Goal: Task Accomplishment & Management: Complete application form

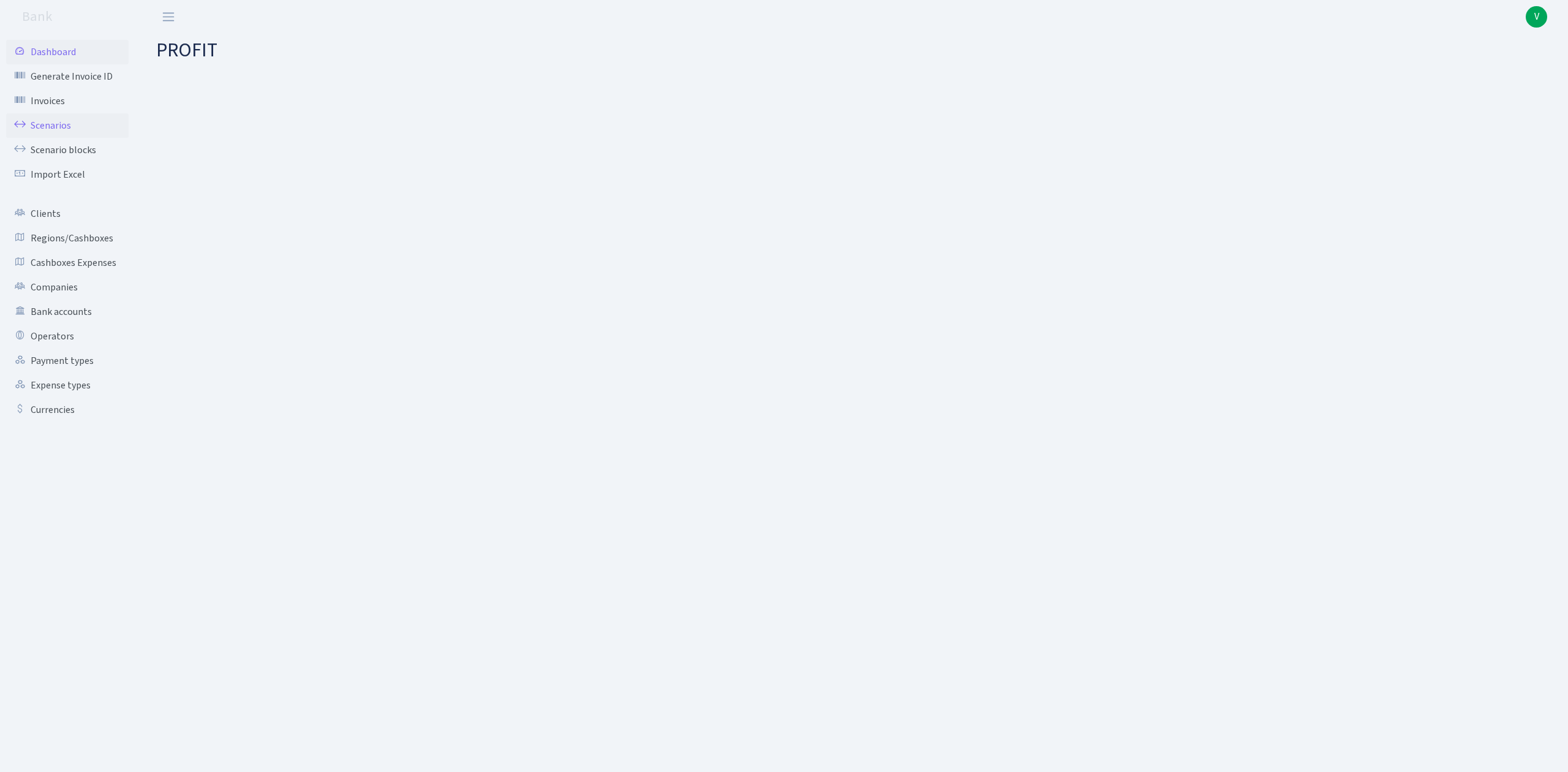
click at [39, 126] on link "Scenarios" at bounding box center [68, 126] width 123 height 24
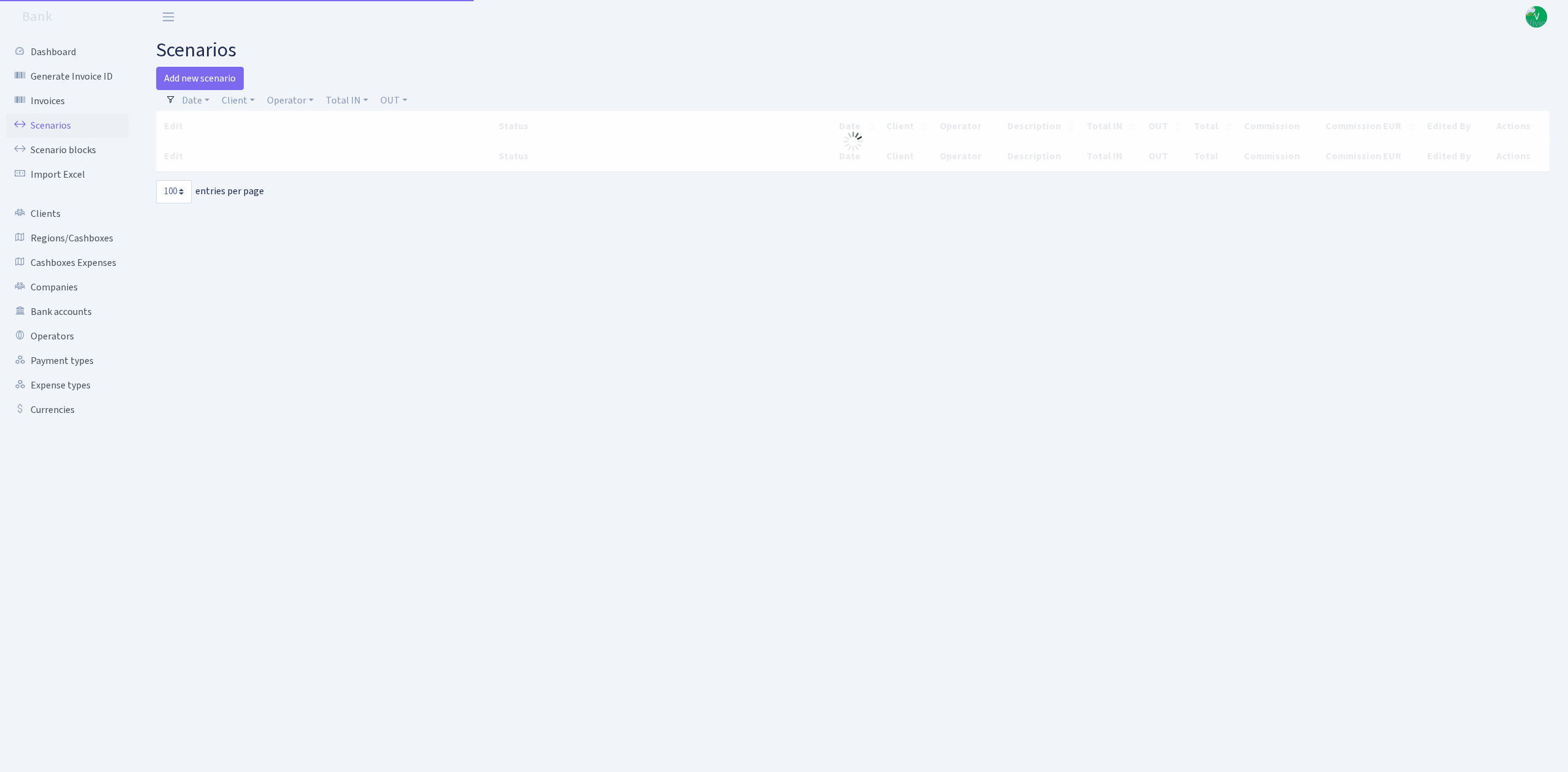
select select "100"
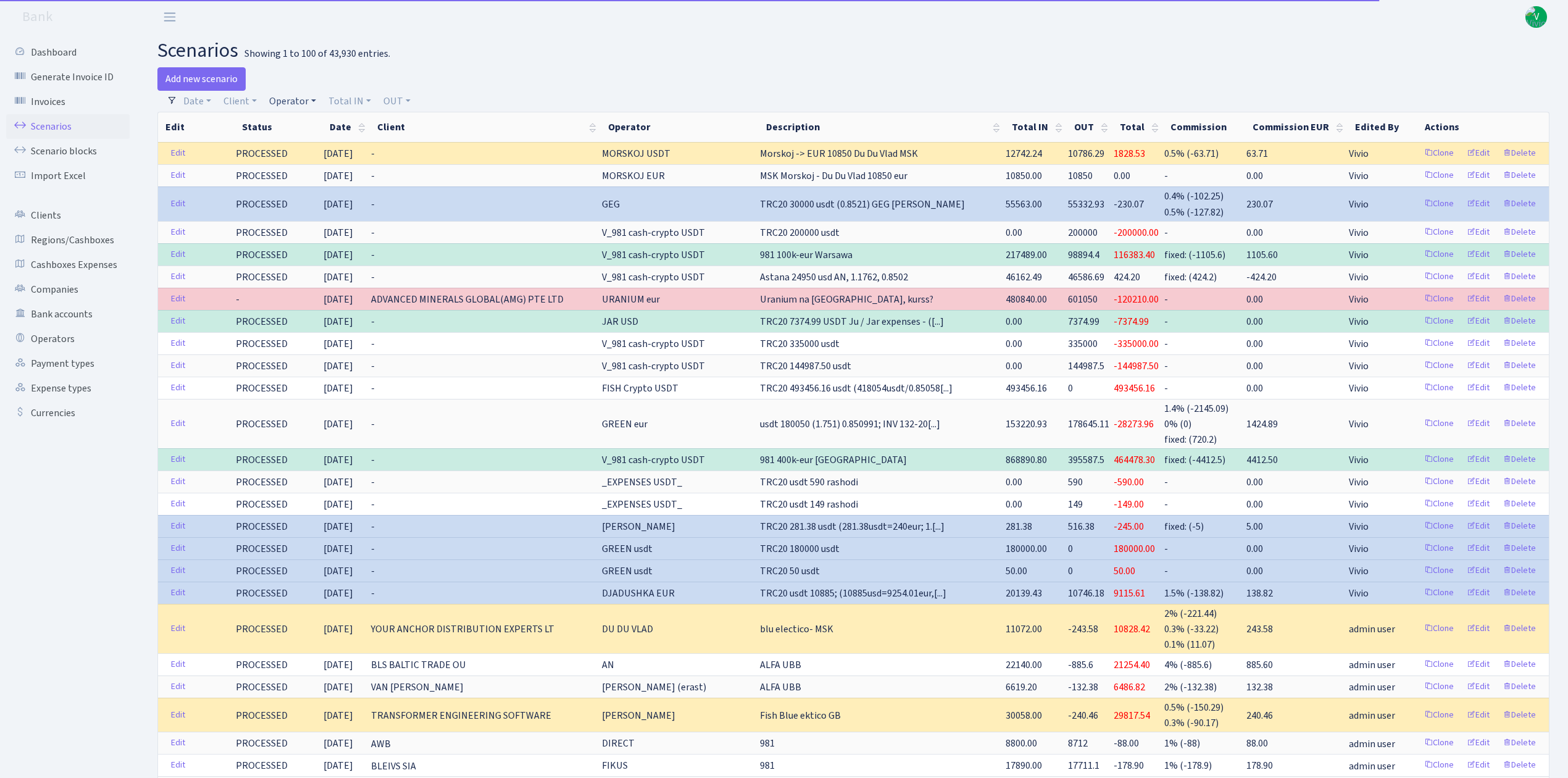
click at [283, 96] on link "Operator" at bounding box center [293, 101] width 57 height 21
click at [299, 148] on input "search" at bounding box center [314, 146] width 91 height 19
type input "vikings"
click at [319, 179] on ul "VIKINGS VAT eur VIKINGS eur VIKINGS usdt" at bounding box center [313, 190] width 95 height 64
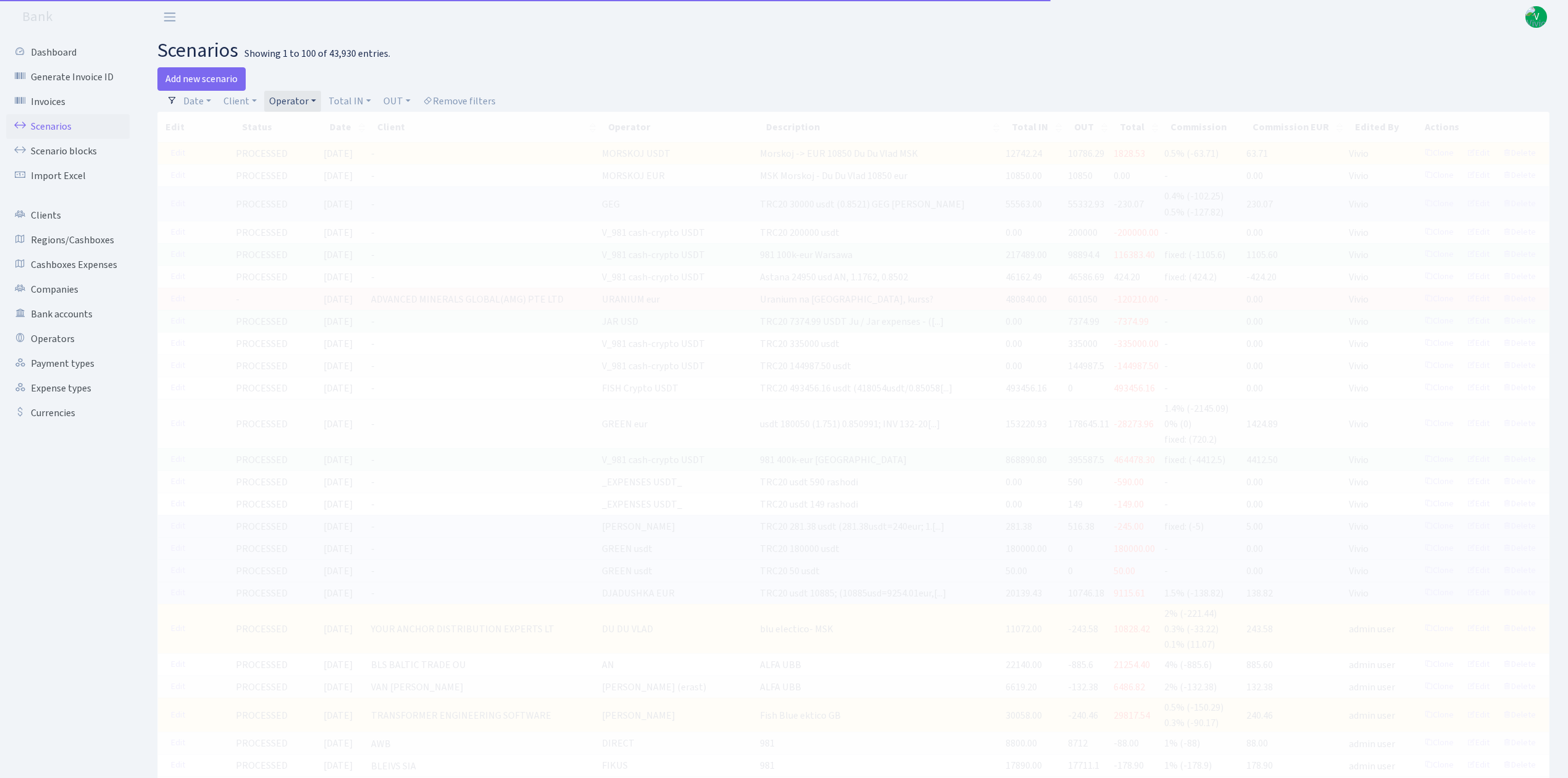
click at [312, 101] on link "Operator" at bounding box center [293, 101] width 57 height 21
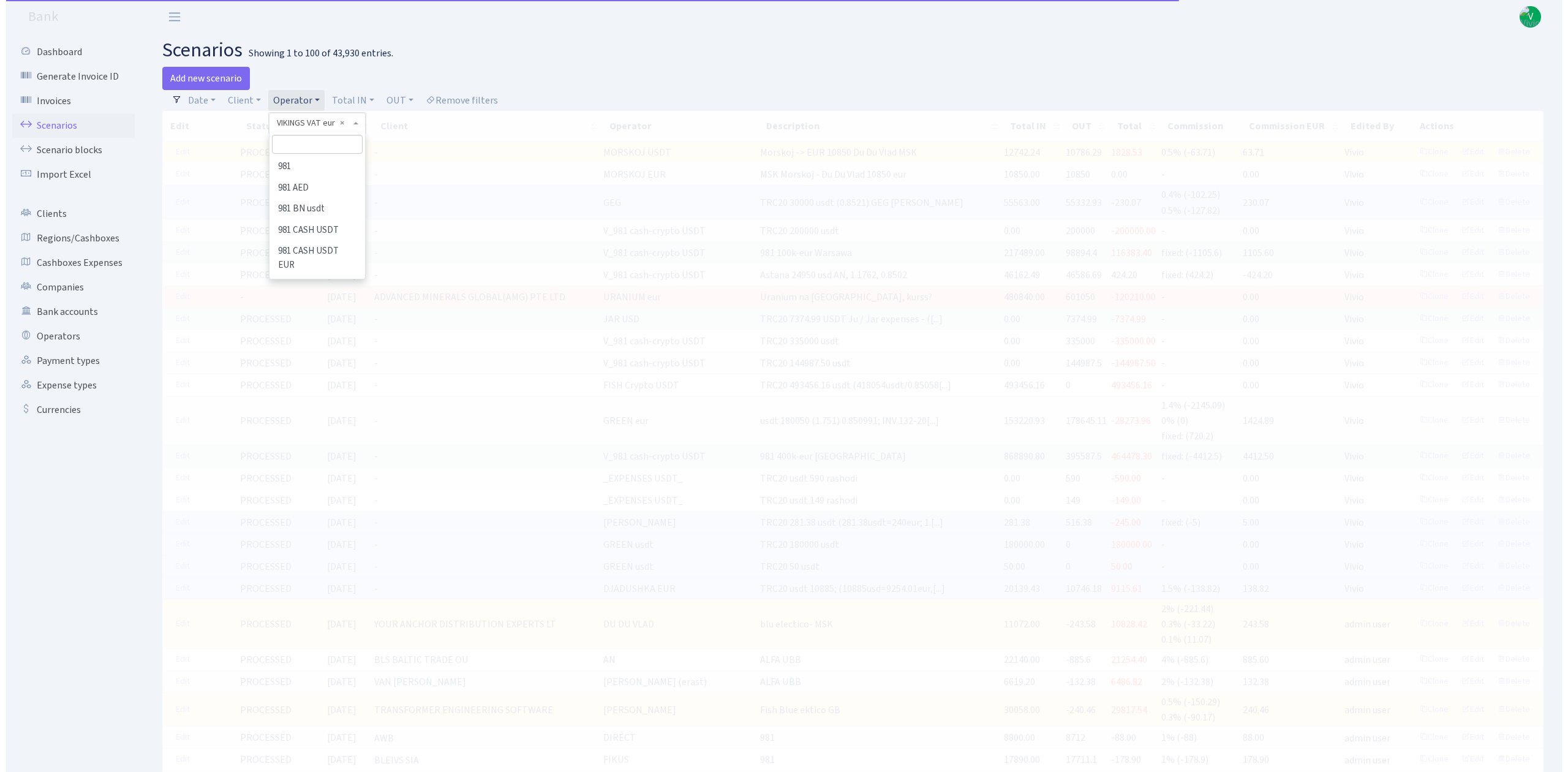
scroll to position [7864, 0]
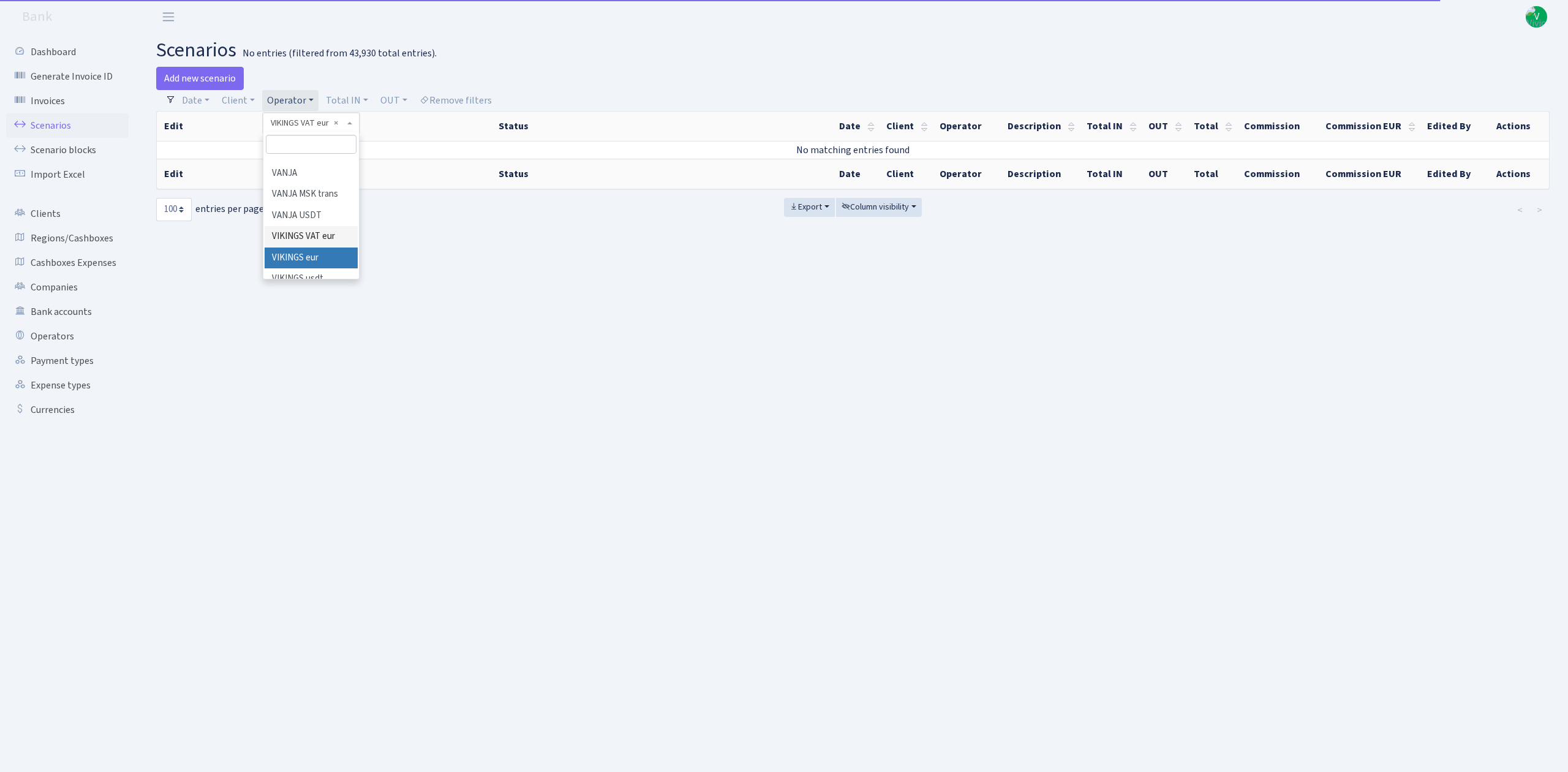
click at [326, 248] on li "VIKINGS eur" at bounding box center [310, 258] width 93 height 22
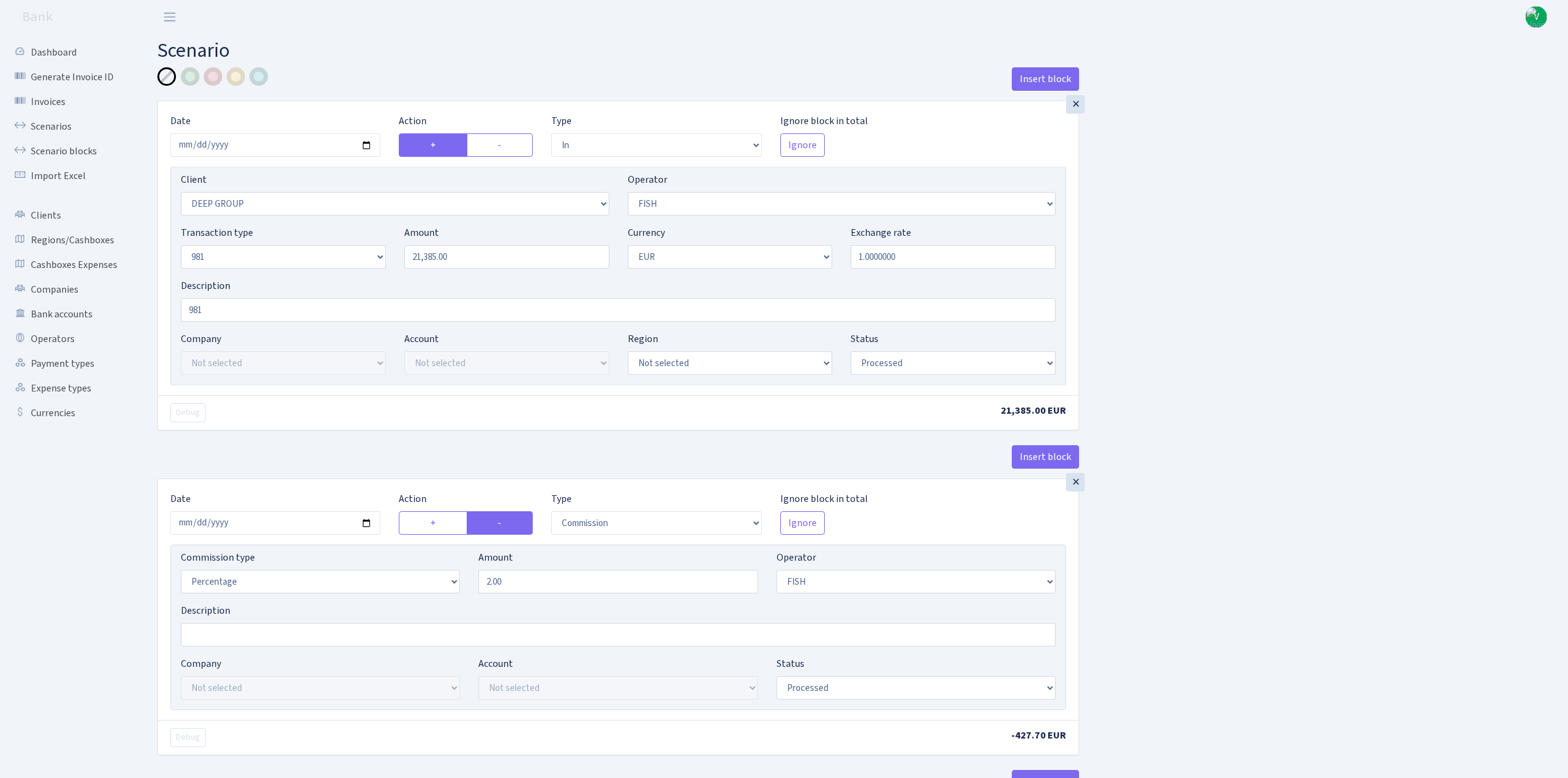
select select "in"
select select "1585"
select select "44"
select select "8"
select select "1"
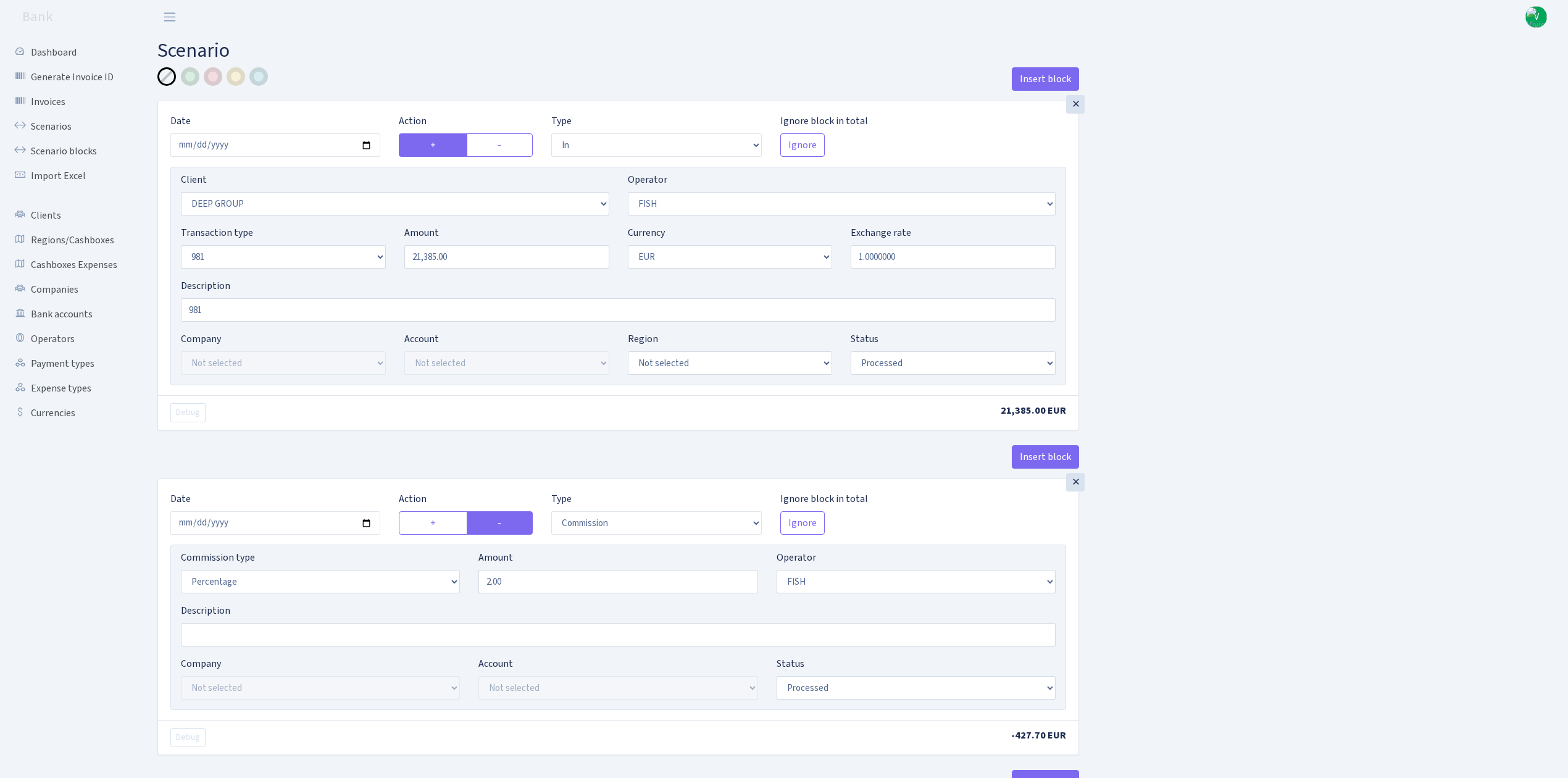
select select "processed"
select select "commission"
select select "44"
select select "processed"
select select "out"
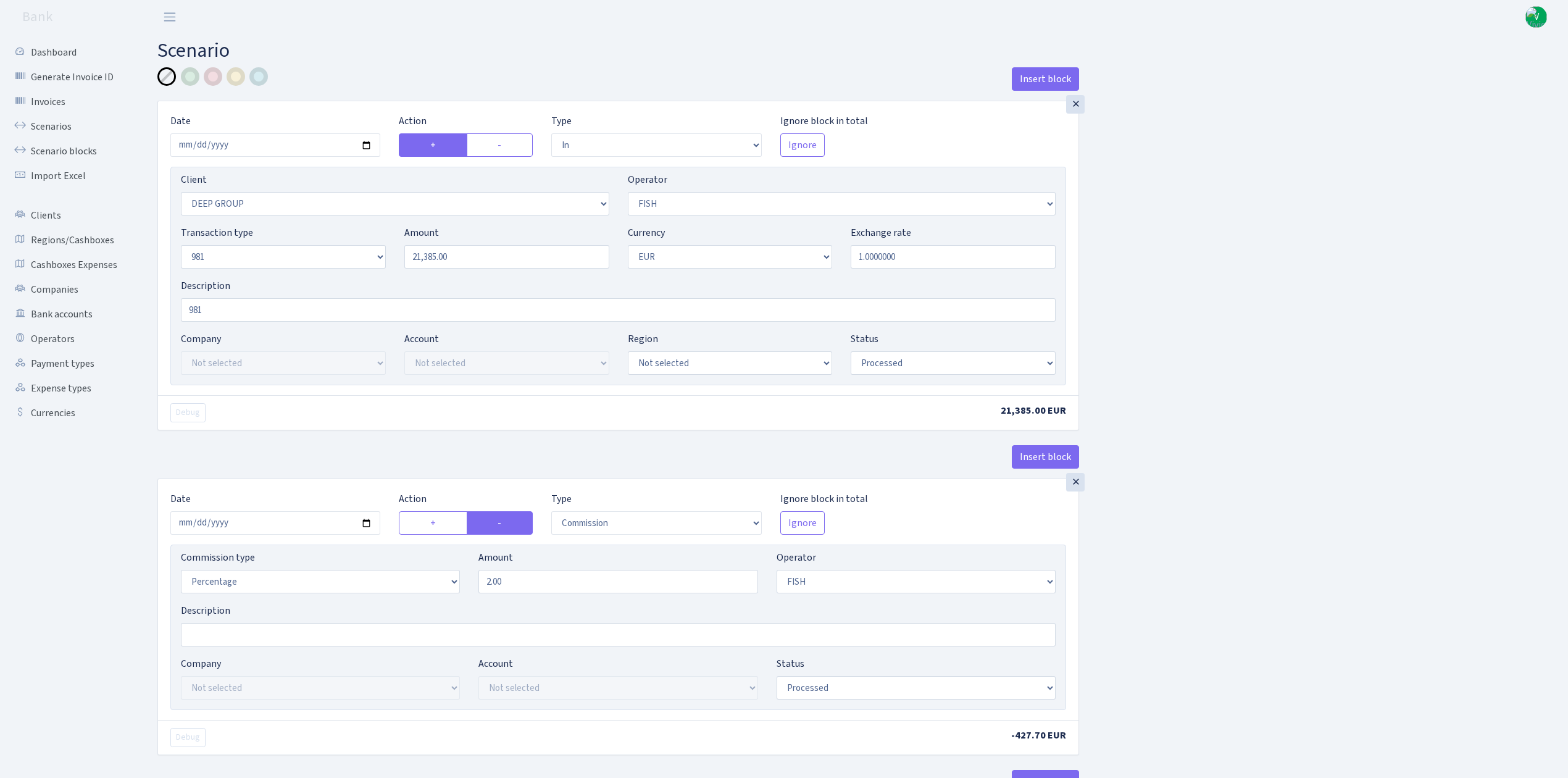
select select "2363"
select select "61"
select select "8"
select select "1"
select select "processed"
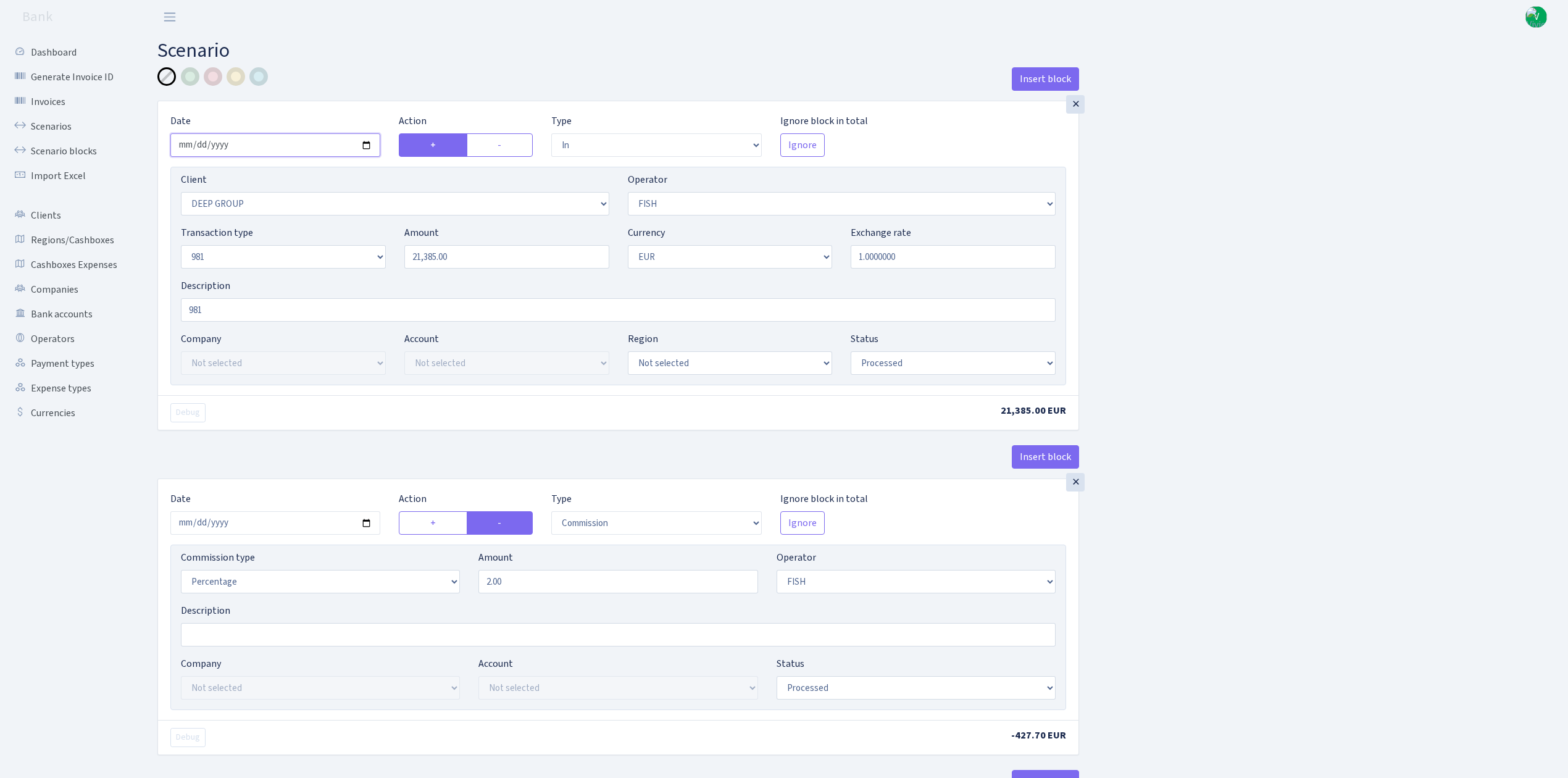
click at [370, 147] on input "2025-06-09" at bounding box center [275, 145] width 210 height 24
type input "[DATE]"
drag, startPoint x: 474, startPoint y: 255, endPoint x: 318, endPoint y: 236, distance: 157.2
click at [319, 236] on div "Transaction type Not selected 981 ELF FISH crypto GIRT IVO dekl MM-BALTIC eur U…" at bounding box center [618, 251] width 893 height 53
click at [1405, 393] on div "Insert block × Date [DATE] Action + - Type --- In Out Commission Field required…" at bounding box center [853, 651] width 1411 height 1169
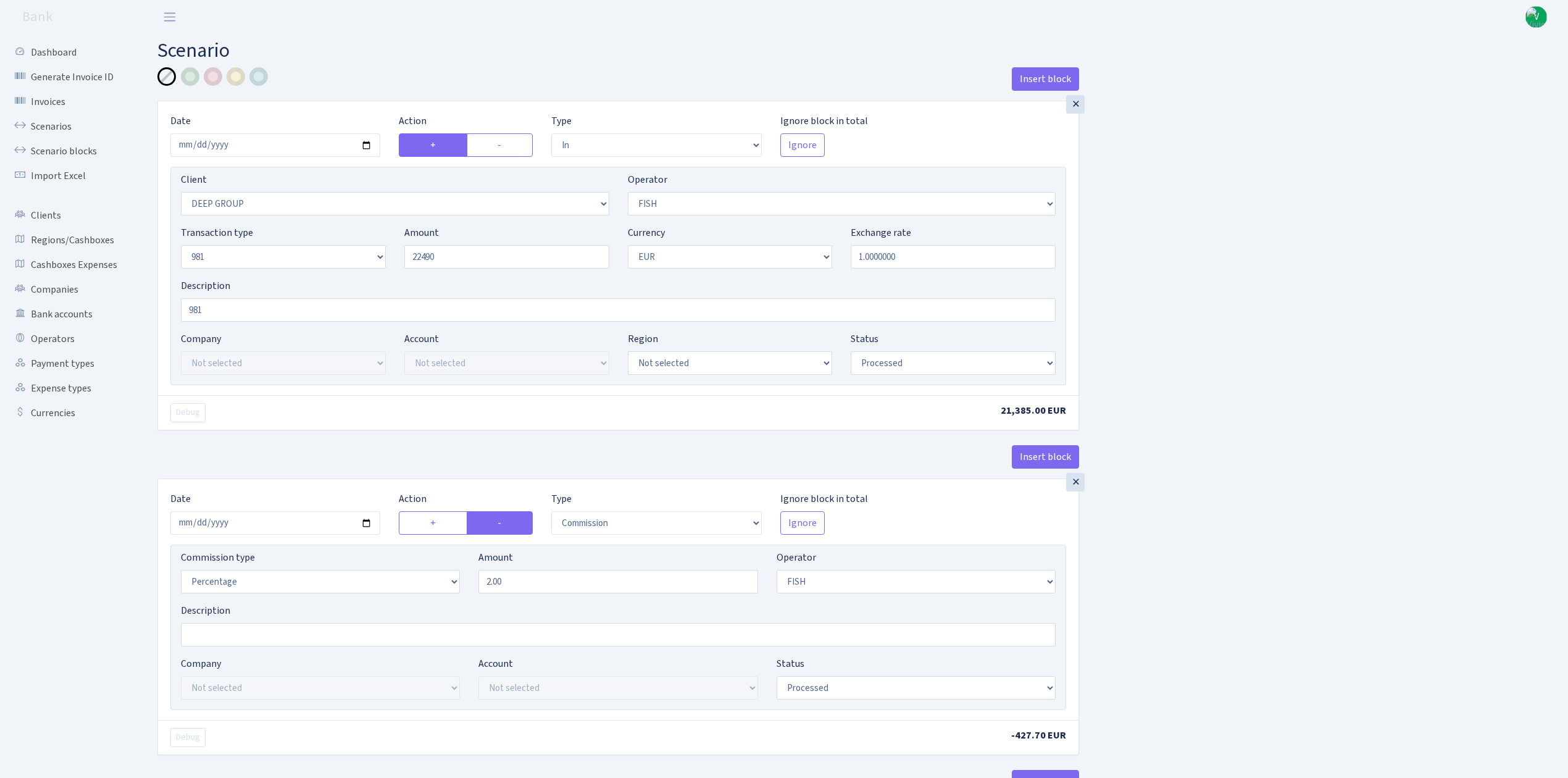
type input "22,490.00"
click at [984, 210] on select "Not selected 981 981 AED 981 BN usdt 981 CASH USDT 981 CASH USDT EUR 981 GOLD 9…" at bounding box center [841, 203] width 428 height 24
select select "519"
click at [628, 193] on select "Not selected 981 981 AED 981 BN usdt 981 CASH USDT 981 CASH USDT EUR 981 GOLD 9…" at bounding box center [841, 203] width 428 height 24
click at [1215, 555] on div "Insert block × Date 2025-09-09 Action + - Type --- In Out Commission Field requ…" at bounding box center [853, 651] width 1411 height 1169
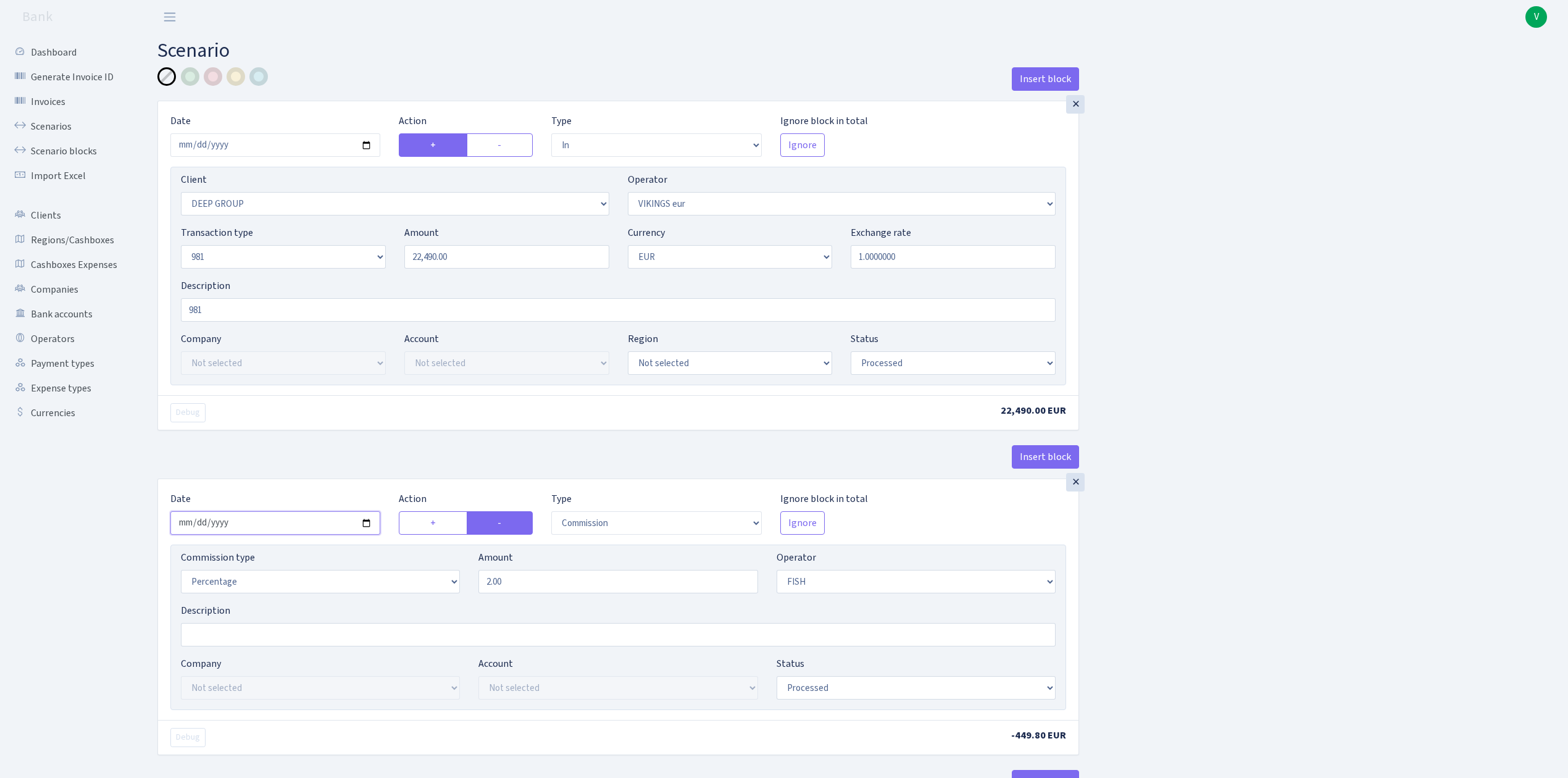
click at [369, 522] on input "2025-06-09" at bounding box center [275, 523] width 210 height 24
type input "[DATE]"
drag, startPoint x: 540, startPoint y: 587, endPoint x: 379, endPoint y: 551, distance: 165.0
click at [396, 557] on div "Commission type Percentage Fixed Bank Amount 2.00 Operator Not selected 981 981…" at bounding box center [618, 577] width 893 height 53
click at [804, 585] on select "Not selected 981 981 AED 981 BN usdt 981 CASH USDT 981 CASH USDT EUR 981 GOLD 9…" at bounding box center [916, 581] width 279 height 24
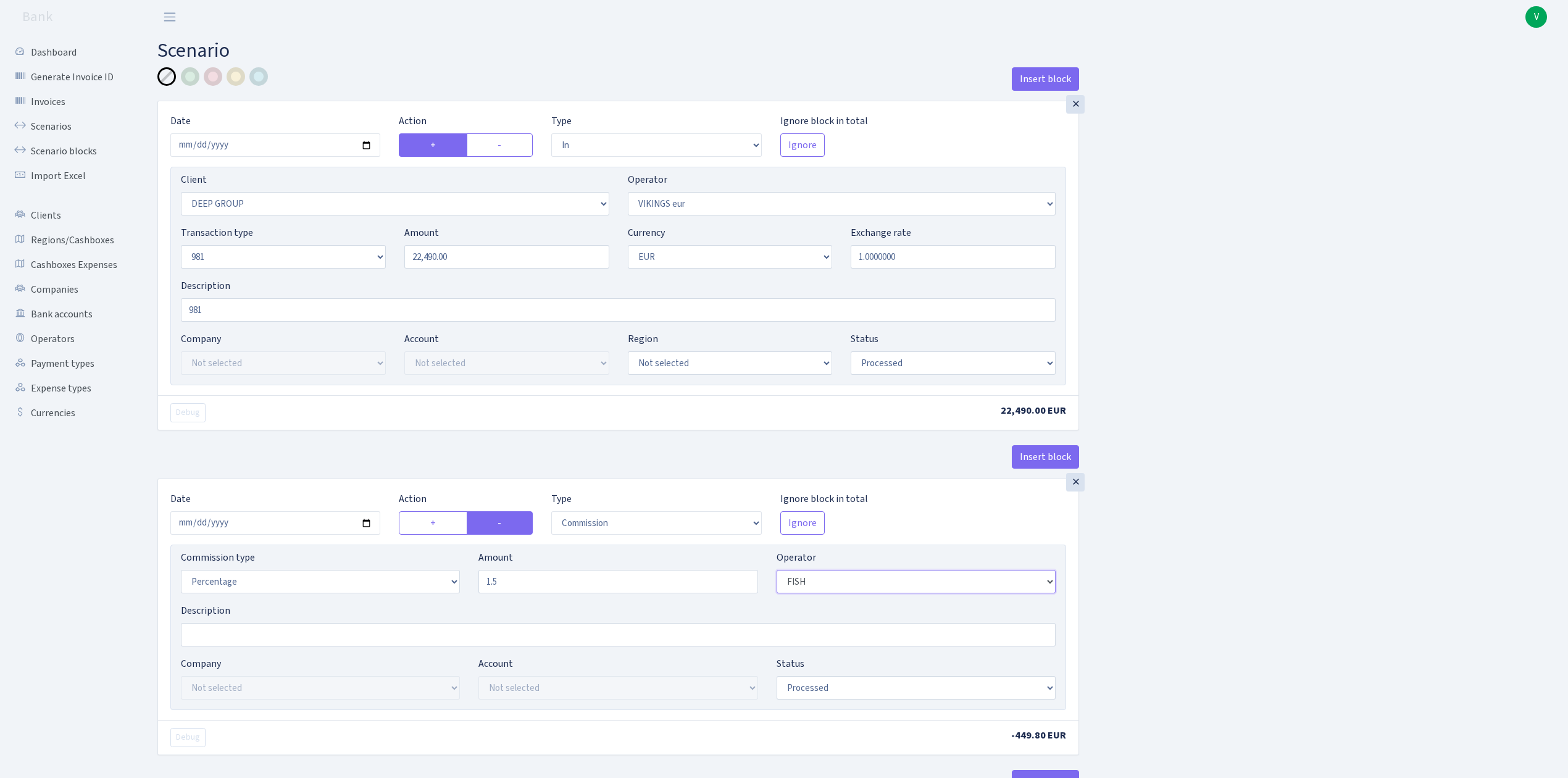
type input "1.50"
select select "519"
click at [777, 574] on select "Not selected 981 981 AED 981 BN usdt 981 CASH USDT 981 CASH USDT EUR 981 GOLD 9…" at bounding box center [916, 581] width 279 height 24
click at [1249, 609] on div "Insert block × Date 2025-09-09 Action + - Type --- In Out Commission Field requ…" at bounding box center [853, 651] width 1411 height 1169
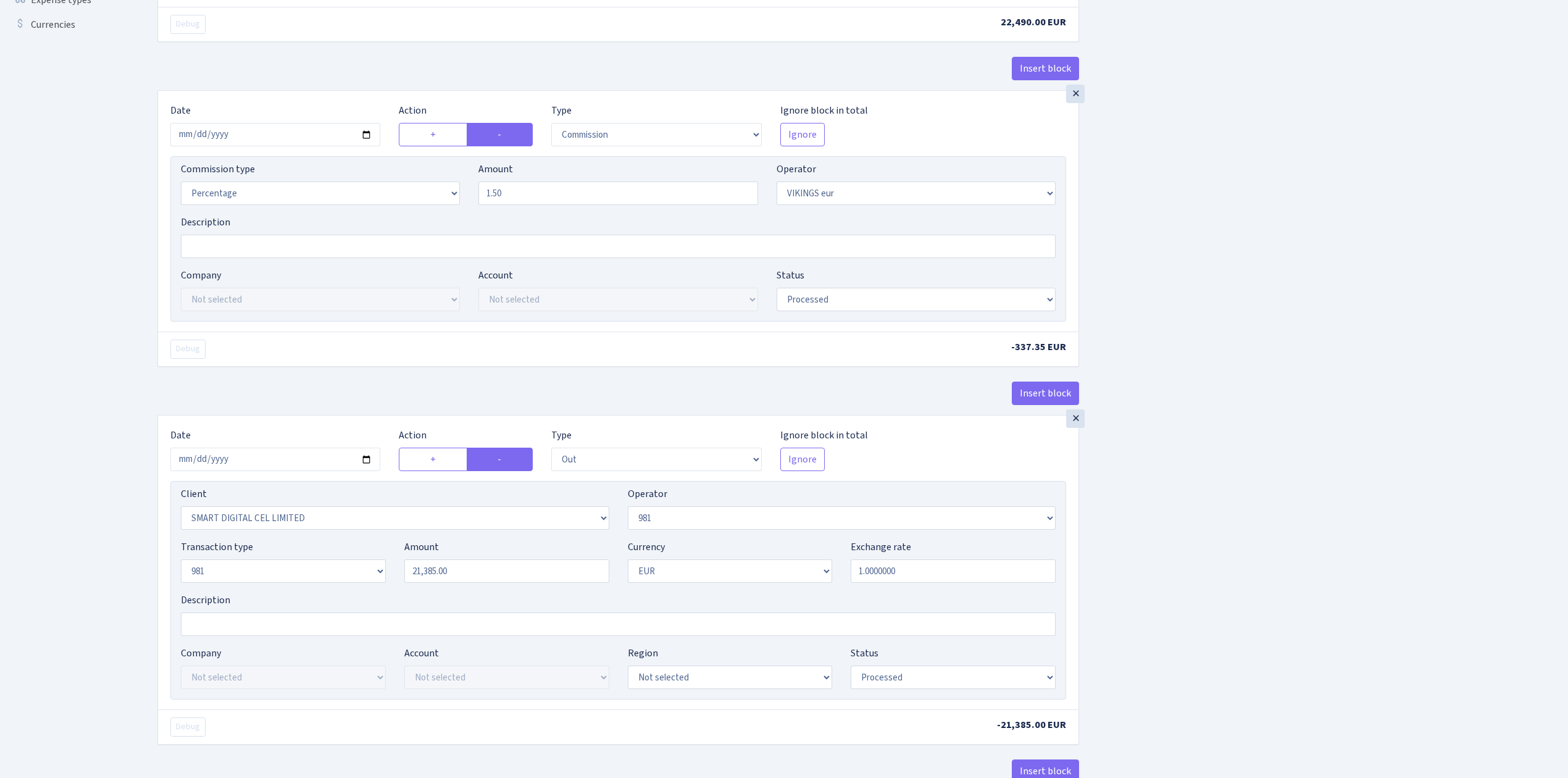
scroll to position [411, 0]
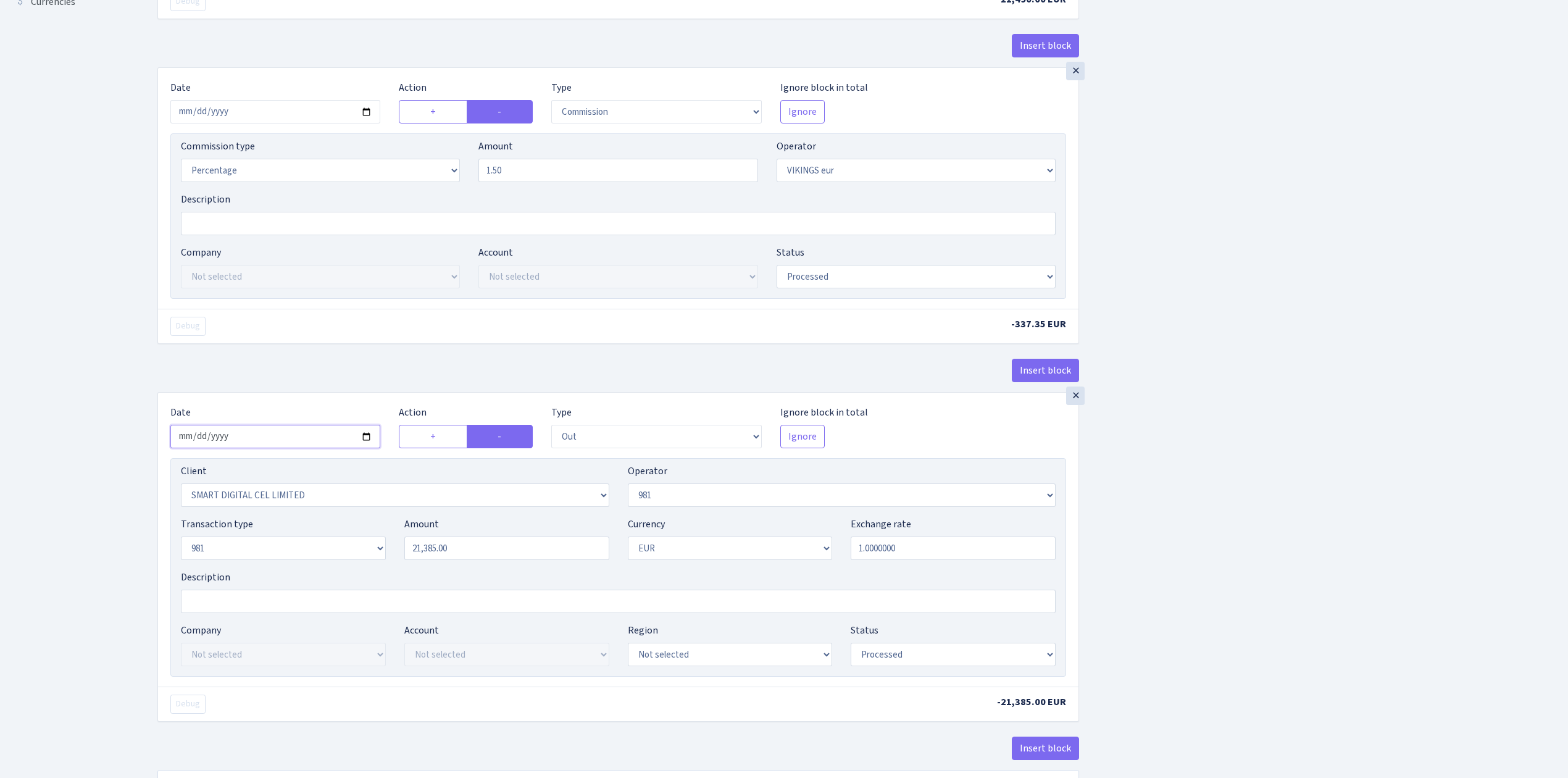
click at [367, 440] on input "2025-06-09" at bounding box center [275, 436] width 210 height 24
type input "2025-09-09"
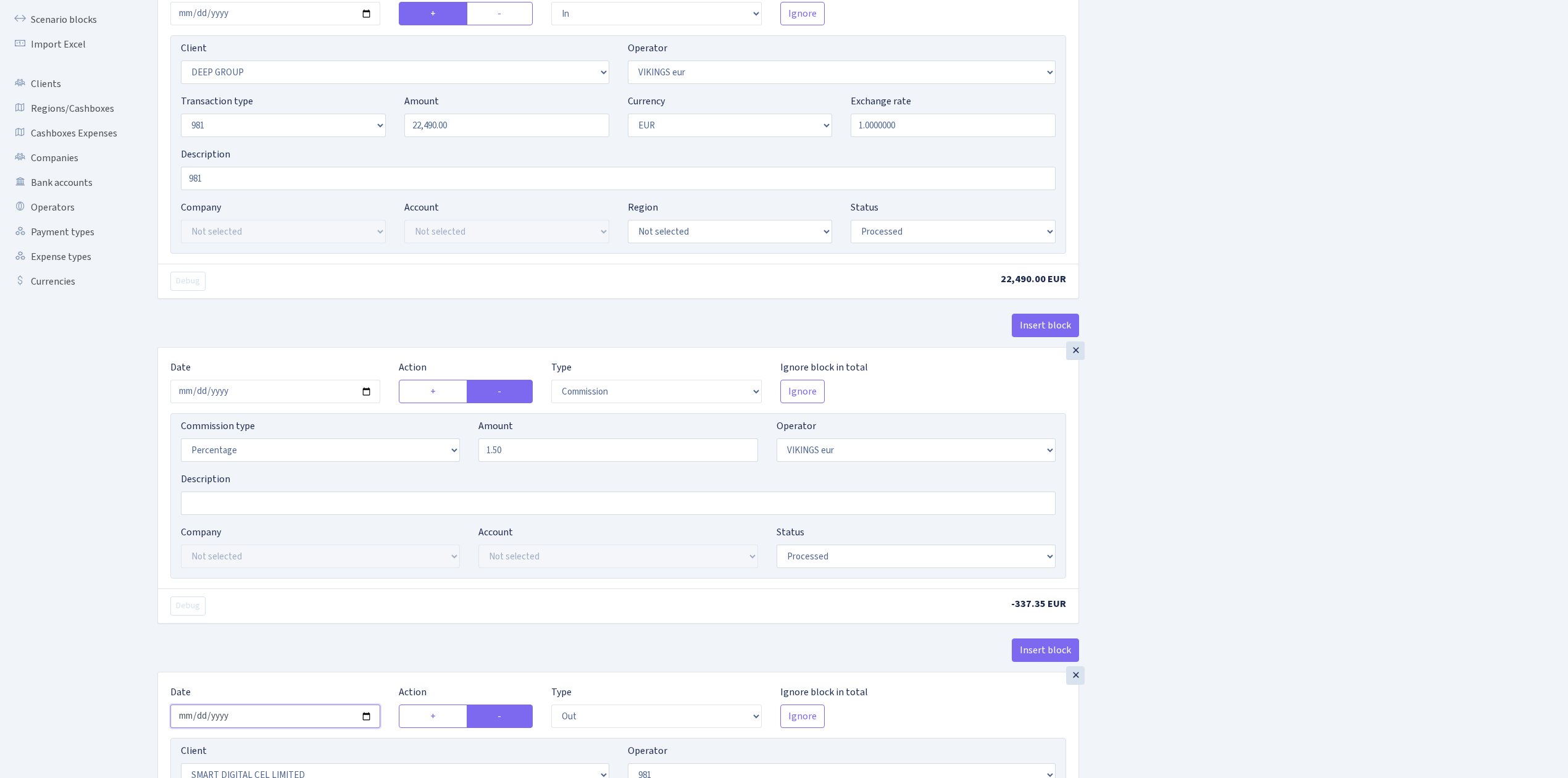
scroll to position [82, 0]
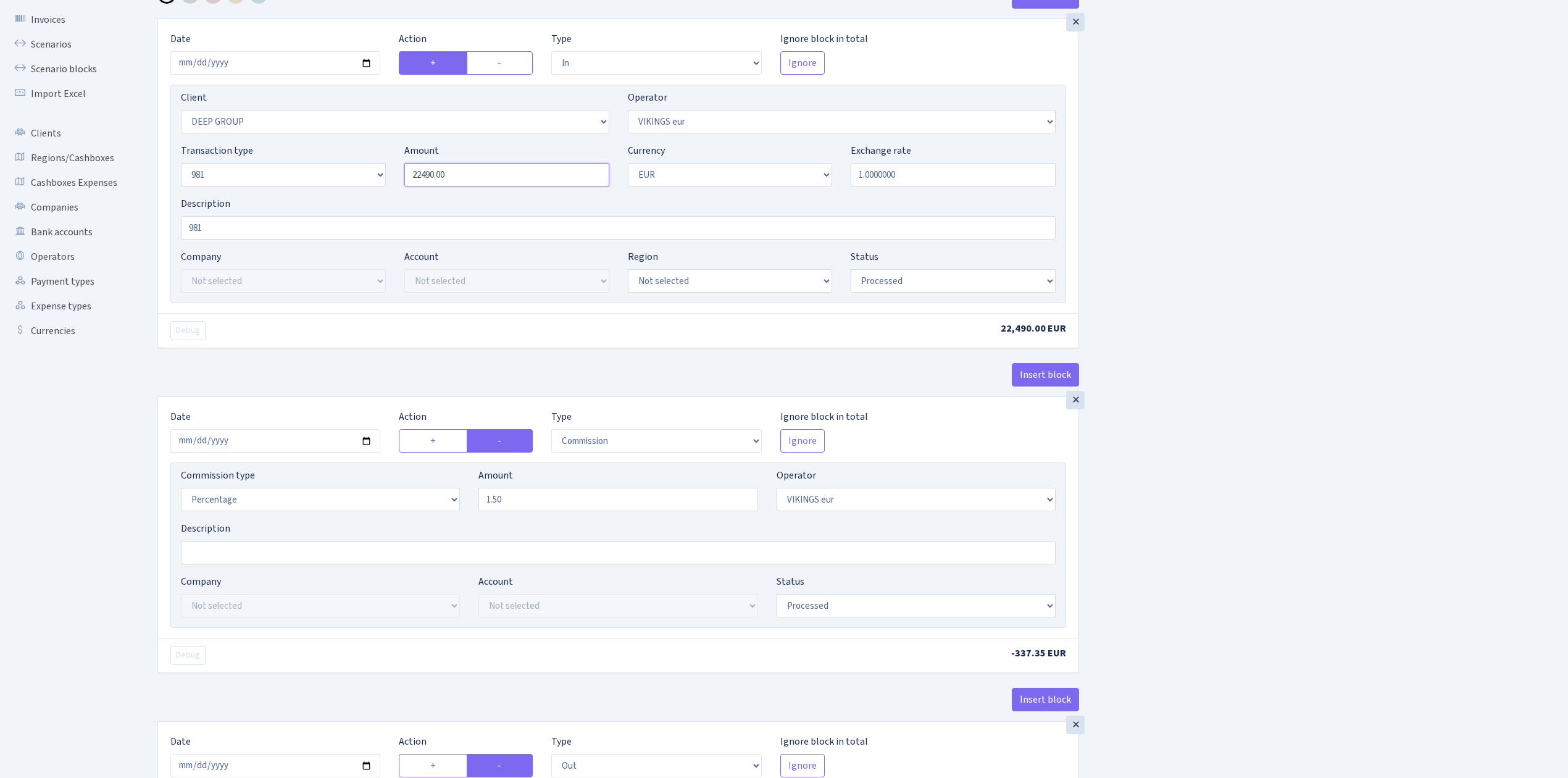
drag, startPoint x: 482, startPoint y: 166, endPoint x: 369, endPoint y: 168, distance: 113.0
click at [369, 168] on div "Transaction type Not selected 981 ELF FISH crypto GIRT IVO dekl MM-BALTIC eur U…" at bounding box center [618, 170] width 893 height 53
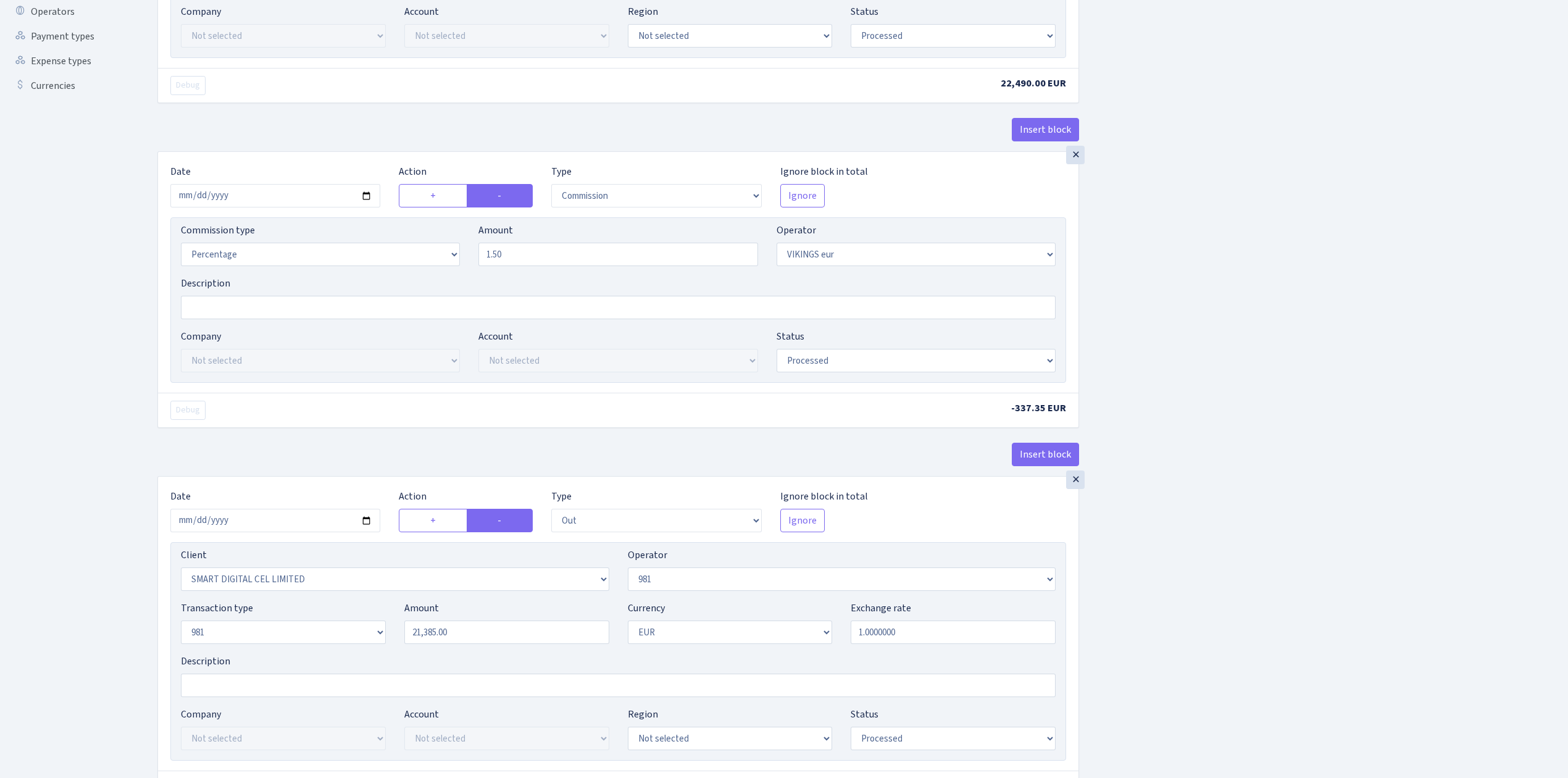
scroll to position [494, 0]
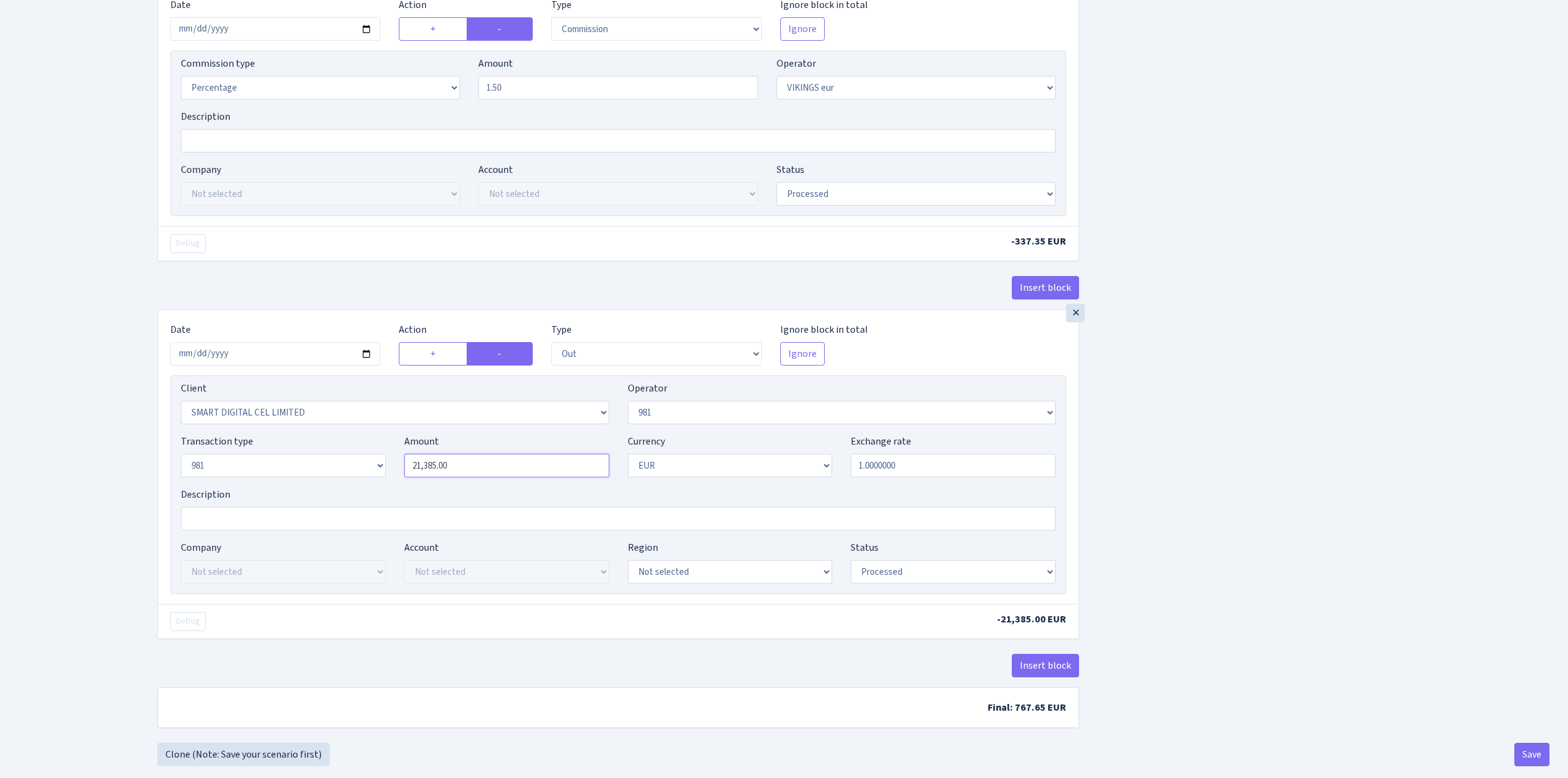
type input "22,490.00"
drag, startPoint x: 470, startPoint y: 463, endPoint x: 349, endPoint y: 455, distance: 121.3
click at [349, 455] on div "Transaction type Not selected 981 ELF FISH crypto GIRT IVO dekl MM-BALTIC eur U…" at bounding box center [618, 460] width 893 height 53
paste input "2490"
click at [1238, 451] on div "Insert block × Date 2025-09-09 Action + - Type --- In Out Commission Field requ…" at bounding box center [853, 158] width 1411 height 1169
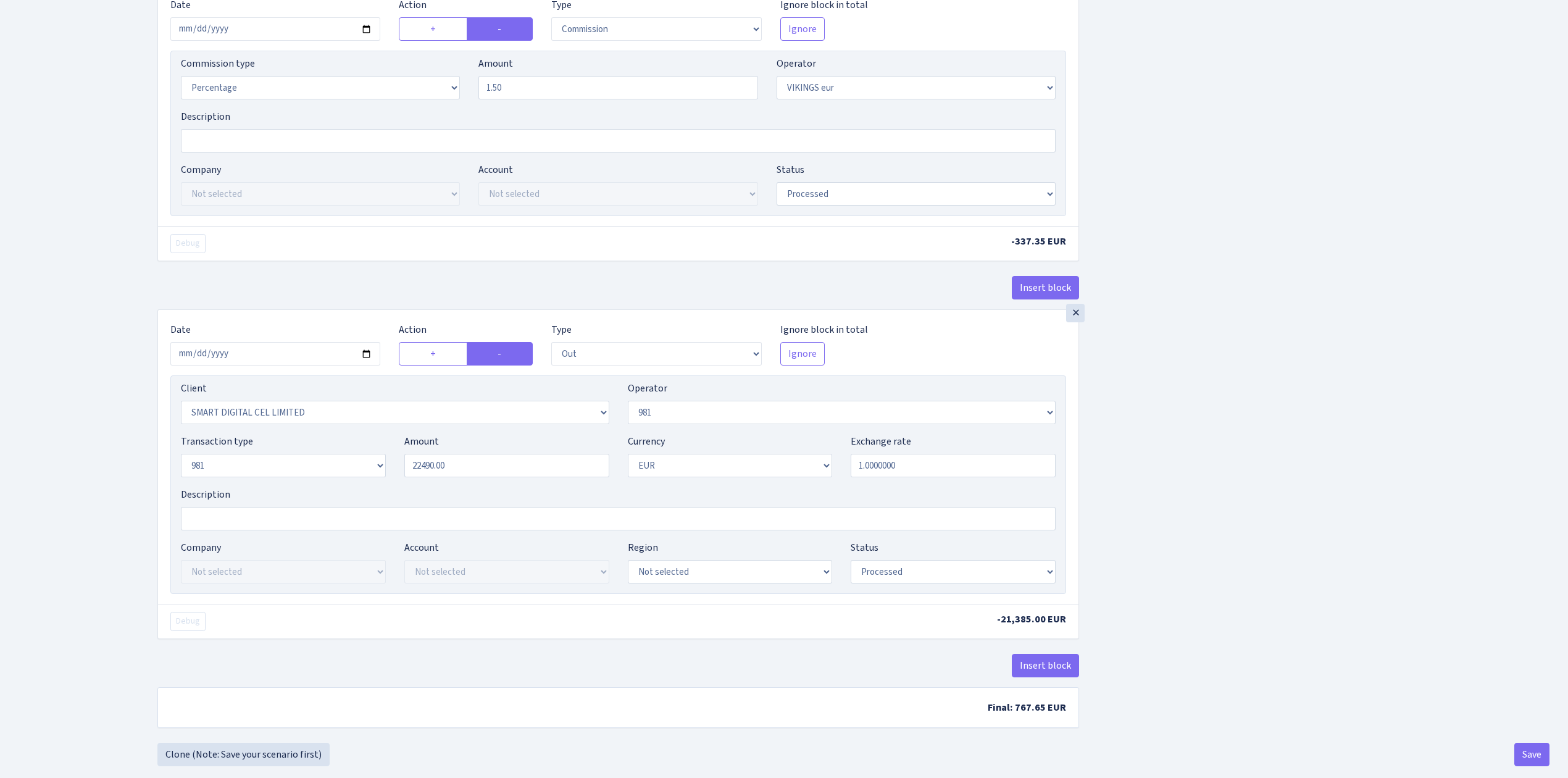
type input "22,490.00"
click at [1238, 451] on div "Insert block × Date 2025-09-09 Action + - Type --- In Out Commission Field requ…" at bounding box center [853, 158] width 1411 height 1169
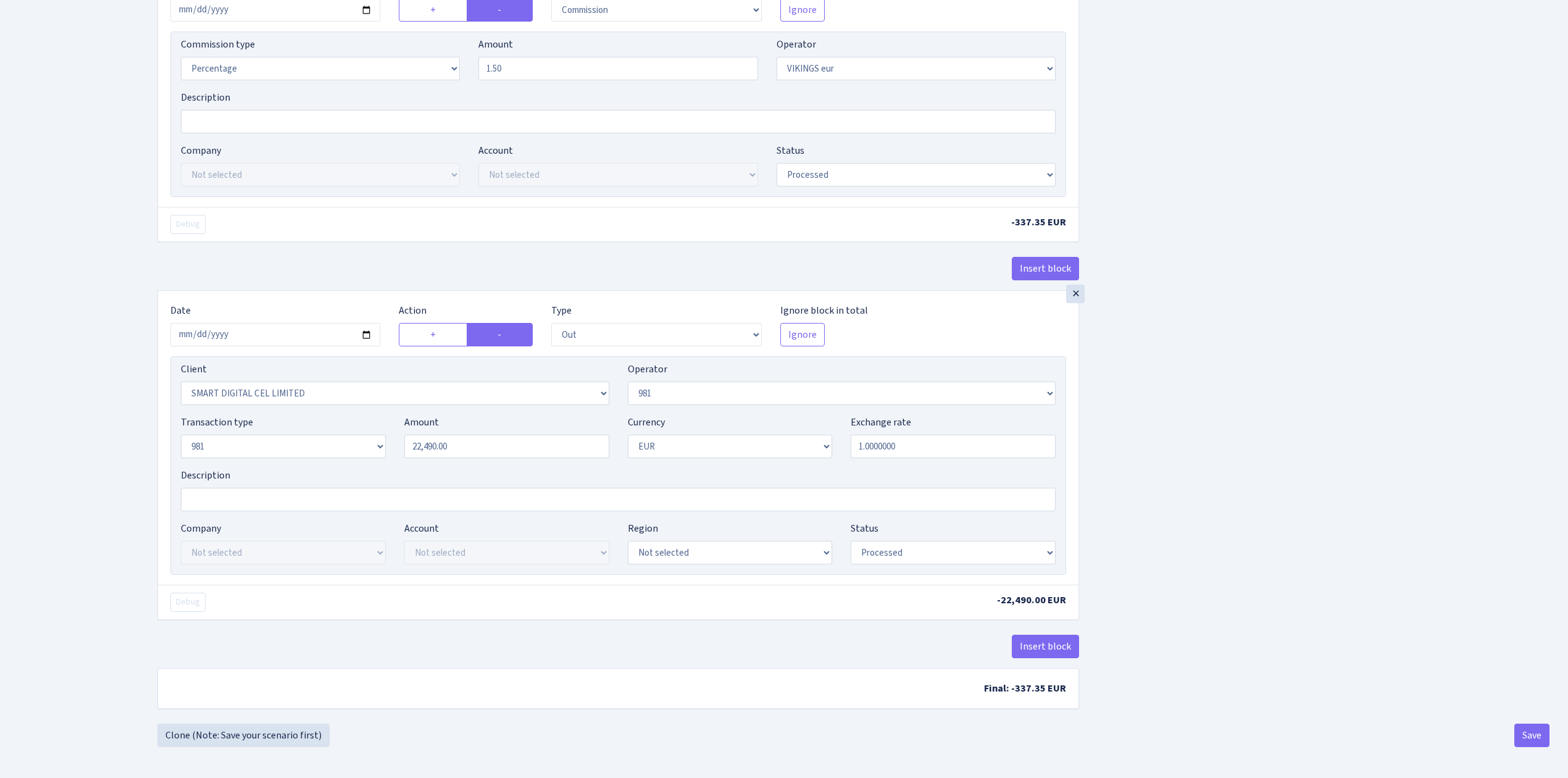
scroll to position [521, 0]
click at [1536, 732] on button "Save" at bounding box center [1532, 735] width 35 height 24
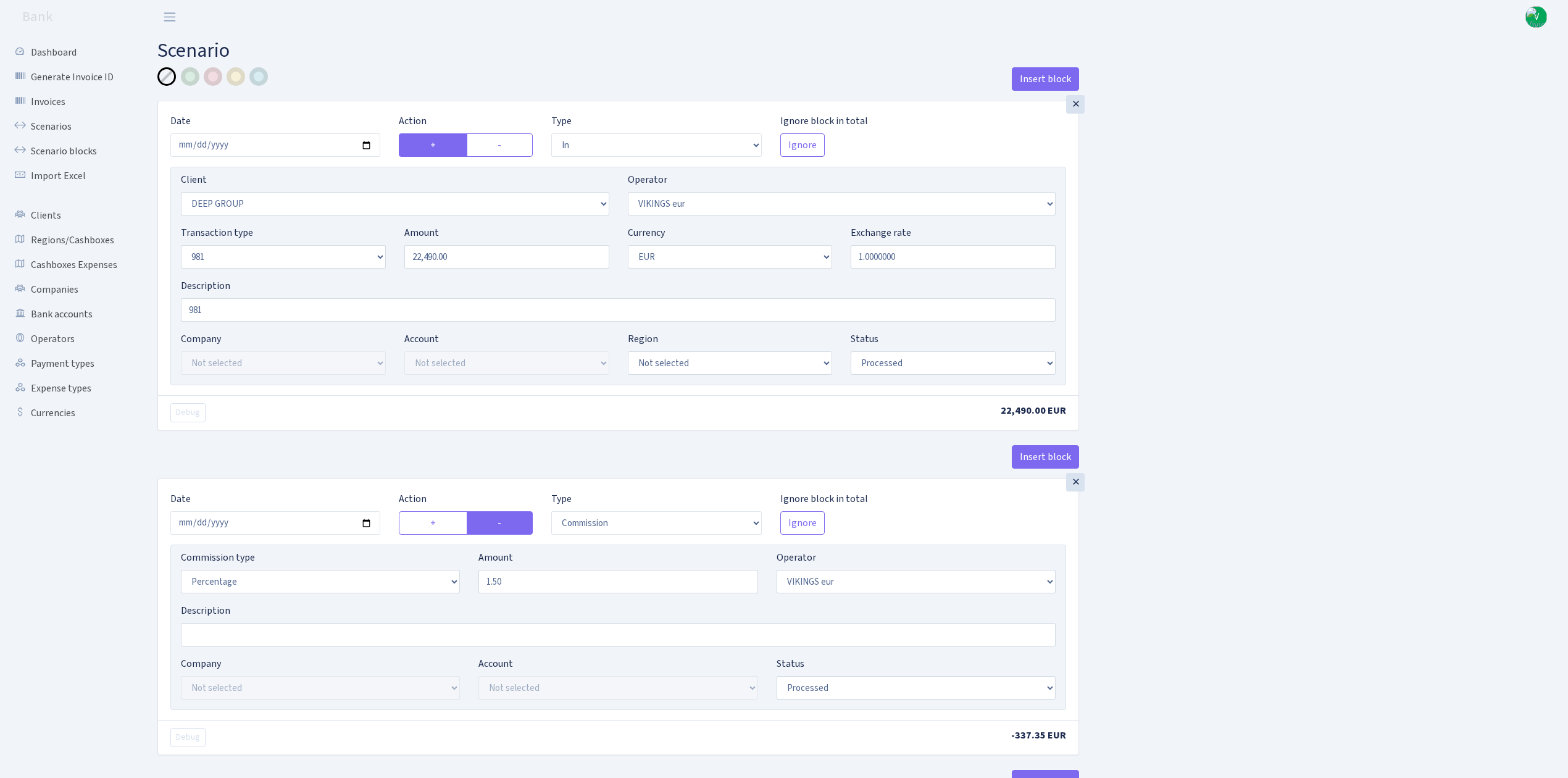
select select "in"
select select "1585"
select select "519"
select select "8"
select select "1"
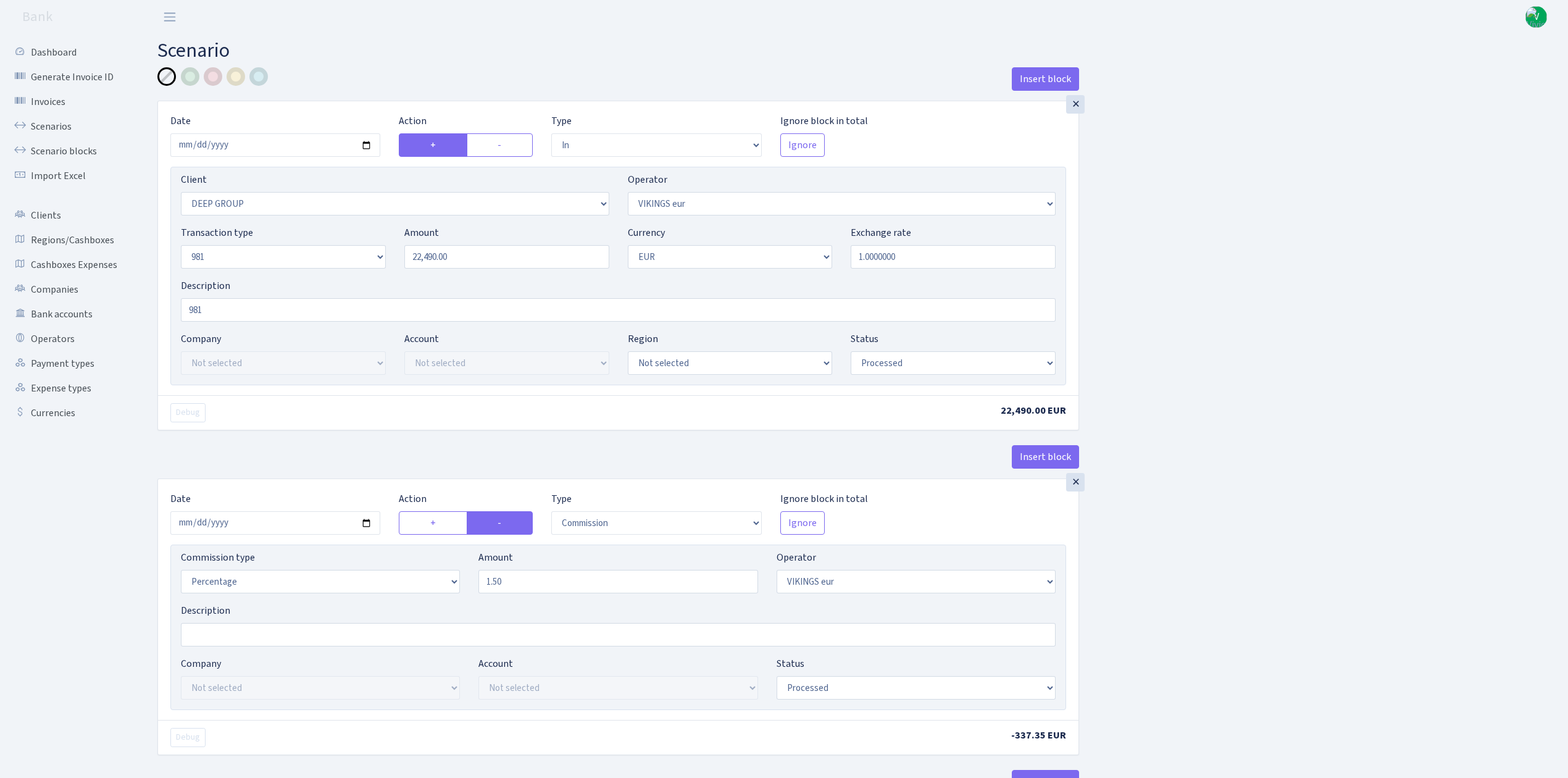
select select "processed"
select select "commission"
select select "519"
select select "processed"
select select "out"
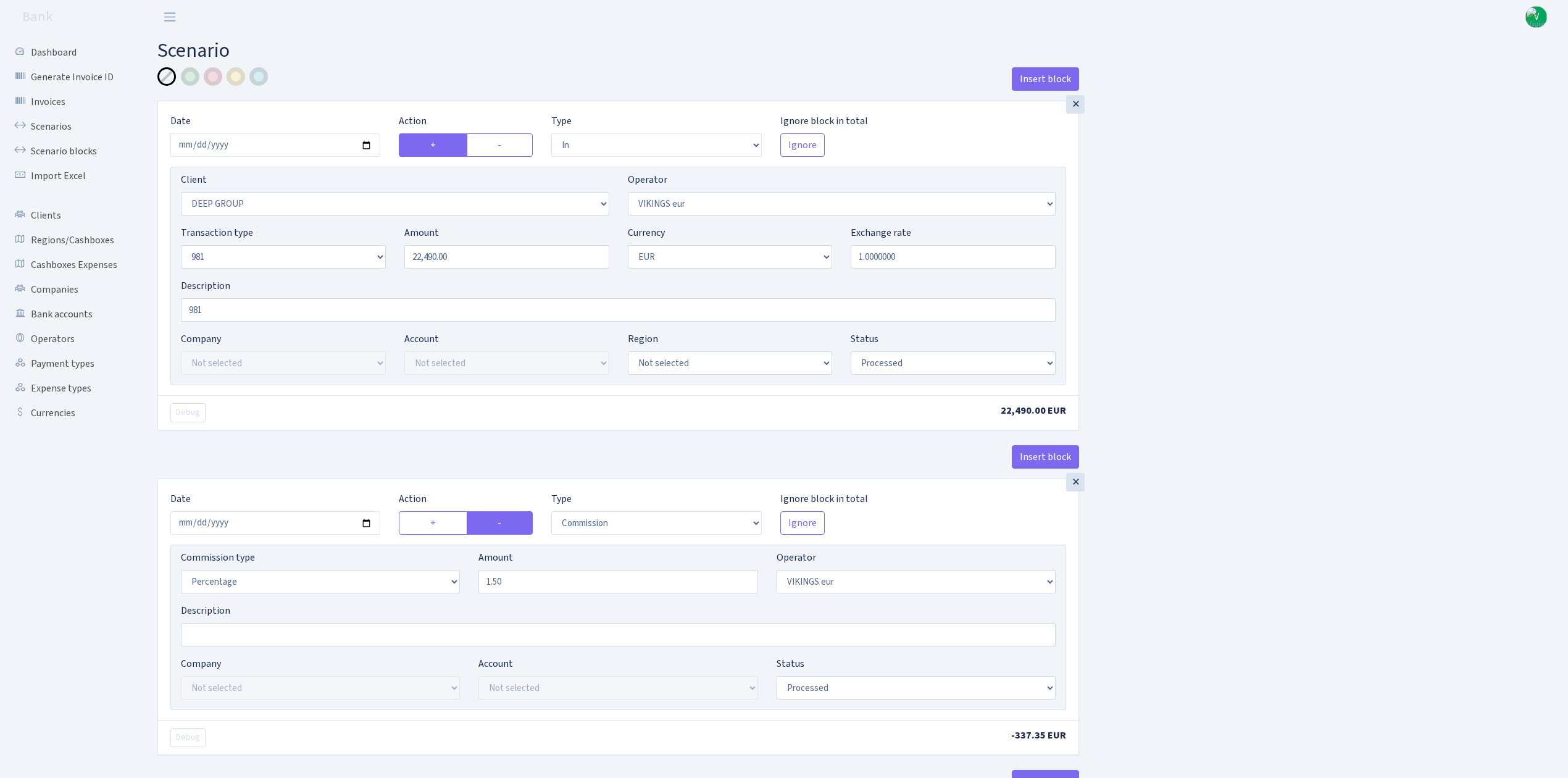
select select "2363"
select select "61"
select select "8"
select select "1"
select select "processed"
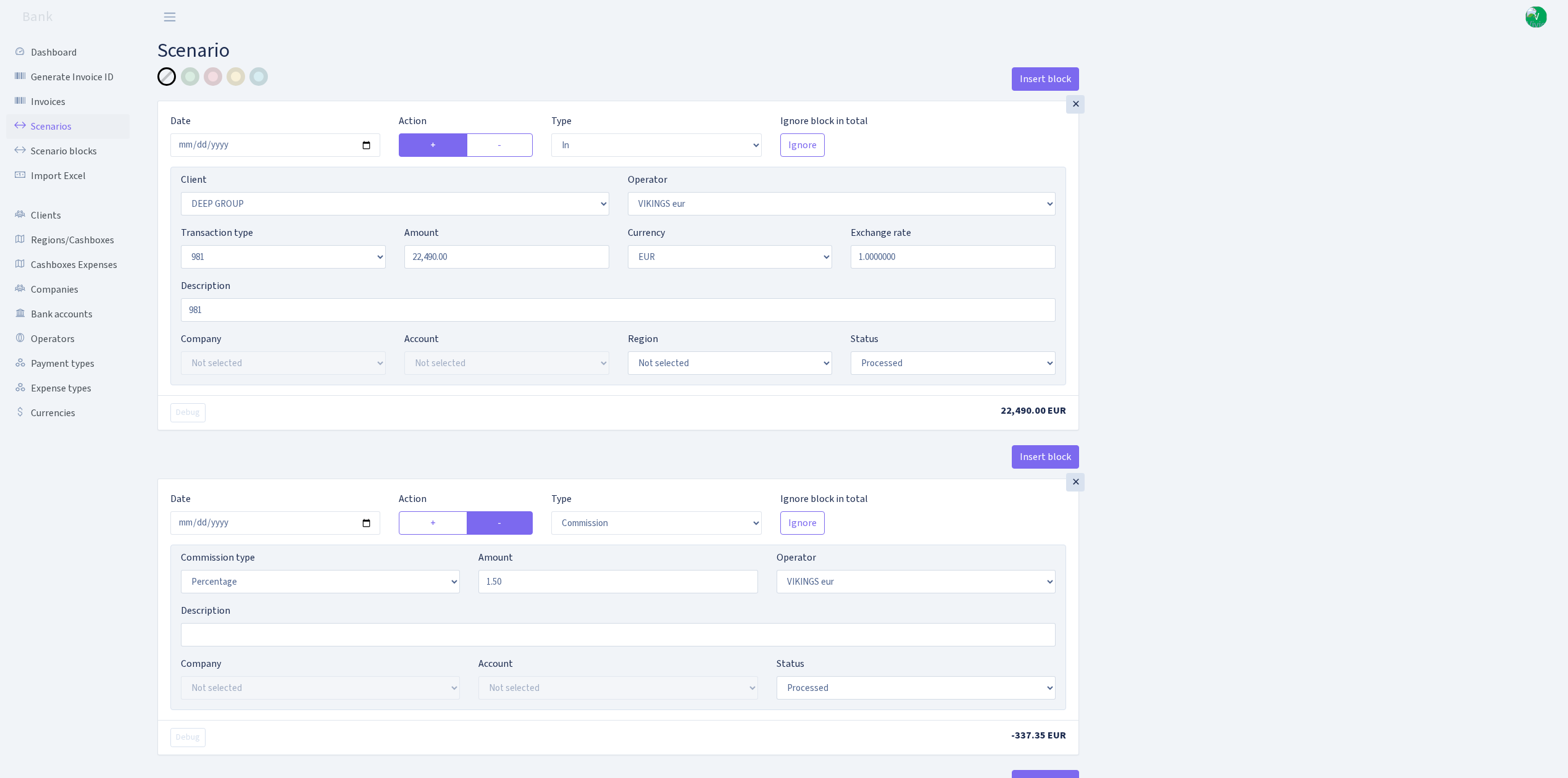
click at [50, 124] on link "Scenarios" at bounding box center [68, 127] width 124 height 25
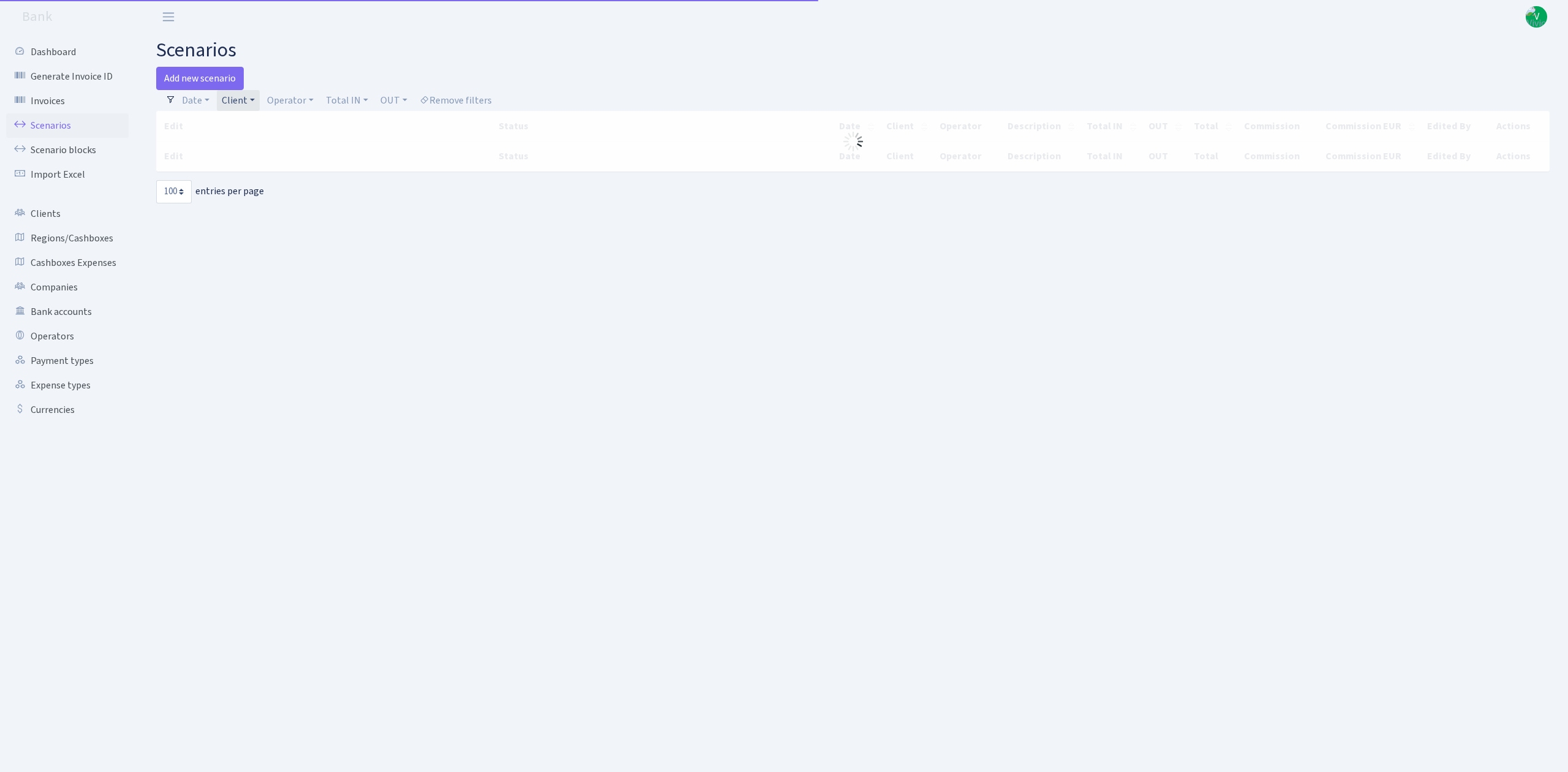
select select "100"
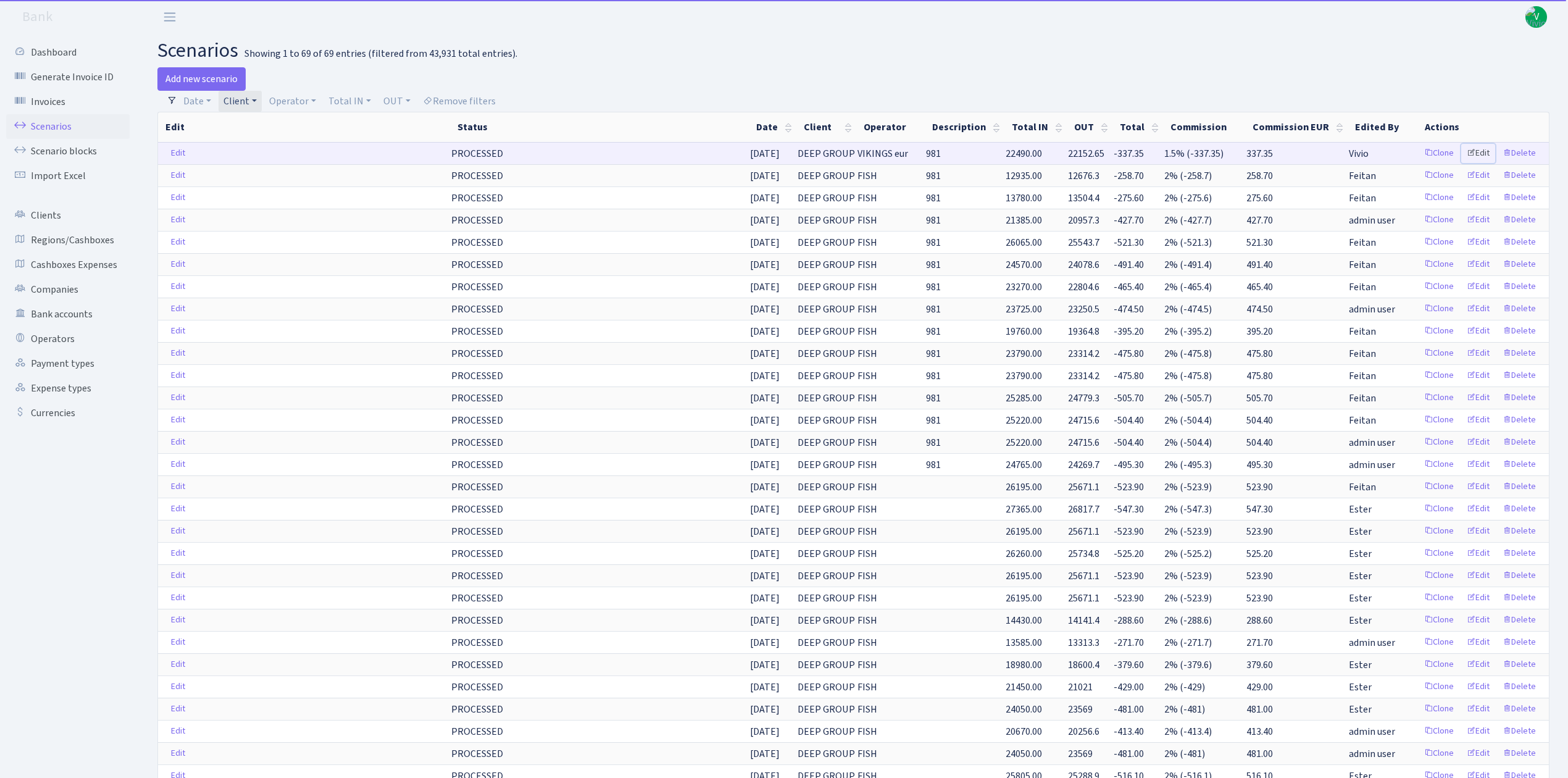
click at [1481, 150] on link "Edit" at bounding box center [1478, 153] width 34 height 19
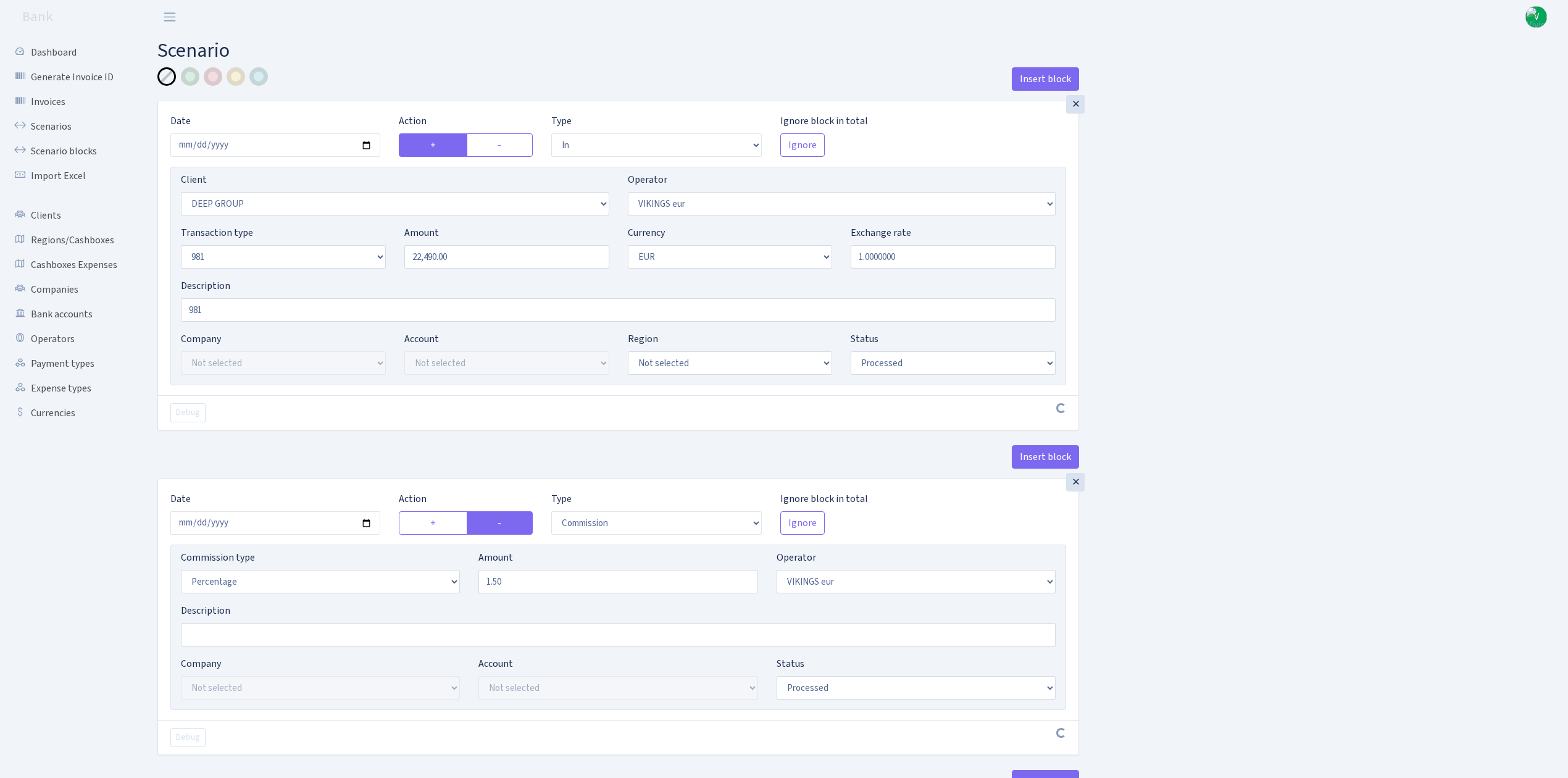
select select "in"
select select "1585"
select select "519"
select select "8"
select select "1"
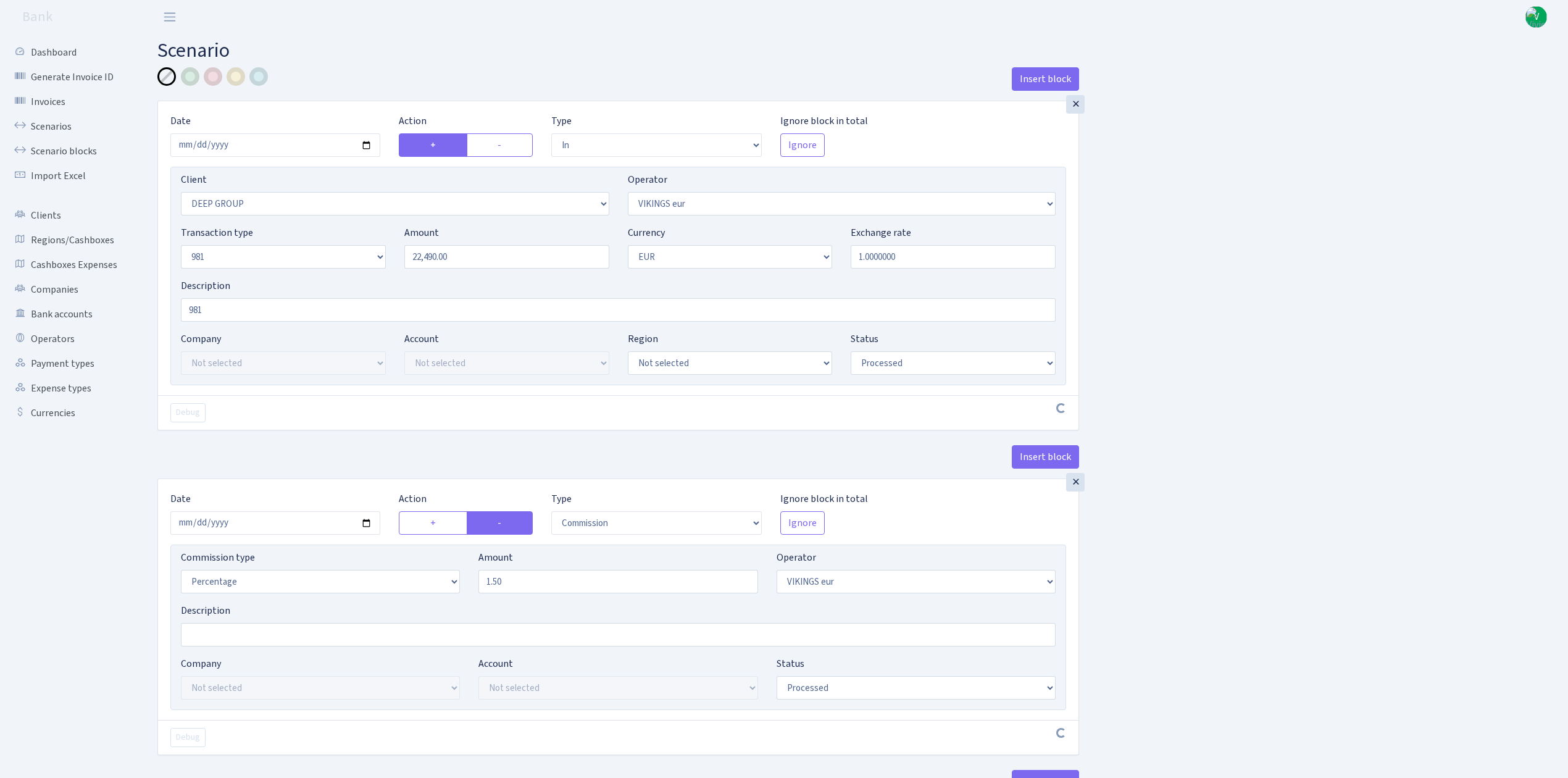
select select "processed"
select select "commission"
select select "519"
select select "processed"
select select "out"
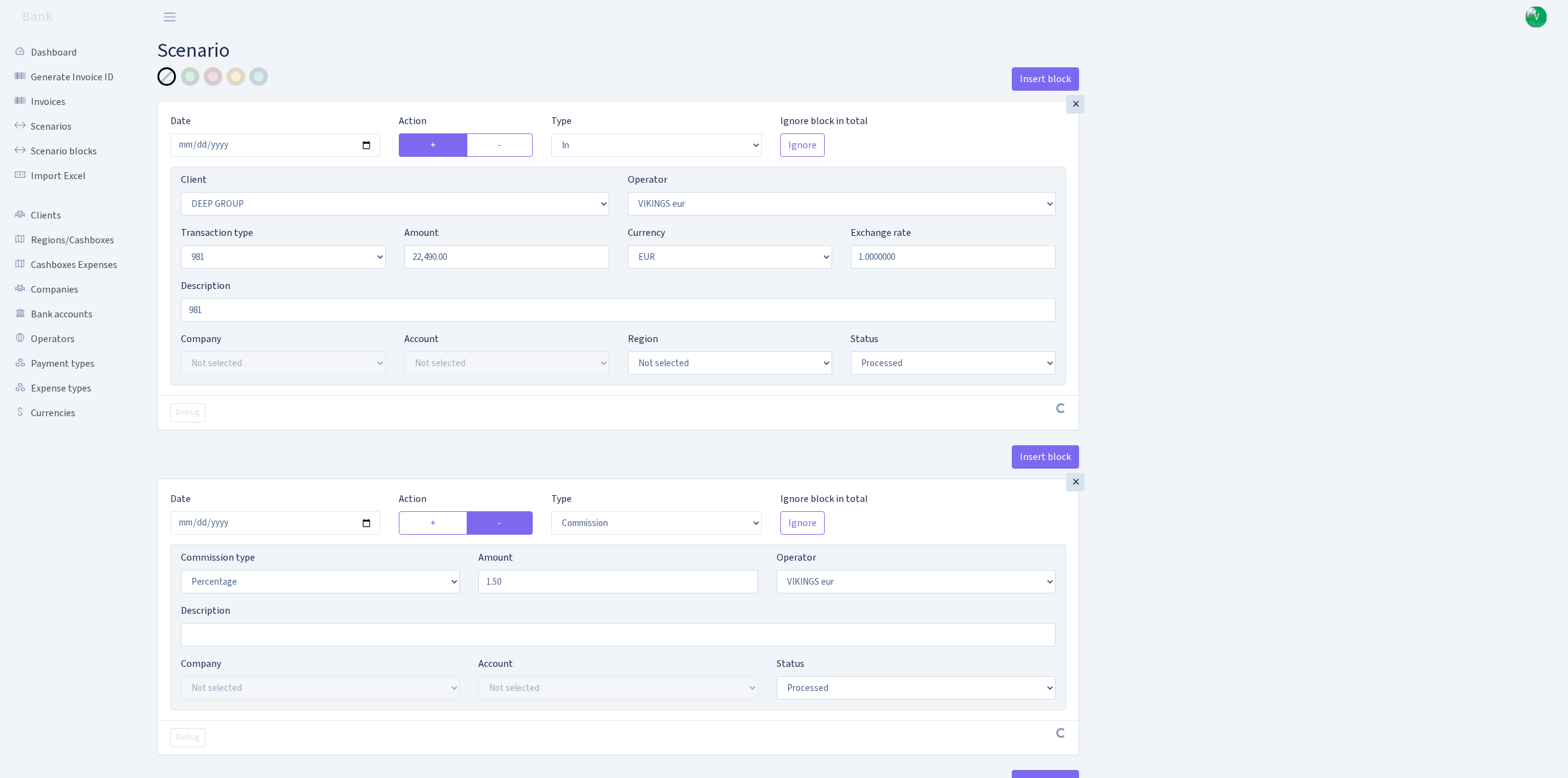
select select "2363"
select select "61"
select select "8"
select select "1"
select select "processed"
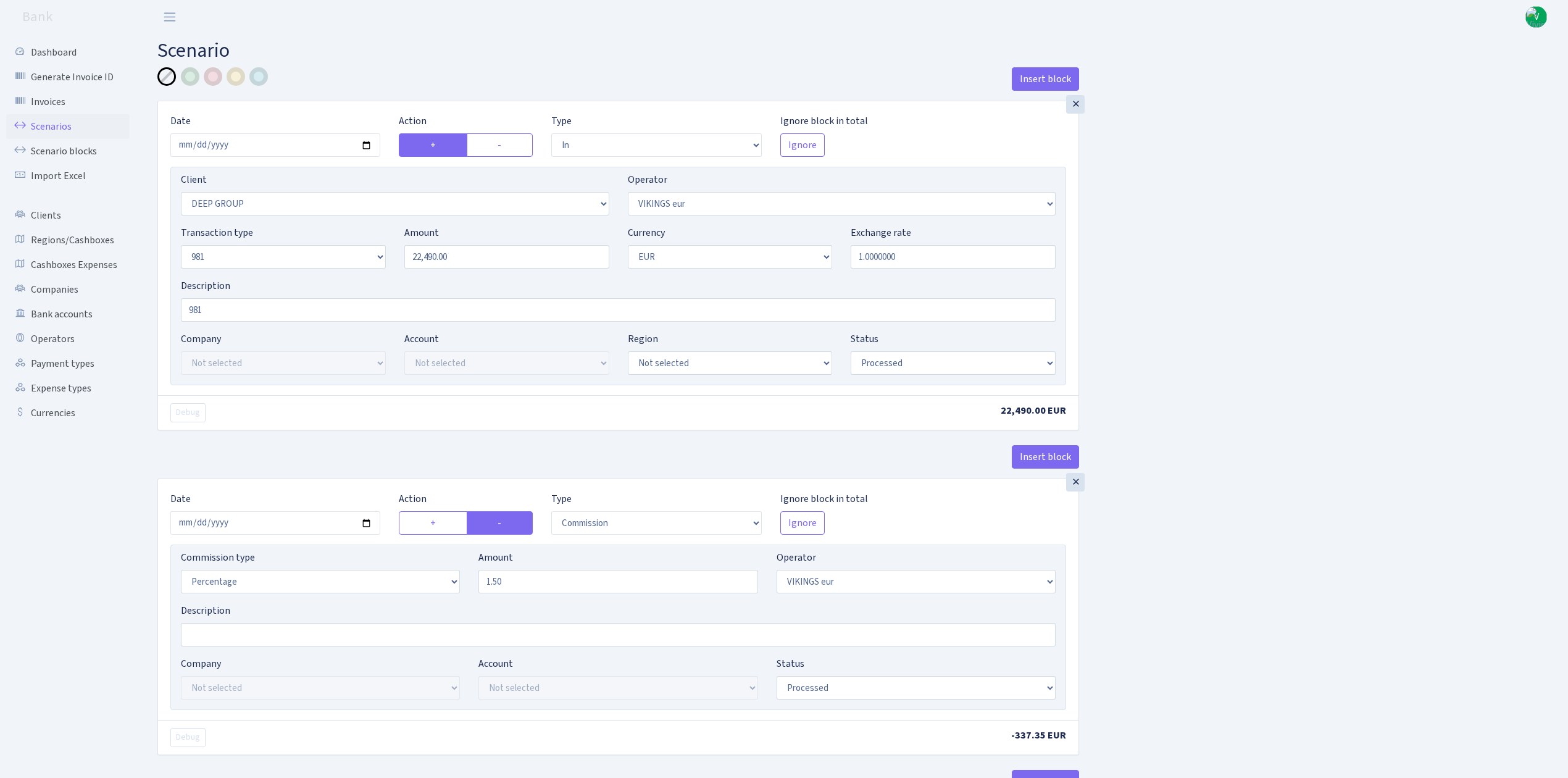
click at [42, 122] on link "Scenarios" at bounding box center [68, 127] width 124 height 25
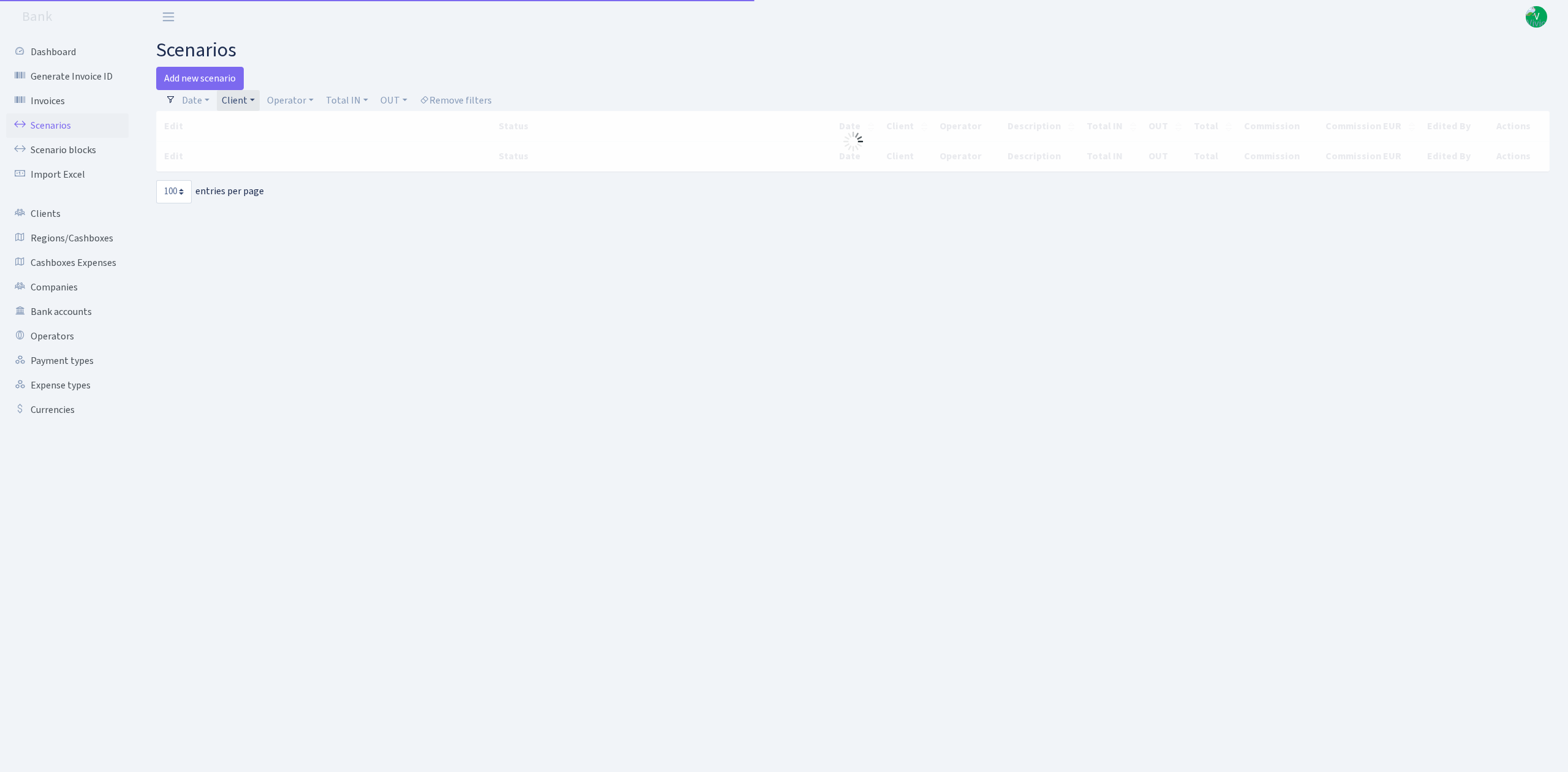
select select "100"
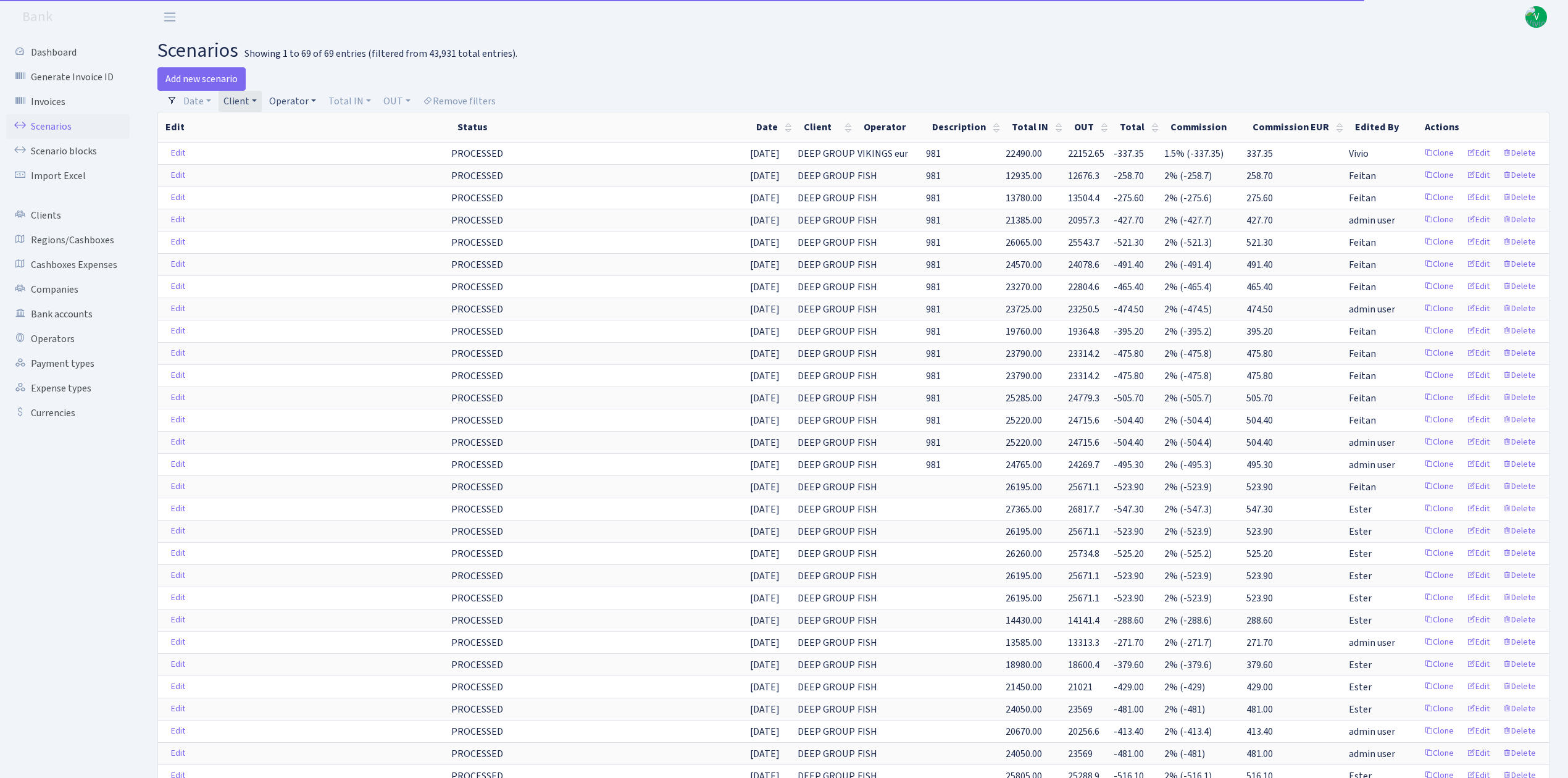
click at [283, 99] on link "Operator" at bounding box center [293, 101] width 57 height 21
click at [295, 145] on input "search" at bounding box center [314, 146] width 91 height 19
type input "viking"
click at [309, 185] on li "VIKINGS eur" at bounding box center [313, 189] width 94 height 22
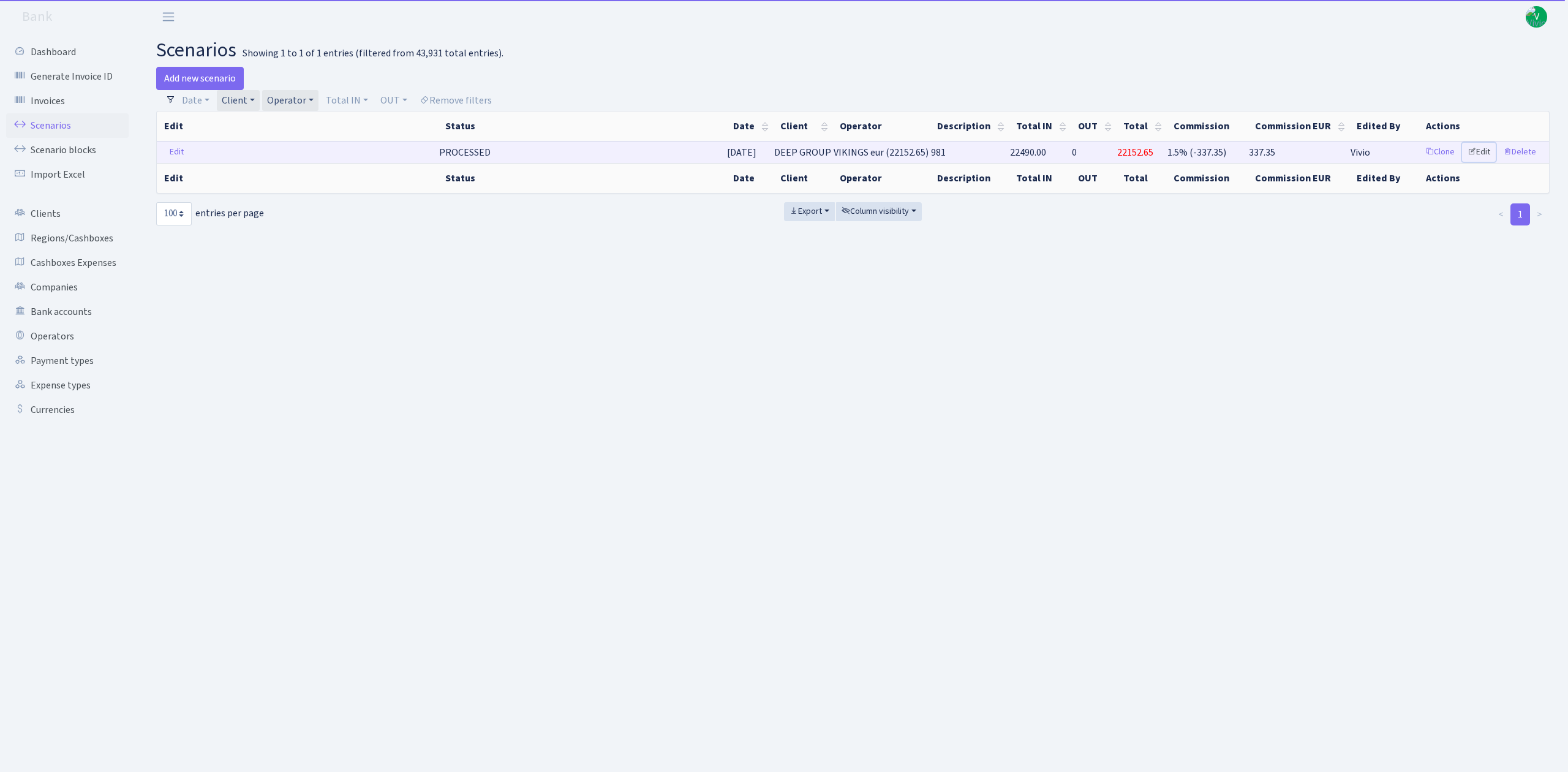
click at [1485, 152] on link "Edit" at bounding box center [1479, 152] width 34 height 19
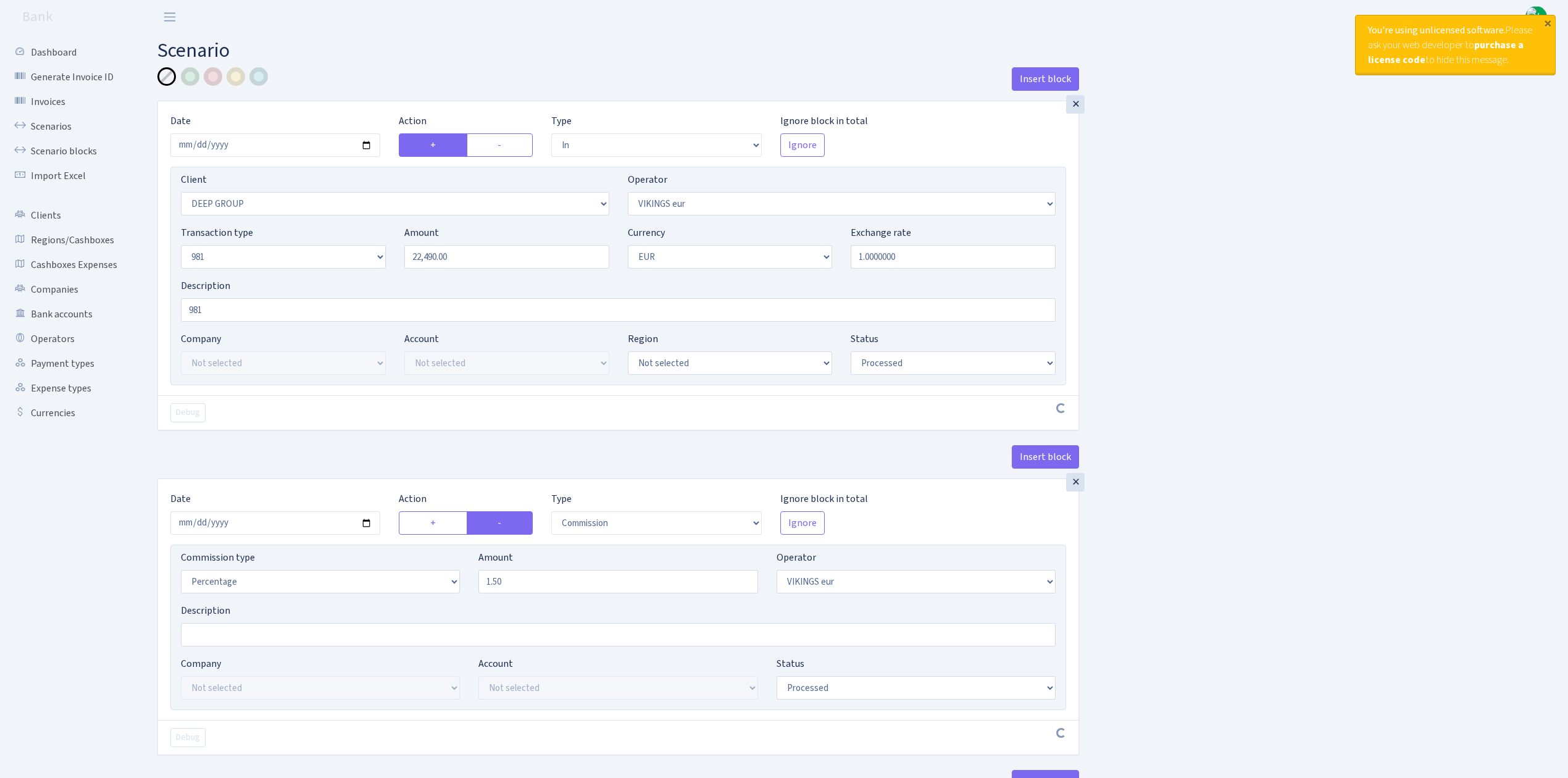
select select "in"
select select "1585"
select select "519"
select select "8"
select select "1"
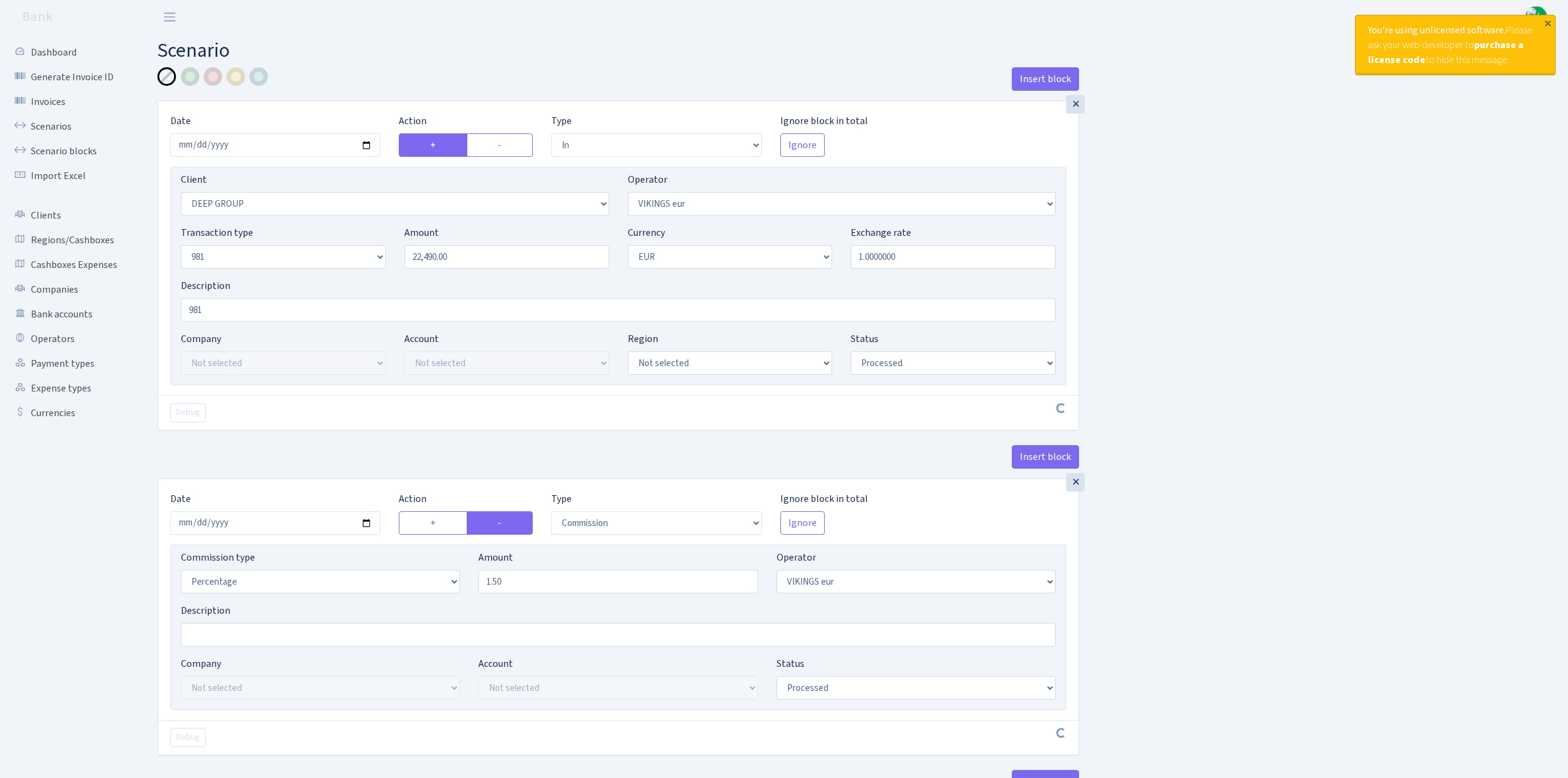
select select "processed"
select select "commission"
select select "519"
select select "processed"
select select "out"
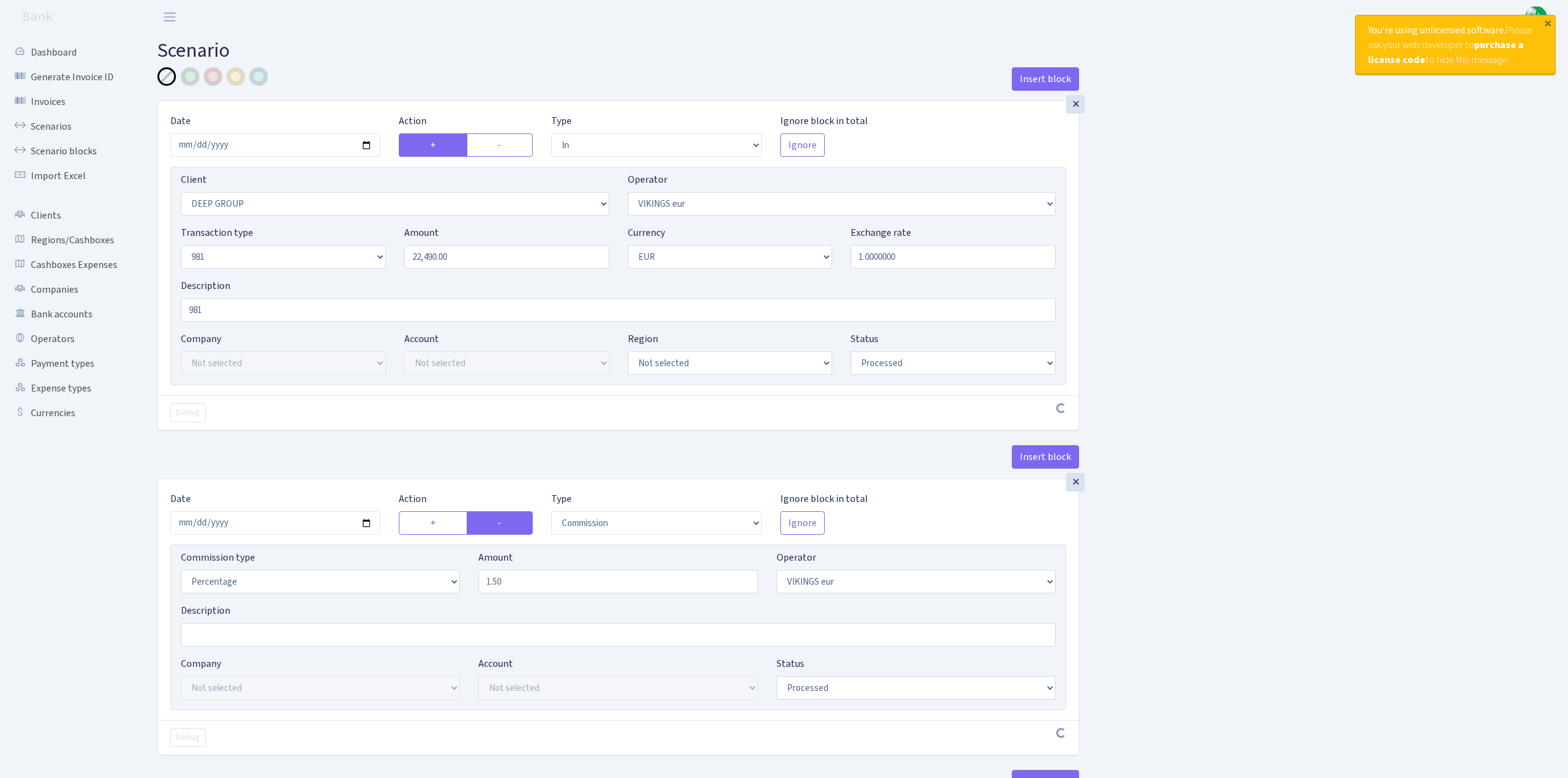
select select "2363"
select select "61"
select select "8"
select select "1"
select select "processed"
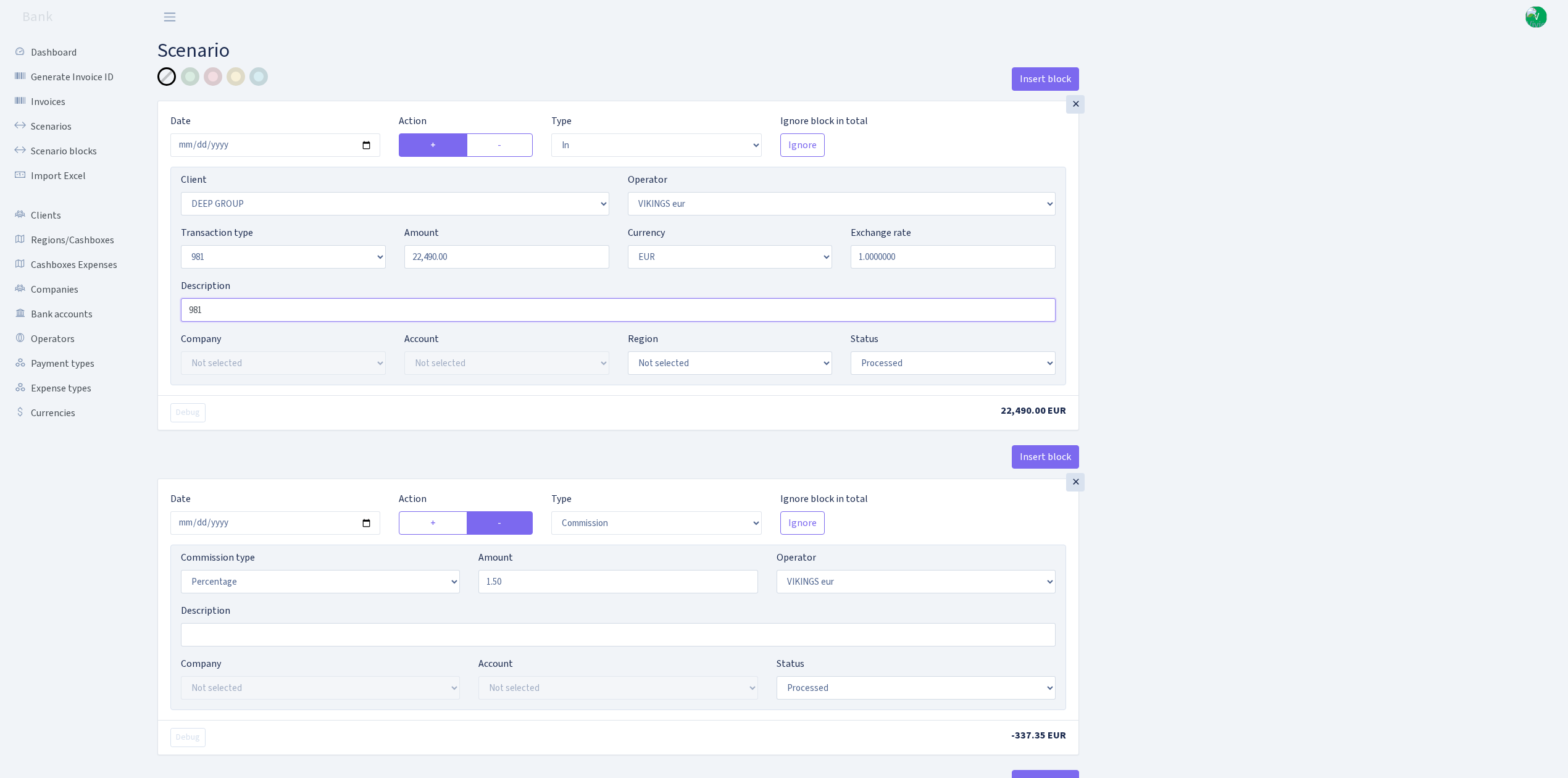
click at [241, 315] on input "981" at bounding box center [618, 310] width 875 height 24
drag, startPoint x: 245, startPoint y: 313, endPoint x: 82, endPoint y: 285, distance: 165.4
click at [82, 285] on div "Dashboard Generate Invoice ID Invoices Scenarios Scenario blocks Import Excel C…" at bounding box center [784, 647] width 1568 height 1226
drag, startPoint x: 299, startPoint y: 312, endPoint x: 161, endPoint y: 302, distance: 138.4
click at [161, 302] on div "× Date [DATE] Action + - Type --- In Out Commission Field required. [GEOGRAPHIC…" at bounding box center [618, 248] width 921 height 294
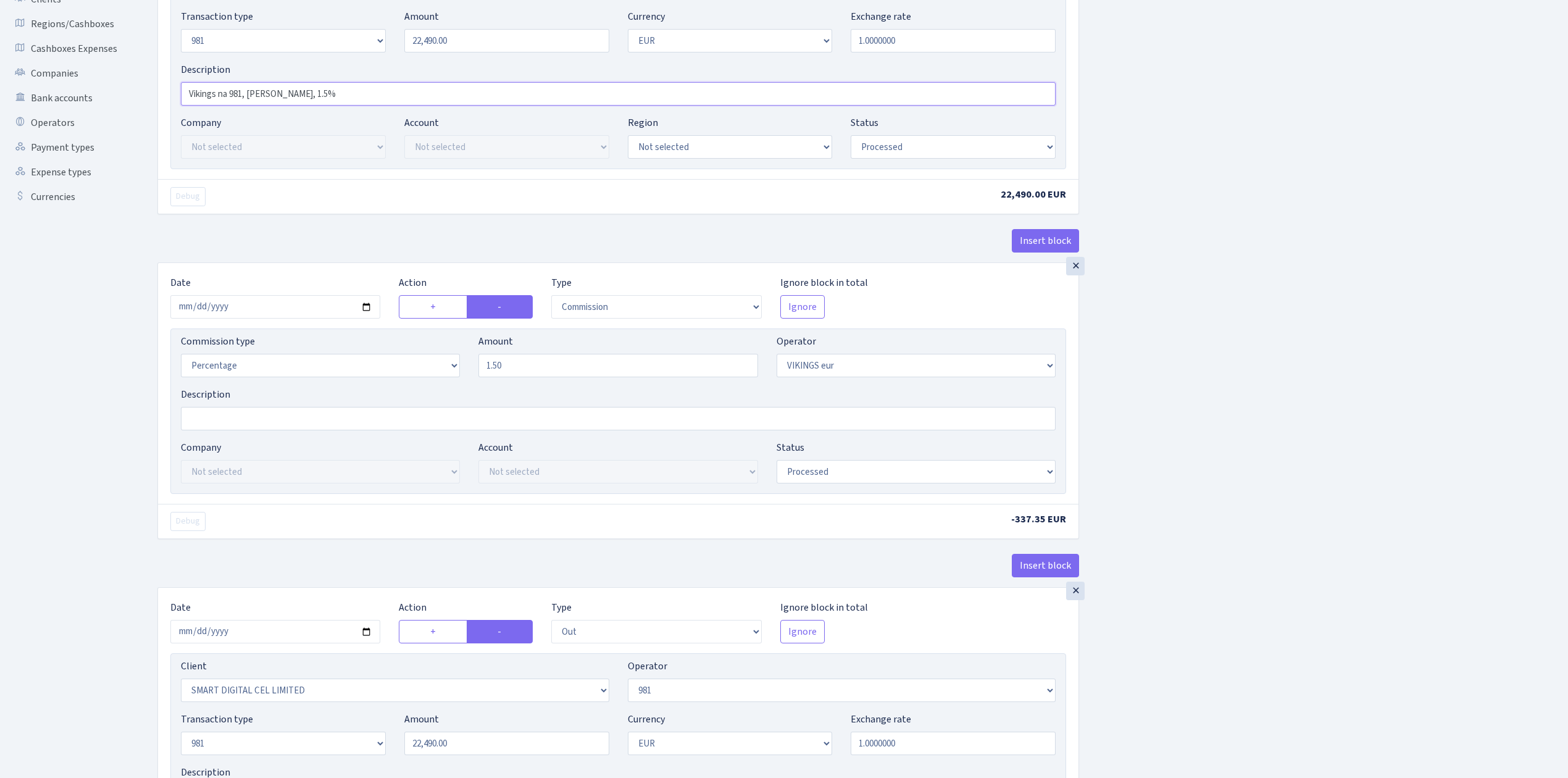
scroll to position [411, 0]
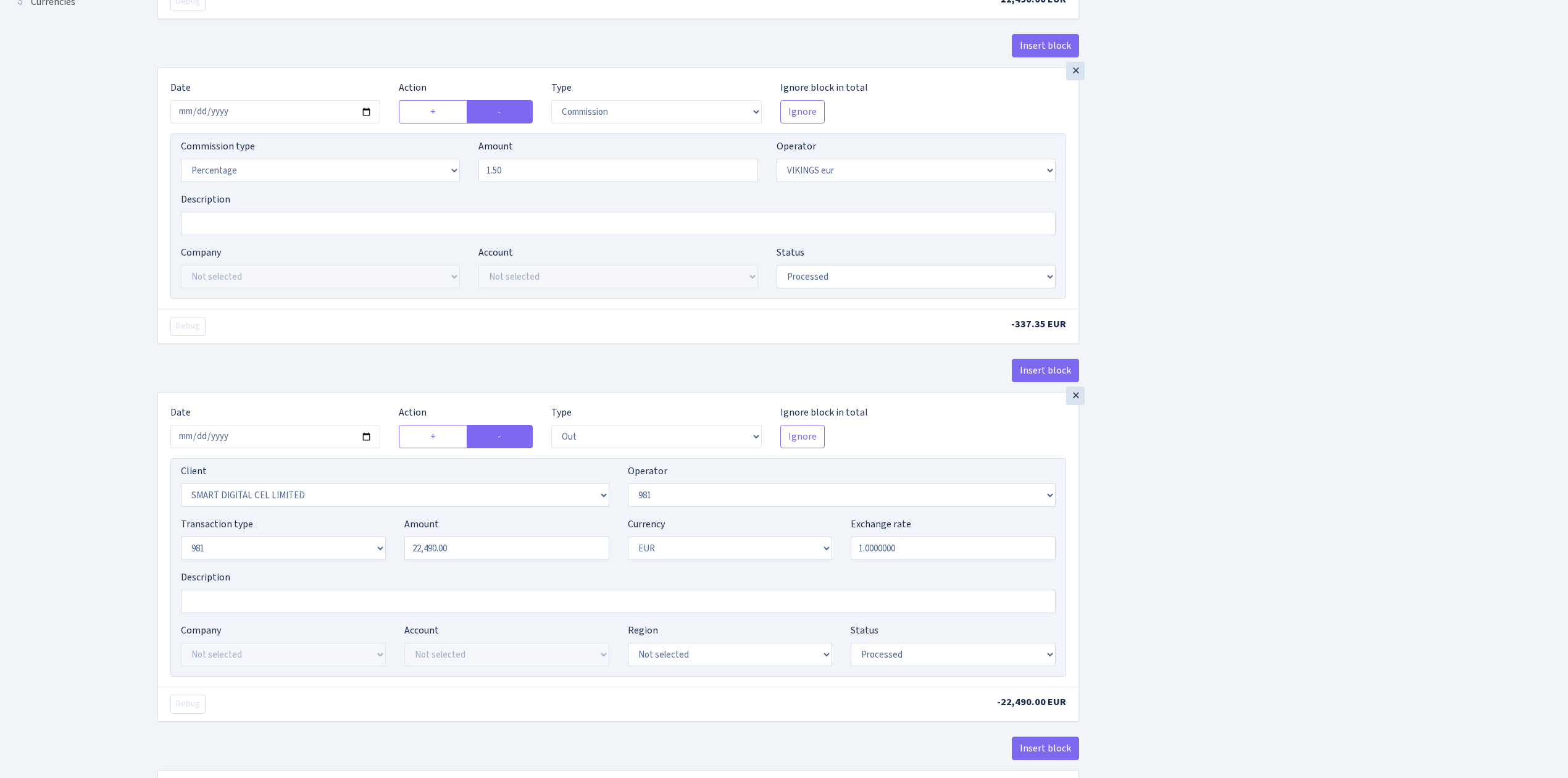
type input "Vikings na 981, [PERSON_NAME], 1.5%"
click at [260, 607] on input "Description" at bounding box center [618, 601] width 875 height 24
paste input "Vikings na 981, [PERSON_NAME], 1.5%"
type input "Vikings na 981, [PERSON_NAME], 1.5%"
click at [1270, 500] on div "Insert block × Date [DATE] Action + - Type --- In Out Commission Field required…" at bounding box center [853, 240] width 1411 height 1169
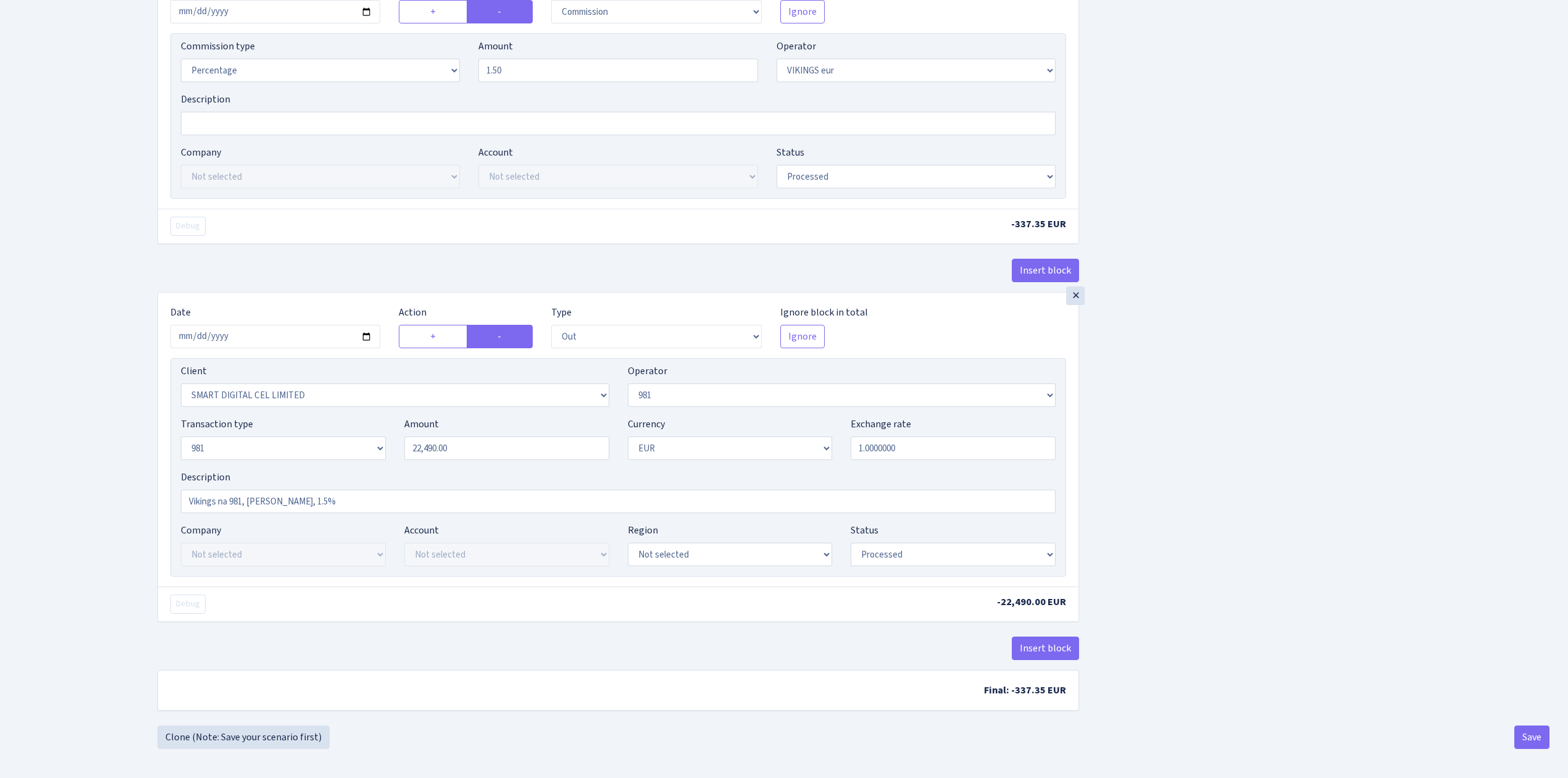
scroll to position [521, 0]
click at [1536, 733] on button "Save" at bounding box center [1532, 735] width 35 height 24
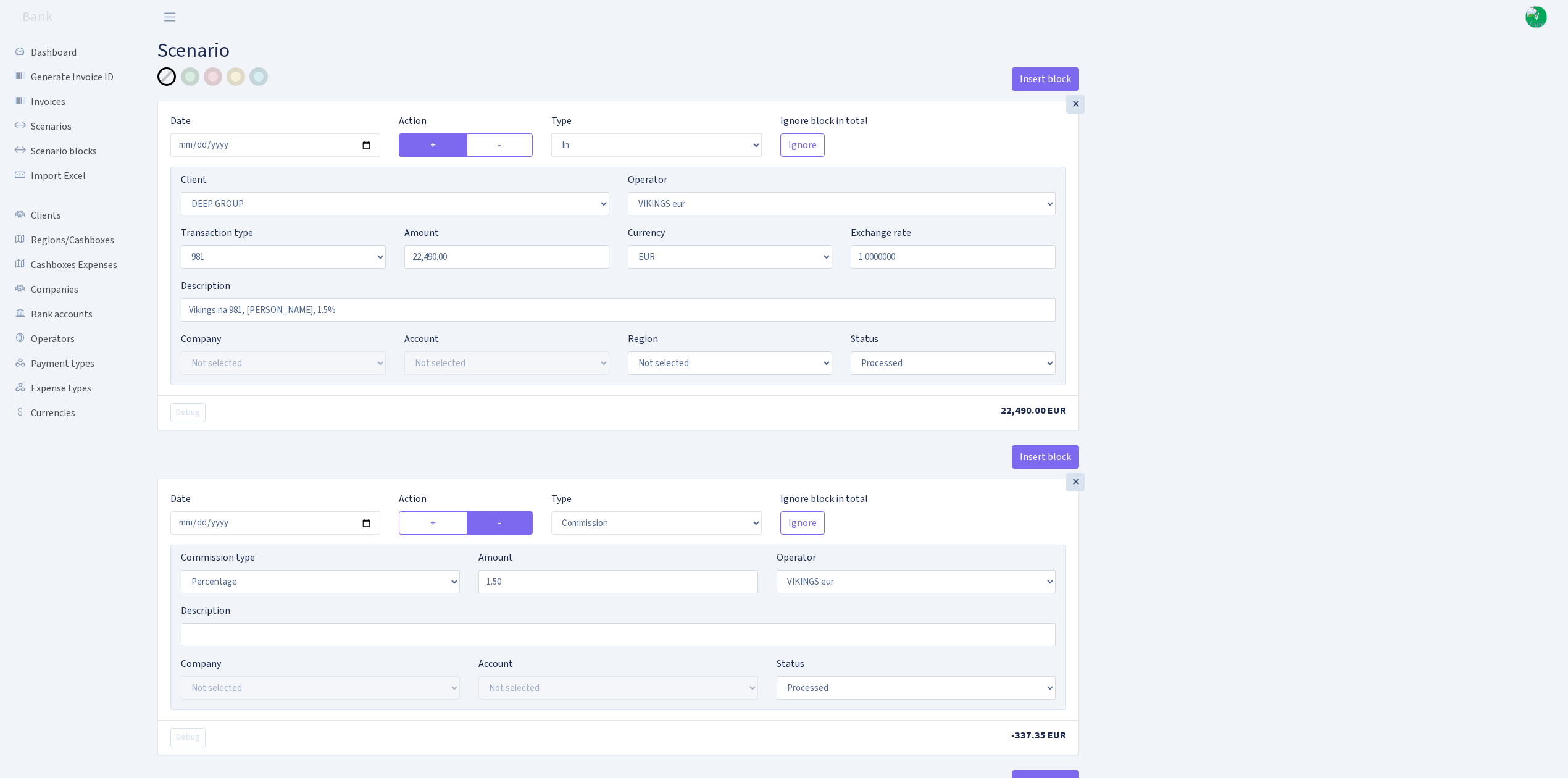
select select "in"
select select "1585"
select select "519"
select select "8"
select select "1"
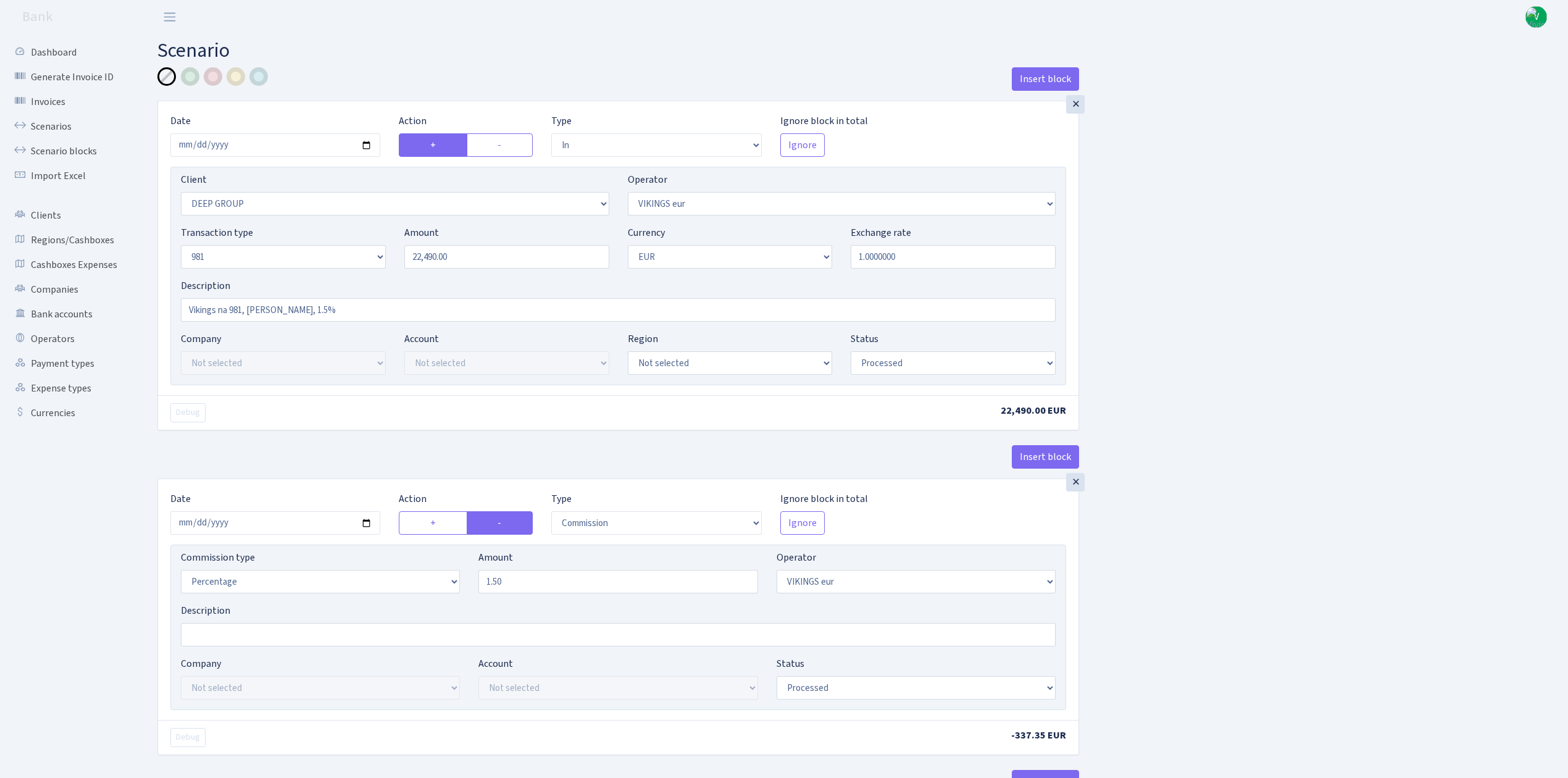
select select "processed"
select select "commission"
select select "519"
select select "processed"
select select "out"
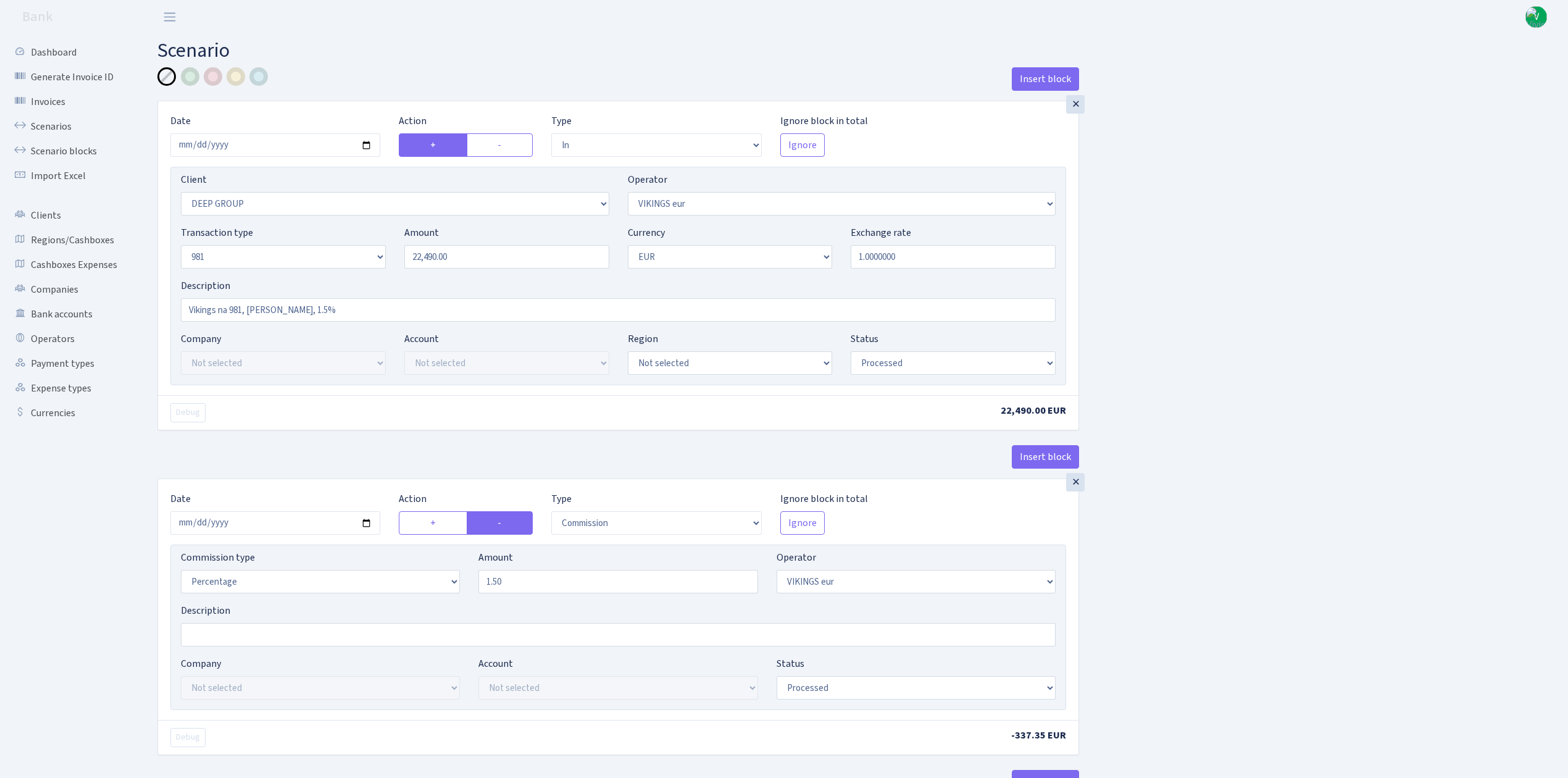
select select "2363"
select select "61"
select select "8"
select select "1"
select select "processed"
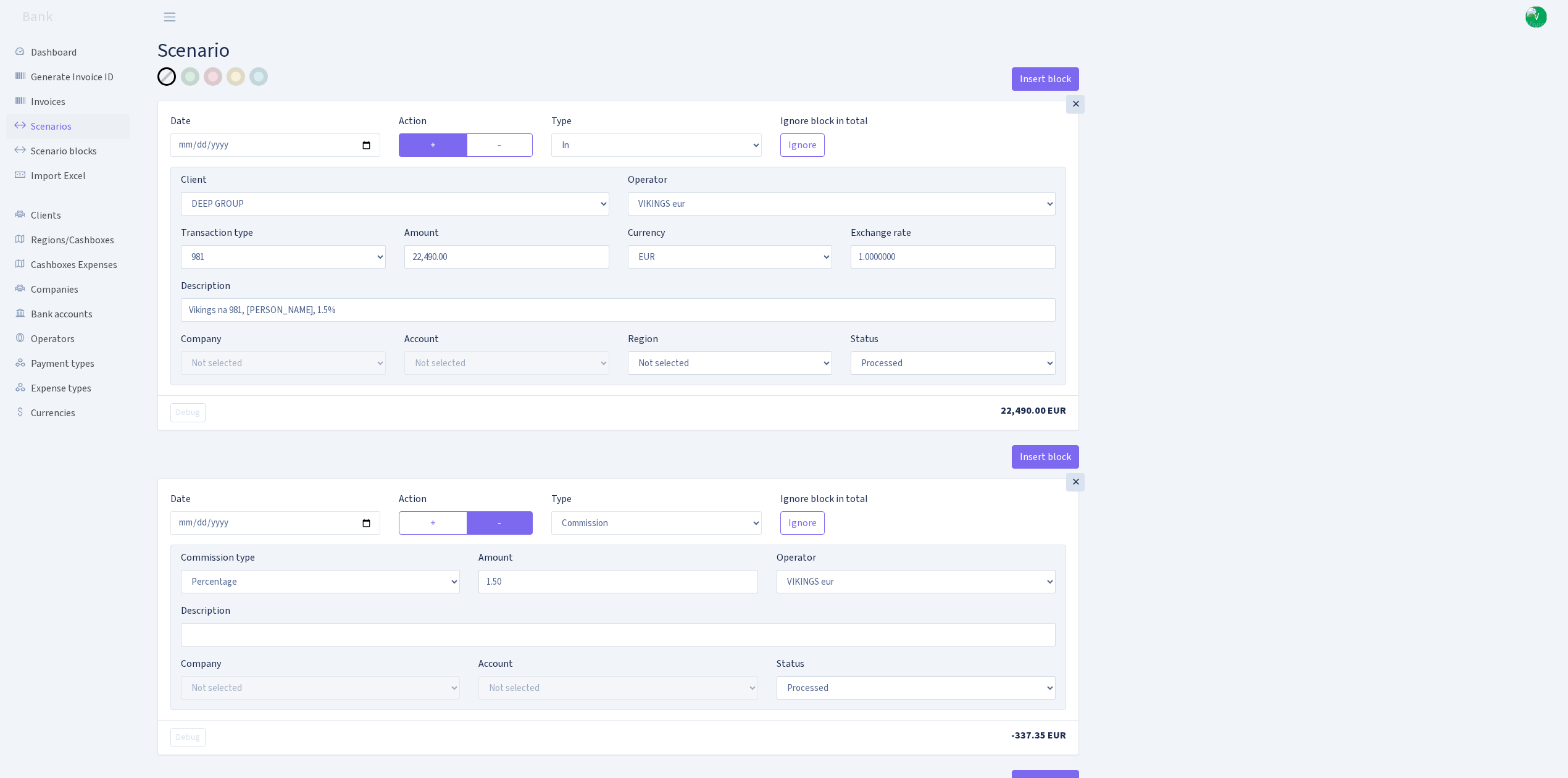
click at [40, 124] on link "Scenarios" at bounding box center [68, 127] width 124 height 25
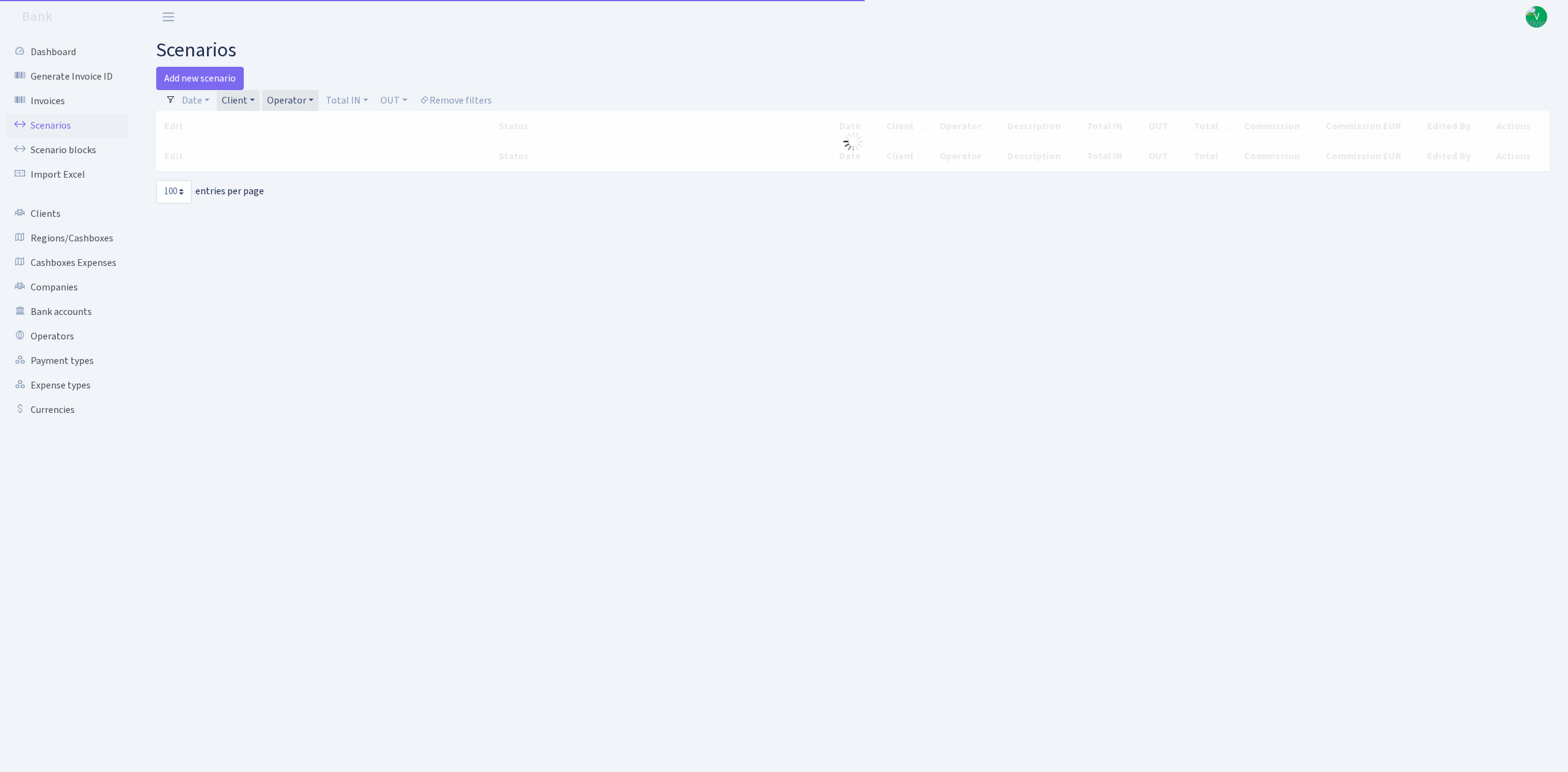
select select "100"
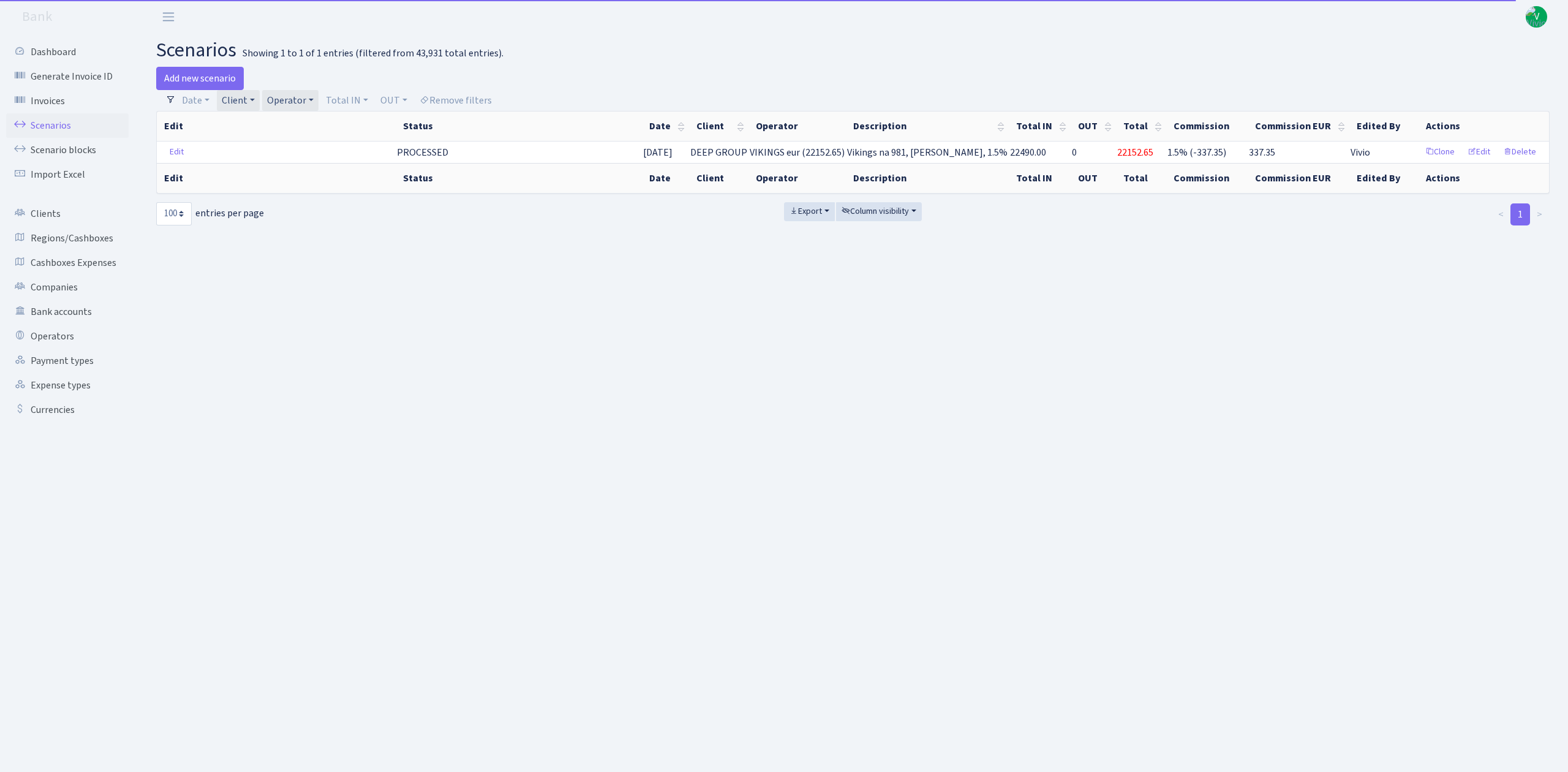
click at [288, 100] on link "Operator" at bounding box center [291, 100] width 56 height 21
click at [243, 106] on link "Client" at bounding box center [238, 100] width 43 height 21
click at [307, 98] on link "Operator" at bounding box center [291, 100] width 56 height 21
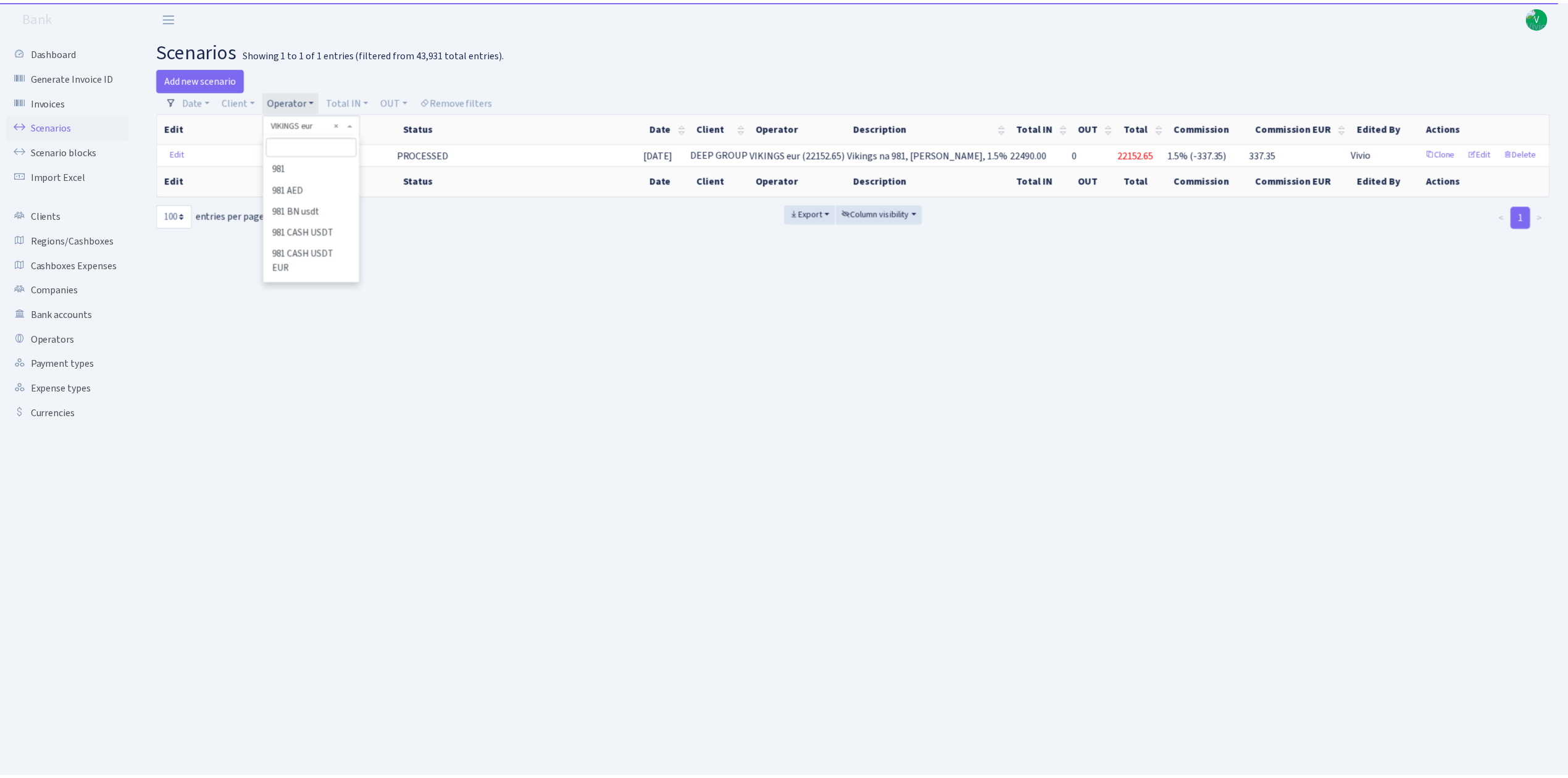
scroll to position [7968, 0]
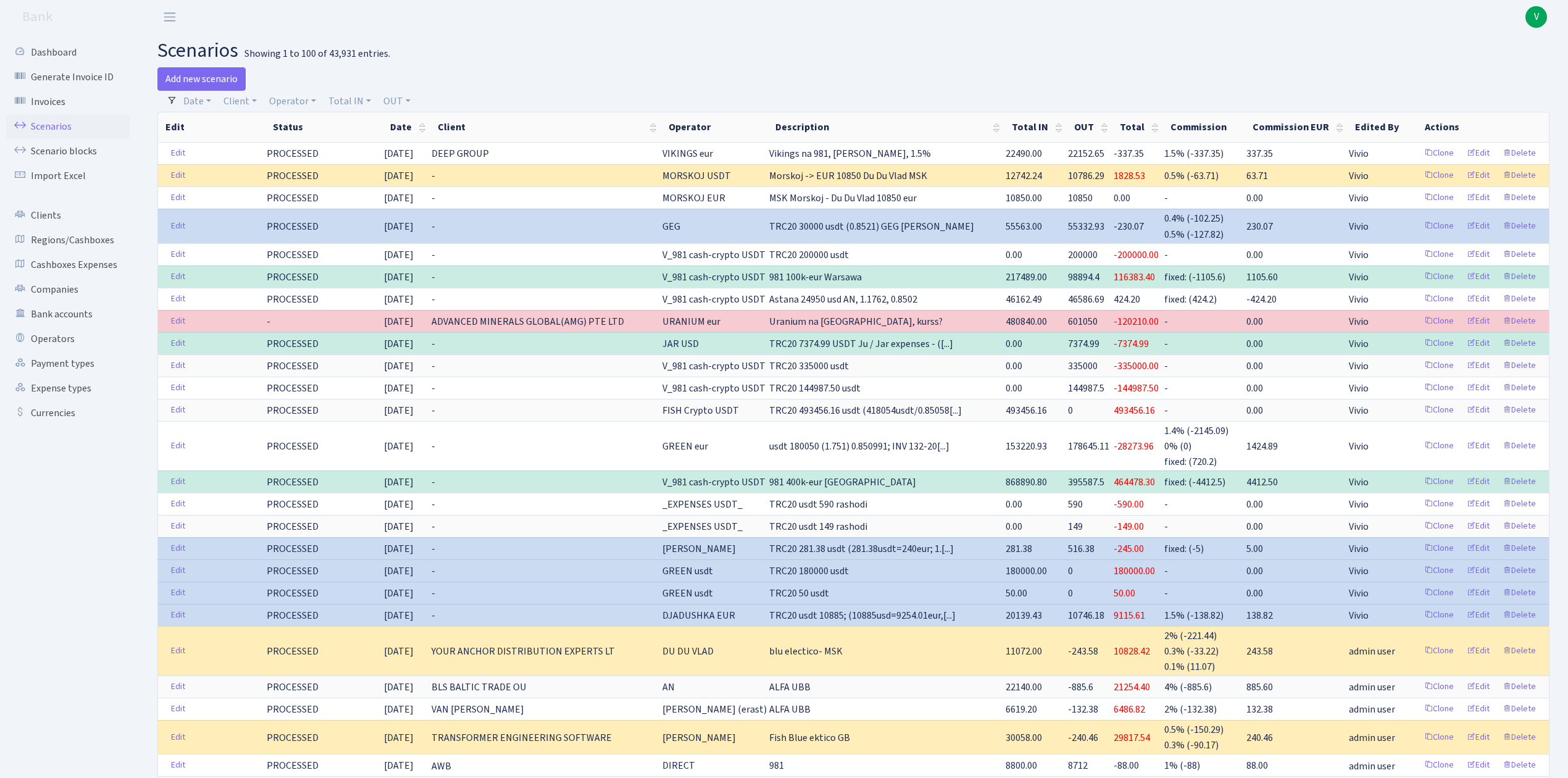
click at [692, 45] on h2 "scenarios Showing 1 to 100 of 43,931 entries." at bounding box center [853, 50] width 1392 height 24
click at [47, 124] on link "Scenarios" at bounding box center [68, 127] width 124 height 25
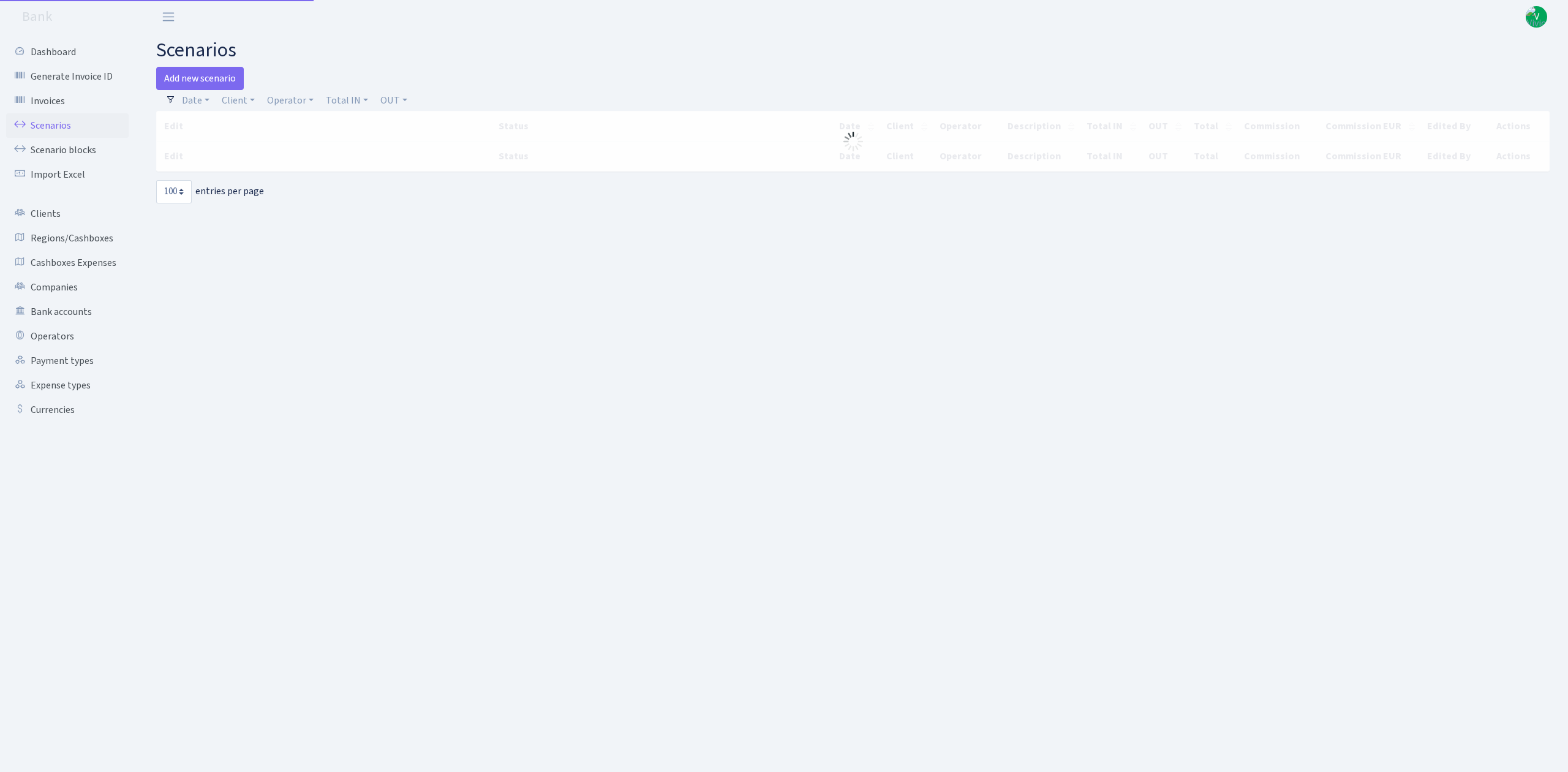
select select "100"
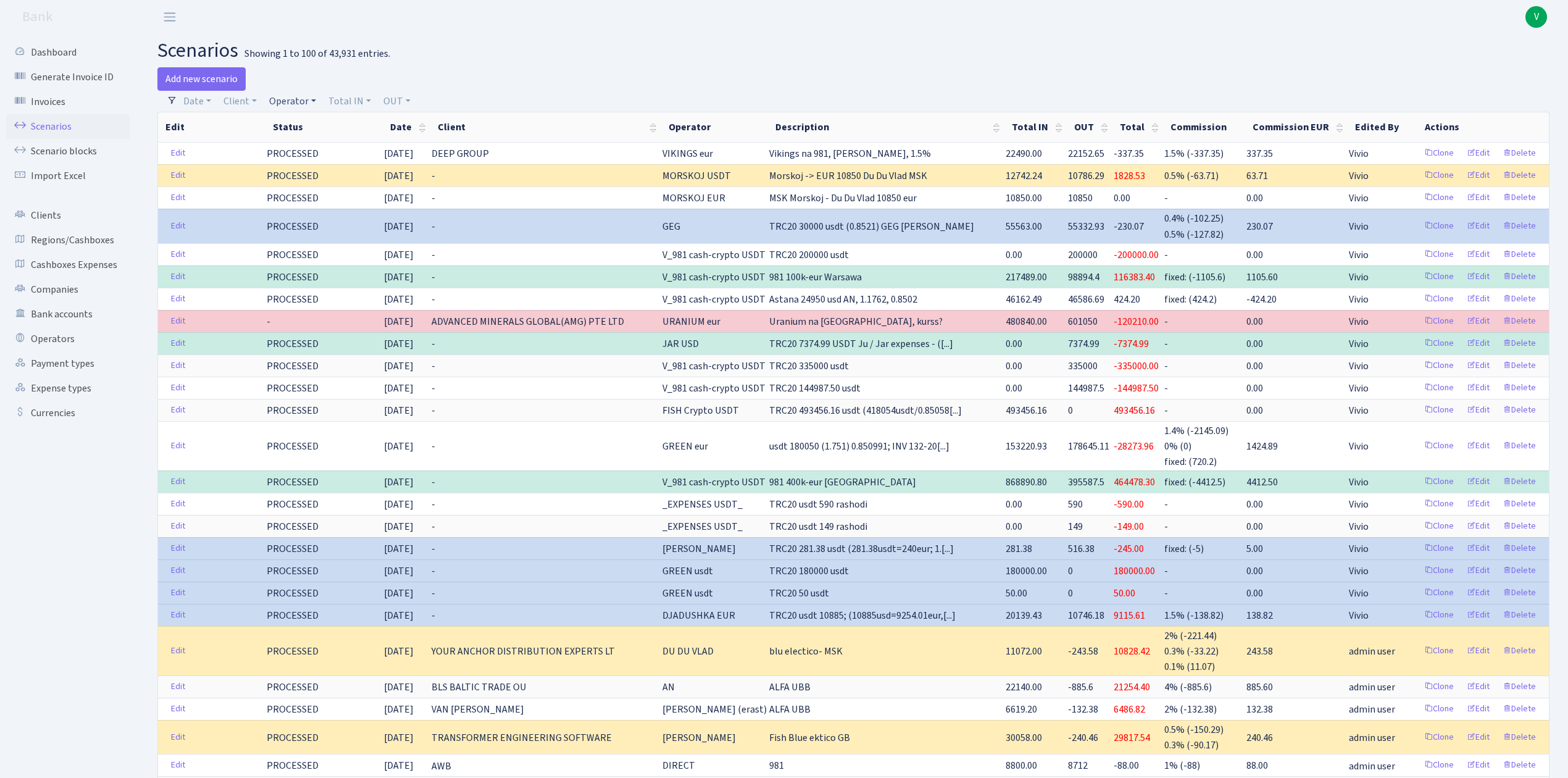
click at [295, 96] on link "Operator" at bounding box center [293, 101] width 57 height 21
click at [304, 142] on input "search" at bounding box center [314, 146] width 91 height 19
type input "dima"
click at [316, 211] on li "V_DIMA EVREI eur" at bounding box center [313, 217] width 94 height 22
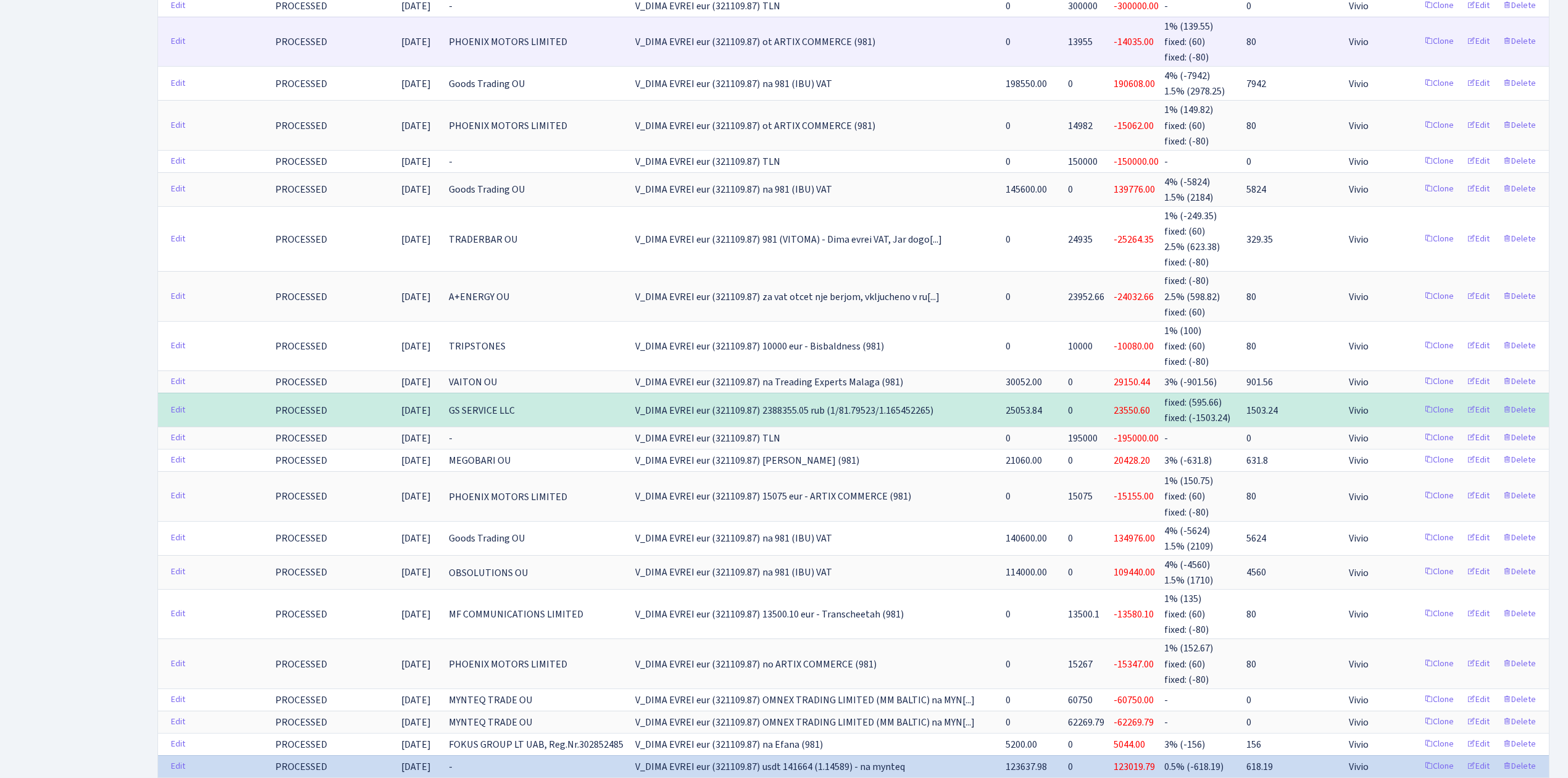
scroll to position [906, 0]
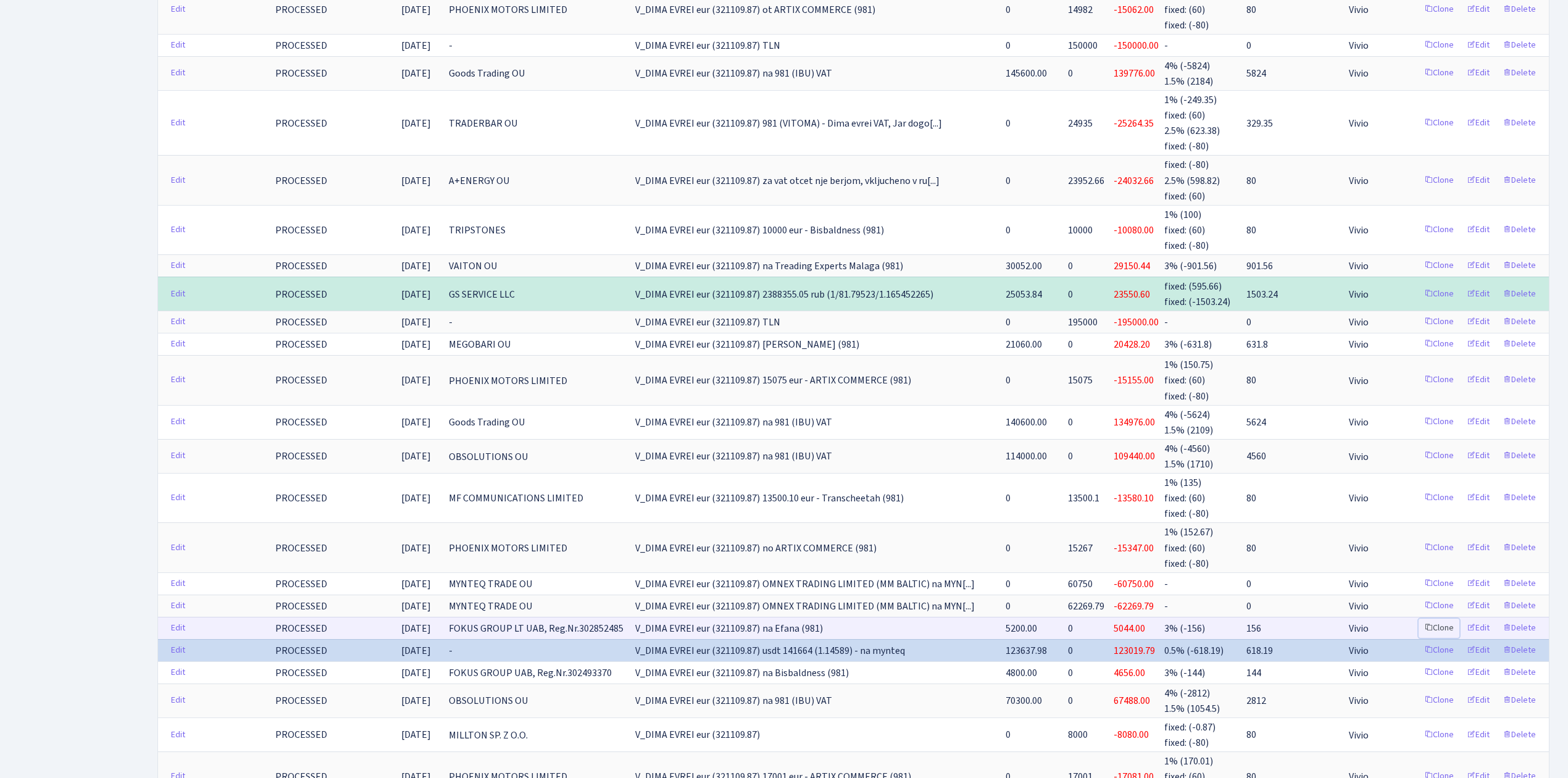
click at [1438, 619] on link "Clone" at bounding box center [1439, 629] width 41 height 19
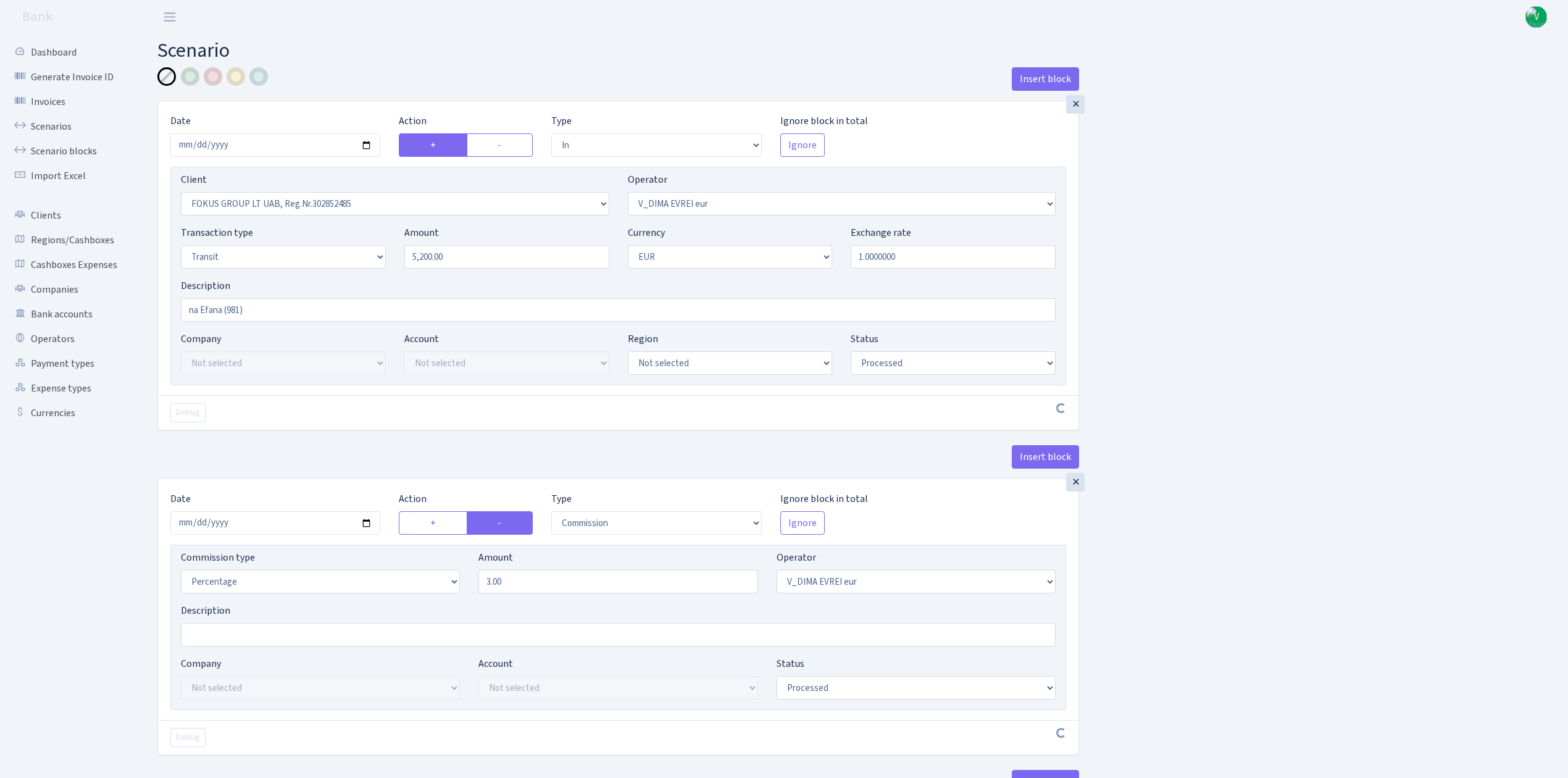
select select "in"
select select "3048"
select select "431"
select select "5"
select select "1"
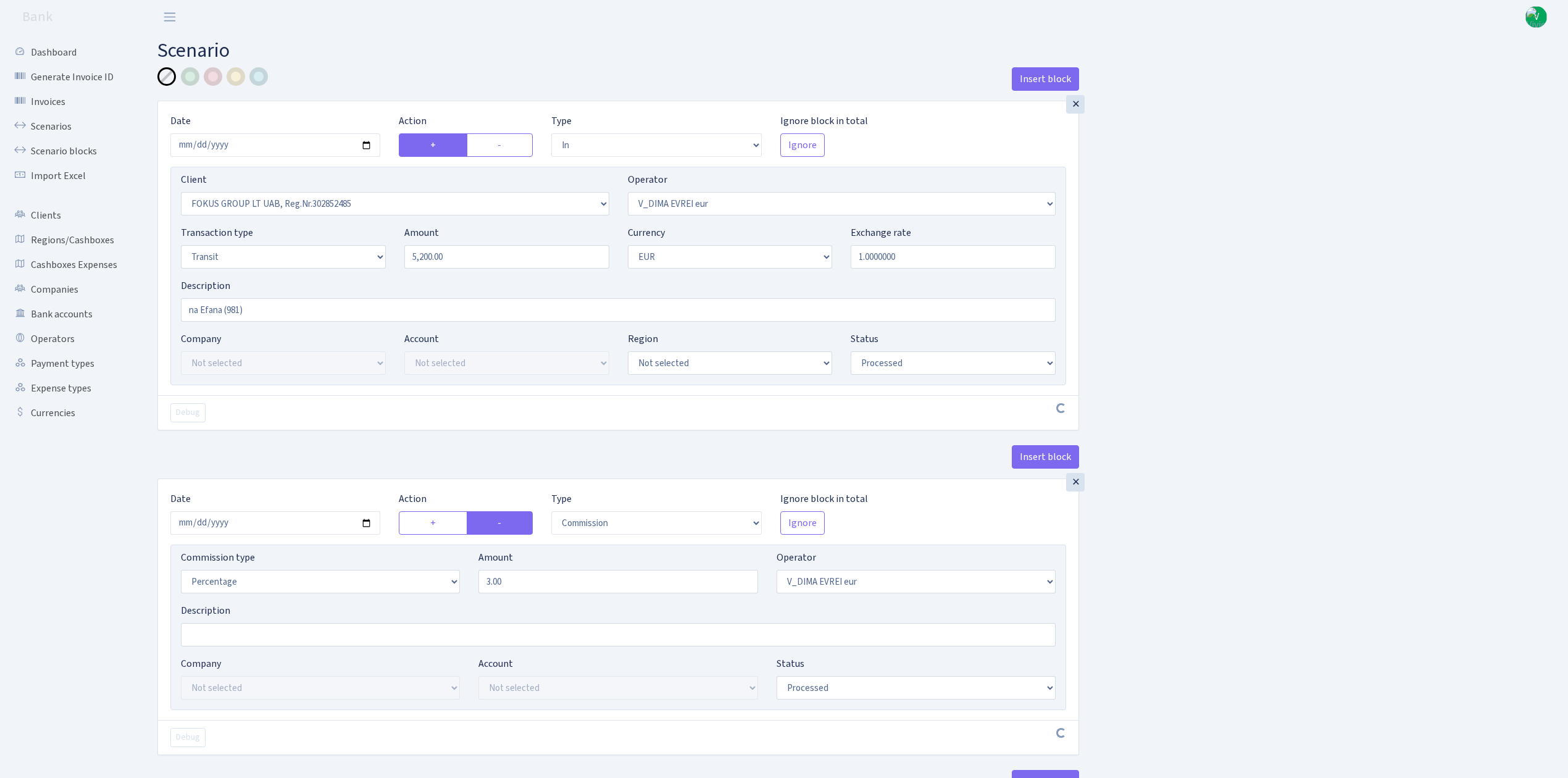
select select "processed"
select select "commission"
select select "431"
select select "processed"
select select "out"
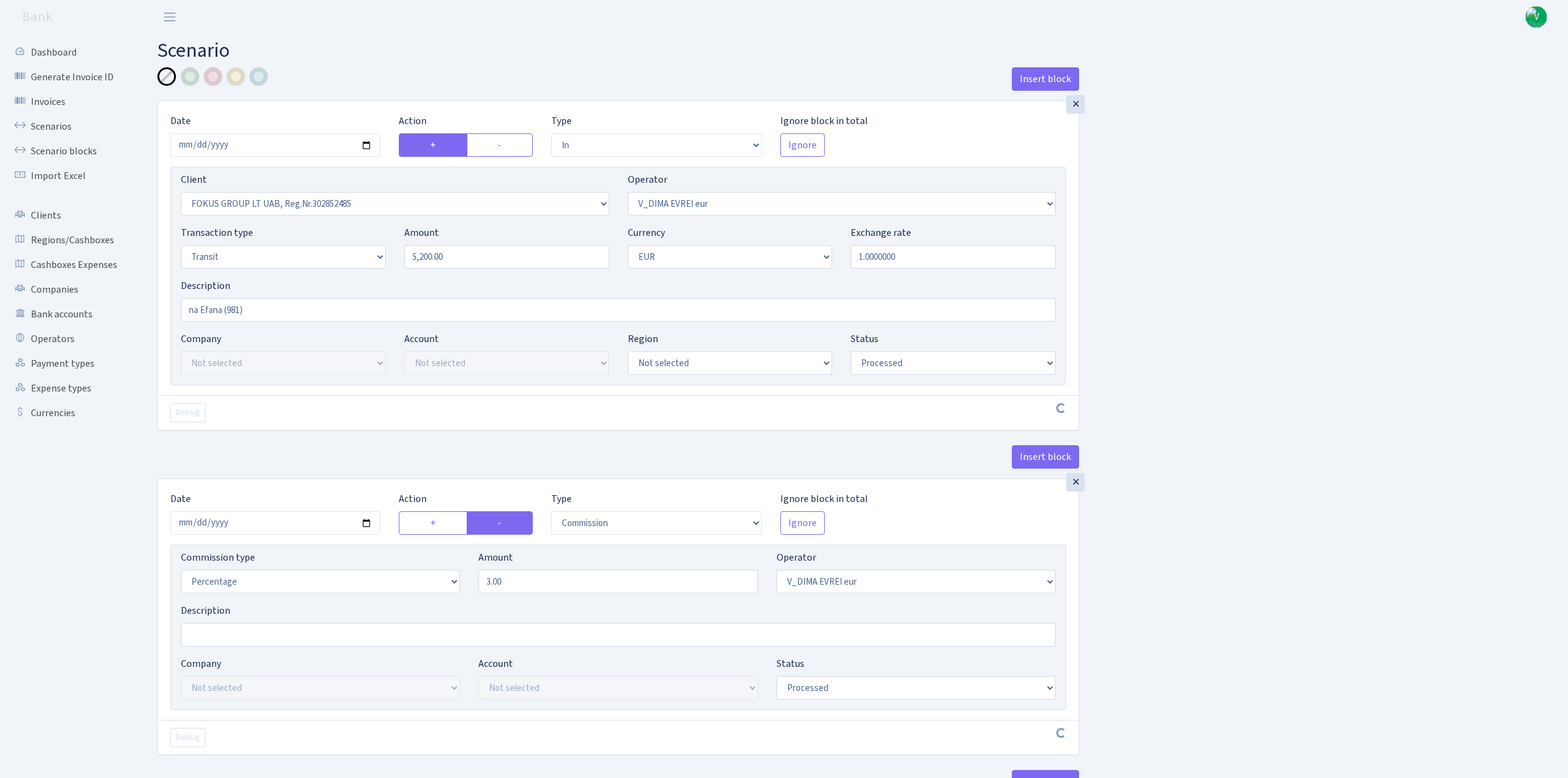
select select "3139"
select select "61"
select select "5"
select select "1"
select select "processed"
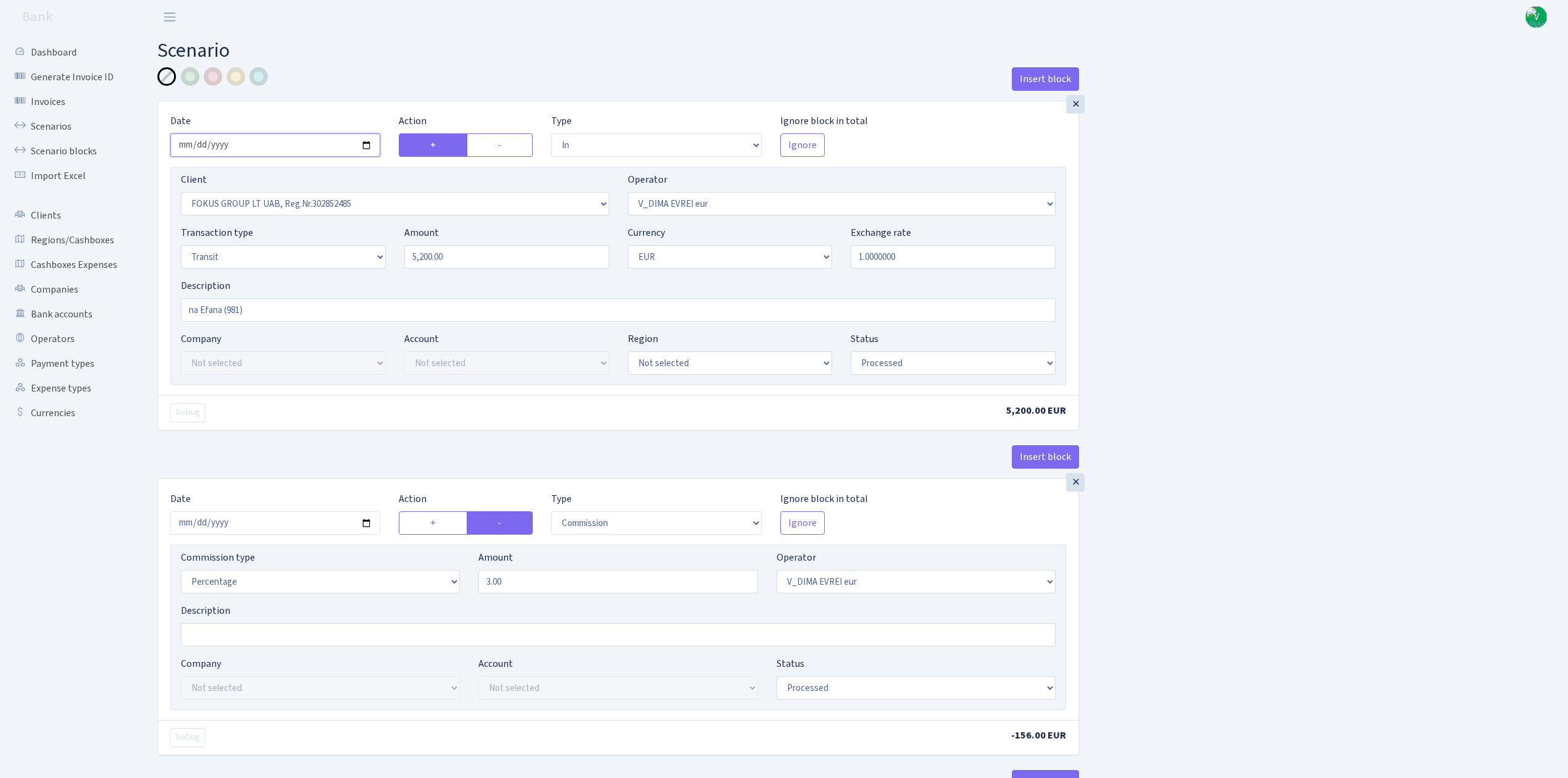
click at [367, 146] on input "2025-07-31" at bounding box center [275, 145] width 210 height 24
type input "2025-09-09"
drag, startPoint x: 465, startPoint y: 255, endPoint x: 374, endPoint y: 250, distance: 91.1
click at [374, 250] on div "Transaction type Not selected 981 ELF FISH crypto GIRT IVO dekl MM-BALTIC eur U…" at bounding box center [618, 251] width 893 height 53
click at [1196, 302] on div "Insert block × Date 2025-09-09 Action + - Type --- In Out Commission Field requ…" at bounding box center [853, 651] width 1411 height 1169
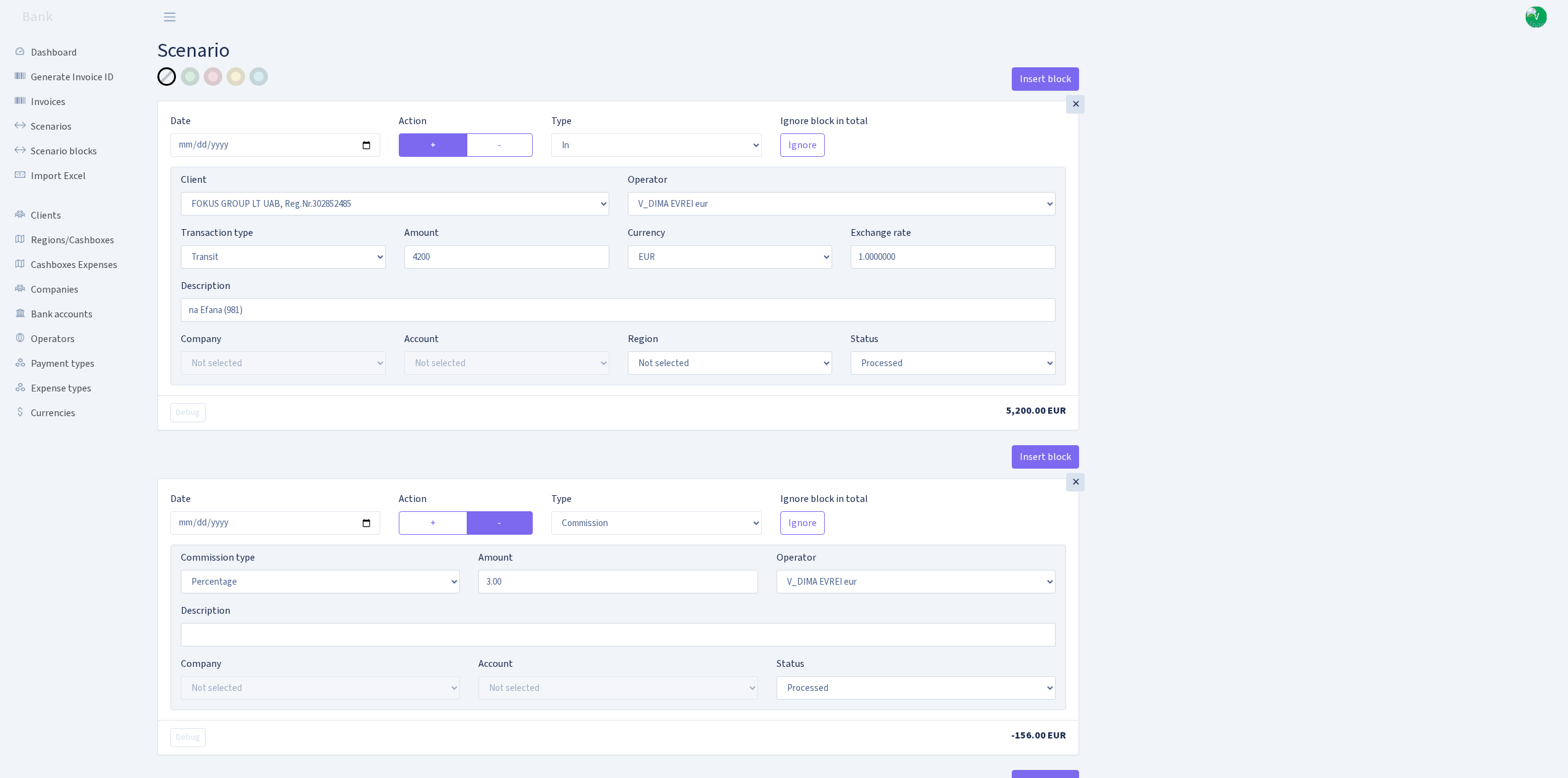
type input "4,200.00"
click at [371, 527] on input "2025-07-31" at bounding box center [275, 523] width 210 height 24
type input "2025-09-09"
click at [1160, 608] on div "Insert block × Date 2025-09-09 Action + - Type --- In Out Commission Field requ…" at bounding box center [853, 651] width 1411 height 1169
click at [906, 361] on select "Draft Pending Later Never Processed" at bounding box center [953, 363] width 205 height 24
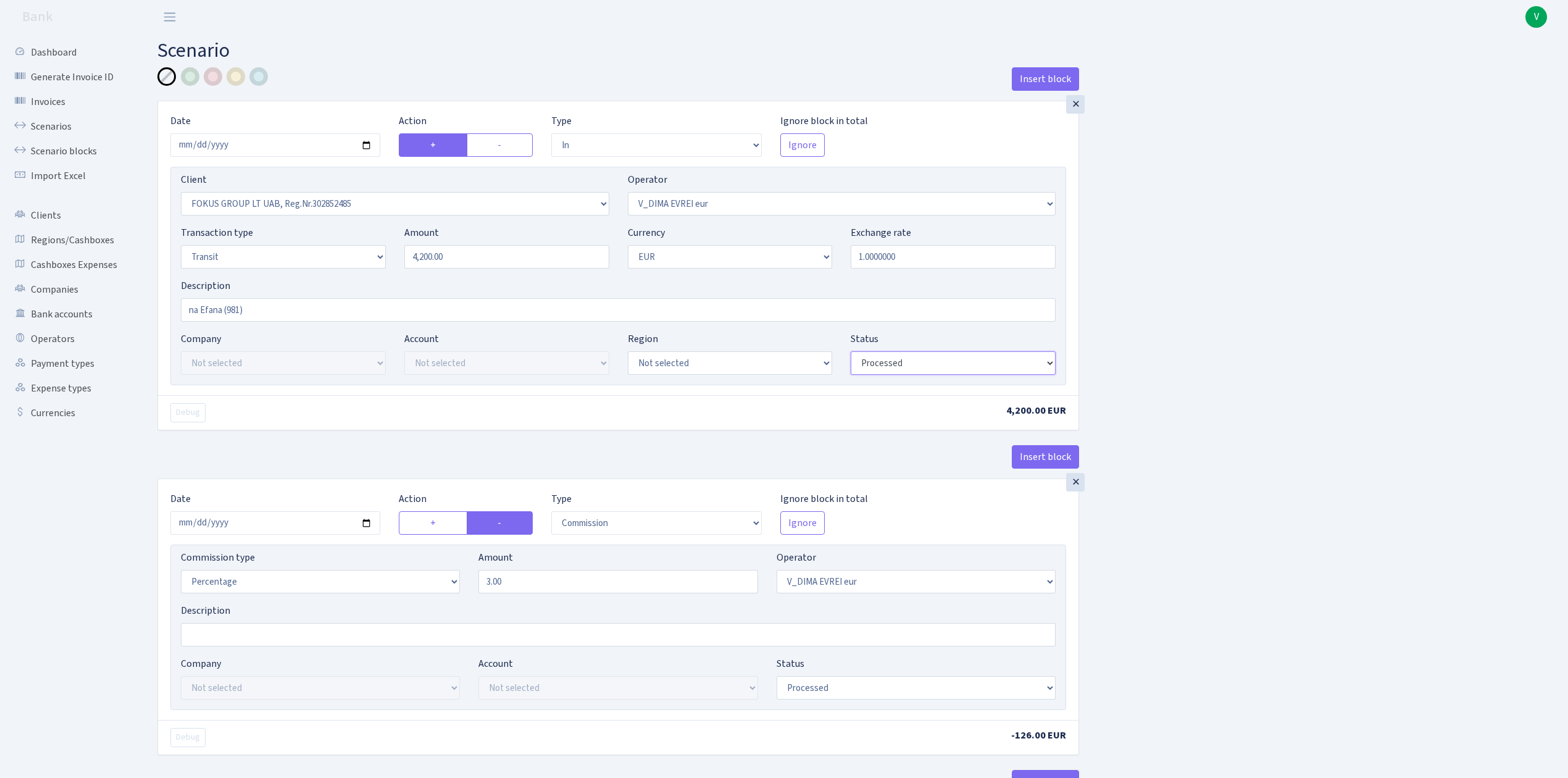
select select "pending"
click at [851, 353] on select "Draft Pending Later Never Processed" at bounding box center [953, 363] width 205 height 24
click at [840, 690] on select "Draft Pending Later Never Processed" at bounding box center [916, 687] width 279 height 24
select select "pending"
click at [777, 680] on select "Draft Pending Later Never Processed" at bounding box center [916, 687] width 279 height 24
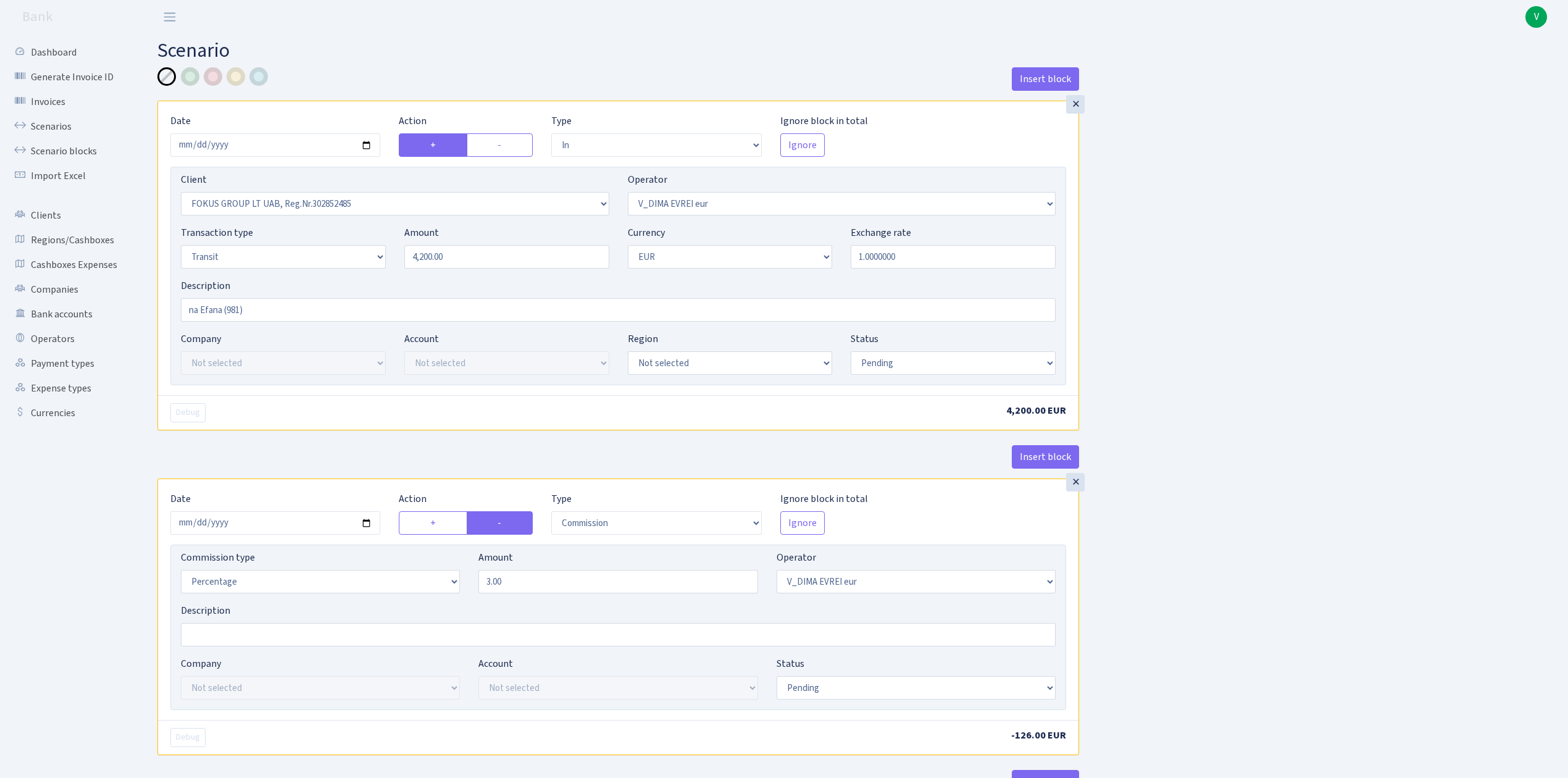
click at [1302, 605] on div "Insert block × Date 2025-09-09 Action + - Type --- In Out Commission Field requ…" at bounding box center [853, 651] width 1411 height 1169
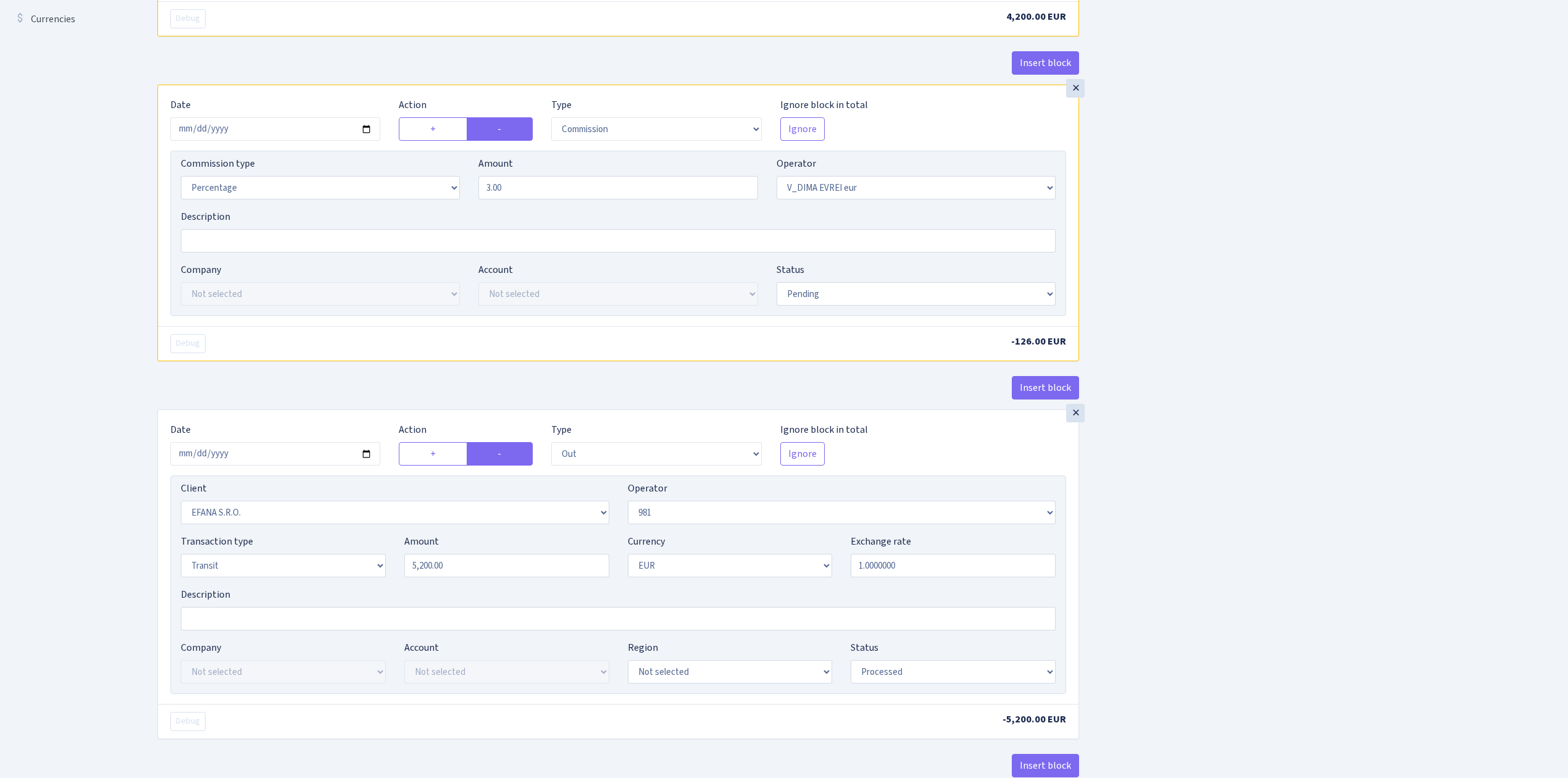
scroll to position [411, 0]
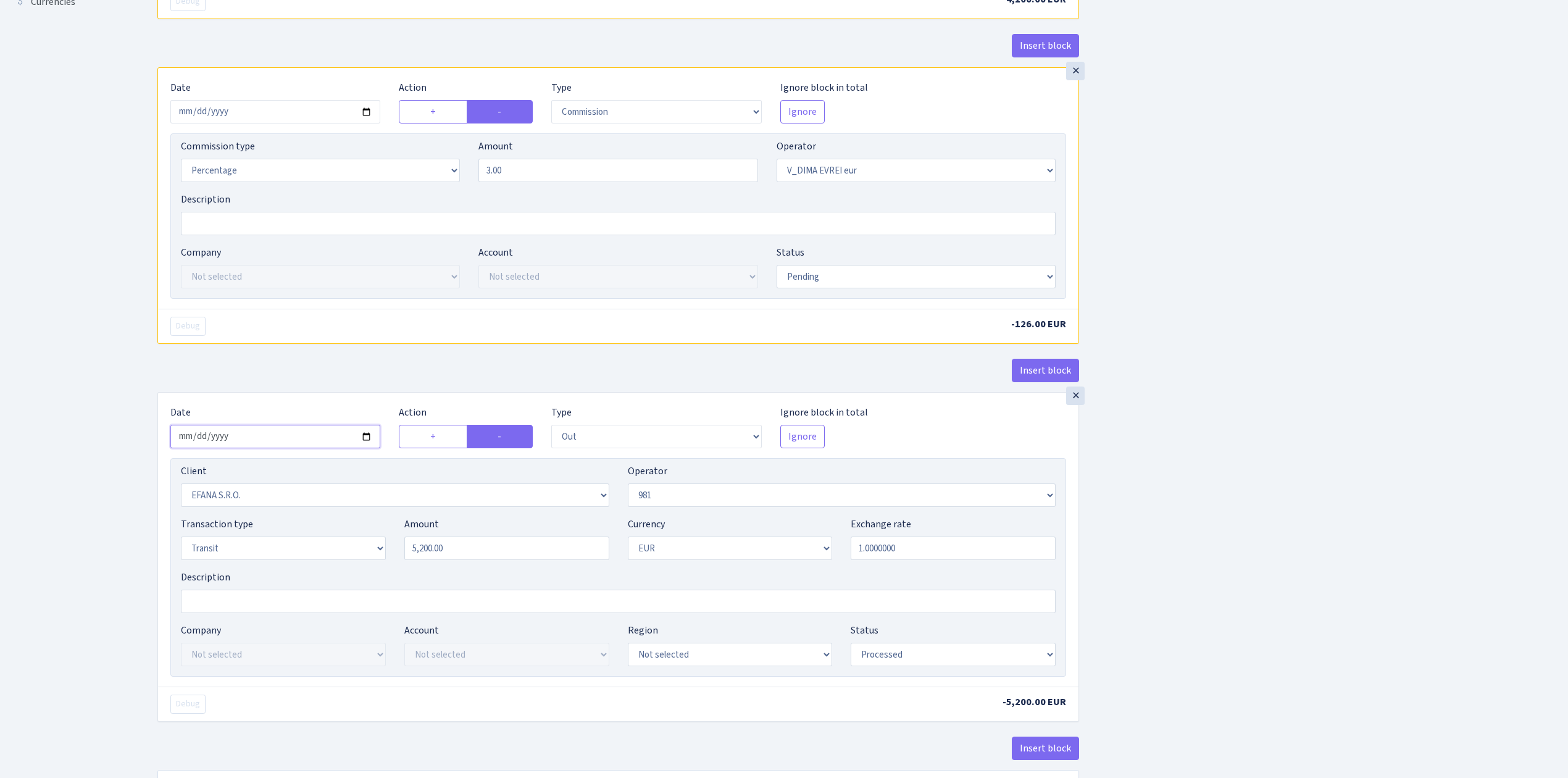
click at [366, 442] on input "2025-07-31" at bounding box center [275, 436] width 210 height 24
type input "2025-09-09"
drag, startPoint x: 452, startPoint y: 548, endPoint x: 261, endPoint y: 485, distance: 201.1
click at [284, 505] on div "Client Not selected 1 KOC GEMICILIK VE TASIMACILIK 1/BALDERE-SILDEDZE SIGNE 1/S…" at bounding box center [618, 567] width 896 height 218
click at [1275, 598] on div "Insert block × Date [DATE] Action + - Type --- In Out Commission Field required…" at bounding box center [853, 240] width 1411 height 1169
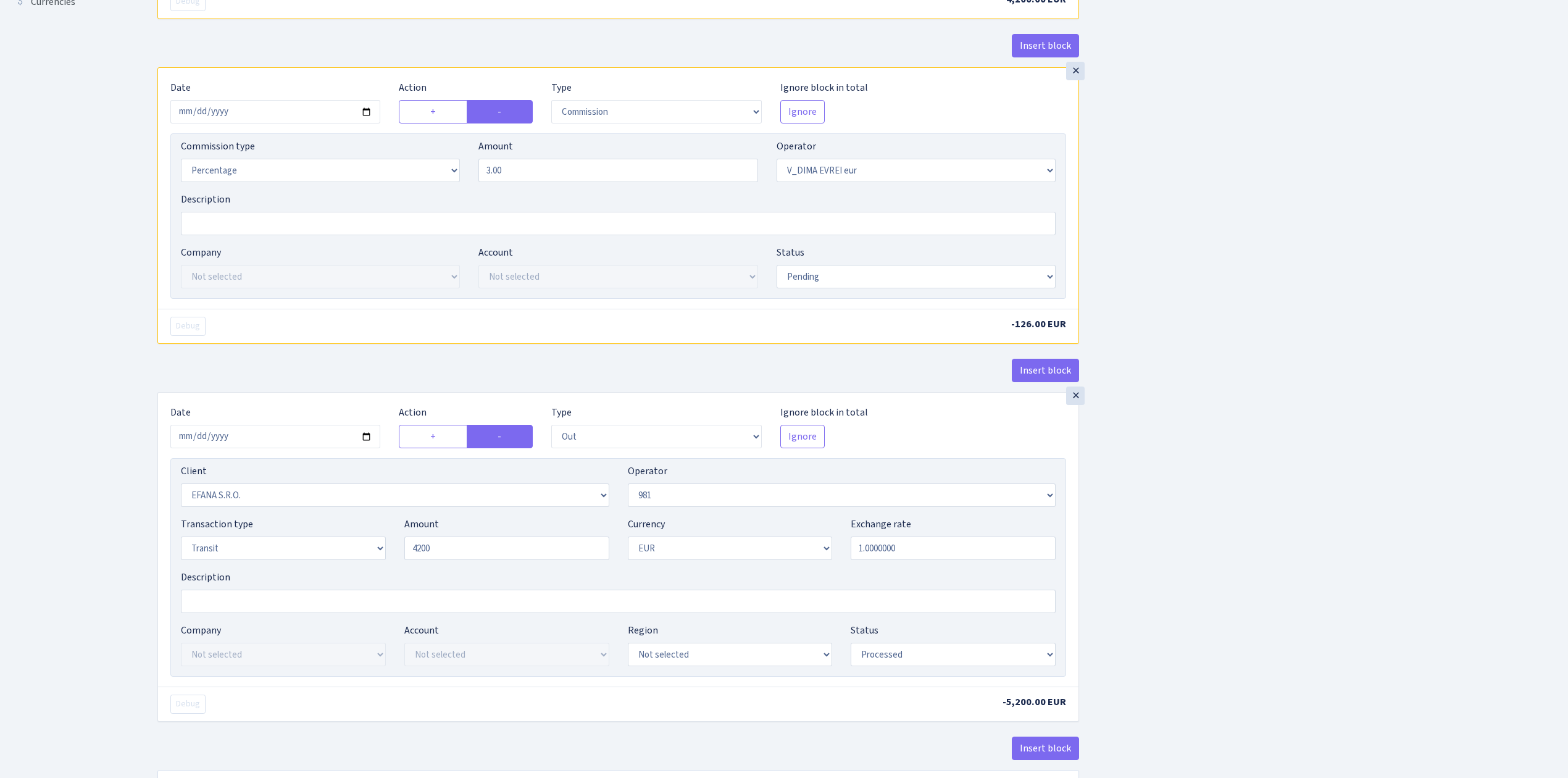
type input "4,200.00"
click at [1304, 593] on div "Insert block × Date 2025-09-09 Action + - Type --- In Out Commission Field requ…" at bounding box center [853, 240] width 1411 height 1169
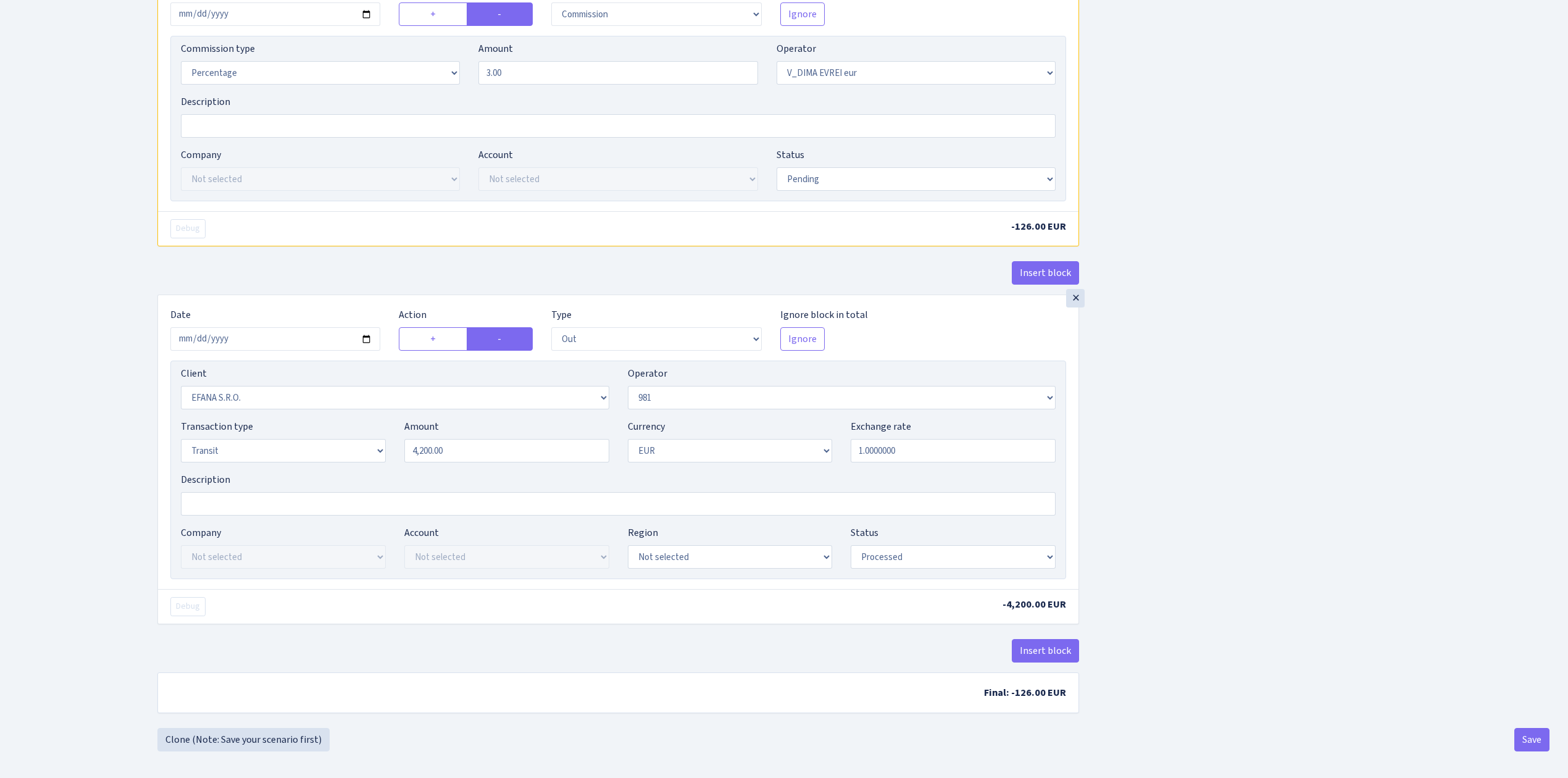
scroll to position [521, 0]
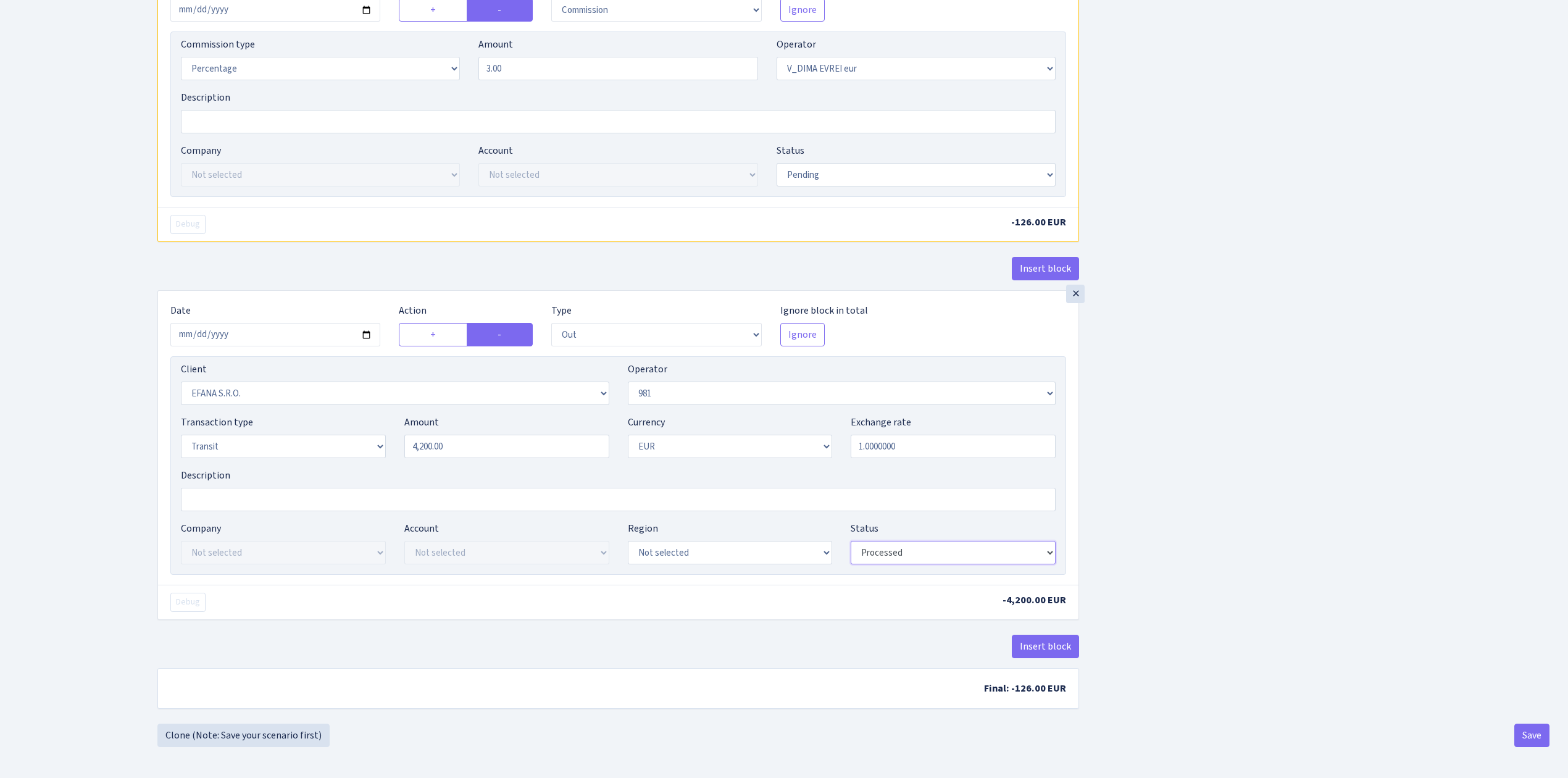
click at [892, 551] on select "Draft Pending Later Never Processed" at bounding box center [953, 552] width 205 height 24
select select "pending"
click at [851, 541] on select "Draft Pending Later Never Processed" at bounding box center [953, 552] width 205 height 24
click at [1251, 594] on div "Insert block × Date 2025-09-09 Action + - Type --- In Out Commission Field requ…" at bounding box center [853, 138] width 1411 height 1169
click at [1527, 735] on button "Save" at bounding box center [1532, 735] width 35 height 24
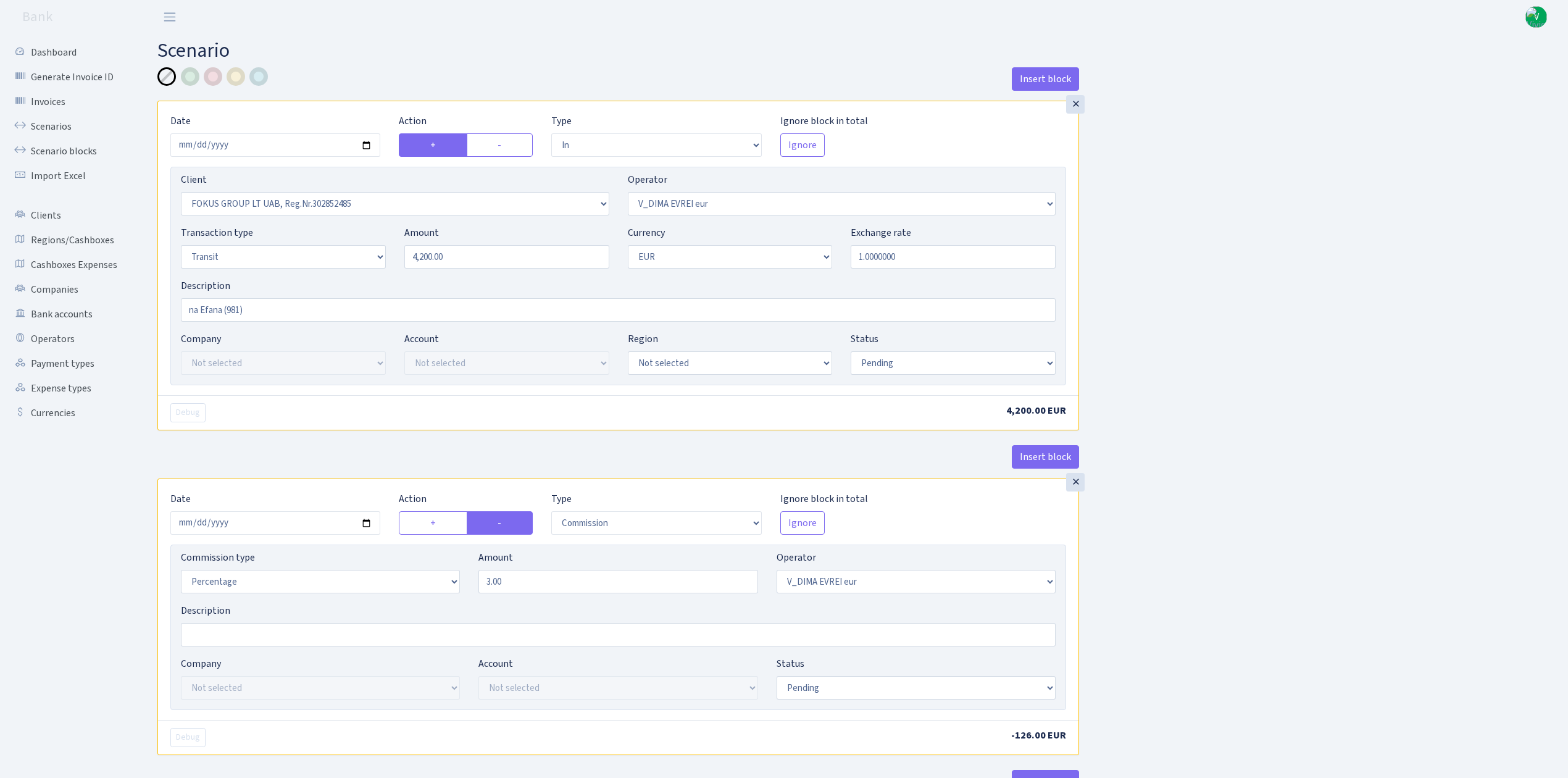
select select "in"
select select "3048"
select select "431"
select select "5"
select select "1"
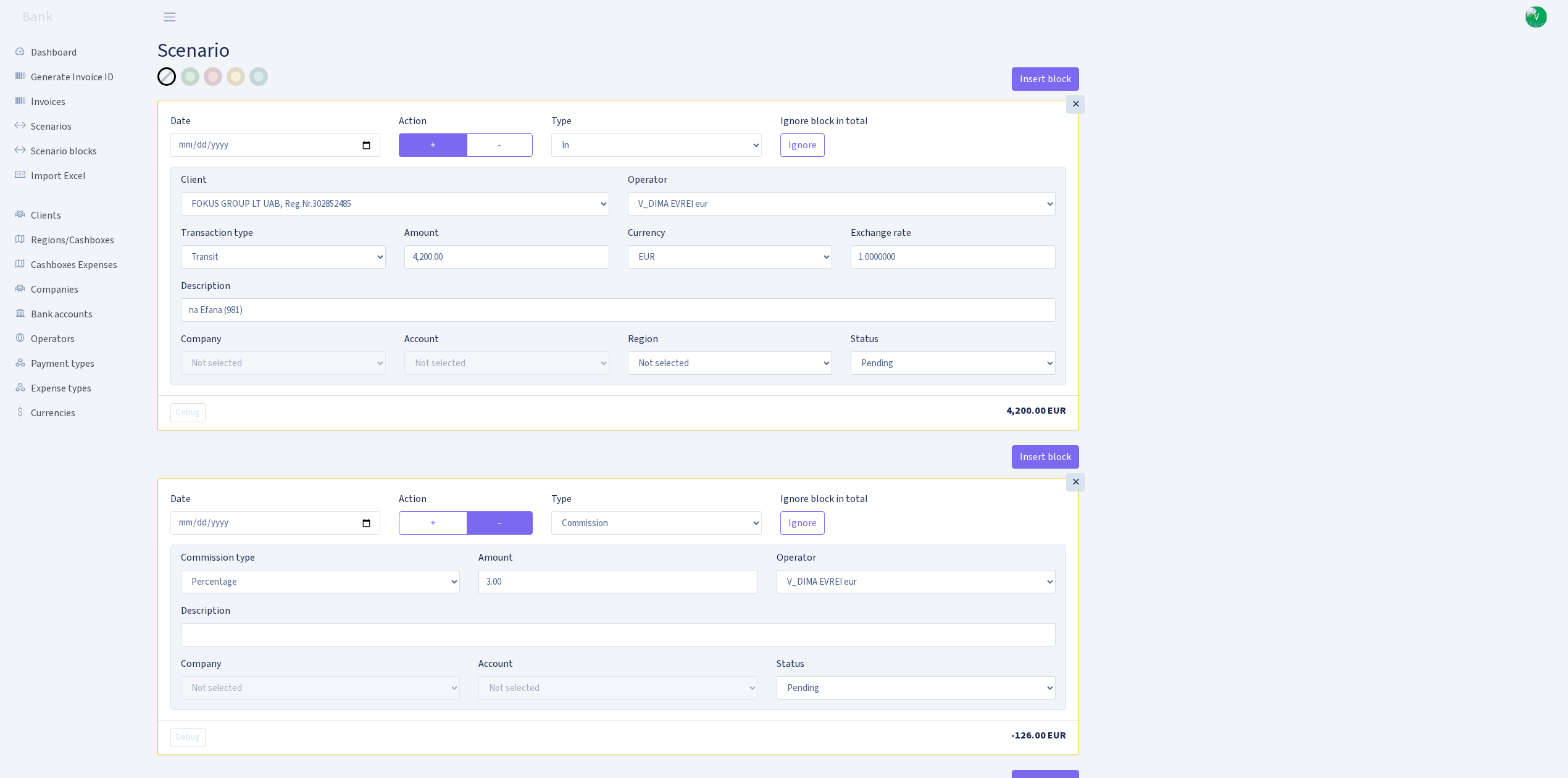
select select "pending"
select select "commission"
select select "431"
select select "pending"
select select "out"
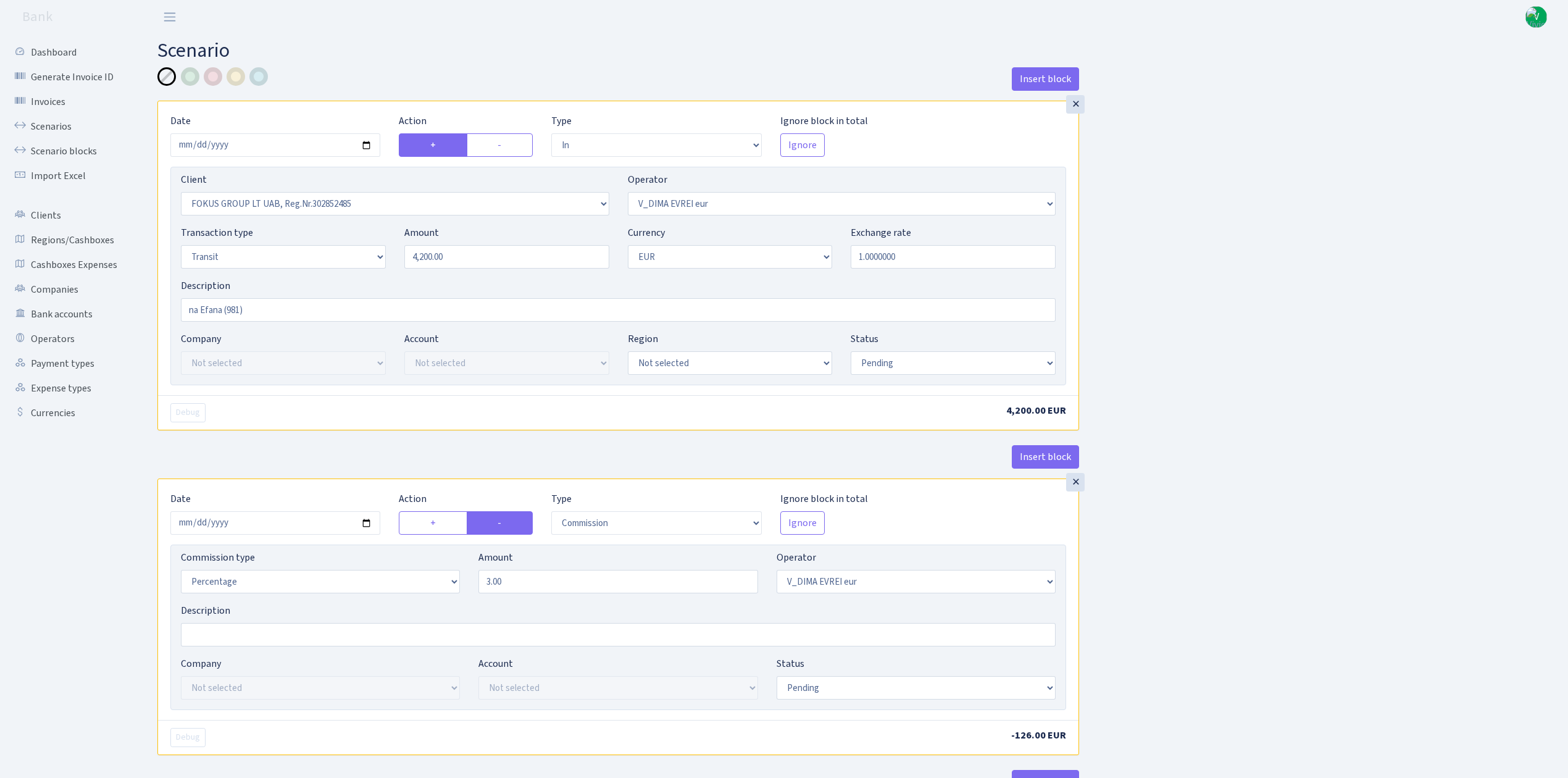
select select "3139"
select select "61"
select select "5"
select select "1"
select select "pending"
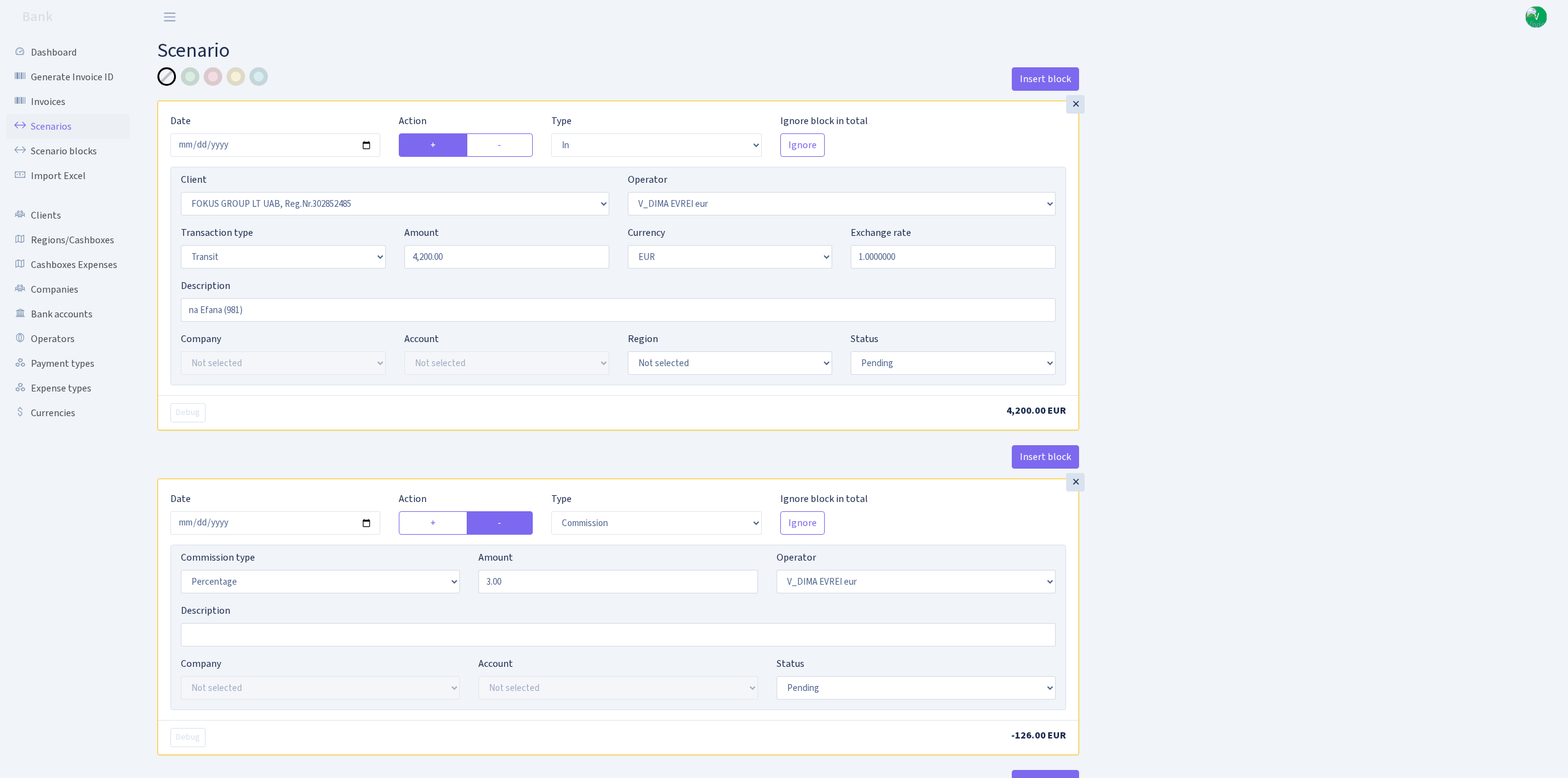
click at [60, 124] on link "Scenarios" at bounding box center [68, 127] width 124 height 25
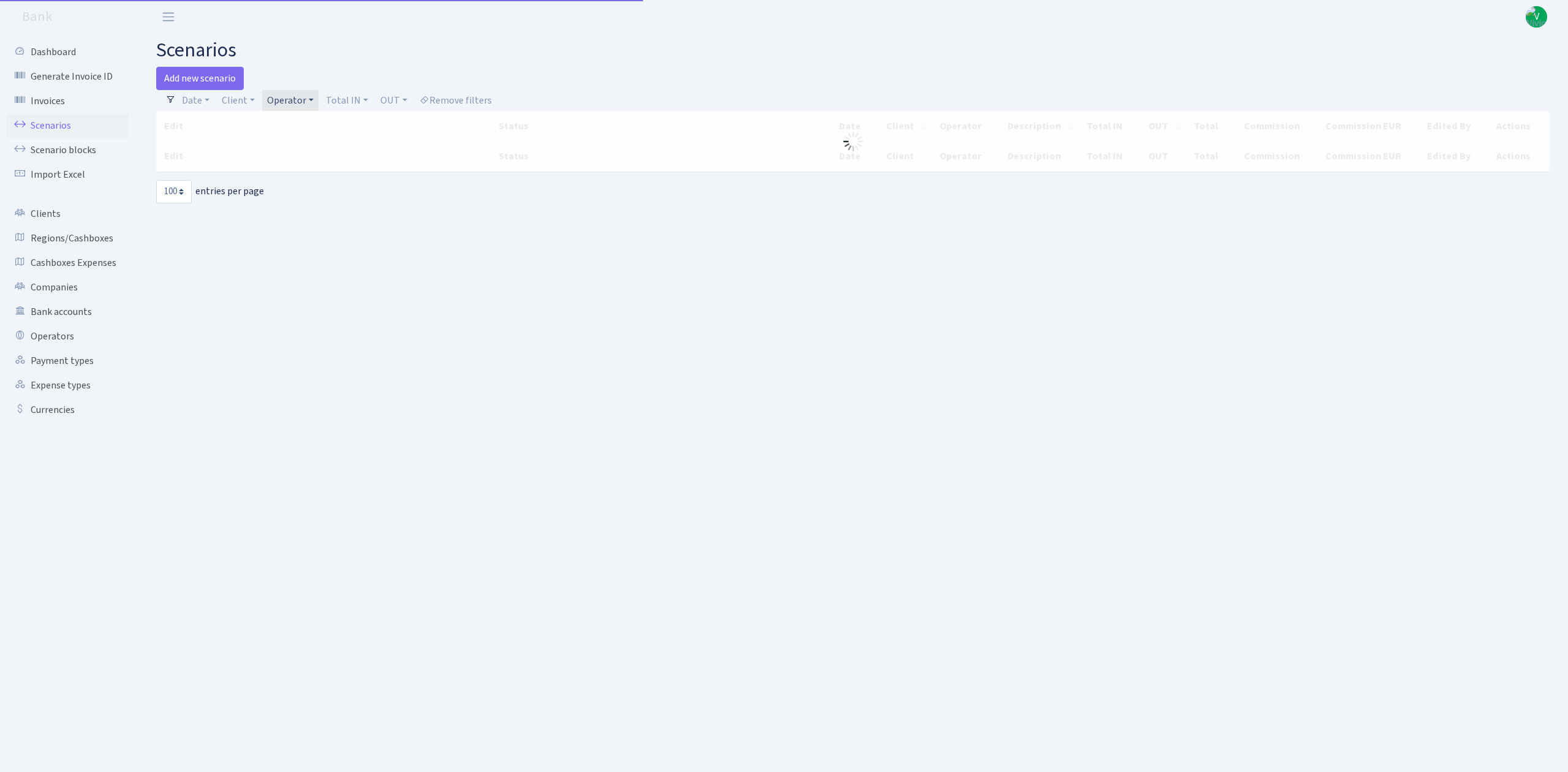
select select "100"
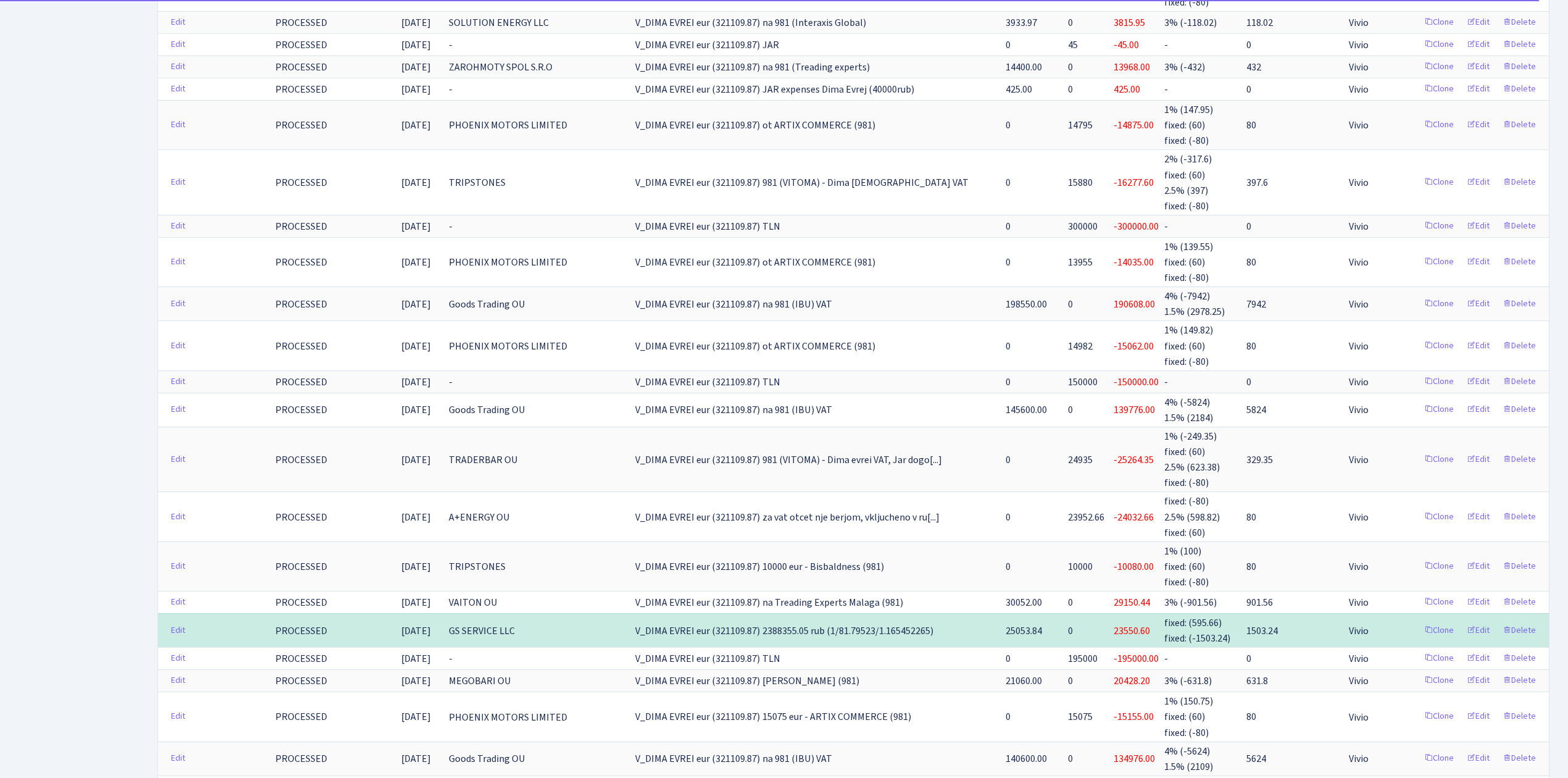
scroll to position [906, 0]
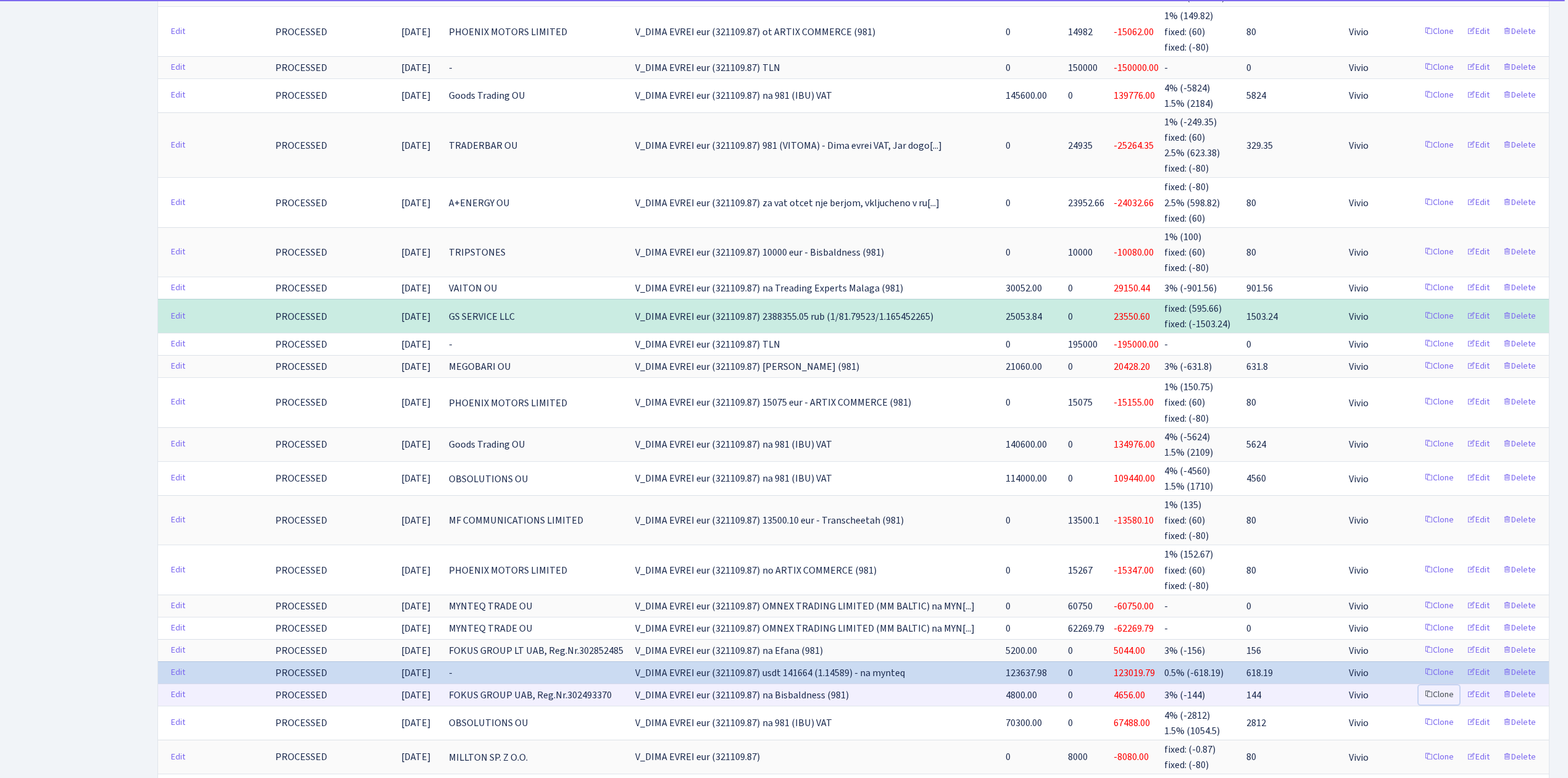
click at [1442, 685] on link "Clone" at bounding box center [1439, 695] width 41 height 19
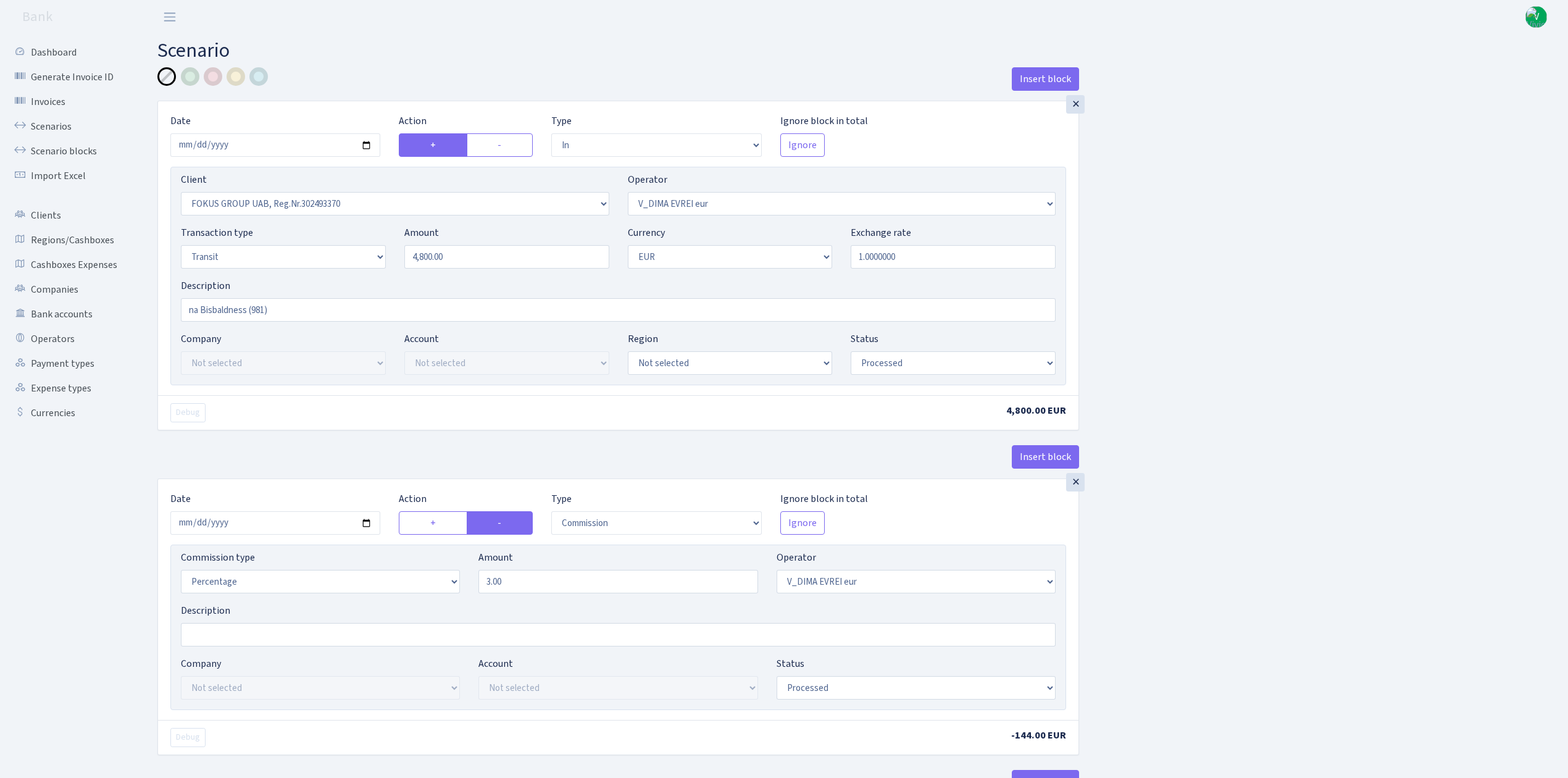
select select "in"
select select "1759"
select select "431"
select select "5"
select select "1"
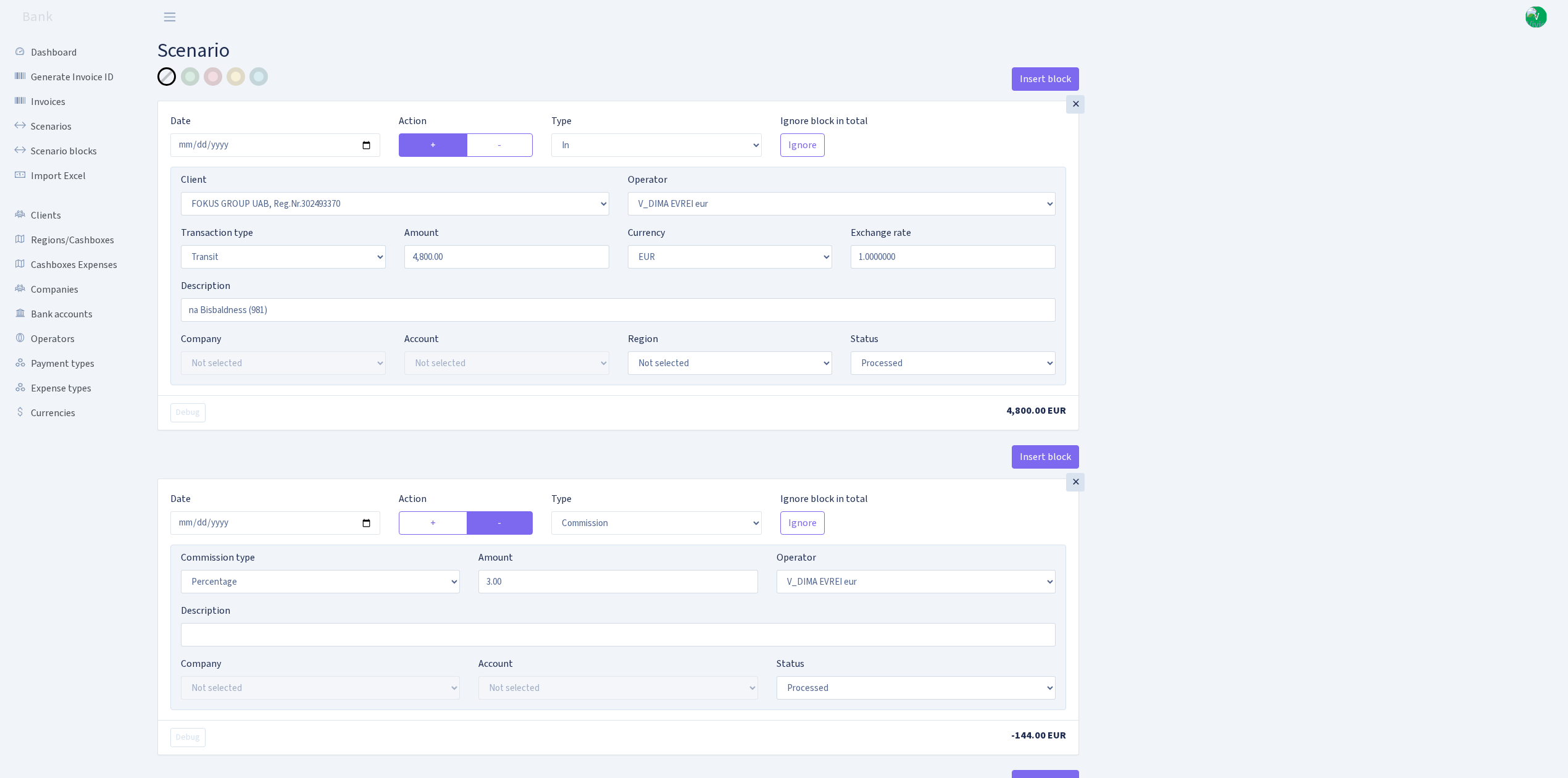
select select "processed"
select select "commission"
select select "431"
select select "processed"
select select "out"
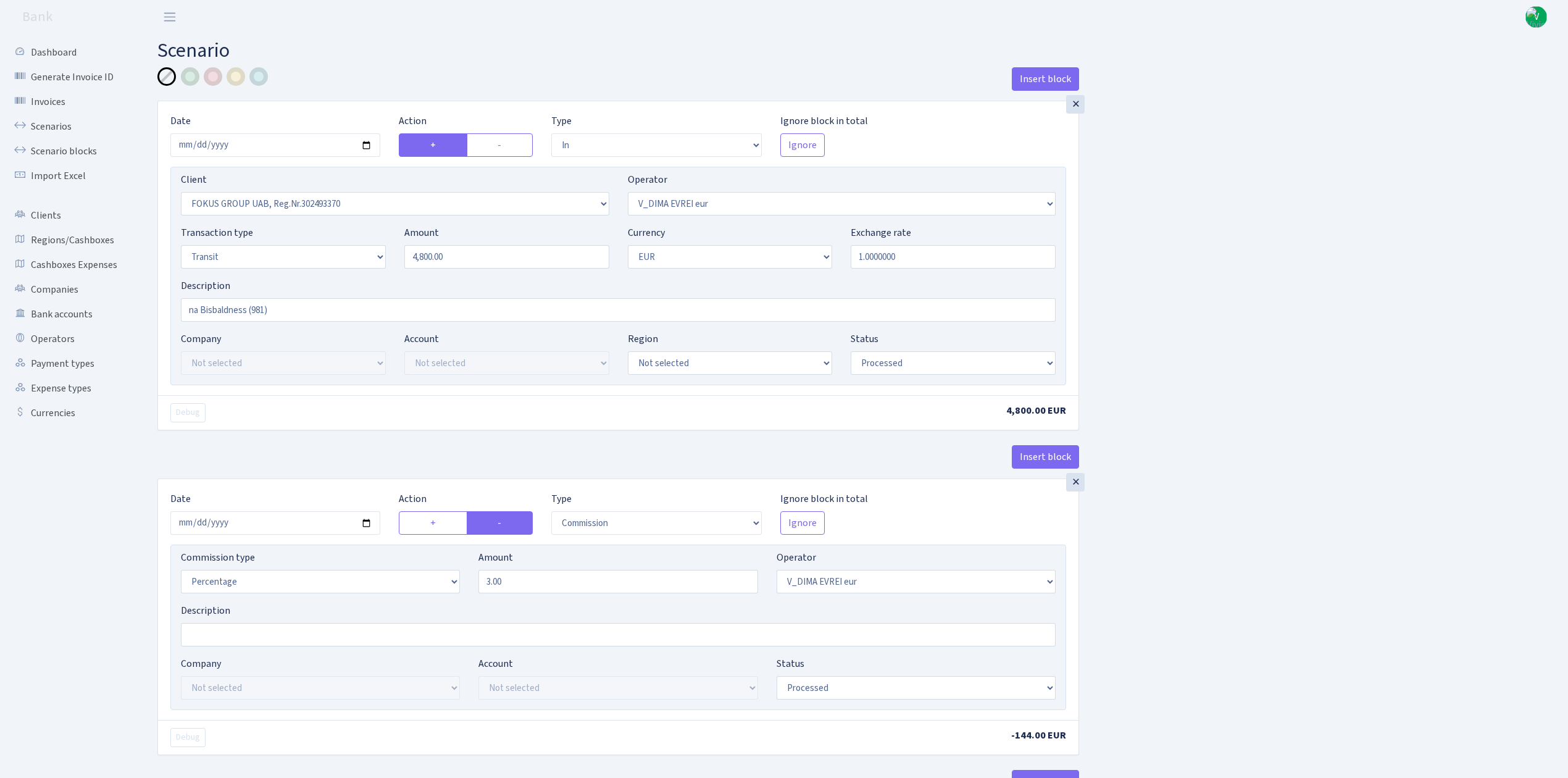
select select "2442"
select select "61"
select select "5"
select select "1"
select select "processed"
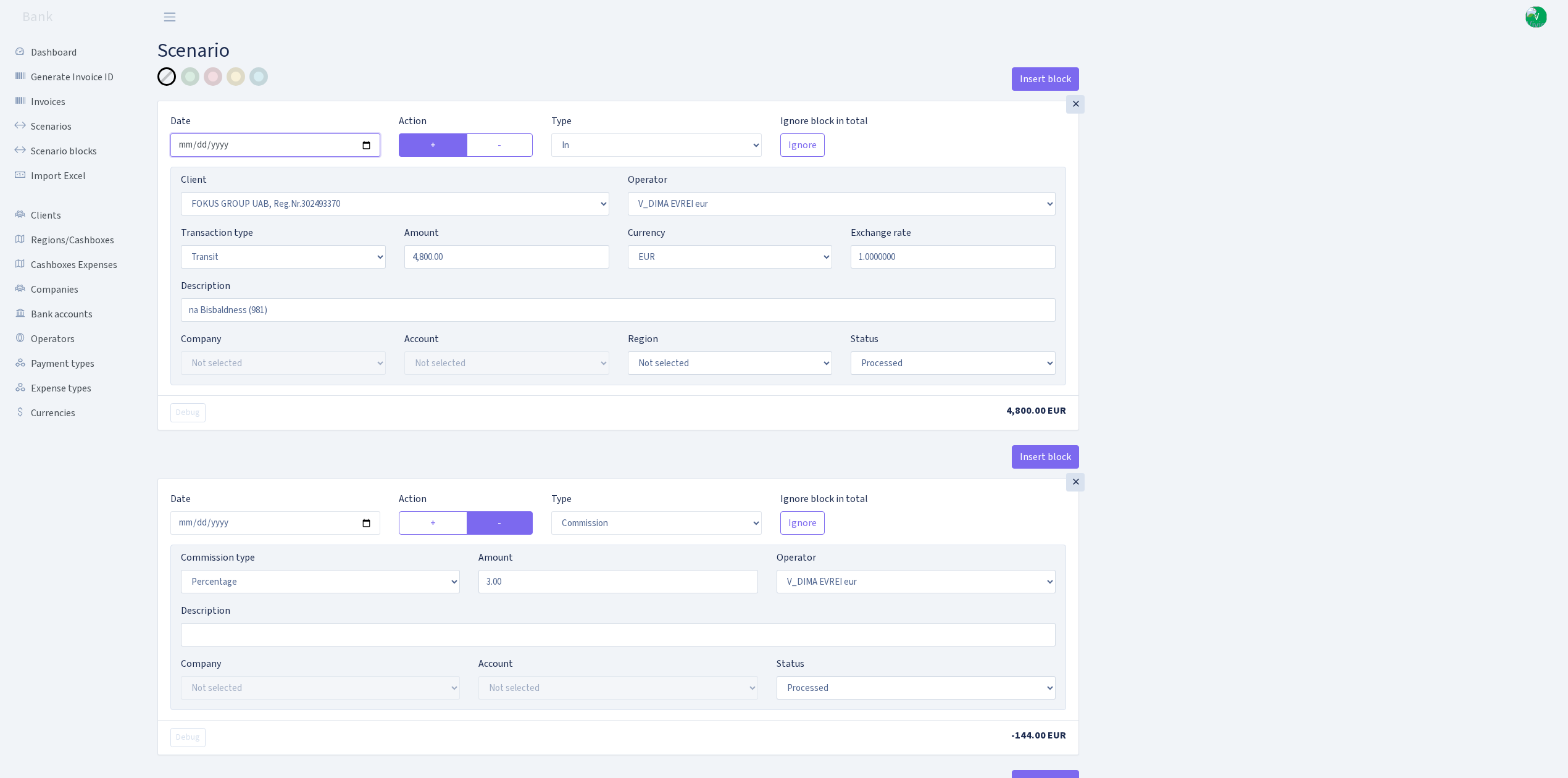
click at [366, 146] on input "[DATE]" at bounding box center [275, 145] width 210 height 24
type input "[DATE]"
drag, startPoint x: 500, startPoint y: 251, endPoint x: 316, endPoint y: 183, distance: 196.2
click at [319, 188] on div "Client Not selected 1 KOC GEMICILIK VE TASIMACILIK 1/BALDERE-SILDEDZE SIGNE 1/S…" at bounding box center [618, 275] width 896 height 218
click at [1204, 291] on div "Insert block × Date 2025-09-09 Action + - Type --- In Out Commission Field requ…" at bounding box center [853, 651] width 1411 height 1169
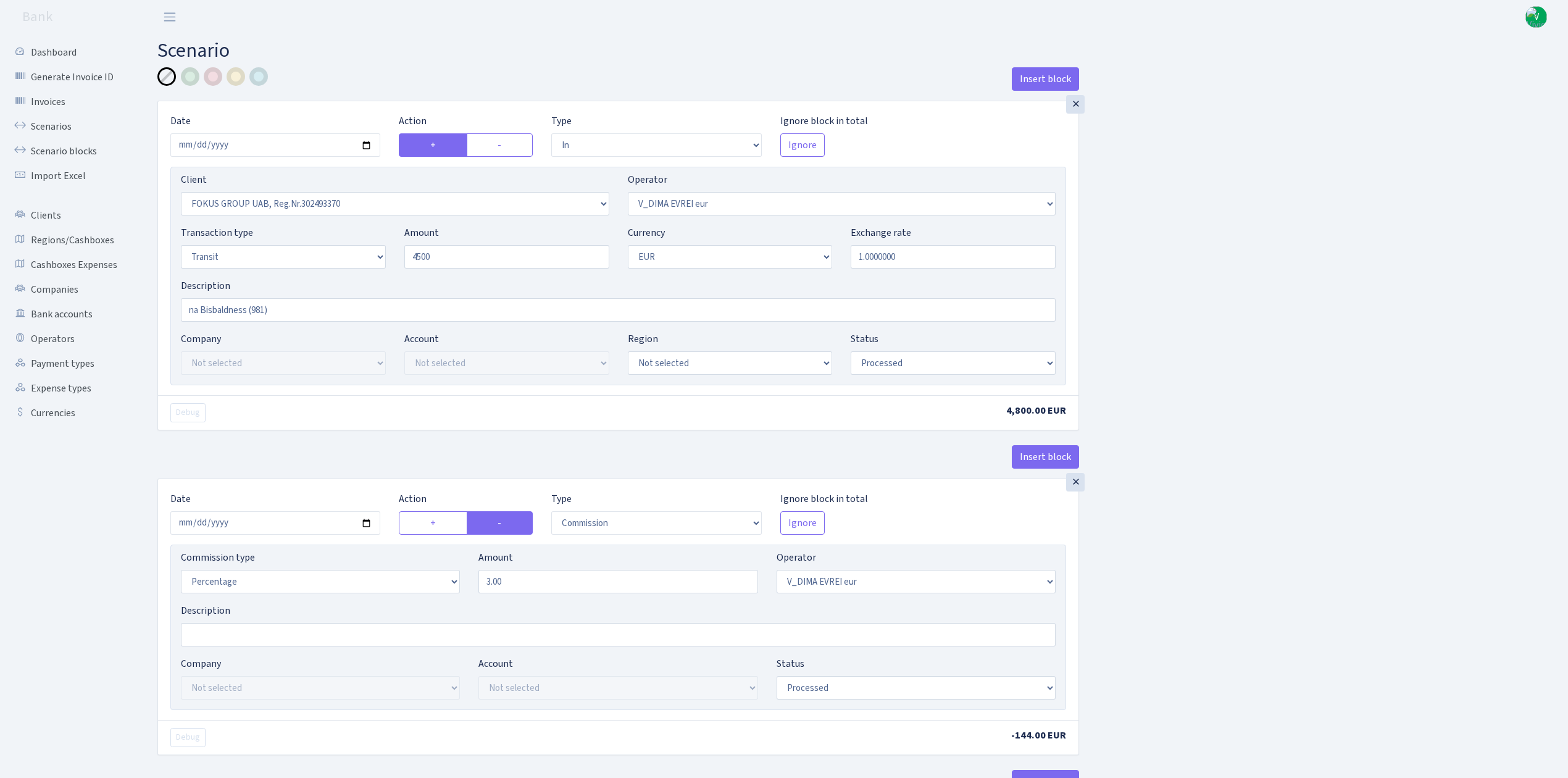
type input "4,500.00"
click at [886, 373] on select "Draft Pending Later Never Processed" at bounding box center [953, 363] width 205 height 24
select select "pending"
click at [851, 353] on select "Draft Pending Later Never Processed" at bounding box center [953, 363] width 205 height 24
click at [358, 531] on input "2025-07-30" at bounding box center [275, 523] width 210 height 24
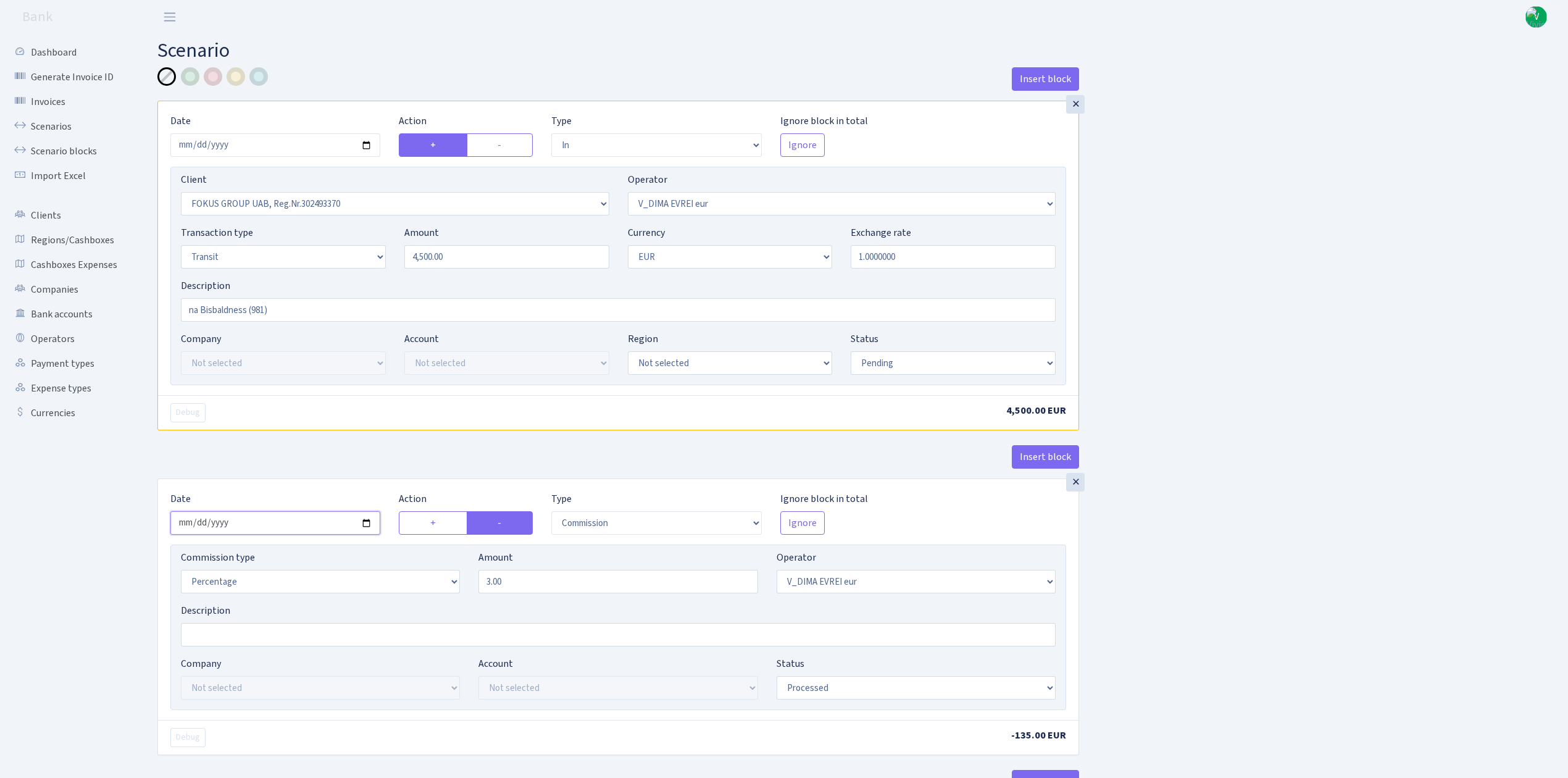
click at [369, 525] on input "2025-07-30" at bounding box center [275, 523] width 210 height 24
type input "[DATE]"
click at [1223, 680] on div "Insert block × Date 2025-09-09 Action + - Type --- In Out Commission Field requ…" at bounding box center [853, 651] width 1411 height 1169
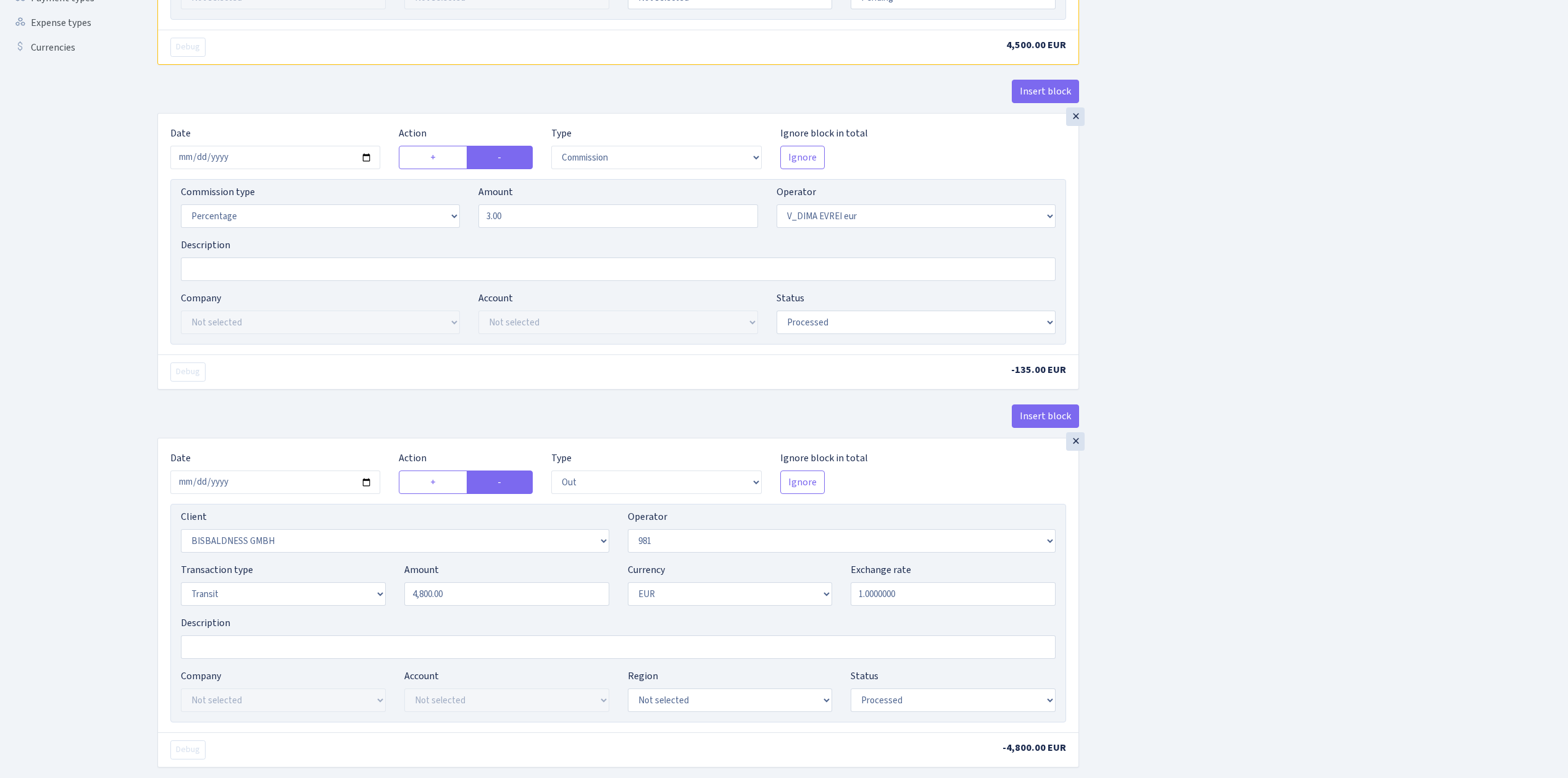
scroll to position [411, 0]
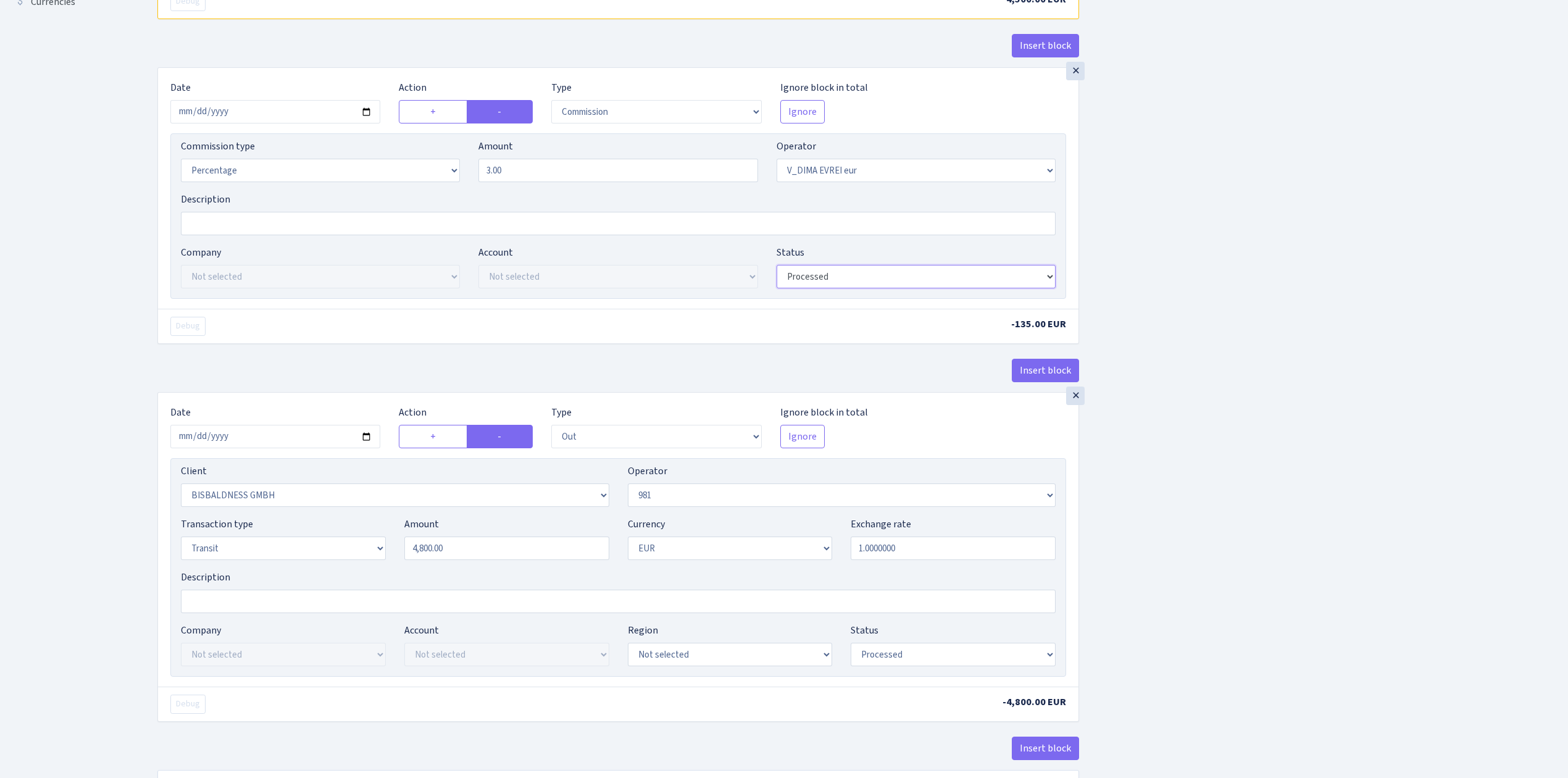
click at [874, 282] on select "Draft Pending Later Never Processed" at bounding box center [916, 276] width 279 height 24
select select "pending"
click at [777, 268] on select "Draft Pending Later Never Processed" at bounding box center [916, 276] width 279 height 24
click at [364, 441] on input "2025-07-30" at bounding box center [275, 436] width 210 height 24
type input "2025-09-09"
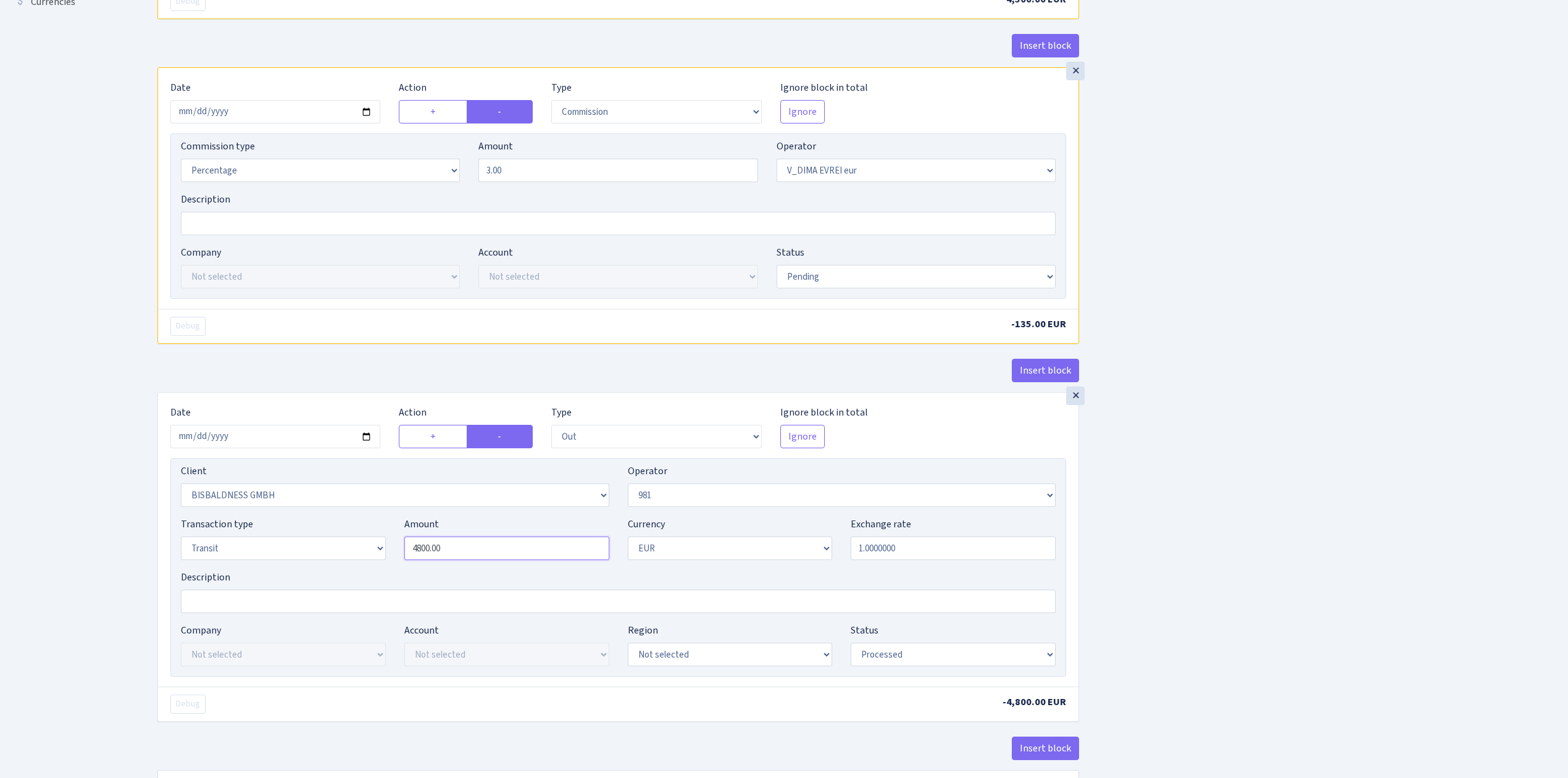
drag, startPoint x: 491, startPoint y: 557, endPoint x: 358, endPoint y: 545, distance: 133.5
click at [358, 545] on div "Transaction type Not selected 981 ELF FISH crypto GIRT IVO dekl MM-BALTIC eur U…" at bounding box center [618, 544] width 893 height 53
click at [1274, 625] on div "Insert block × Date 2025-09-09 Action + - Type --- In Out Commission Field requ…" at bounding box center [853, 240] width 1411 height 1169
type input "4,500.00"
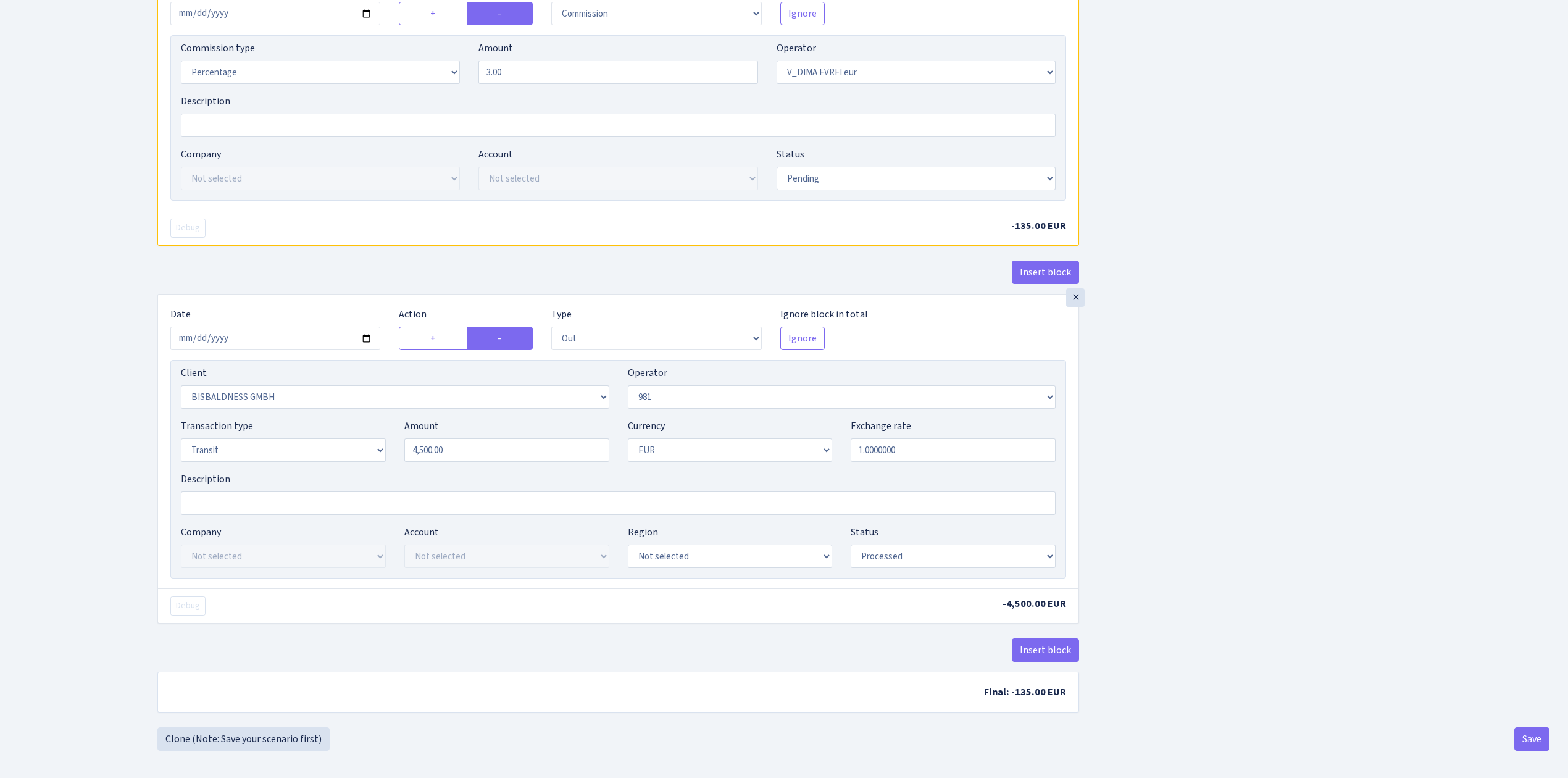
scroll to position [521, 0]
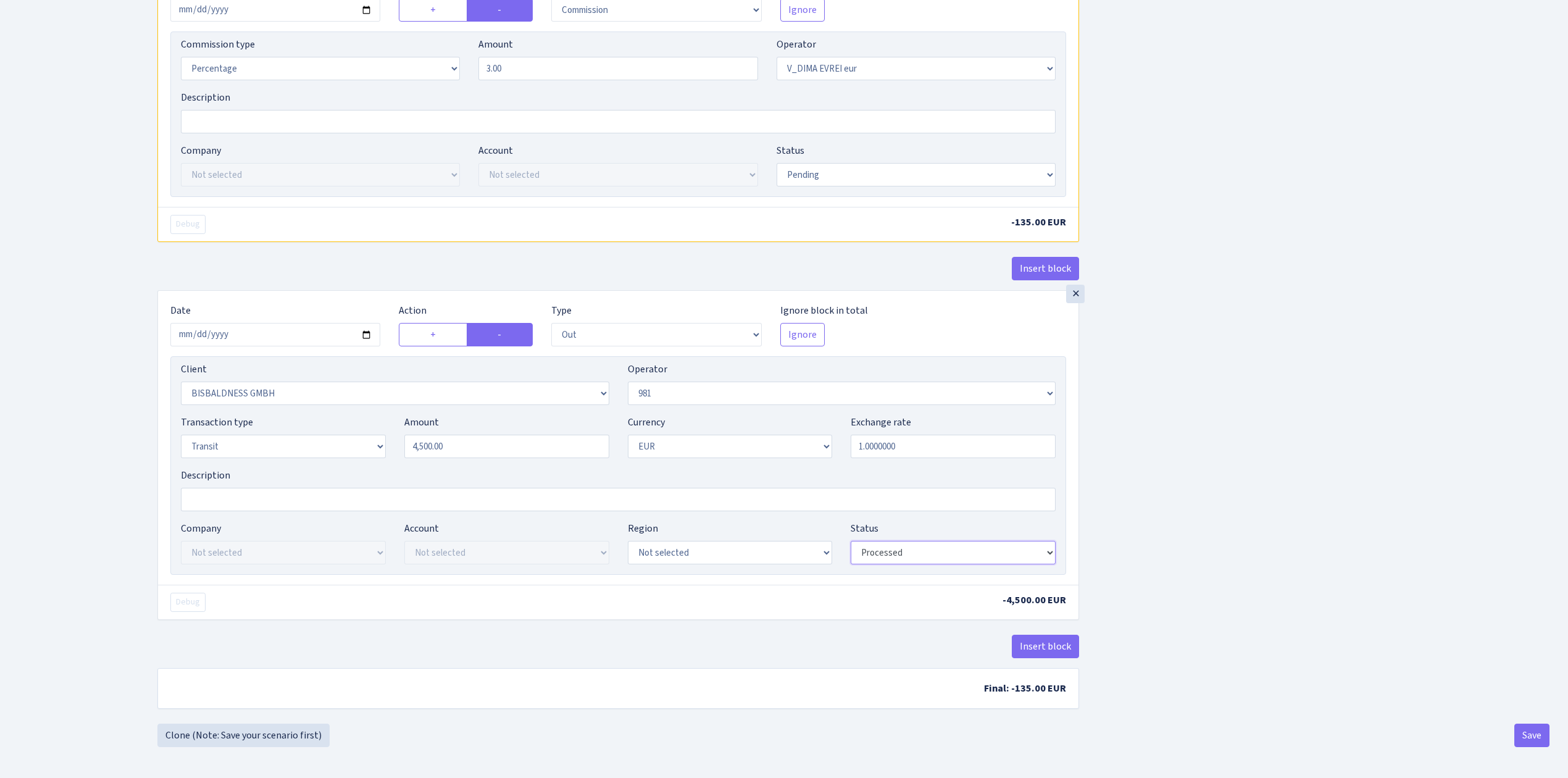
click at [893, 549] on select "Draft Pending Later Never Processed" at bounding box center [953, 552] width 205 height 24
select select "pending"
click at [851, 541] on select "Draft Pending Later Never Processed" at bounding box center [953, 552] width 205 height 24
click at [1284, 677] on div "Insert block × Date 2025-09-09 Action + - Type --- In Out Commission Field requ…" at bounding box center [853, 138] width 1411 height 1169
click at [1534, 732] on button "Save" at bounding box center [1532, 735] width 35 height 24
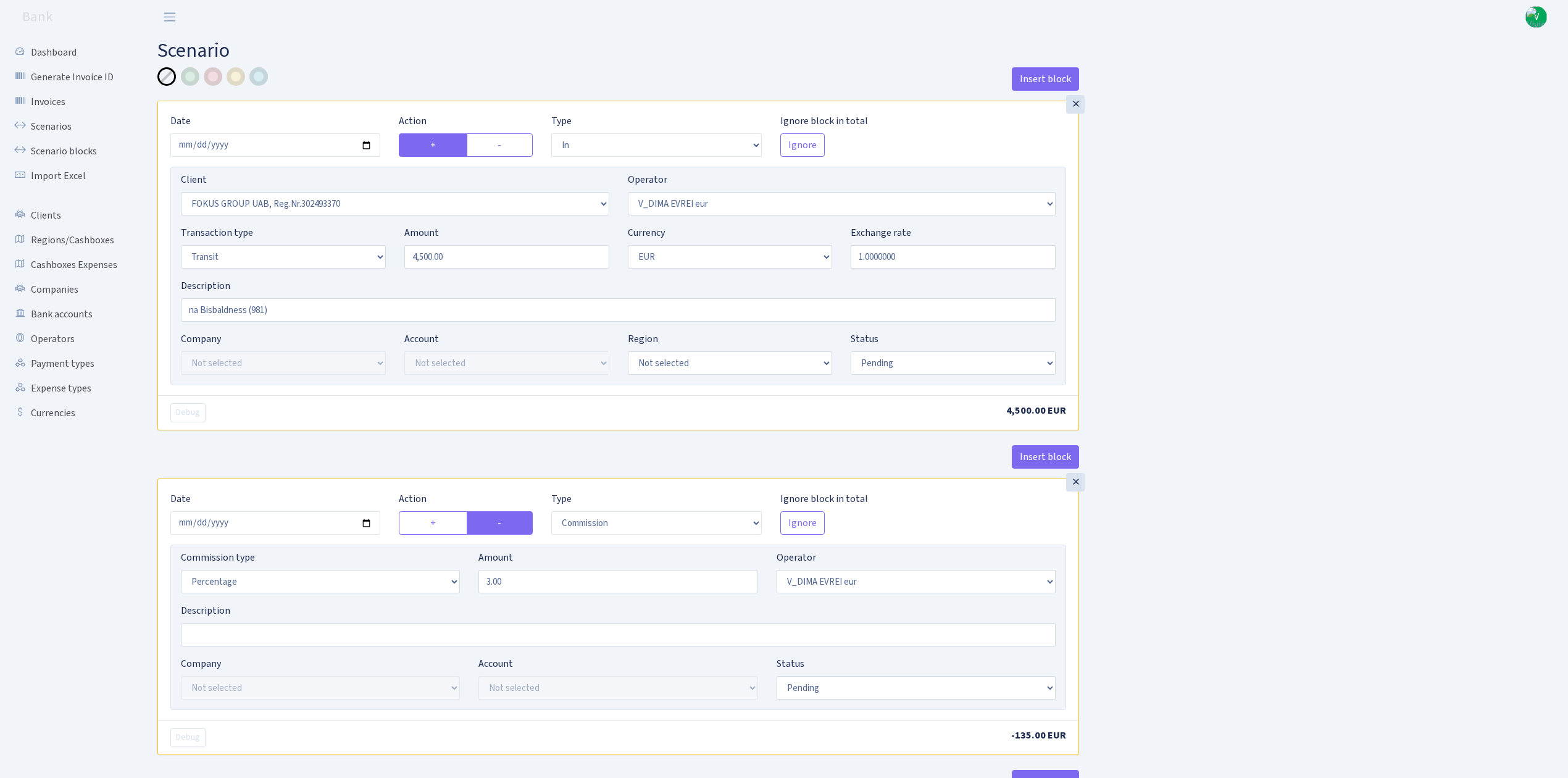
select select "in"
select select "1759"
select select "431"
select select "5"
select select "1"
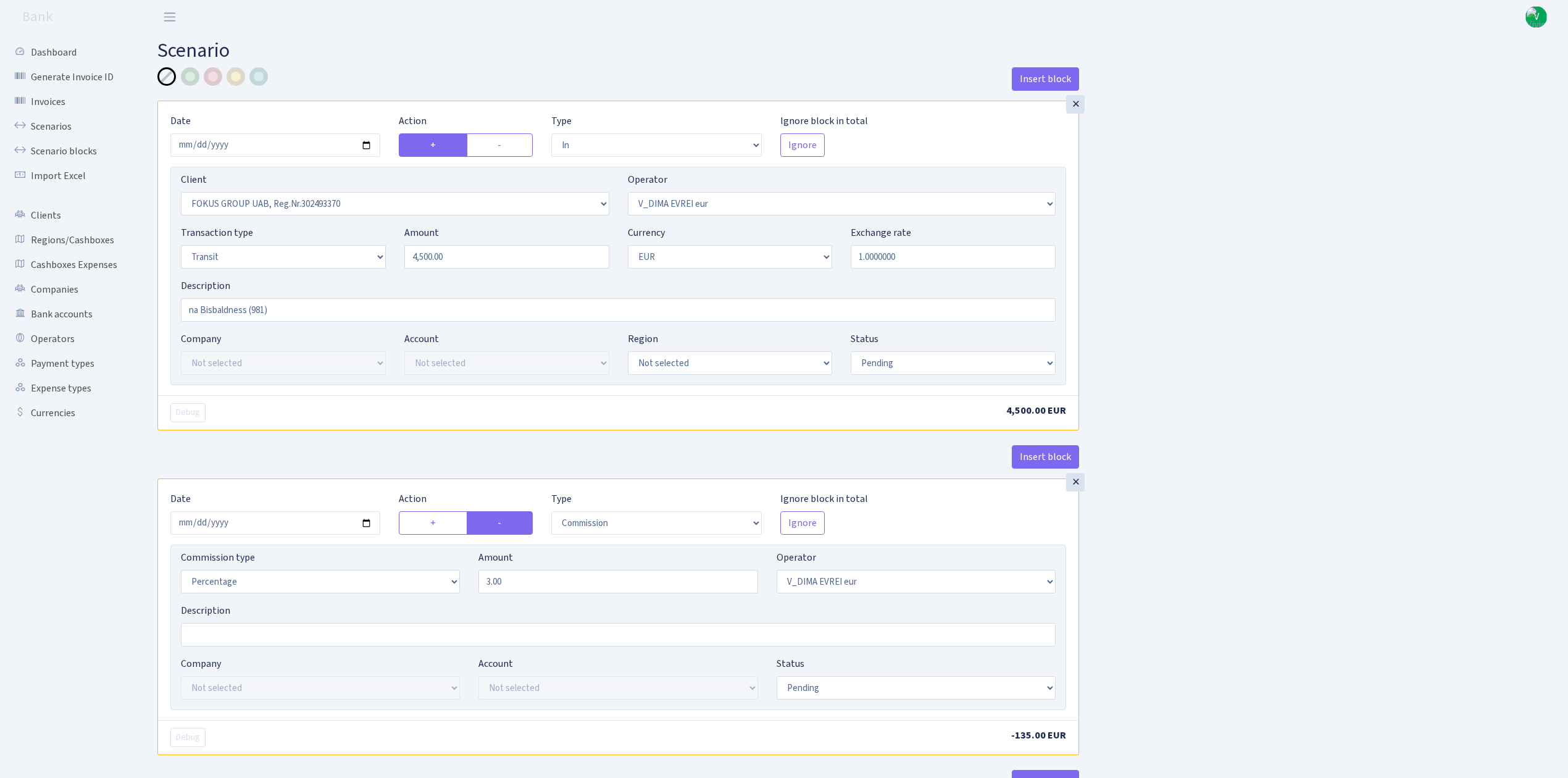
select select "pending"
select select "commission"
select select "431"
select select "pending"
select select "out"
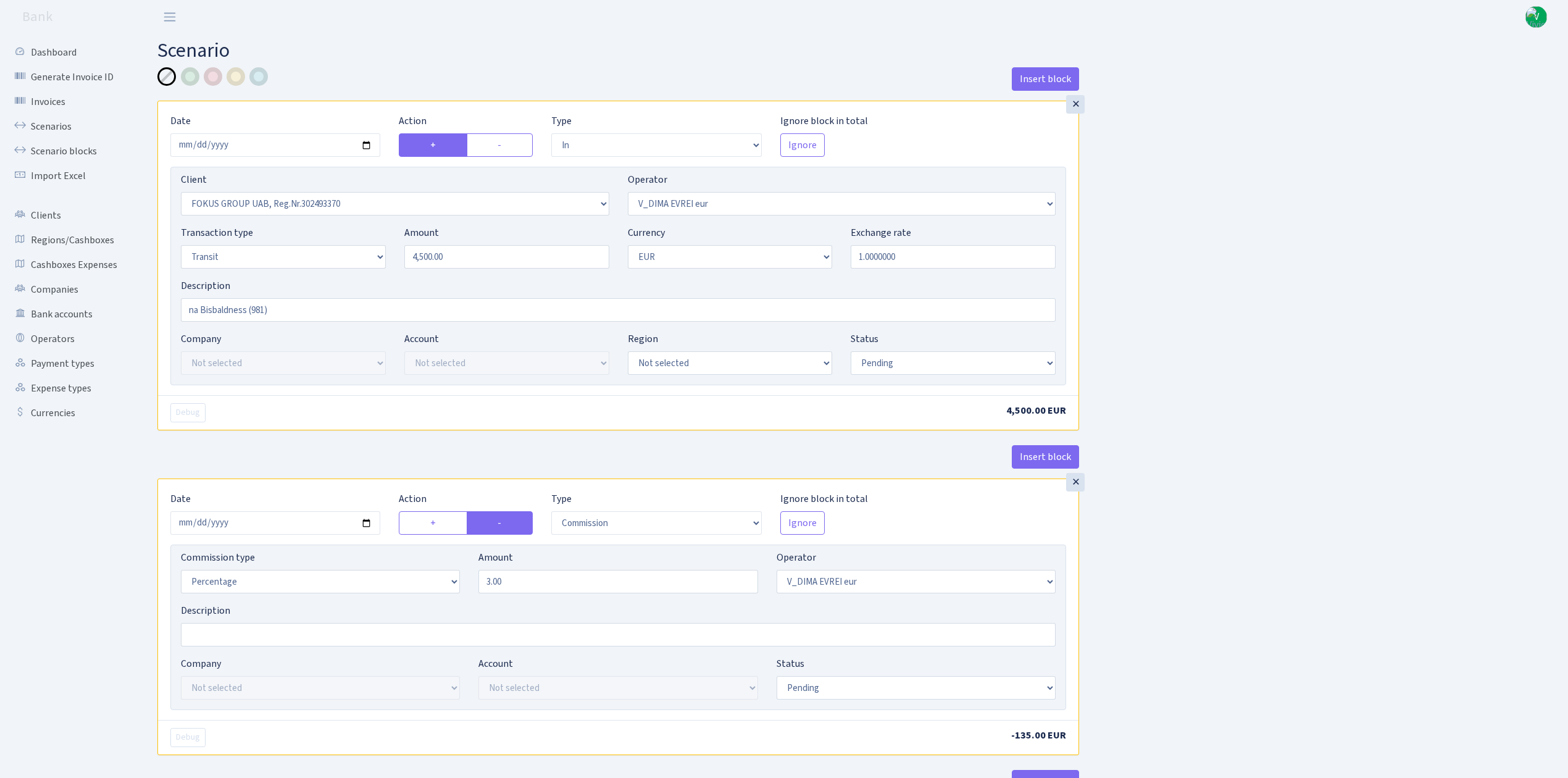
select select "2442"
select select "61"
select select "5"
select select "1"
select select "pending"
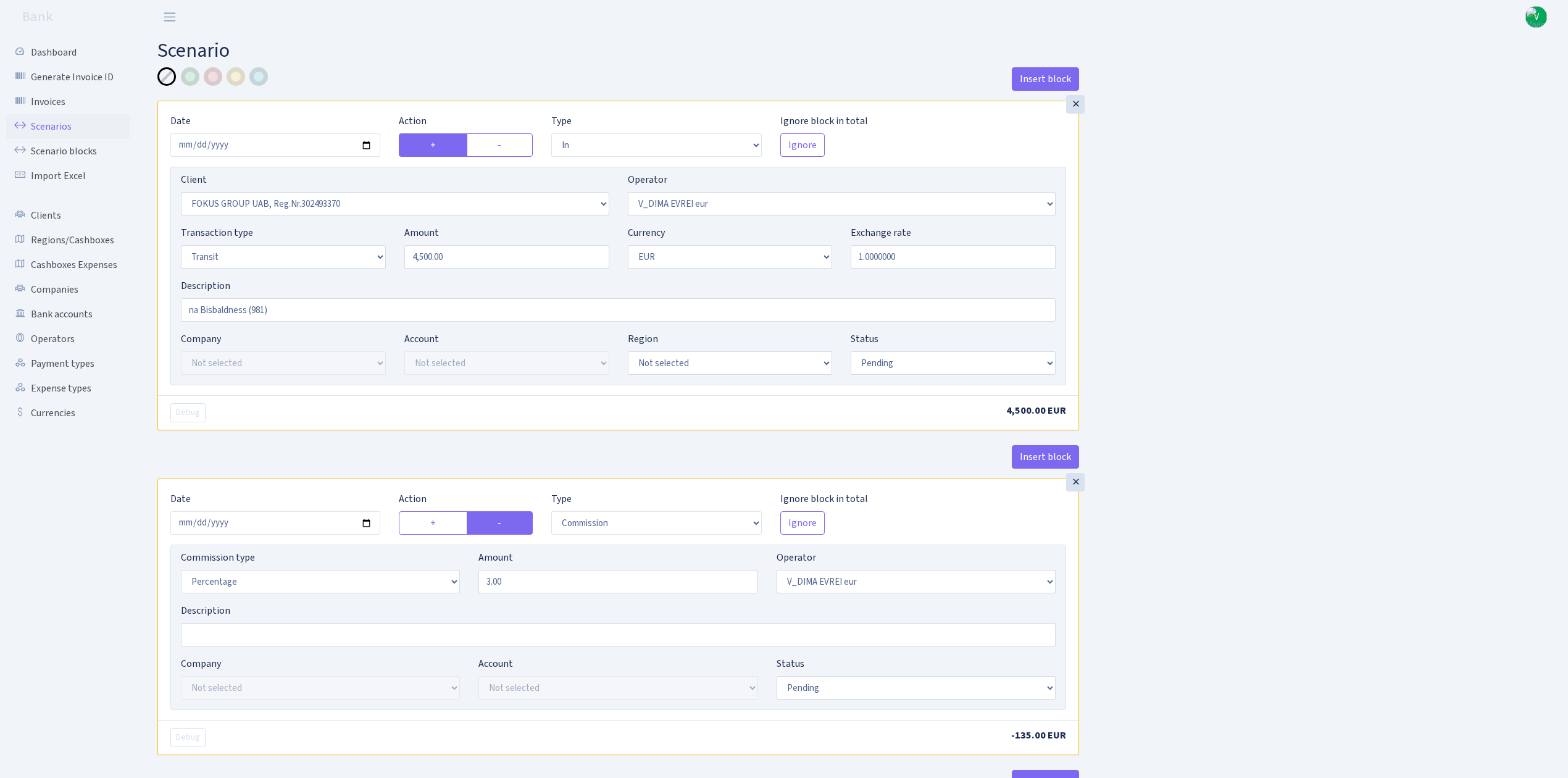
click at [47, 117] on link "Scenarios" at bounding box center [68, 127] width 124 height 25
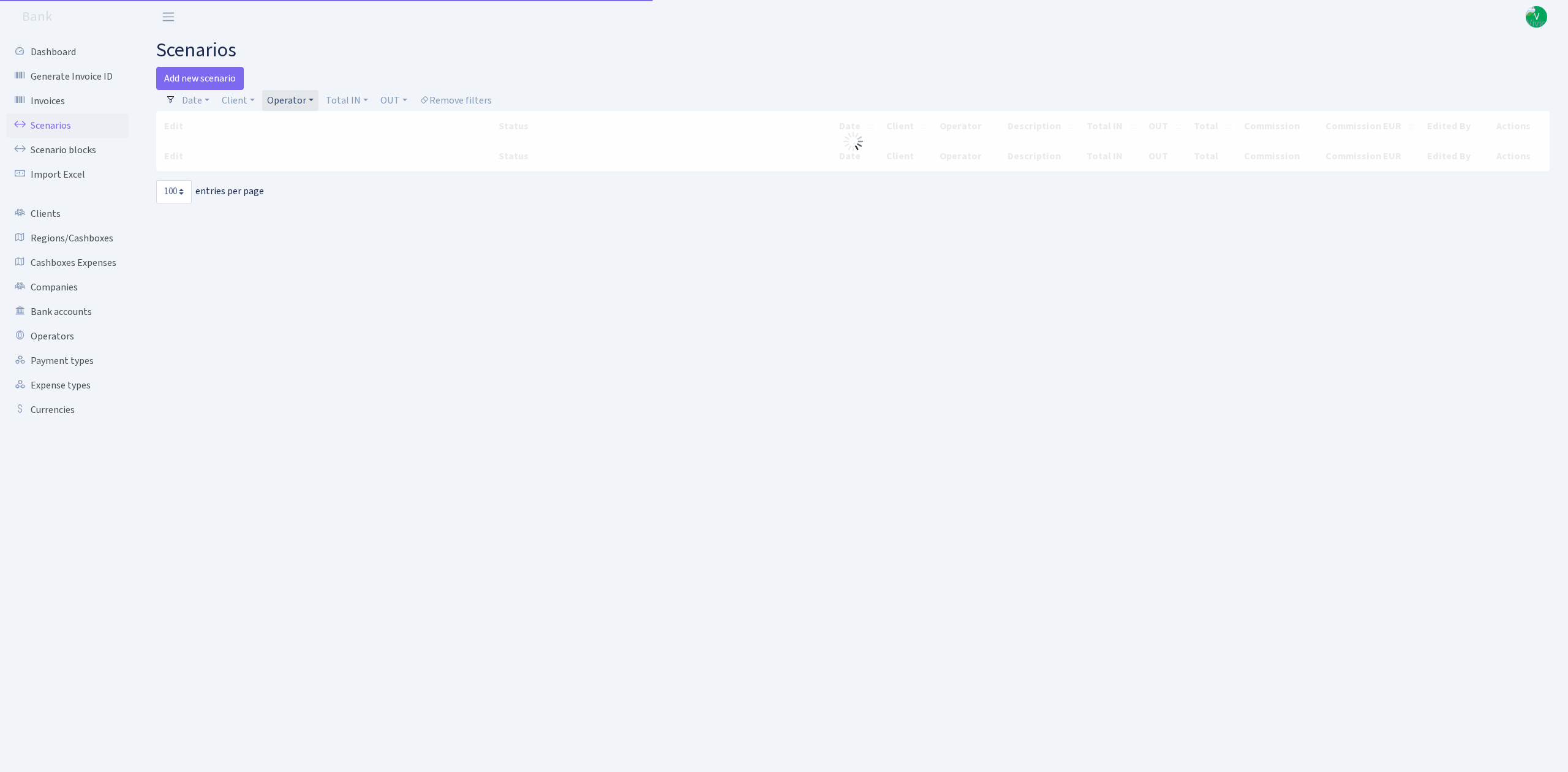
select select "100"
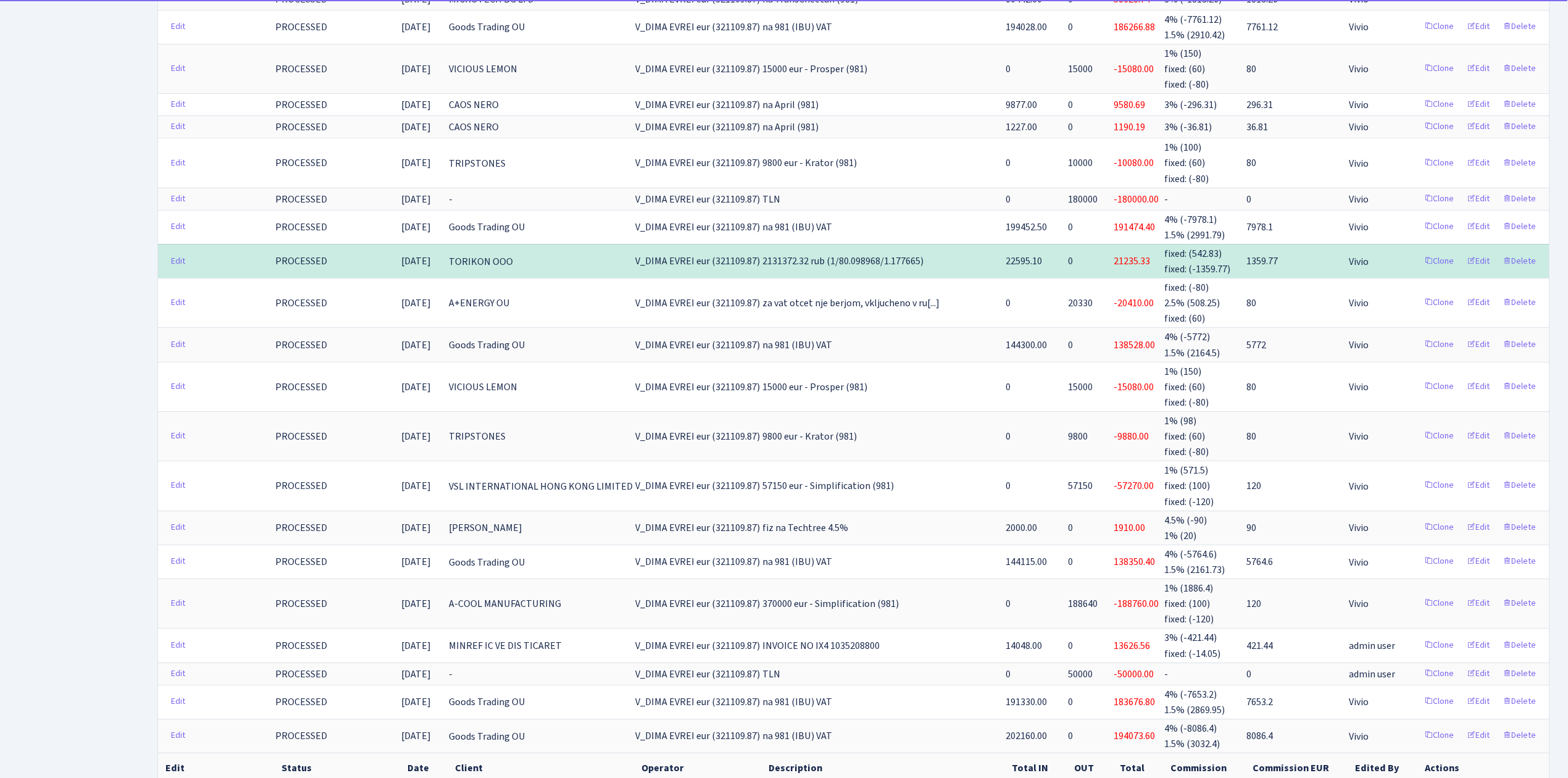
scroll to position [3187, 0]
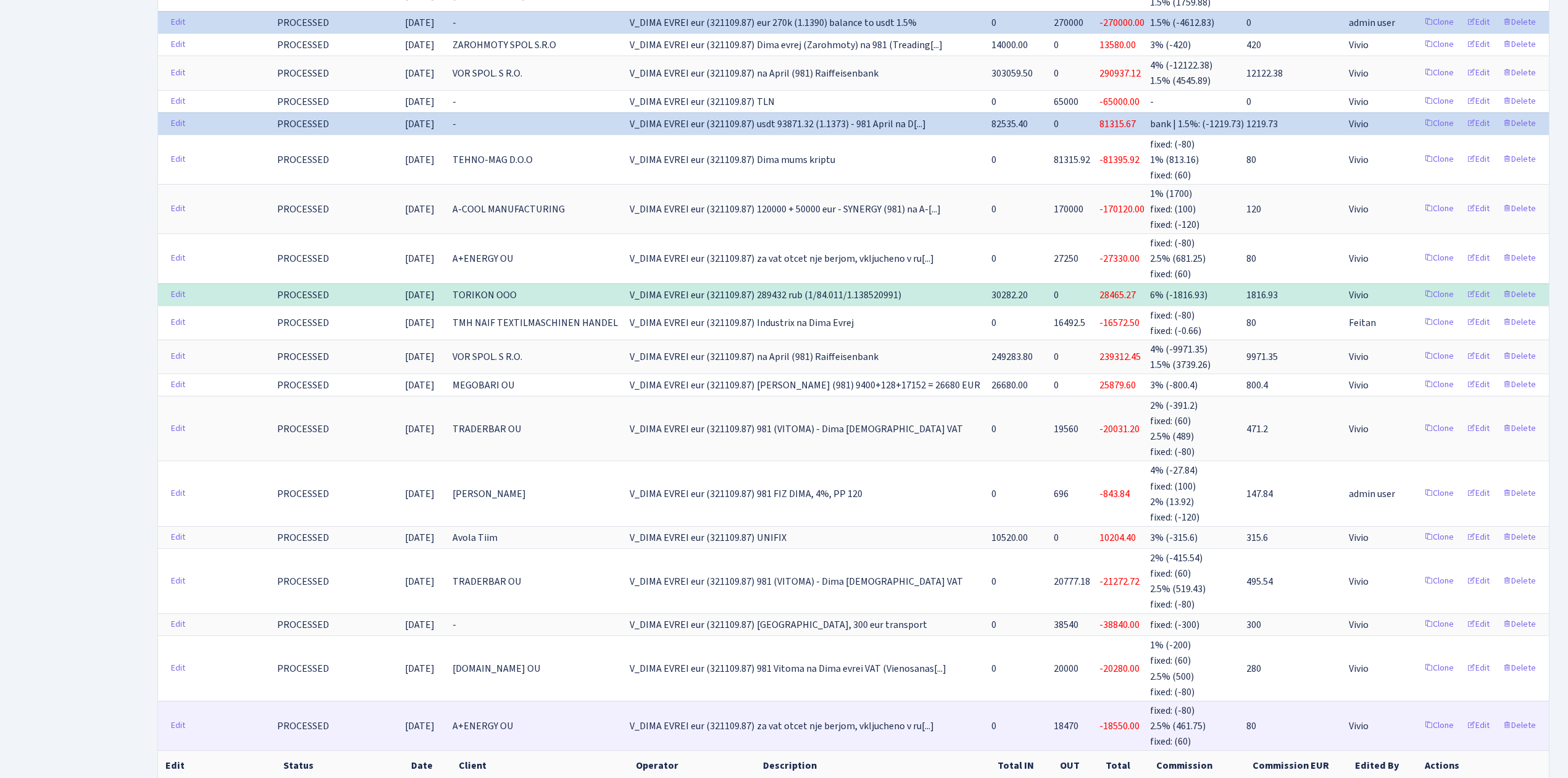
scroll to position [3072, 0]
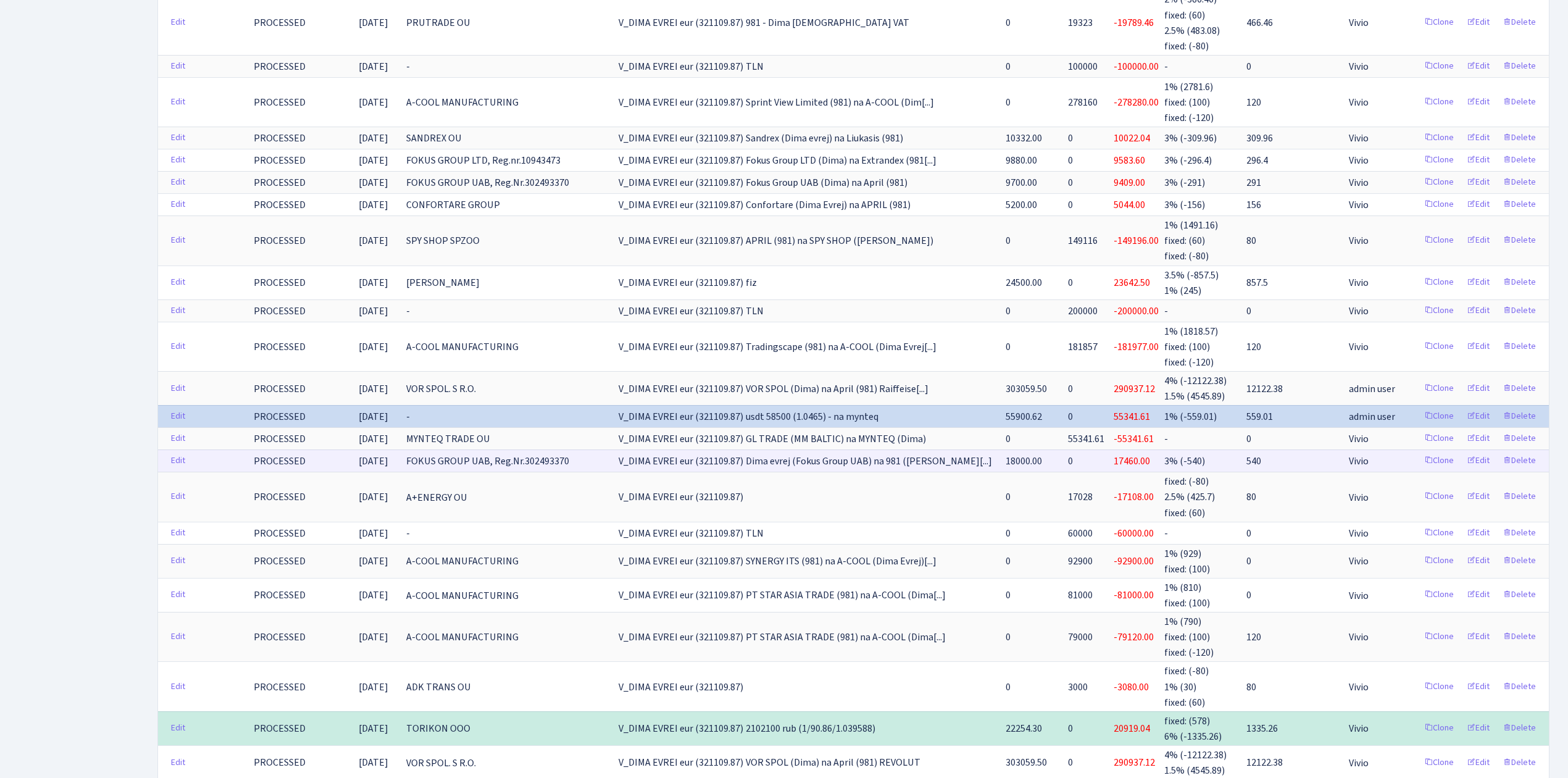
scroll to position [1164, 0]
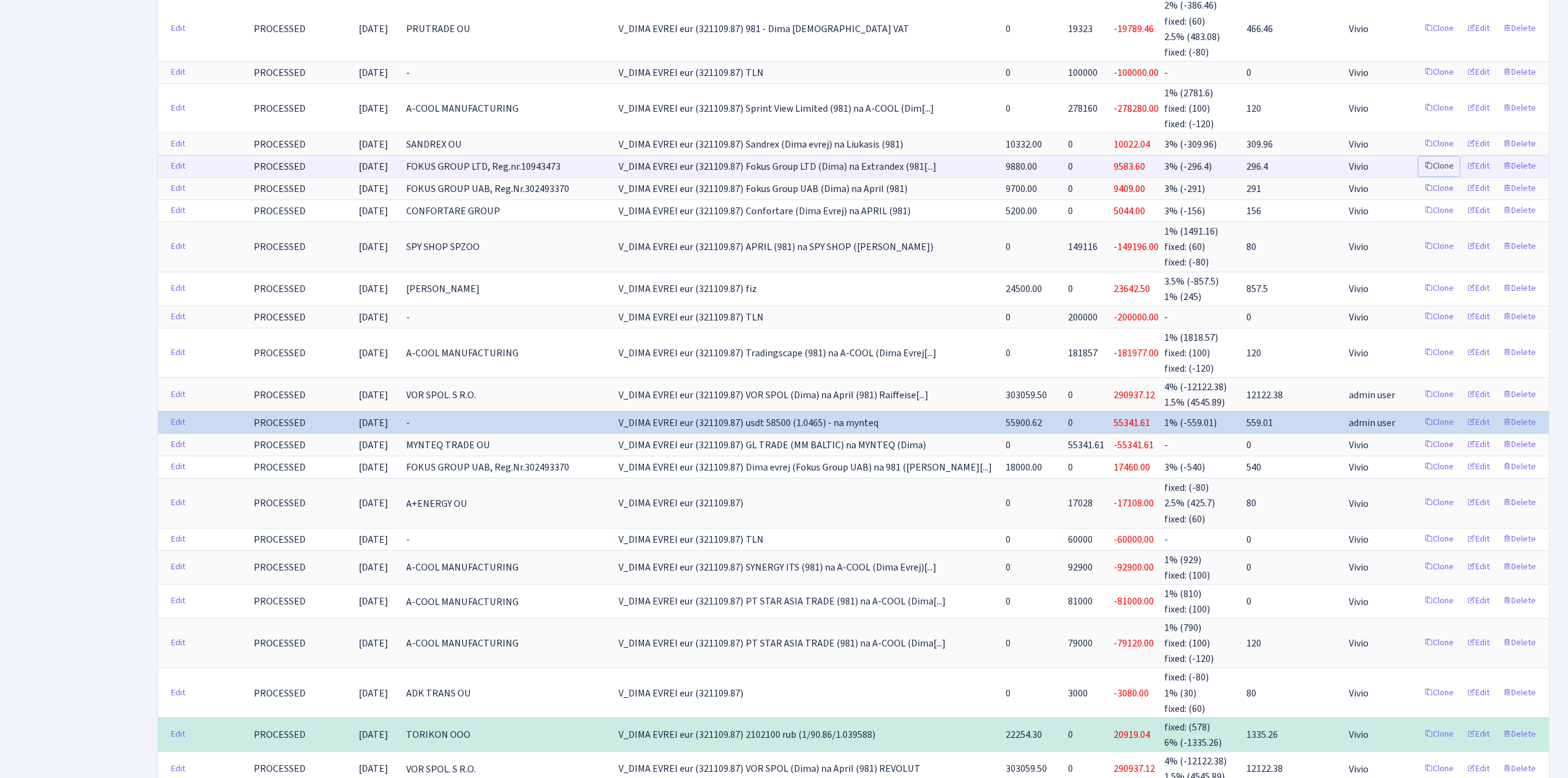
click at [1442, 157] on link "Clone" at bounding box center [1439, 166] width 41 height 19
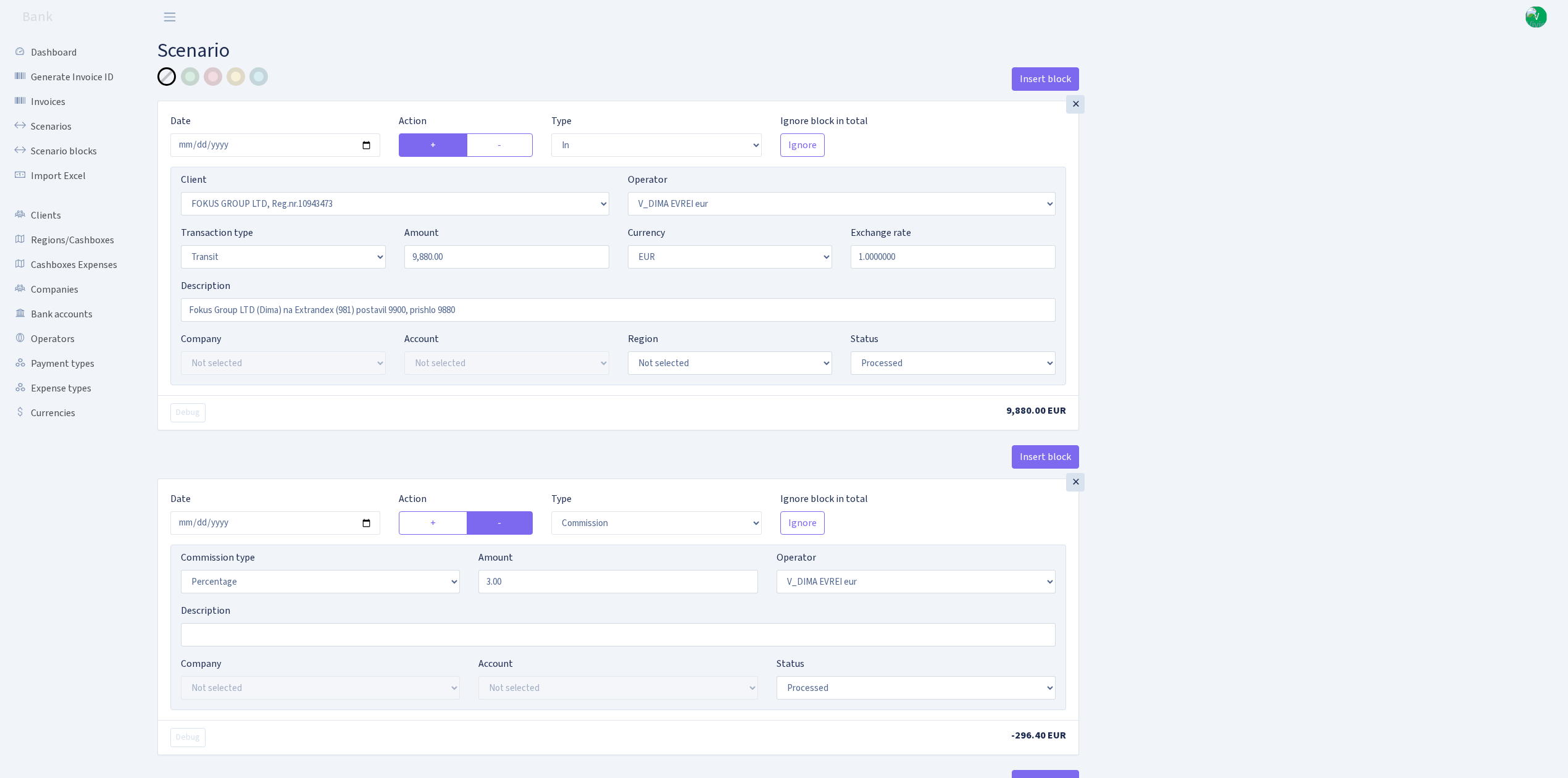
select select "in"
select select "1838"
select select "431"
select select "5"
select select "1"
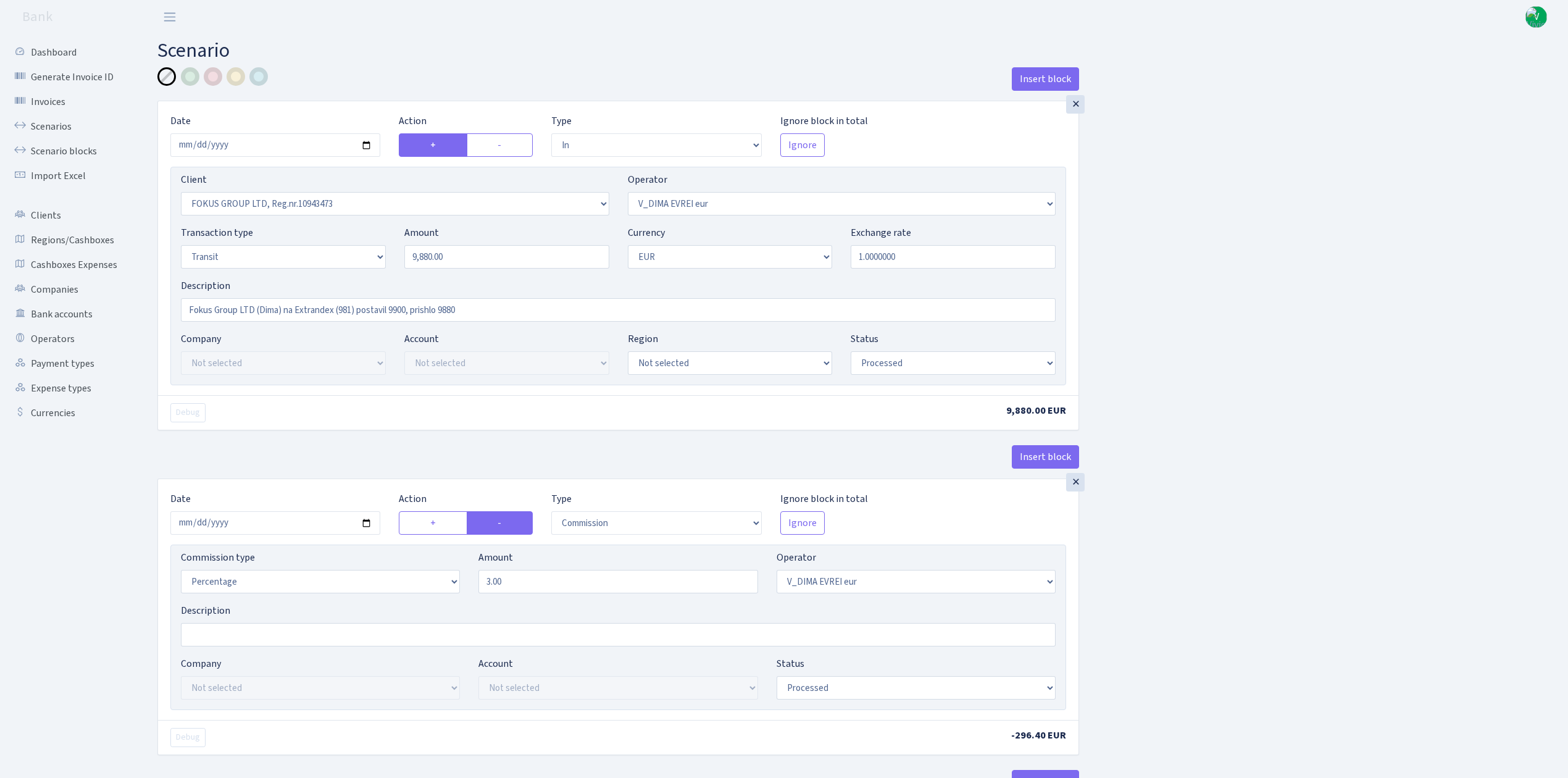
select select "processed"
select select "commission"
select select "431"
select select "processed"
select select "out"
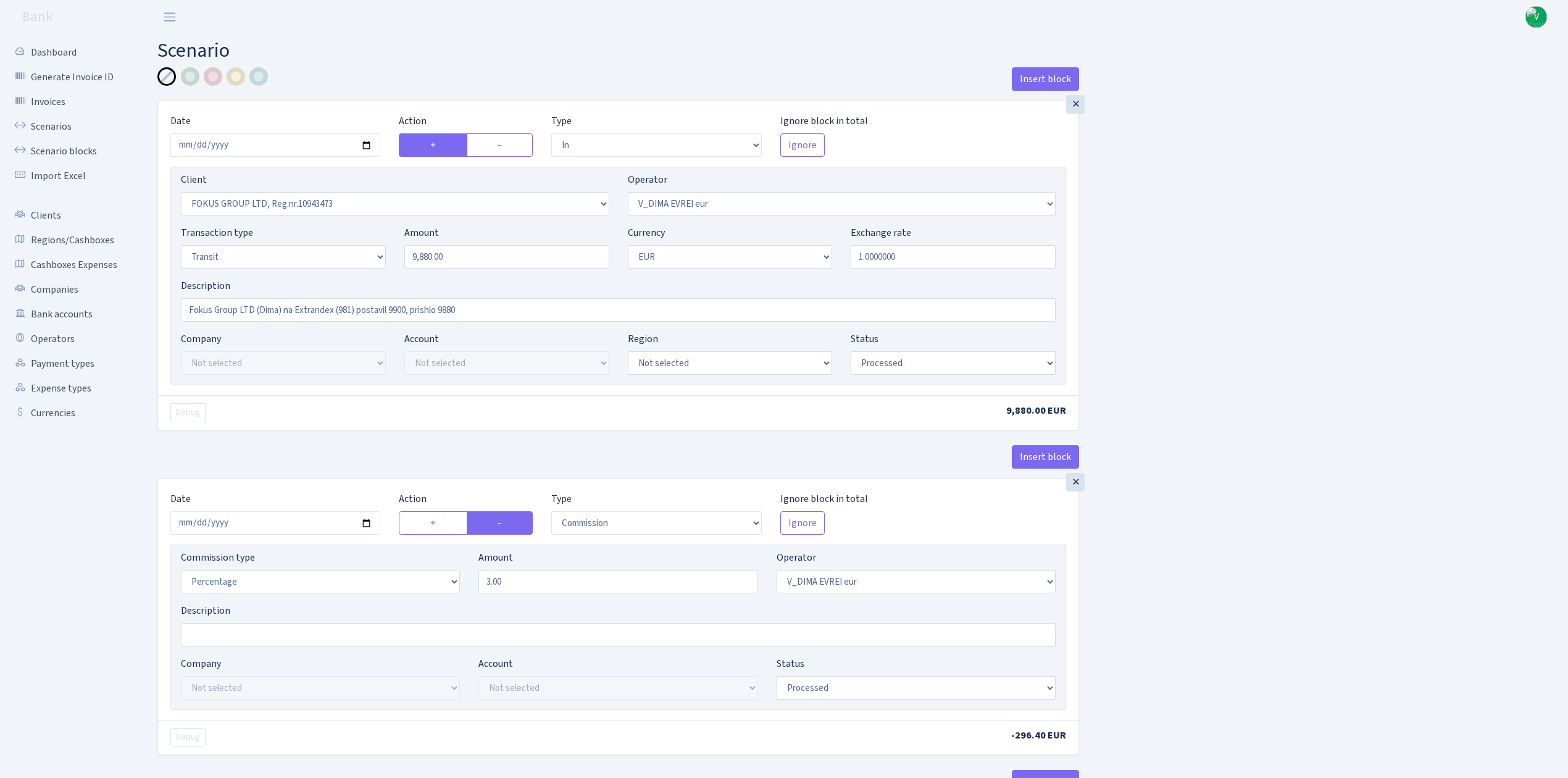
select select "1419"
select select "61"
select select "5"
select select "1"
select select "processed"
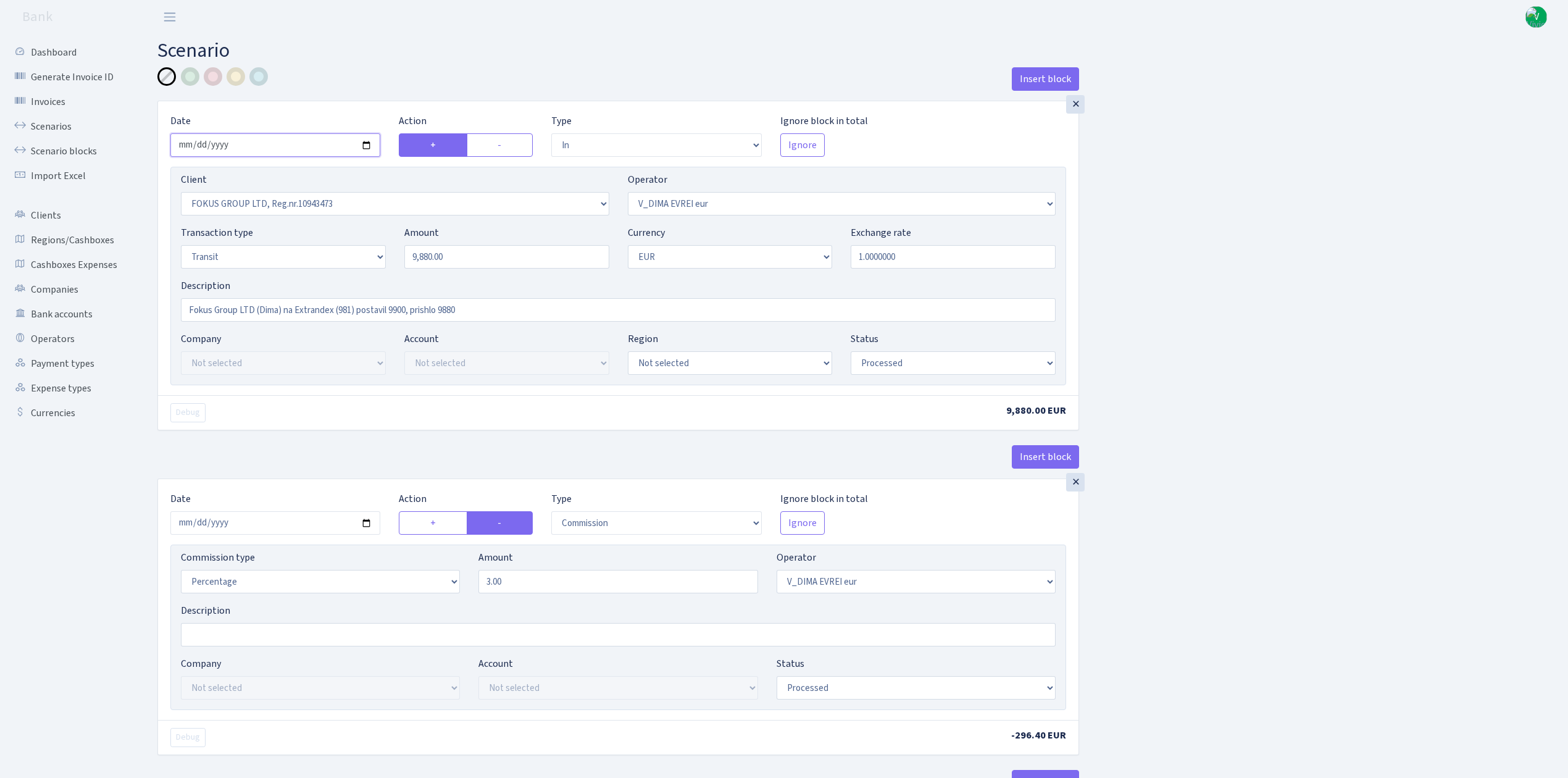
click at [371, 147] on input "2025-03-11" at bounding box center [275, 145] width 210 height 24
type input "[DATE]"
drag, startPoint x: 467, startPoint y: 265, endPoint x: 362, endPoint y: 245, distance: 106.9
click at [362, 245] on div "Transaction type Not selected 981 ELF FISH crypto GIRT IVO dekl MM-BALTIC eur U…" at bounding box center [618, 251] width 893 height 53
click at [1236, 253] on div "Insert block × Date 2025-09-09 Action + - Type --- In Out Commission Field requ…" at bounding box center [853, 651] width 1411 height 1169
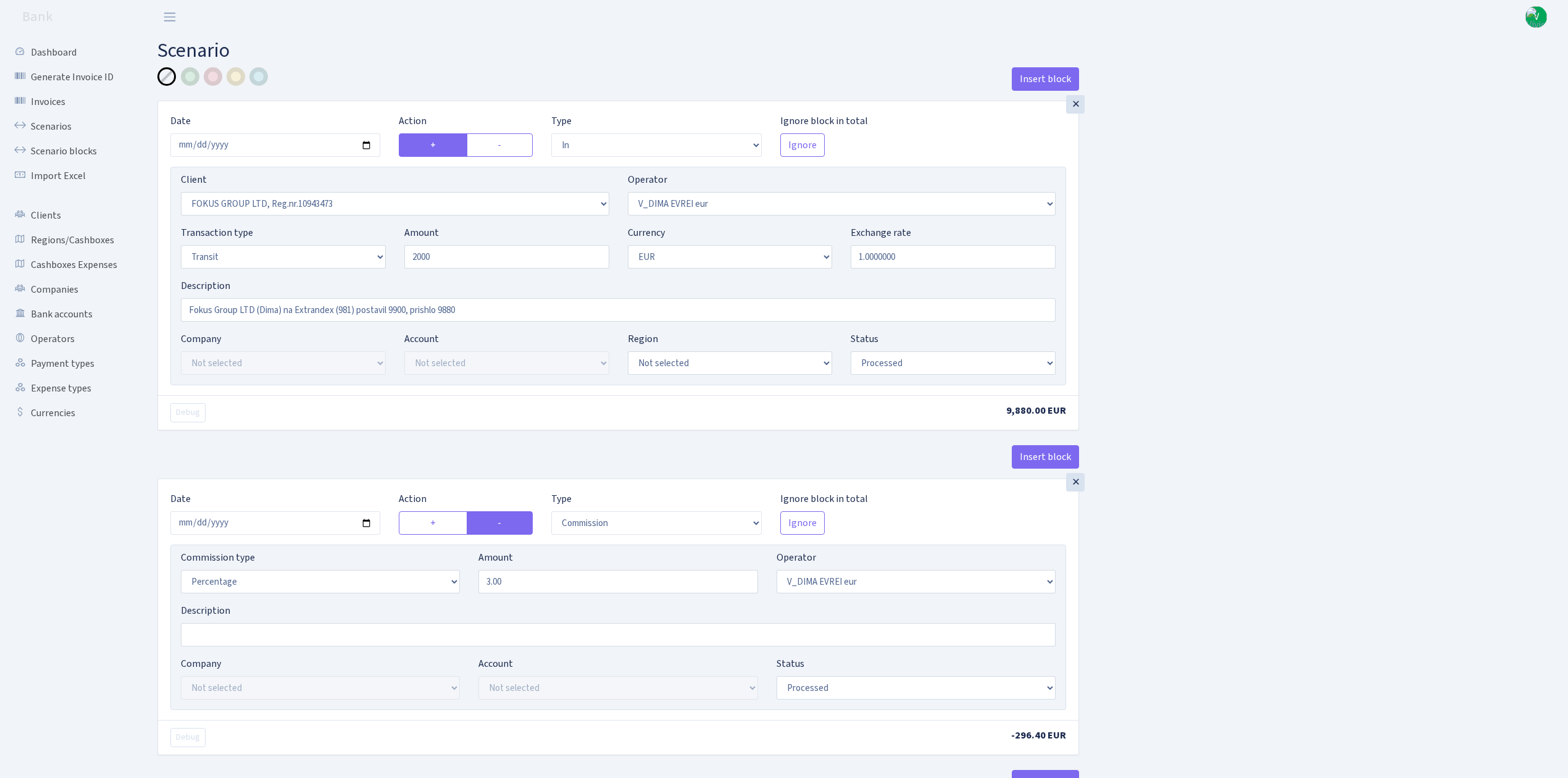
type input "2,000.00"
drag, startPoint x: 295, startPoint y: 309, endPoint x: 332, endPoint y: 313, distance: 37.2
click at [332, 311] on input "Fokus Group LTD (Dima) na Extrandex (981) postavil 9900, prishlo 9880" at bounding box center [618, 310] width 875 height 24
drag, startPoint x: 362, startPoint y: 309, endPoint x: 626, endPoint y: 306, distance: 264.0
click at [626, 306] on input "Fokus Group LTD (Dima) na Bisbaldness (981) postavil 9900, prishlo 9880" at bounding box center [618, 310] width 875 height 24
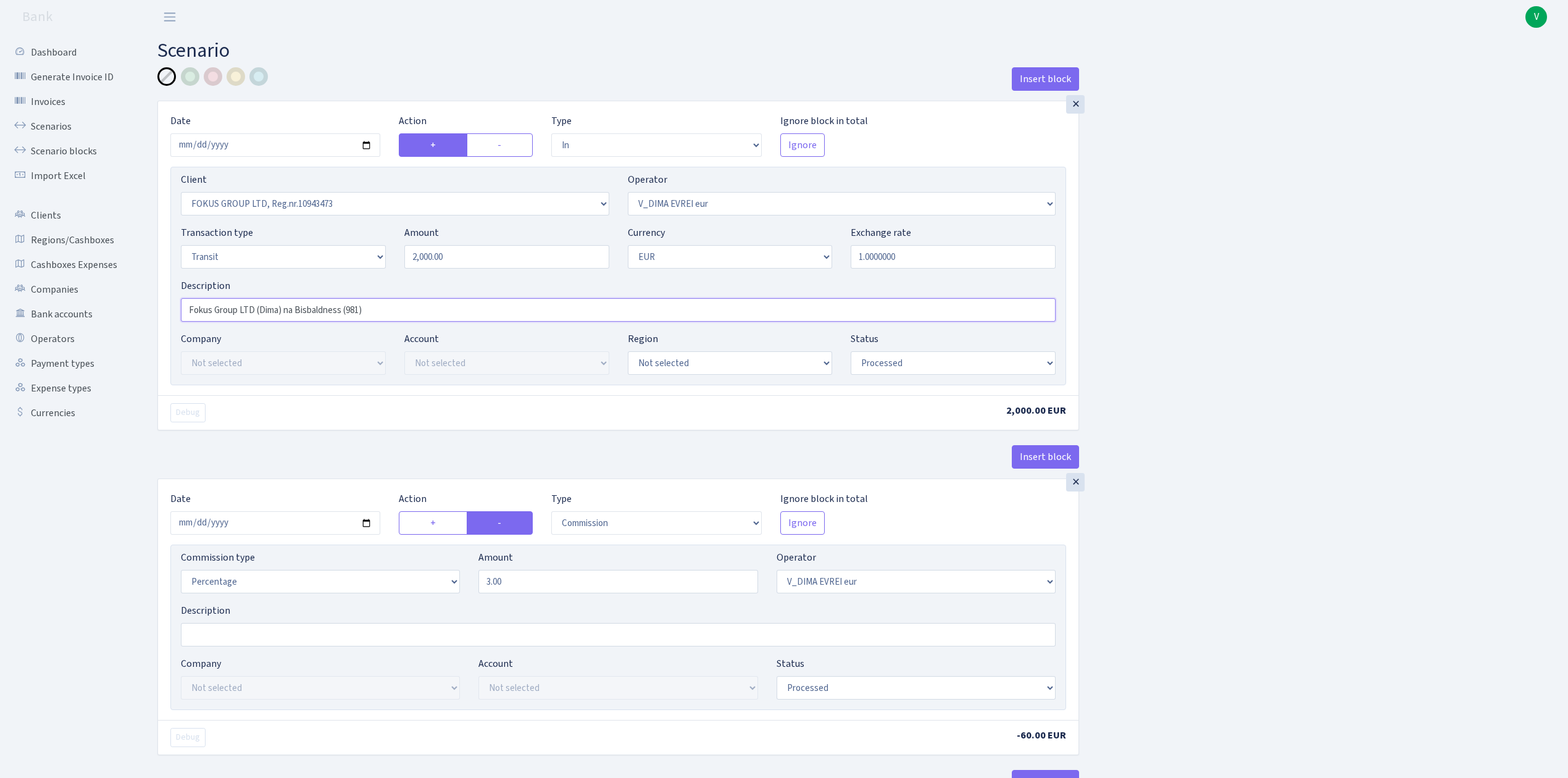
type input "Fokus Group LTD (Dima) na Bisbaldness (981)"
click at [371, 525] on input "2025-03-11" at bounding box center [275, 523] width 210 height 24
type input "2025-09-09"
click at [1264, 544] on div "Insert block × Date 2025-09-09 Action + - Type --- In Out Commission Field requ…" at bounding box center [853, 651] width 1411 height 1169
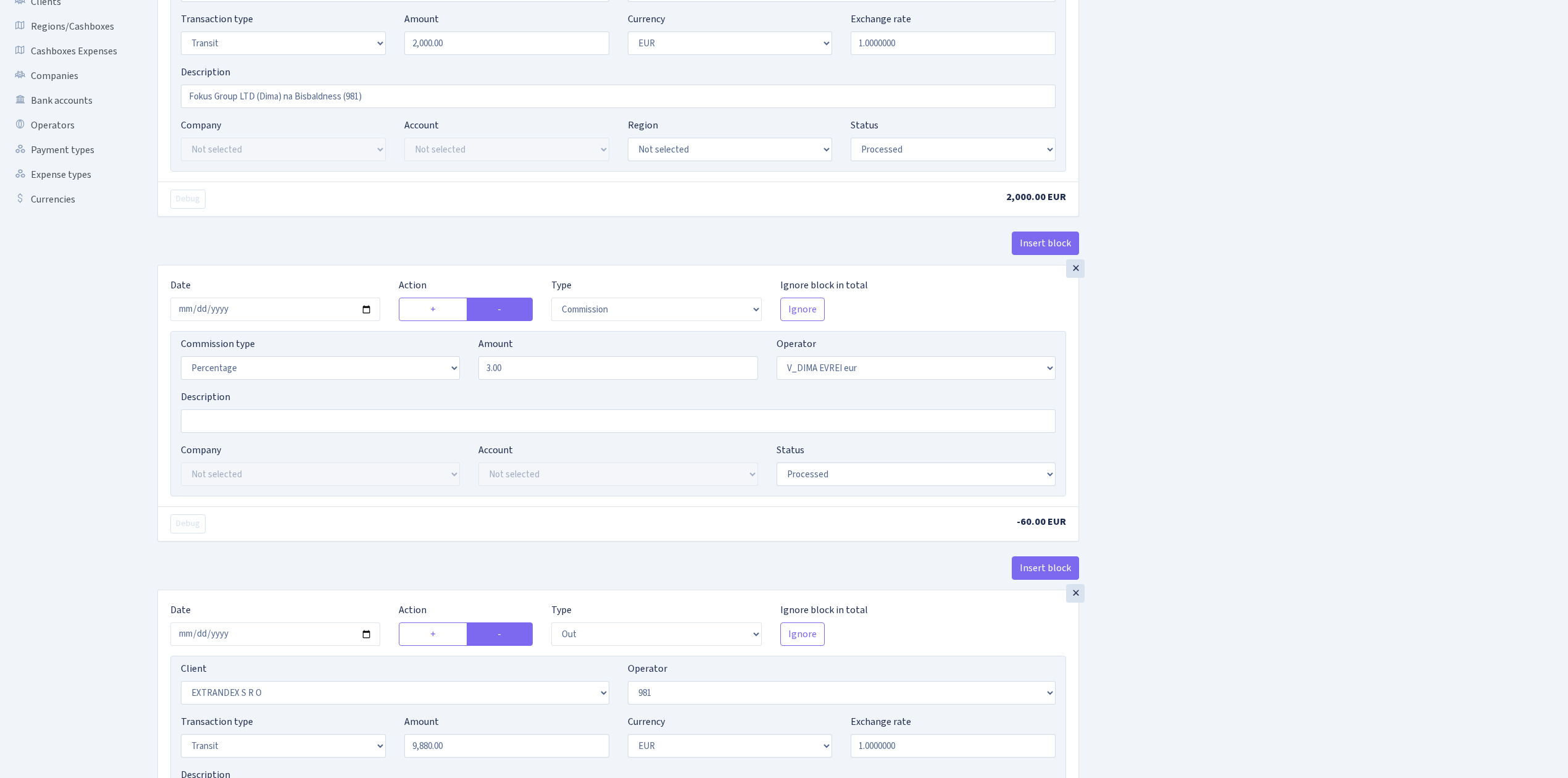
scroll to position [494, 0]
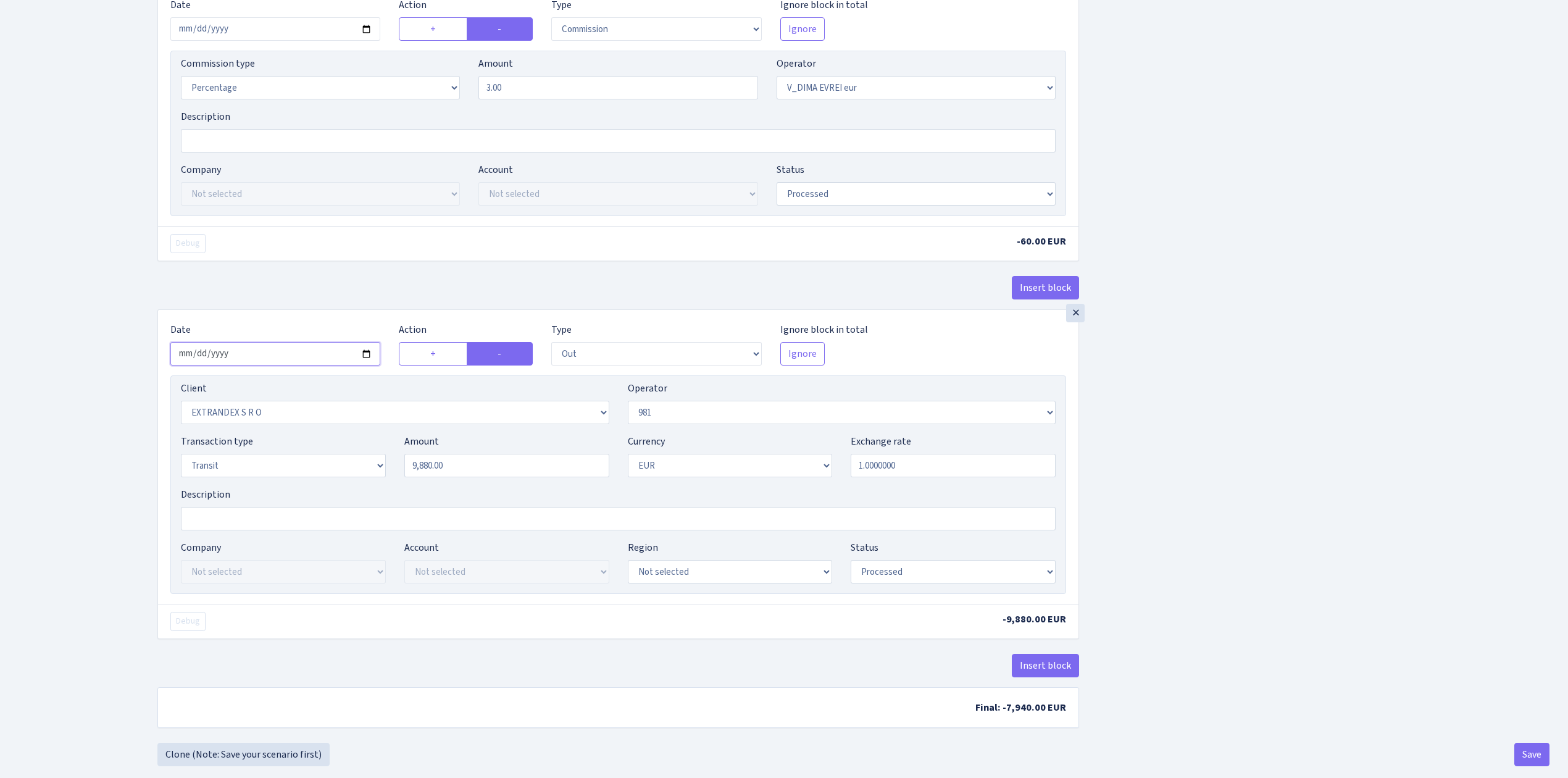
click at [367, 361] on input "2025-03-11" at bounding box center [275, 354] width 210 height 24
type input "2025-09-09"
drag, startPoint x: 462, startPoint y: 467, endPoint x: 359, endPoint y: 451, distance: 104.2
click at [361, 451] on div "Transaction type Not selected 981 ELF FISH crypto GIRT IVO dekl MM-BALTIC eur U…" at bounding box center [618, 460] width 893 height 53
click at [1278, 521] on div "Insert block × Date 2025-09-09 Action + - Type --- In Out Commission Field requ…" at bounding box center [853, 158] width 1411 height 1169
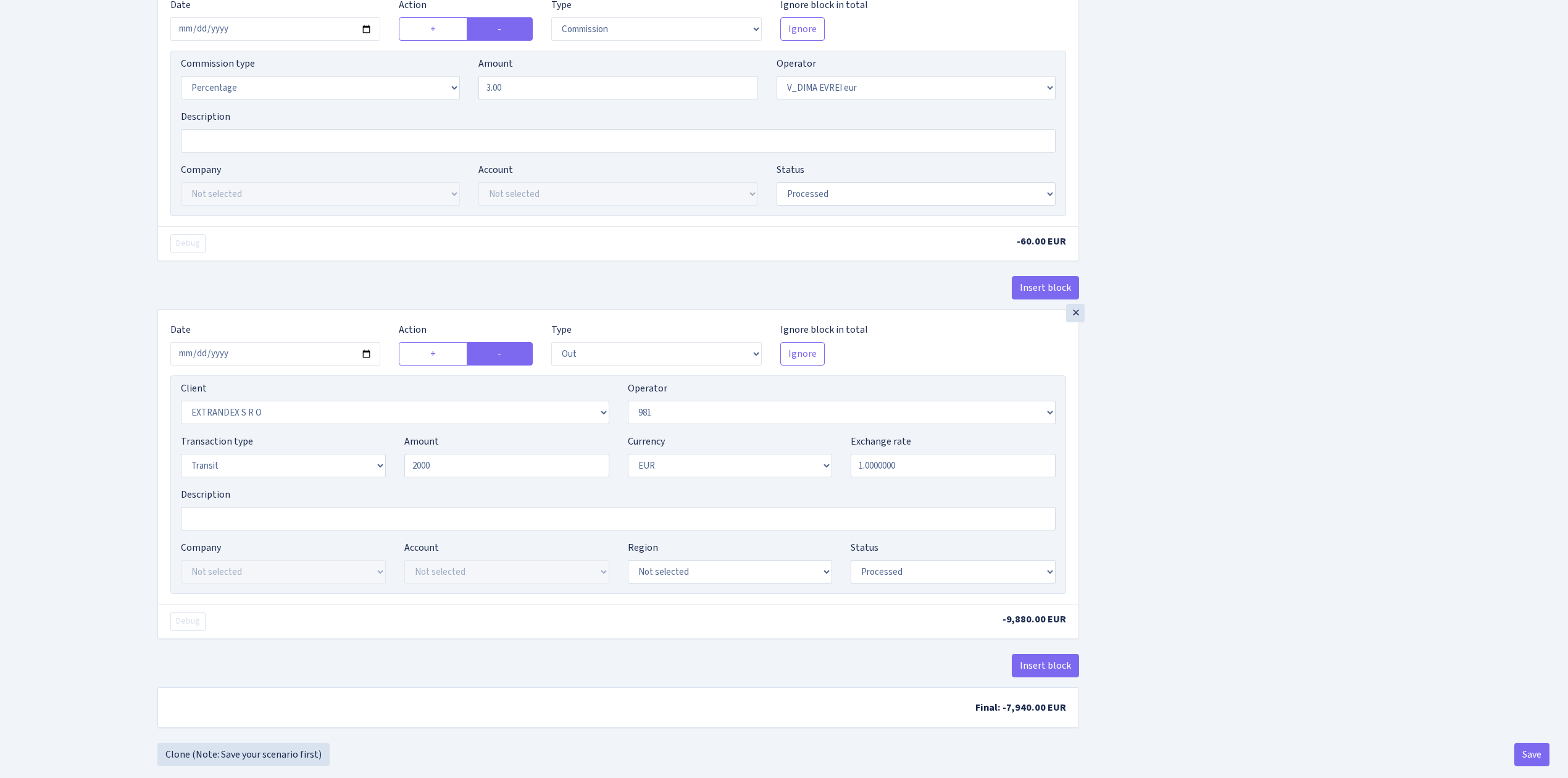
type input "2,000.00"
click at [890, 576] on select "Draft Pending Later Never Processed" at bounding box center [953, 572] width 205 height 24
select select "pending"
click at [851, 565] on select "Draft Pending Later Never Processed" at bounding box center [953, 572] width 205 height 24
click at [909, 197] on select "Draft Pending Later Never Processed" at bounding box center [916, 194] width 279 height 24
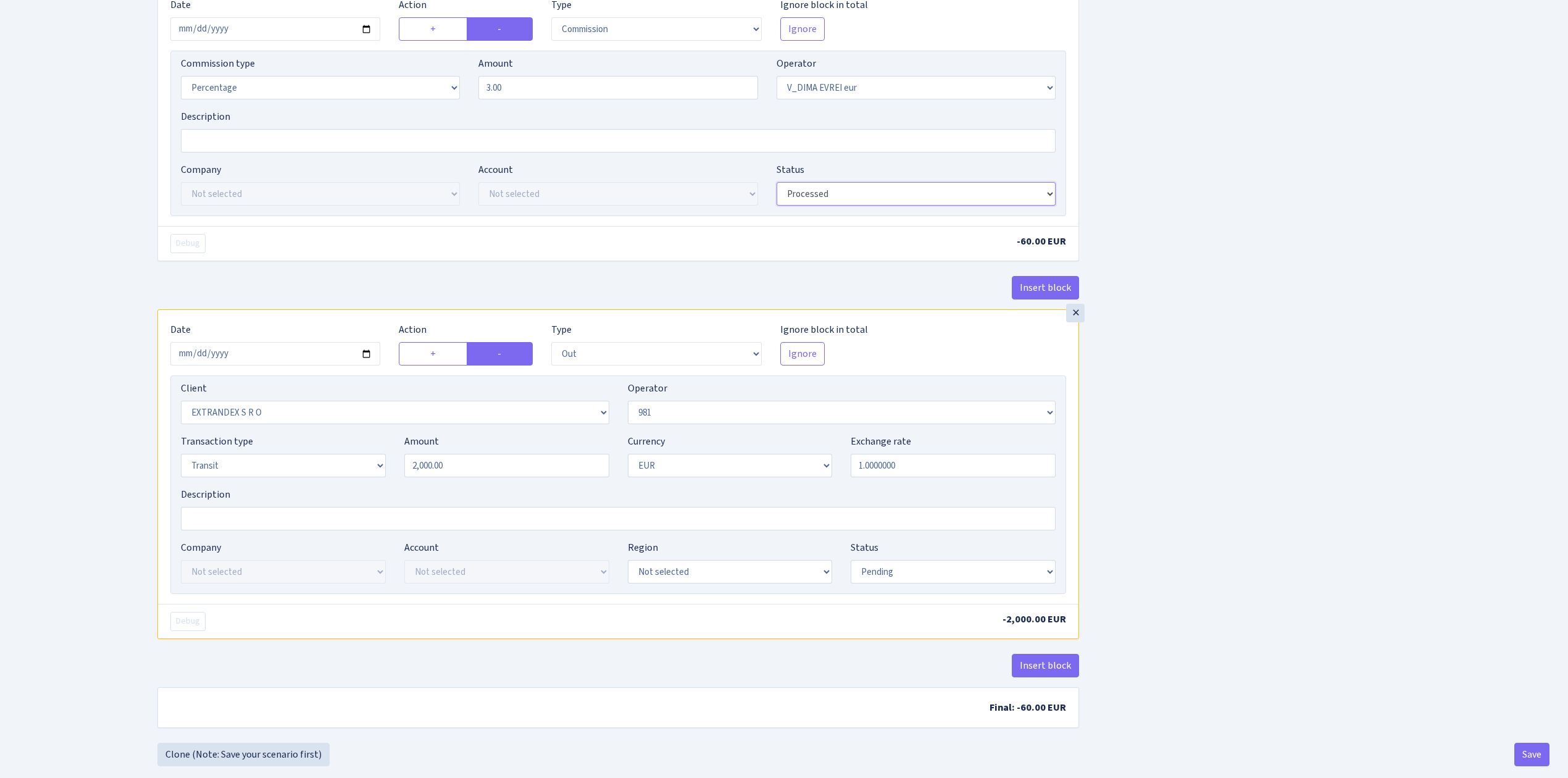
select select "pending"
click at [777, 186] on select "Draft Pending Later Never Processed" at bounding box center [916, 194] width 279 height 24
click at [1408, 307] on div "Insert block × Date 2025-09-09 Action + - Type --- In Out Commission Field requ…" at bounding box center [853, 158] width 1411 height 1169
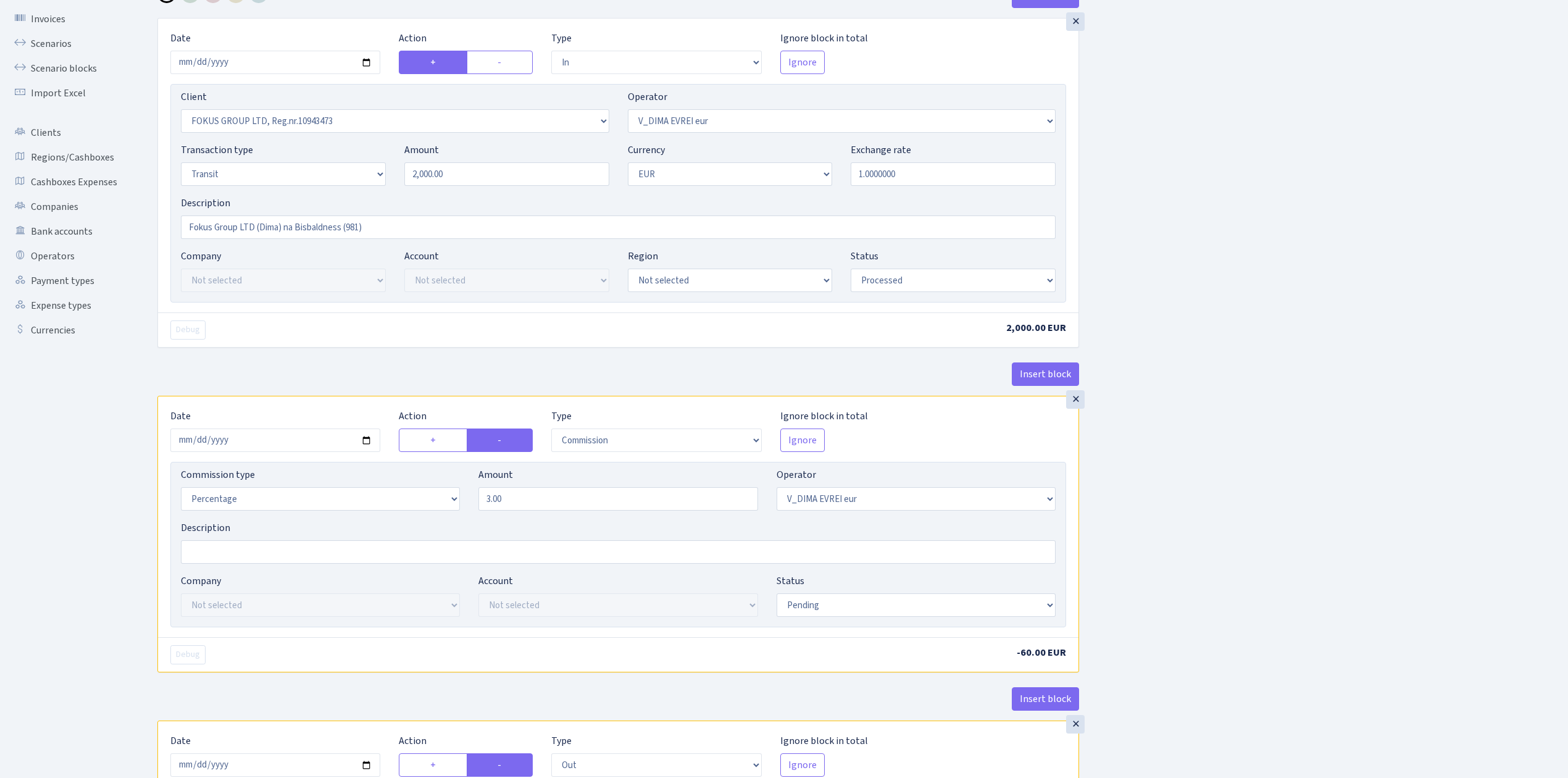
scroll to position [82, 0]
click at [914, 287] on select "Draft Pending Later Never Processed" at bounding box center [953, 281] width 205 height 24
select select "pending"
click at [851, 270] on select "Draft Pending Later Never Processed" at bounding box center [953, 281] width 205 height 24
click at [1419, 488] on div "Insert block × Date 2025-09-09 Action + - Type --- In Out Commission Field requ…" at bounding box center [853, 569] width 1411 height 1169
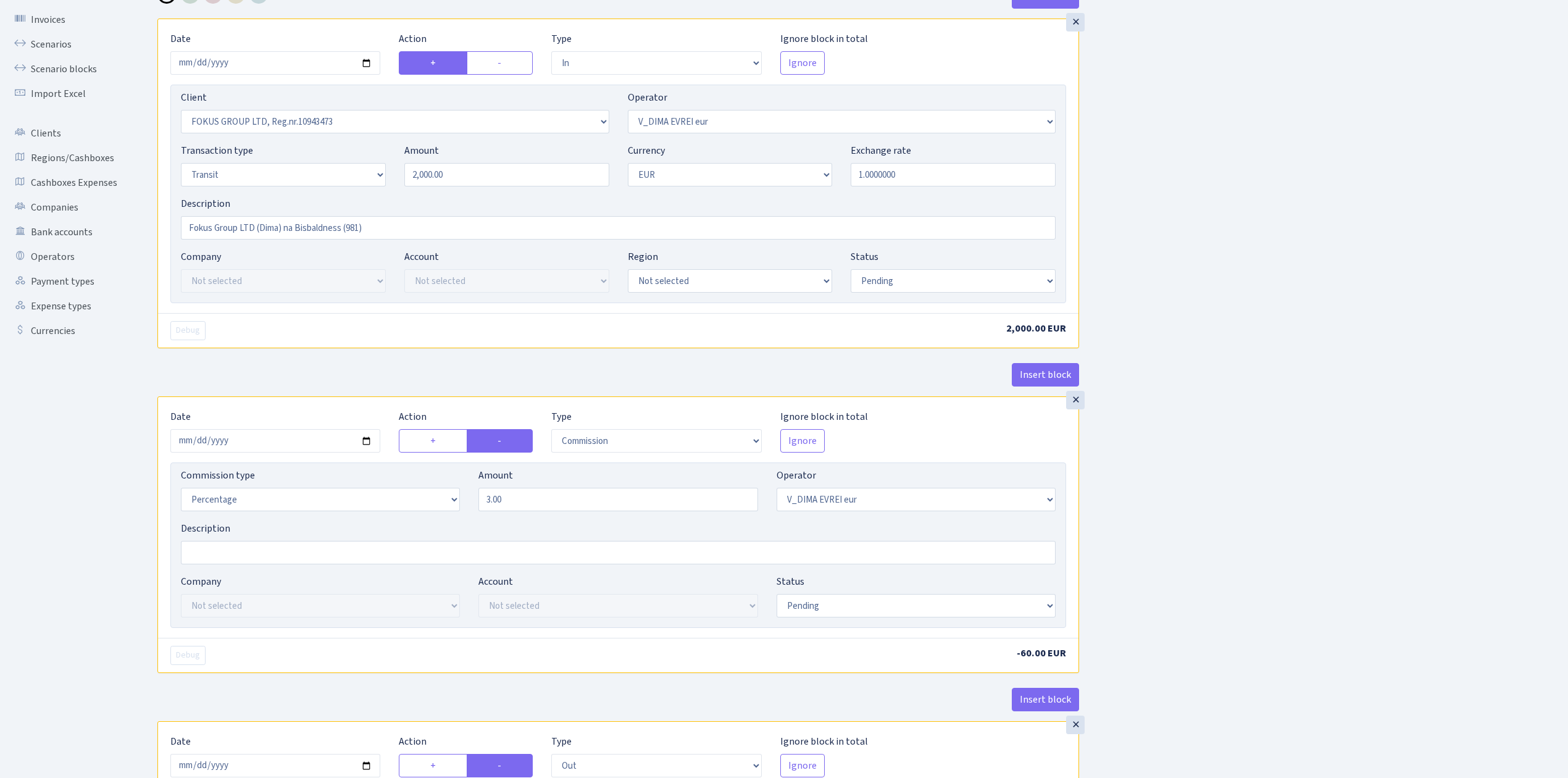
click at [1419, 488] on div "Insert block × Date 2025-09-09 Action + - Type --- In Out Commission Field requ…" at bounding box center [853, 569] width 1411 height 1169
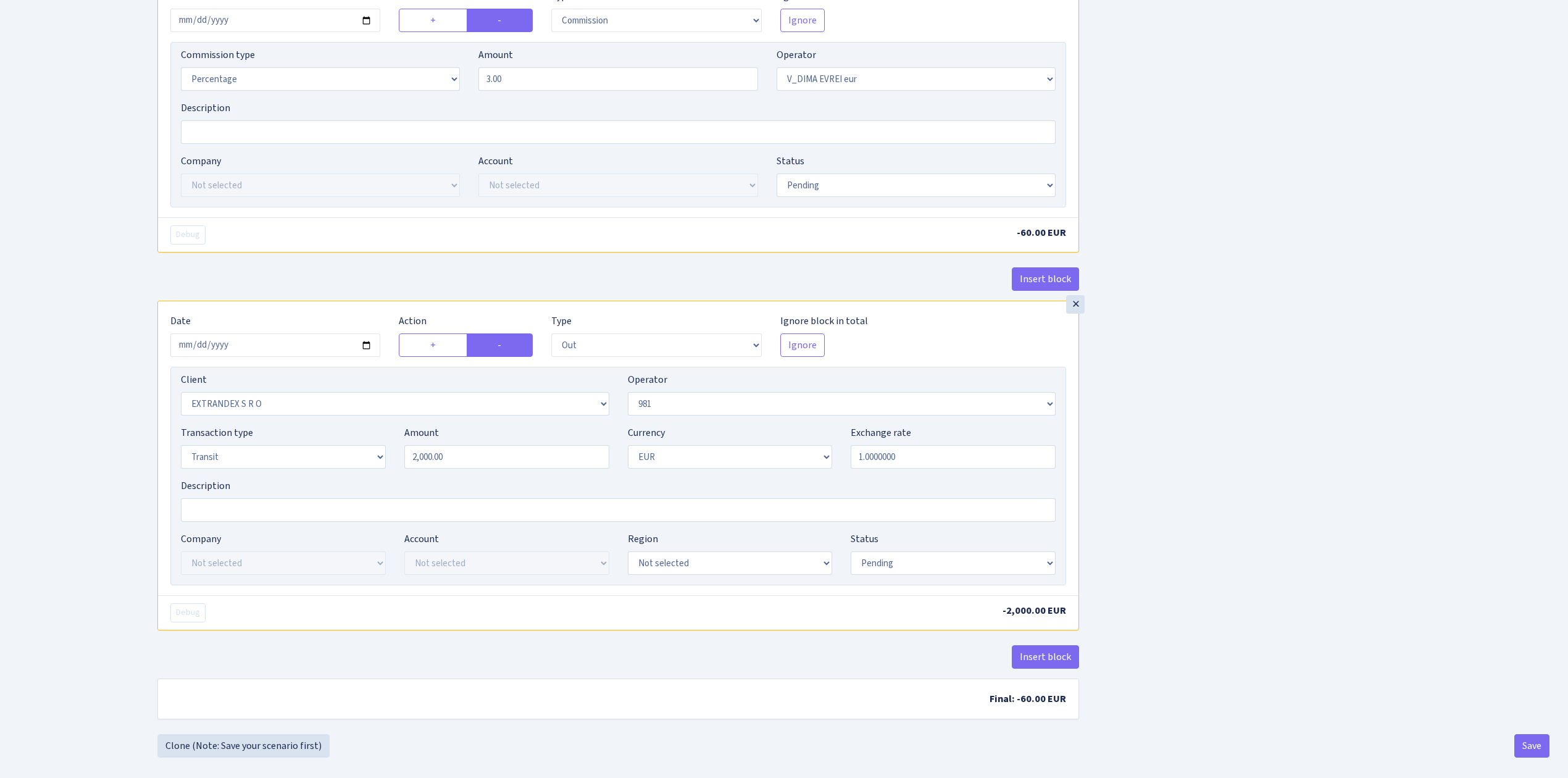
scroll to position [521, 0]
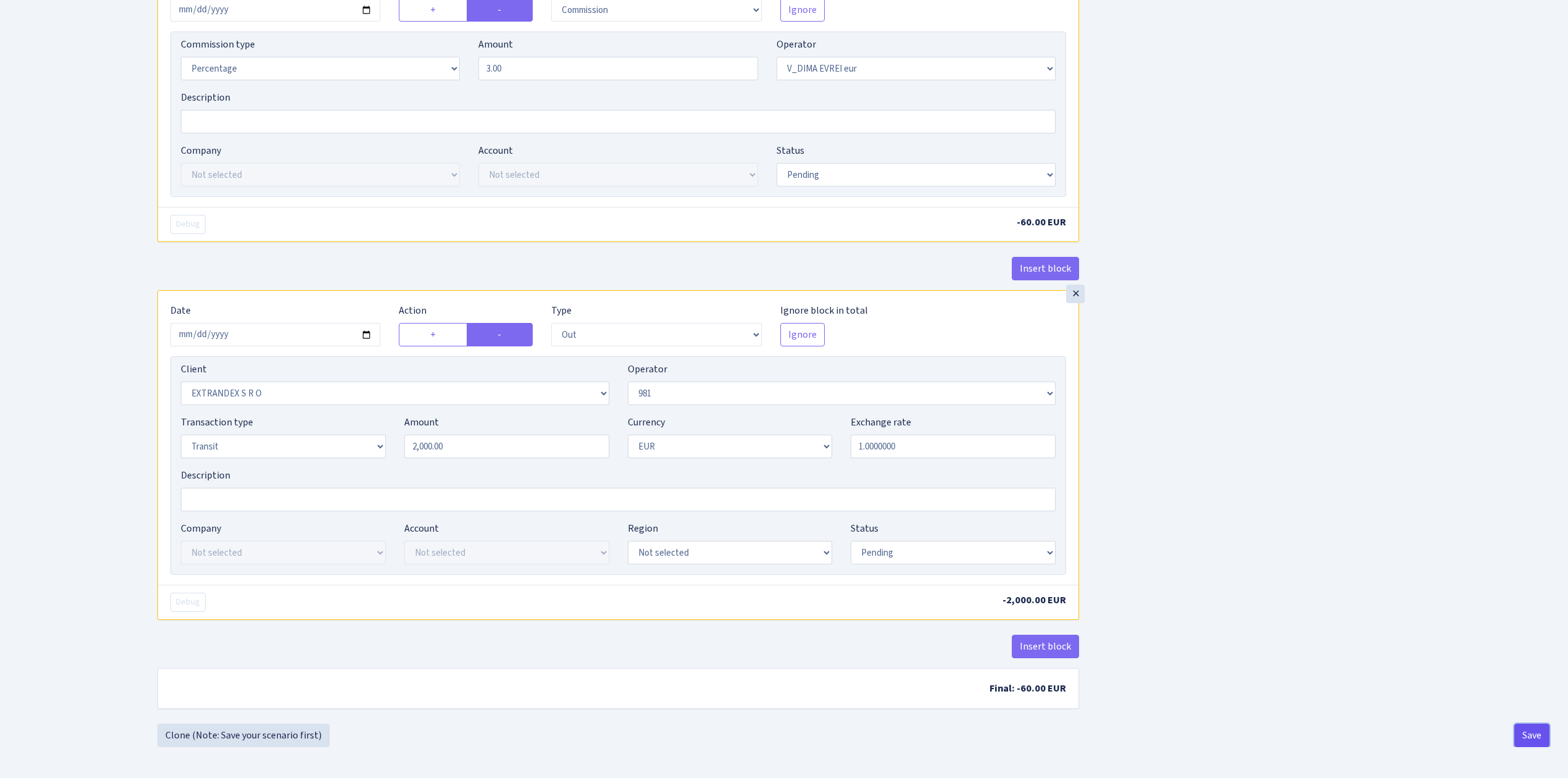
click at [1534, 725] on button "Save" at bounding box center [1532, 735] width 35 height 24
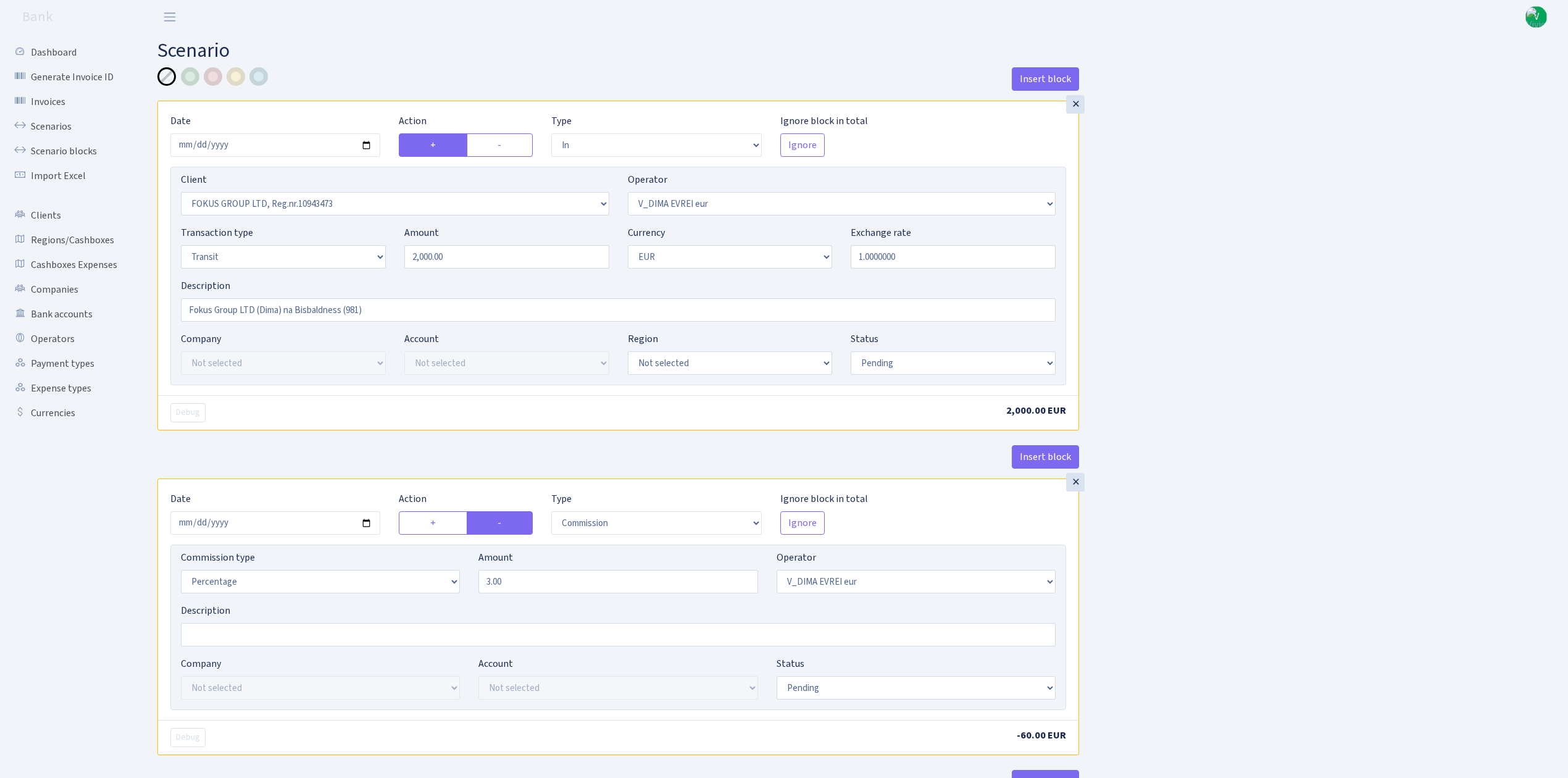
select select "in"
select select "1838"
select select "431"
select select "5"
select select "1"
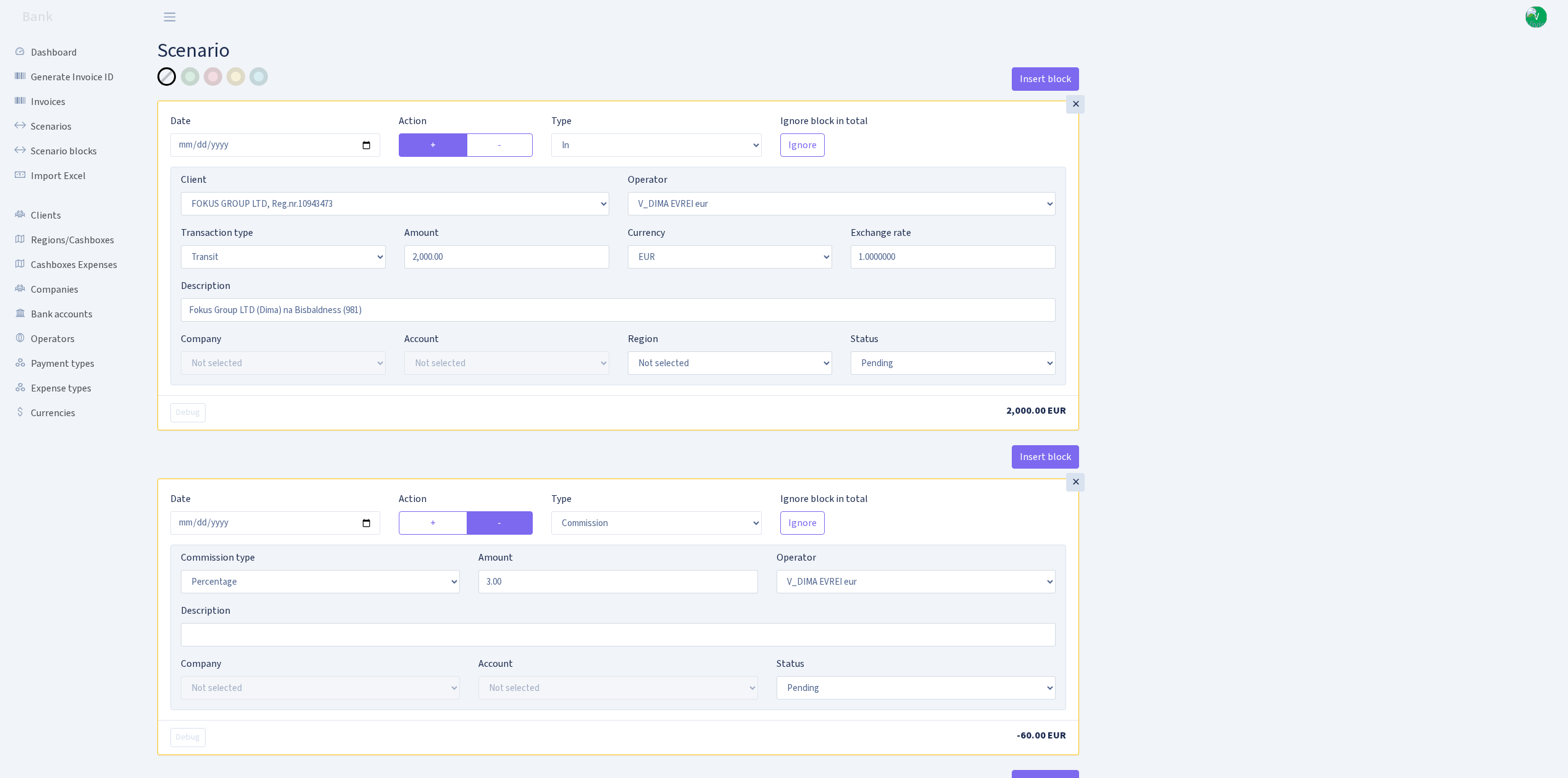
select select "pending"
select select "commission"
select select "431"
select select "pending"
select select "out"
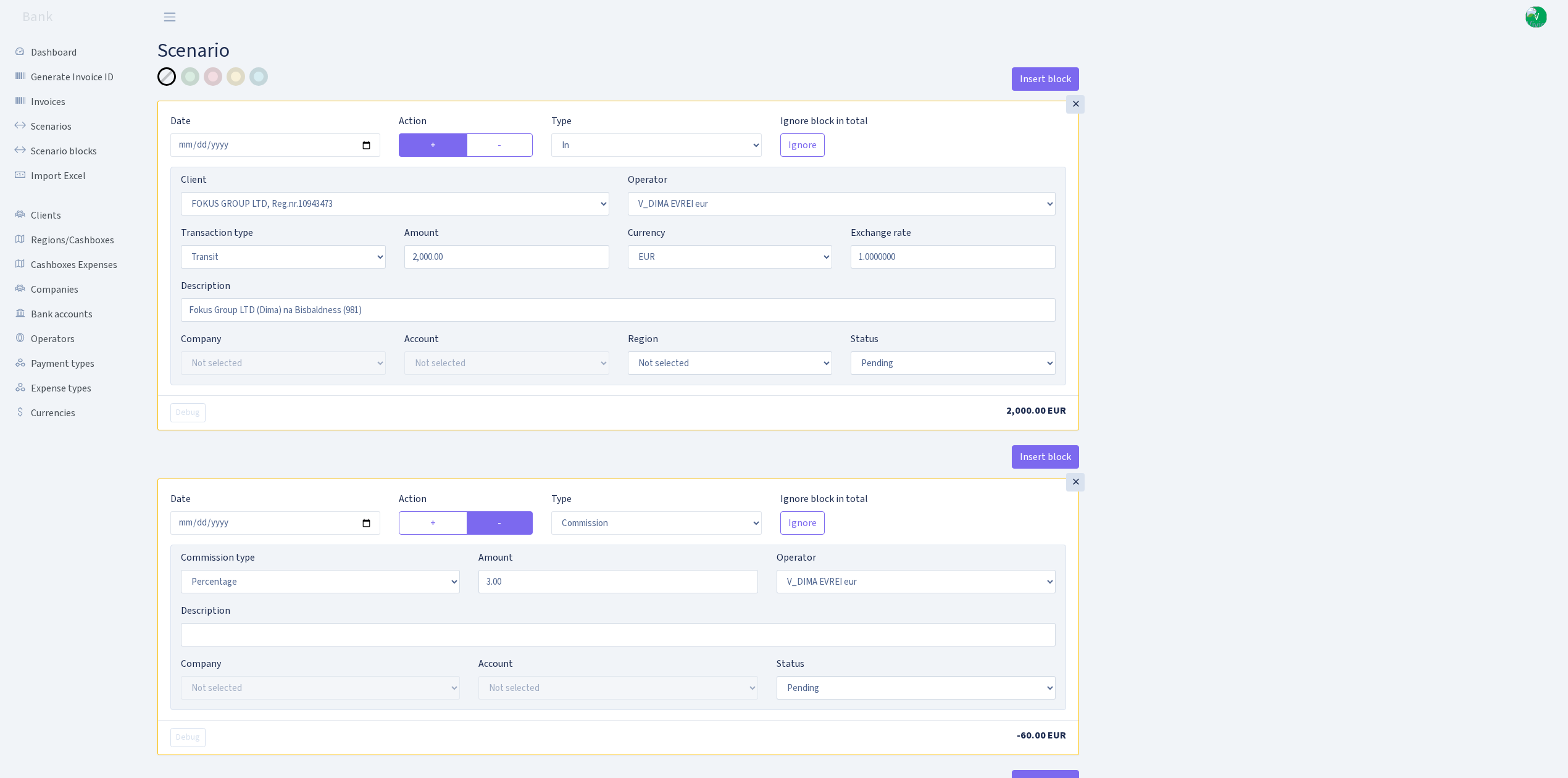
select select "1419"
select select "61"
select select "5"
select select "1"
select select "pending"
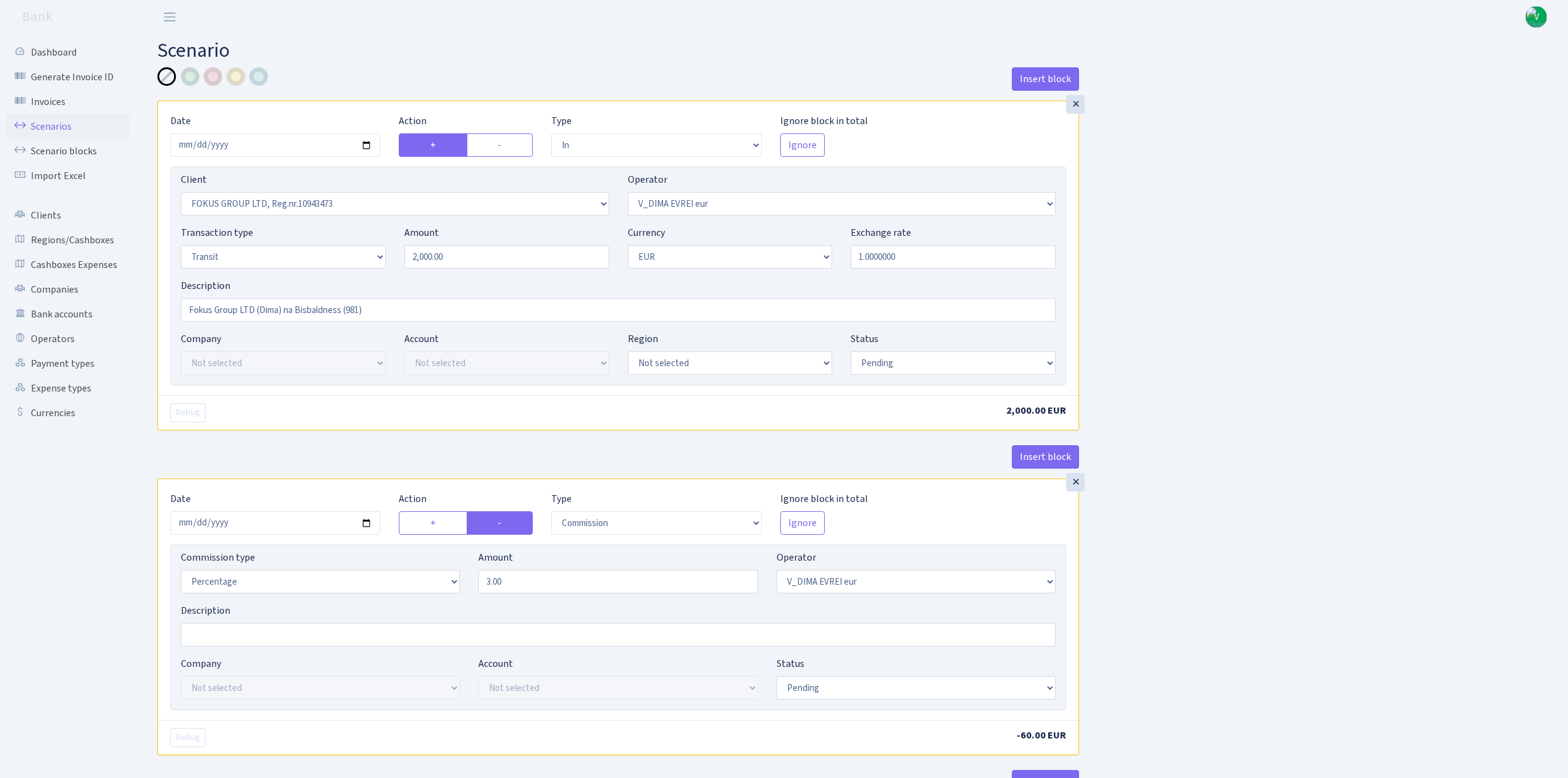
click at [53, 124] on link "Scenarios" at bounding box center [68, 127] width 124 height 25
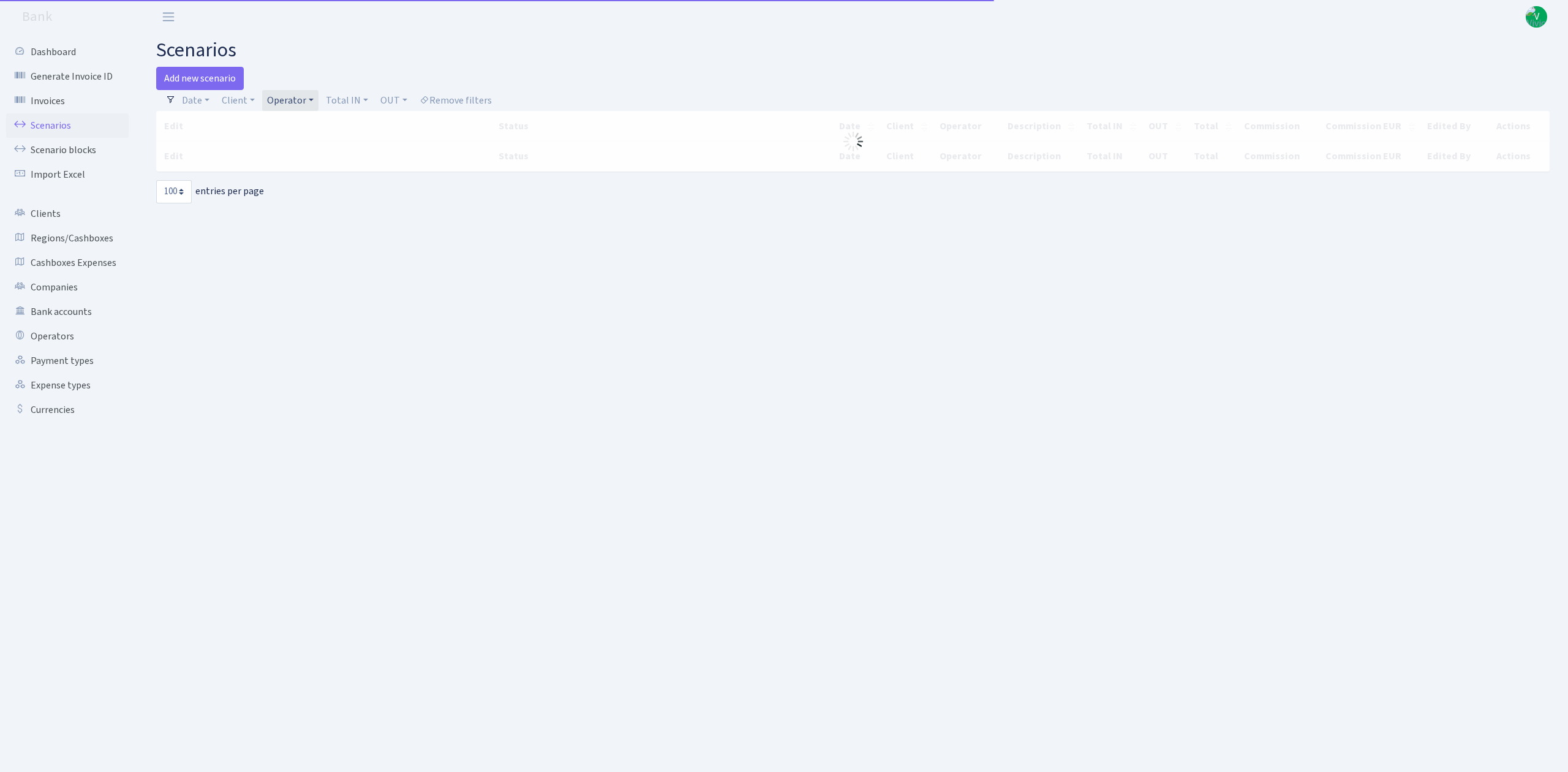
select select "100"
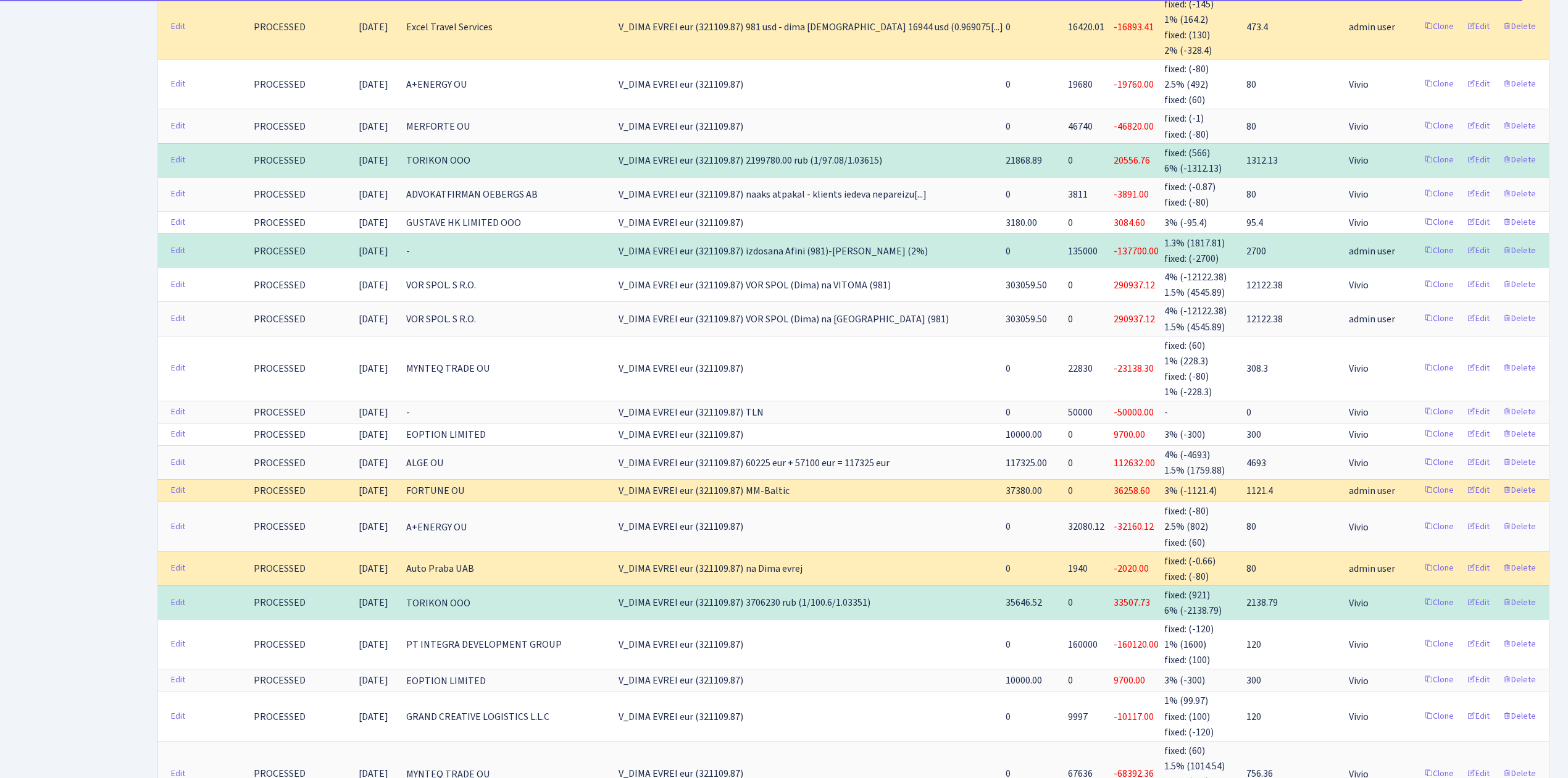
scroll to position [2975, 0]
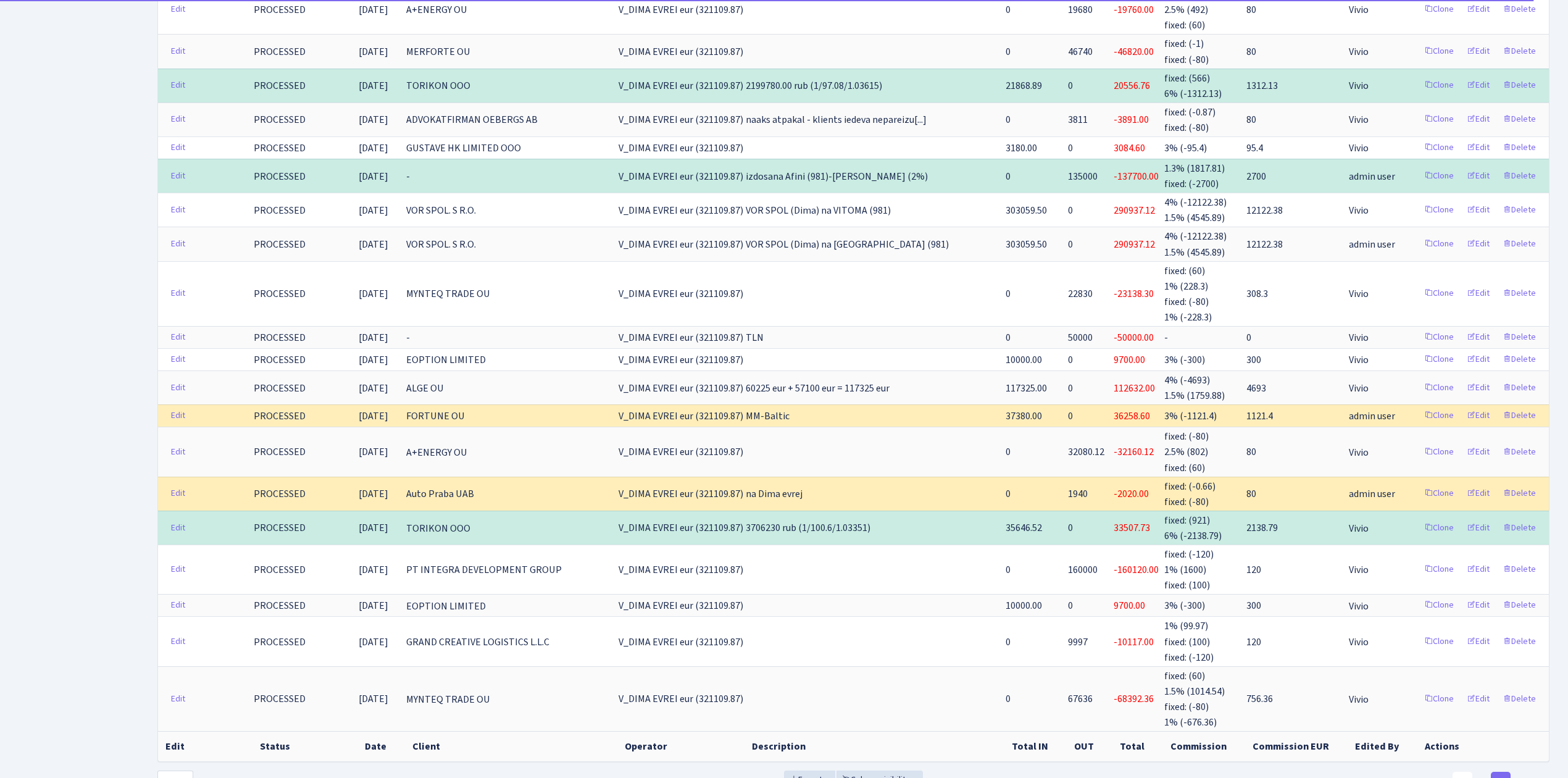
click at [1462, 772] on link "1" at bounding box center [1462, 784] width 20 height 23
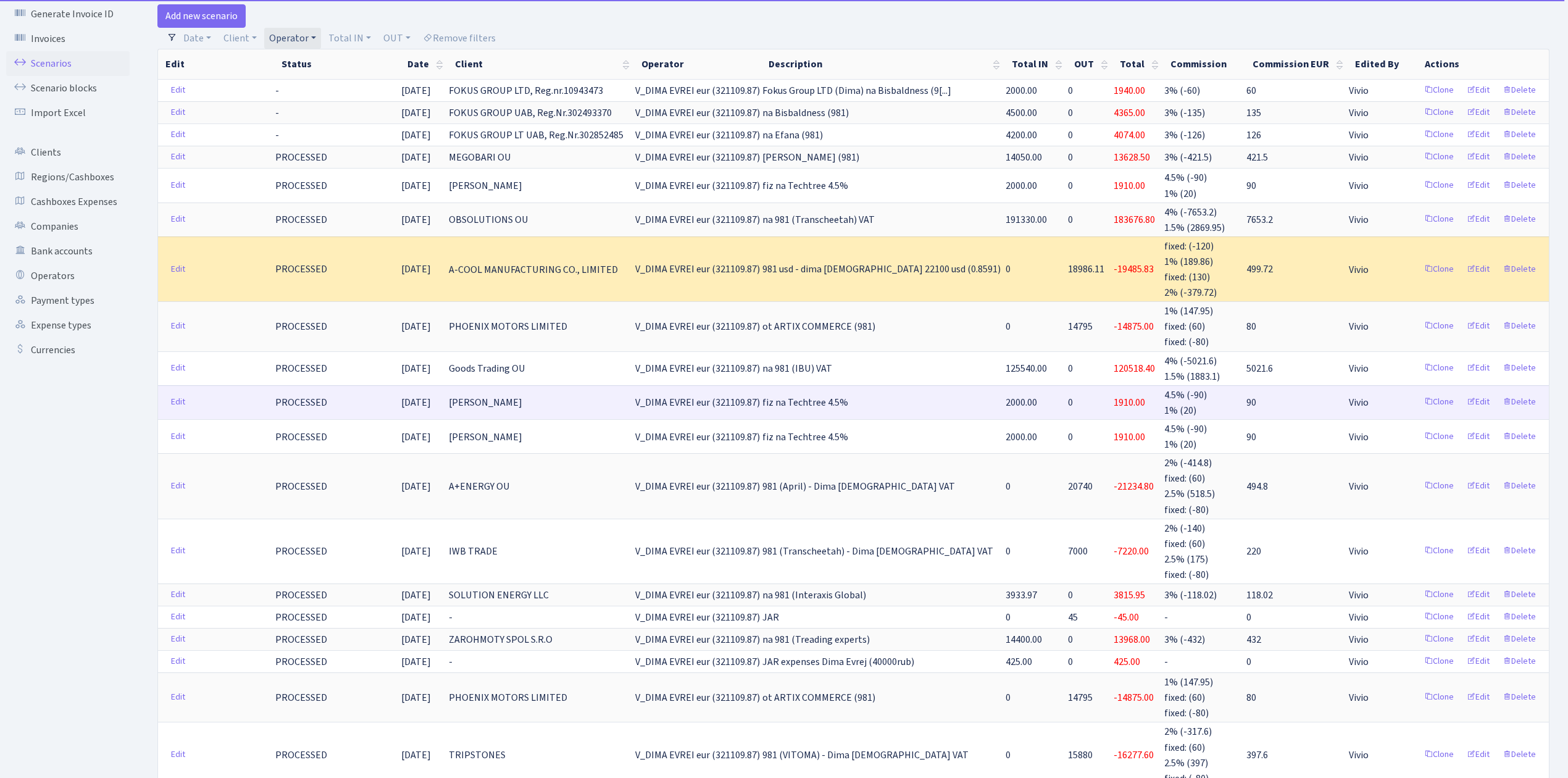
scroll to position [0, 0]
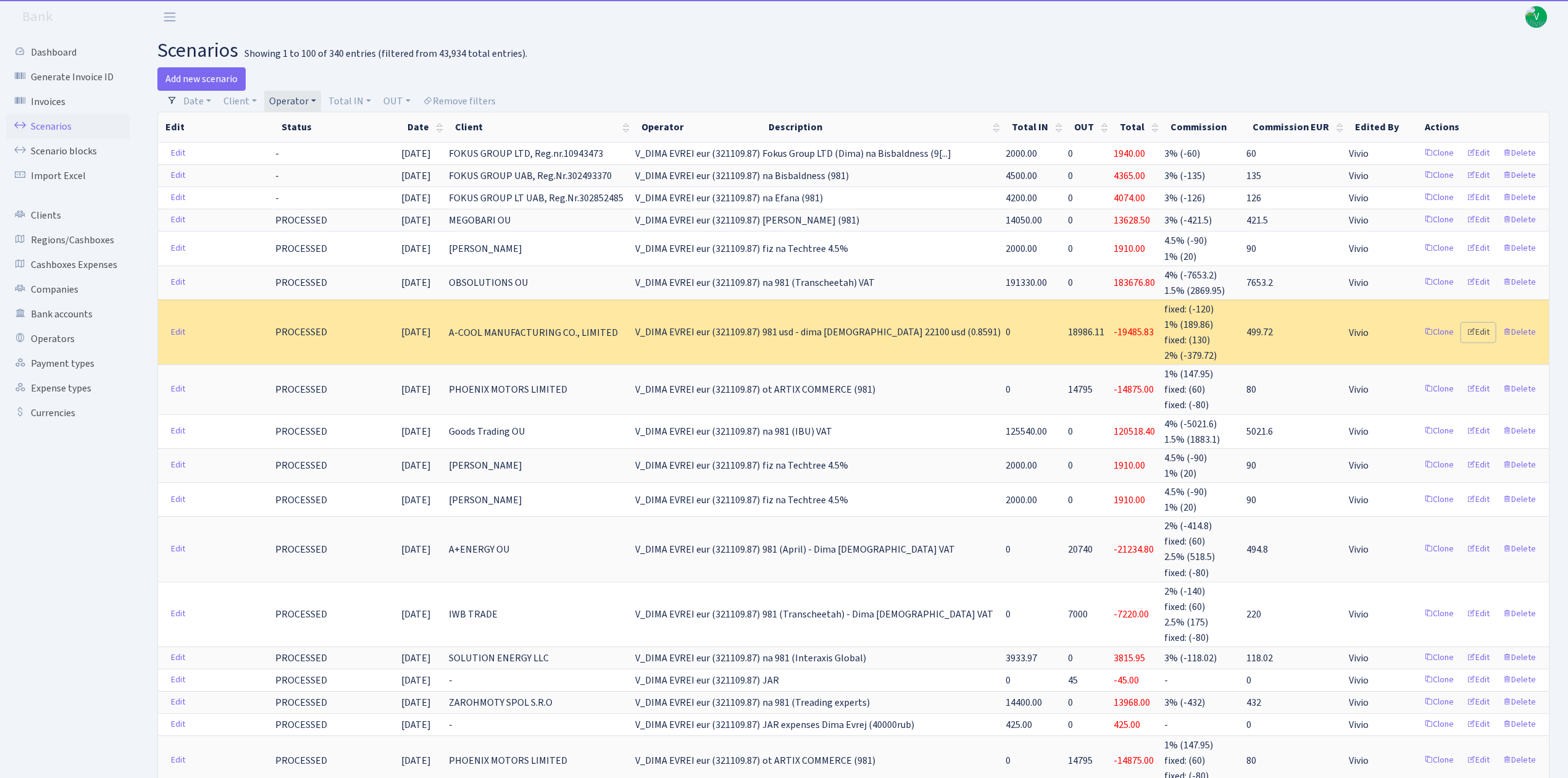
click at [1477, 332] on link "Edit" at bounding box center [1478, 333] width 34 height 19
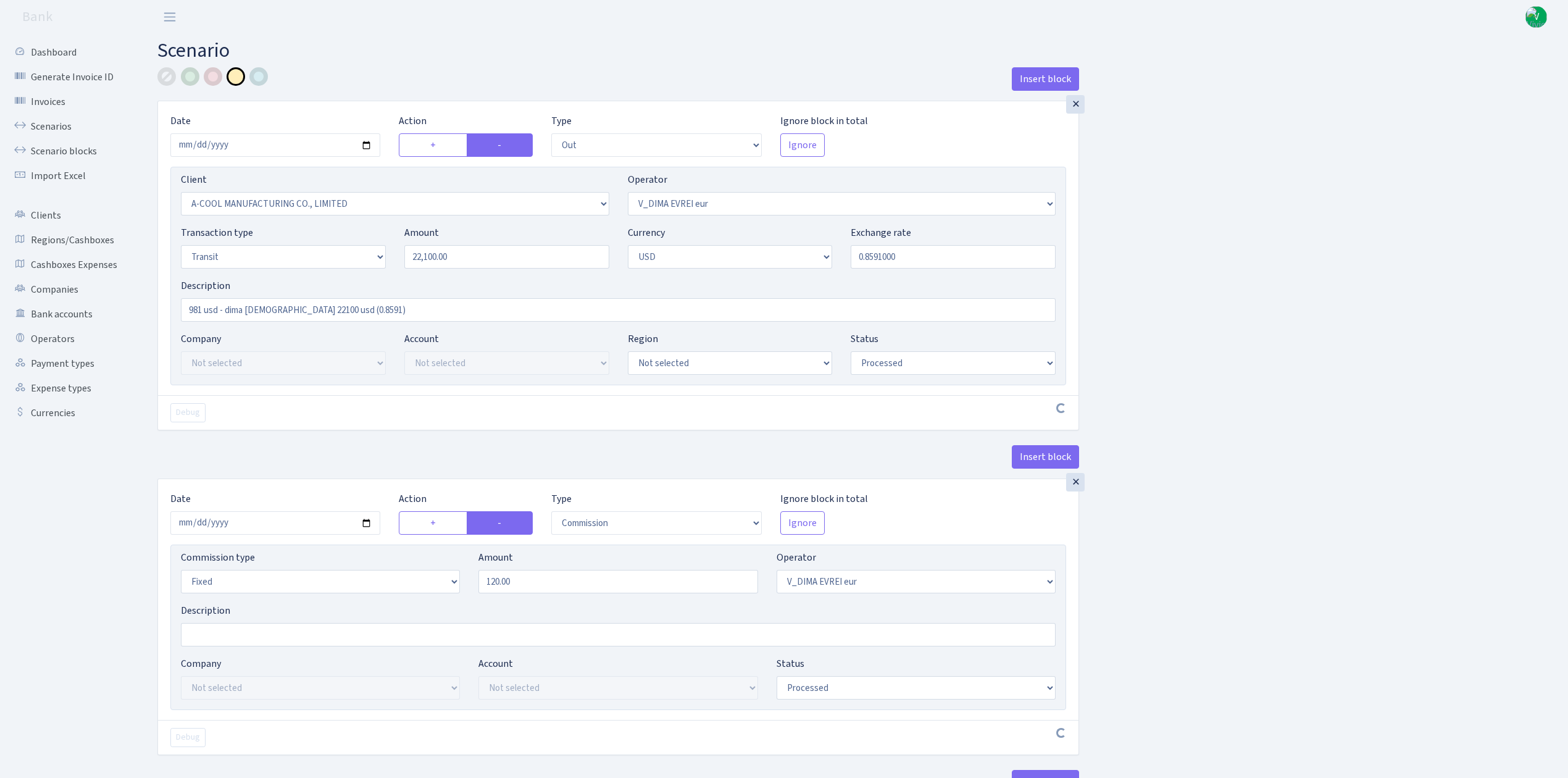
select select "out"
select select "2011"
select select "431"
select select "5"
select select "2"
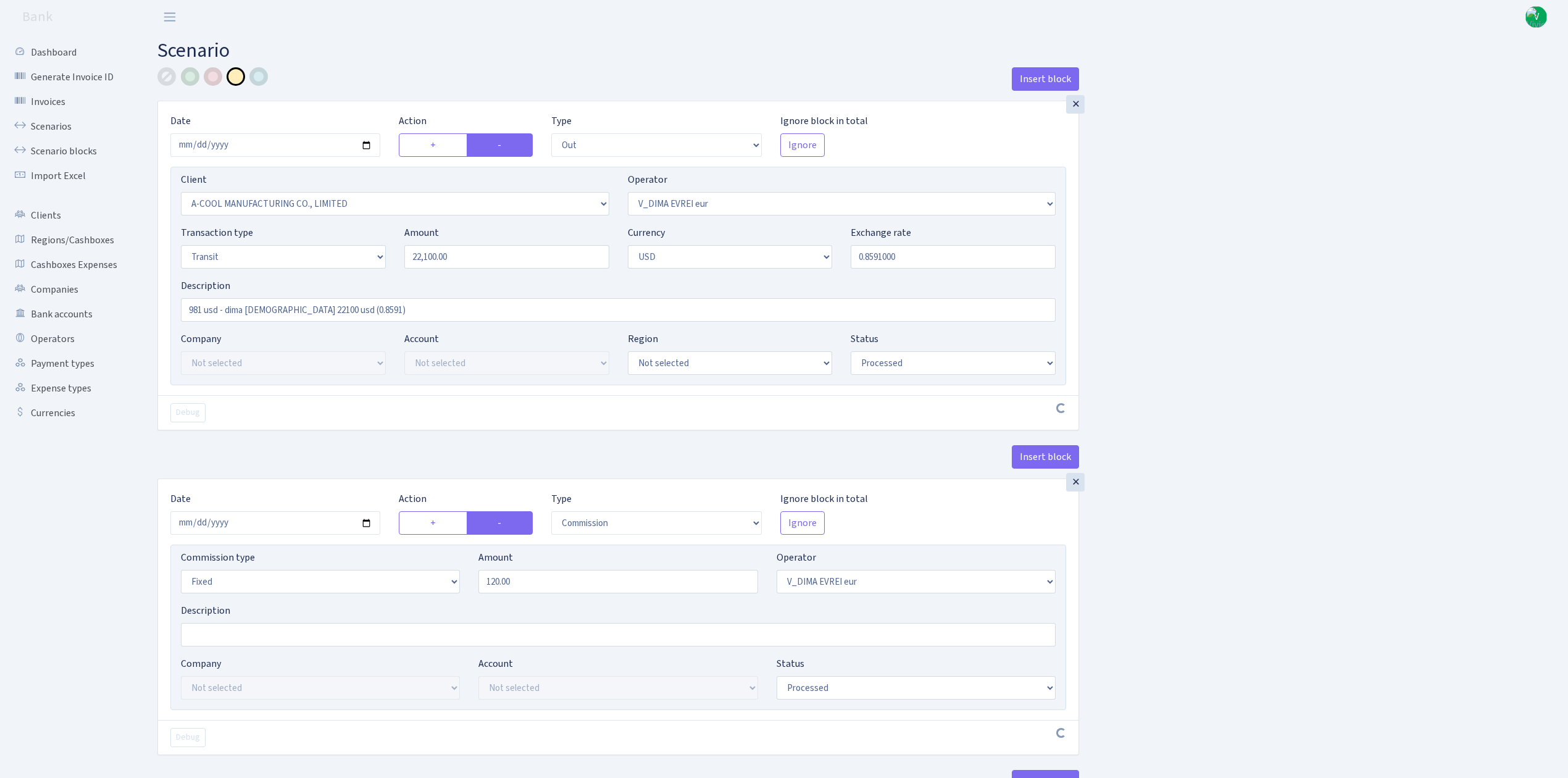
select select "processed"
select select "commission"
select select "fixed"
select select "431"
select select "processed"
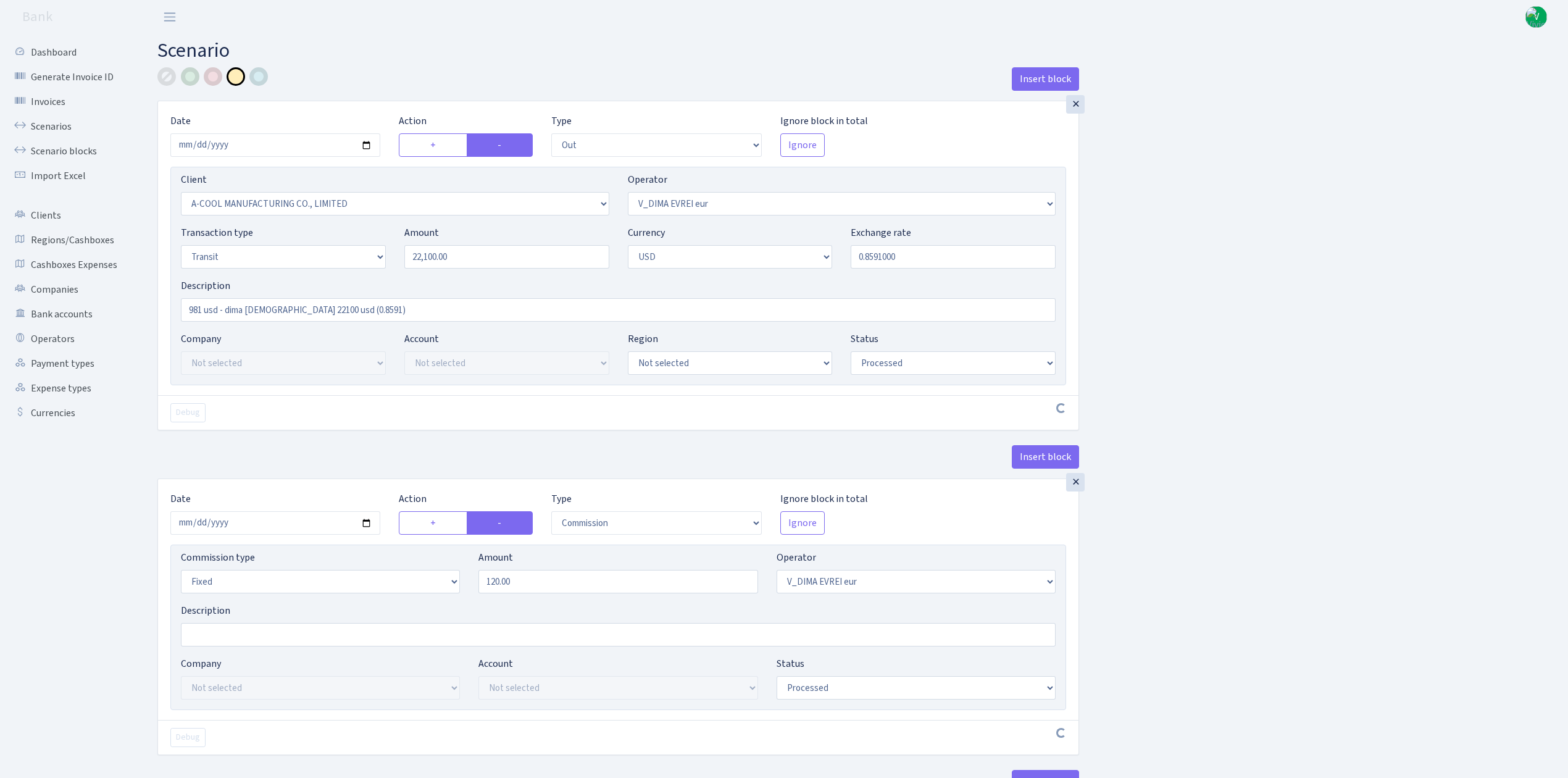
select select "commission"
select select "127"
select select "processed"
select select "commission"
select select "fixed"
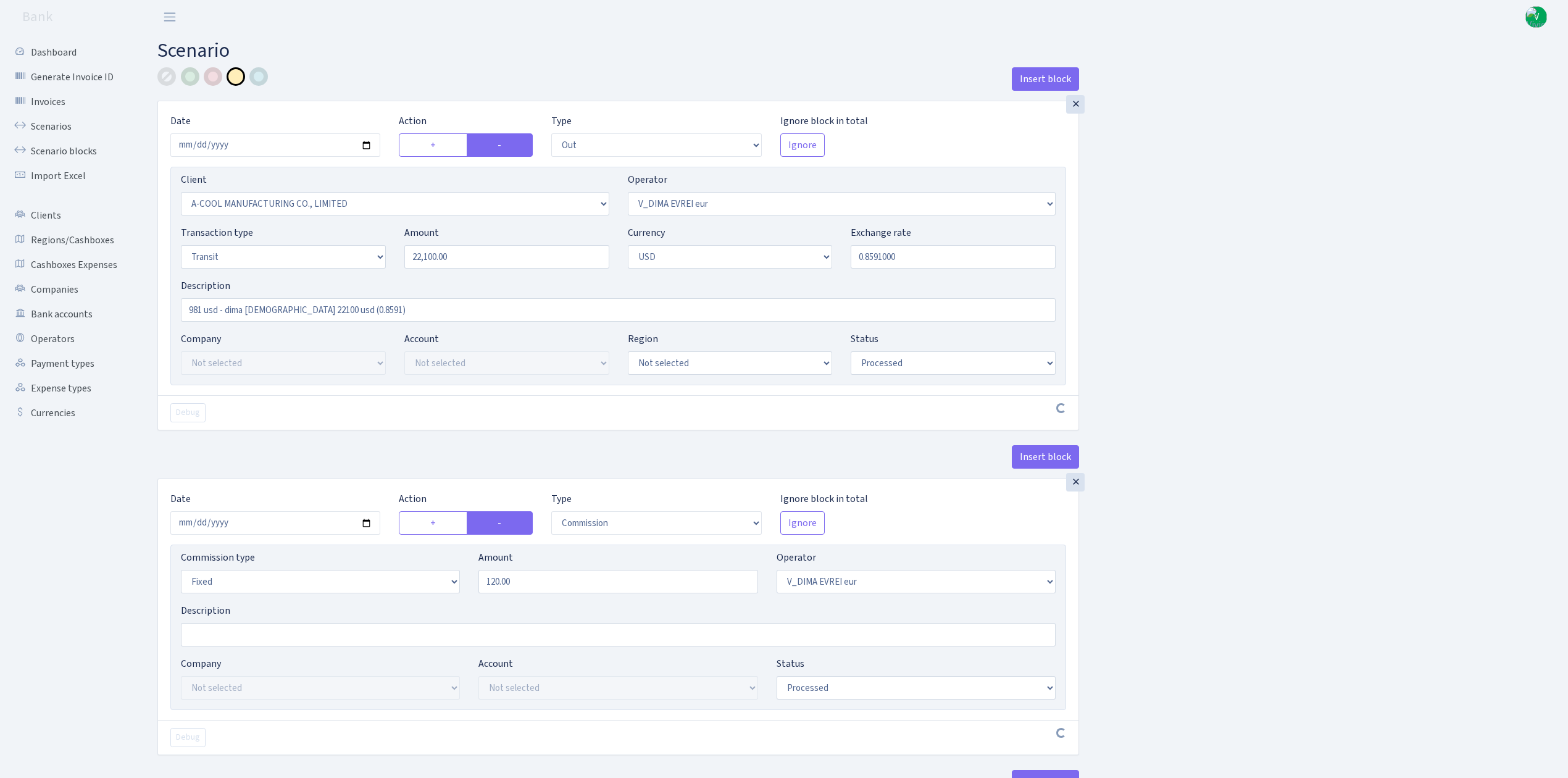
select select "127"
select select "processed"
select select "commission"
select select "431"
select select "processed"
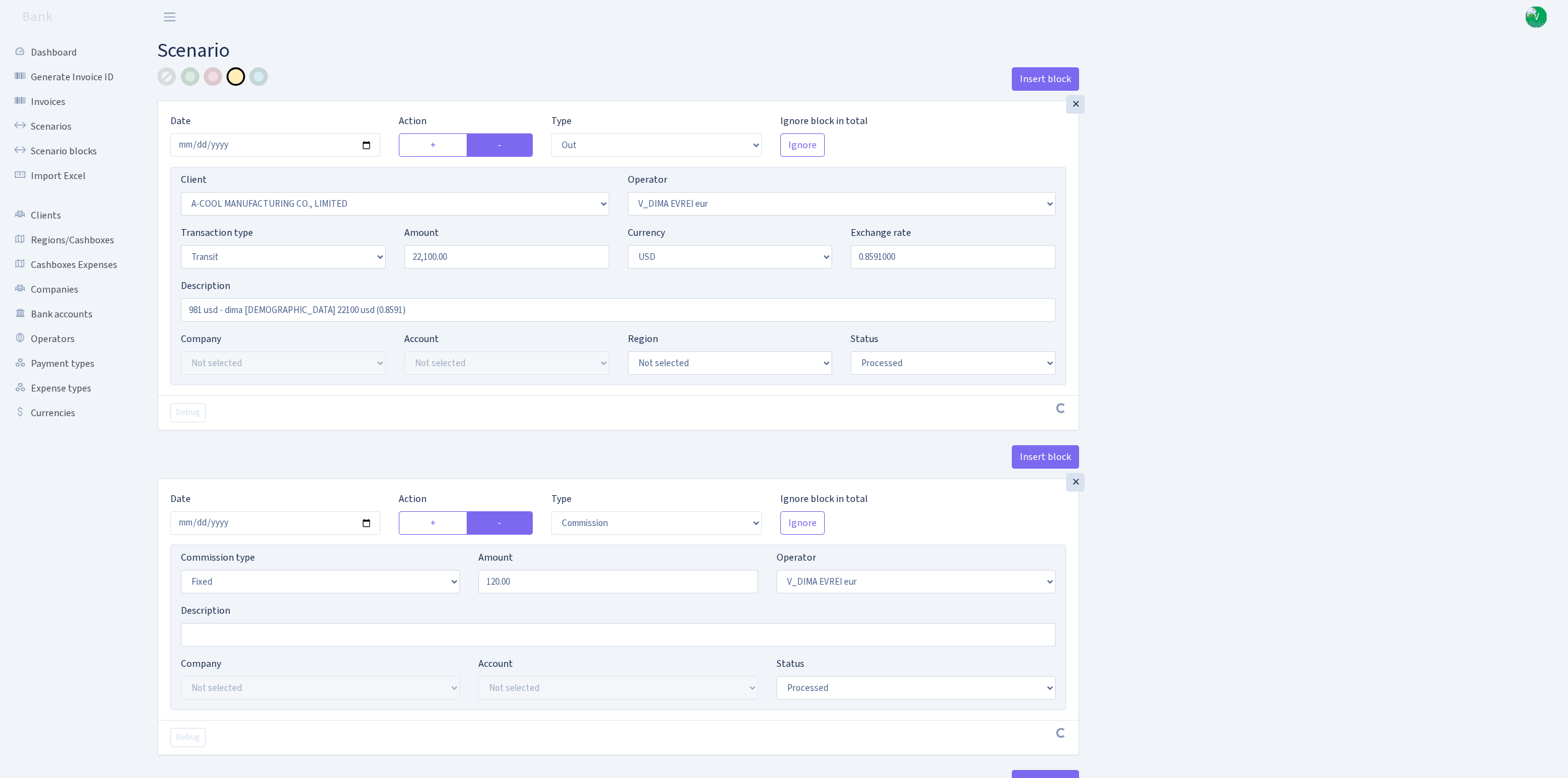
select select "in"
select select "3040"
select select "127"
select select "5"
select select "2"
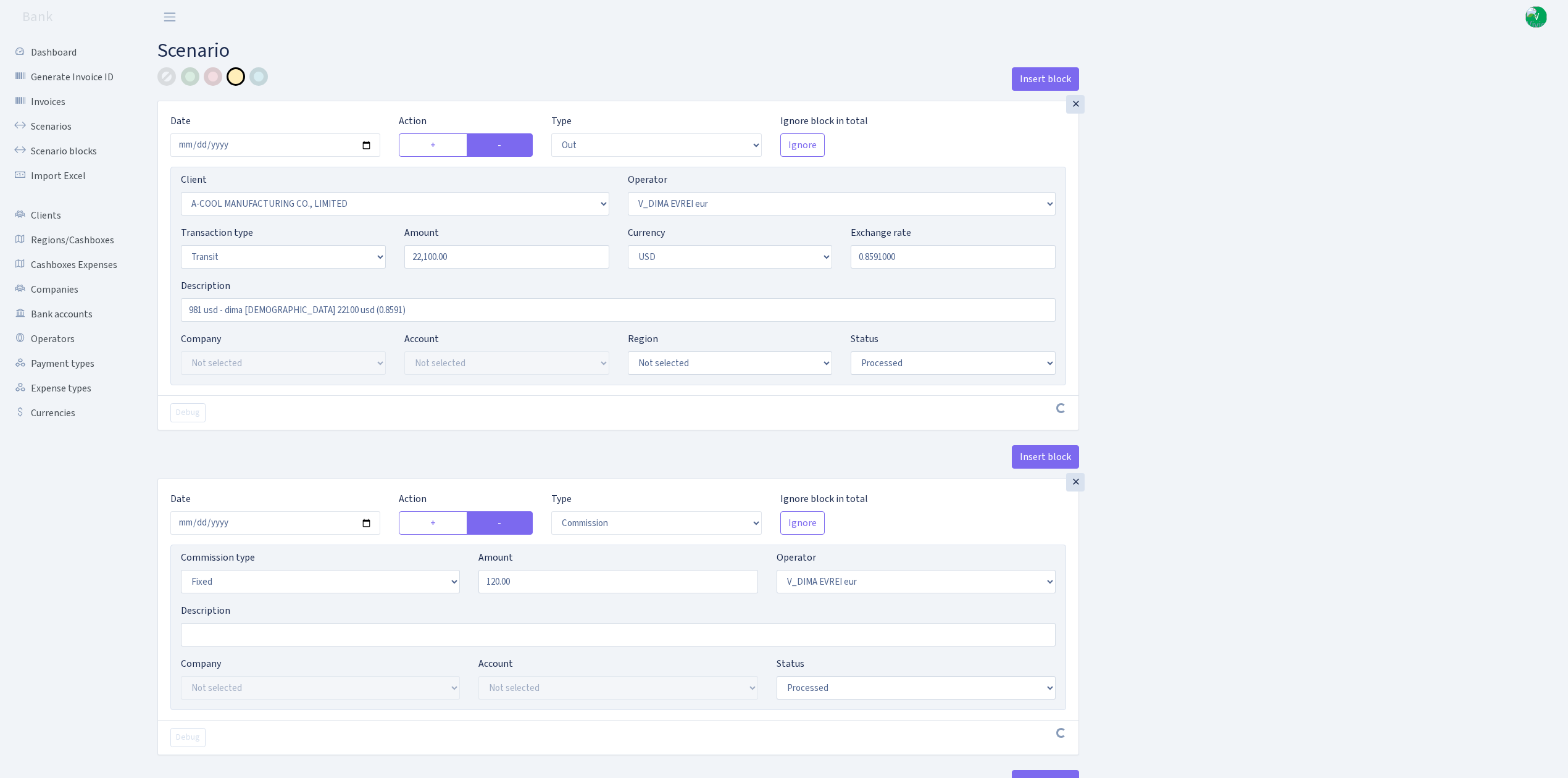
select select "processed"
click at [907, 356] on select "Draft Pending Later Never Processed" at bounding box center [953, 363] width 205 height 24
select select "pending"
click at [851, 353] on select "Draft Pending Later Never Processed" at bounding box center [953, 363] width 205 height 24
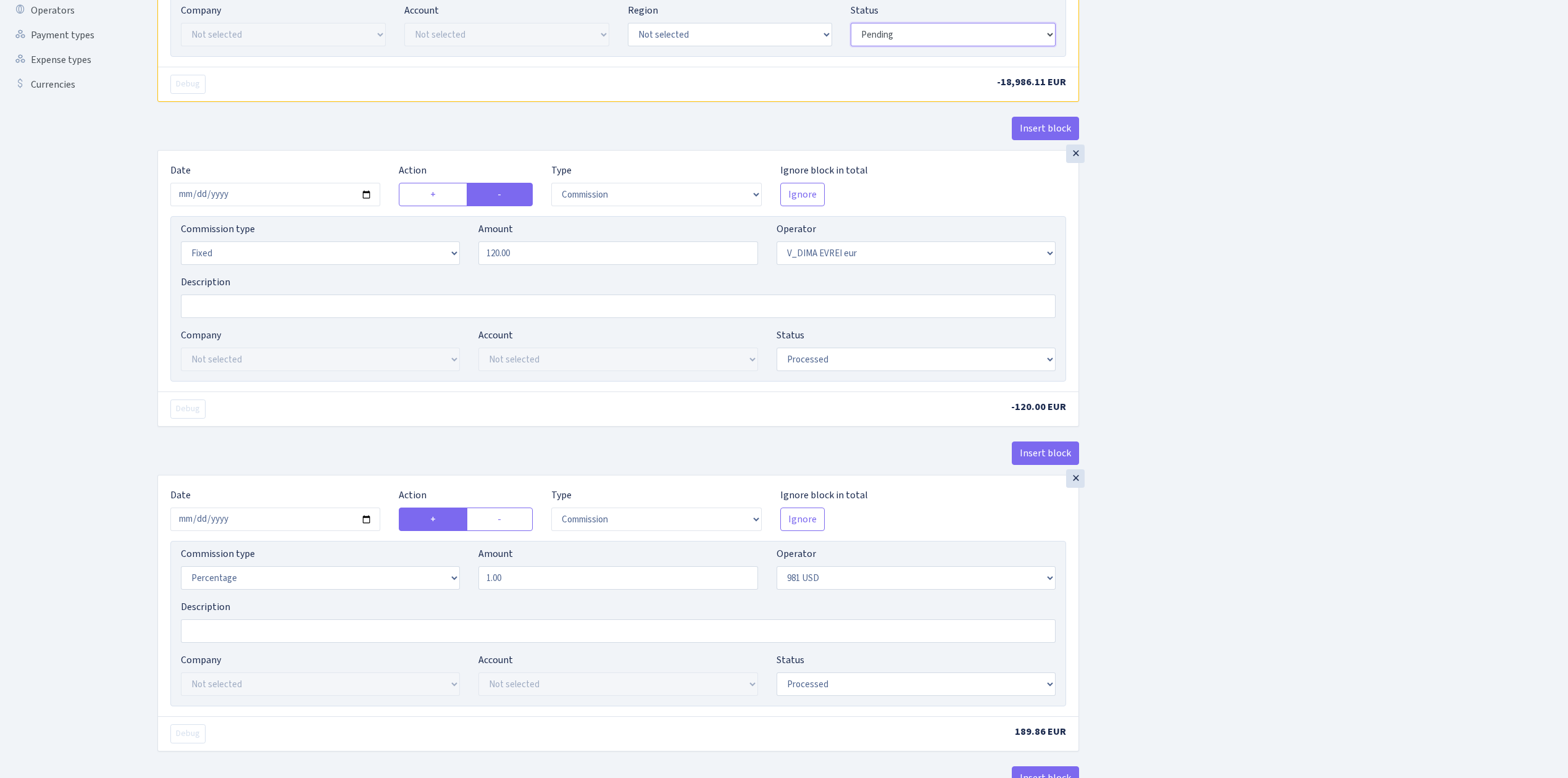
scroll to position [329, 0]
click at [860, 363] on select "Draft Pending Later Never Processed" at bounding box center [916, 358] width 279 height 24
select select "pending"
click at [777, 350] on select "Draft Pending Later Never Processed" at bounding box center [916, 358] width 279 height 24
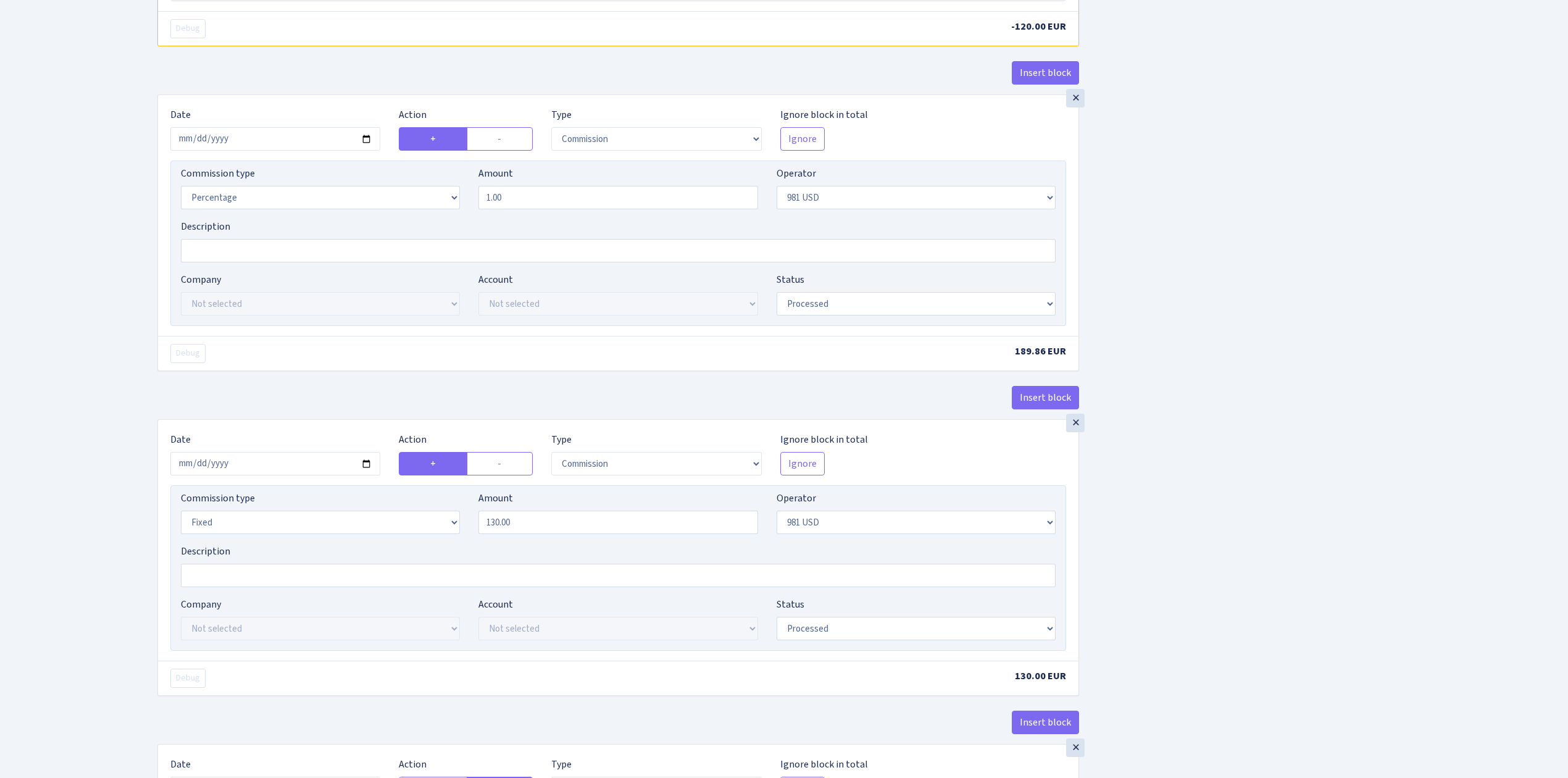
scroll to position [741, 0]
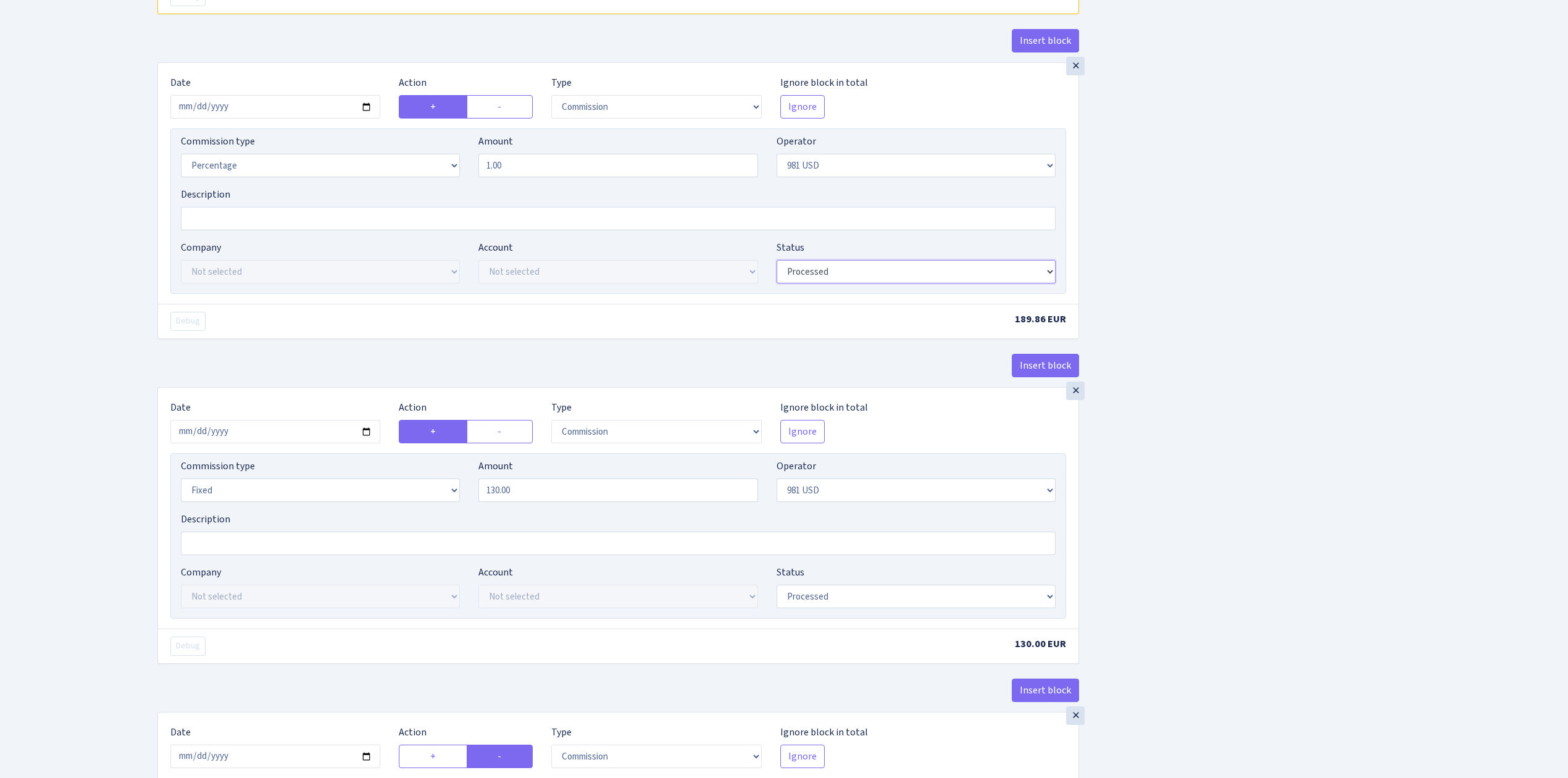
click at [874, 275] on select "Draft Pending Later Never Processed" at bounding box center [916, 271] width 279 height 24
select select "pending"
click at [777, 266] on select "Draft Pending Later Never Processed" at bounding box center [916, 271] width 279 height 24
click at [838, 596] on select "Draft Pending Later Never Processed" at bounding box center [916, 596] width 279 height 24
select select "pending"
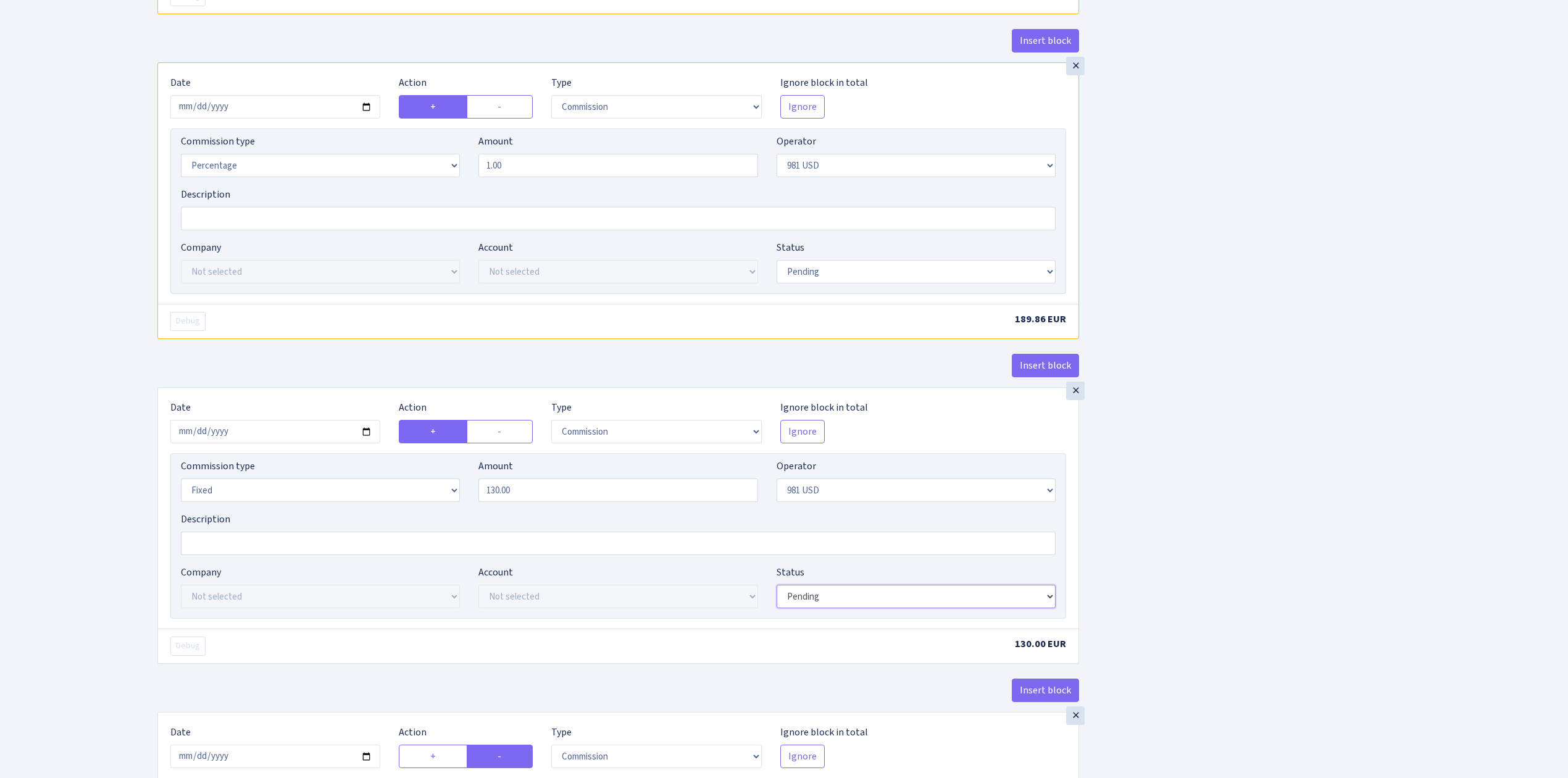
click at [777, 593] on select "Draft Pending Later Never Processed" at bounding box center [916, 596] width 279 height 24
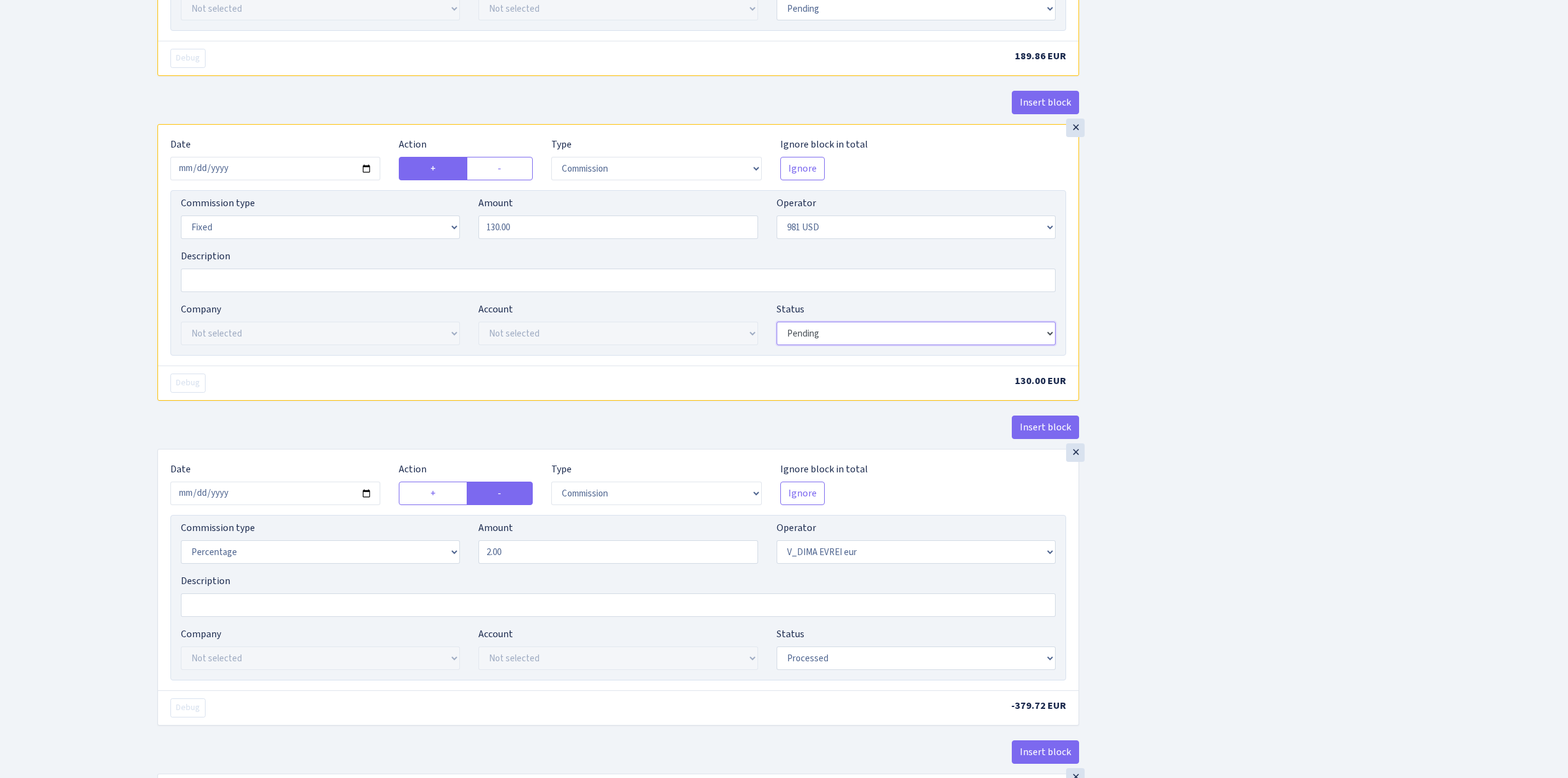
scroll to position [1070, 0]
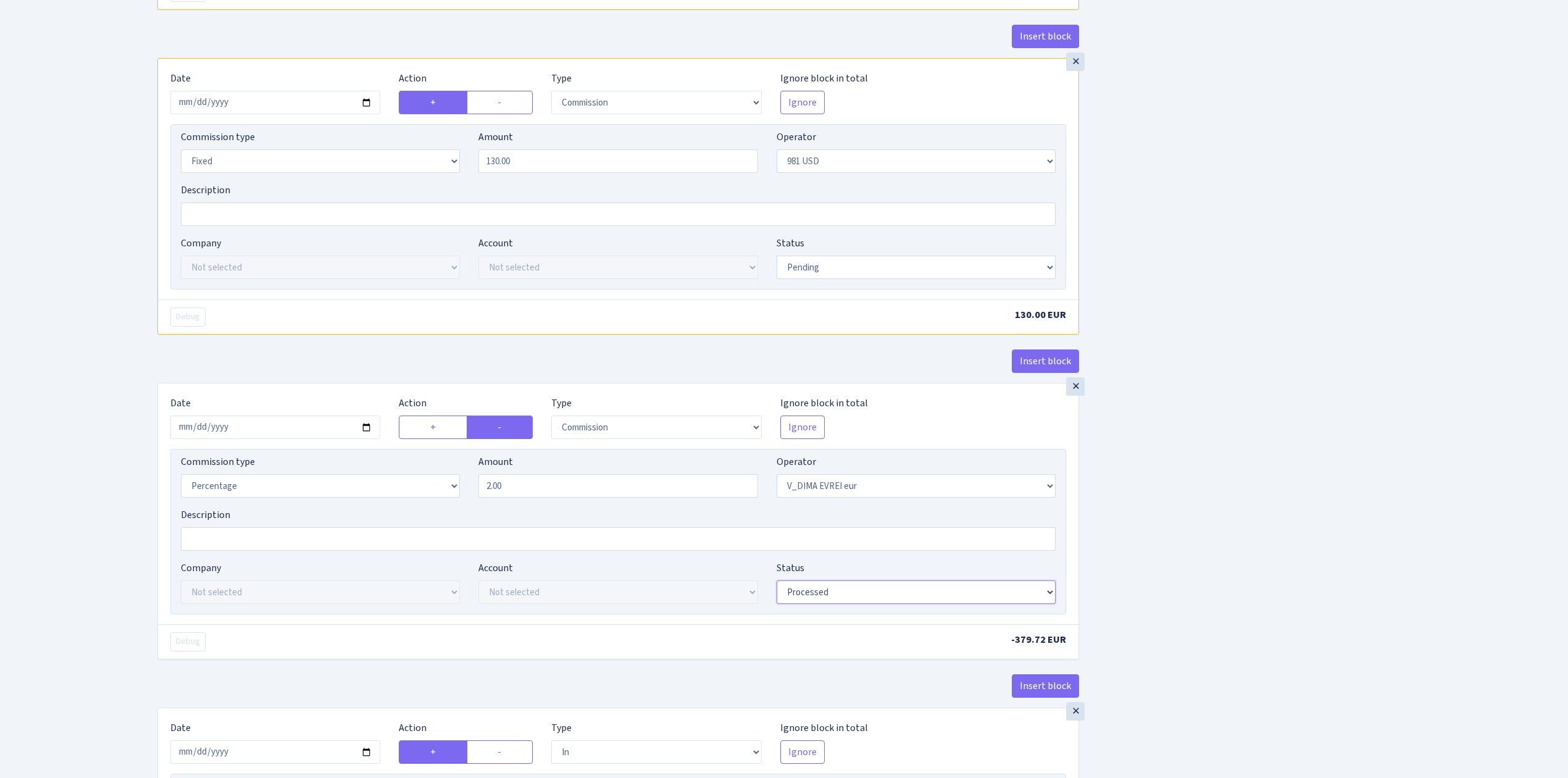
click at [821, 604] on select "Draft Pending Later Never Processed" at bounding box center [916, 592] width 279 height 24
select select "pending"
click at [777, 591] on select "Draft Pending Later Never Processed" at bounding box center [916, 592] width 279 height 24
click at [1246, 639] on div "Insert block × Date 2025-09-04 Action + - Type --- In Out Commission Field requ…" at bounding box center [853, 69] width 1411 height 2144
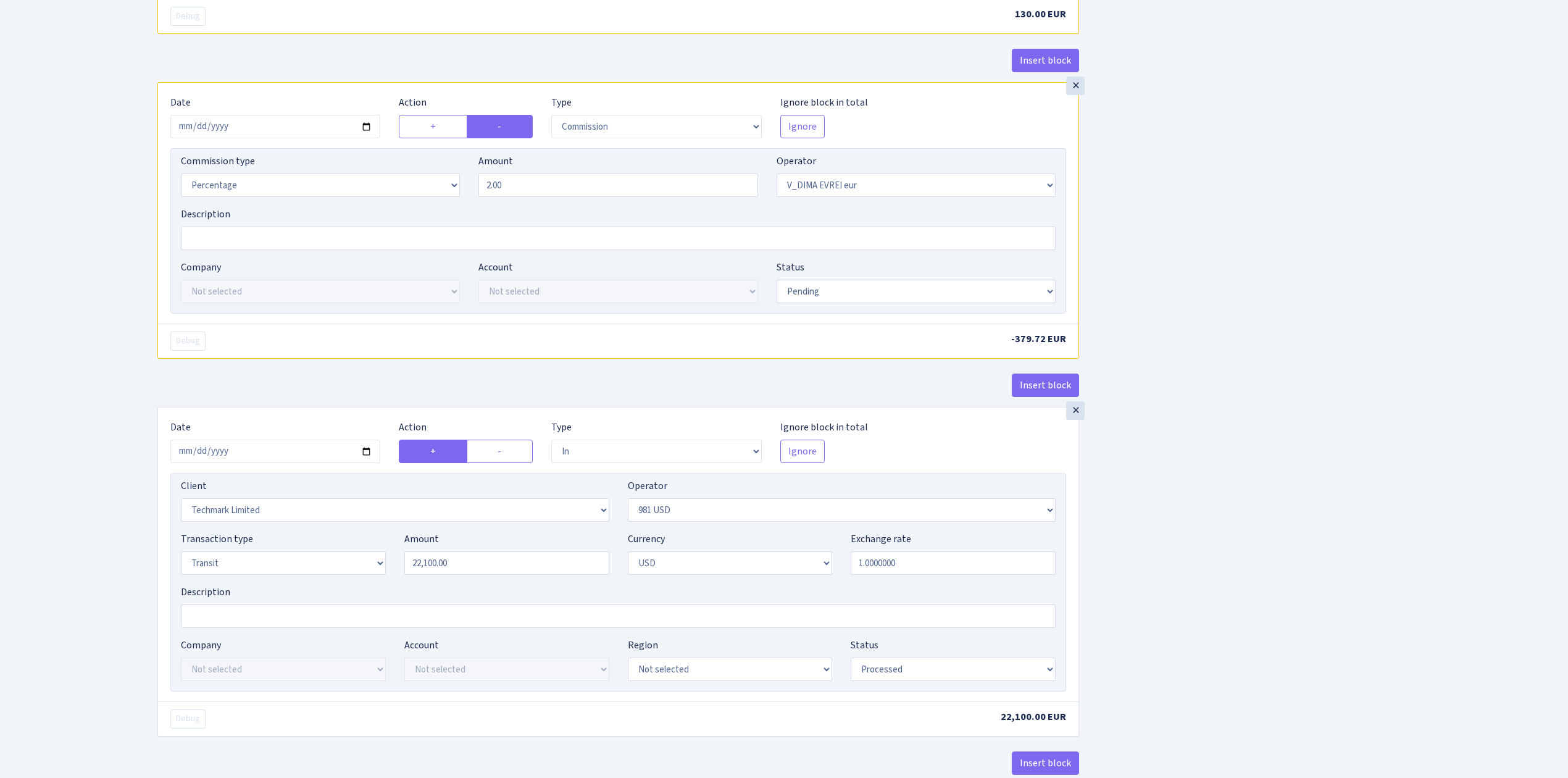
scroll to position [1482, 0]
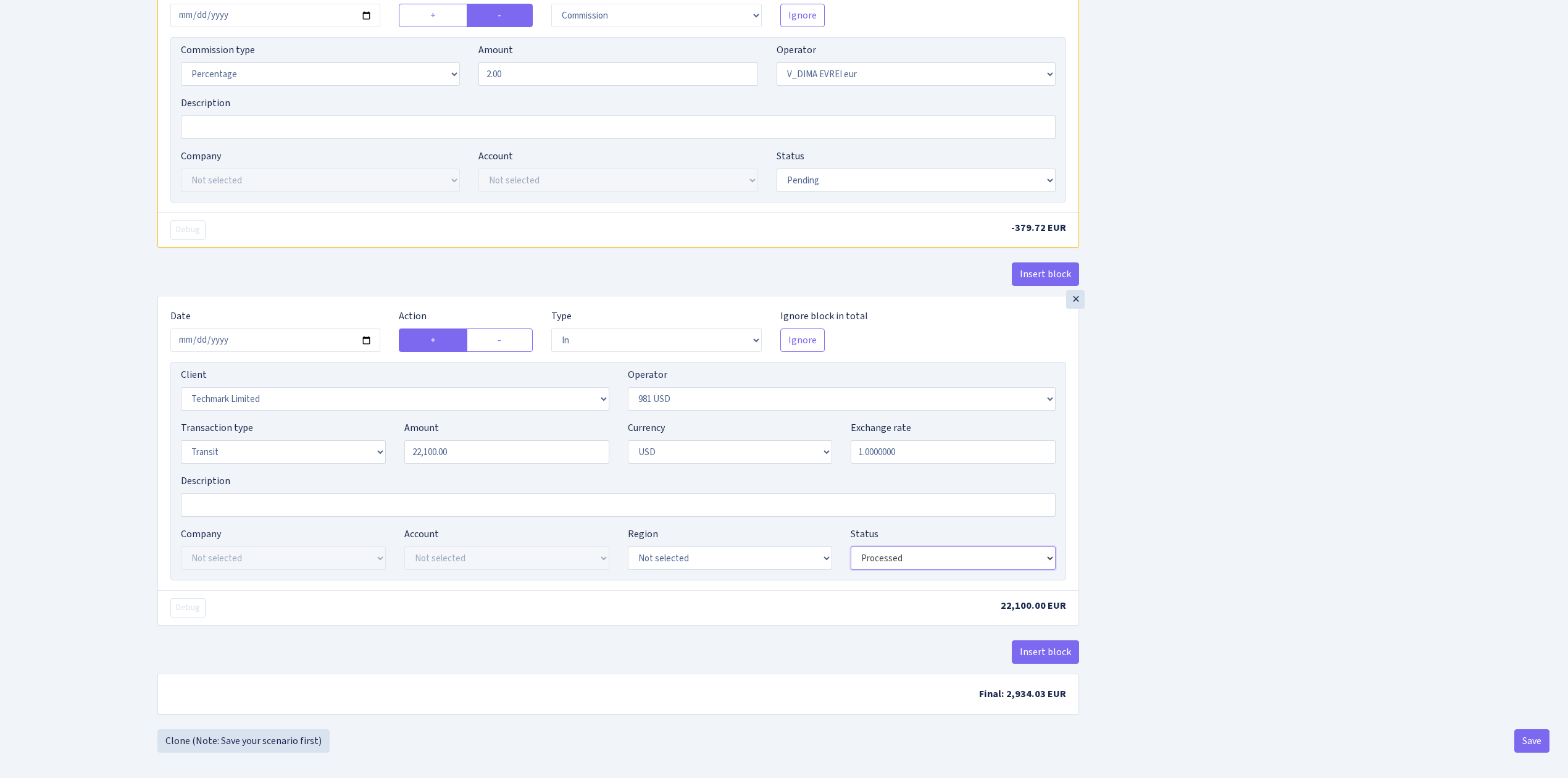
click at [883, 570] on select "Draft Pending Later Never Processed" at bounding box center [953, 558] width 205 height 24
select select "pending"
click at [851, 559] on select "Draft Pending Later Never Processed" at bounding box center [953, 558] width 205 height 24
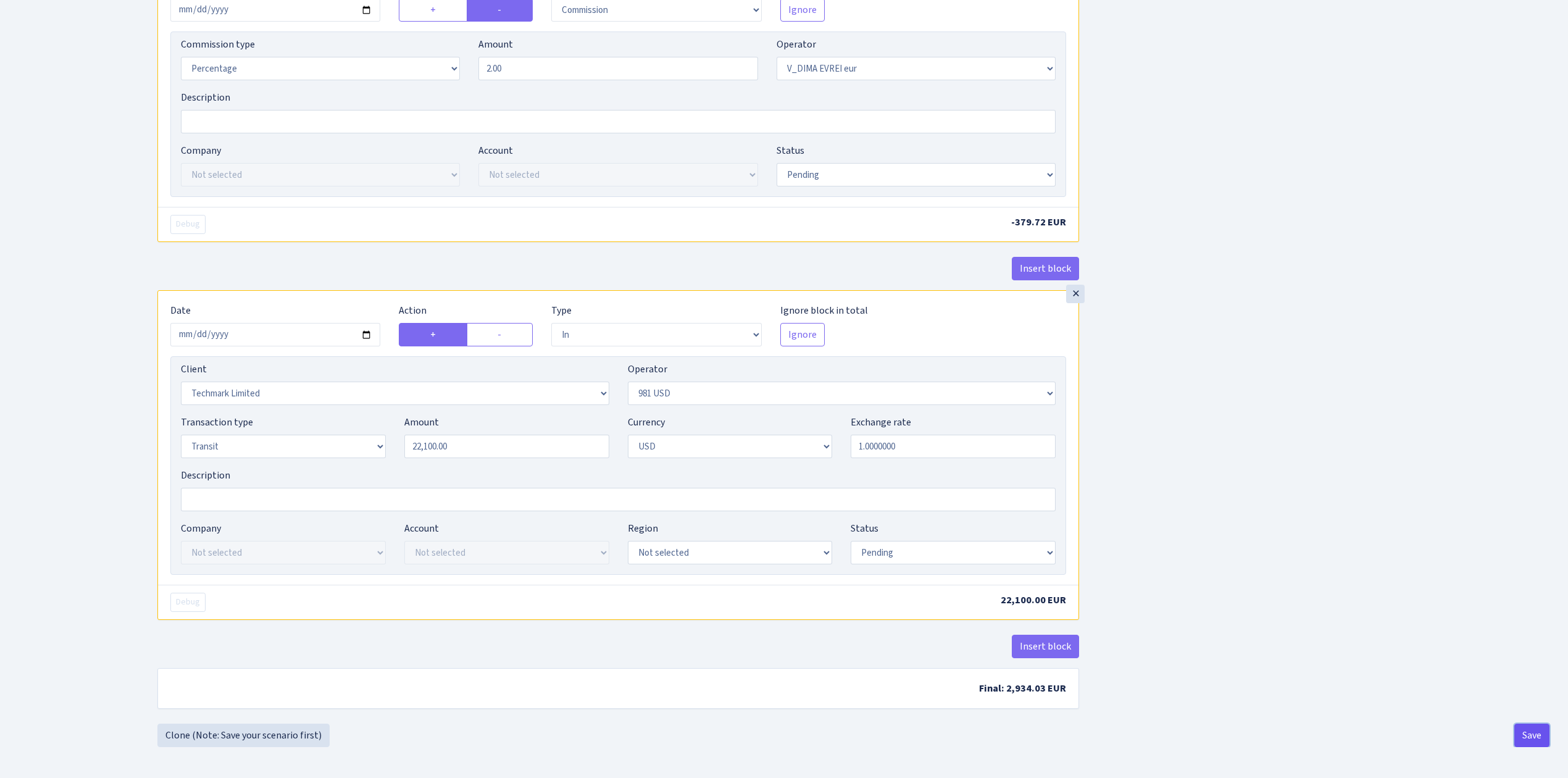
click at [1527, 729] on button "Save" at bounding box center [1532, 735] width 35 height 24
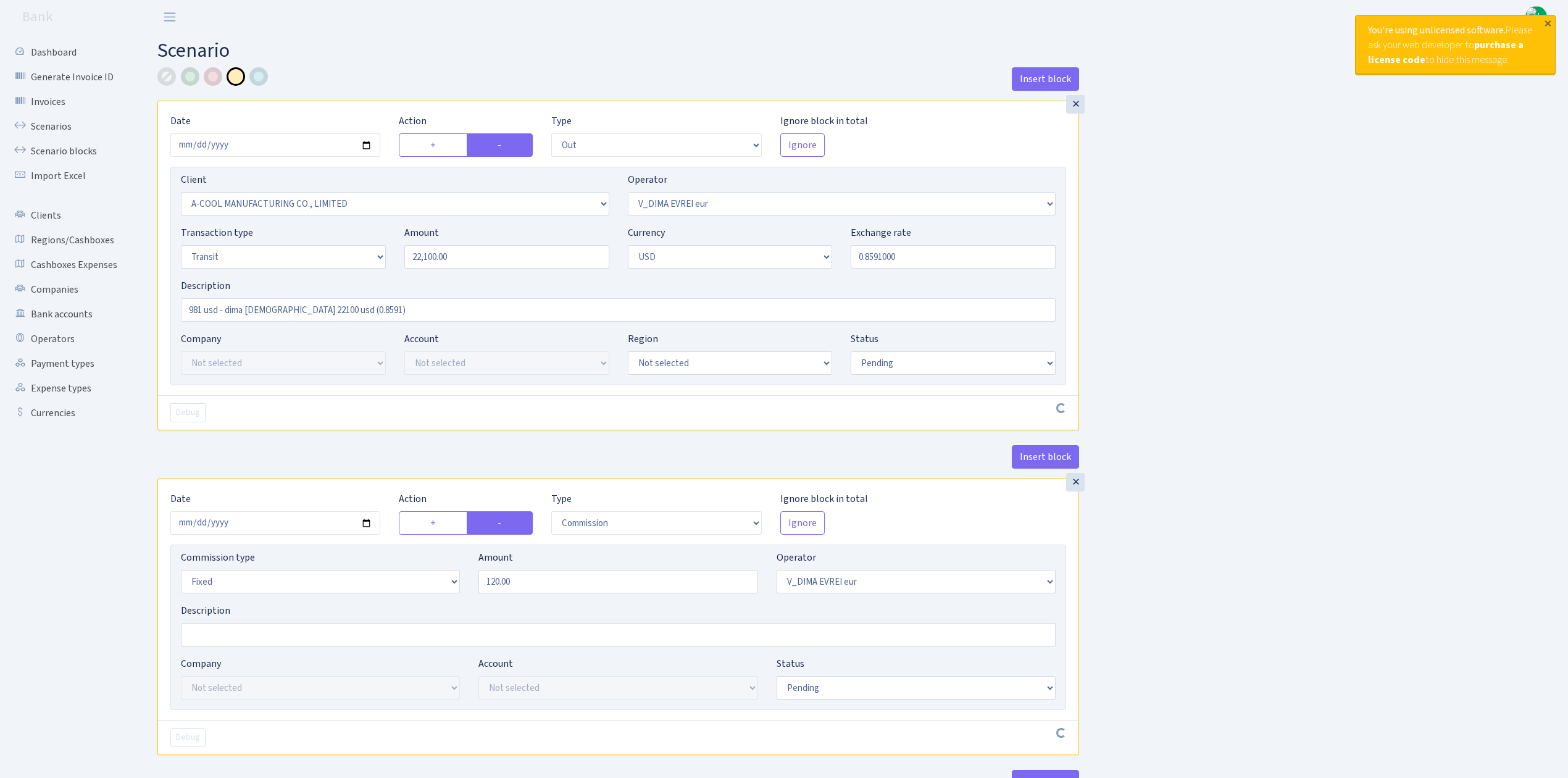
select select "out"
select select "2011"
select select "431"
select select "5"
select select "2"
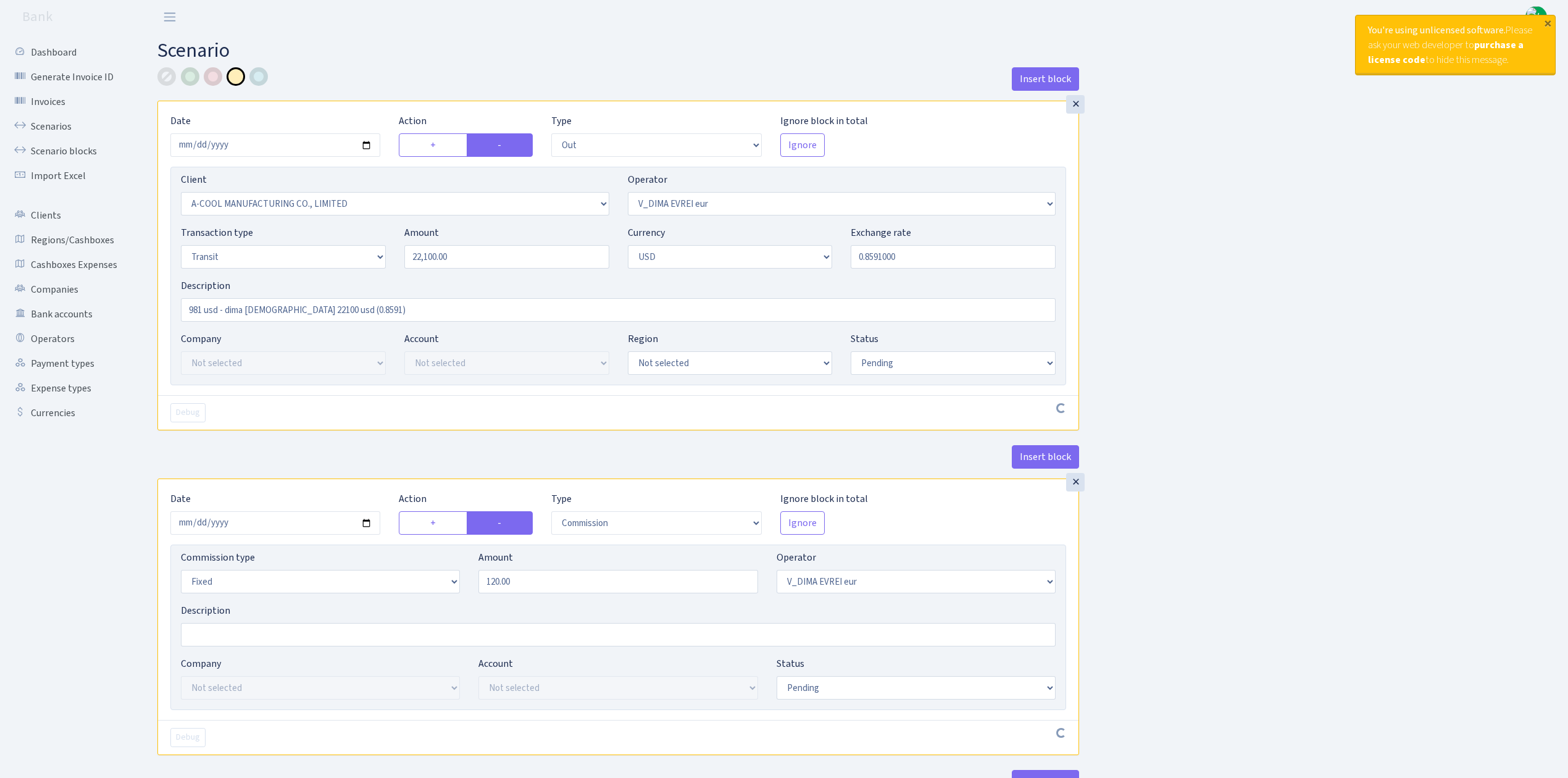
select select "pending"
select select "commission"
select select "fixed"
select select "431"
select select "pending"
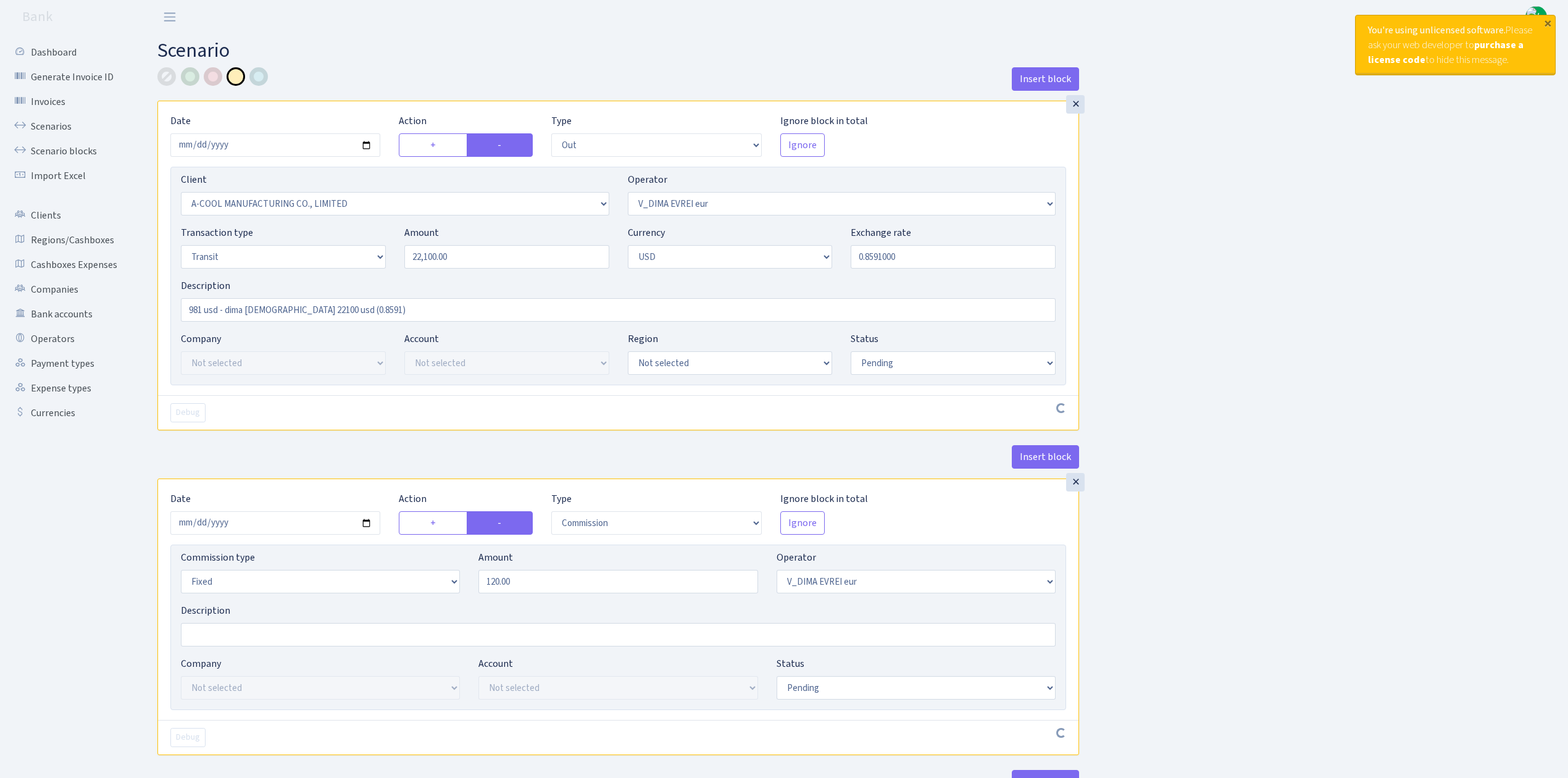
select select "commission"
select select "127"
select select "pending"
select select "commission"
select select "fixed"
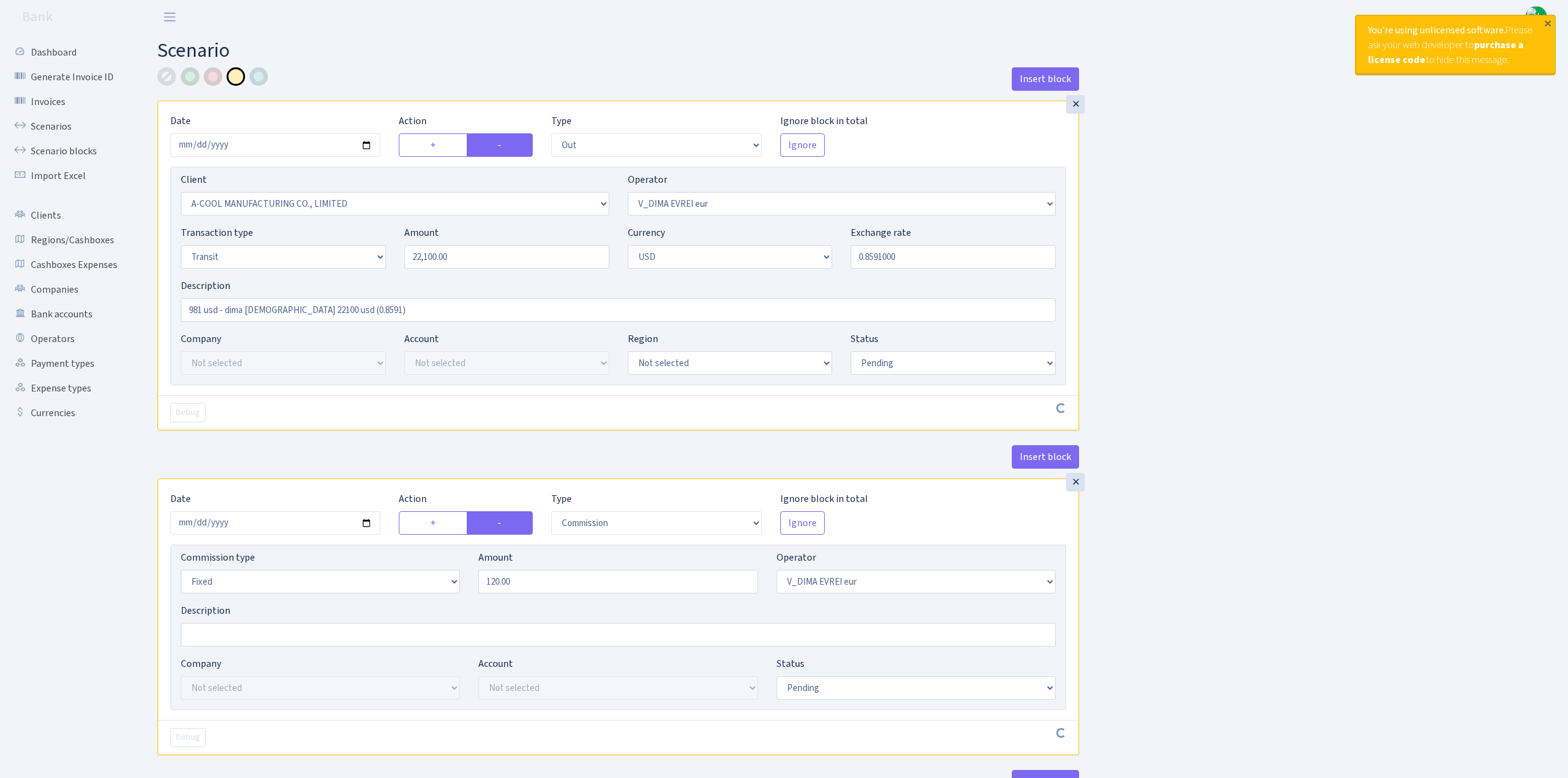
select select "127"
select select "pending"
select select "commission"
select select "431"
select select "pending"
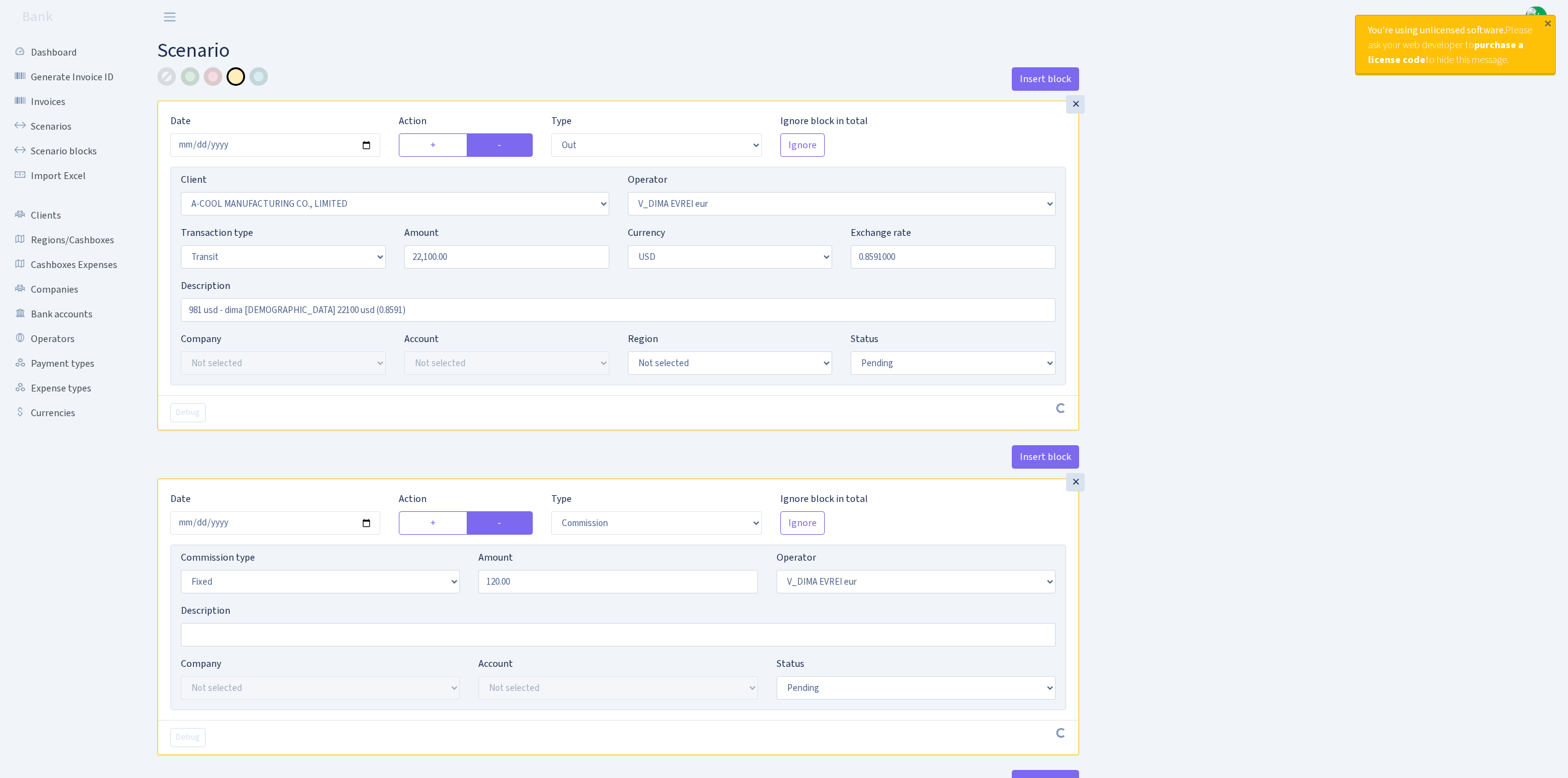
select select "in"
select select "3040"
select select "127"
select select "5"
select select "2"
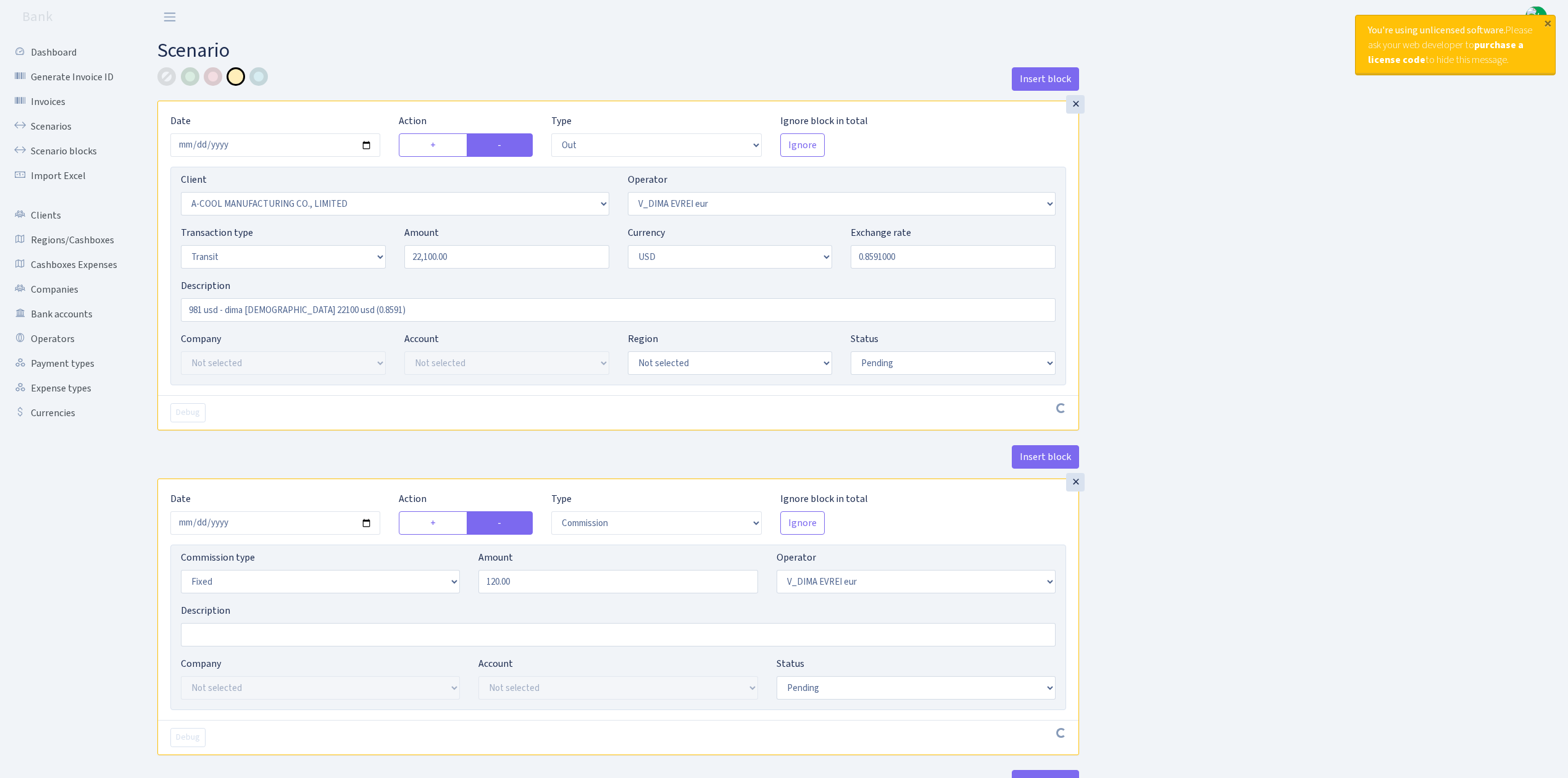
select select "pending"
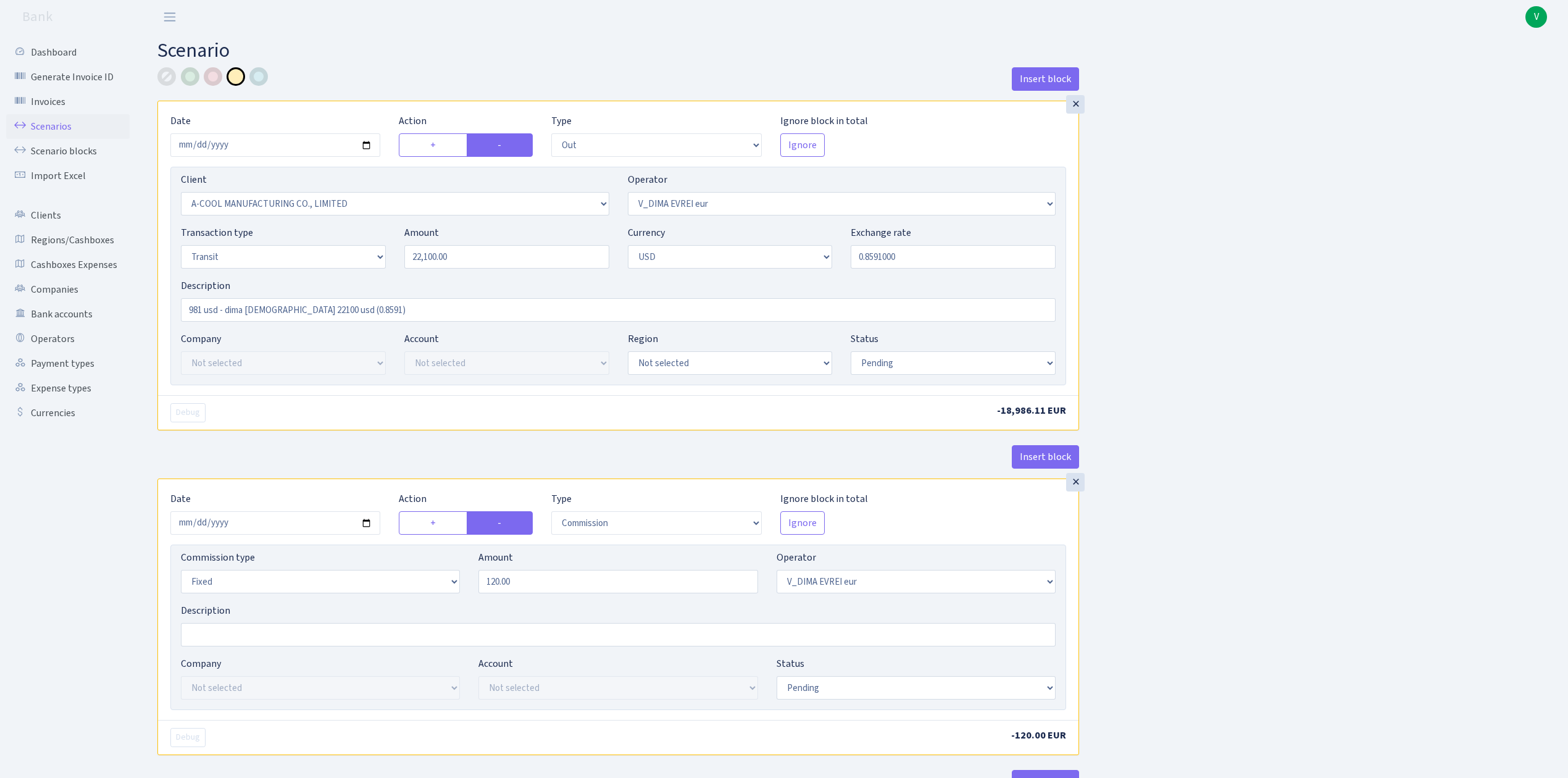
click at [43, 120] on link "Scenarios" at bounding box center [68, 127] width 124 height 25
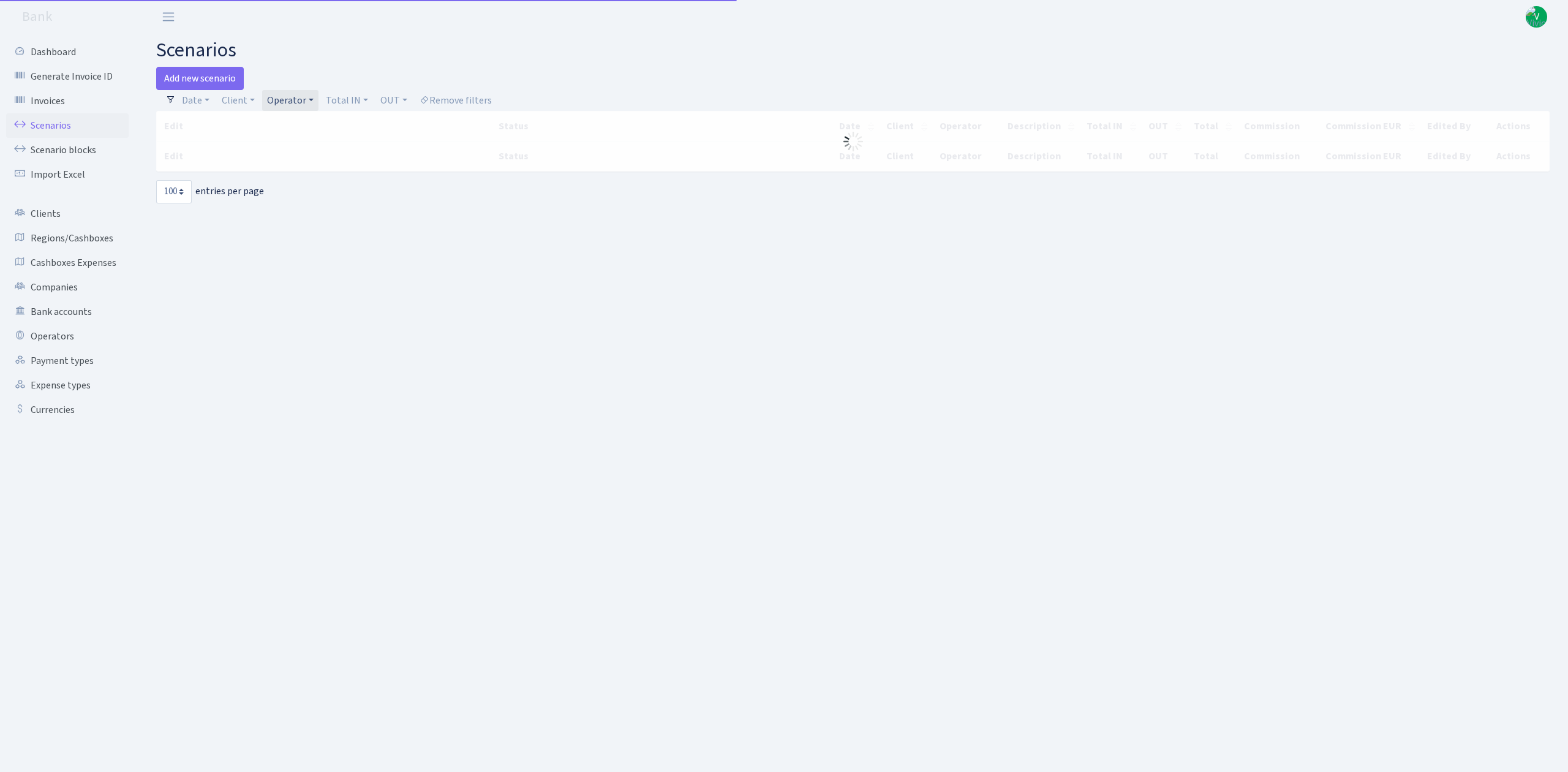
select select "100"
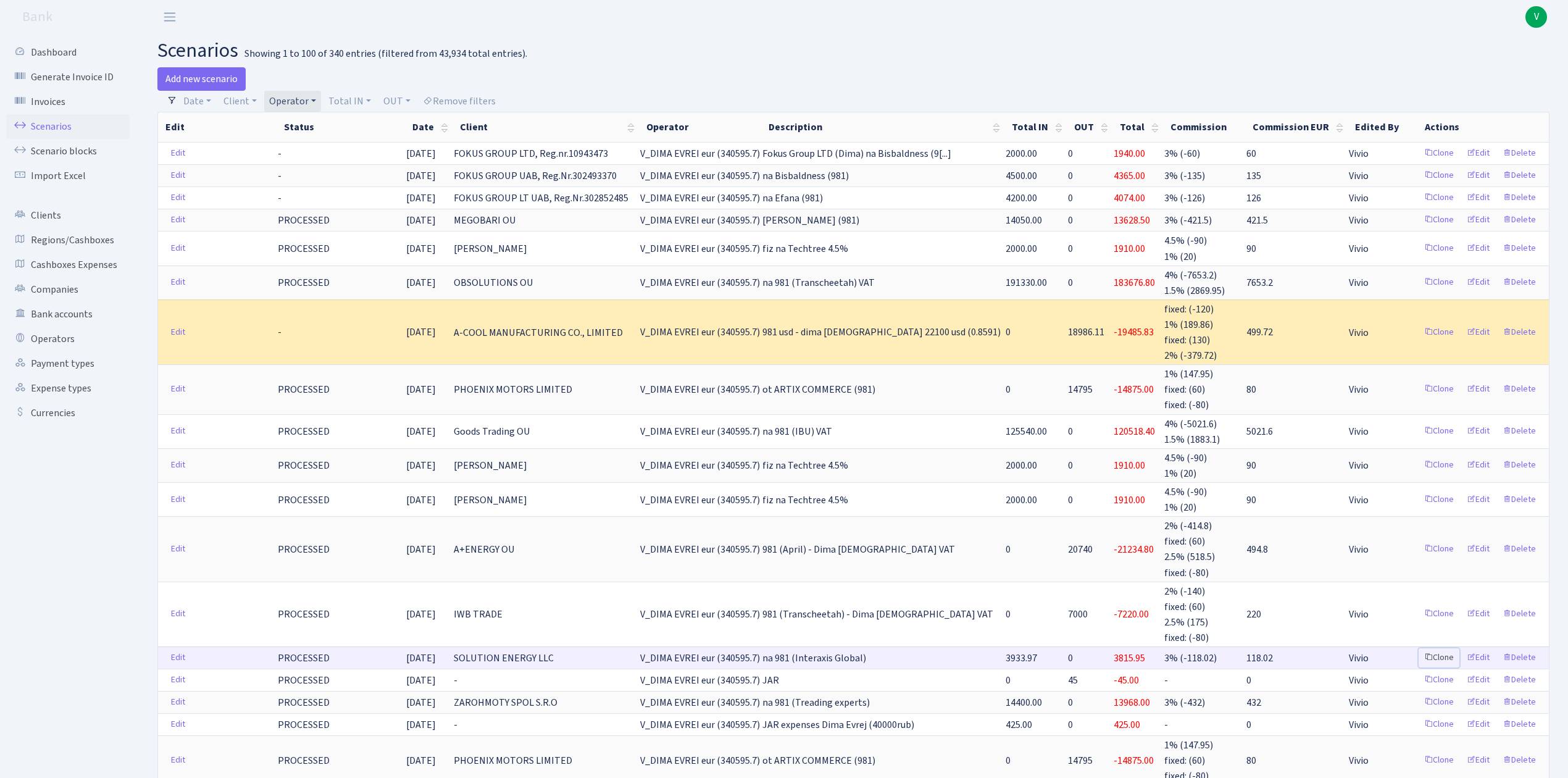
click at [1442, 648] on link "Clone" at bounding box center [1439, 658] width 41 height 19
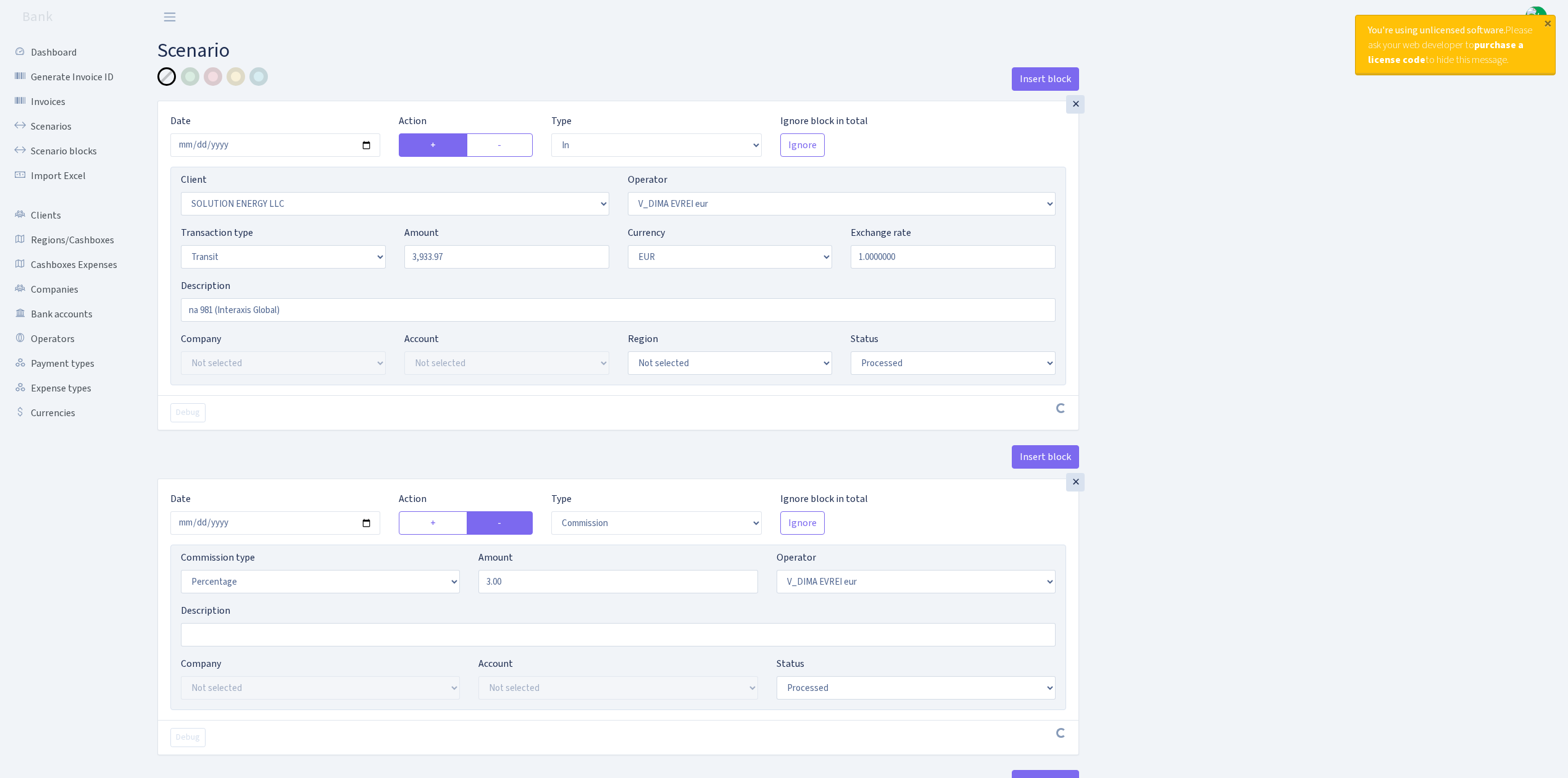
select select "in"
select select "3317"
select select "431"
select select "5"
select select "1"
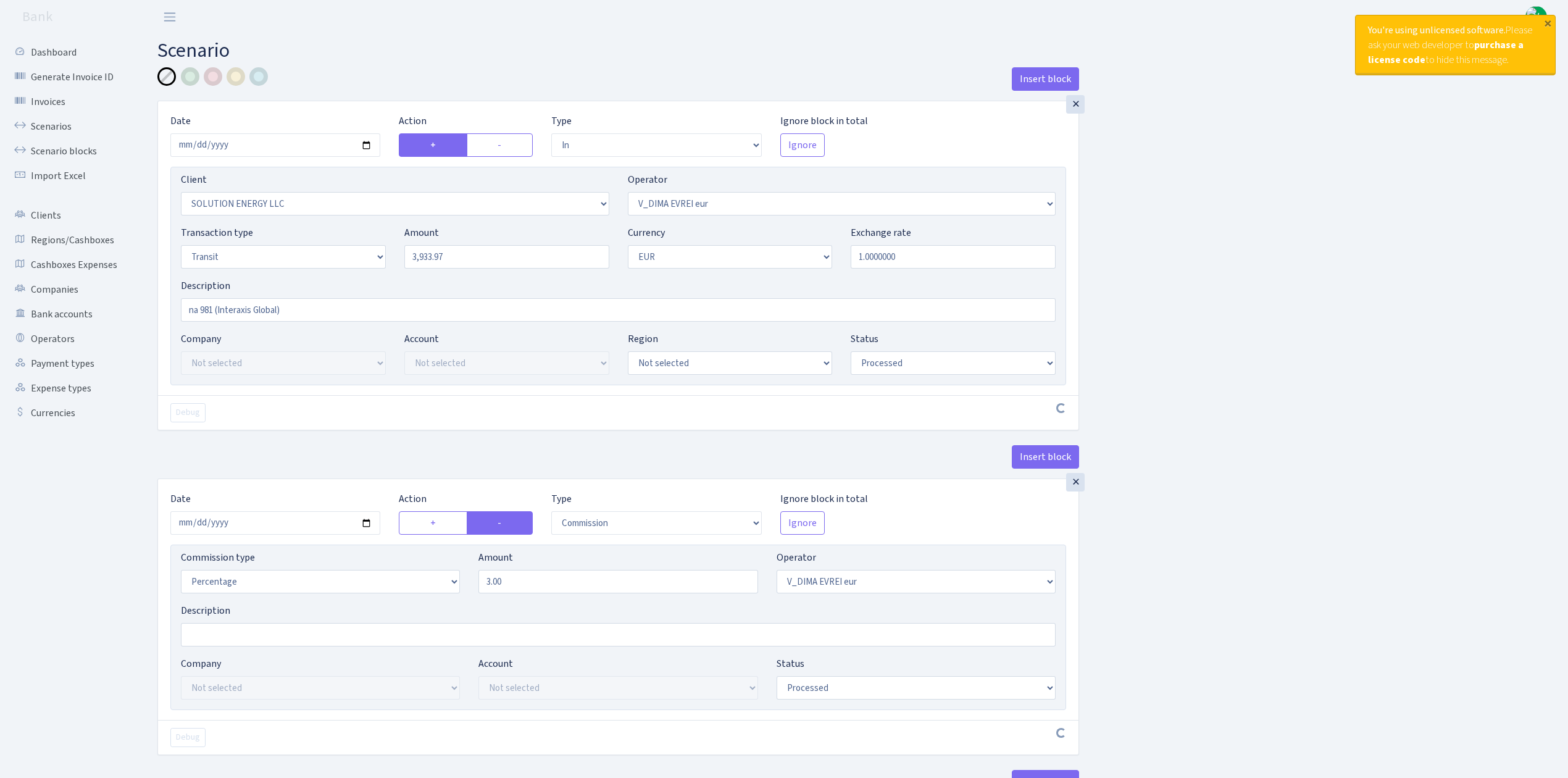
select select "processed"
select select "commission"
select select "431"
select select "processed"
select select "out"
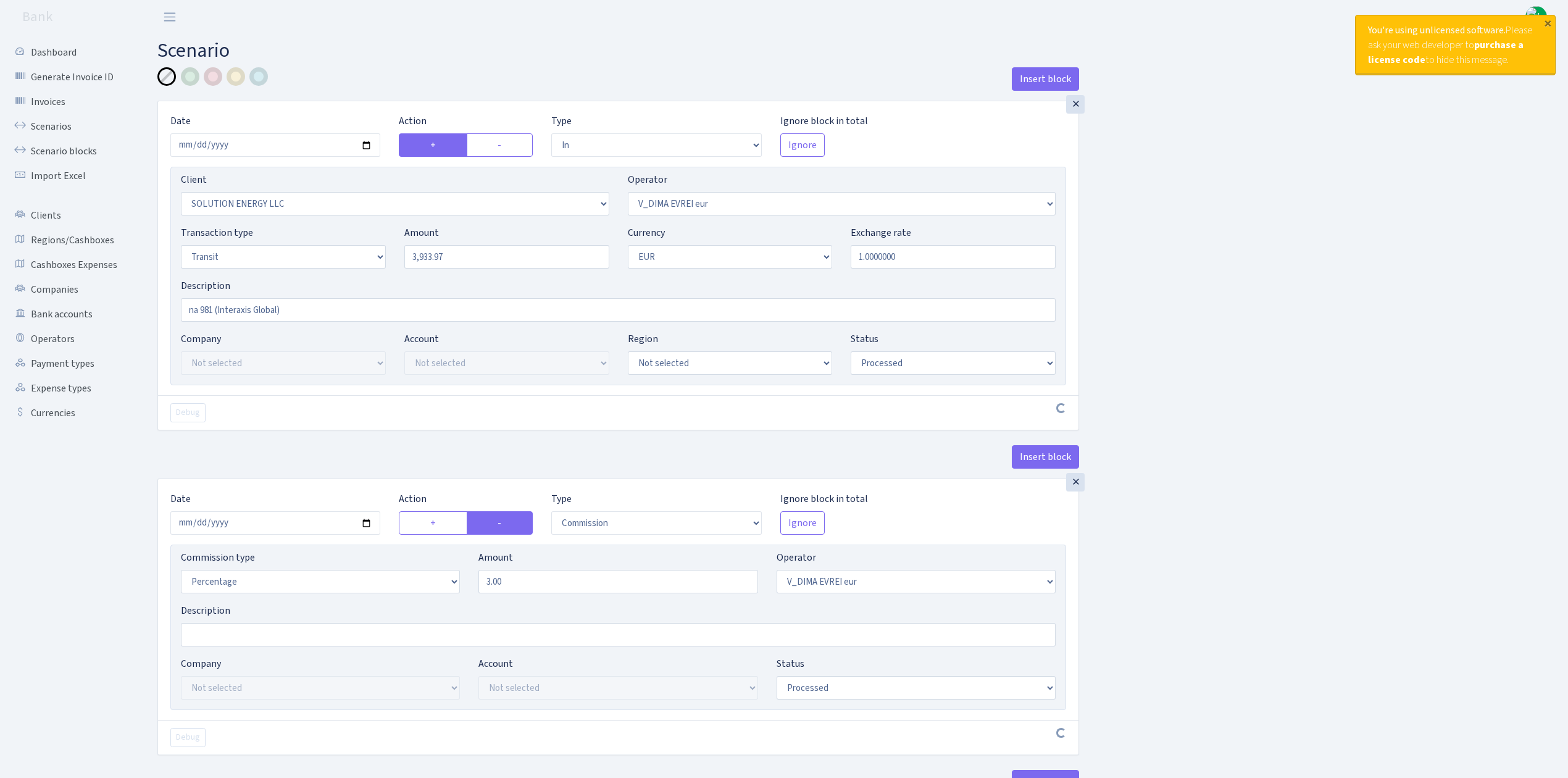
select select "3150"
select select "61"
select select "5"
select select "1"
select select "processed"
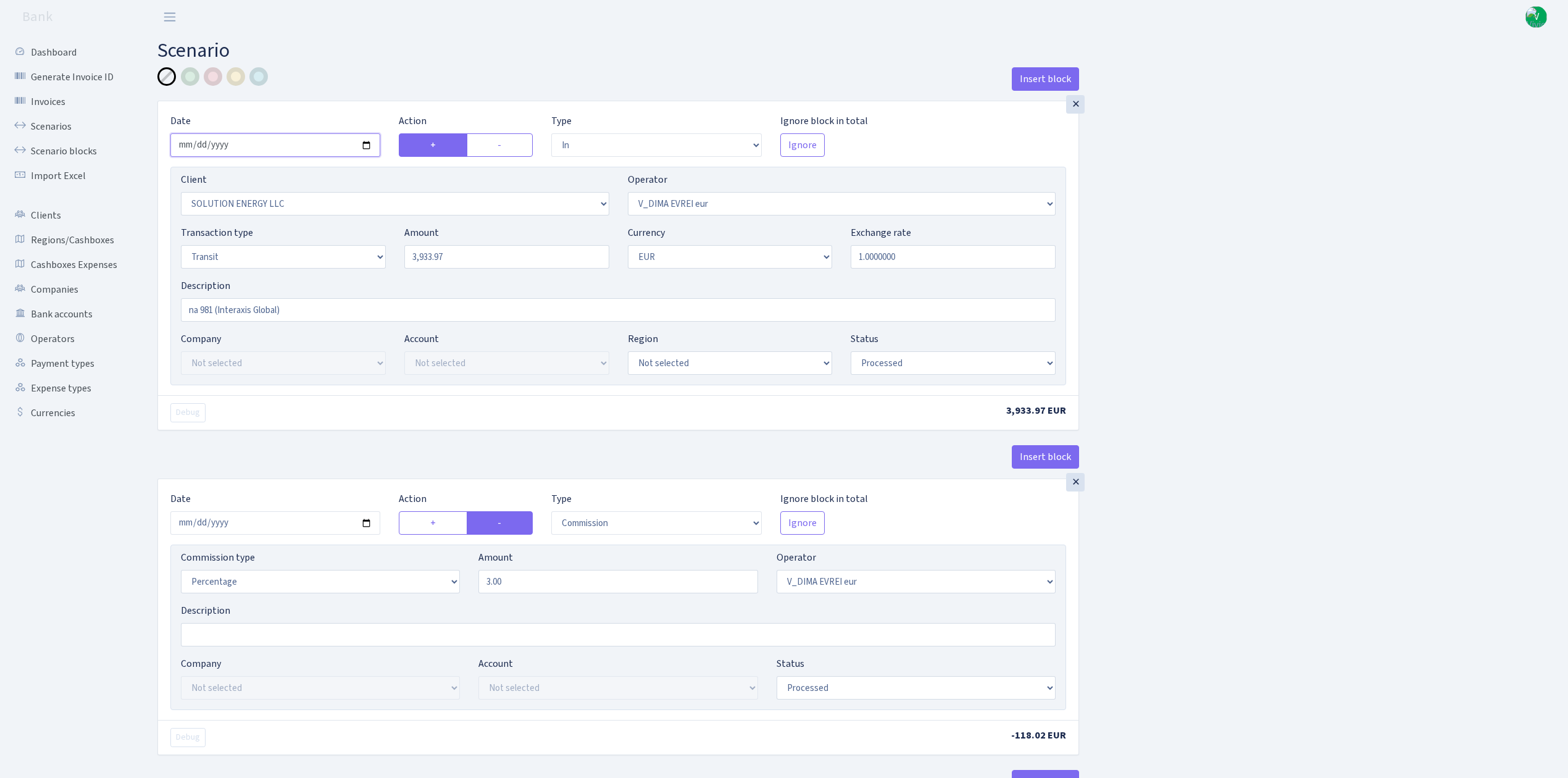
click at [363, 146] on input "2025-08-22" at bounding box center [275, 145] width 210 height 24
type input "2025-09-09"
drag, startPoint x: 470, startPoint y: 260, endPoint x: 243, endPoint y: 208, distance: 232.9
click at [252, 213] on div "Client Not selected 1 KOC GEMICILIK VE TASIMACILIK 1/BALDERE-SILDEDZE SIGNE 1/S…" at bounding box center [618, 275] width 896 height 218
click at [1342, 285] on div "Insert block × Date 2025-09-09 Action + - Type --- In Out Commission Field requ…" at bounding box center [853, 651] width 1411 height 1169
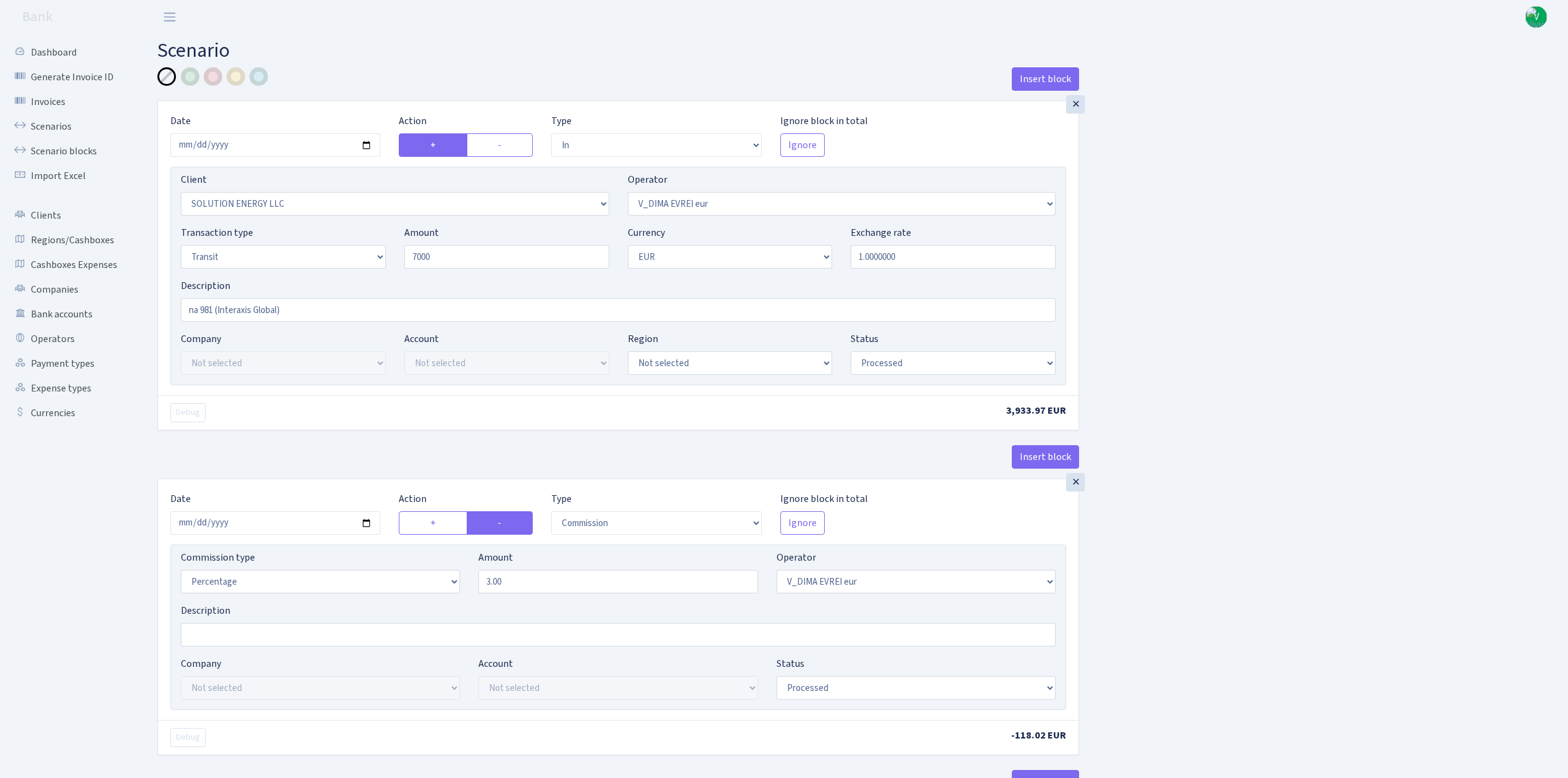
type input "7,000.00"
click at [941, 361] on select "Draft Pending Later Never Processed" at bounding box center [953, 363] width 205 height 24
select select "pending"
click at [851, 353] on select "Draft Pending Later Never Processed" at bounding box center [953, 363] width 205 height 24
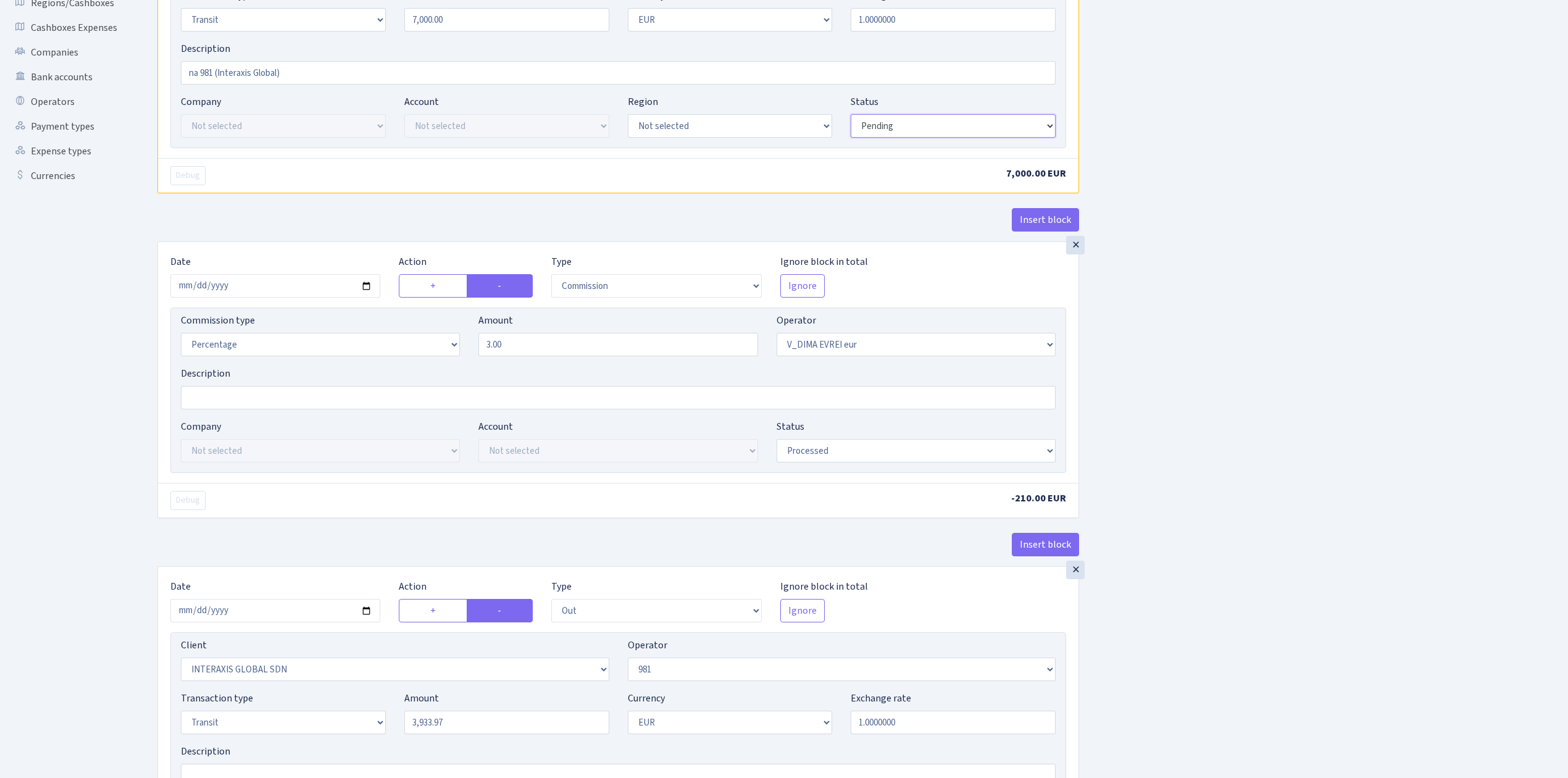
scroll to position [247, 0]
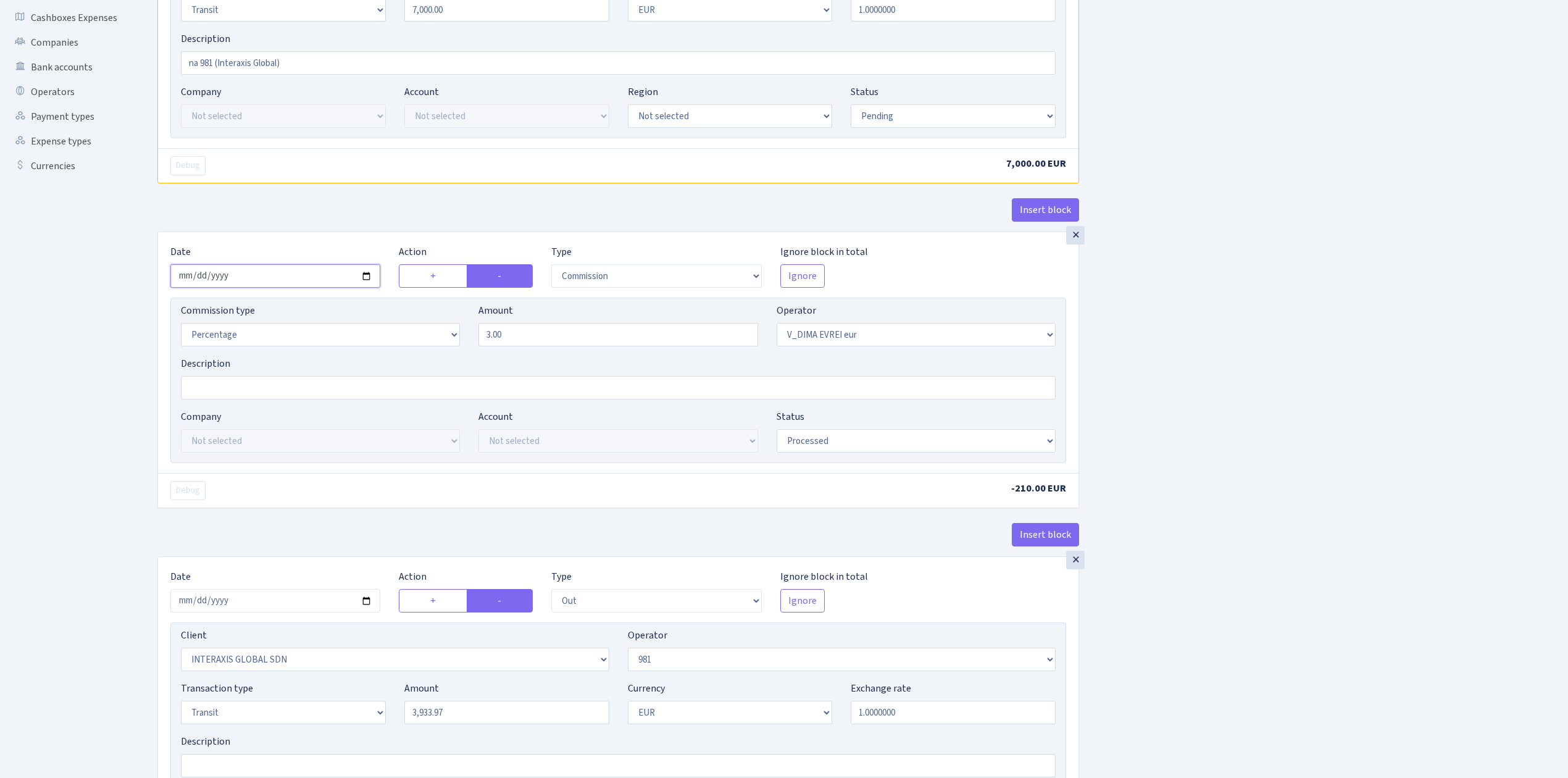
click at [369, 281] on input "2025-08-22" at bounding box center [275, 276] width 210 height 24
type input "2025-09-09"
click at [1266, 426] on div "Insert block × Date 2025-09-09 Action + - Type --- In Out Commission Field requ…" at bounding box center [853, 405] width 1411 height 1169
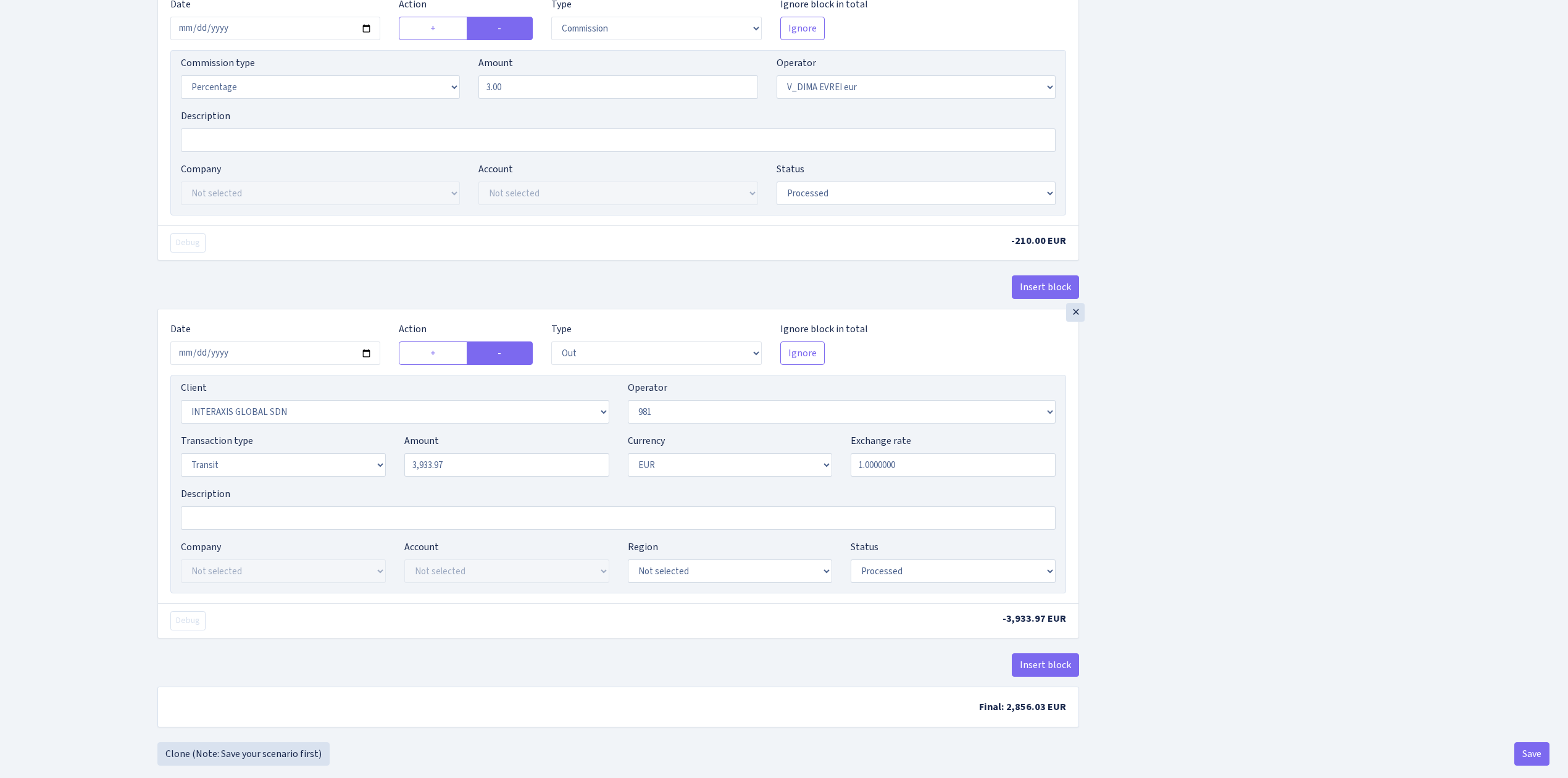
scroll to position [521, 0]
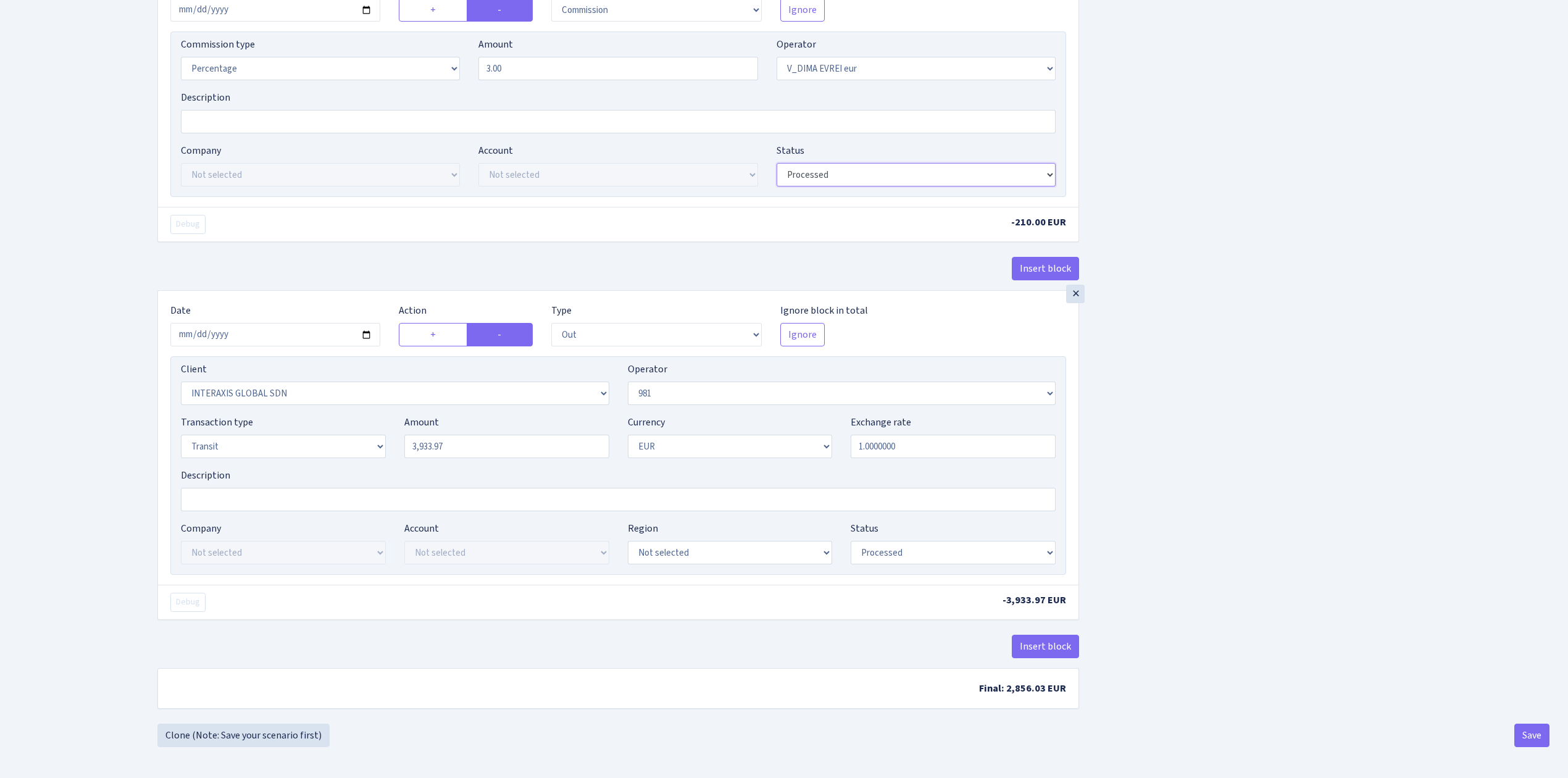
click at [875, 176] on select "Draft Pending Later Never Processed" at bounding box center [916, 174] width 279 height 24
select select "pending"
click at [777, 163] on select "Draft Pending Later Never Processed" at bounding box center [916, 174] width 279 height 24
click at [366, 331] on input "2025-08-22" at bounding box center [275, 335] width 210 height 24
type input "2025-09-09"
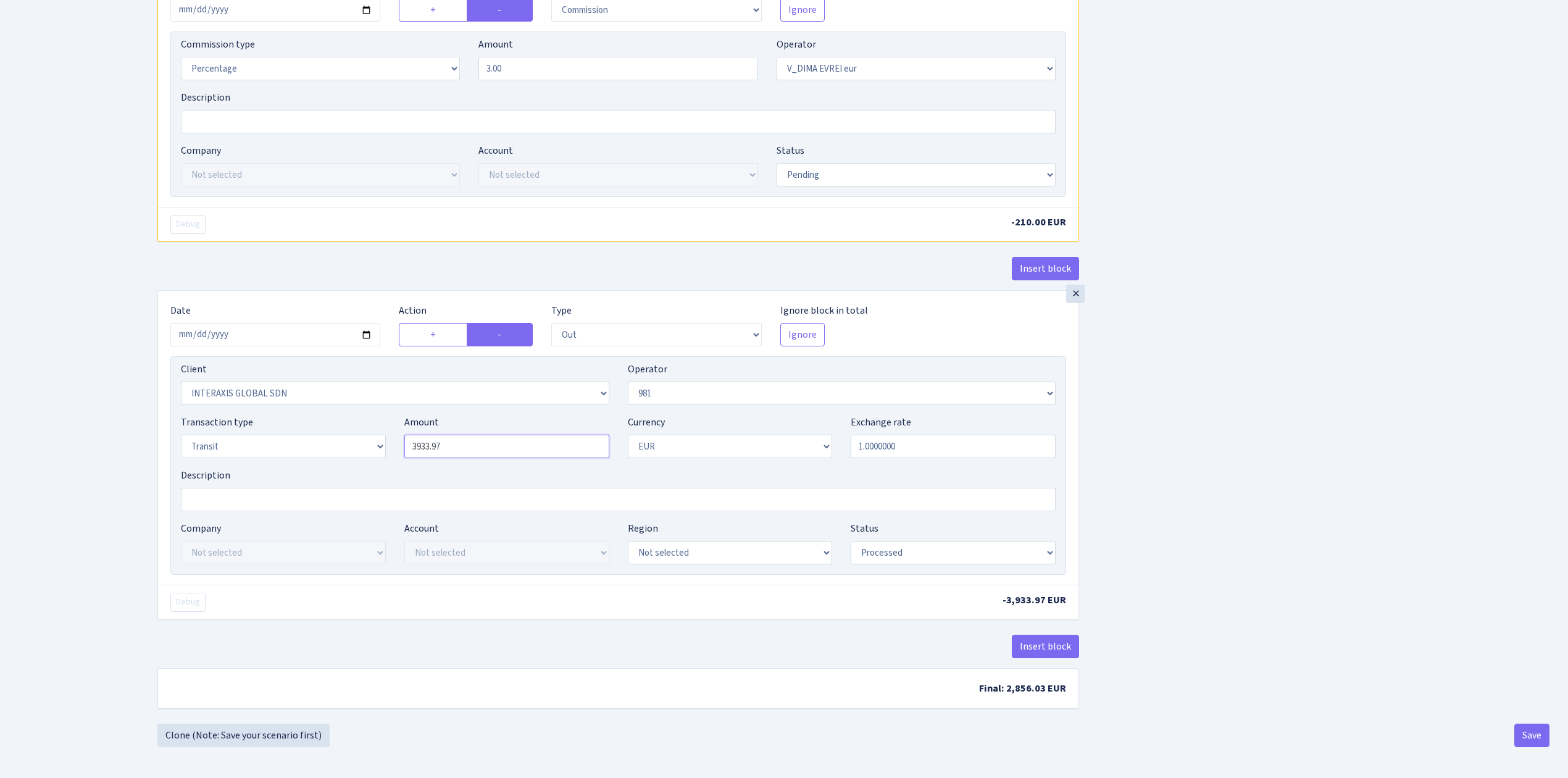
drag, startPoint x: 435, startPoint y: 438, endPoint x: 319, endPoint y: 422, distance: 117.1
click at [325, 424] on div "Transaction type Not selected 981 ELF FISH crypto GIRT IVO dekl MM-BALTIC eur U…" at bounding box center [618, 441] width 893 height 53
click at [1198, 514] on div "Insert block × Date [DATE] Action + - Type --- In Out Commission Field required…" at bounding box center [853, 138] width 1411 height 1169
type input "7,000.00"
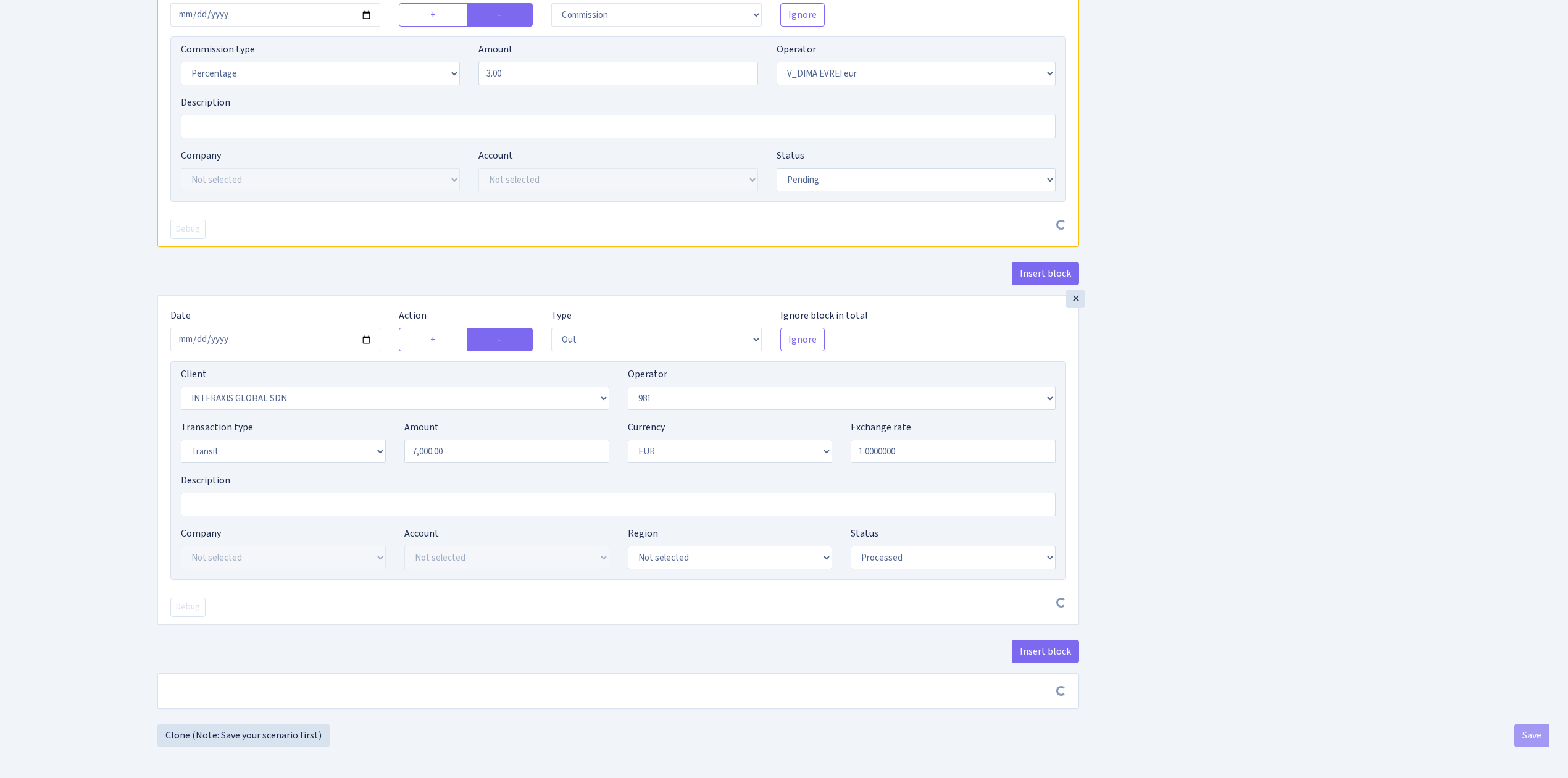
scroll to position [516, 0]
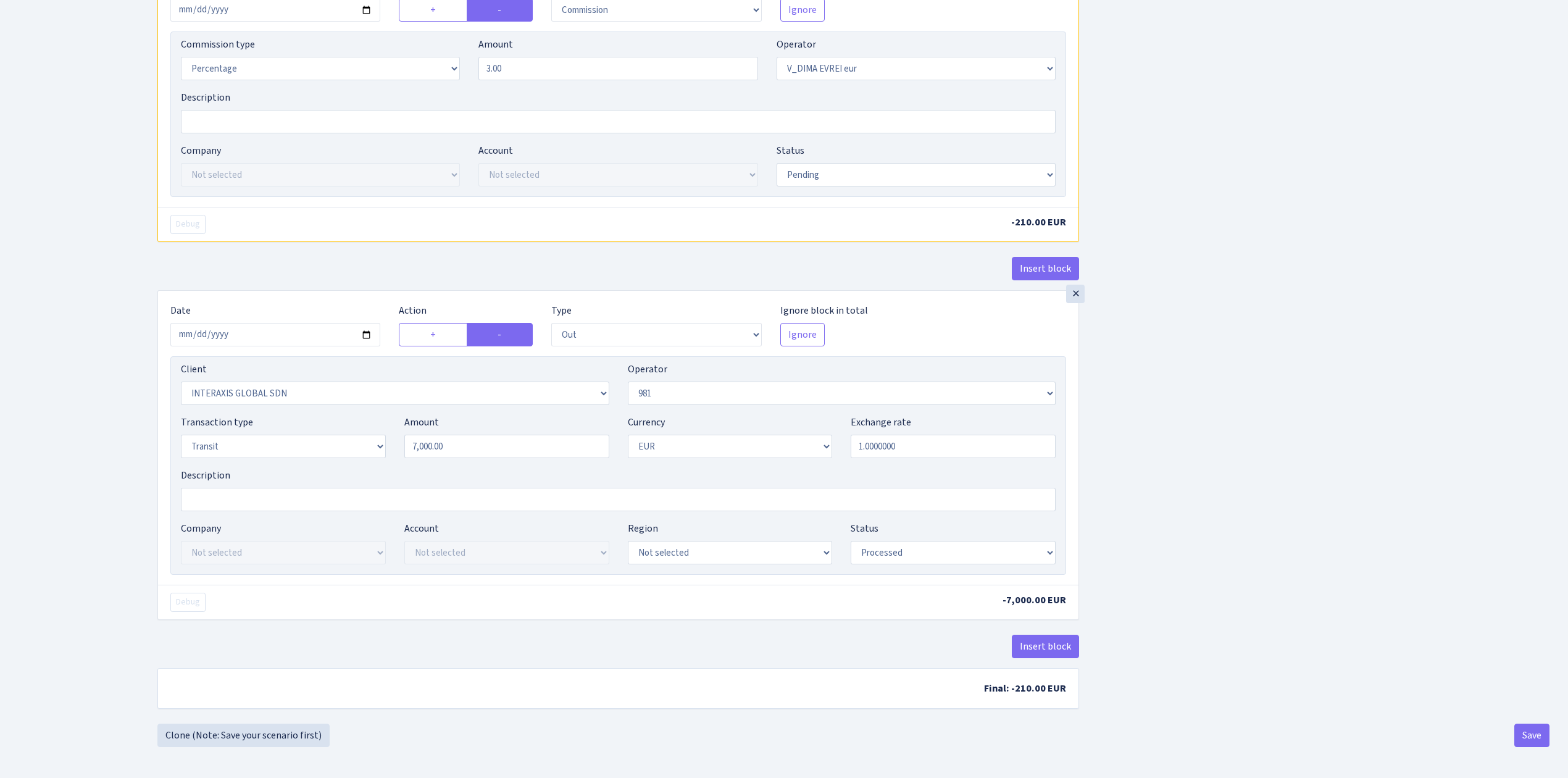
click at [1385, 631] on div "Insert block × Date [DATE] Action + - Type --- In Out Commission Field required…" at bounding box center [853, 138] width 1411 height 1169
click at [1535, 725] on button "Save" at bounding box center [1532, 735] width 35 height 24
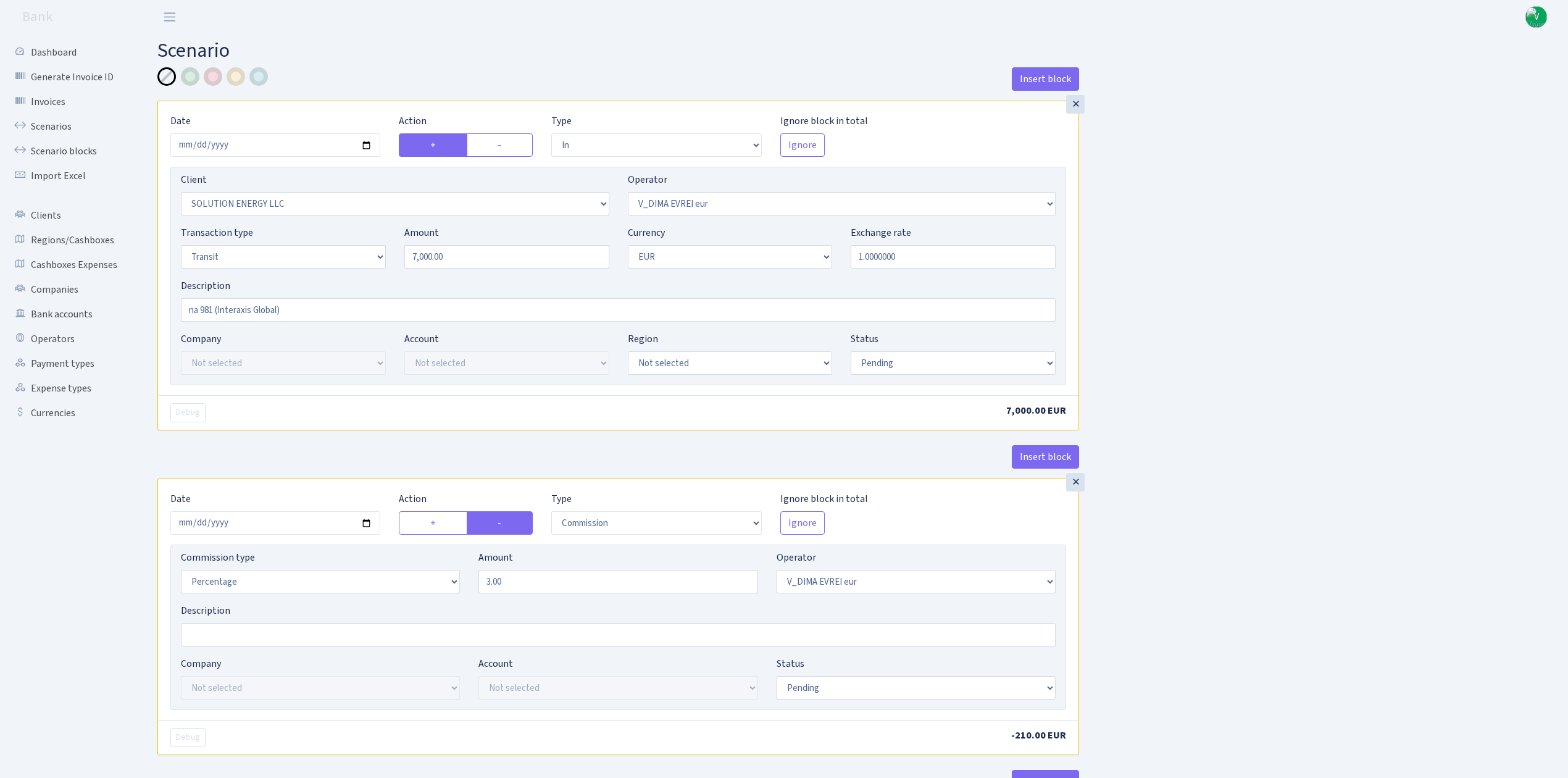
select select "in"
select select "3317"
select select "431"
select select "5"
select select "1"
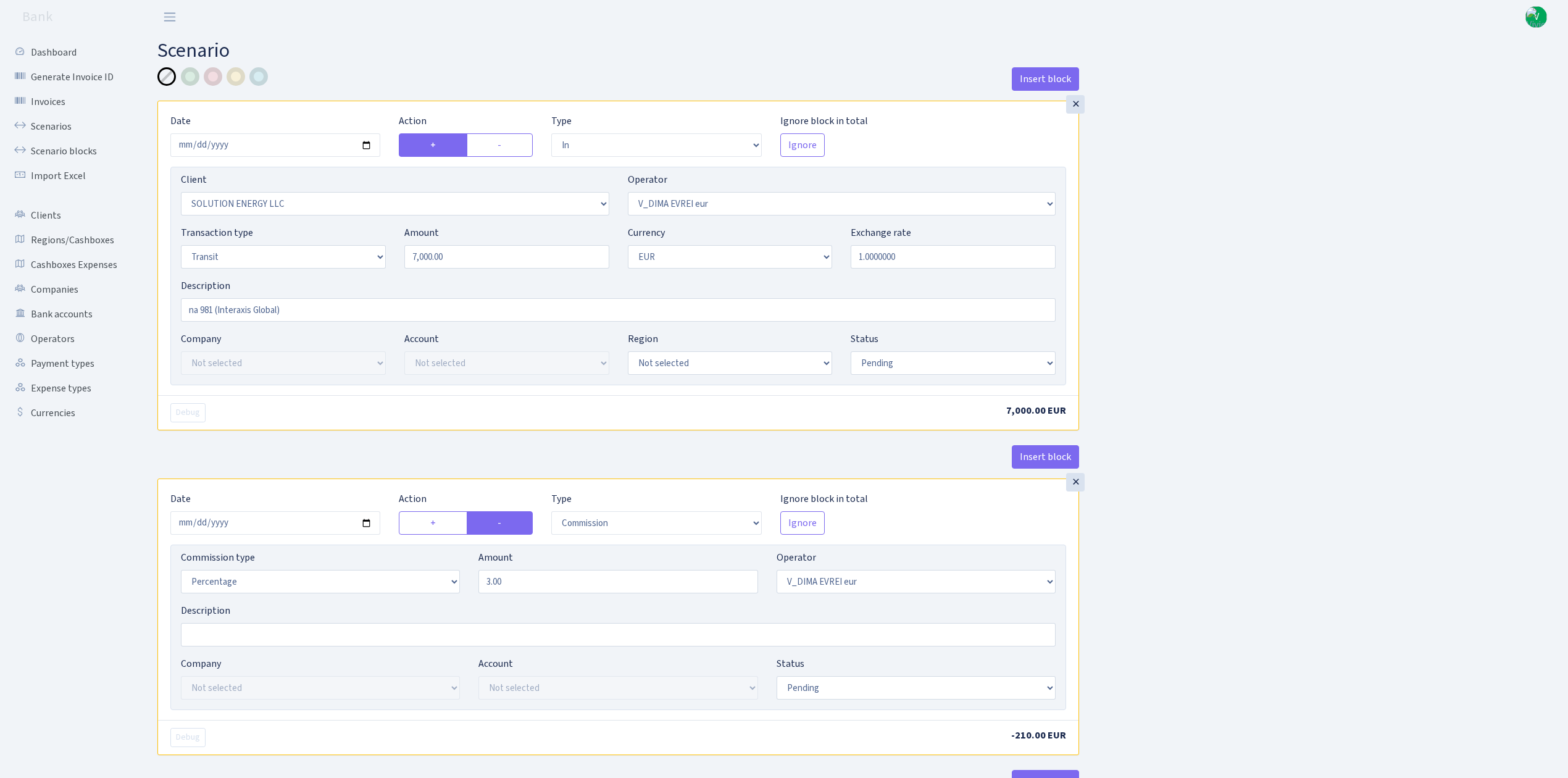
select select "pending"
select select "commission"
select select "431"
select select "pending"
select select "out"
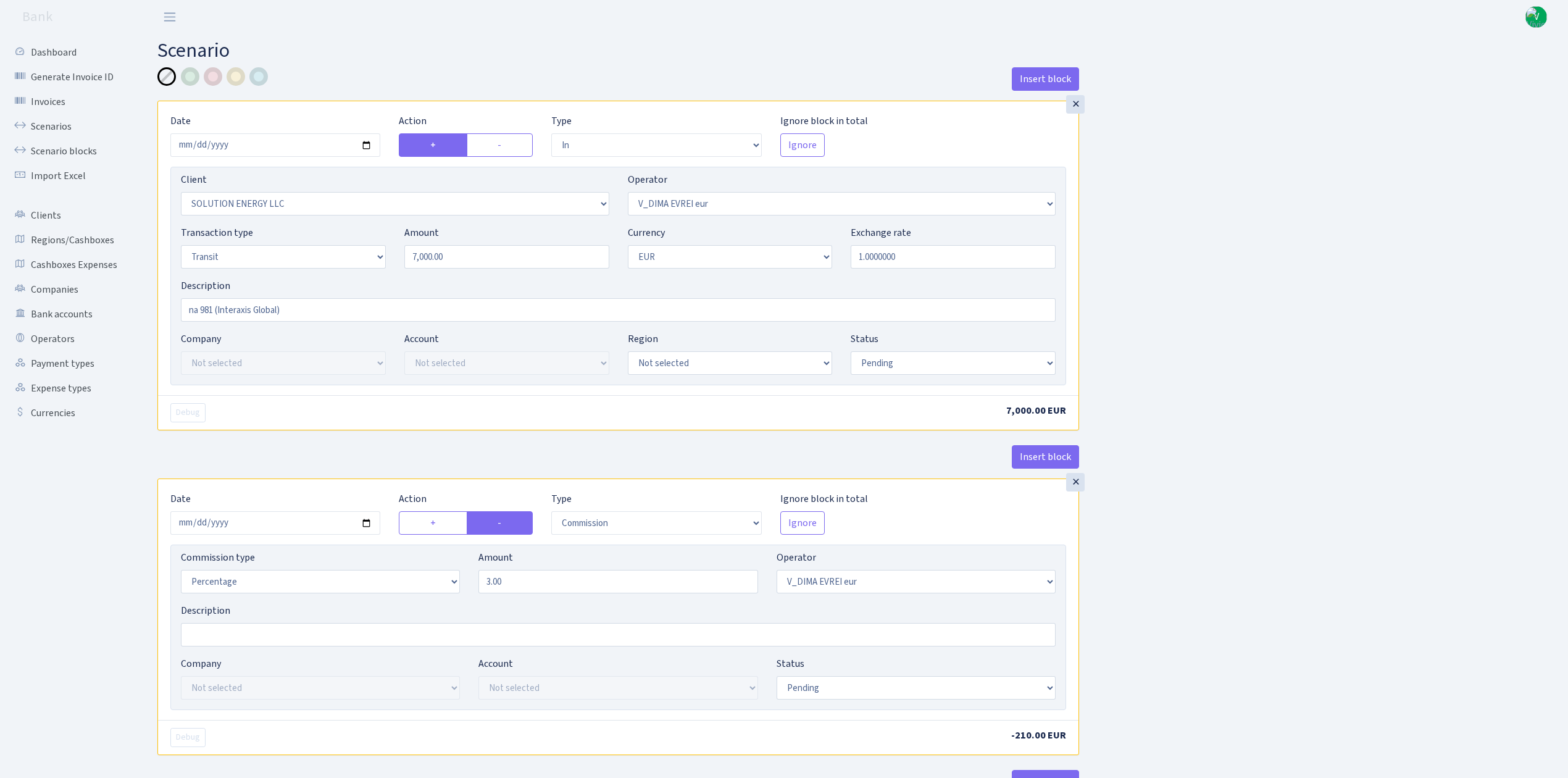
select select "3150"
select select "61"
select select "5"
select select "1"
select select "processed"
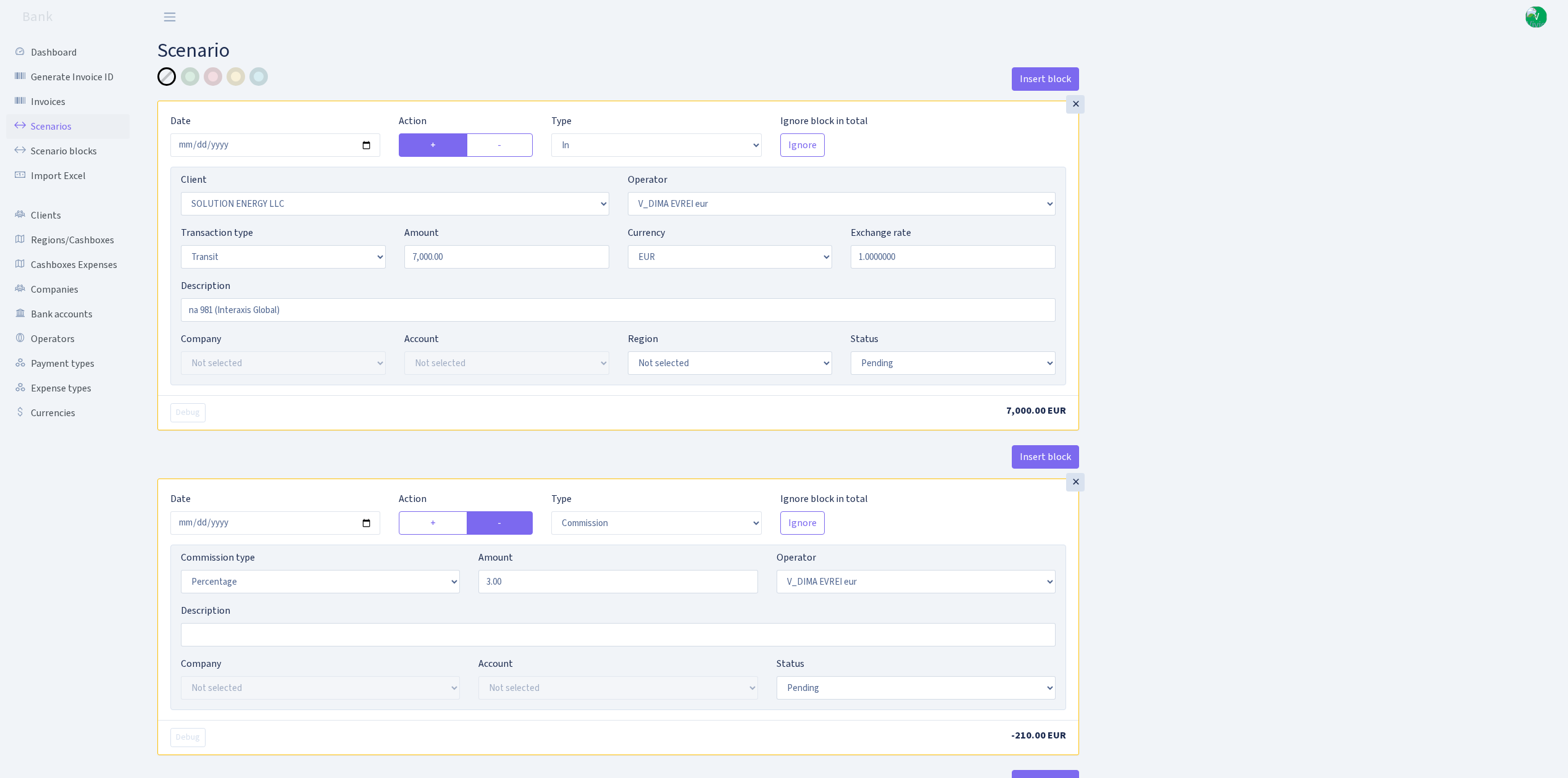
click at [56, 124] on link "Scenarios" at bounding box center [68, 127] width 124 height 25
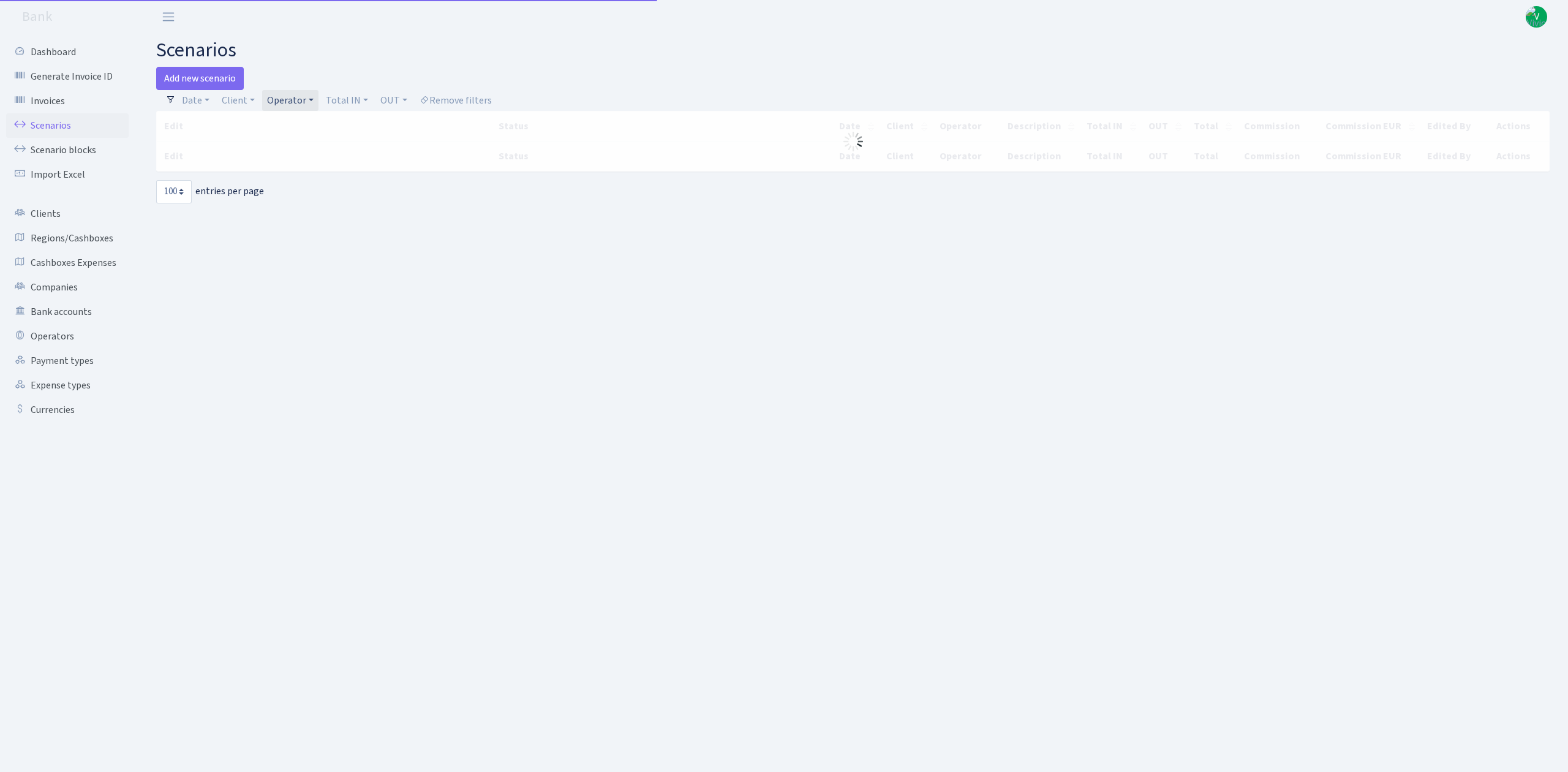
select select "100"
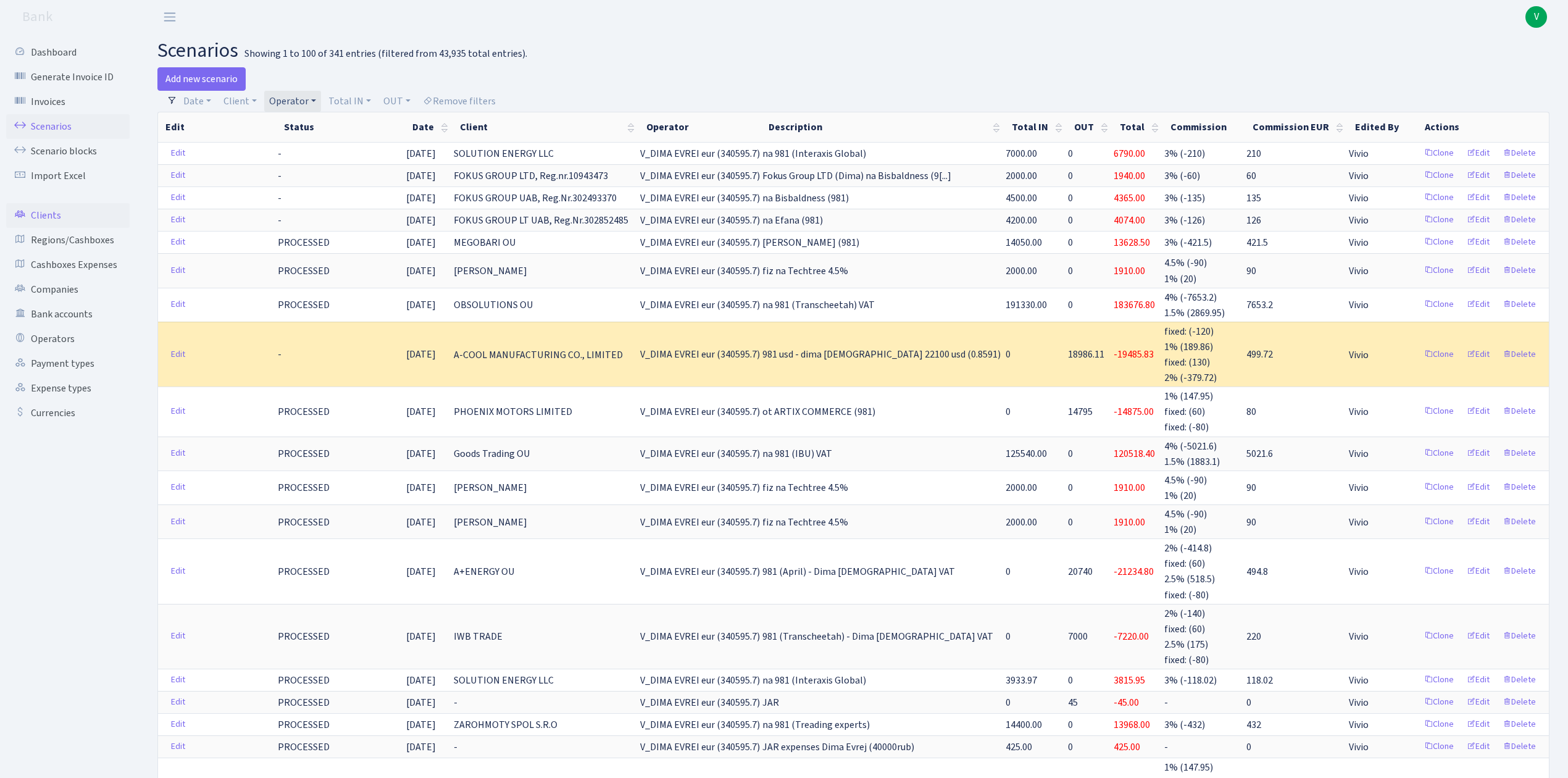
click at [64, 204] on link "Clients" at bounding box center [68, 216] width 124 height 25
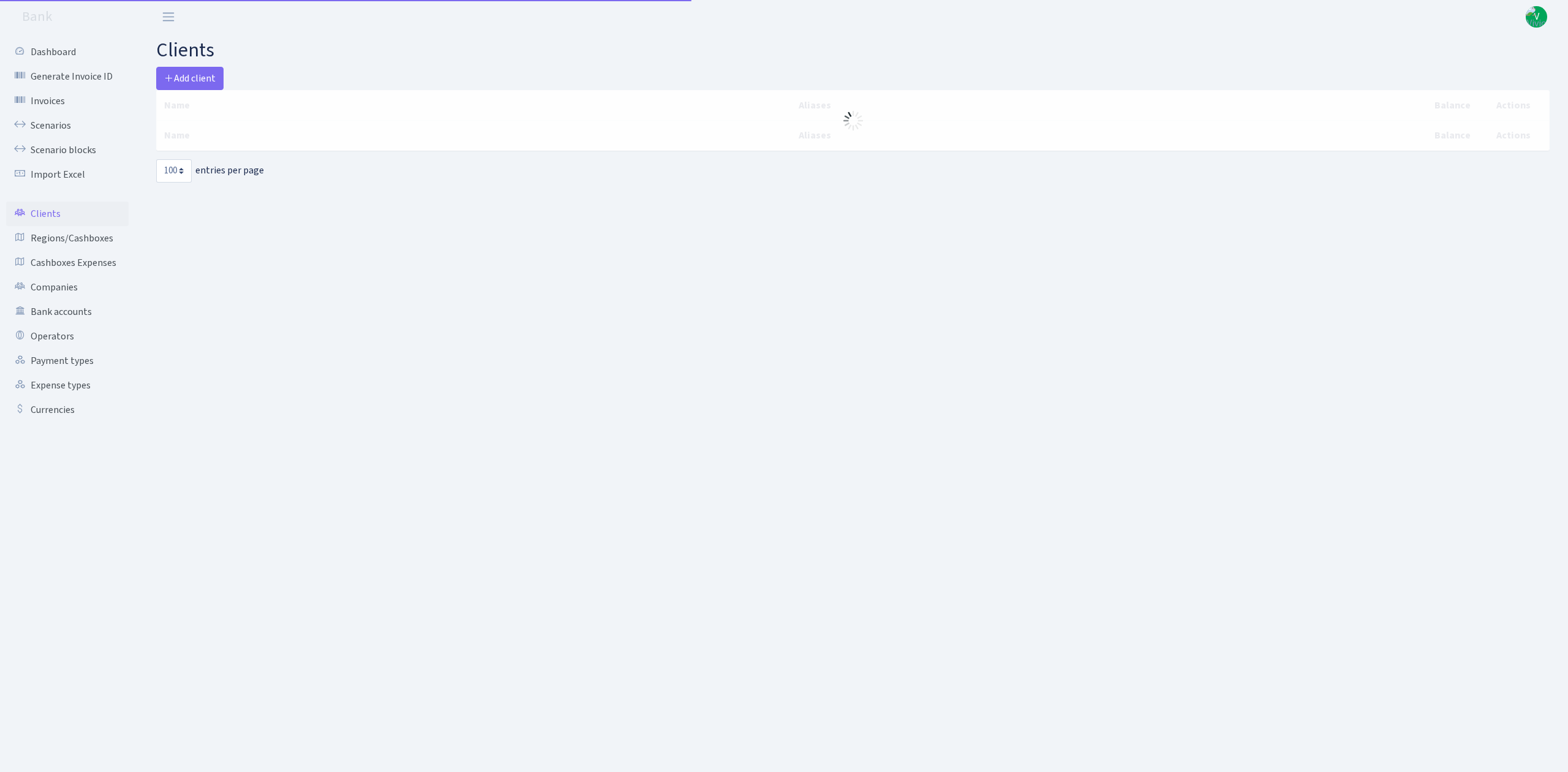
select select "100"
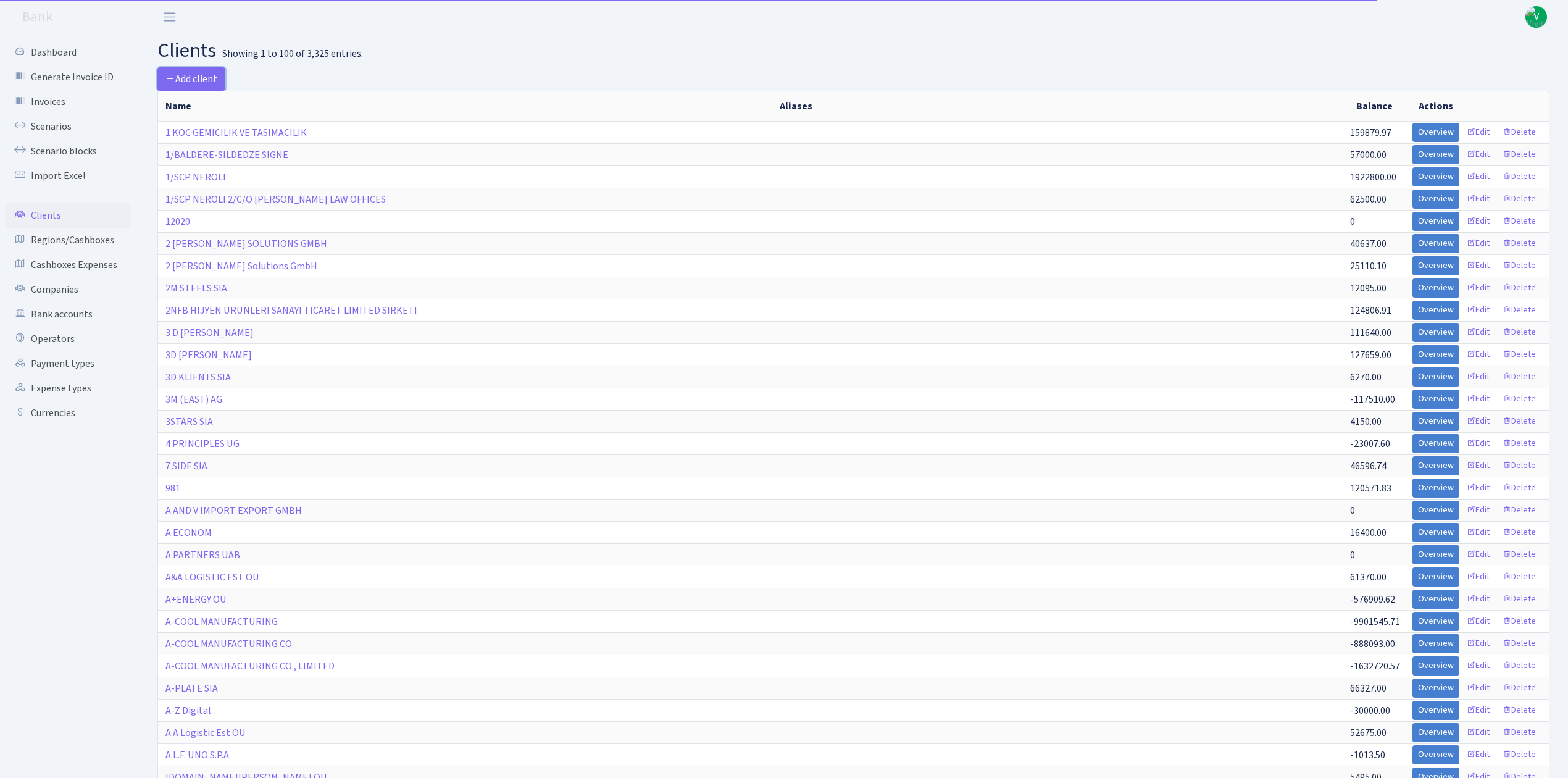
drag, startPoint x: 200, startPoint y: 79, endPoint x: 227, endPoint y: 84, distance: 27.5
click at [200, 78] on span "Add client" at bounding box center [191, 78] width 52 height 13
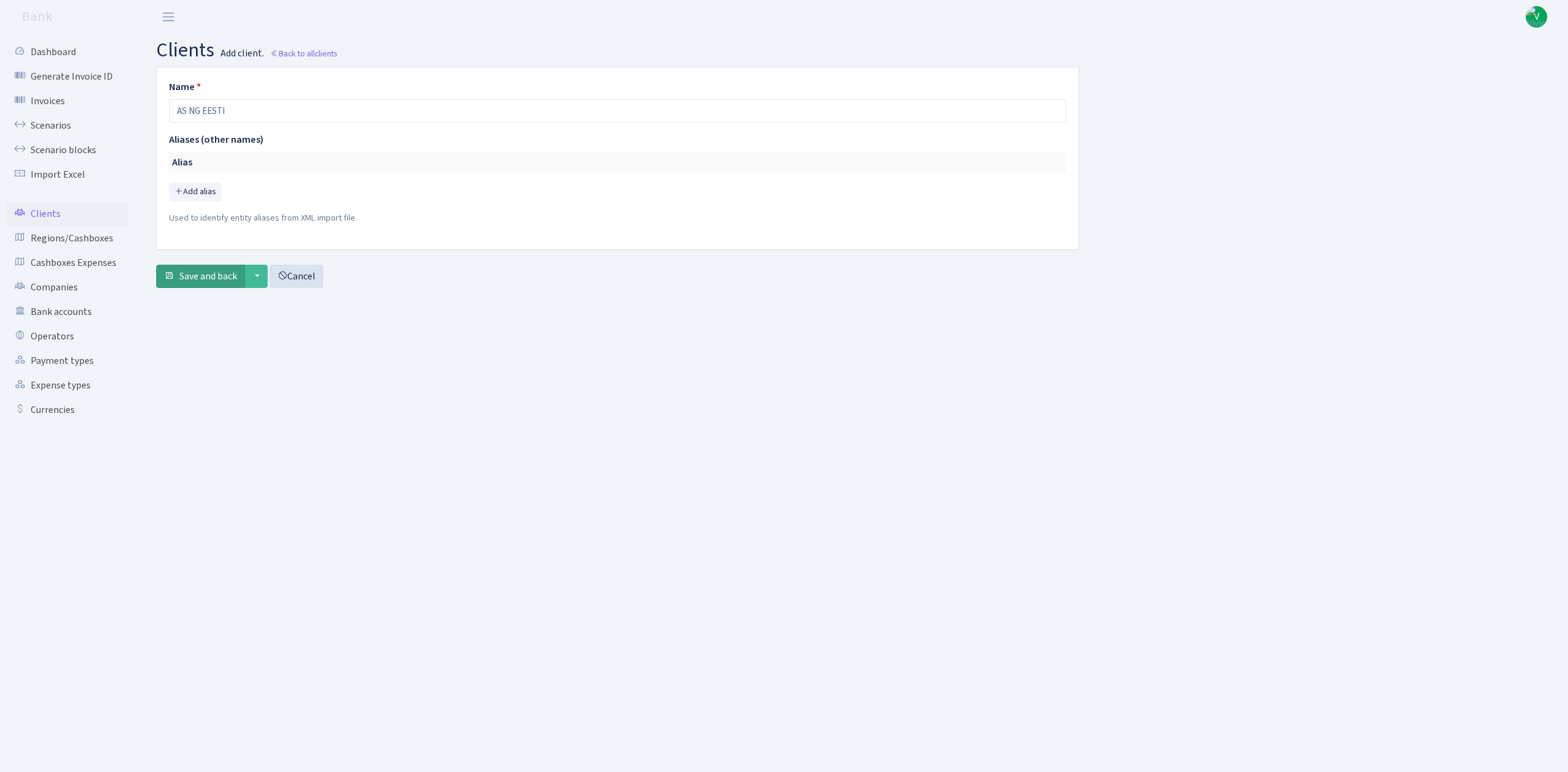
type input "AS NG EESTI"
click at [225, 276] on span "Save and back" at bounding box center [207, 276] width 57 height 13
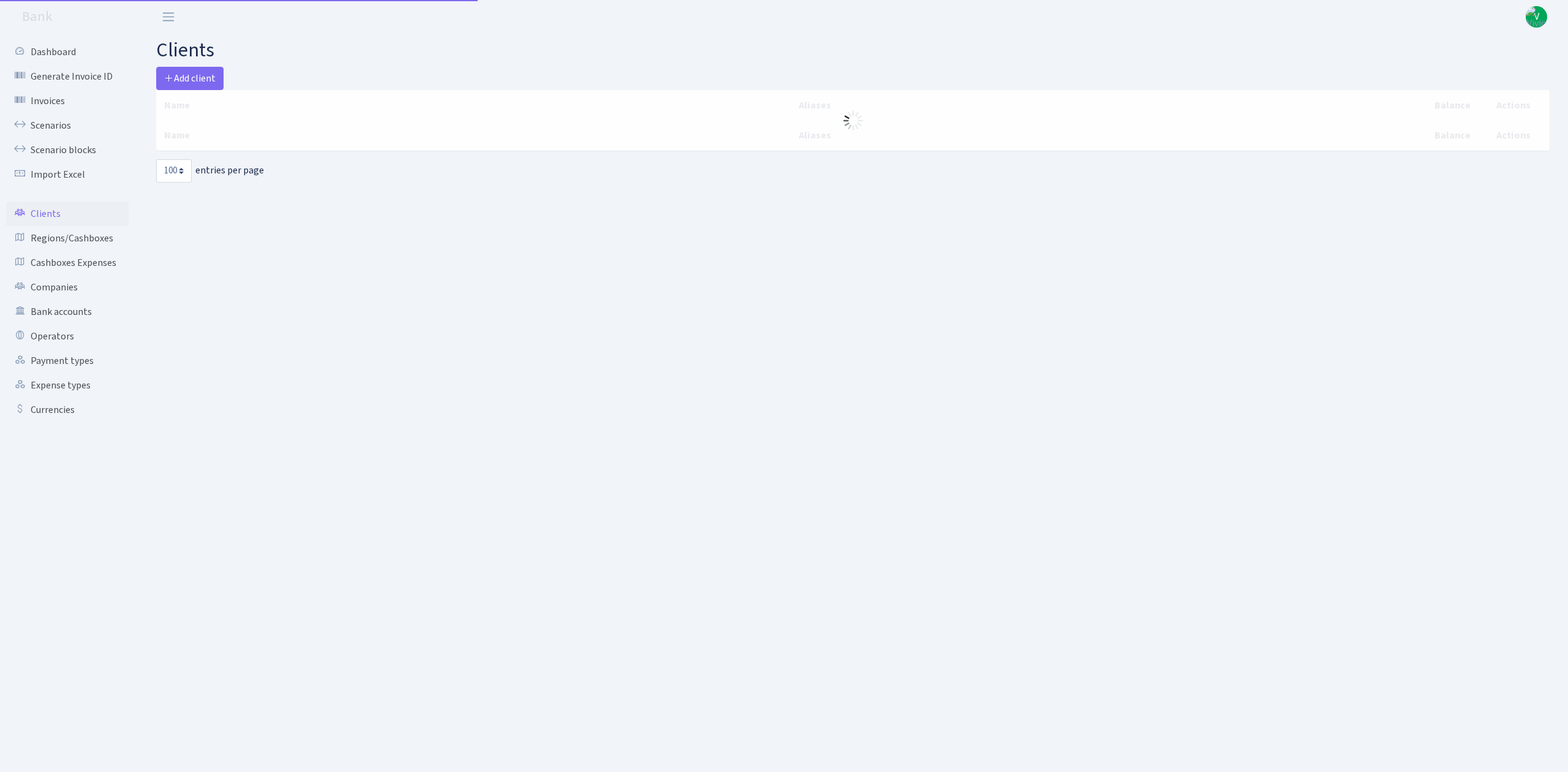
select select "100"
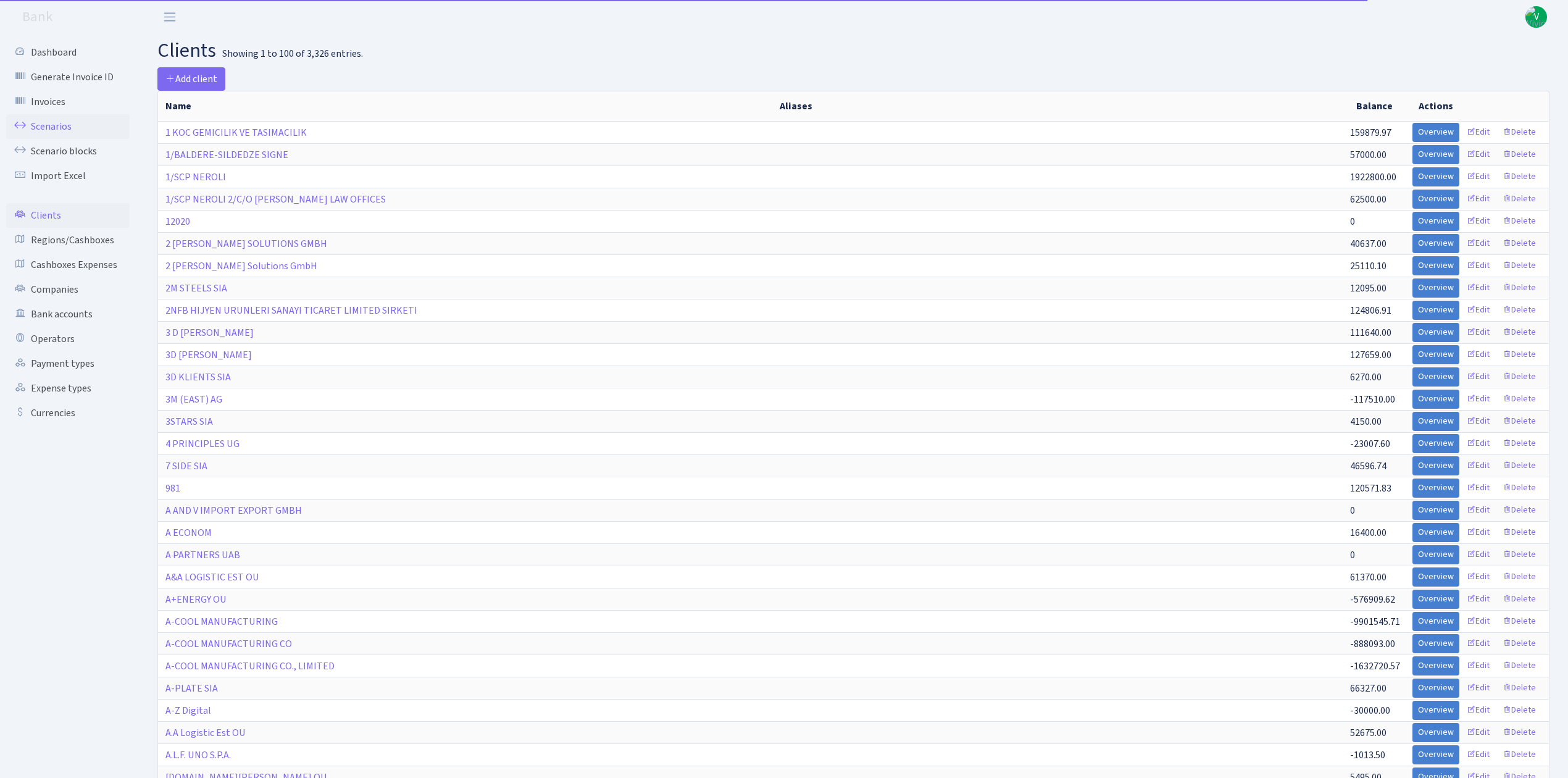
click at [58, 127] on link "Scenarios" at bounding box center [68, 127] width 124 height 25
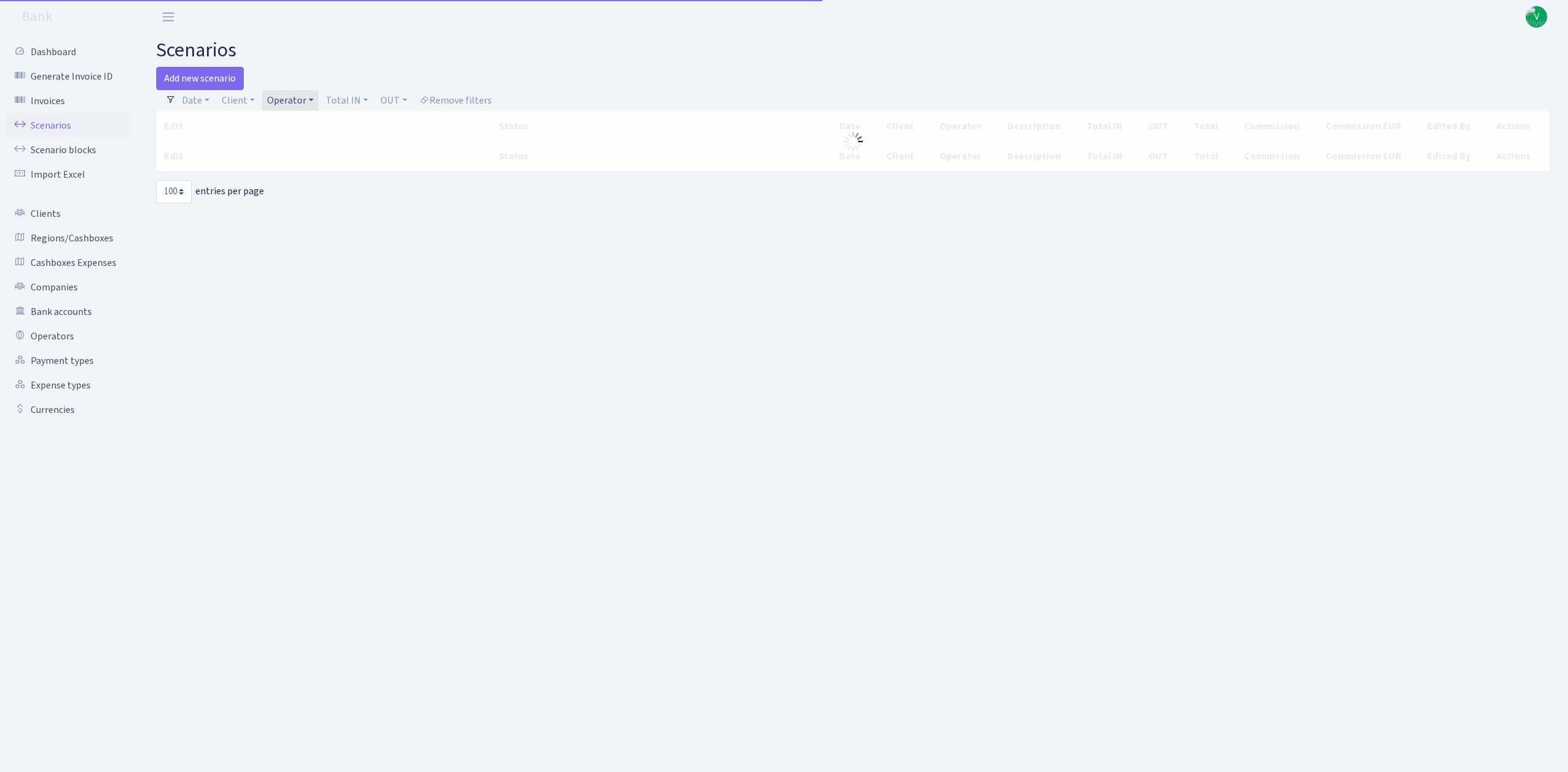
select select "100"
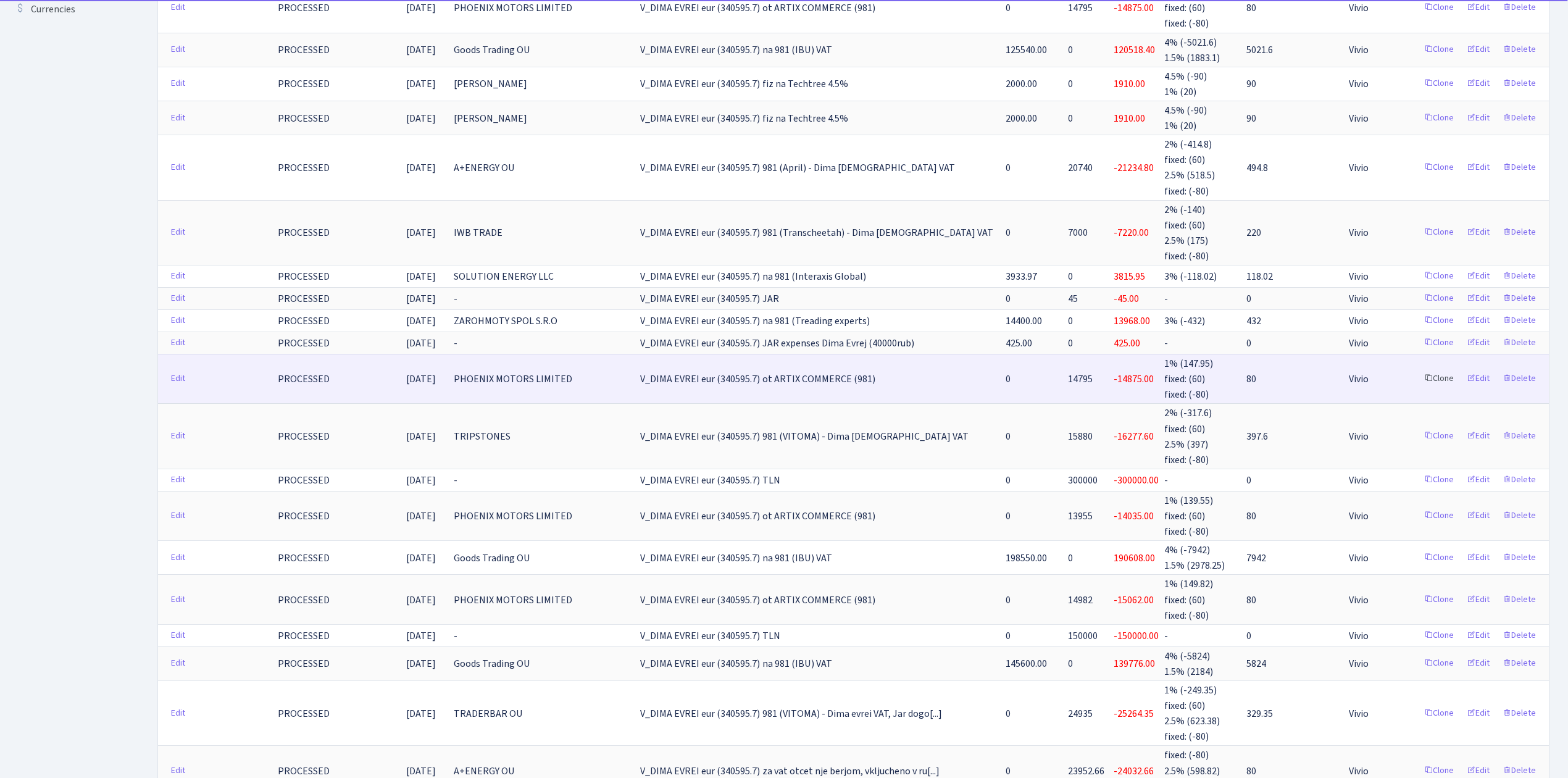
scroll to position [411, 0]
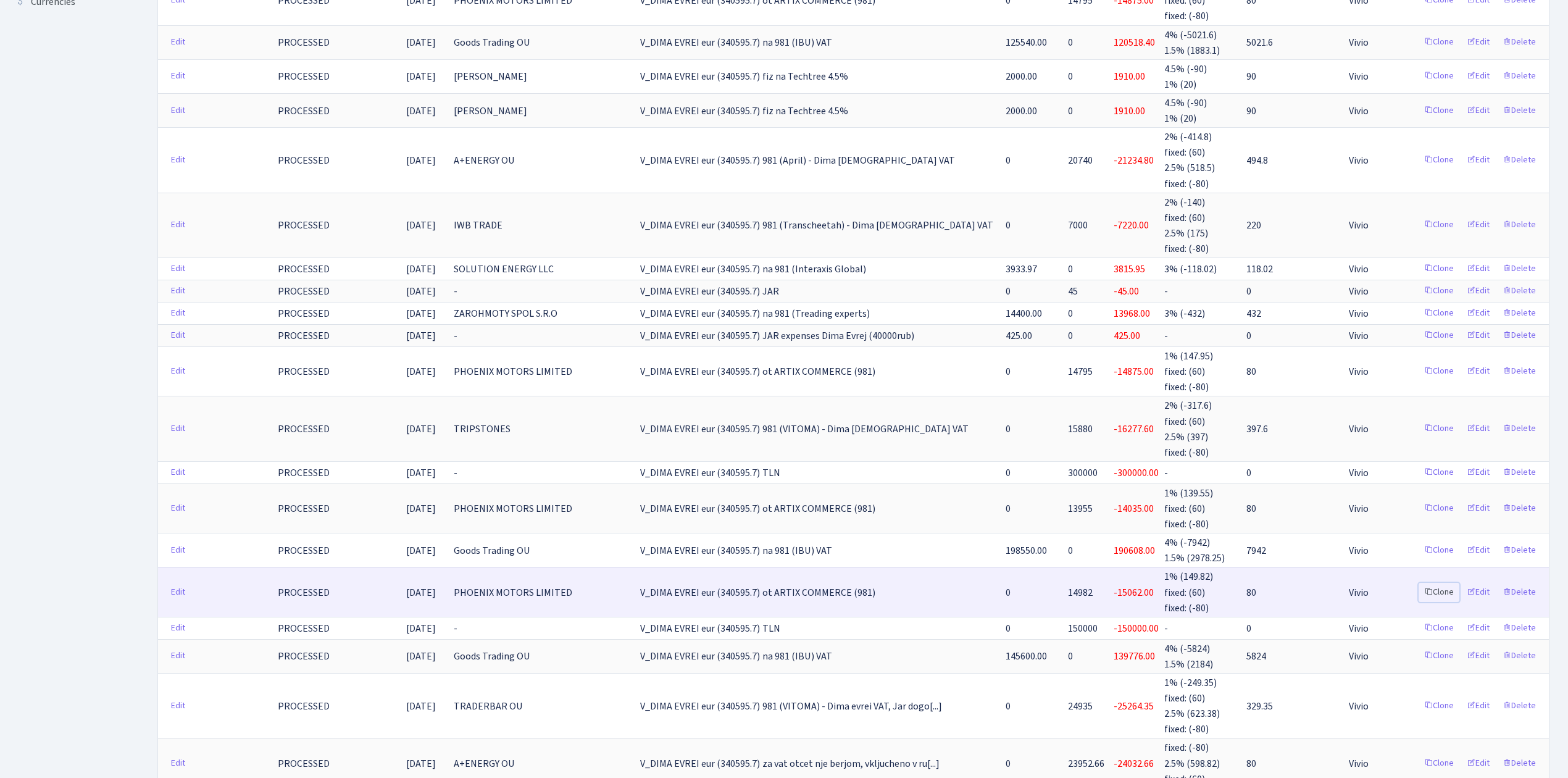
click at [1439, 583] on link "Clone" at bounding box center [1439, 593] width 41 height 19
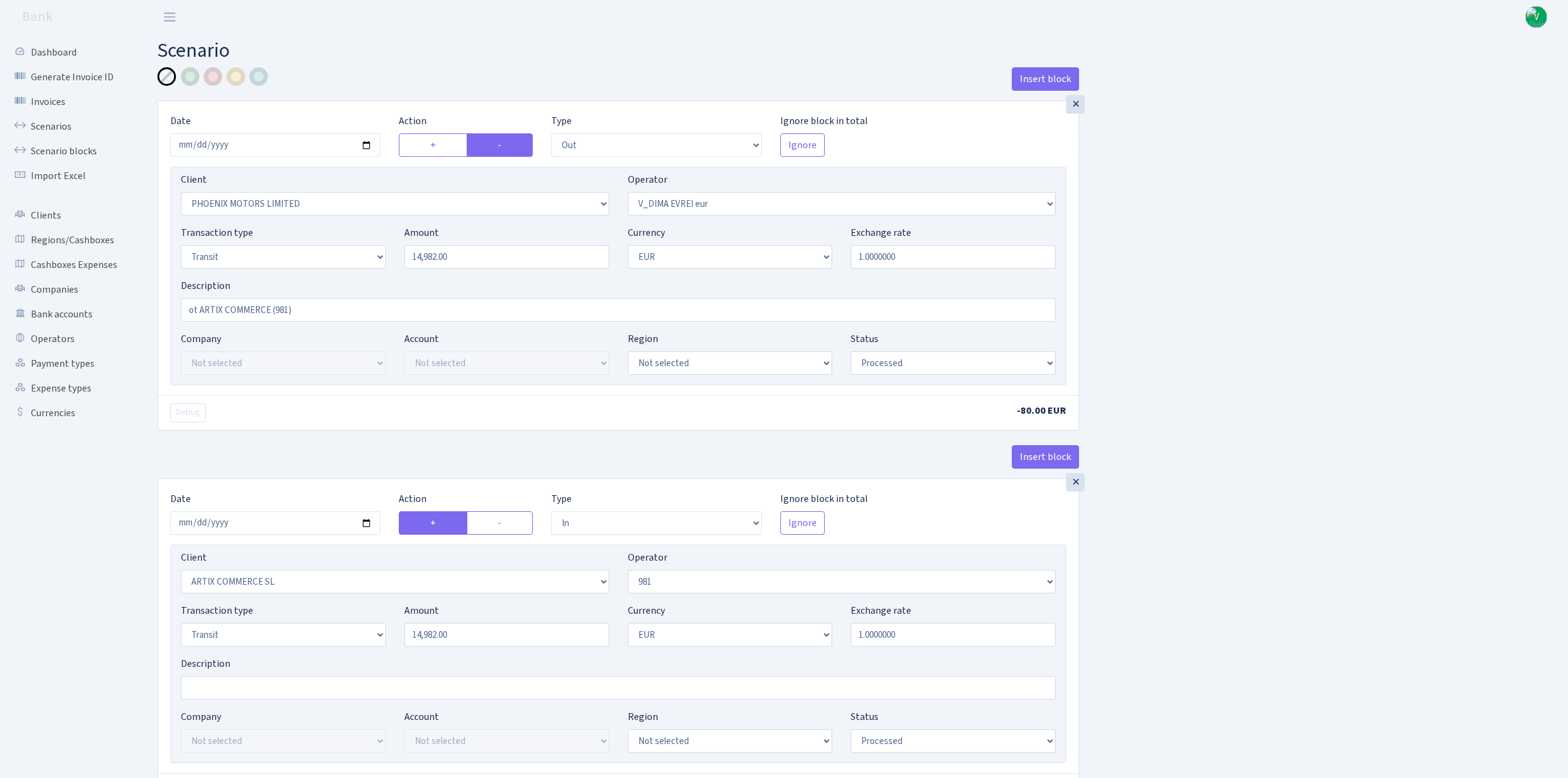
select select "out"
select select "3229"
select select "431"
select select "5"
select select "1"
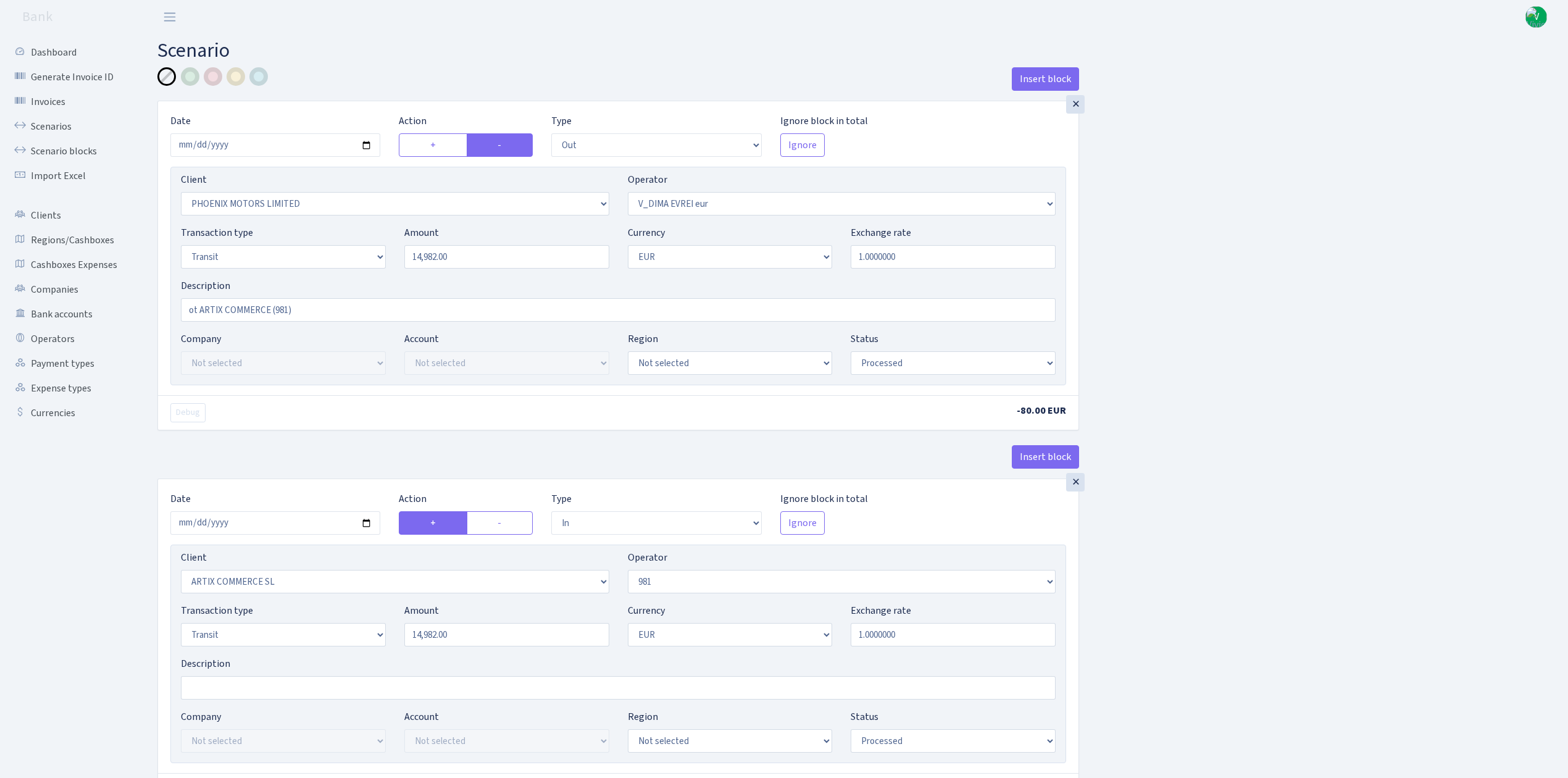
select select "processed"
select select "in"
select select "3226"
select select "61"
select select "5"
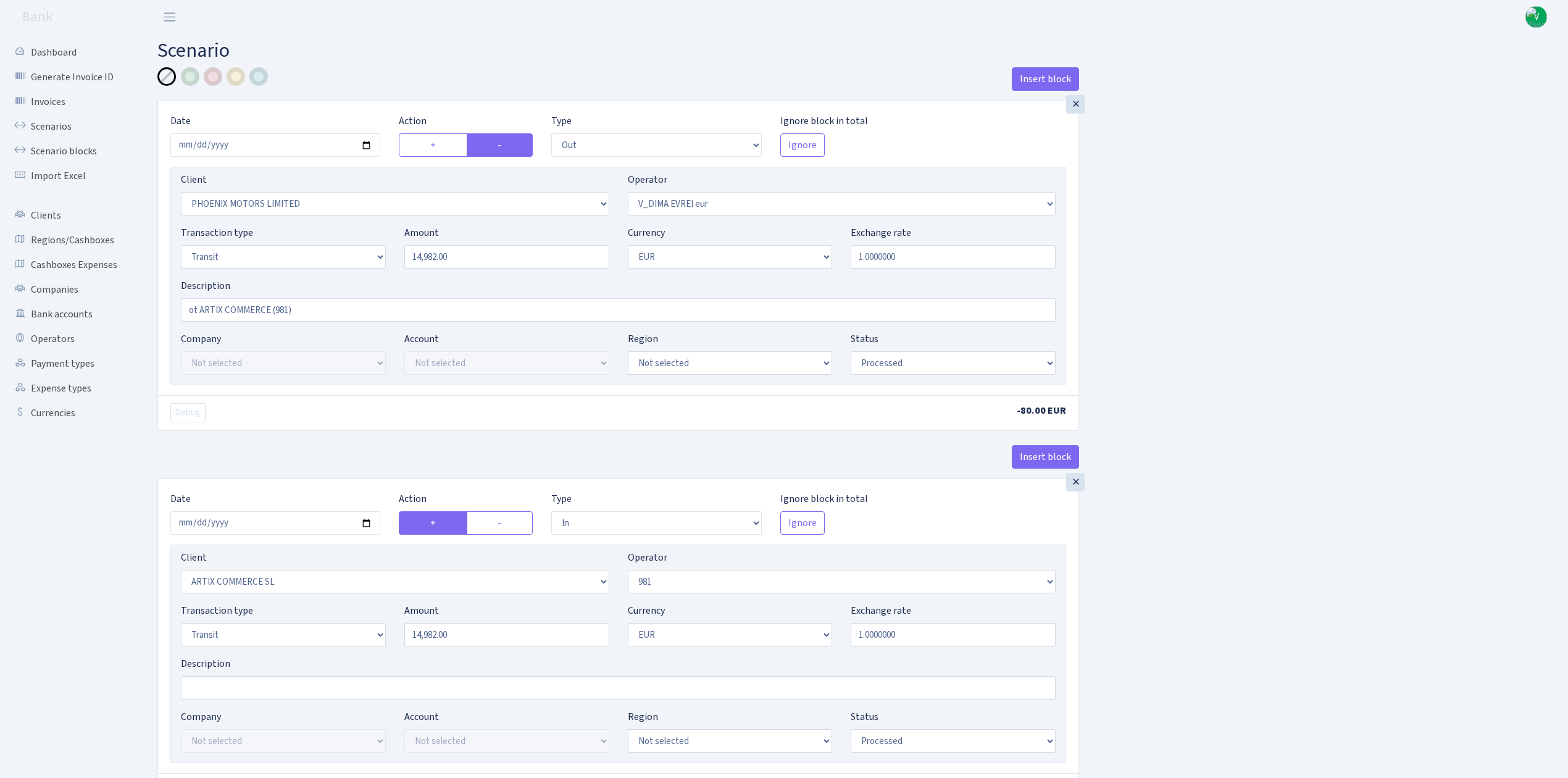
select select "1"
select select "processed"
select select "commission"
select select "61"
select select "processed"
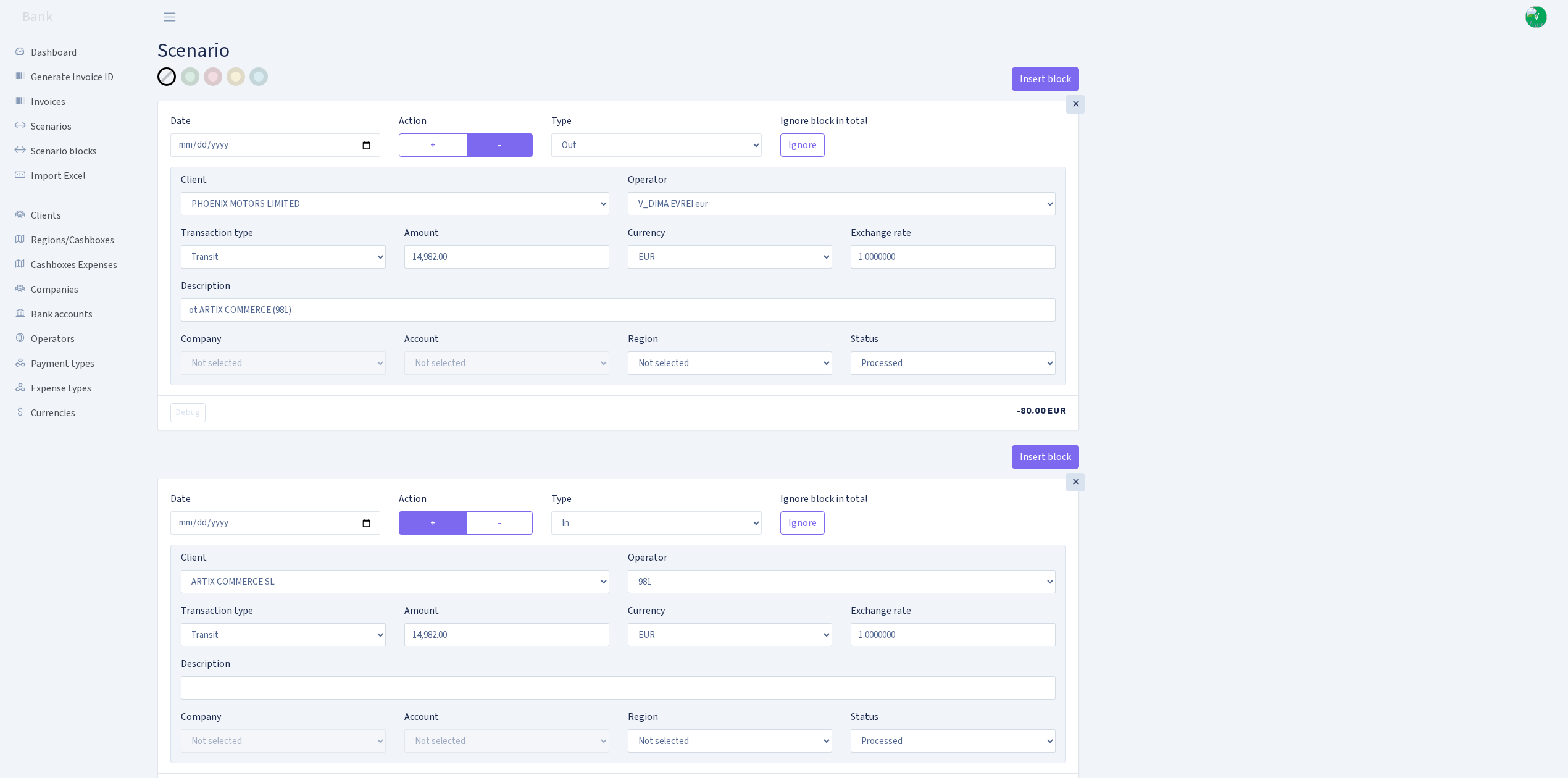
select select "commission"
select select "fixed"
select select "61"
select select "processed"
select select "commission"
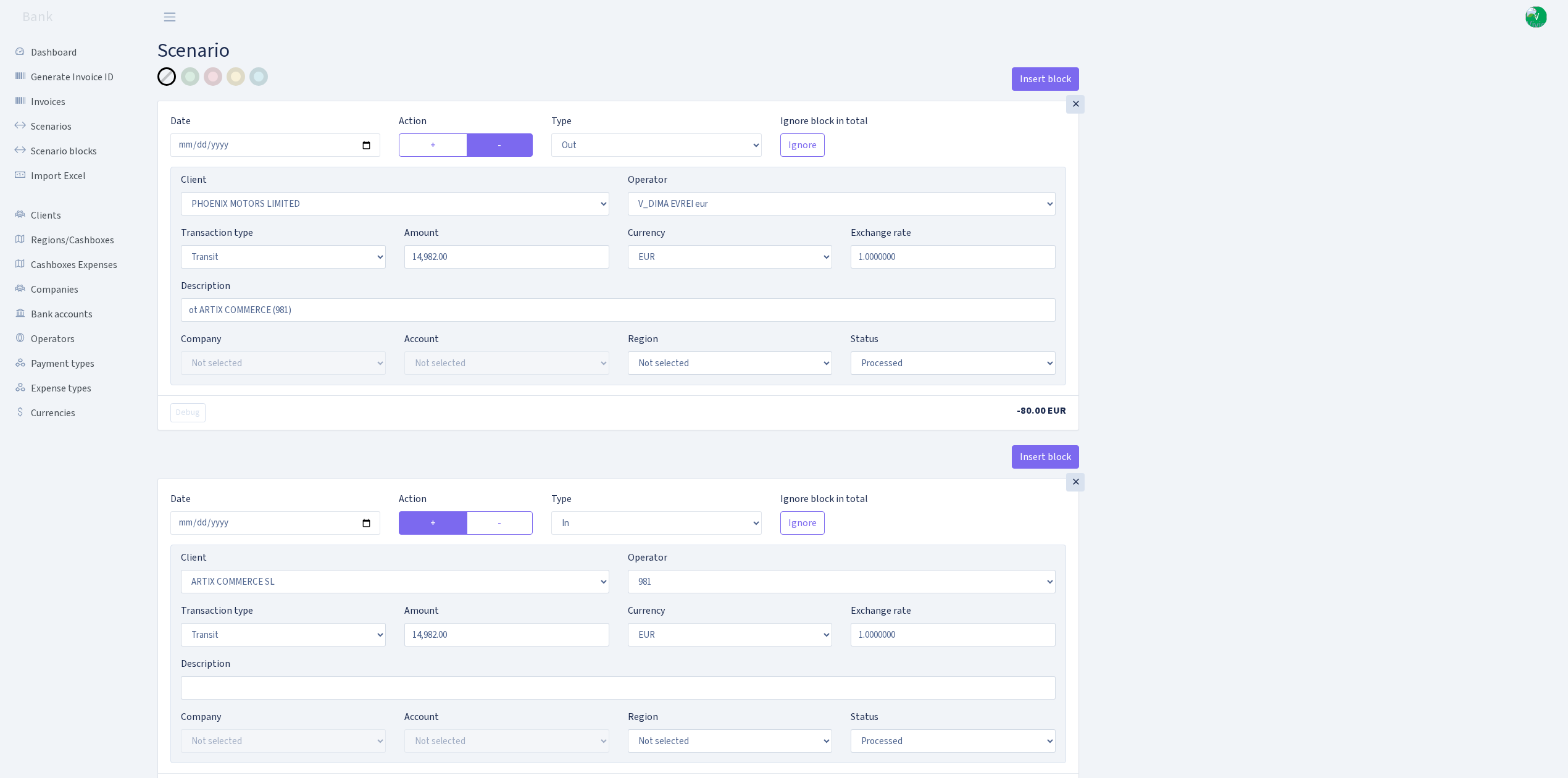
select select "fixed"
select select "431"
select select "processed"
click at [364, 142] on input "2025-08-13" at bounding box center [275, 145] width 210 height 24
type input "2025-09-09"
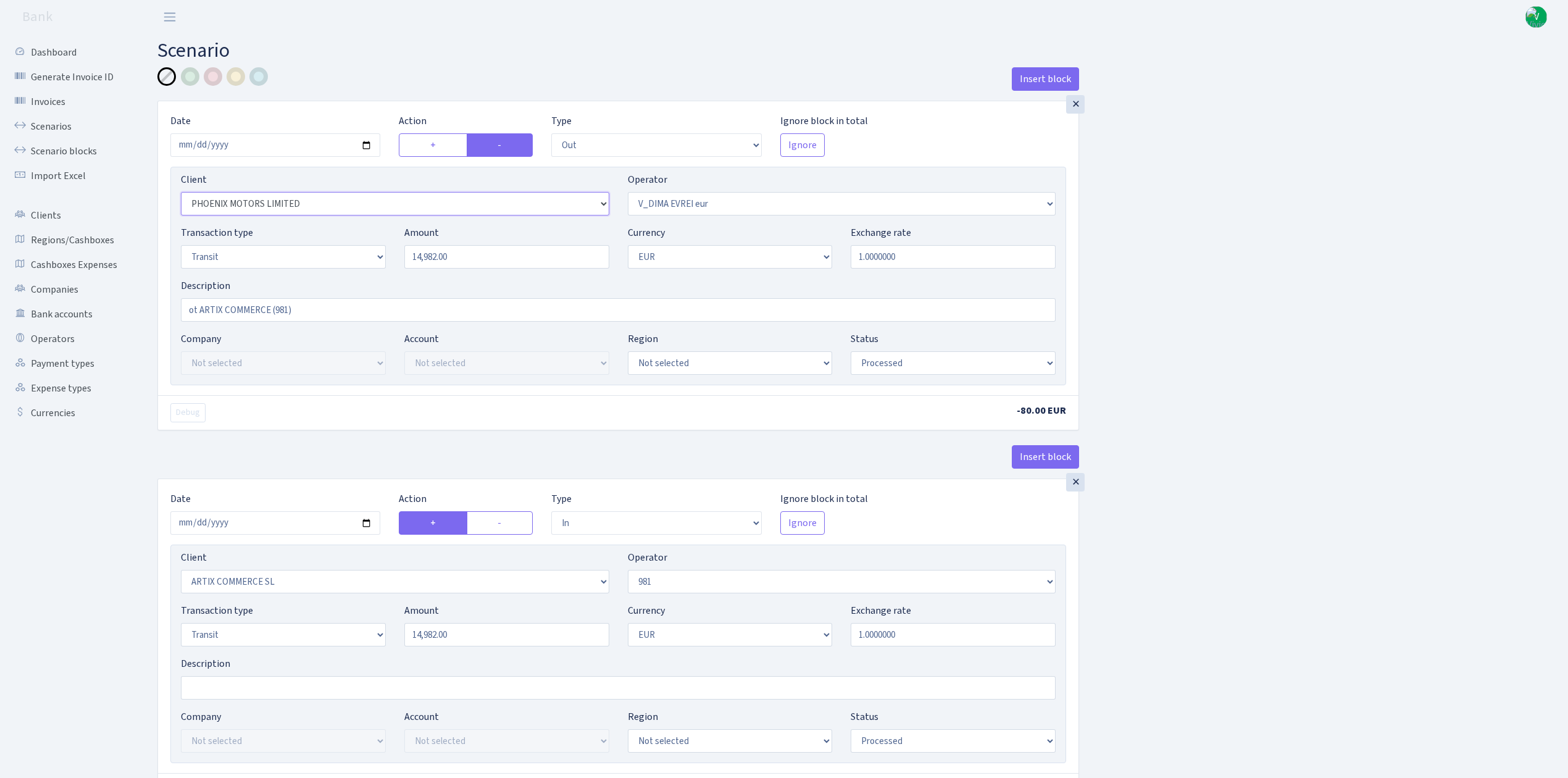
click at [319, 198] on select "Not selected 1 KOC GEMICILIK VE TASIMACILIK 1/BALDERE-SILDEDZE SIGNE 1/SCP NERO…" at bounding box center [394, 203] width 428 height 24
select select "3351"
click at [181, 193] on select "Not selected 1 KOC GEMICILIK VE TASIMACILIK 1/BALDERE-SILDEDZE SIGNE 1/SCP NERO…" at bounding box center [394, 203] width 428 height 24
drag, startPoint x: 455, startPoint y: 255, endPoint x: 327, endPoint y: 245, distance: 128.4
click at [327, 245] on div "Transaction type Not selected 981 ELF FISH crypto GIRT IVO dekl MM-BALTIC eur U…" at bounding box center [618, 251] width 893 height 53
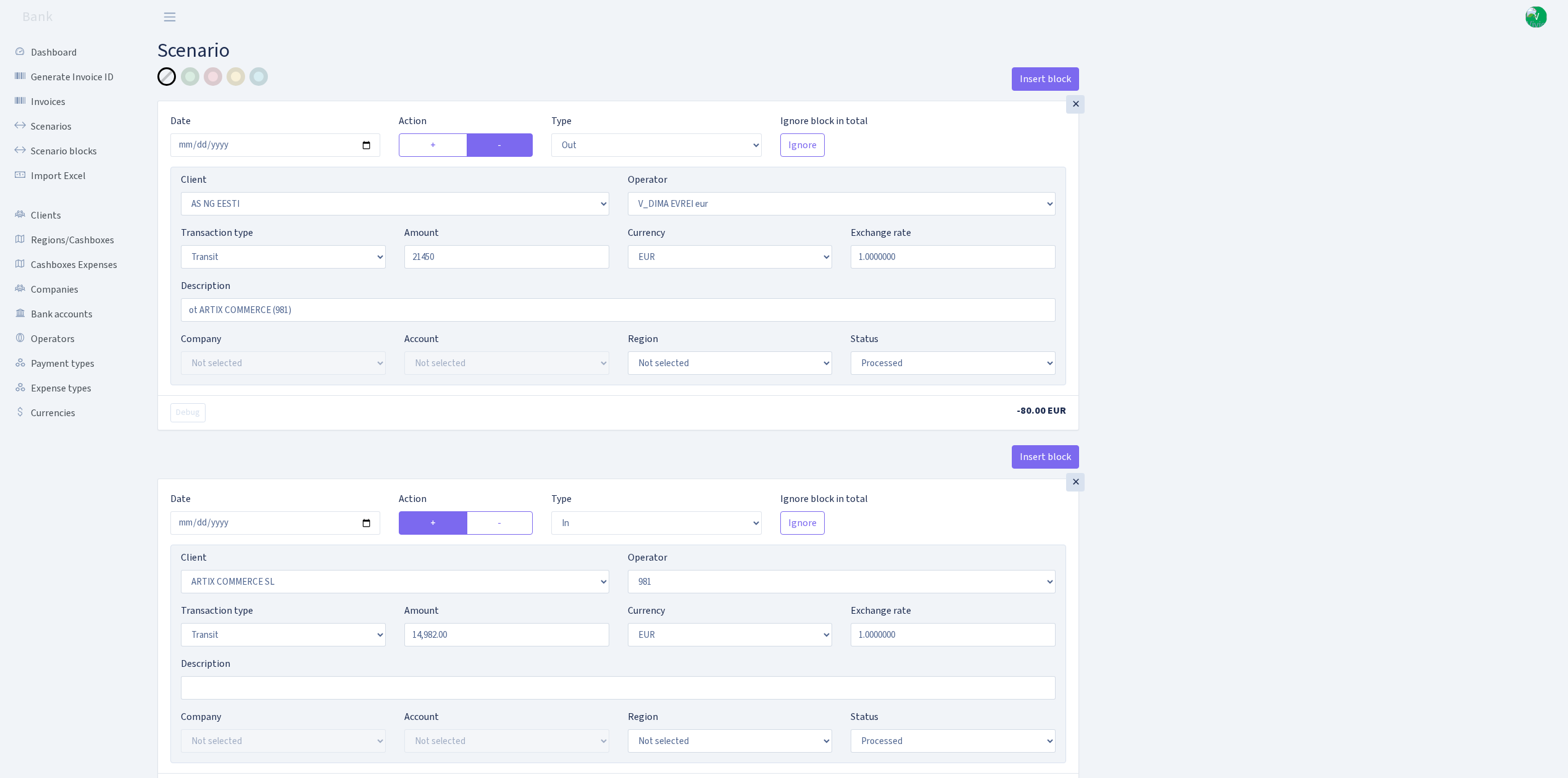
type input "21,450.00"
click at [54, 128] on link "Scenarios" at bounding box center [68, 127] width 124 height 25
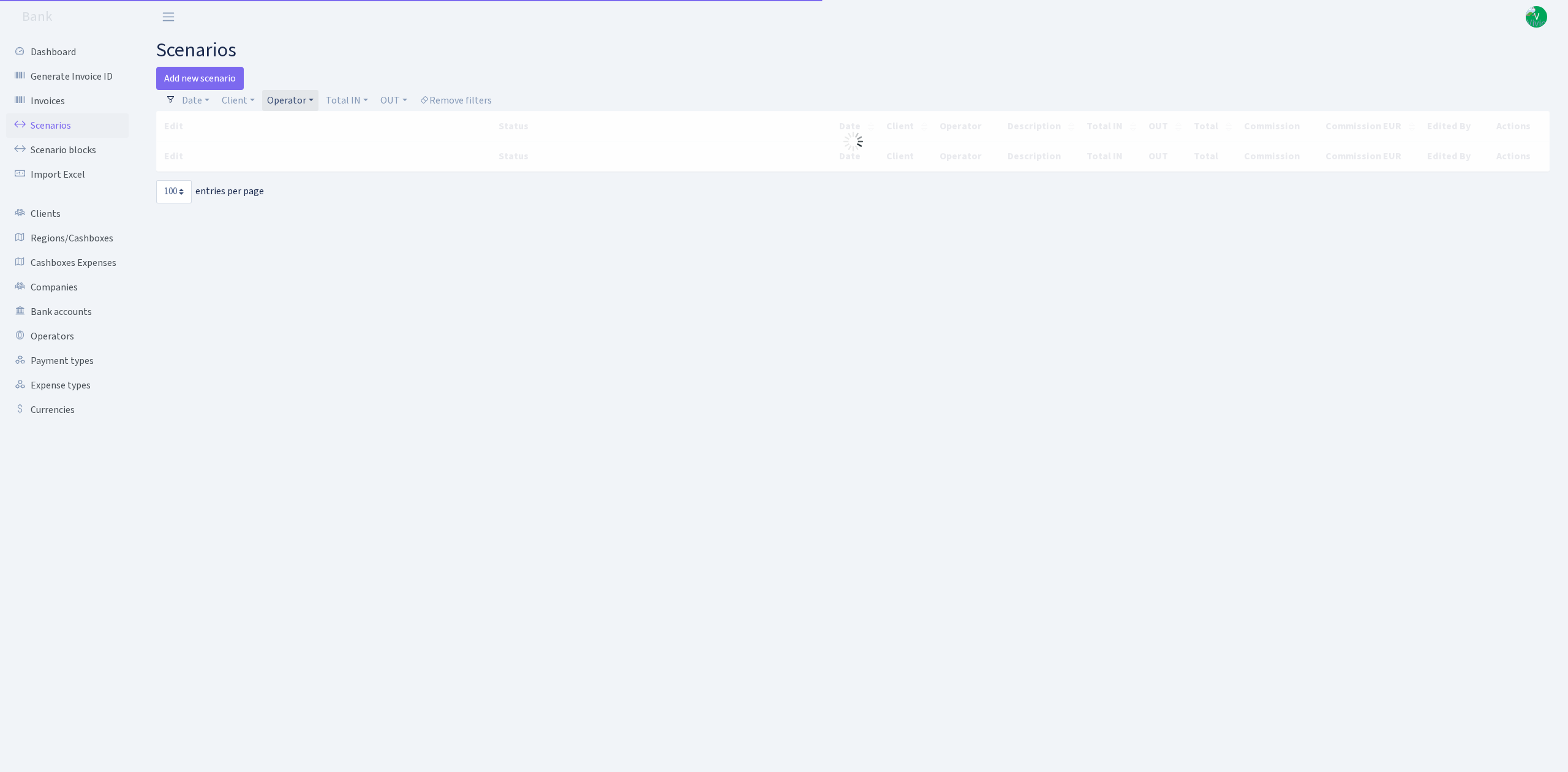
select select "100"
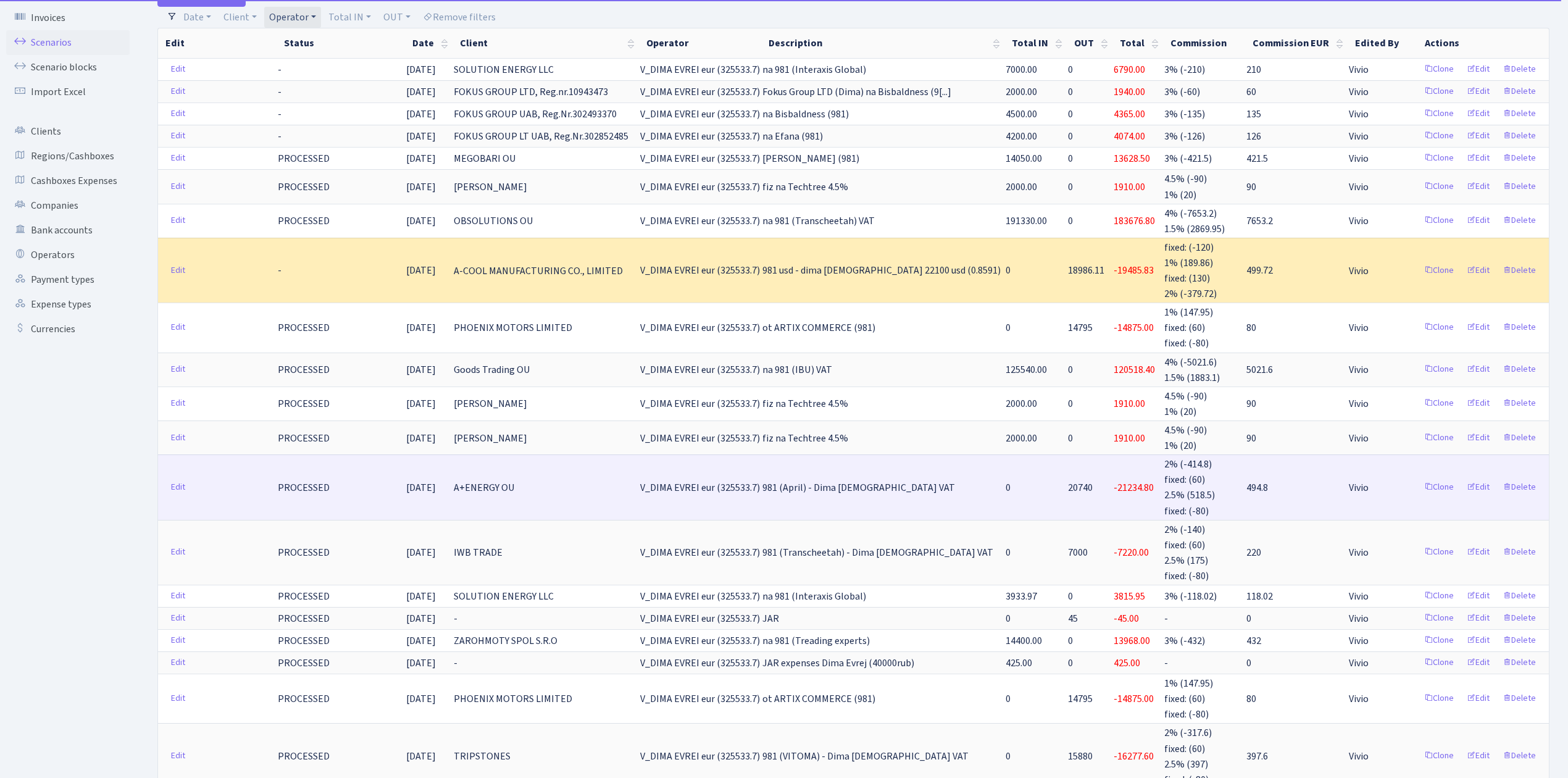
scroll to position [329, 0]
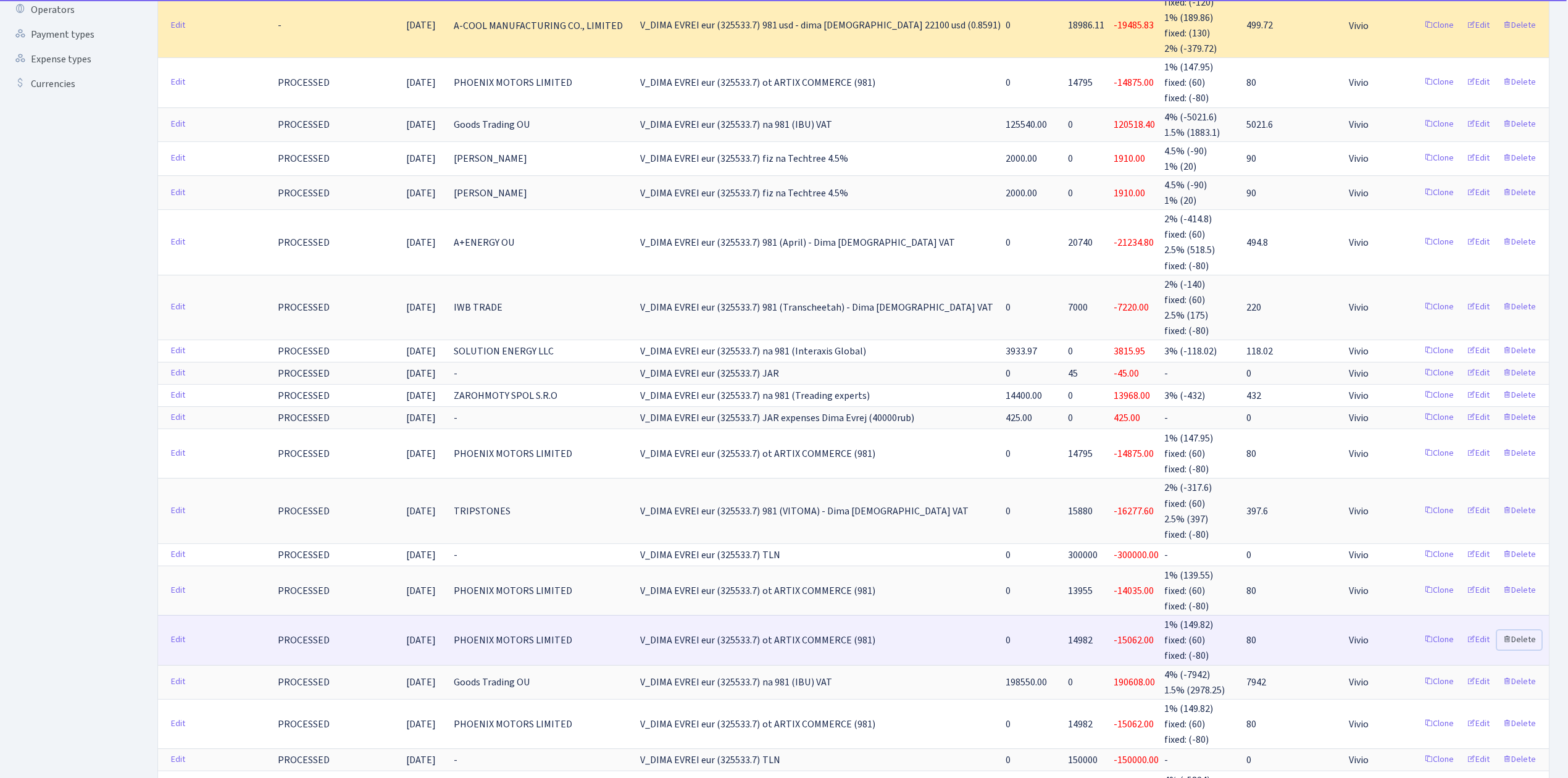
click at [1525, 631] on link "Delete" at bounding box center [1519, 640] width 44 height 19
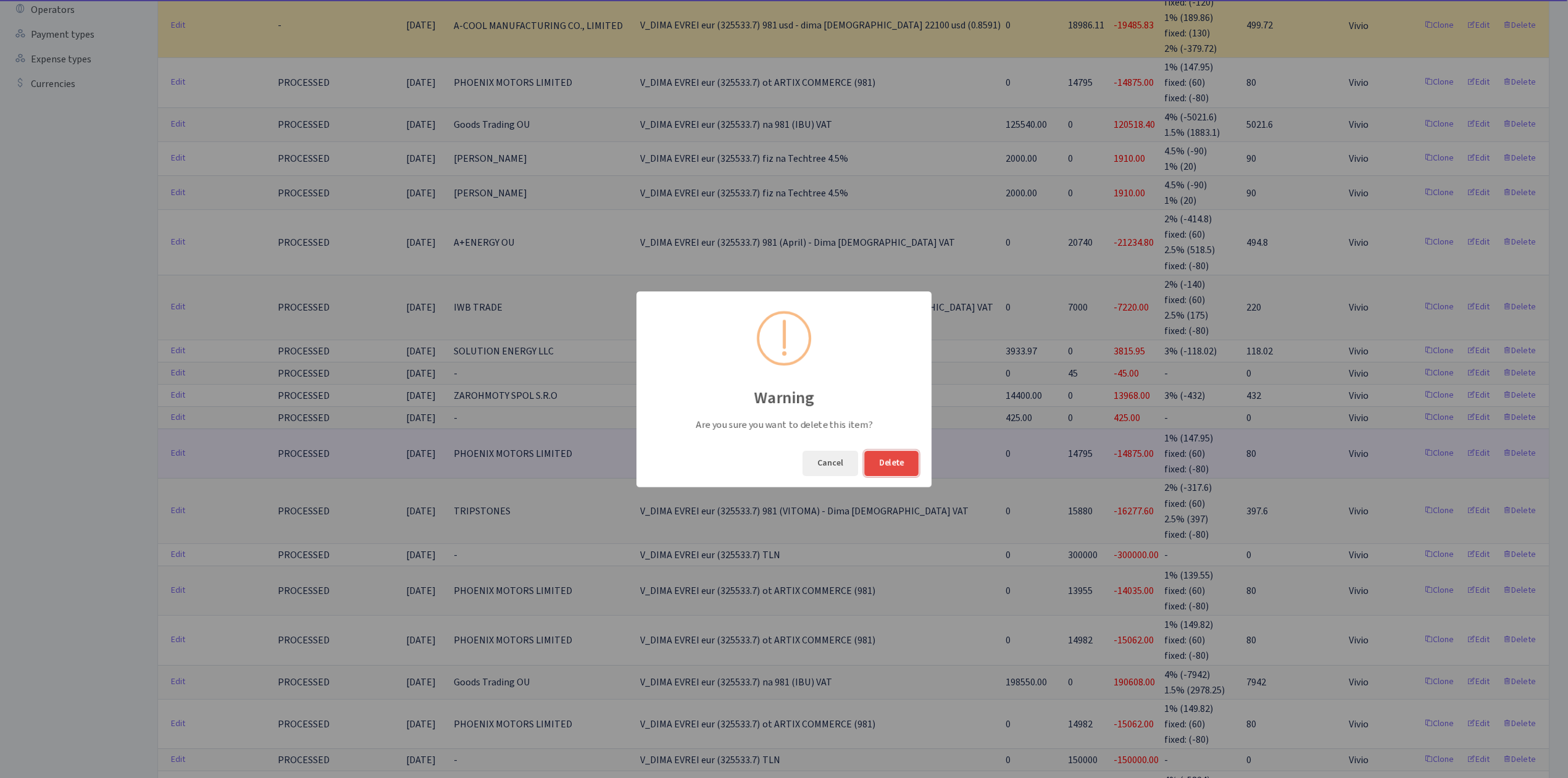
click at [900, 455] on button "Delete" at bounding box center [891, 463] width 54 height 26
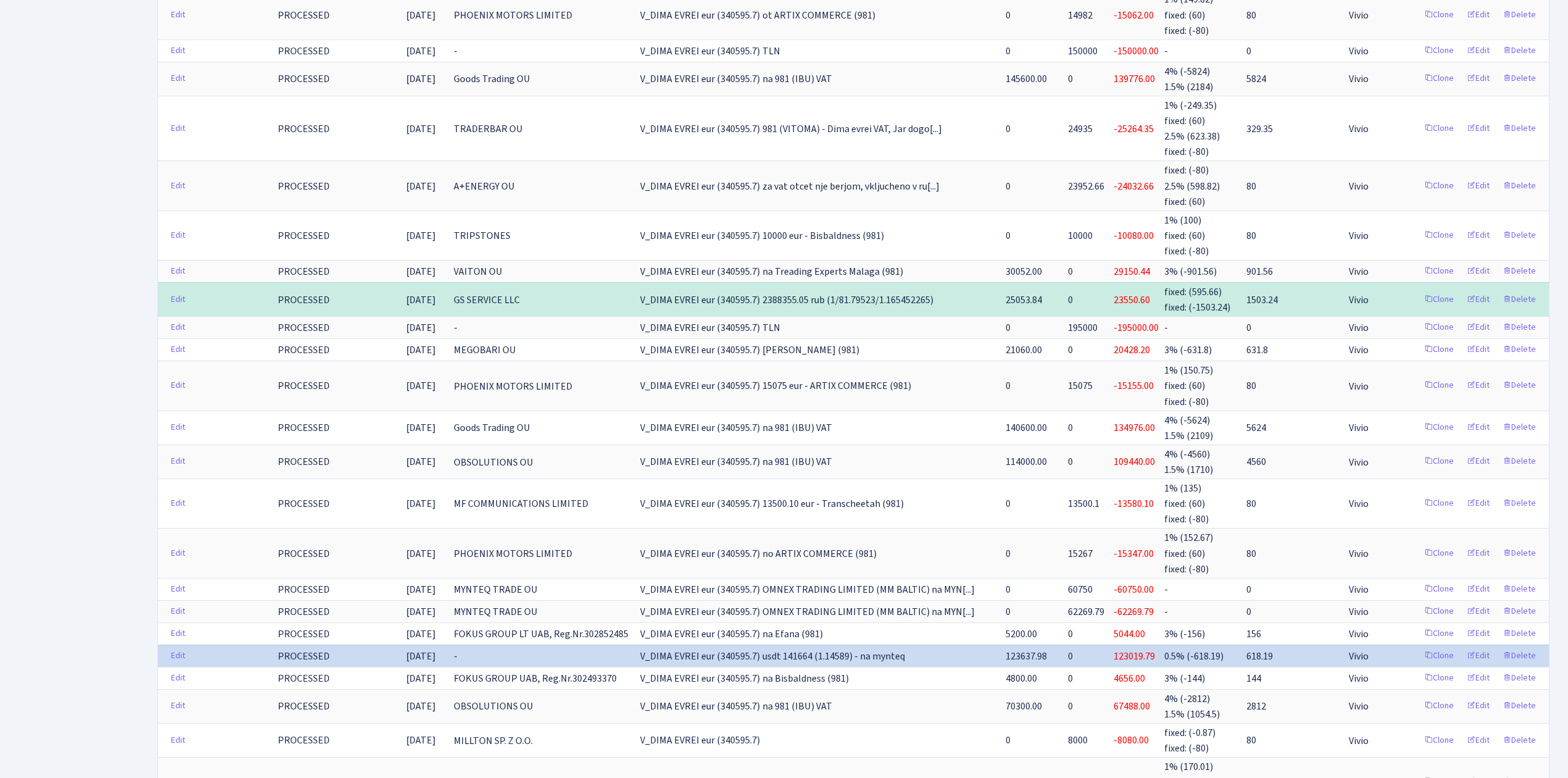
scroll to position [1236, 0]
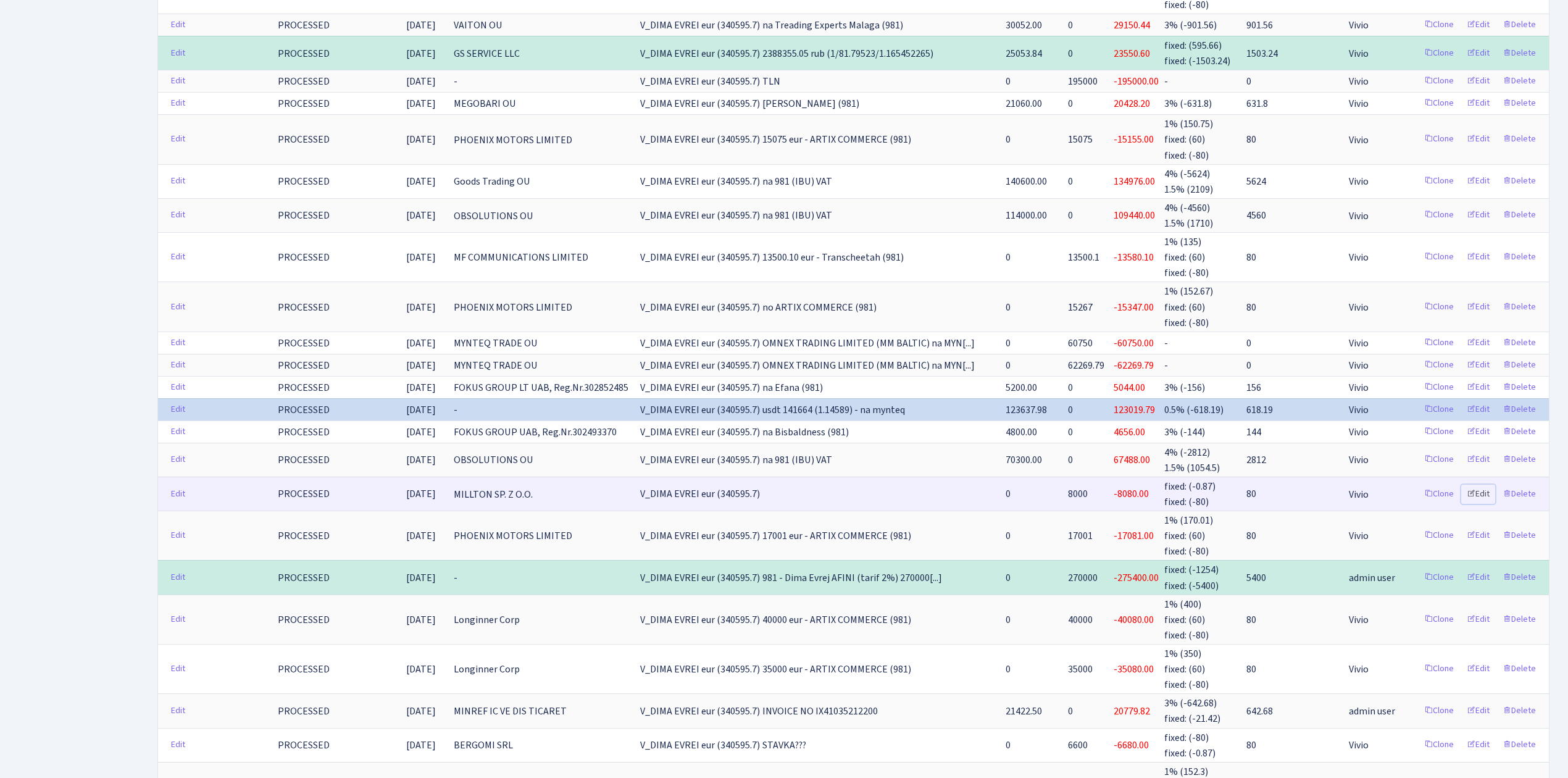
click at [1479, 485] on link "Edit" at bounding box center [1478, 494] width 34 height 19
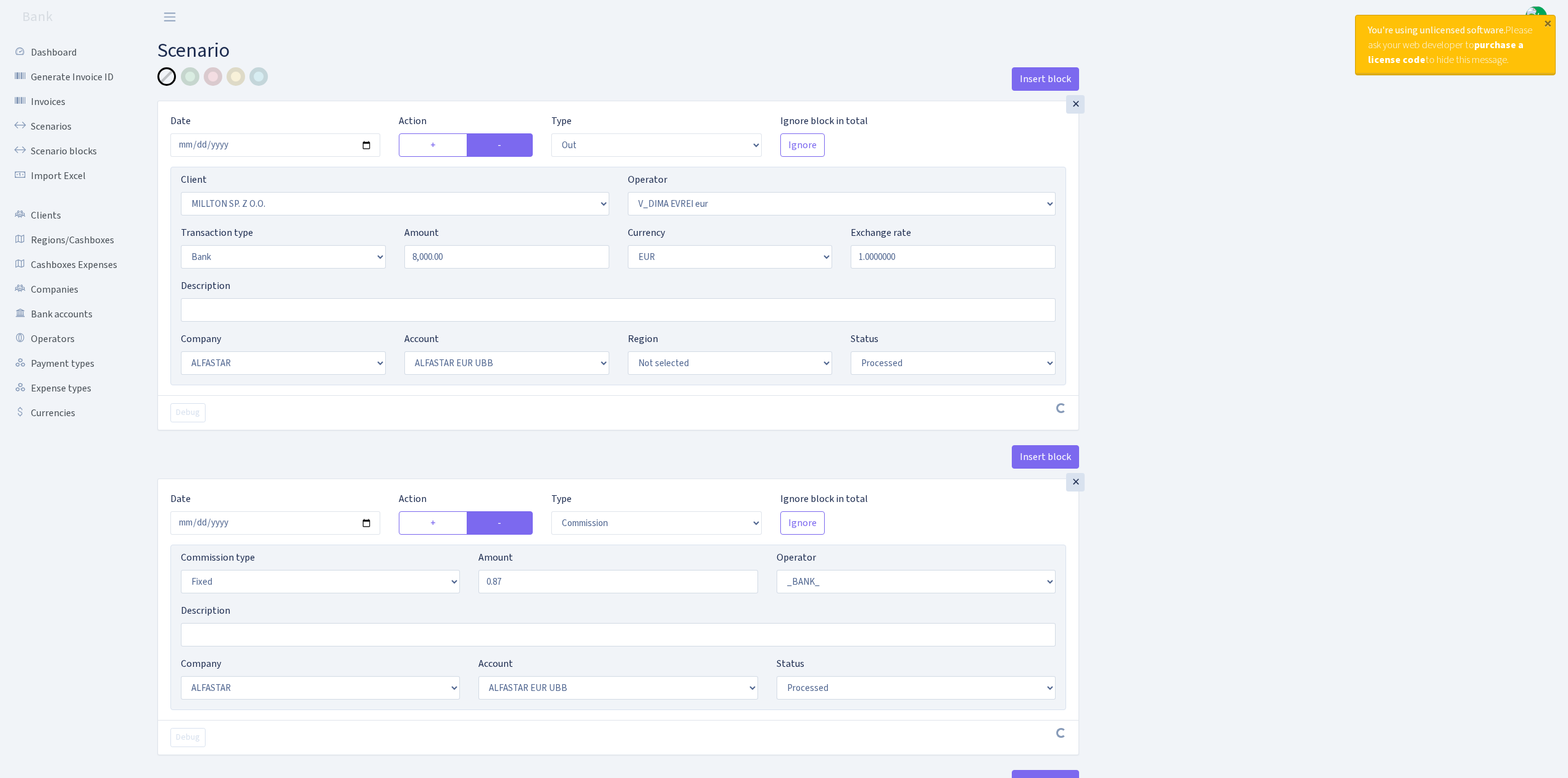
select select "out"
select select "3269"
select select "431"
select select "2"
select select "1"
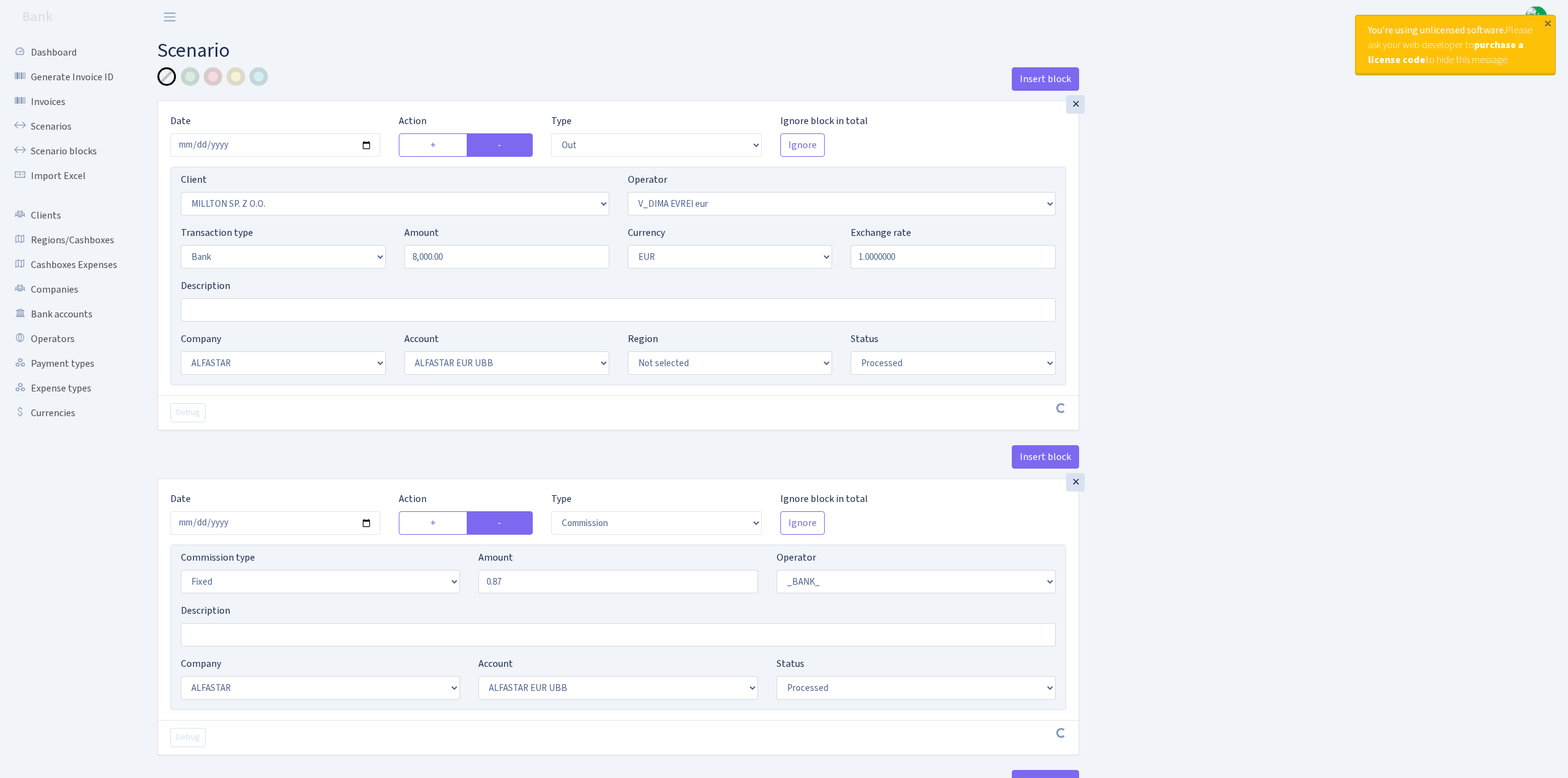
select select "14"
select select "42"
select select "processed"
select select "commission"
select select "fixed"
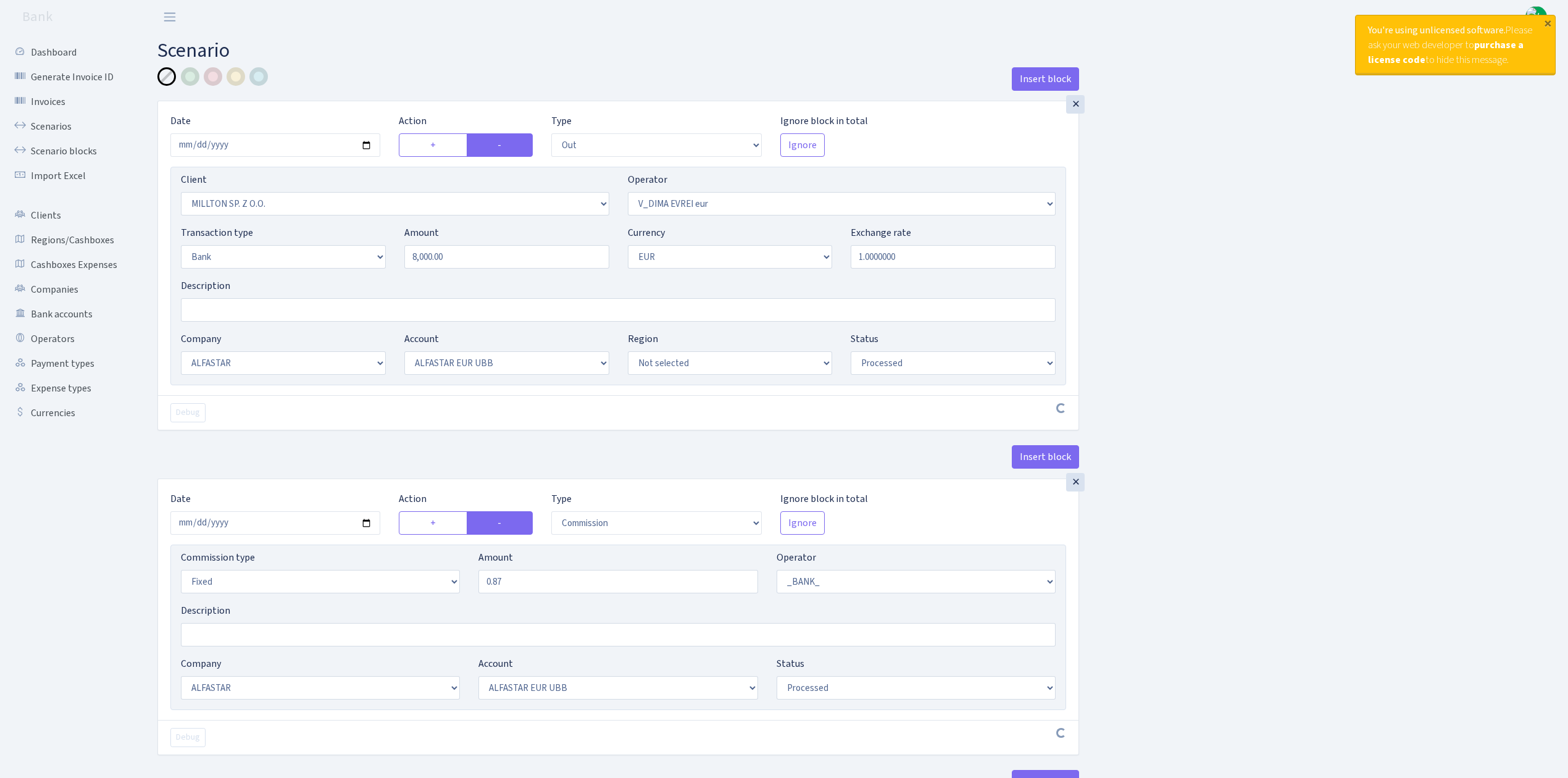
select select "1"
select select "14"
select select "42"
select select "processed"
select select "commission"
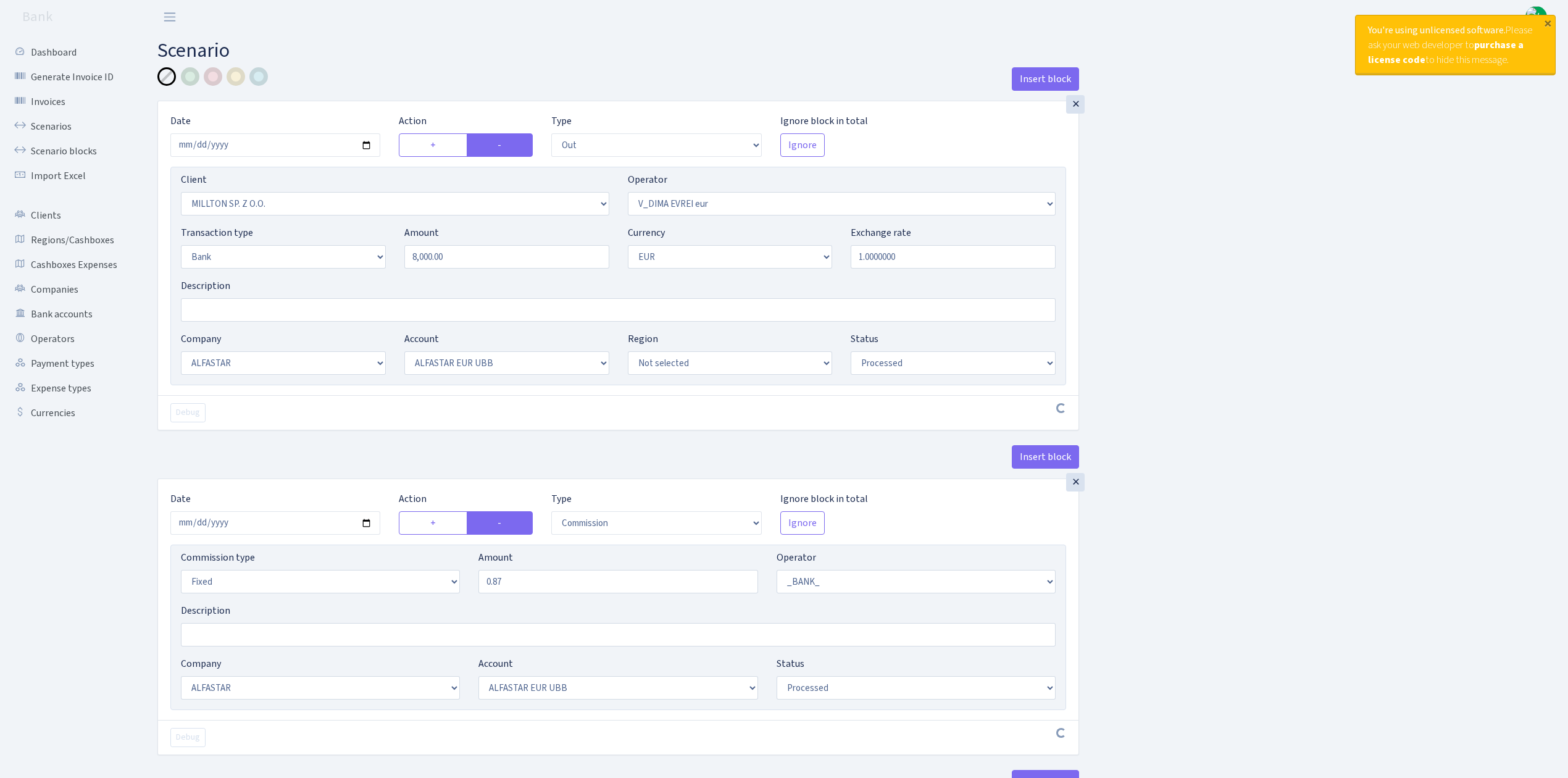
select select "fixed"
select select "431"
select select "processed"
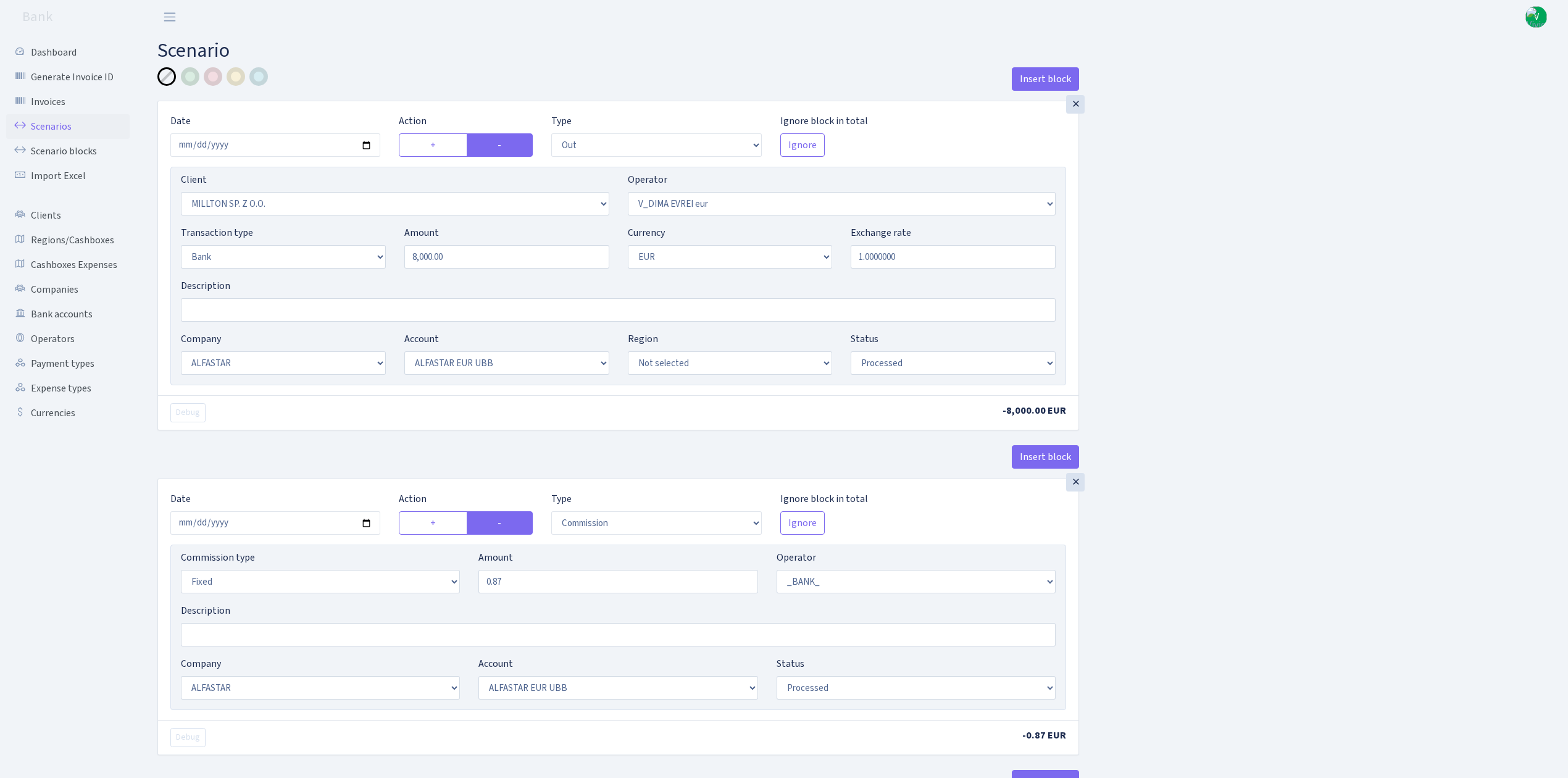
click at [47, 126] on link "Scenarios" at bounding box center [68, 127] width 124 height 25
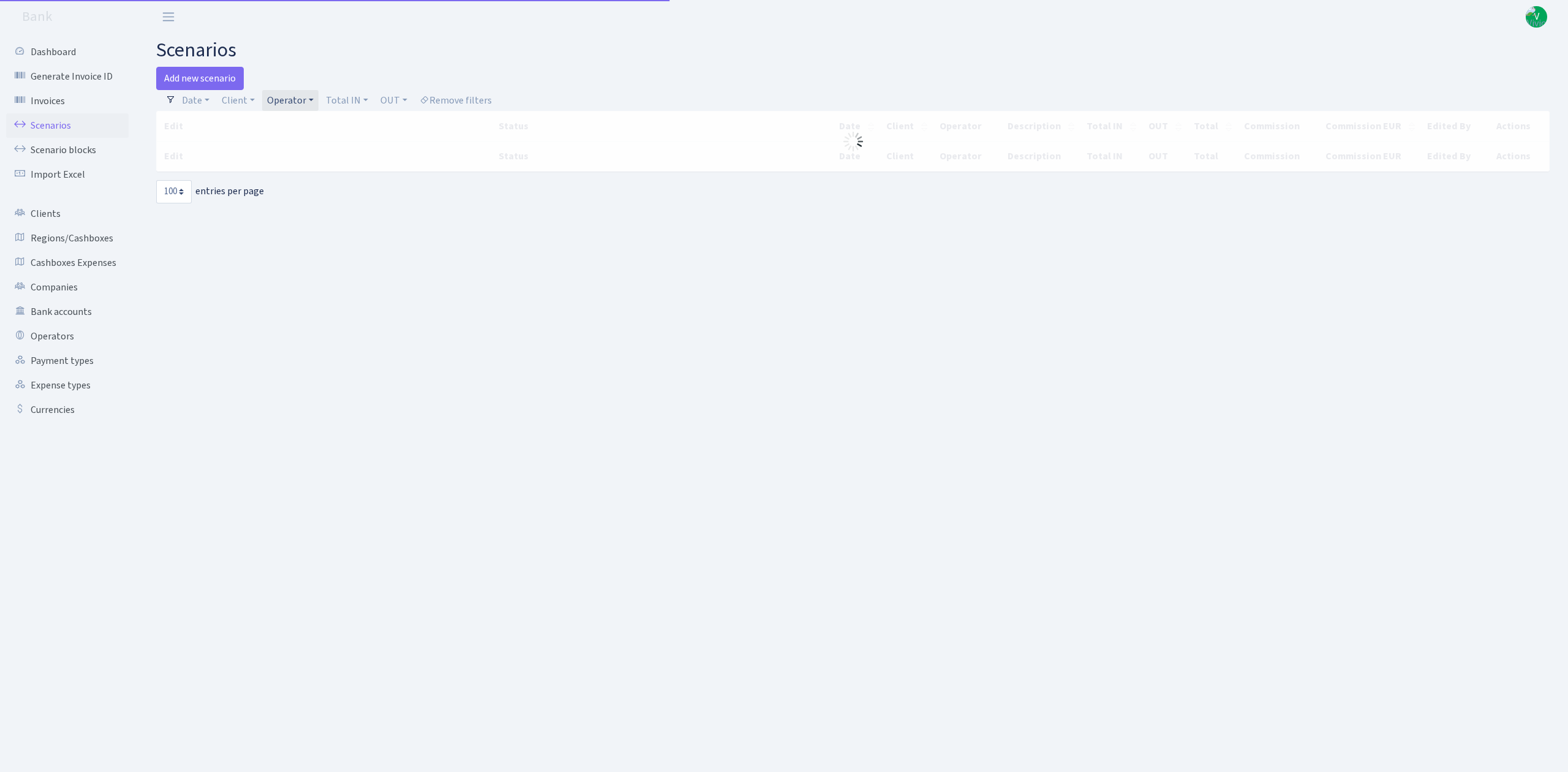
select select "100"
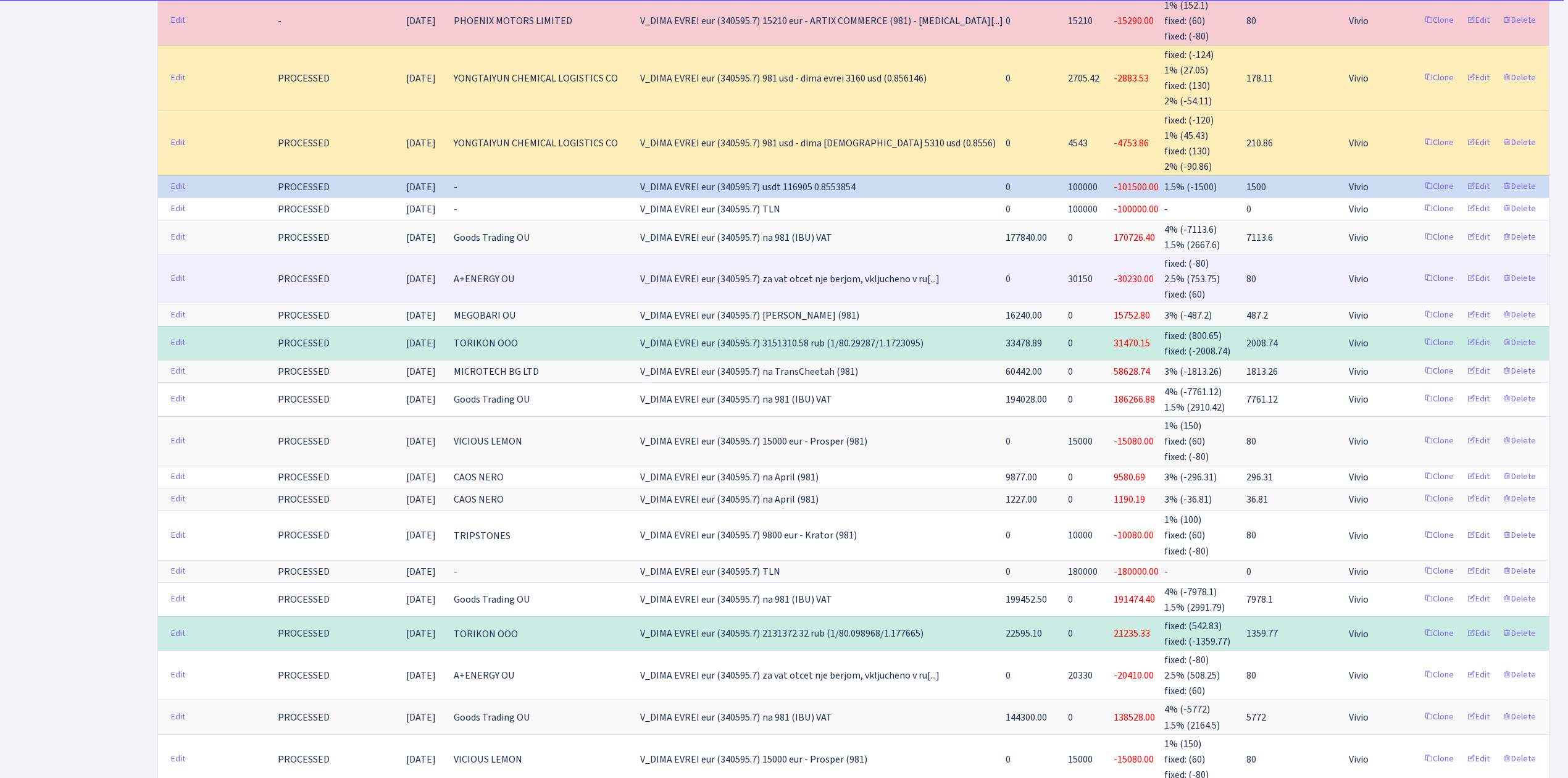
scroll to position [2881, 0]
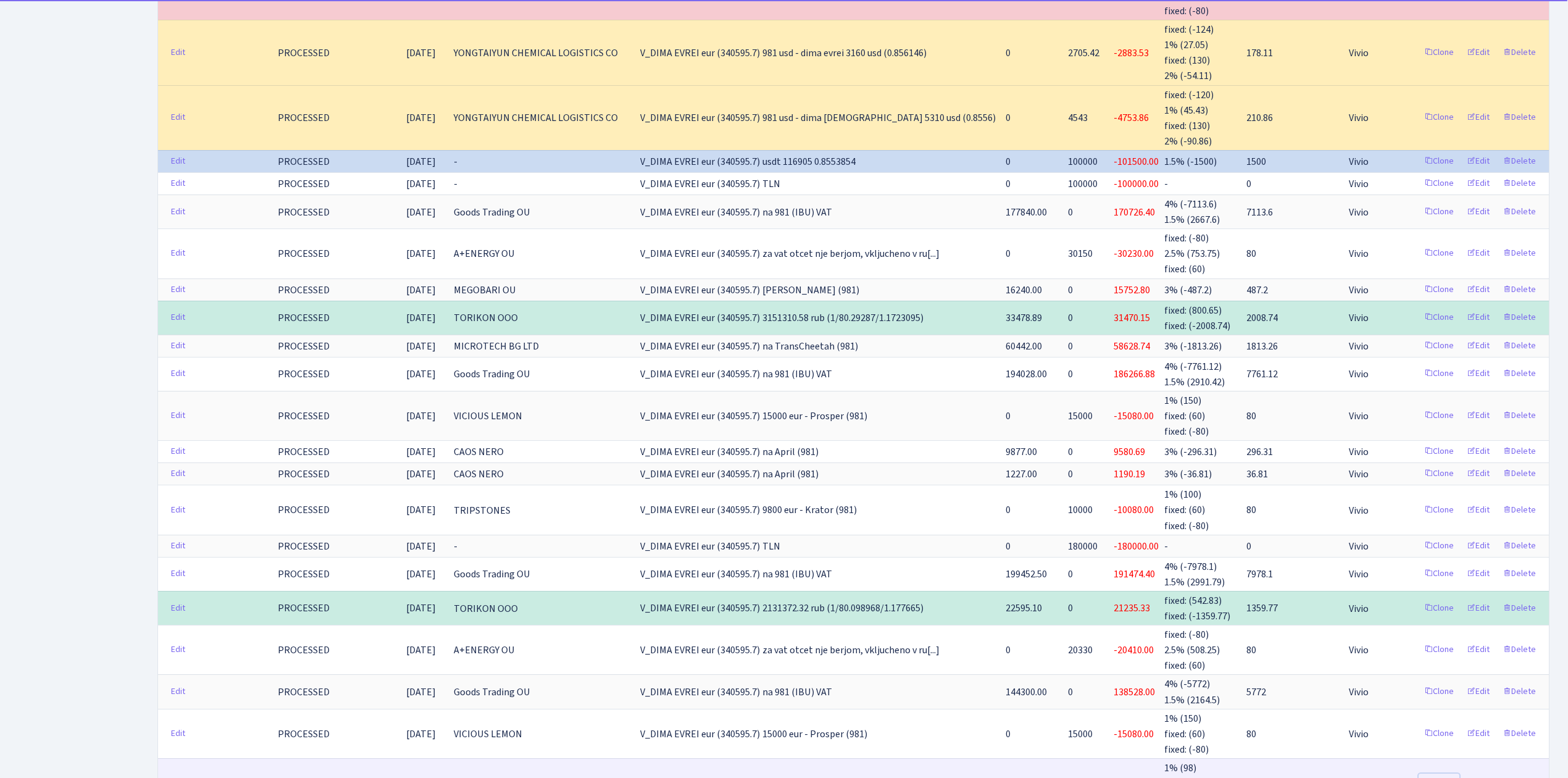
click at [1439, 774] on link "Clone" at bounding box center [1439, 784] width 41 height 19
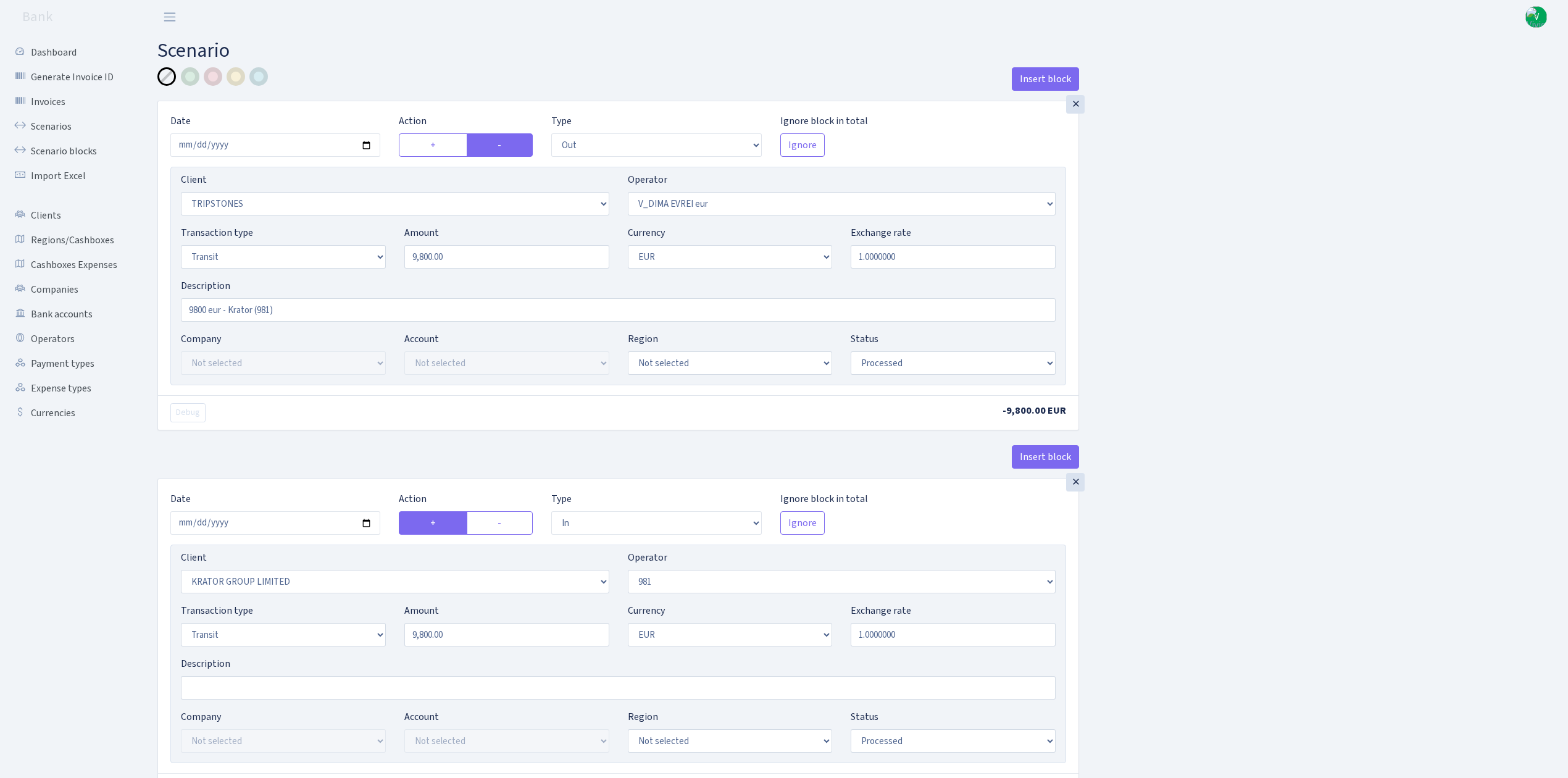
select select "out"
select select "2612"
select select "431"
select select "5"
select select "1"
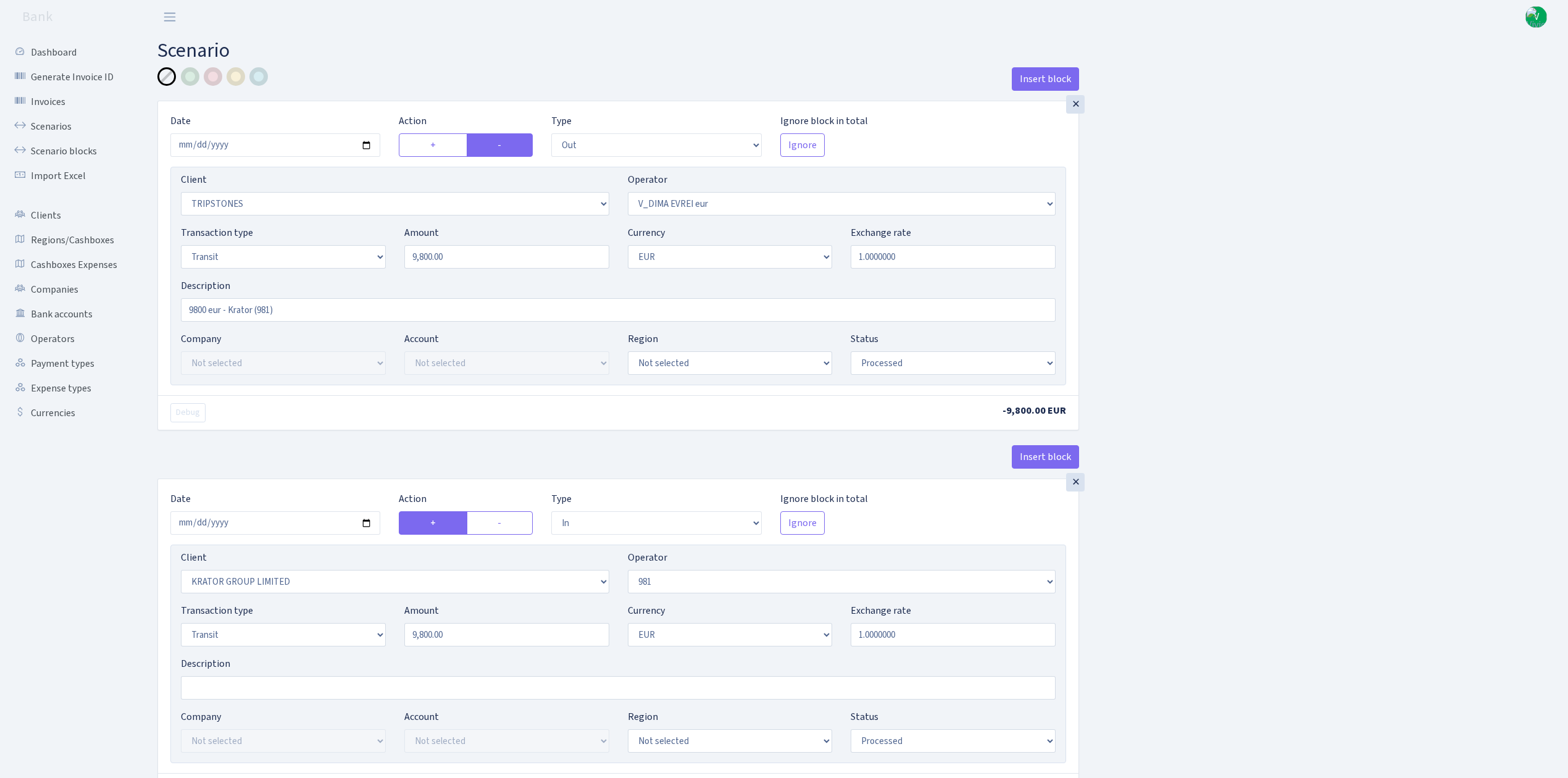
select select "processed"
select select "in"
select select "3198"
select select "61"
select select "5"
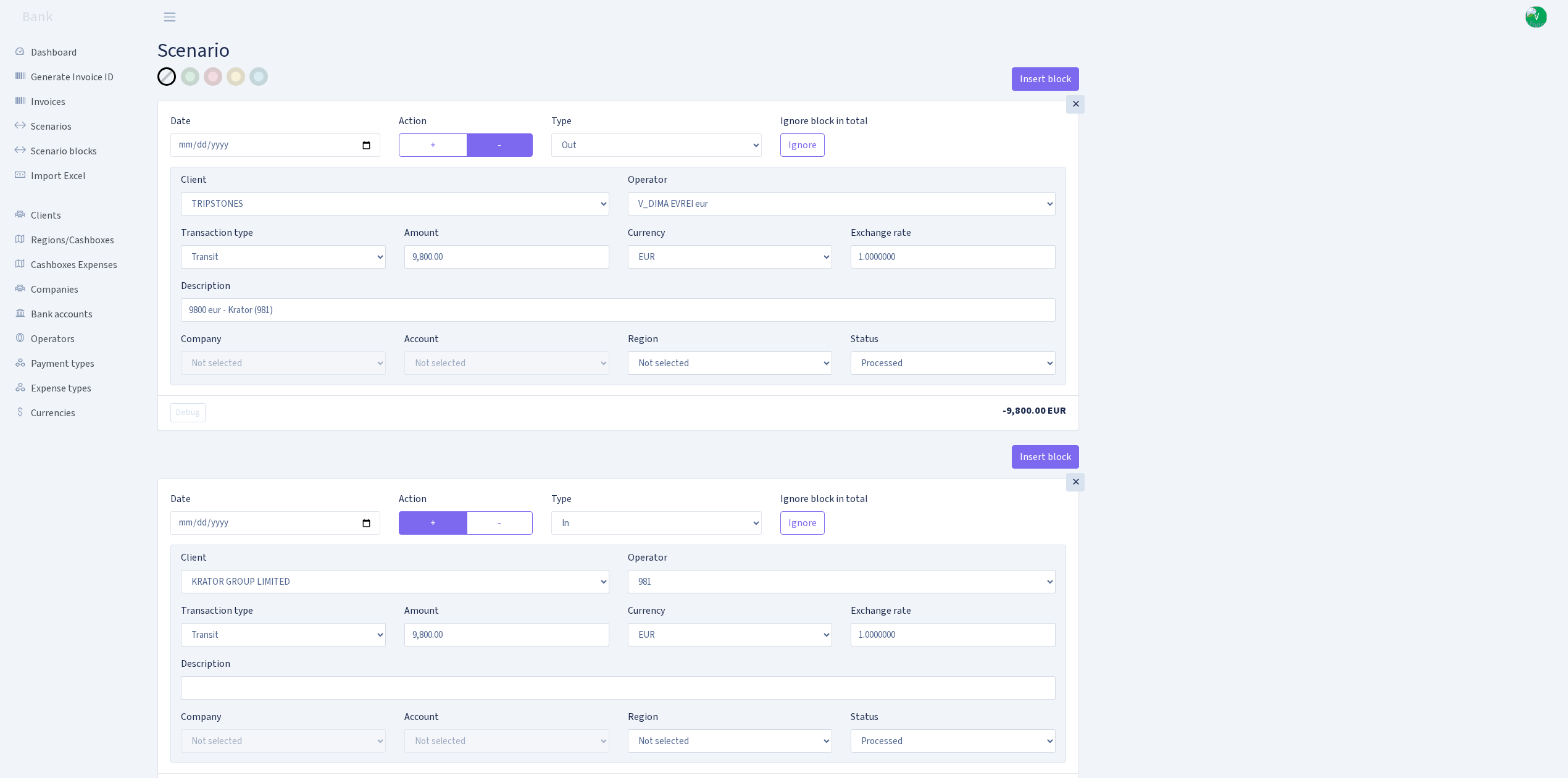
select select "1"
select select "processed"
select select "commission"
select select "61"
select select "processed"
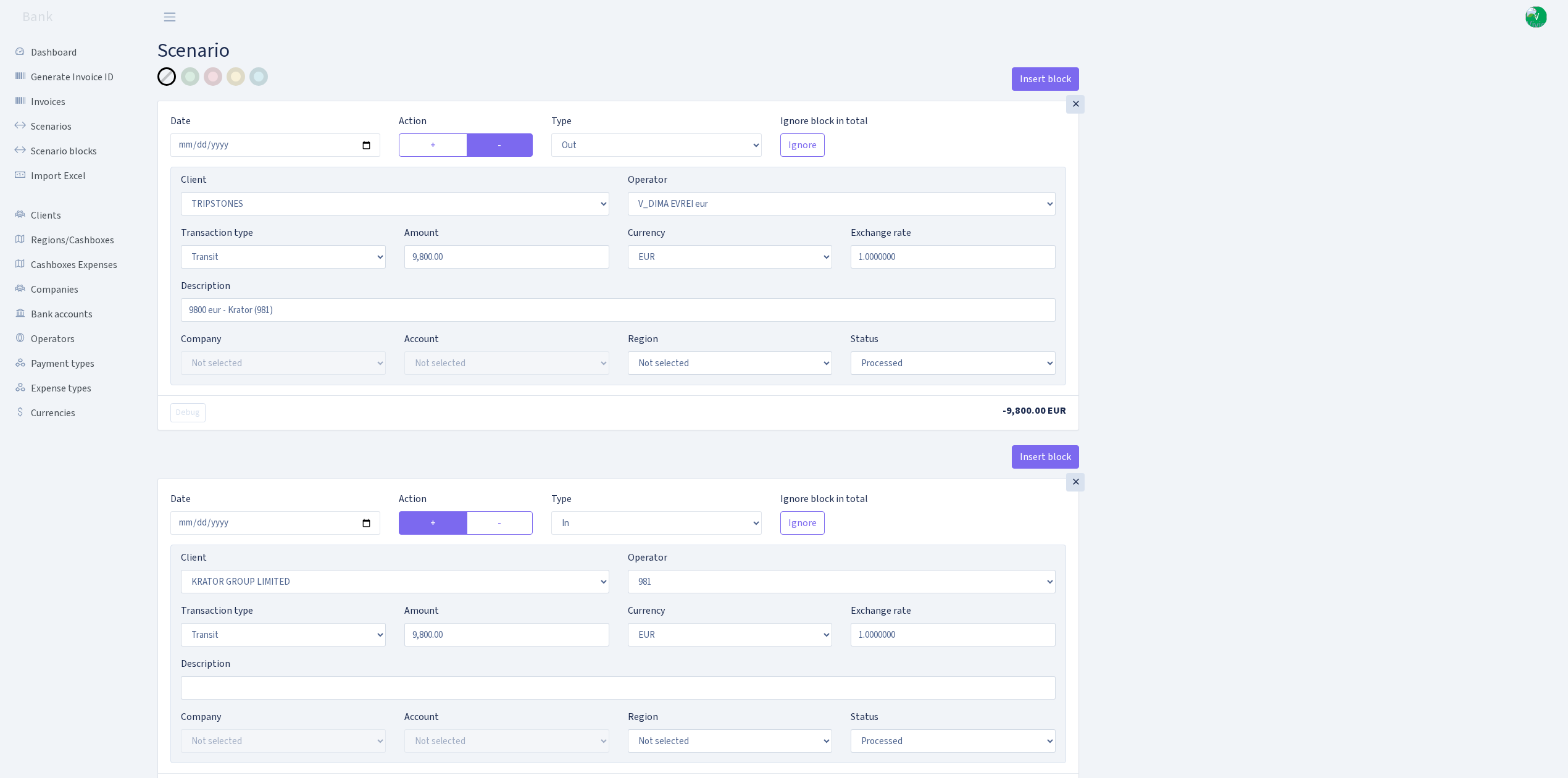
select select "commission"
select select "fixed"
select select "61"
select select "processed"
select select "commission"
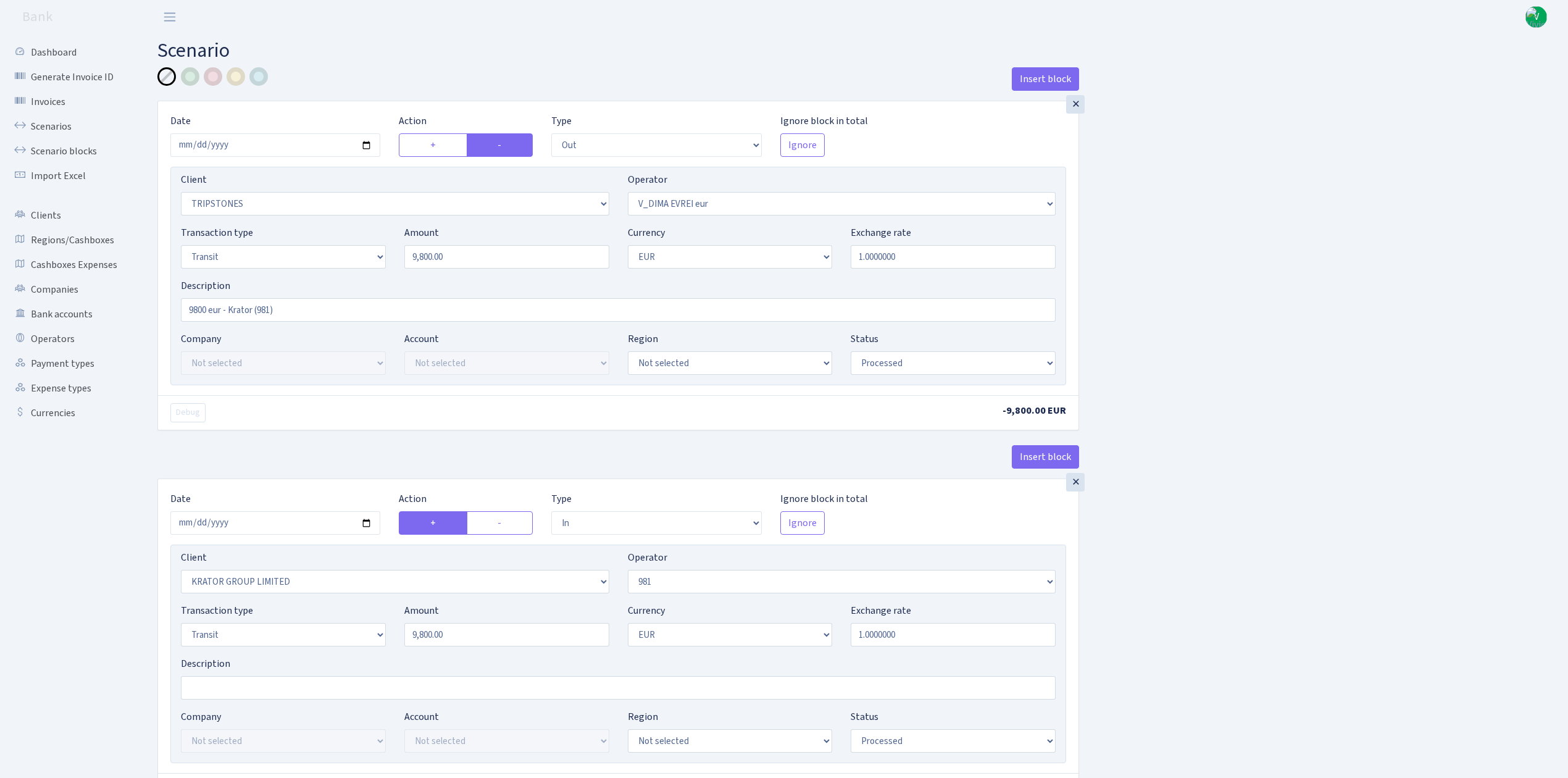
select select "fixed"
select select "431"
select select "processed"
click at [366, 145] on input "2025-06-27" at bounding box center [275, 145] width 210 height 24
type input "[DATE]"
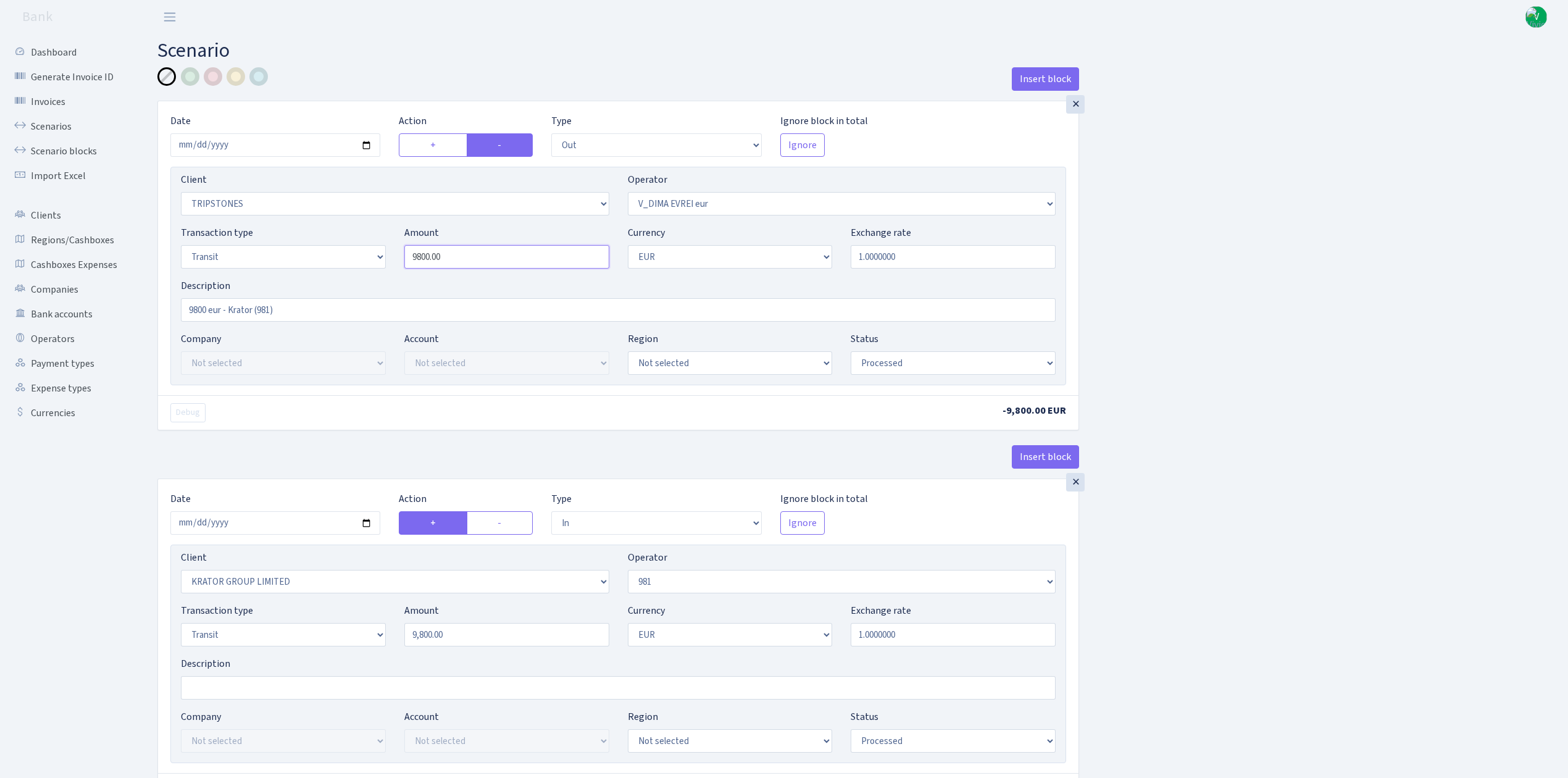
click at [478, 263] on input "9800.00" at bounding box center [507, 256] width 205 height 24
drag, startPoint x: 455, startPoint y: 257, endPoint x: 371, endPoint y: 241, distance: 85.5
click at [371, 241] on div "Transaction type Not selected 981 ELF FISH crypto GIRT IVO dekl MM-BALTIC eur U…" at bounding box center [618, 251] width 893 height 53
type input "21,450.00"
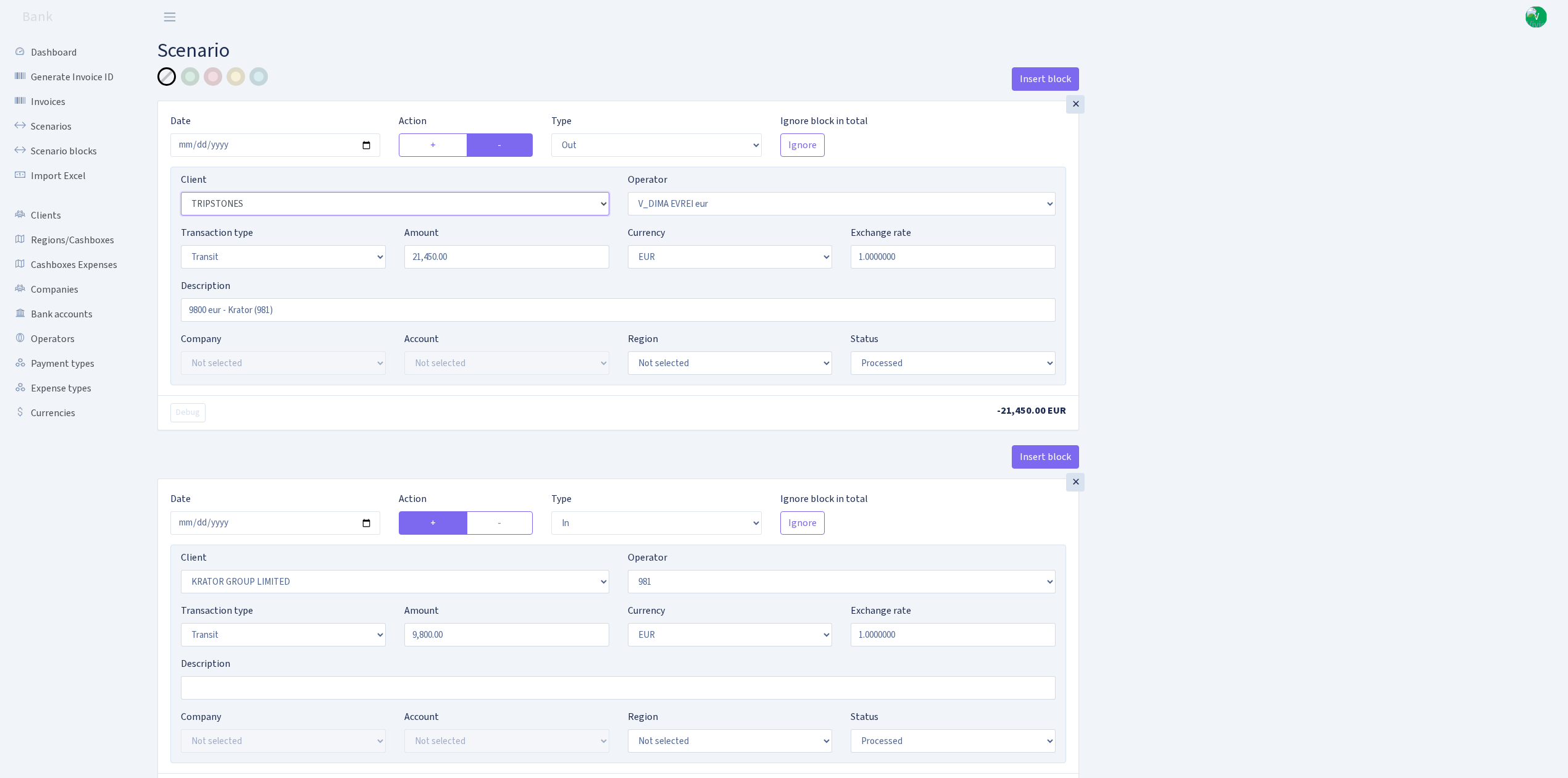
click at [252, 204] on select "Not selected 1 KOC GEMICILIK VE TASIMACILIK 1/BALDERE-SILDEDZE SIGNE 1/SCP NERO…" at bounding box center [394, 203] width 428 height 24
select select "3351"
click at [181, 193] on select "Not selected 1 KOC GEMICILIK VE TASIMACILIK 1/BALDERE-SILDEDZE SIGNE 1/SCP NERO…" at bounding box center [394, 203] width 428 height 24
click at [198, 310] on input "9800 eur - Krator (981)" at bounding box center [618, 310] width 875 height 24
drag, startPoint x: 208, startPoint y: 315, endPoint x: 141, endPoint y: 301, distance: 68.4
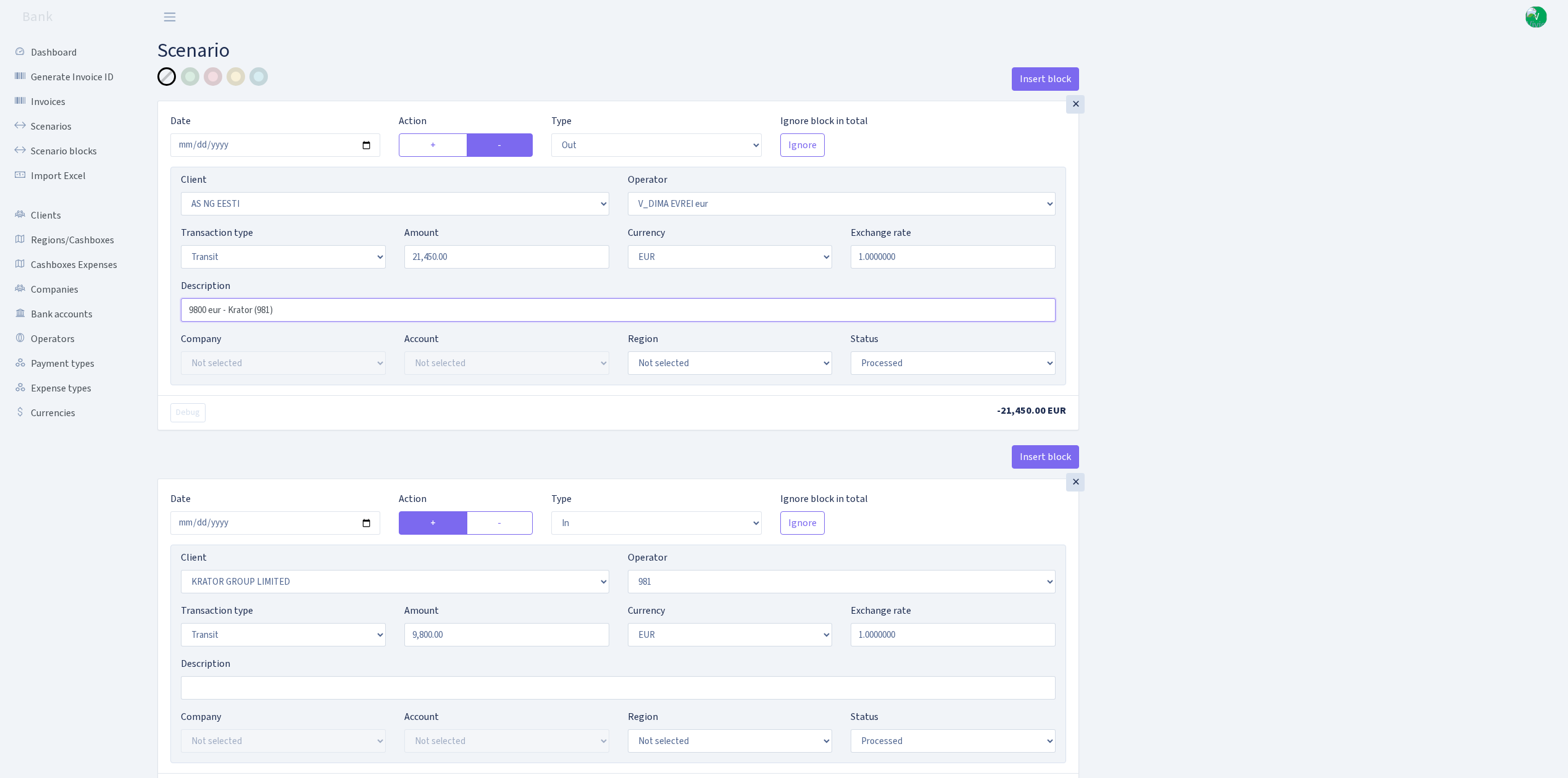
click at [253, 315] on input "21450 eur - Krator (981)" at bounding box center [618, 310] width 875 height 24
drag, startPoint x: 257, startPoint y: 307, endPoint x: 233, endPoint y: 305, distance: 24.1
click at [233, 305] on input "21450 eur - Krator (981)" at bounding box center [618, 310] width 875 height 24
type input "21450 eur - Simplification (981)"
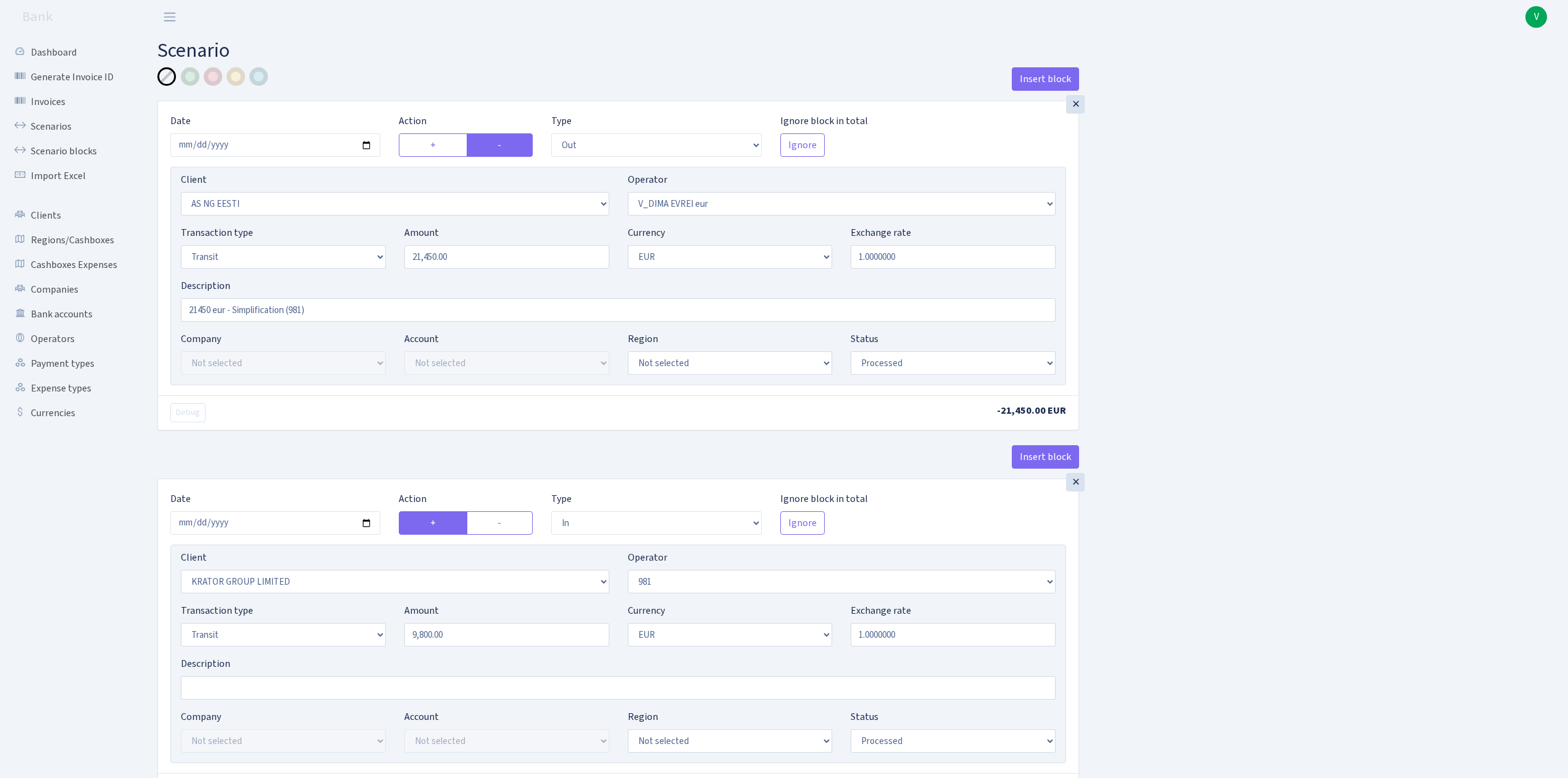
click at [362, 525] on input "2025-06-27" at bounding box center [275, 523] width 210 height 24
type input "2025-09-09"
drag, startPoint x: 468, startPoint y: 640, endPoint x: 367, endPoint y: 625, distance: 102.1
click at [367, 625] on div "Transaction type Not selected 981 ELF FISH crypto GIRT IVO dekl MM-BALTIC eur U…" at bounding box center [618, 630] width 893 height 53
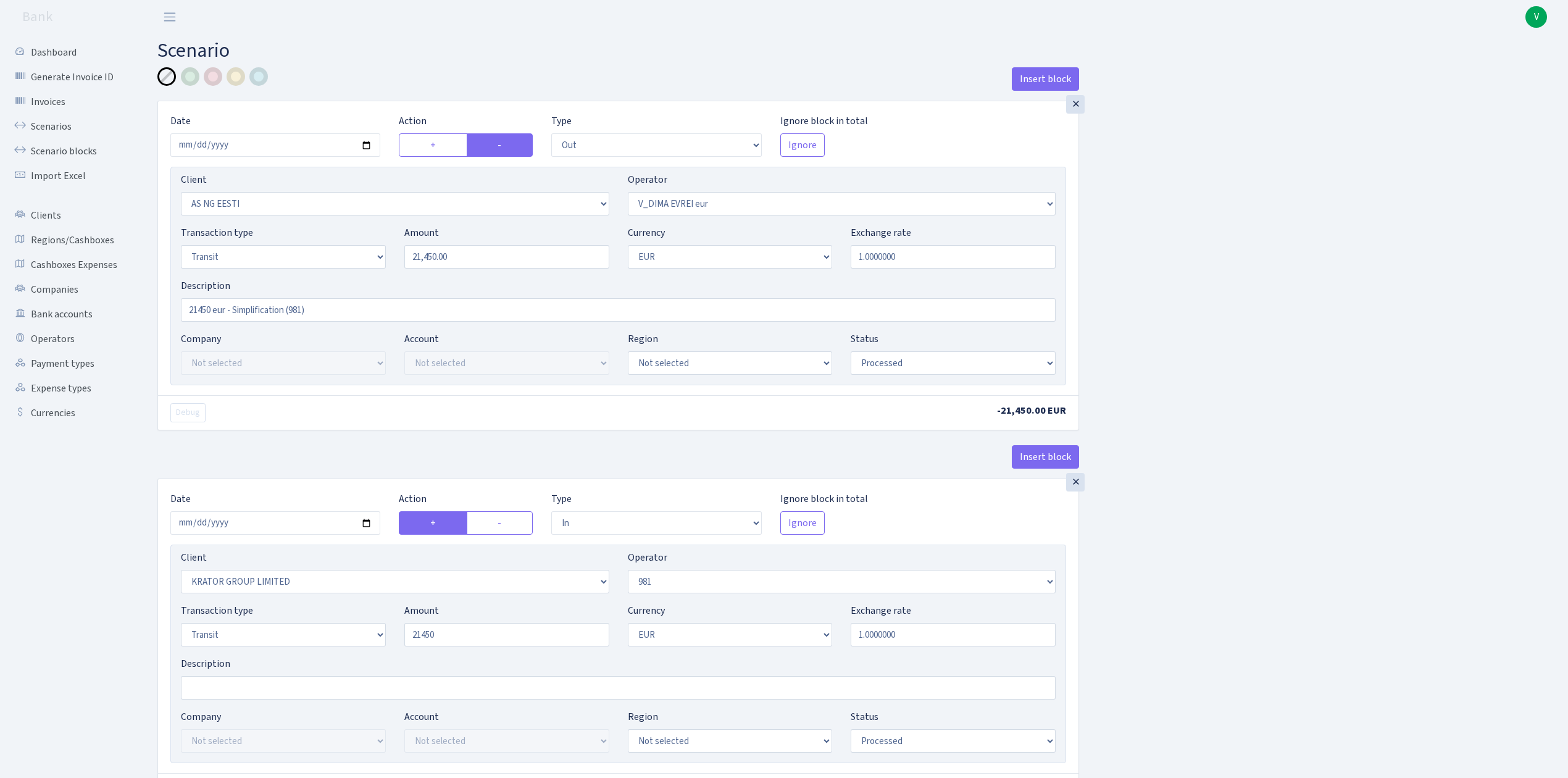
type input "21,450.00"
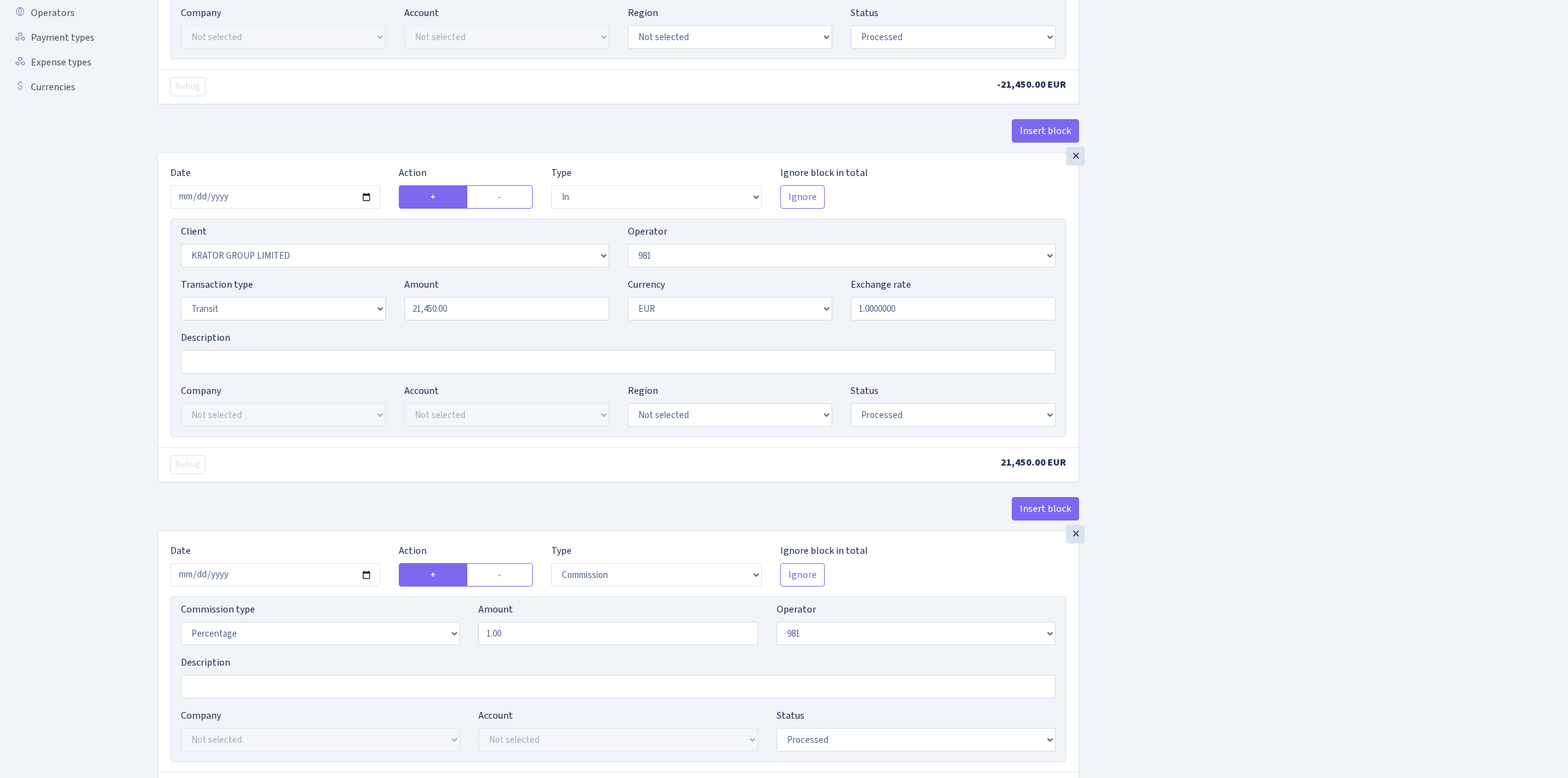
scroll to position [329, 0]
click at [601, 255] on select "Not selected 1 KOC GEMICILIK VE TASIMACILIK 1/BALDERE-SILDEDZE SIGNE 1/SCP NERO…" at bounding box center [394, 252] width 428 height 24
select select "2307"
click at [181, 244] on select "Not selected 1 KOC GEMICILIK VE TASIMACILIK 1/BALDERE-SILDEDZE SIGNE 1/SCP NERO…" at bounding box center [394, 252] width 428 height 24
click at [362, 577] on input "2025-06-27" at bounding box center [275, 572] width 210 height 24
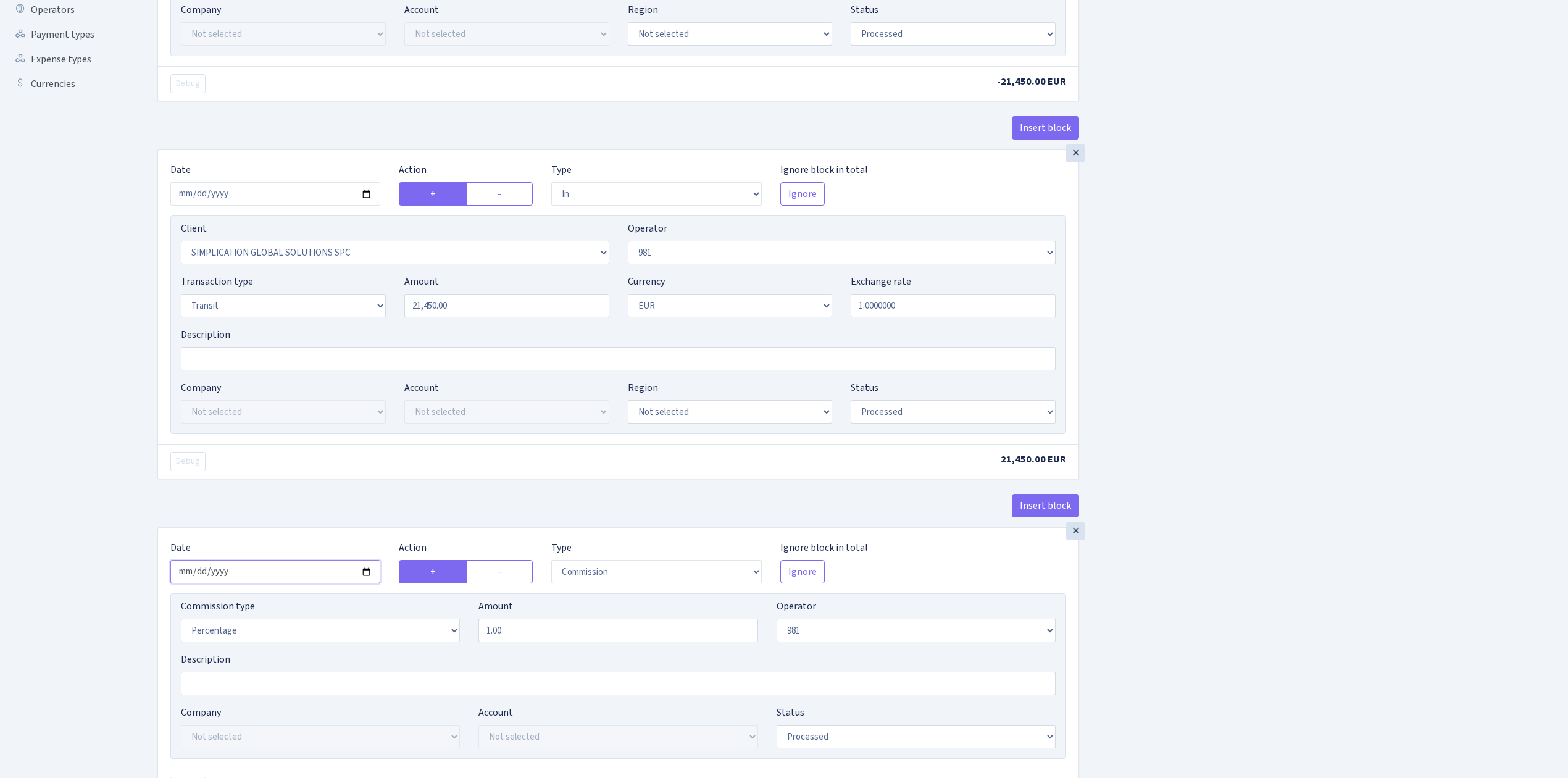
type input "2025-09-09"
click at [1301, 632] on div "Insert block × Date 2025-09-09 Action + - Type --- In Out Commission Field requ…" at bounding box center [853, 648] width 1411 height 1820
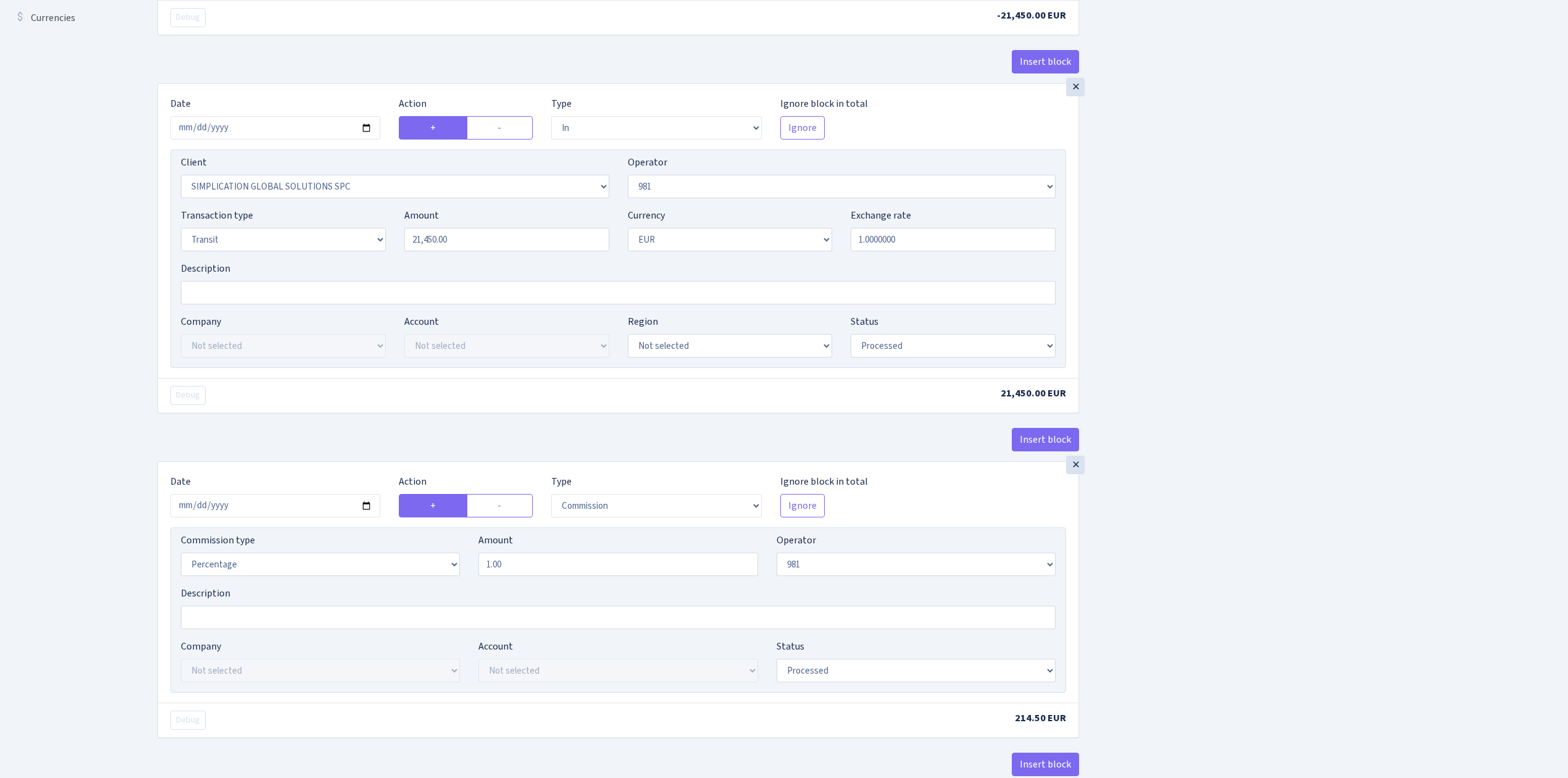
scroll to position [658, 0]
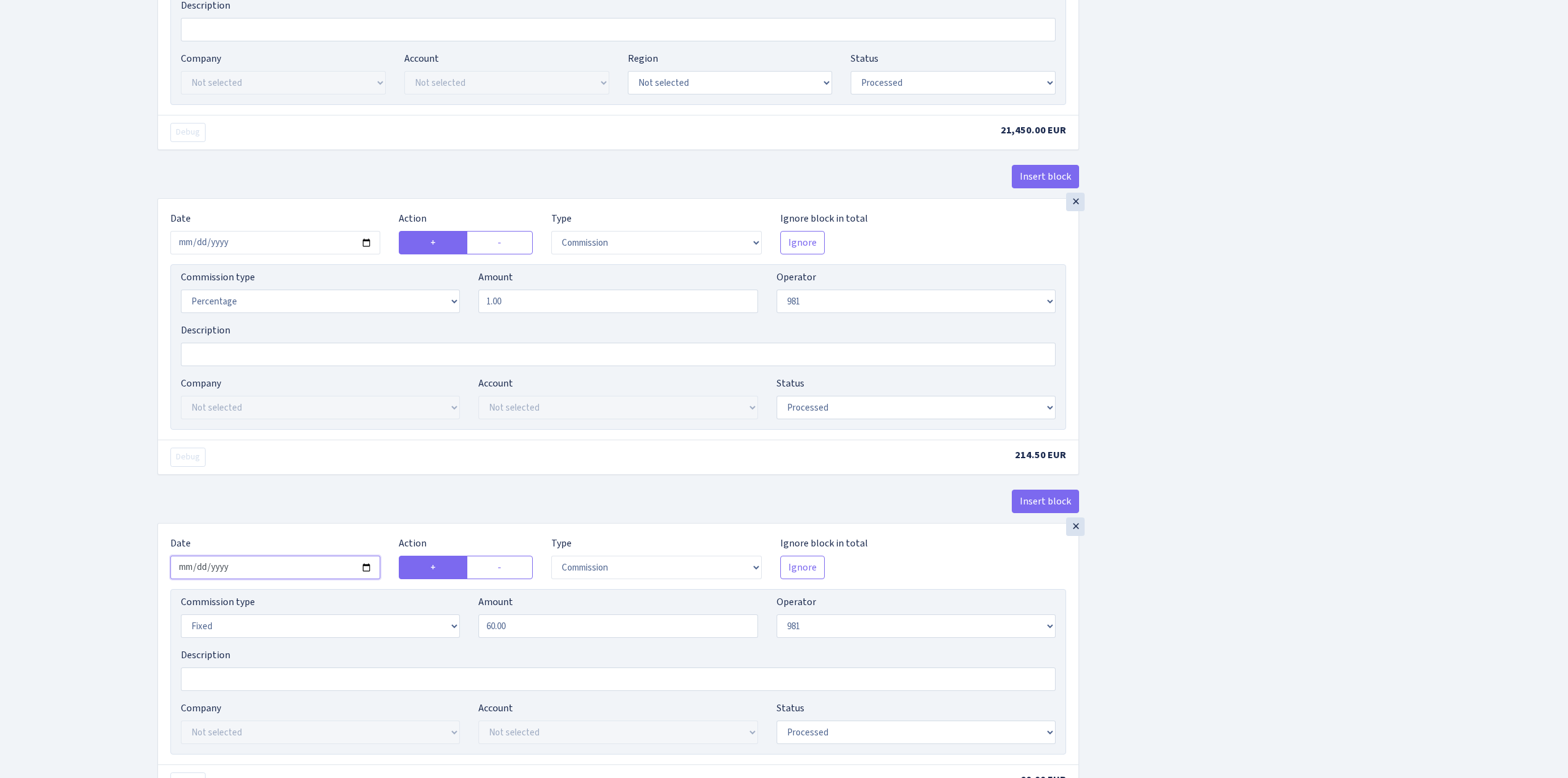
click at [368, 573] on input "2025-06-27" at bounding box center [275, 567] width 210 height 24
type input "2025-09-09"
click at [1196, 621] on div "Insert block × Date 2025-09-09 Action + - Type --- In Out Commission Field requ…" at bounding box center [853, 319] width 1411 height 1820
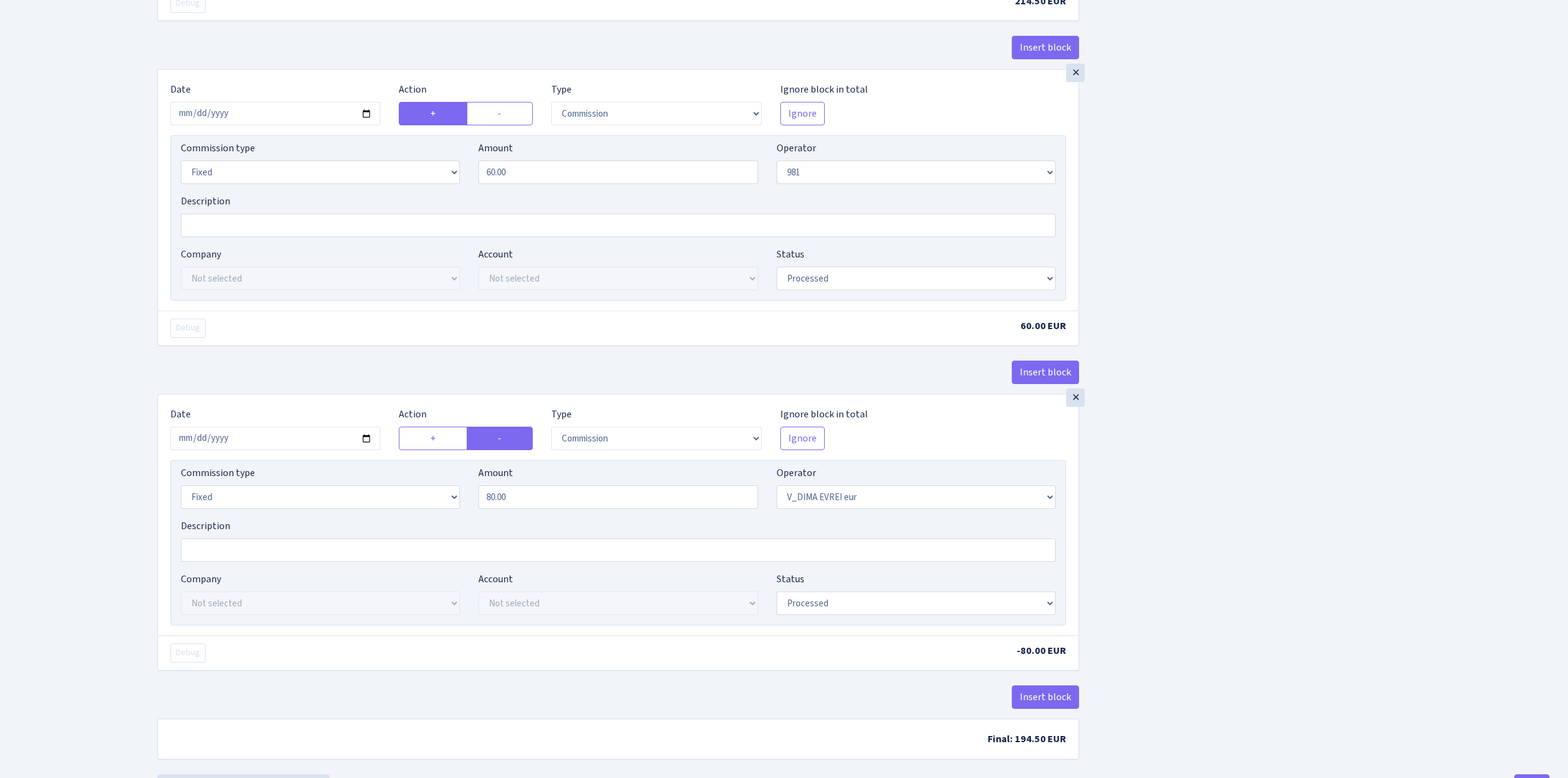
scroll to position [1152, 0]
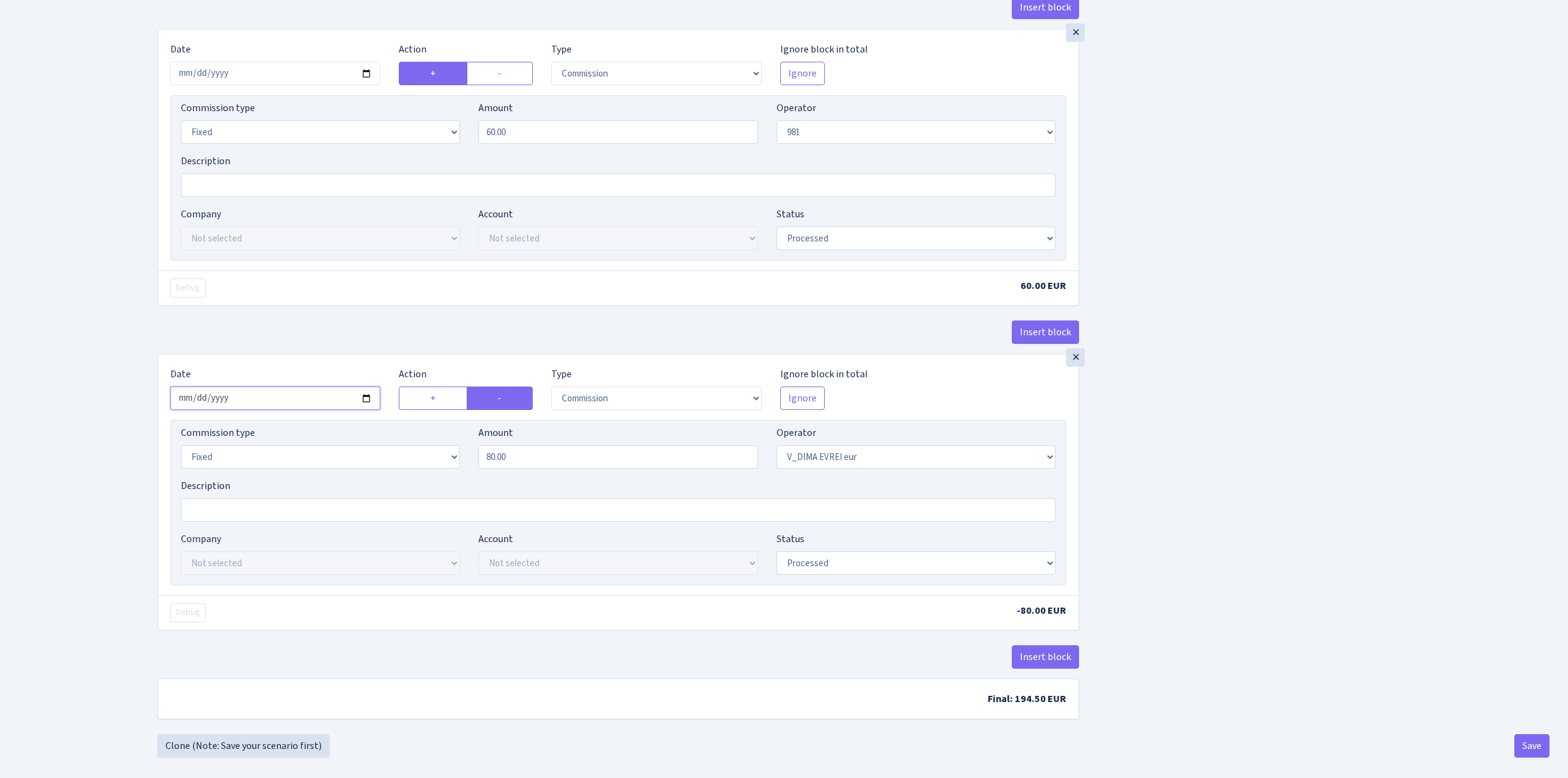
click at [364, 408] on input "2025-06-27" at bounding box center [275, 398] width 210 height 24
type input "[DATE]"
drag, startPoint x: 1502, startPoint y: 147, endPoint x: 1491, endPoint y: 177, distance: 32.0
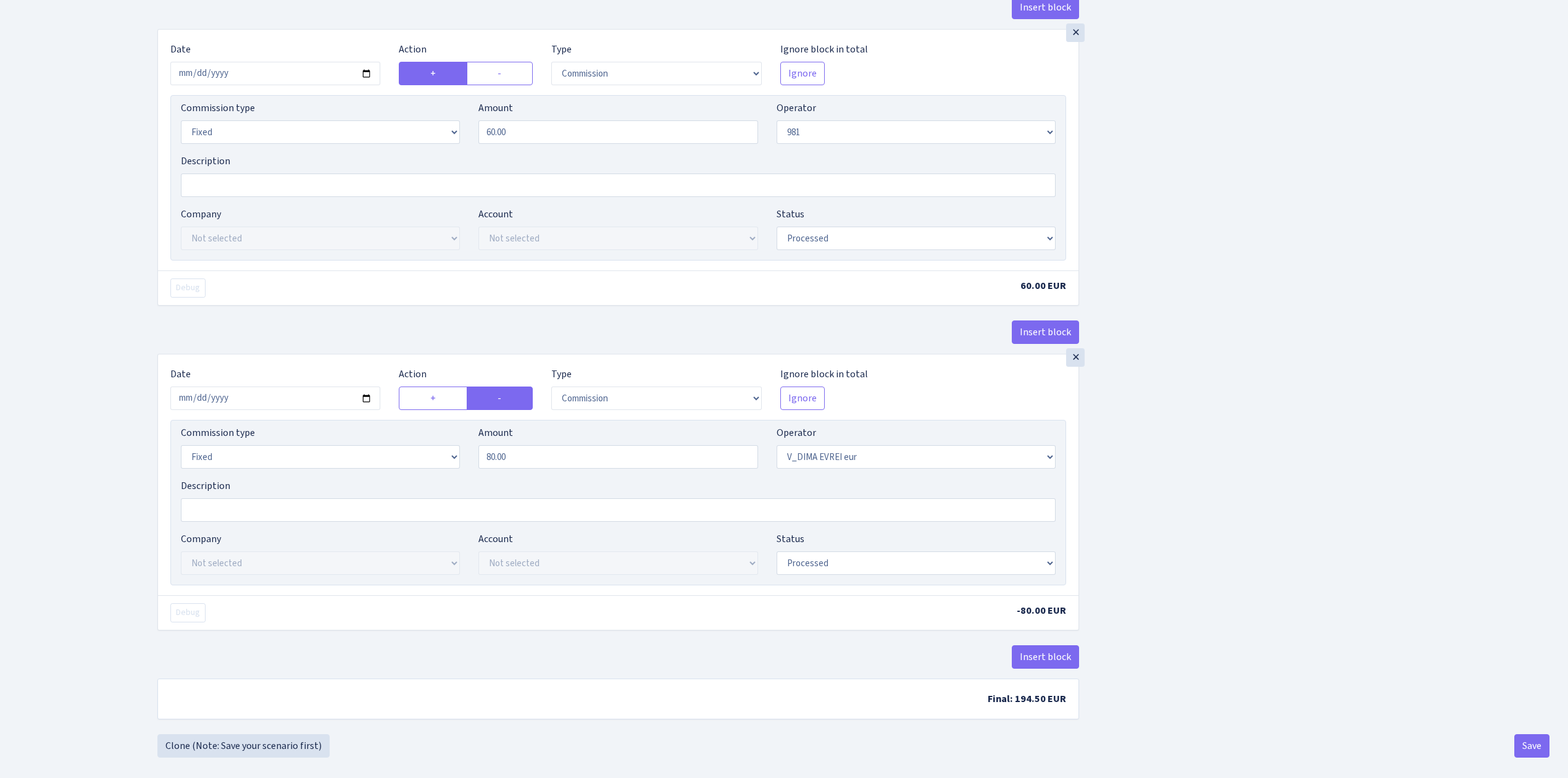
click at [1526, 758] on button "Save" at bounding box center [1532, 746] width 35 height 24
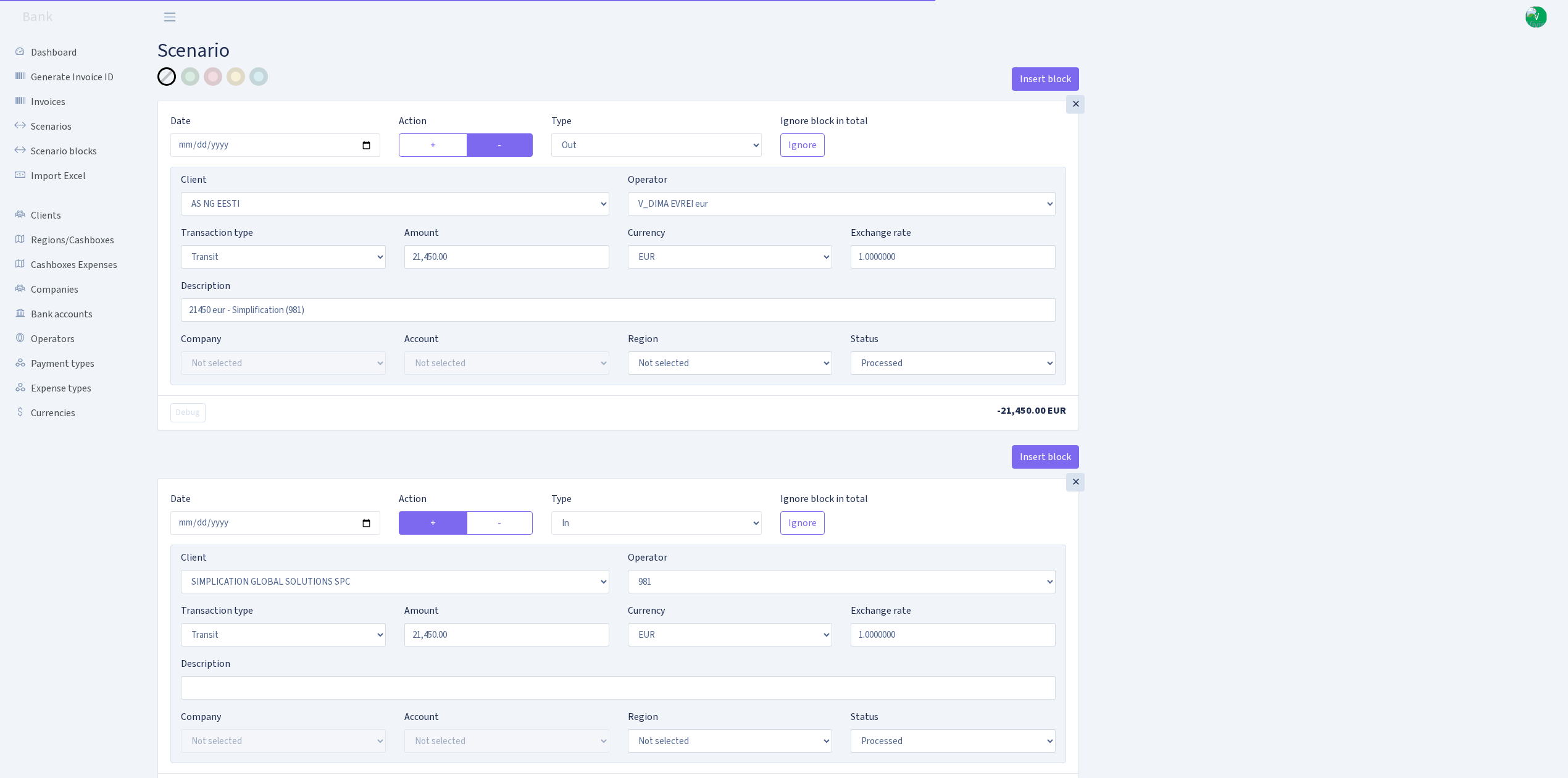
select select "out"
select select "3351"
select select "431"
select select "5"
select select "1"
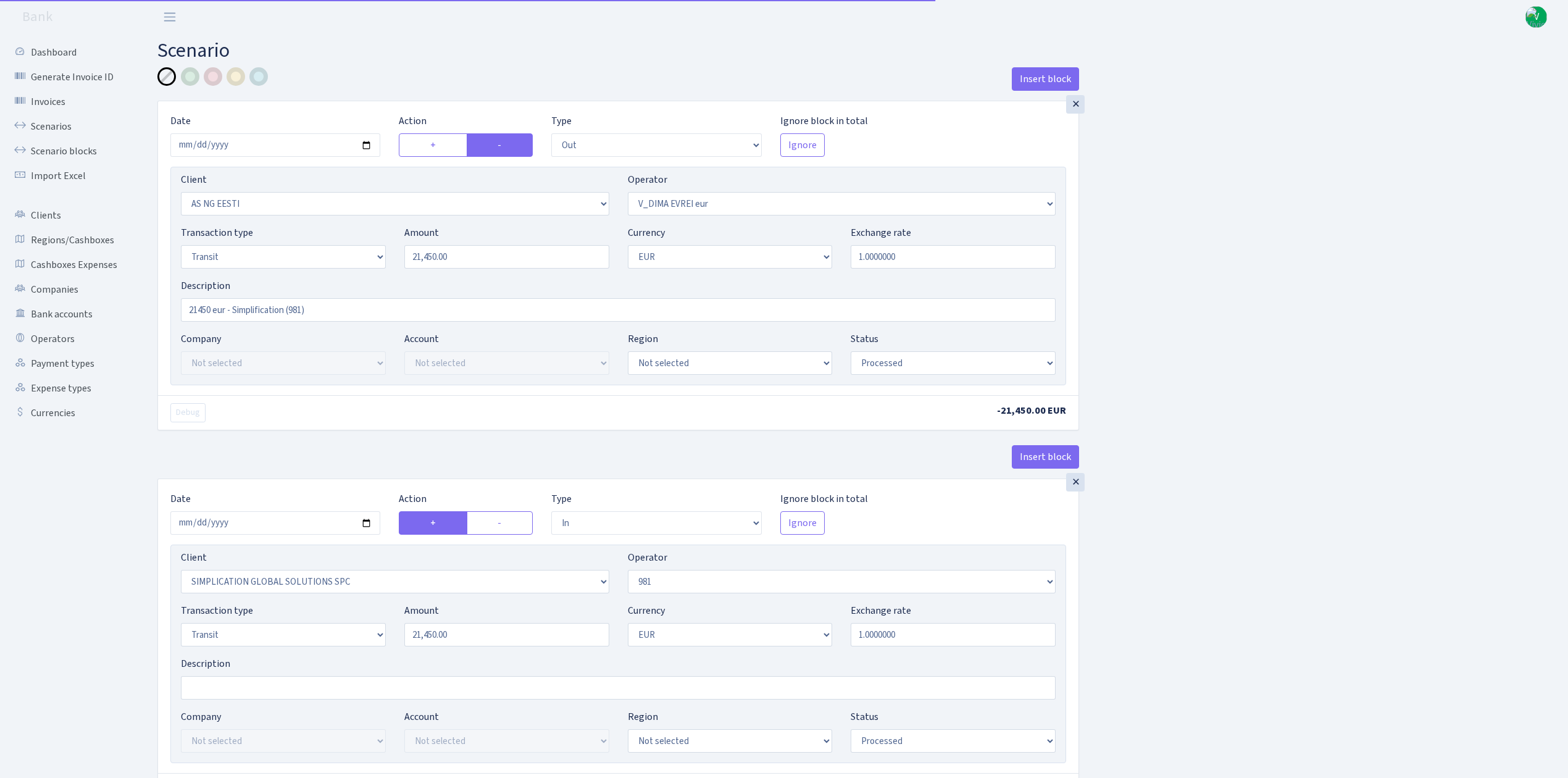
select select "processed"
select select "in"
select select "2307"
select select "61"
select select "5"
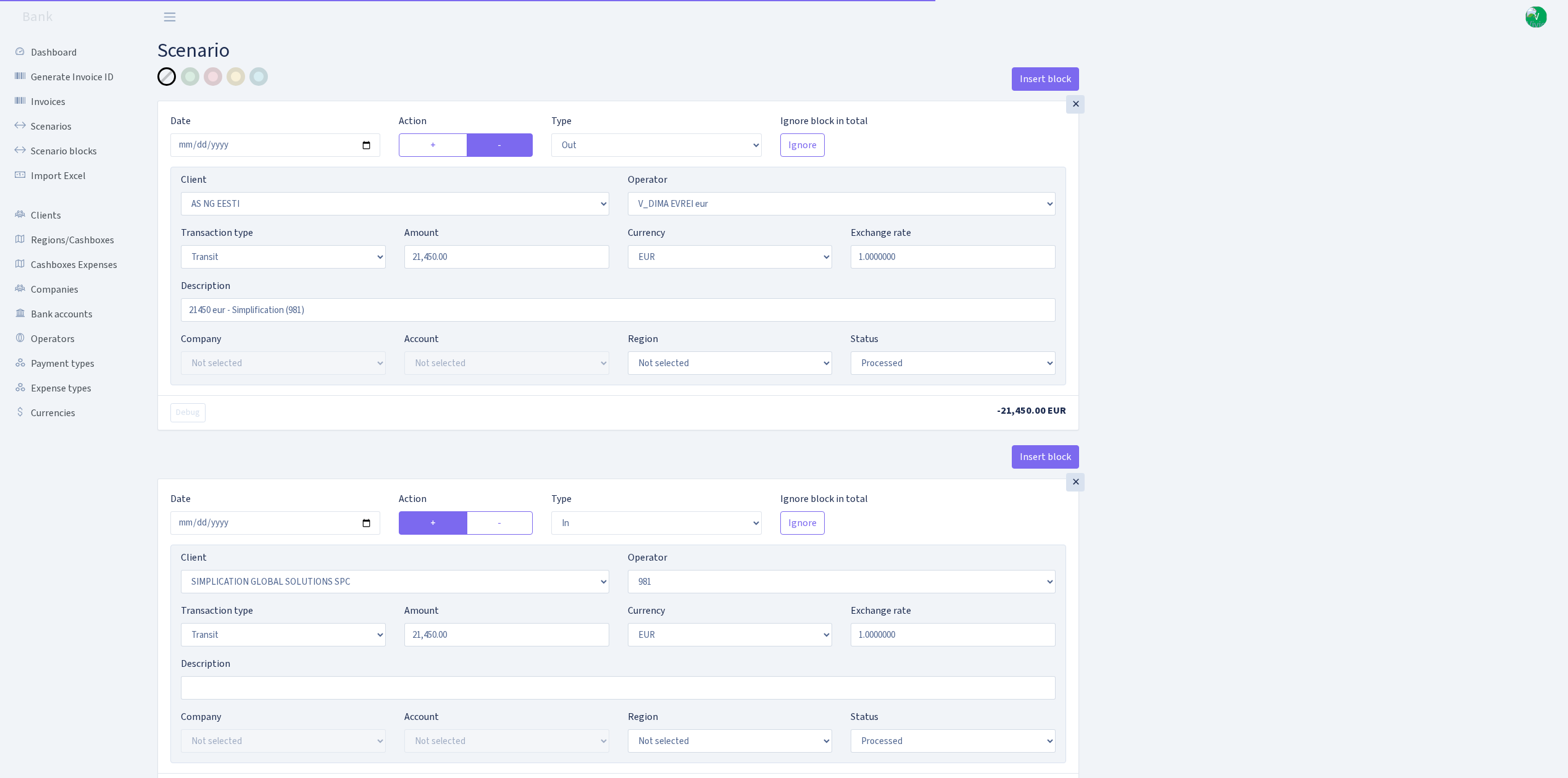
select select "1"
select select "processed"
select select "commission"
select select "61"
select select "processed"
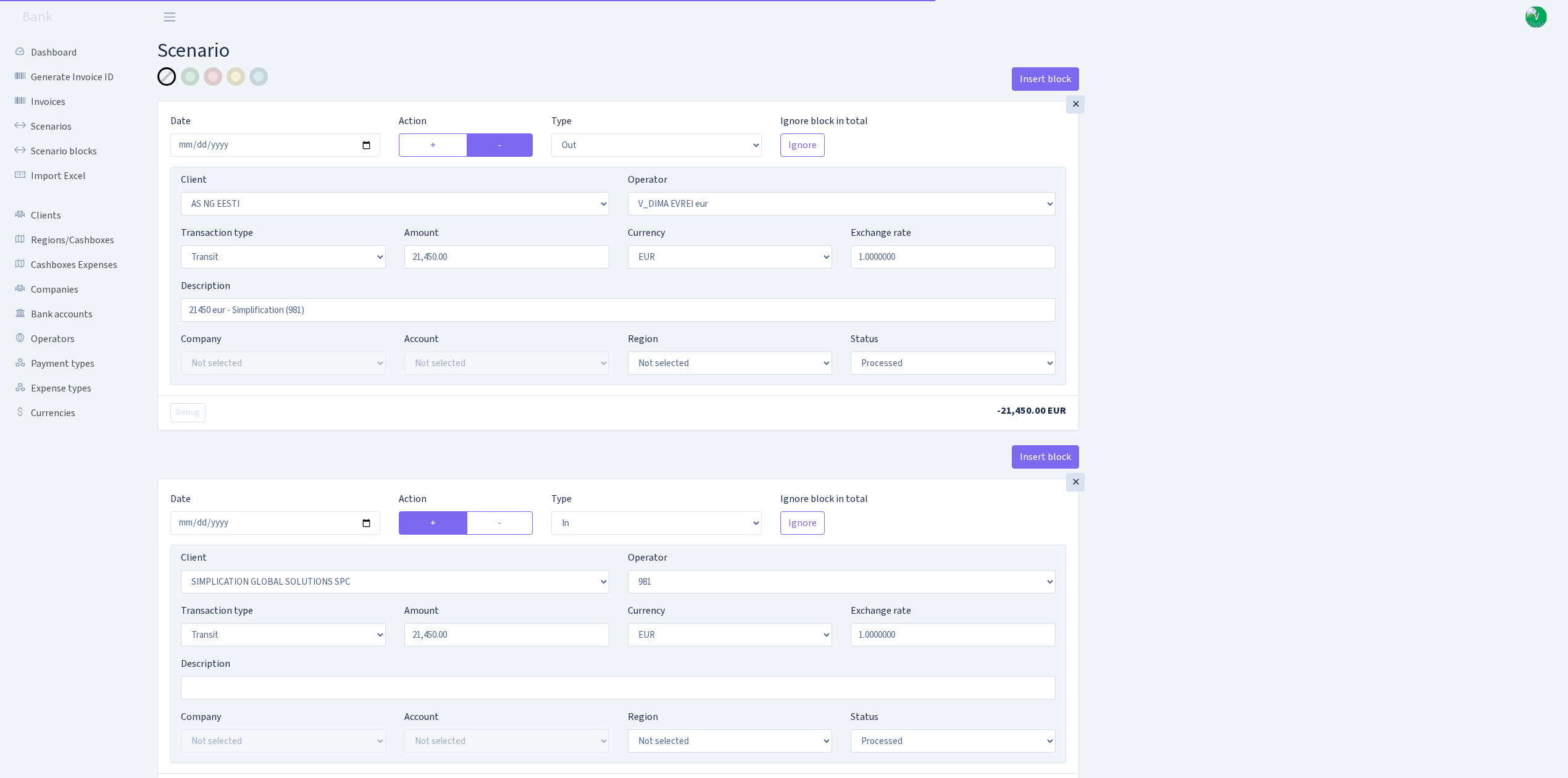
select select "commission"
select select "fixed"
select select "61"
select select "processed"
select select "commission"
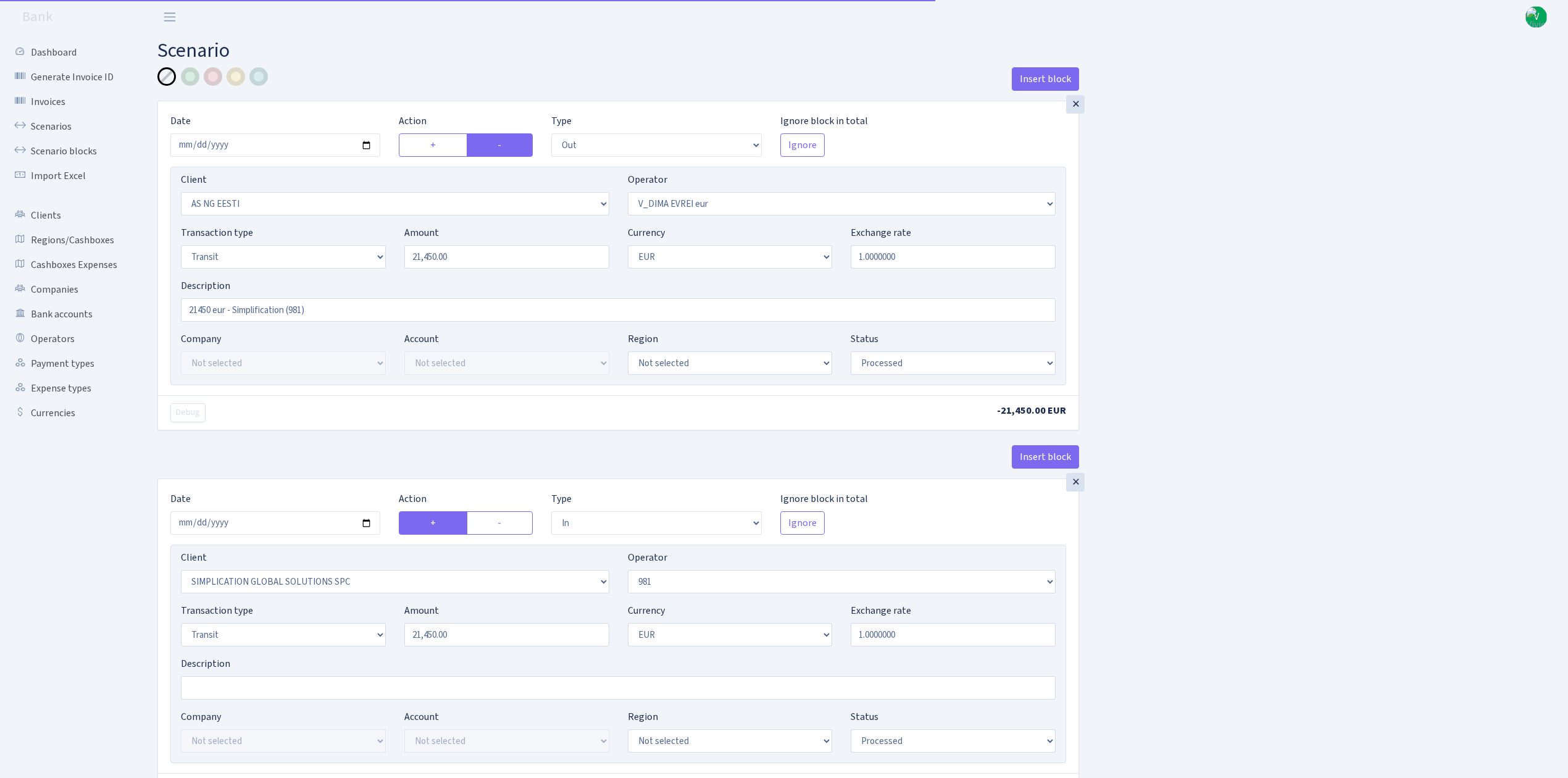
select select "fixed"
select select "431"
select select "processed"
click at [45, 122] on link "Scenarios" at bounding box center [68, 127] width 124 height 25
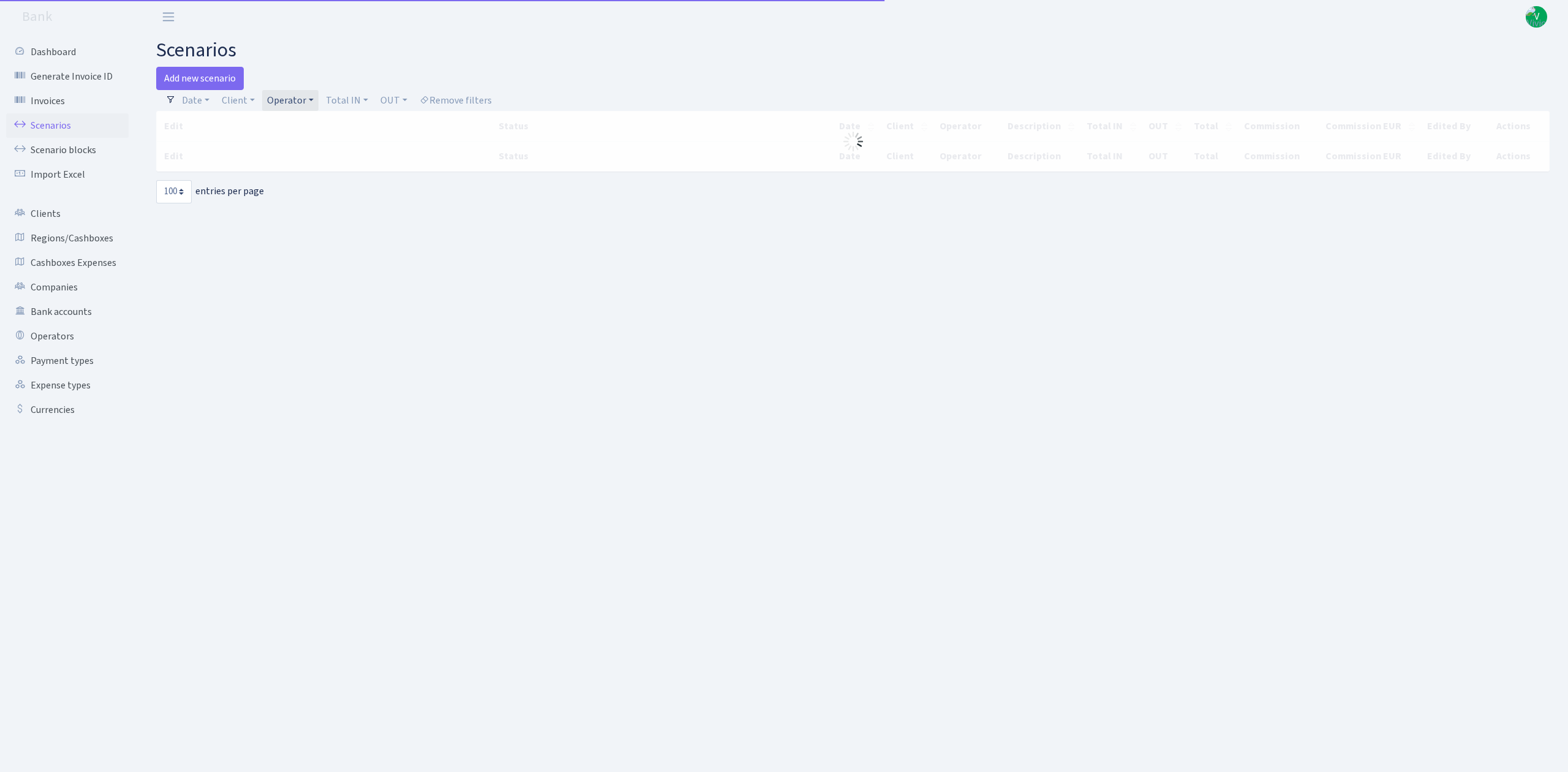
select select "100"
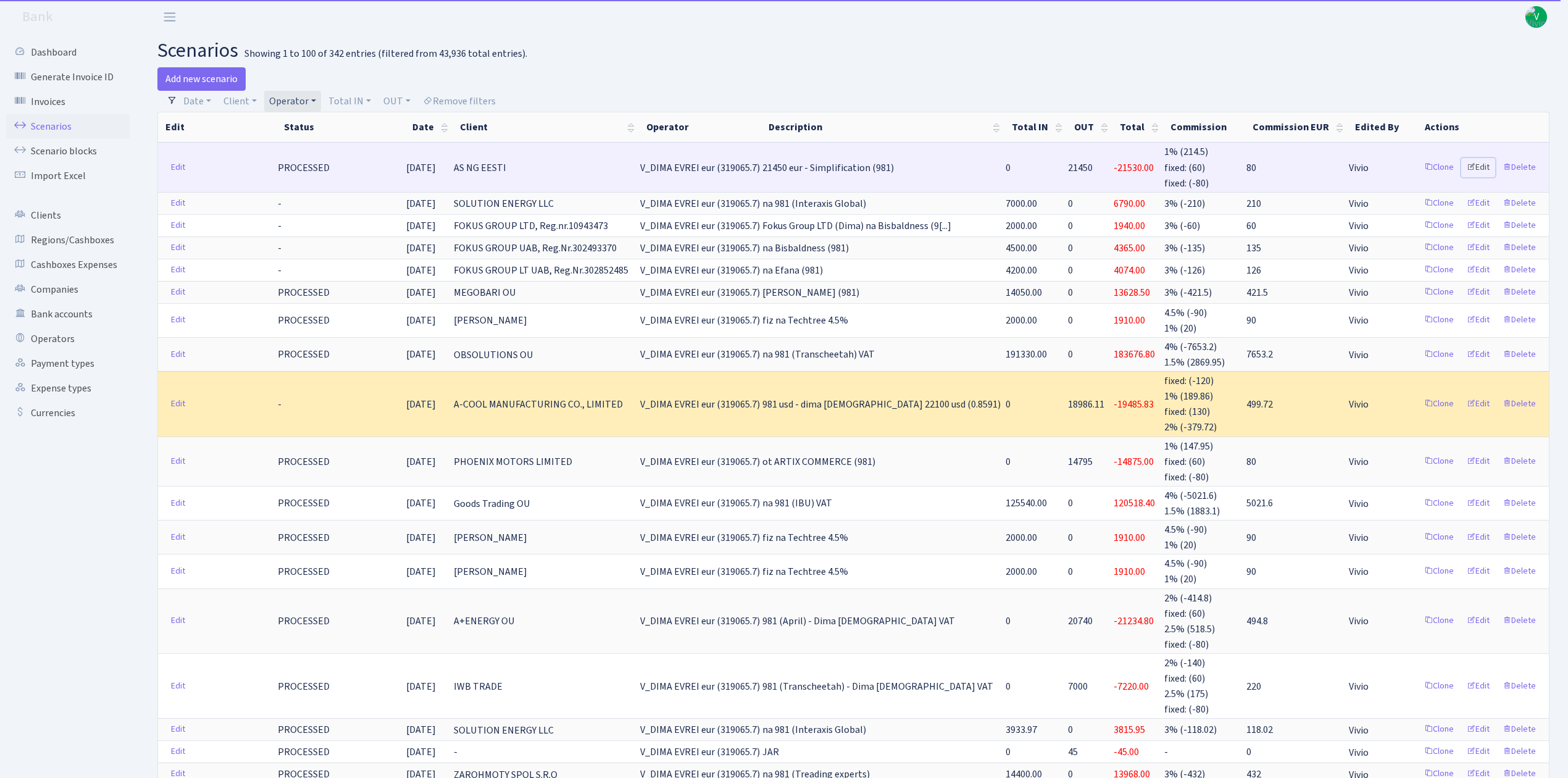
click at [1478, 164] on link "Edit" at bounding box center [1478, 167] width 34 height 19
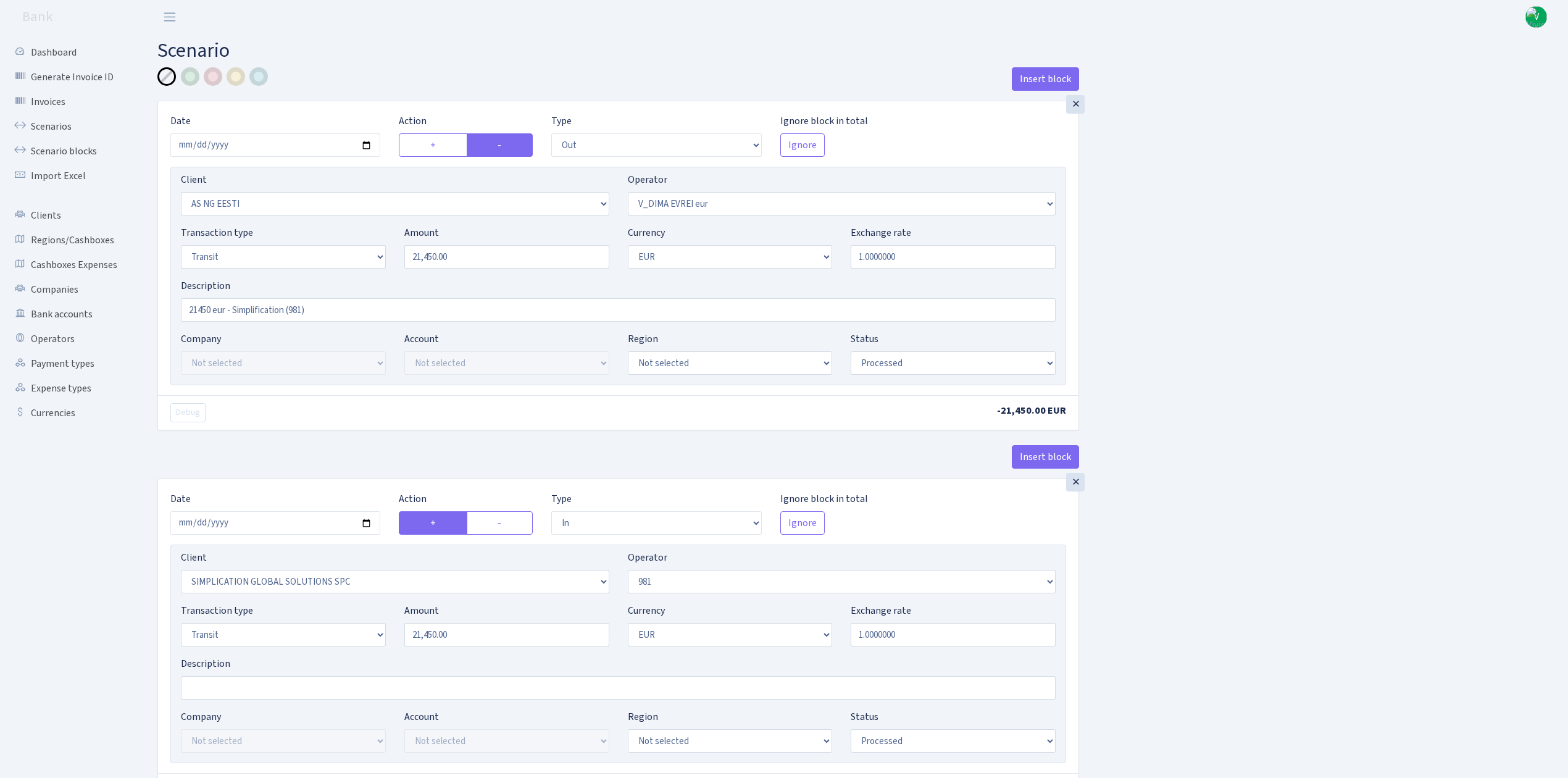
select select "out"
select select "3351"
select select "431"
select select "5"
select select "1"
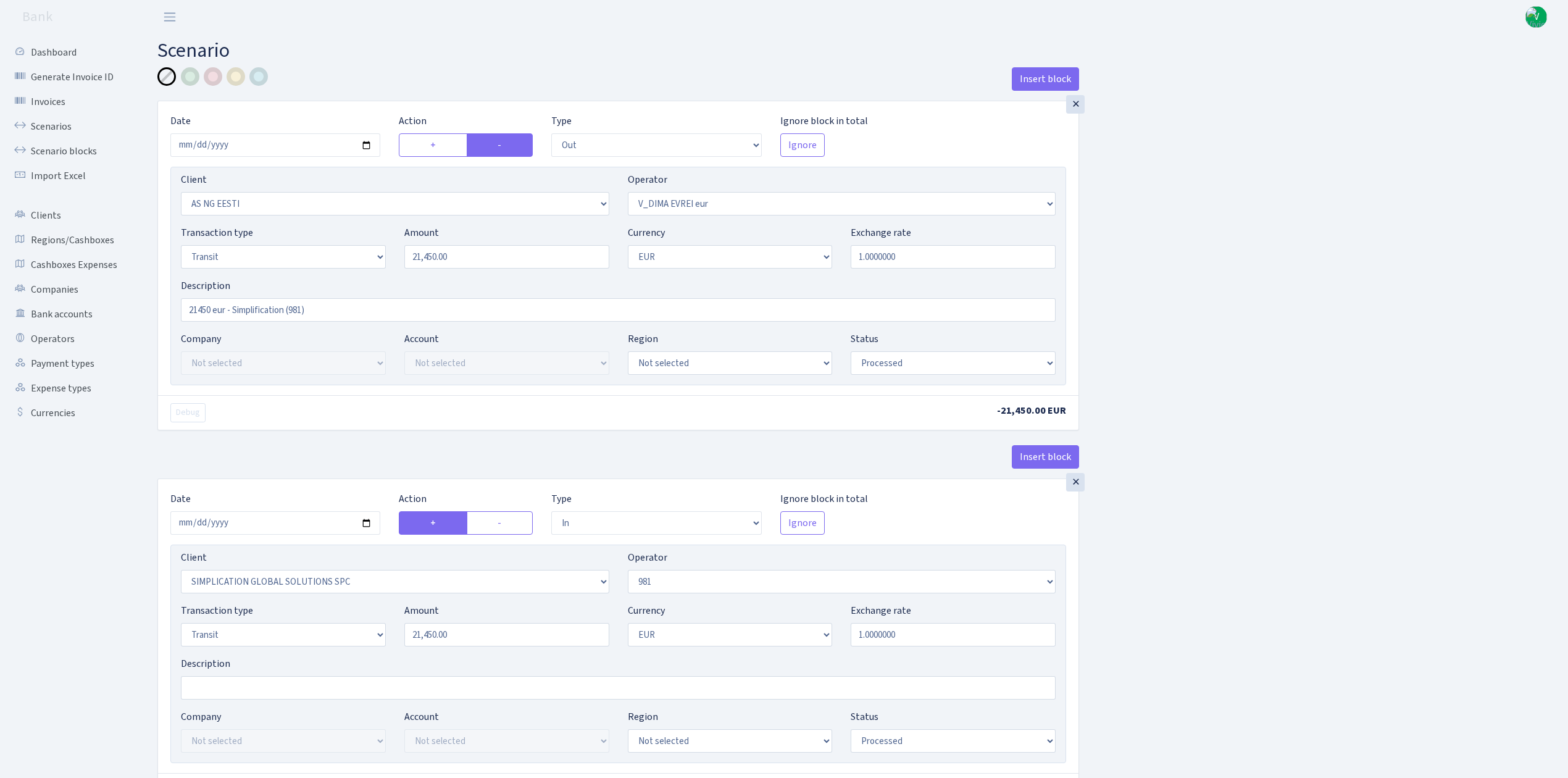
select select "processed"
select select "in"
select select "2307"
select select "61"
select select "5"
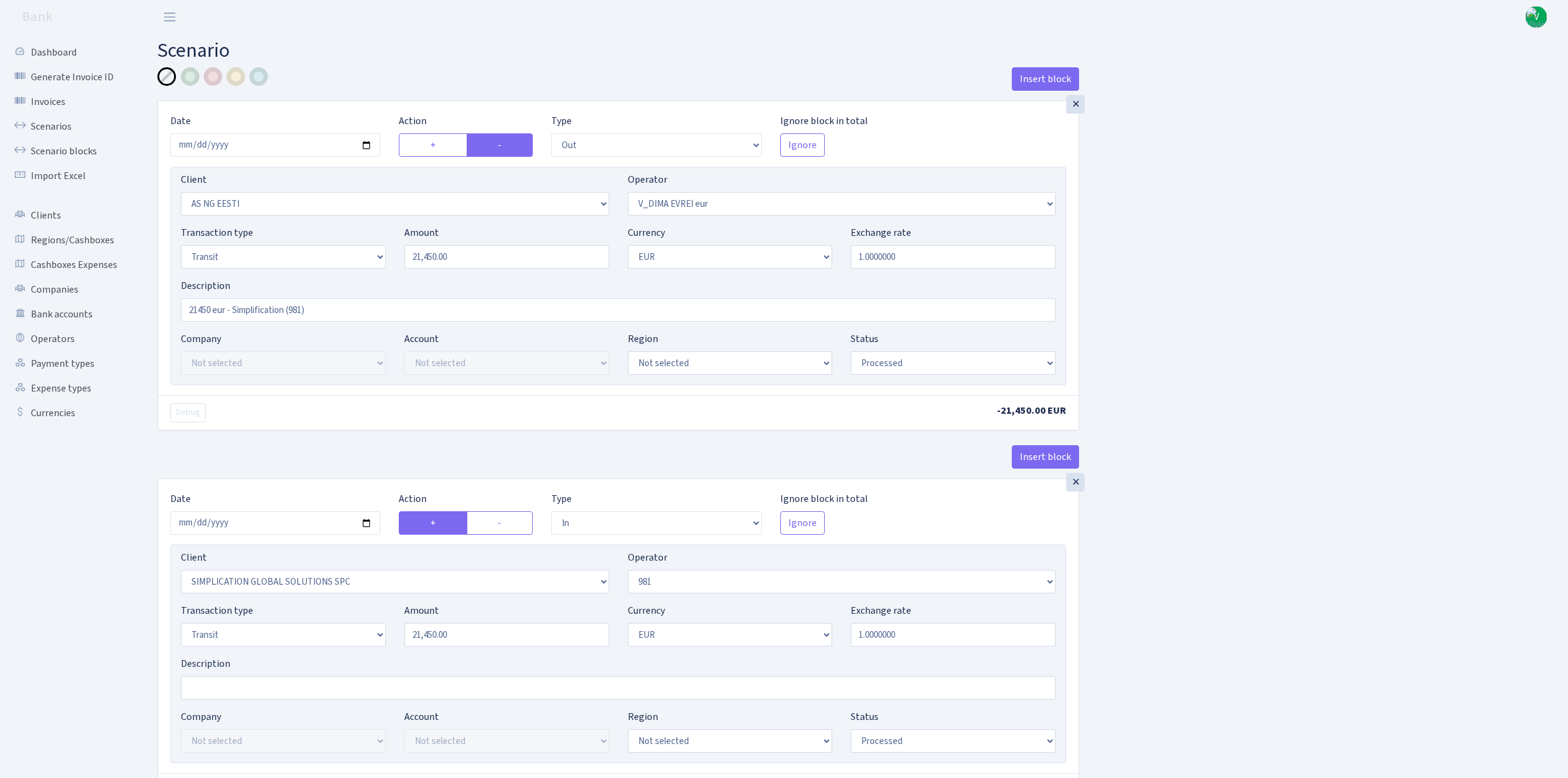
select select "1"
select select "processed"
select select "commission"
select select "61"
select select "processed"
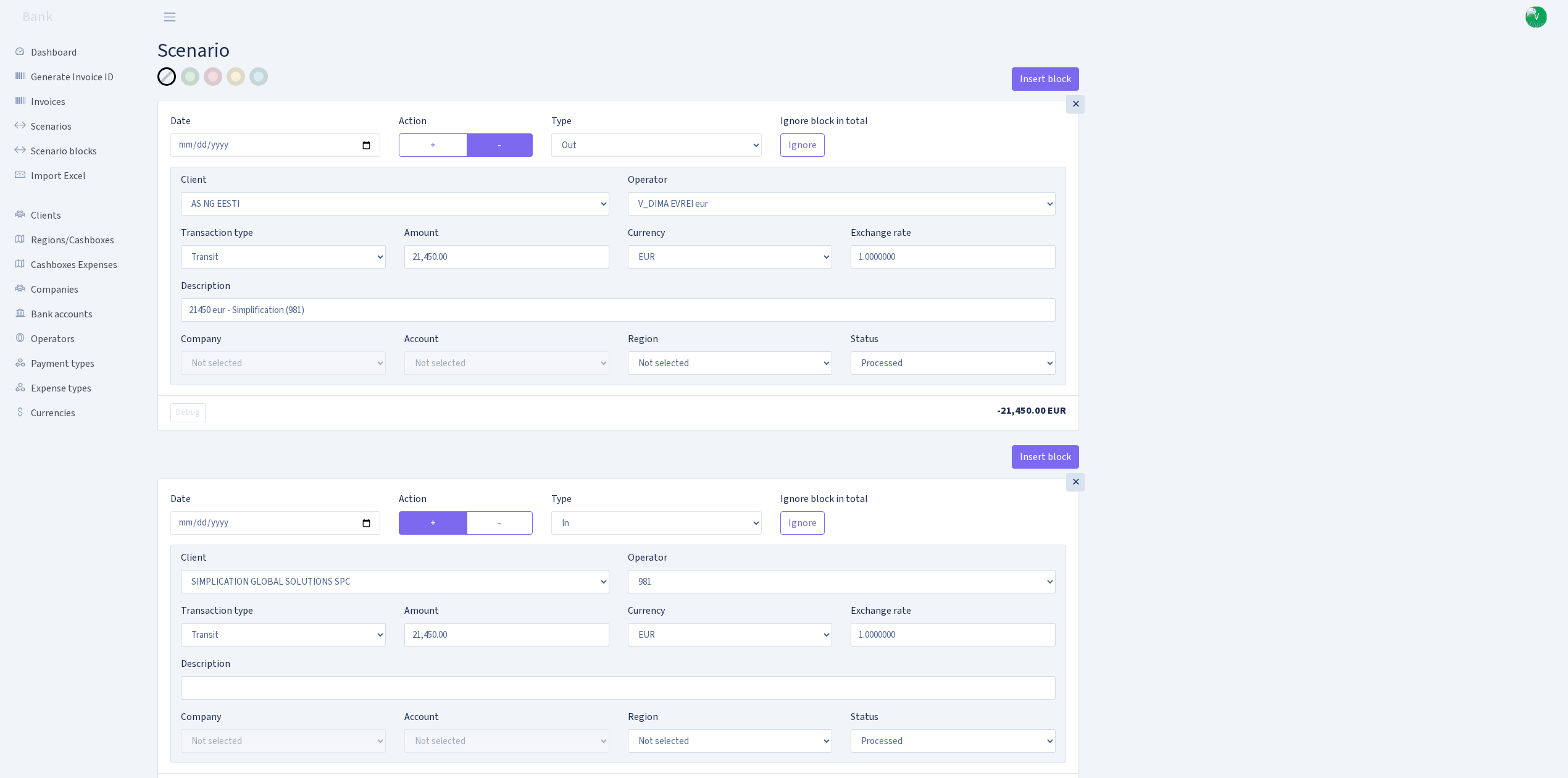
select select "commission"
select select "fixed"
select select "61"
select select "processed"
select select "commission"
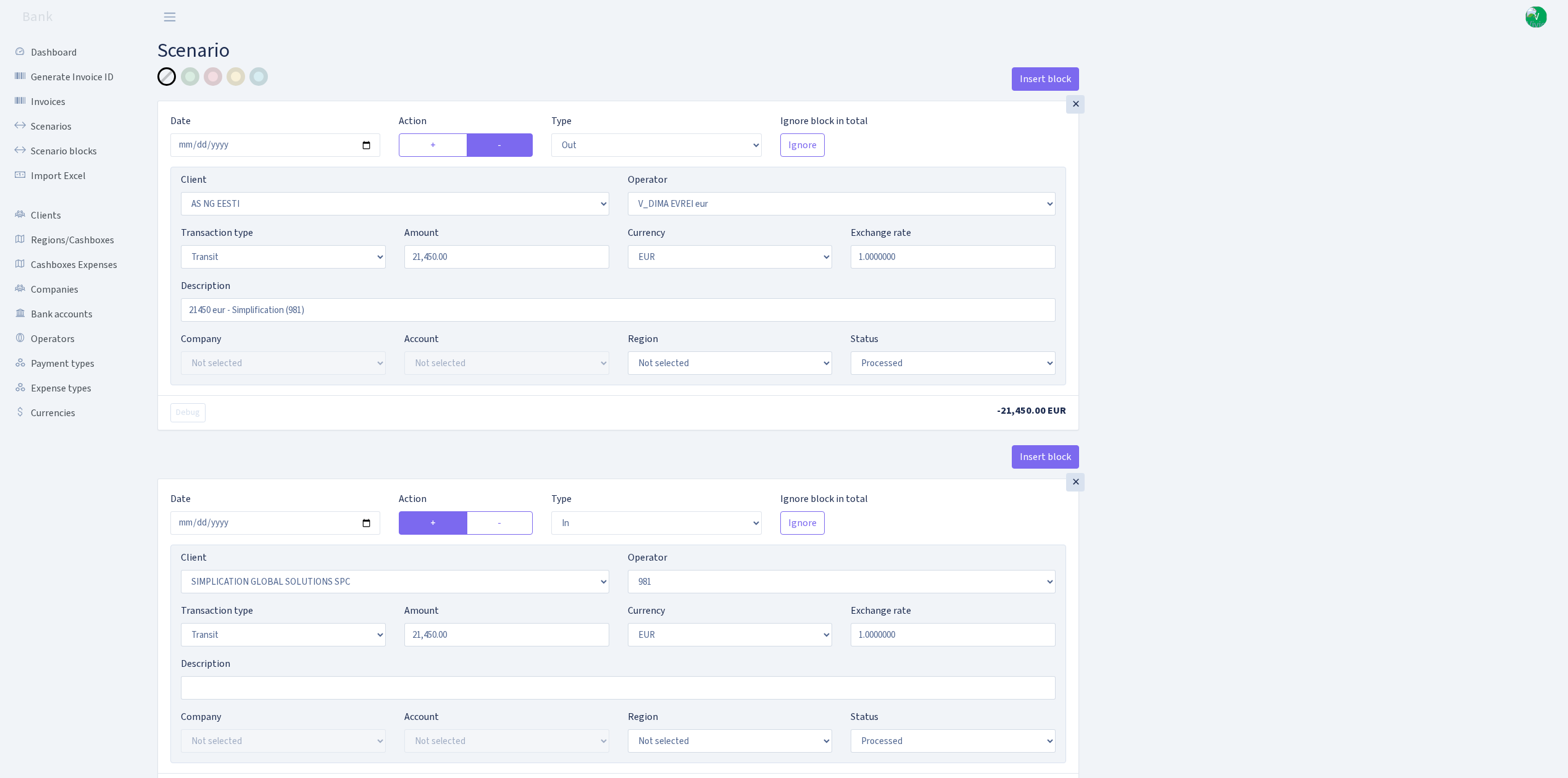
select select "fixed"
select select "431"
select select "processed"
click at [877, 362] on select "Draft Pending Later Never Processed" at bounding box center [953, 363] width 205 height 24
select select "pending"
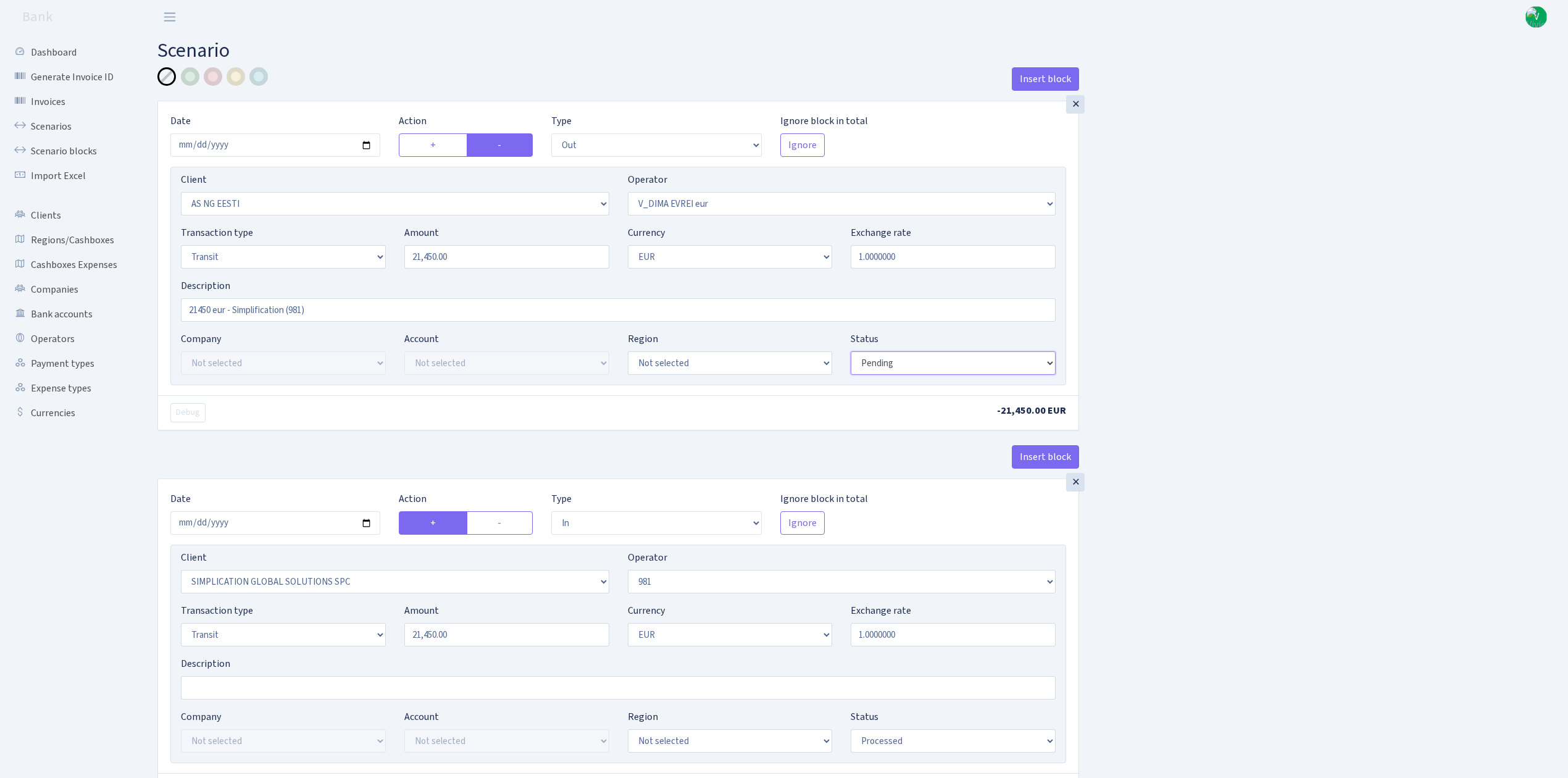
click at [851, 353] on select "Draft Pending Later Never Processed" at bounding box center [953, 363] width 205 height 24
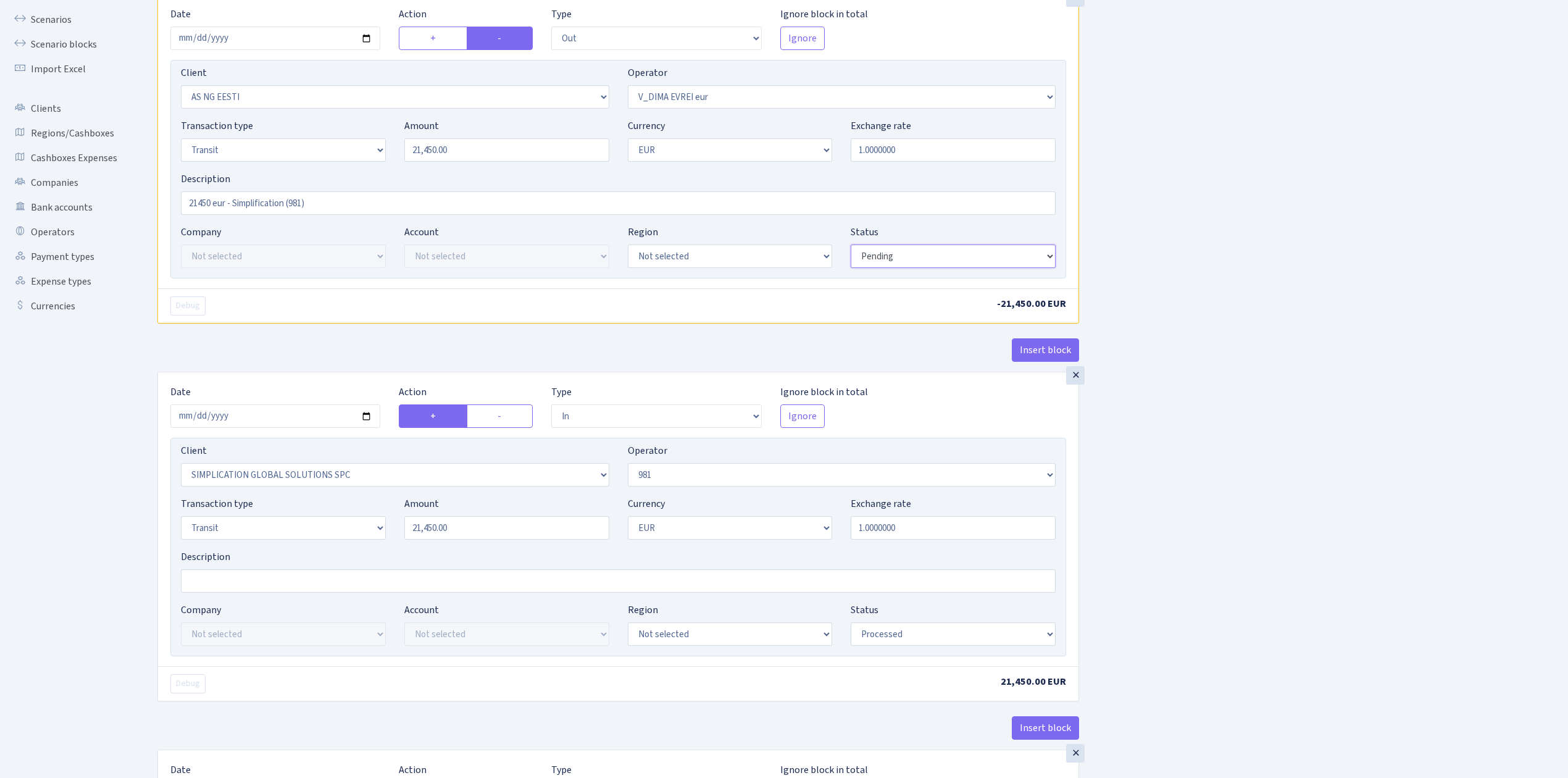
scroll to position [247, 0]
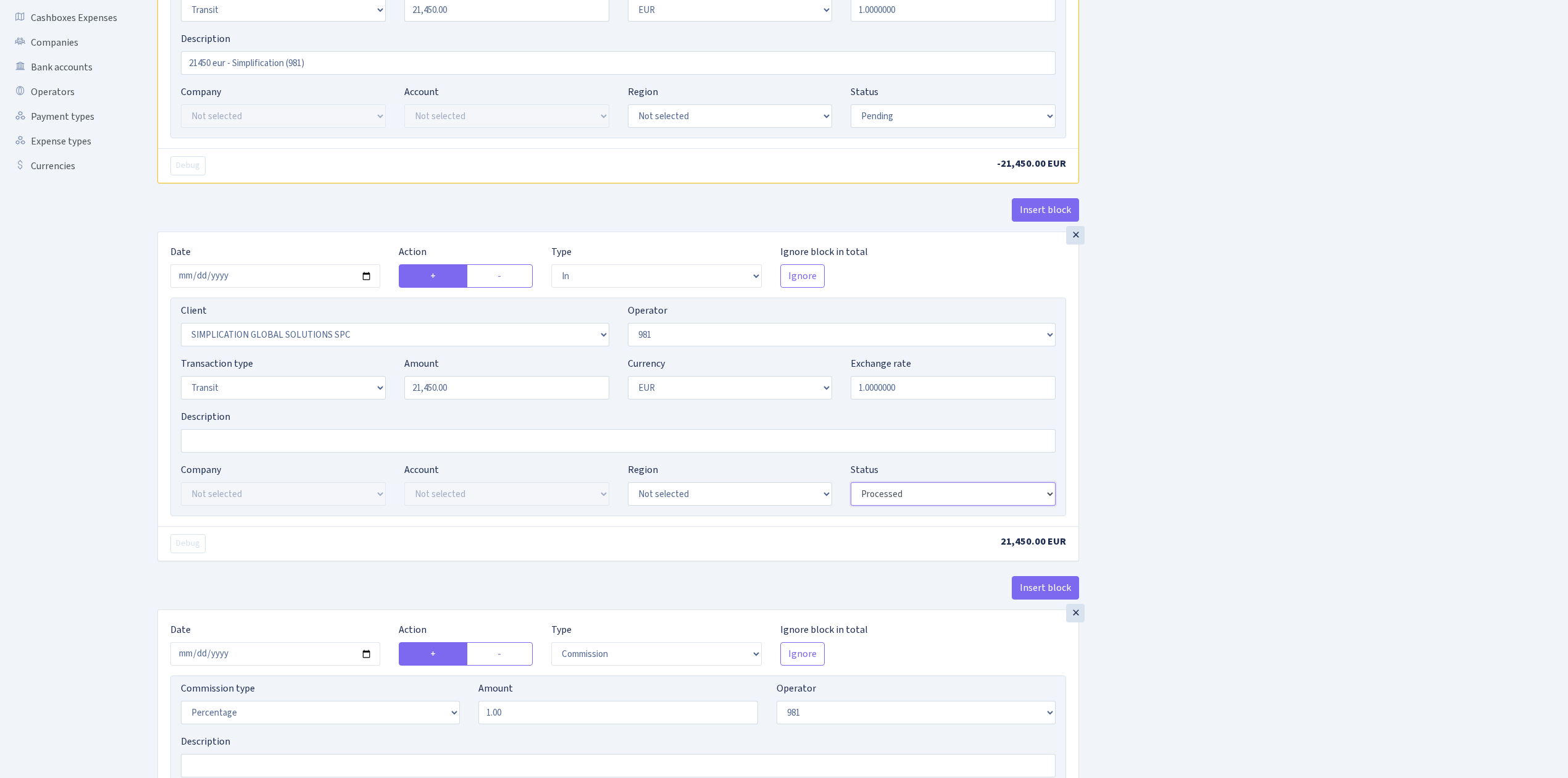
click at [907, 494] on select "Draft Pending Later Never Processed" at bounding box center [953, 493] width 205 height 24
select select "pending"
click at [851, 486] on select "Draft Pending Later Never Processed" at bounding box center [953, 493] width 205 height 24
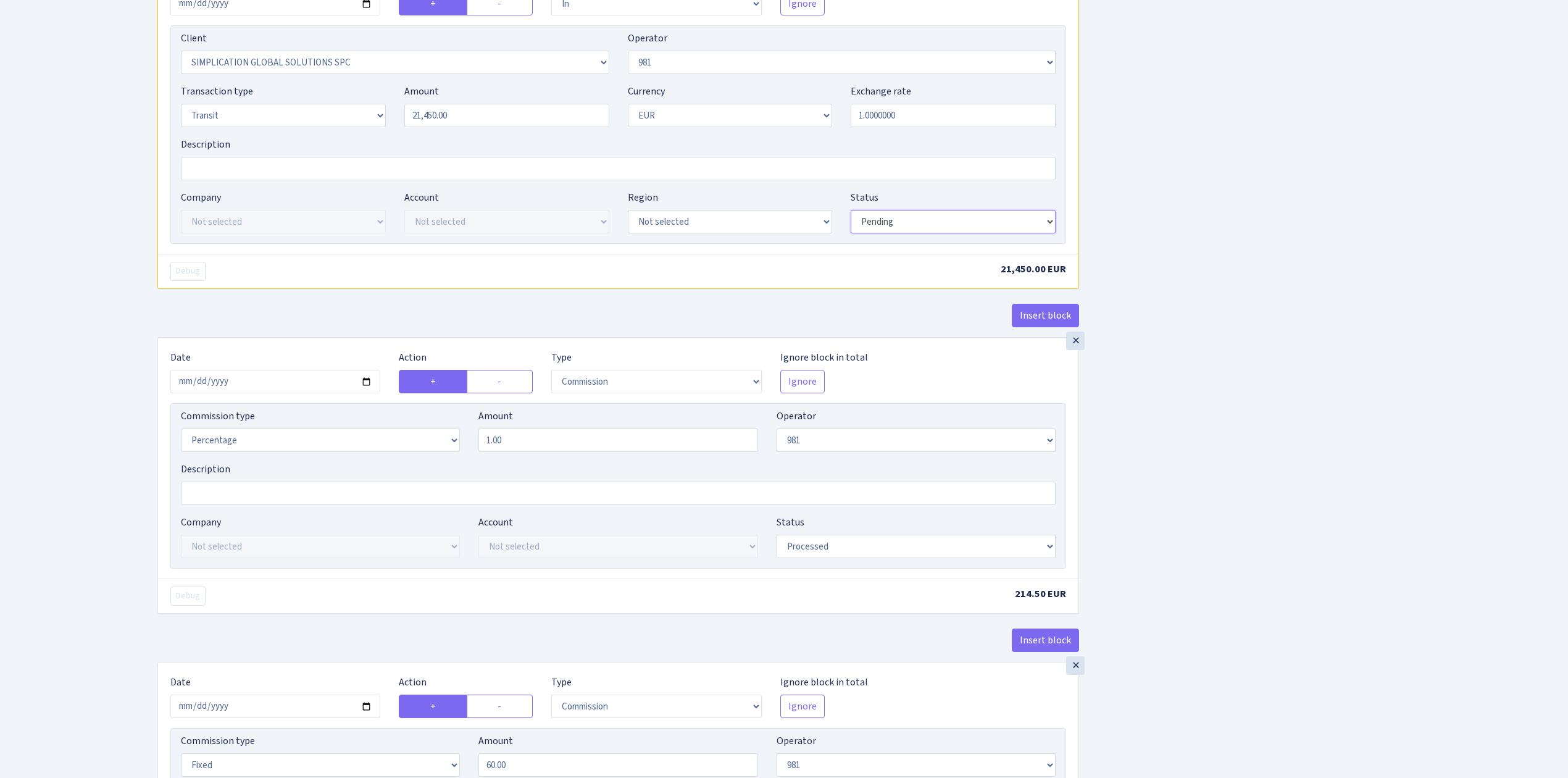
scroll to position [577, 0]
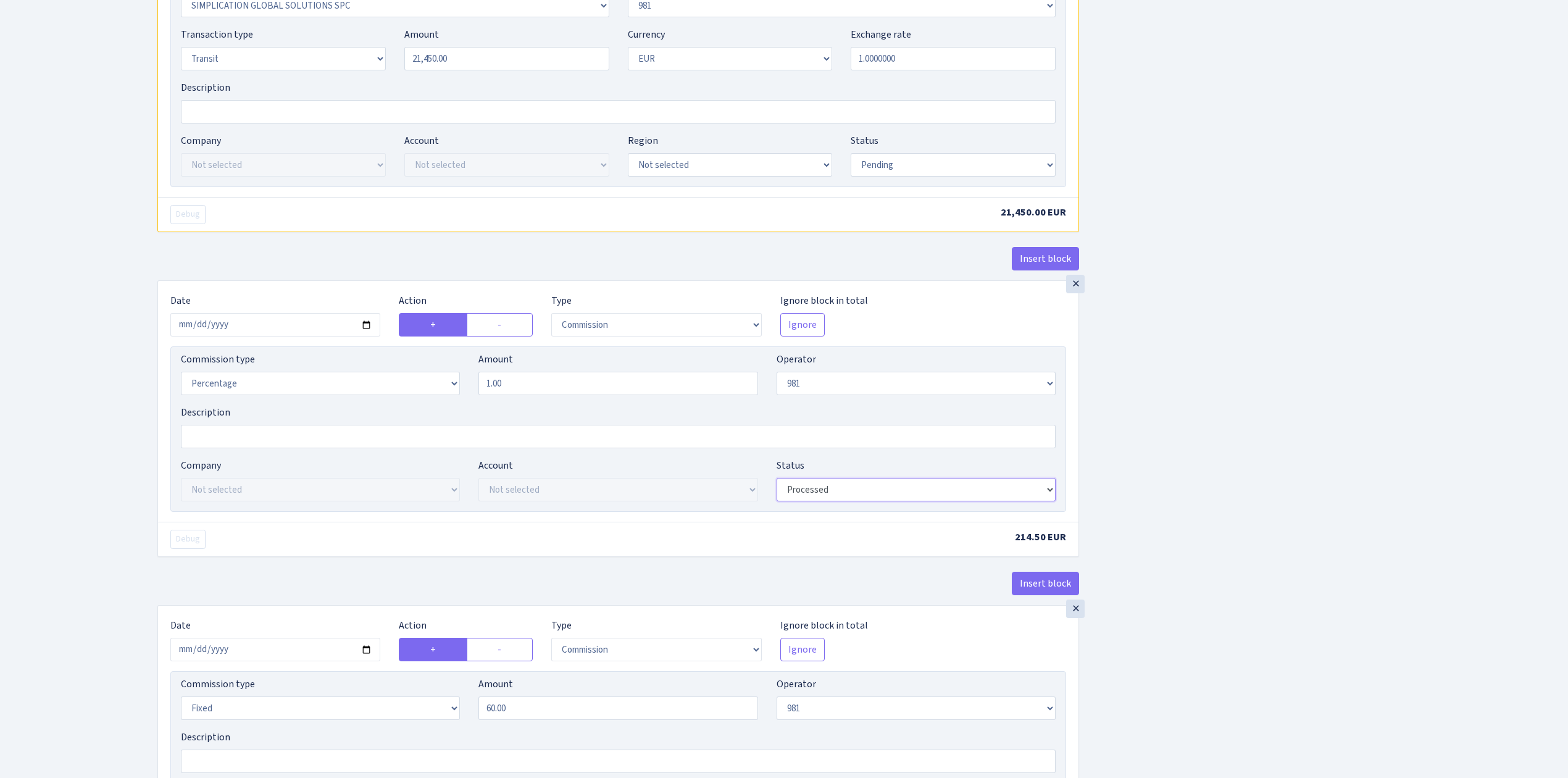
click at [909, 494] on select "Draft Pending Later Never Processed" at bounding box center [916, 490] width 279 height 24
select select "pending"
click at [777, 484] on select "Draft Pending Later Never Processed" at bounding box center [916, 490] width 279 height 24
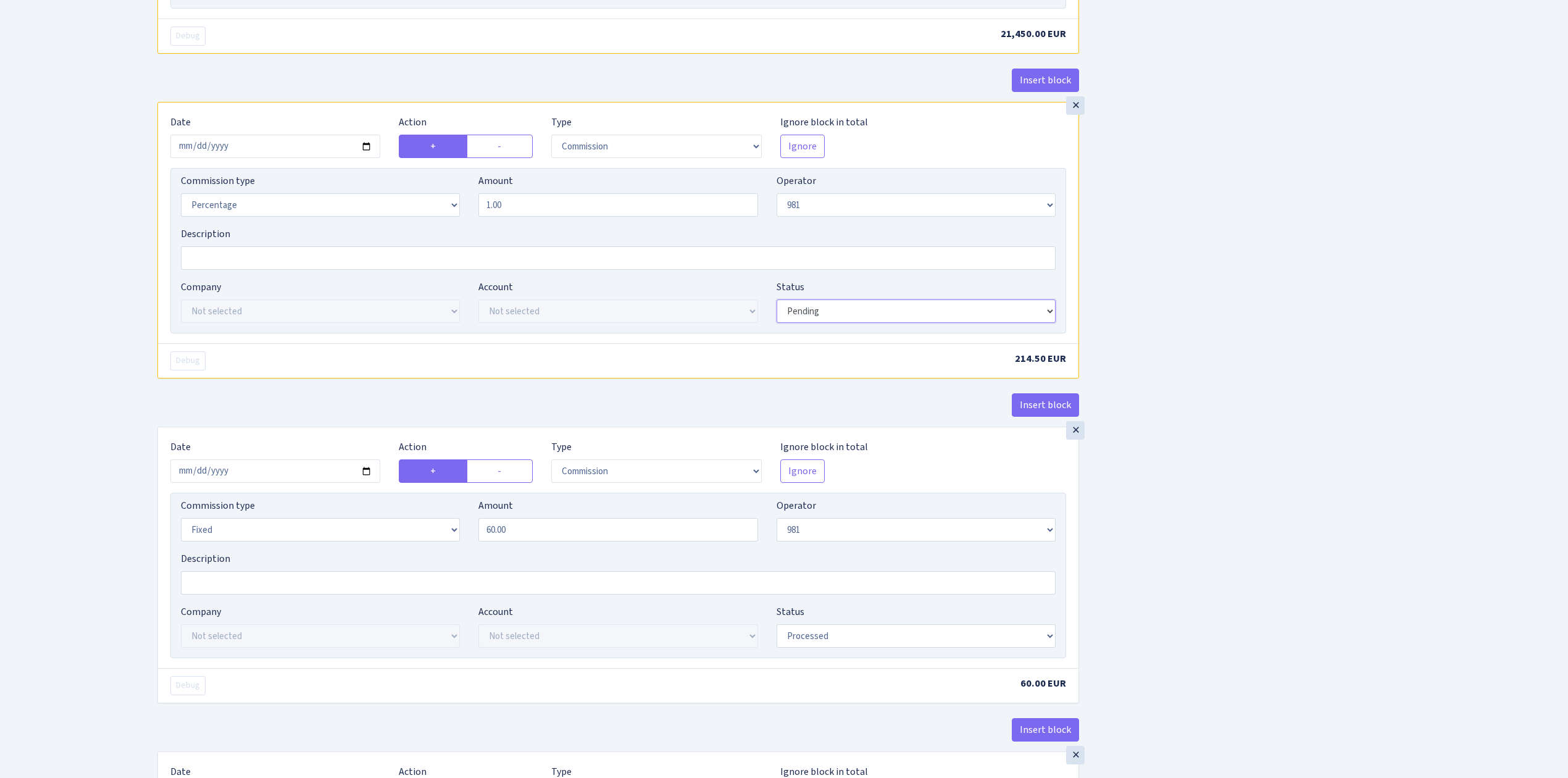
scroll to position [906, 0]
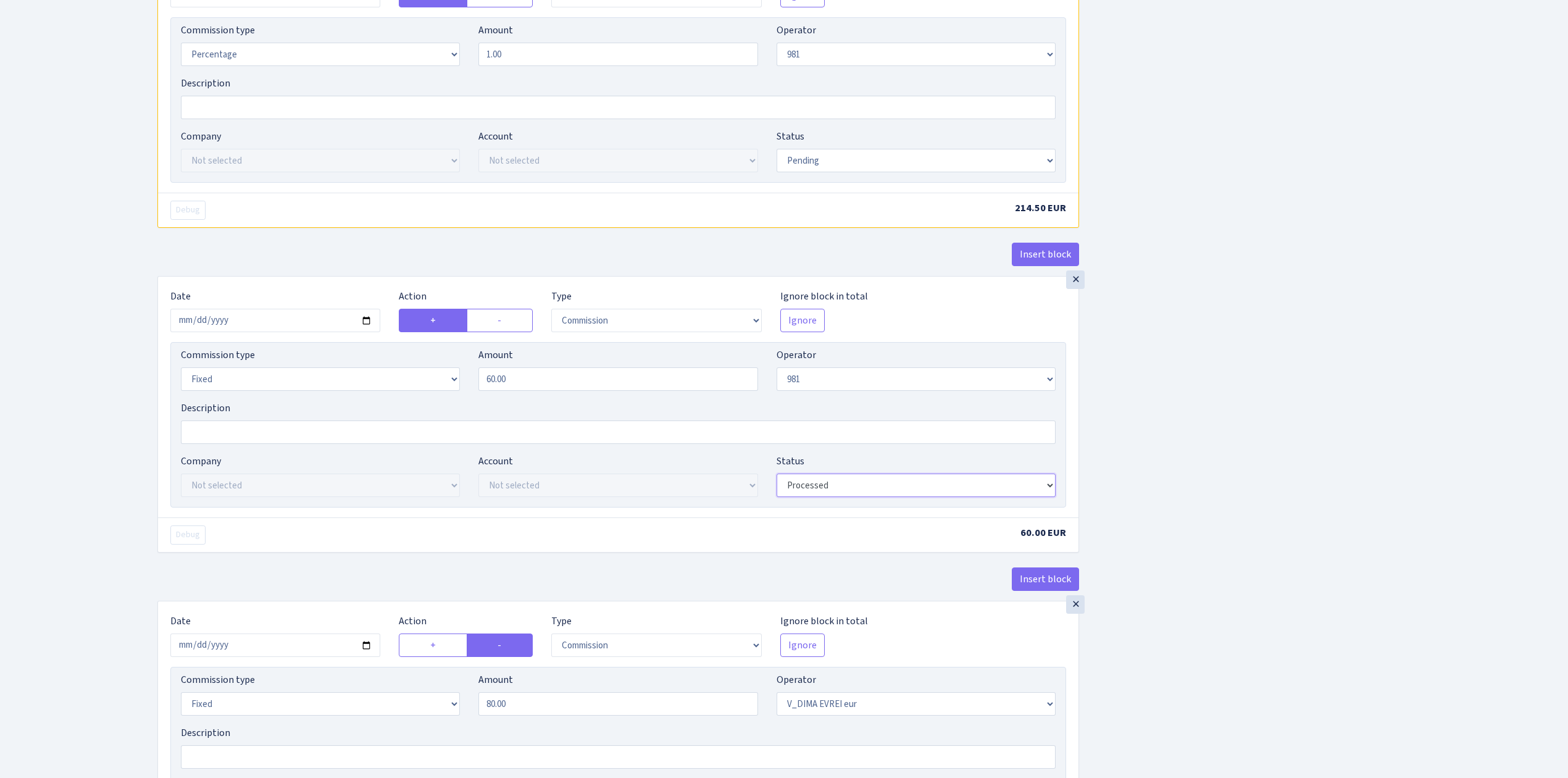
click at [868, 497] on select "Draft Pending Later Never Processed" at bounding box center [916, 485] width 279 height 24
select select "pending"
click at [777, 481] on select "Draft Pending Later Never Processed" at bounding box center [916, 485] width 279 height 24
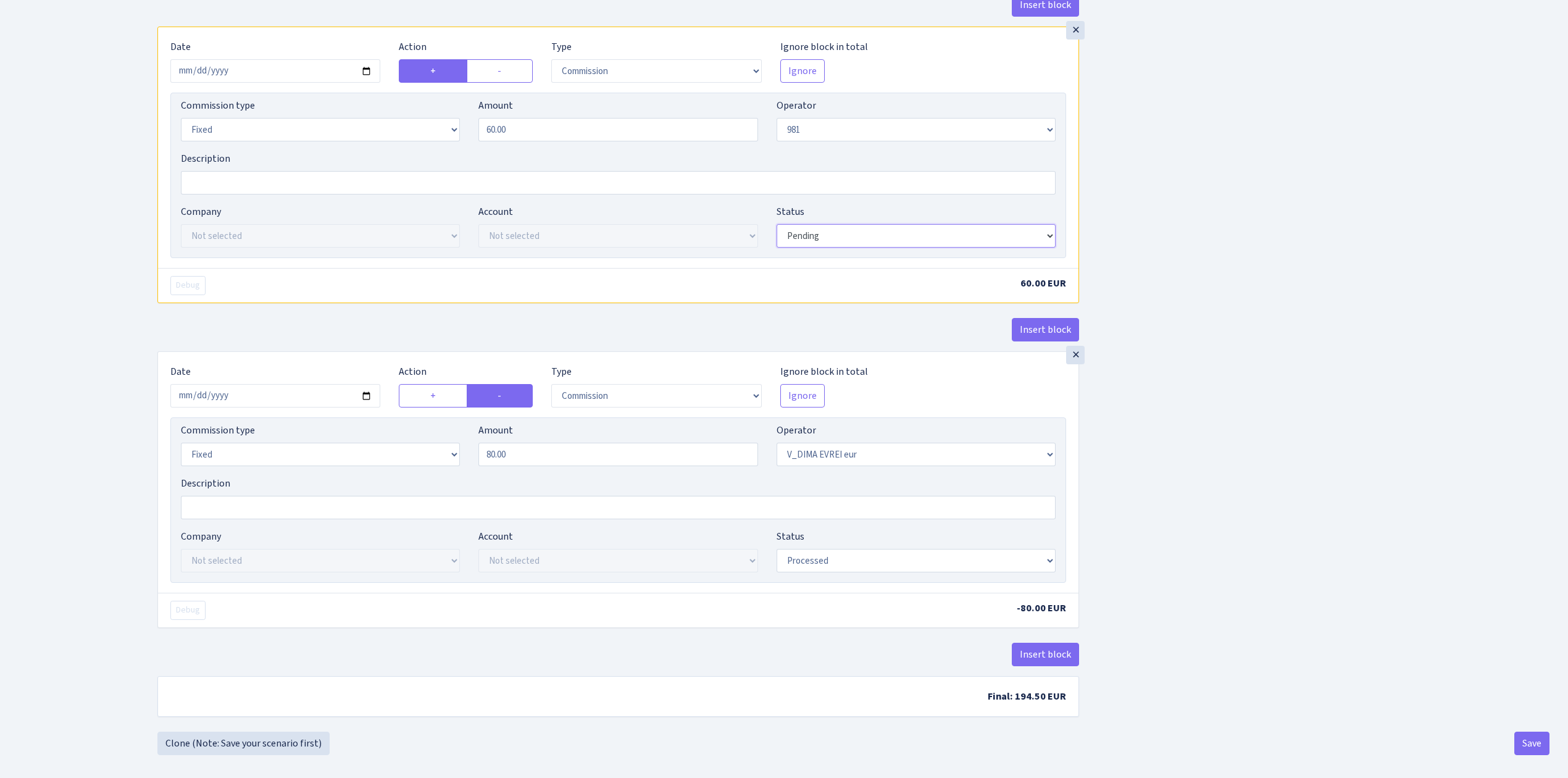
scroll to position [1176, 0]
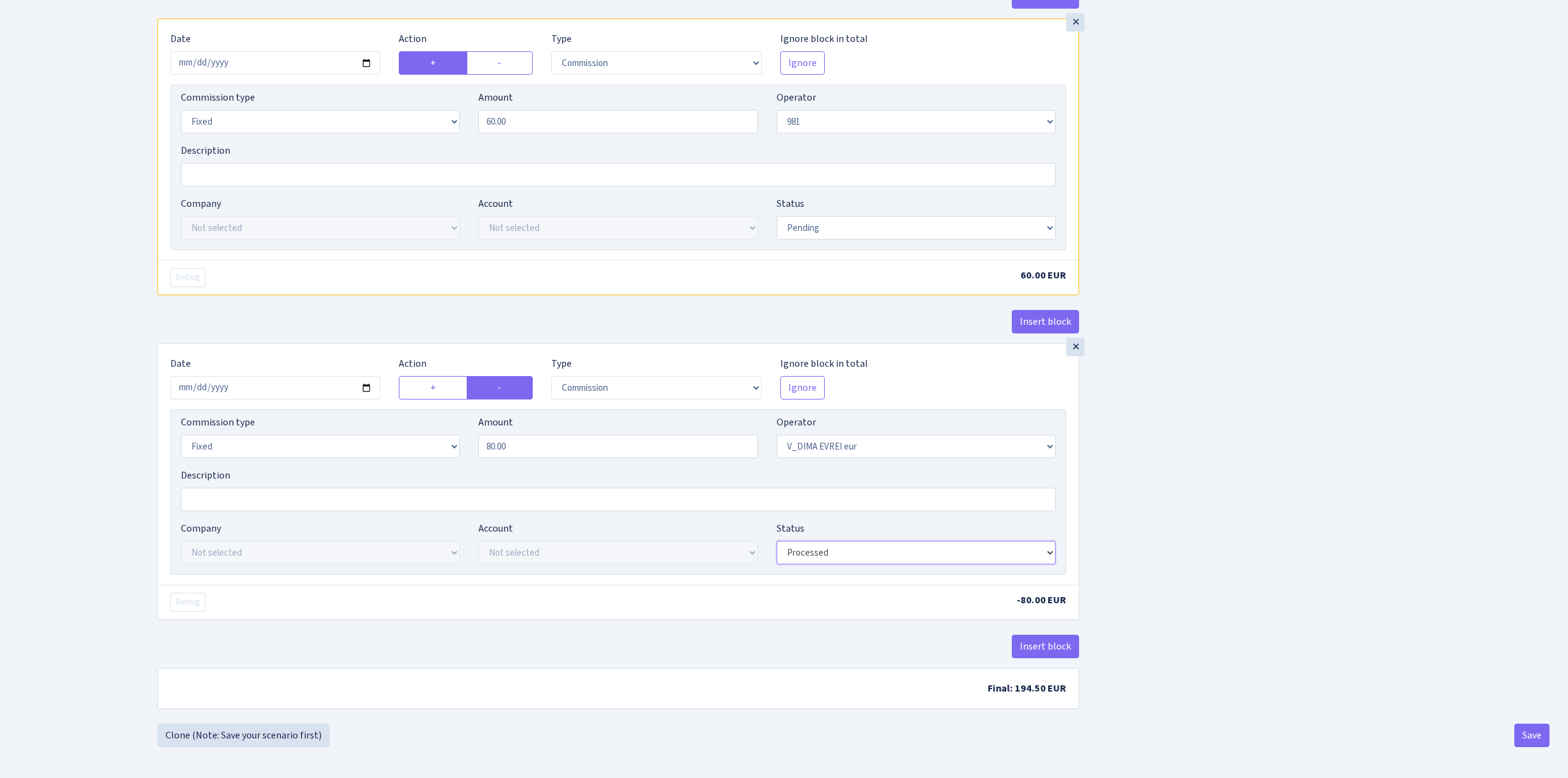
click at [882, 554] on select "Draft Pending Later Never Processed" at bounding box center [916, 552] width 279 height 24
select select "pending"
click at [777, 541] on select "Draft Pending Later Never Processed" at bounding box center [916, 552] width 279 height 24
click at [1524, 734] on button "Save" at bounding box center [1532, 735] width 35 height 24
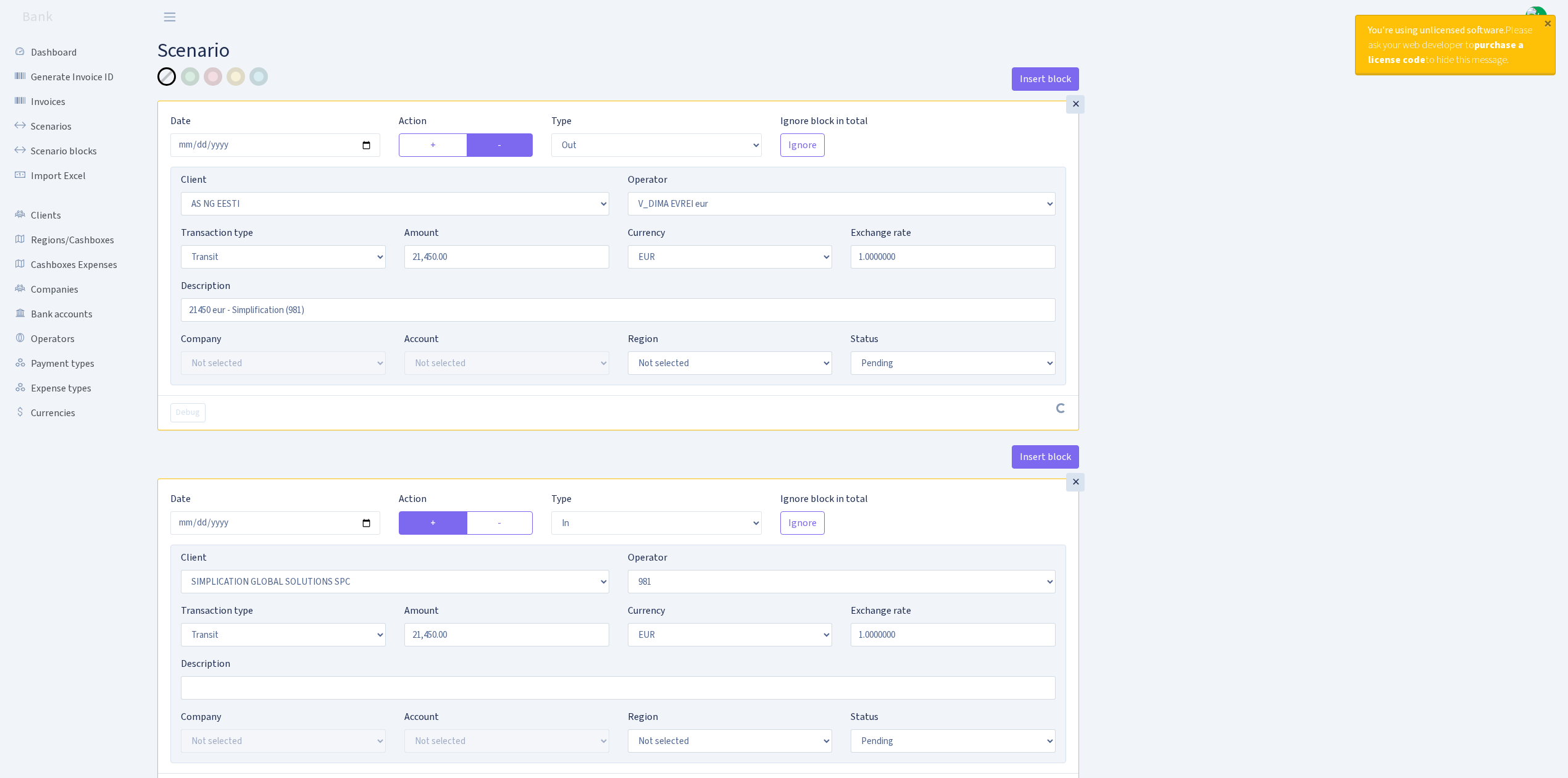
select select "out"
select select "3351"
select select "431"
select select "5"
select select "1"
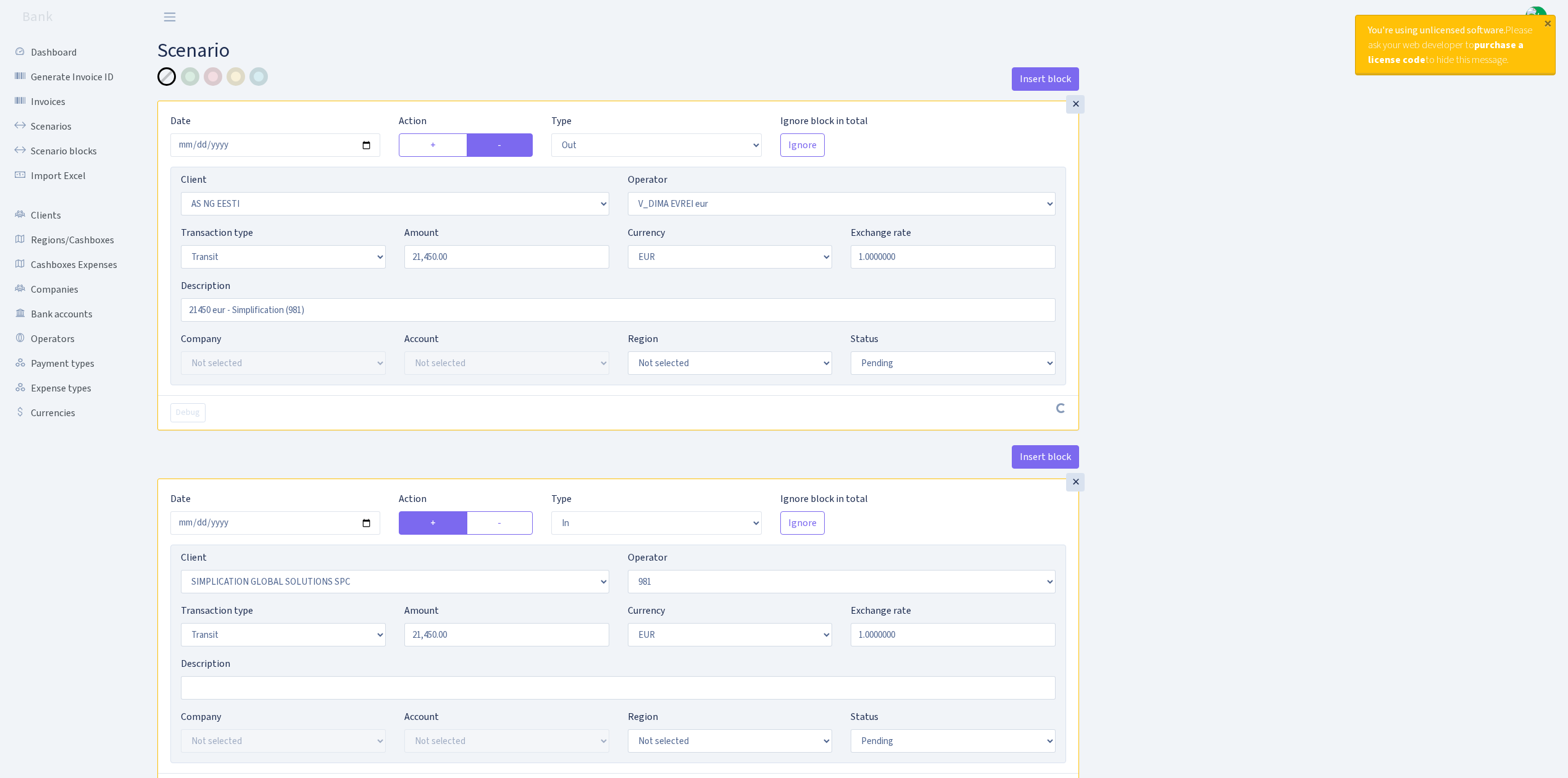
select select "pending"
select select "in"
select select "2307"
select select "61"
select select "5"
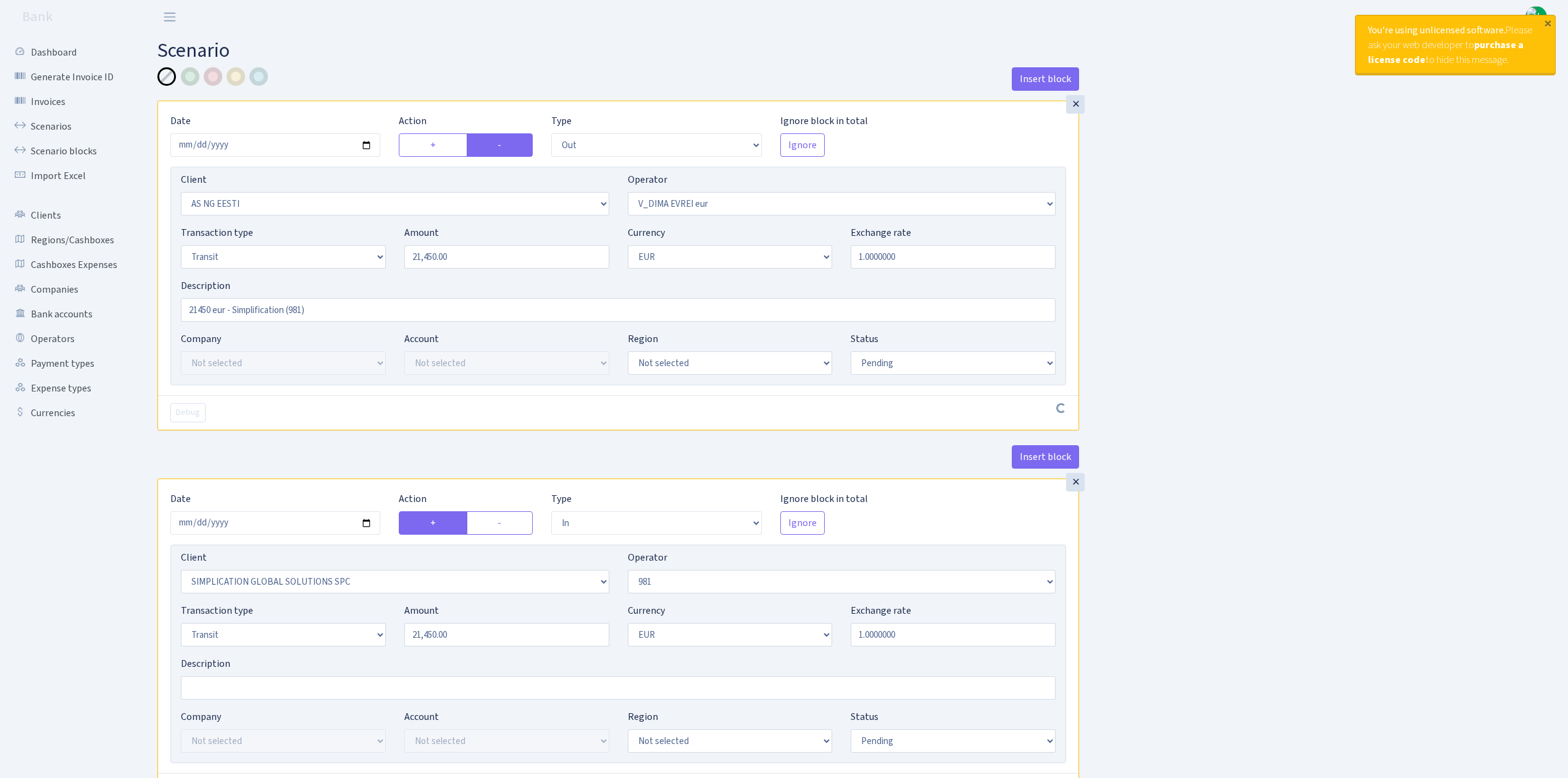
select select "1"
select select "pending"
select select "commission"
select select "61"
select select "pending"
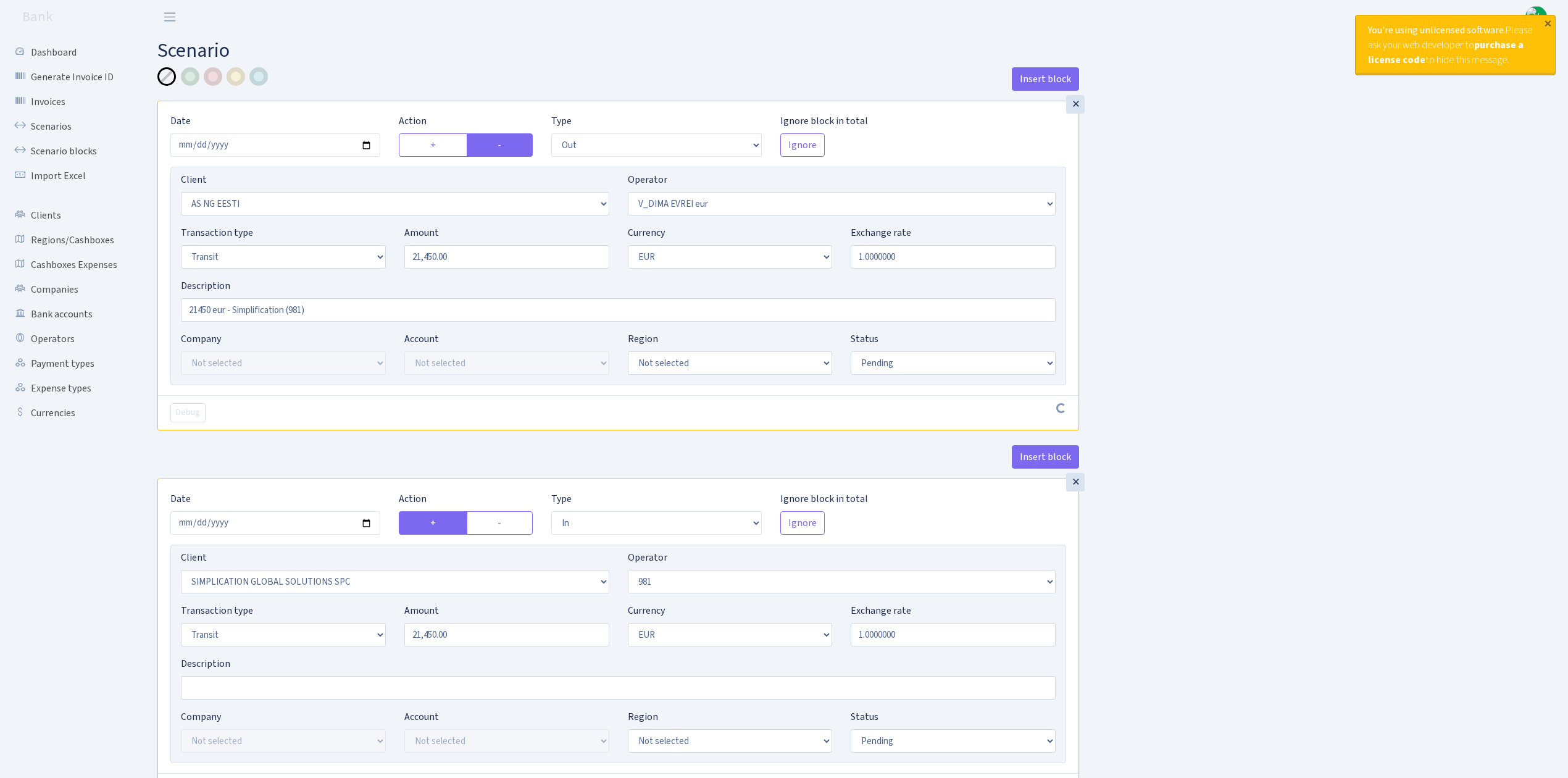
select select "commission"
select select "fixed"
select select "61"
select select "pending"
select select "commission"
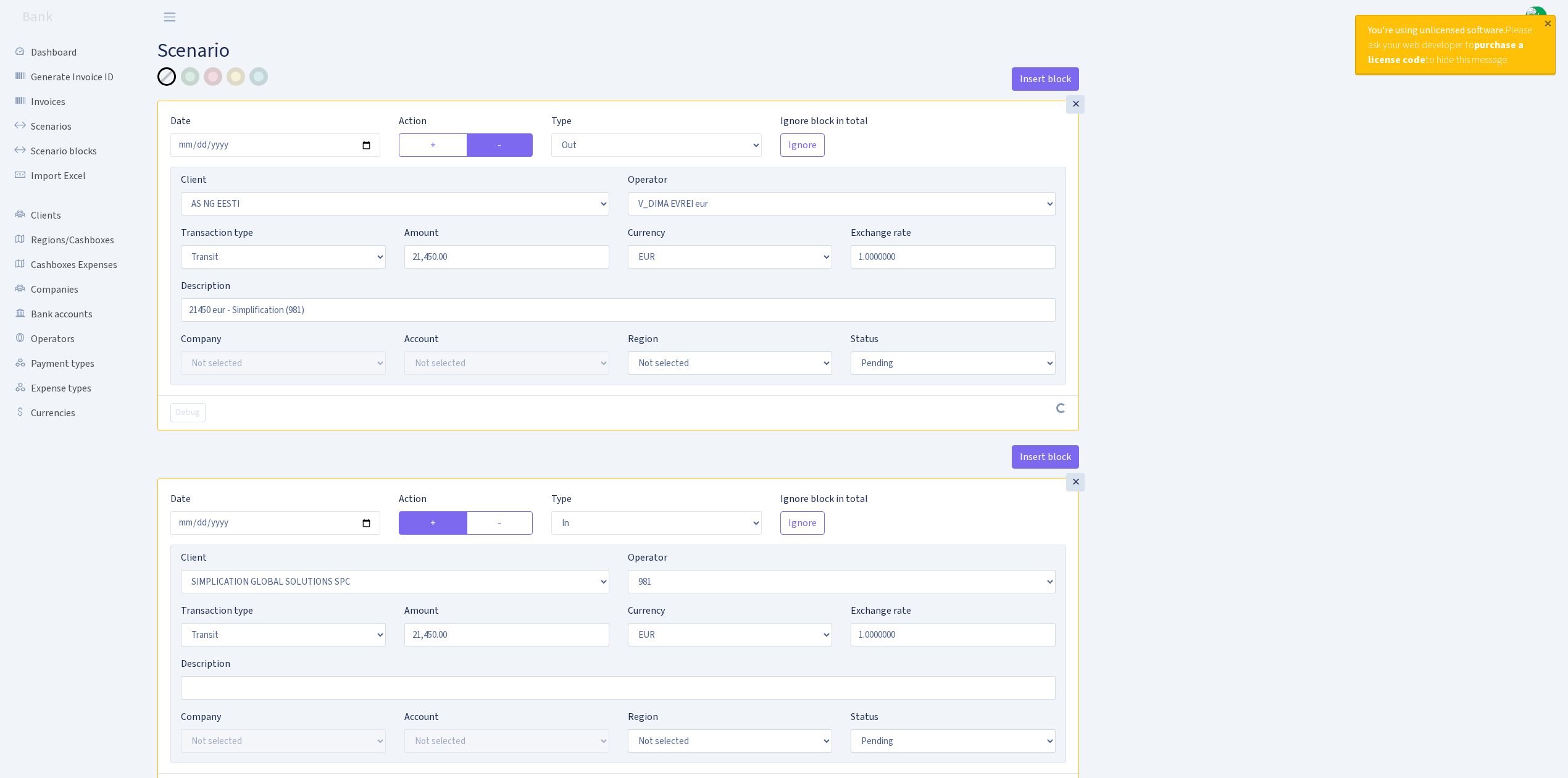
select select "fixed"
select select "431"
select select "pending"
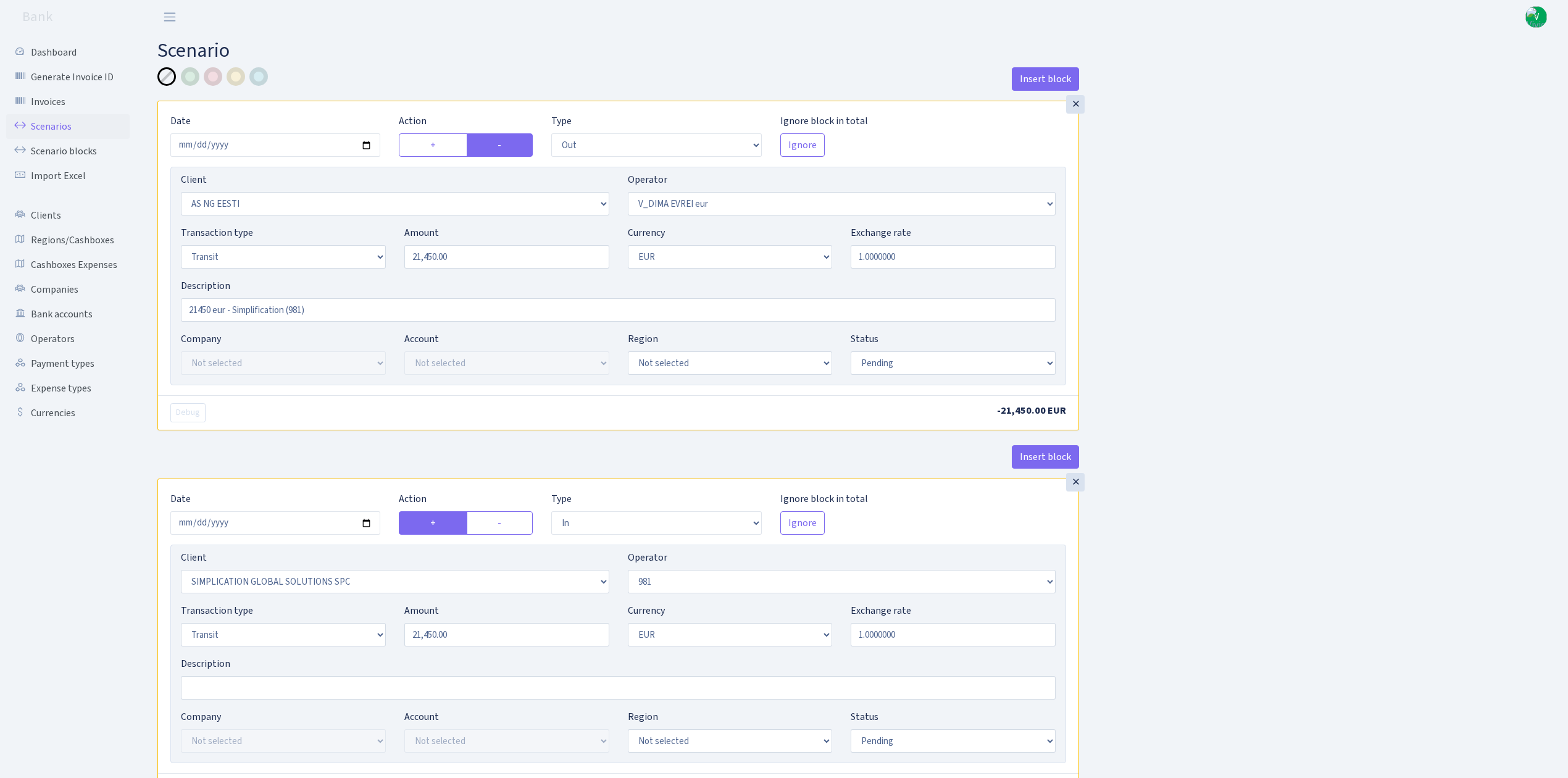
click at [36, 122] on link "Scenarios" at bounding box center [68, 127] width 124 height 25
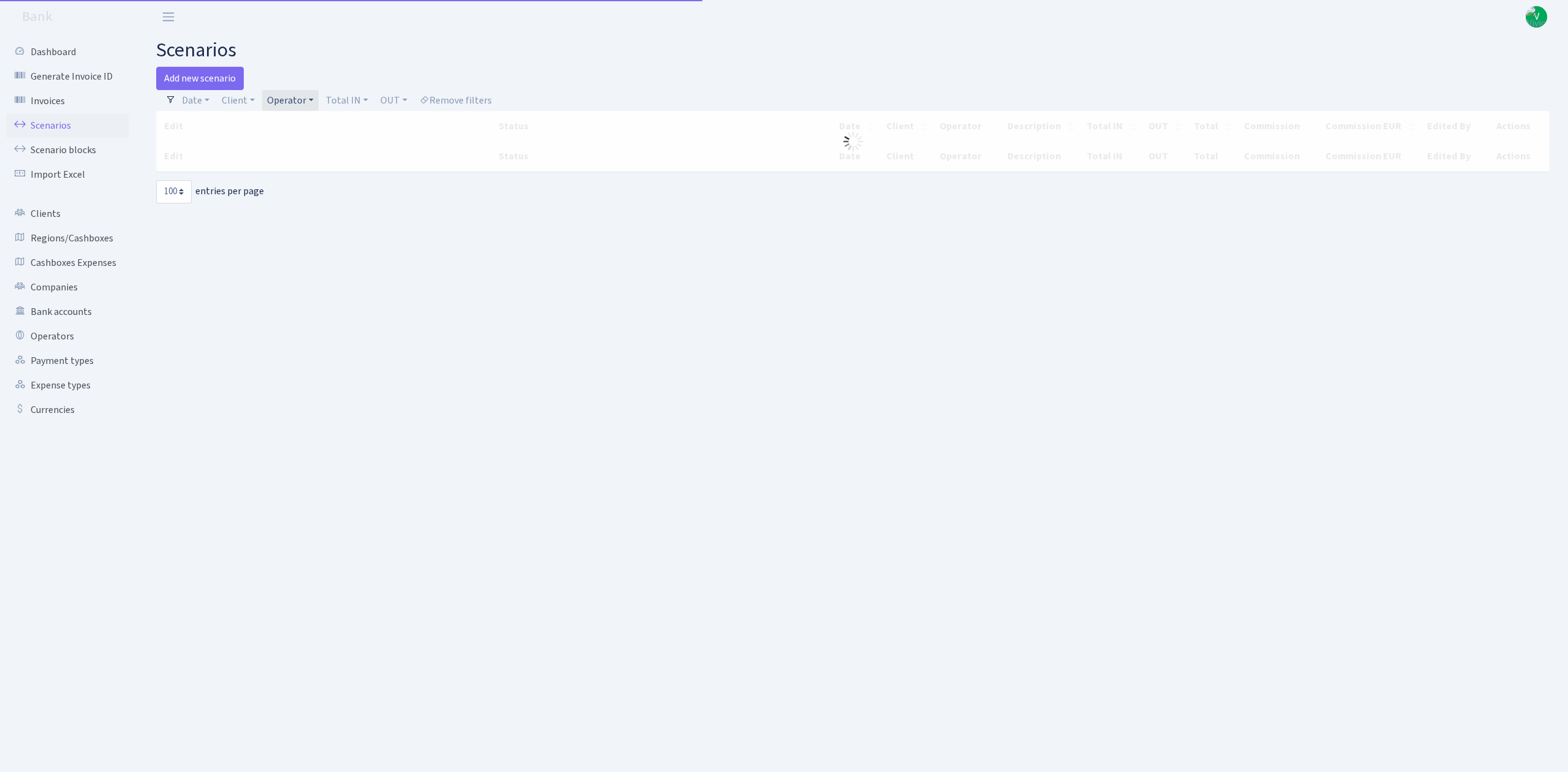
select select "100"
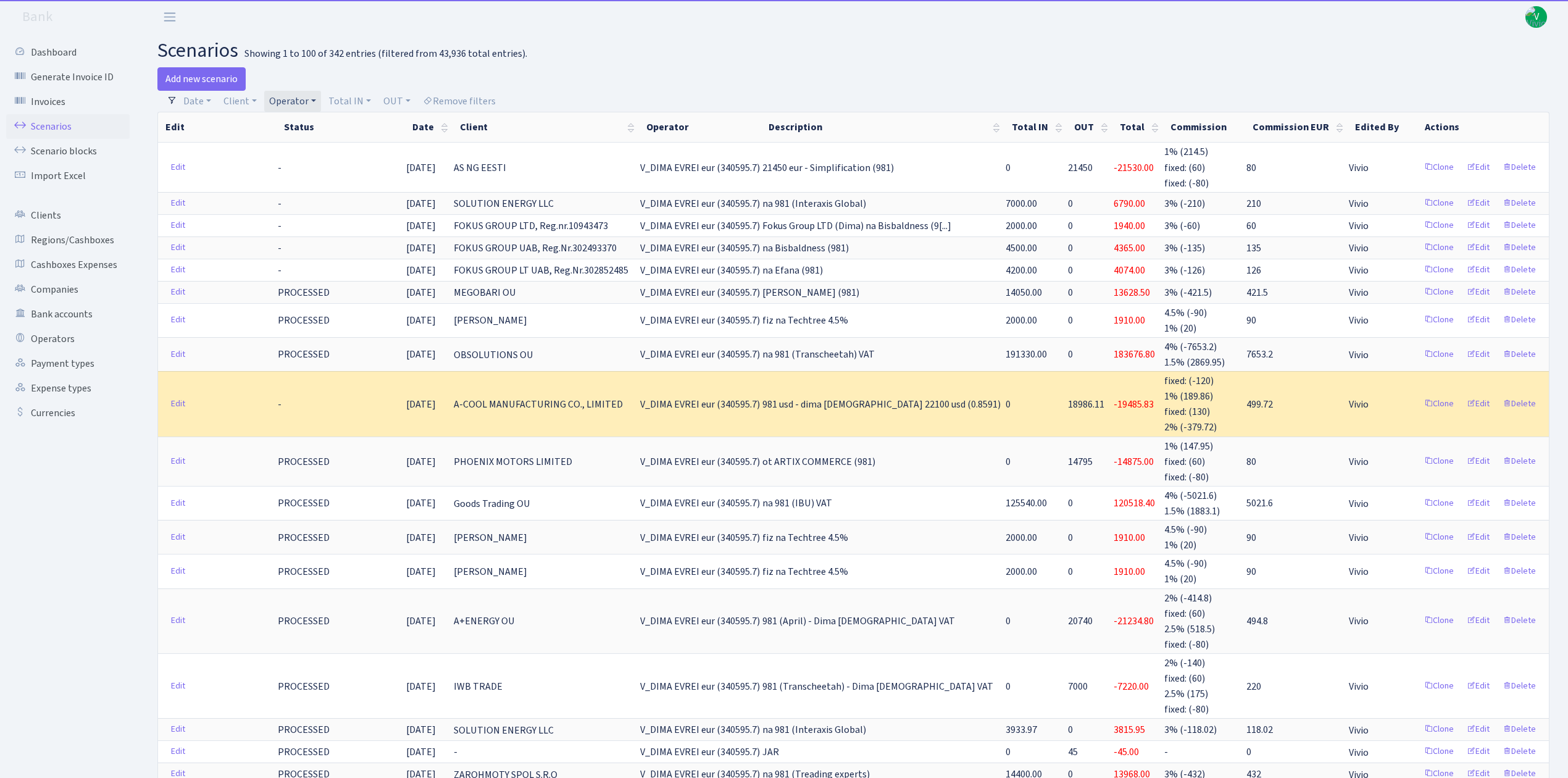
click at [302, 99] on link "Operator" at bounding box center [293, 101] width 57 height 21
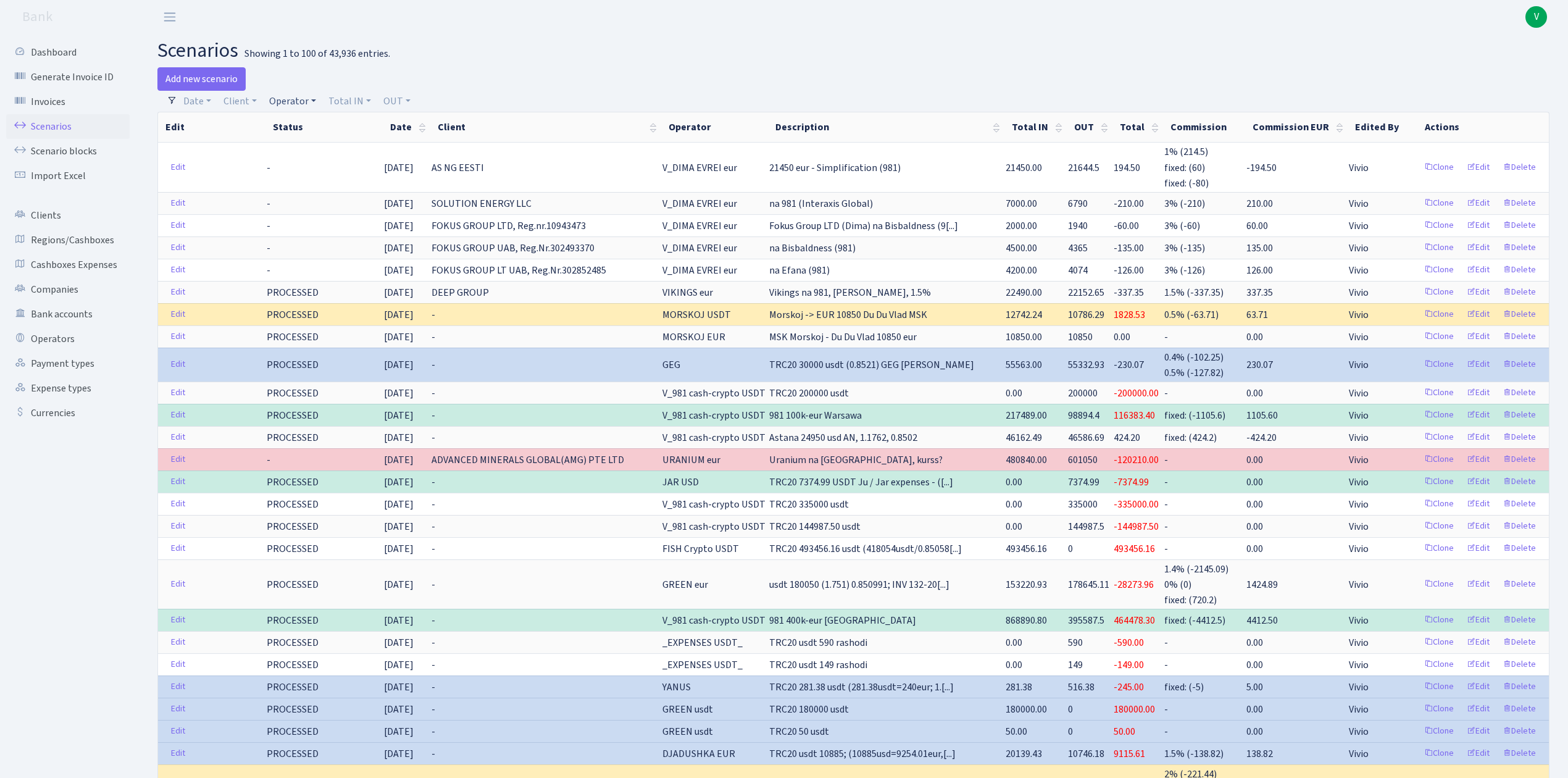
click at [284, 97] on link "Operator" at bounding box center [293, 101] width 57 height 21
click at [337, 148] on input "search" at bounding box center [314, 146] width 91 height 19
type input "martins"
click at [318, 168] on li "[PERSON_NAME] usdt" at bounding box center [313, 175] width 94 height 35
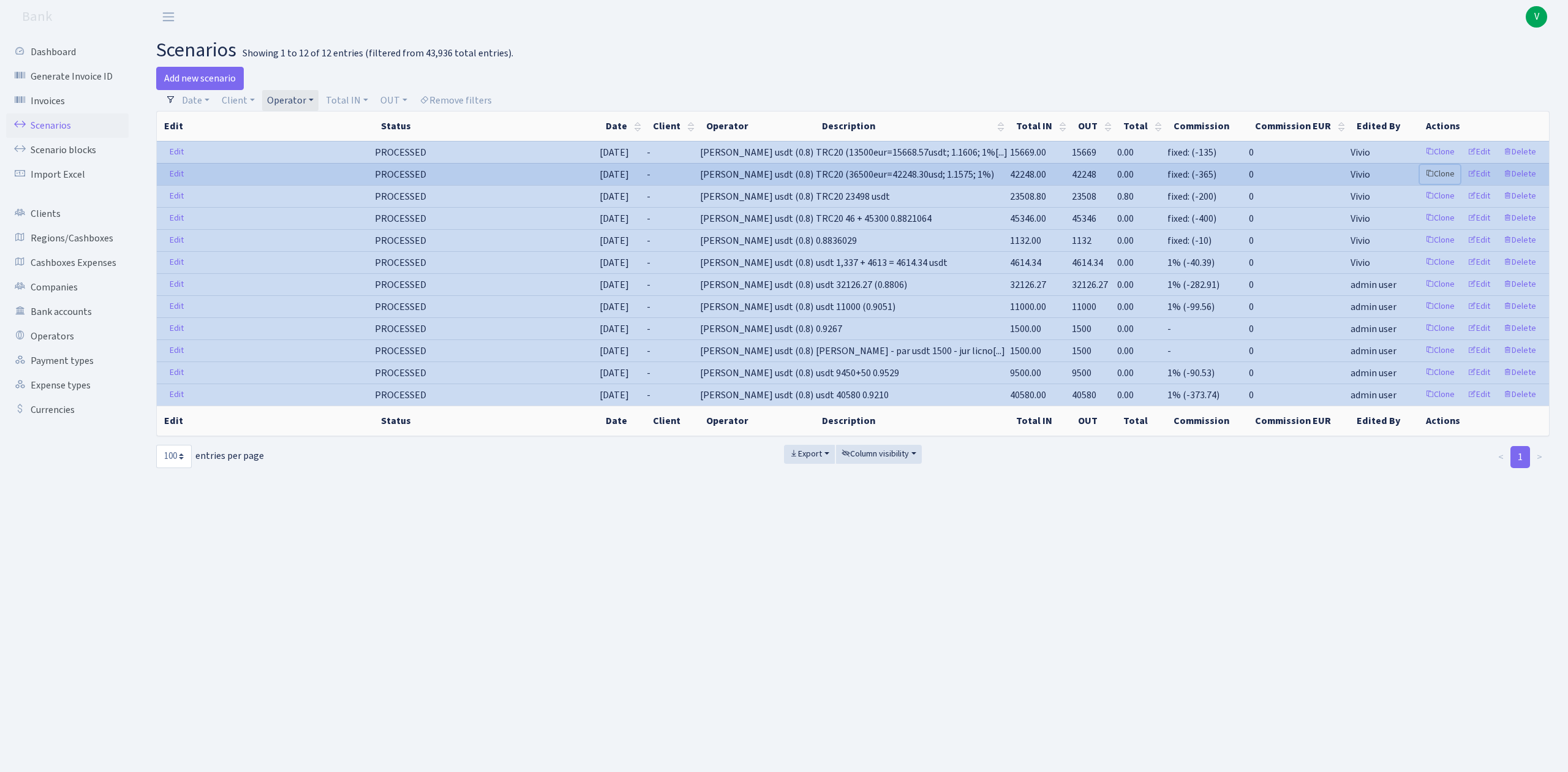
click at [1441, 174] on link "Clone" at bounding box center [1440, 174] width 40 height 19
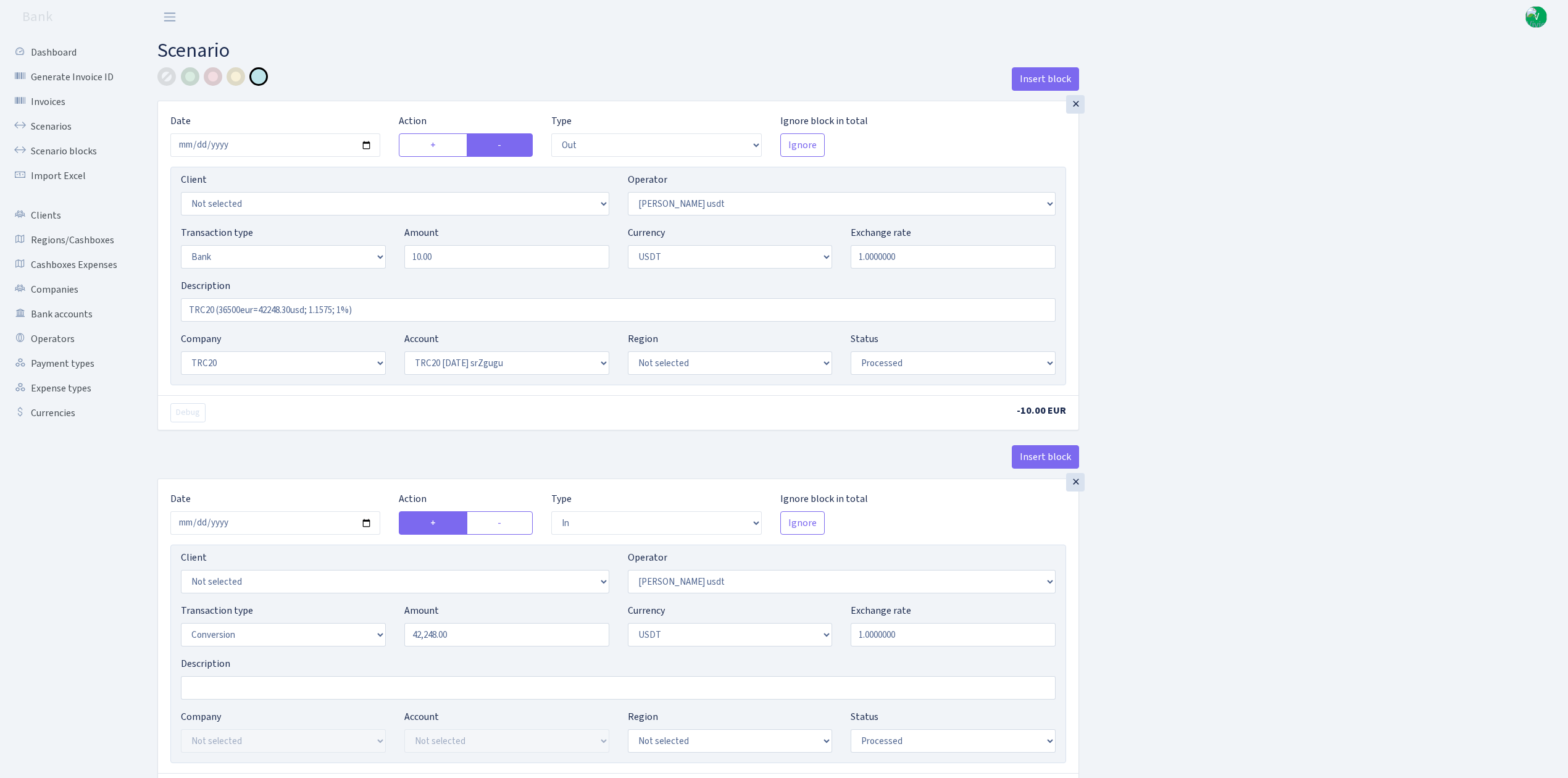
select select "out"
select select "443"
select select "2"
select select "6"
select select "20"
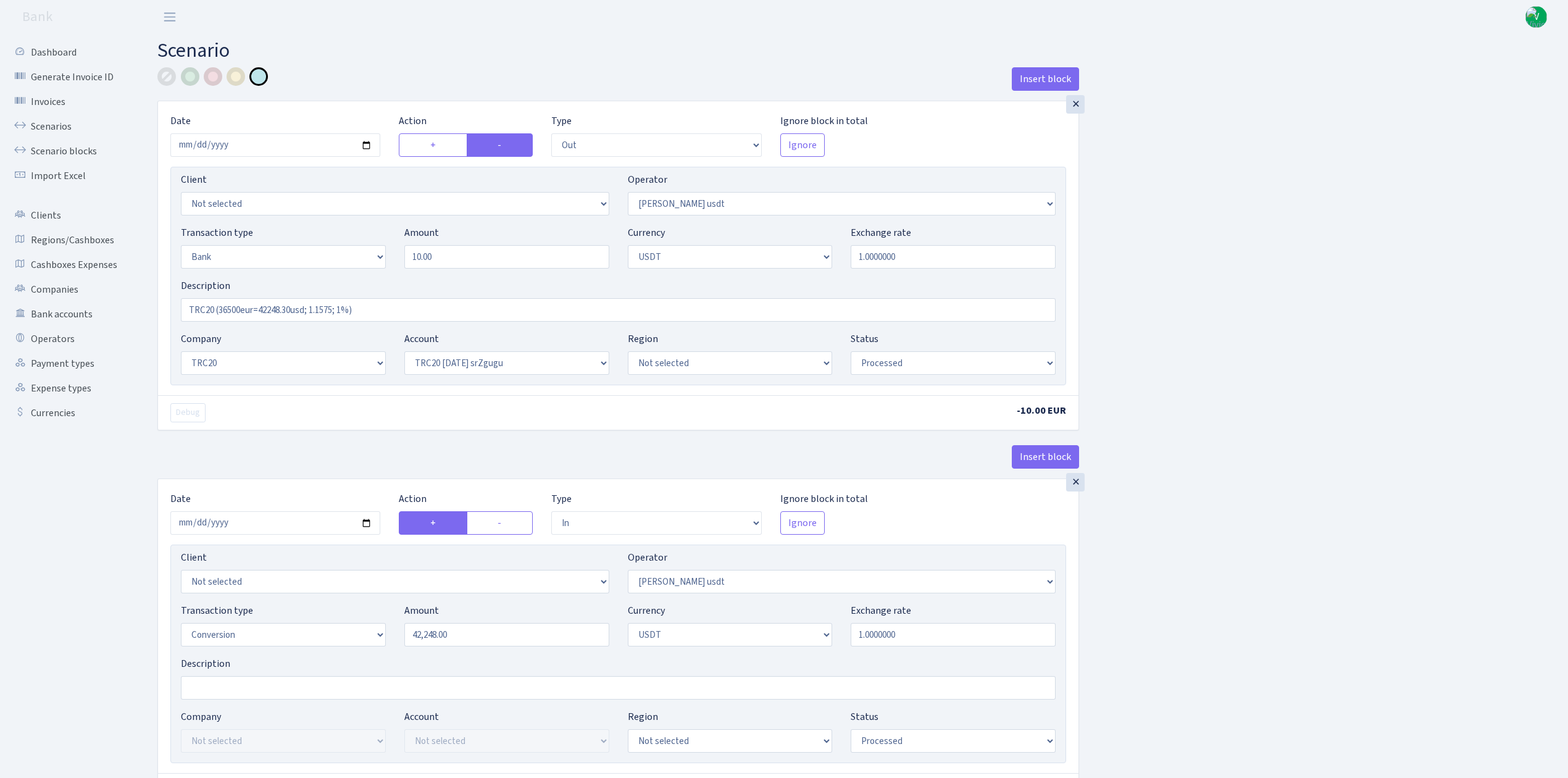
select select "61"
select select "processed"
select select "in"
select select "443"
select select "15"
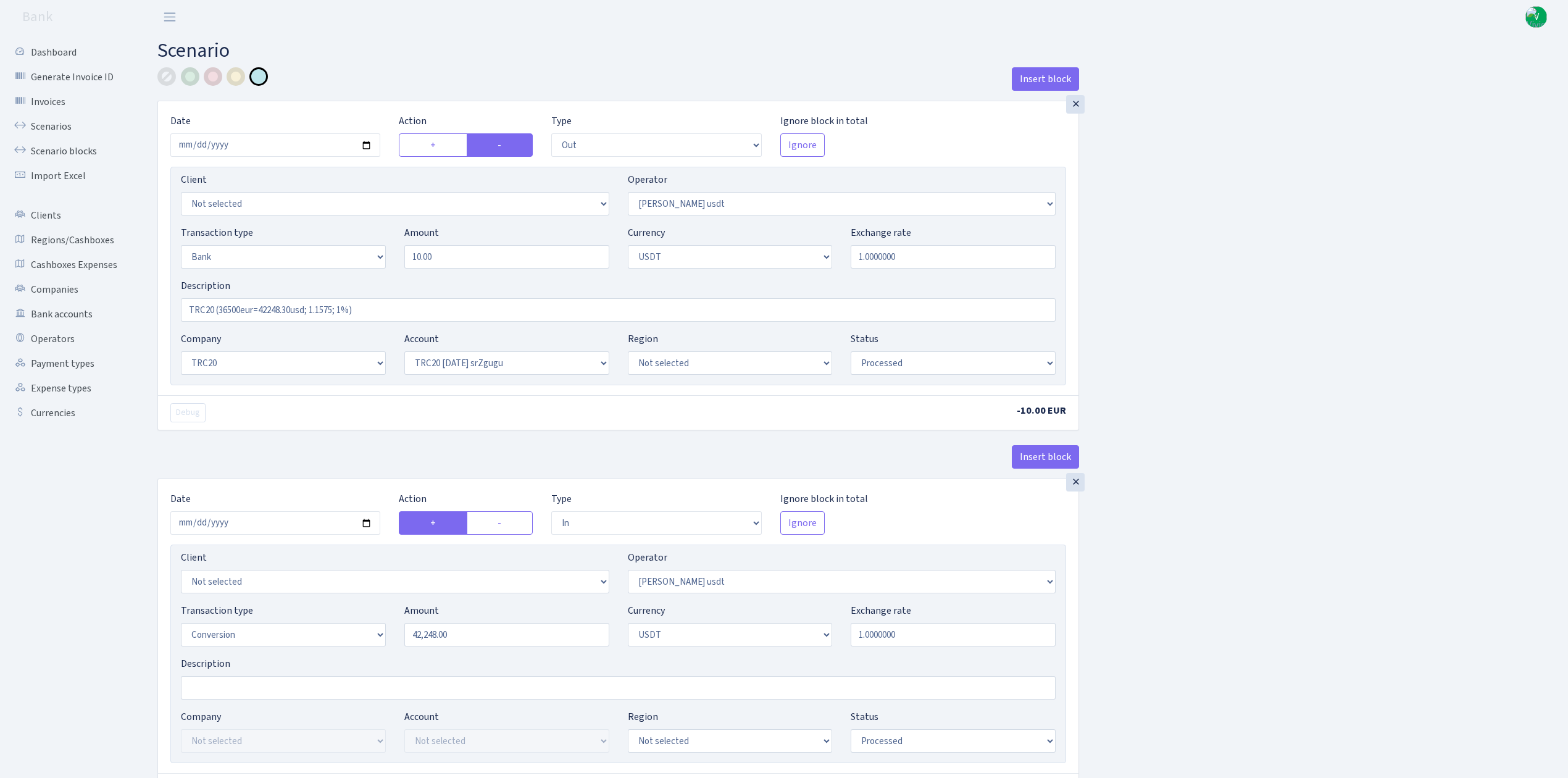
select select "6"
select select "processed"
select select "out"
select select "260"
select select "3"
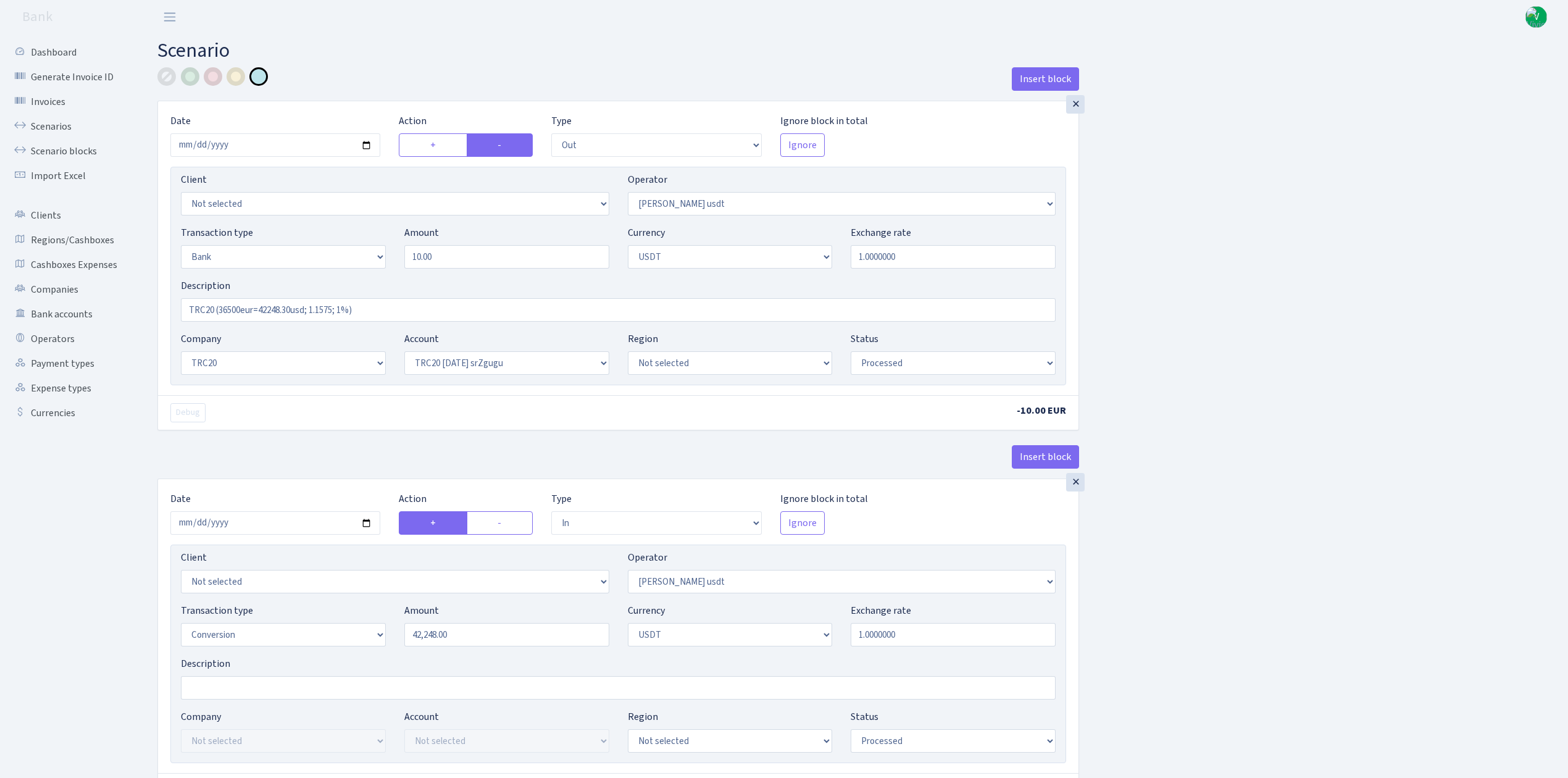
select select "6"
select select "processed"
select select "commission"
select select "fixed"
select select "260"
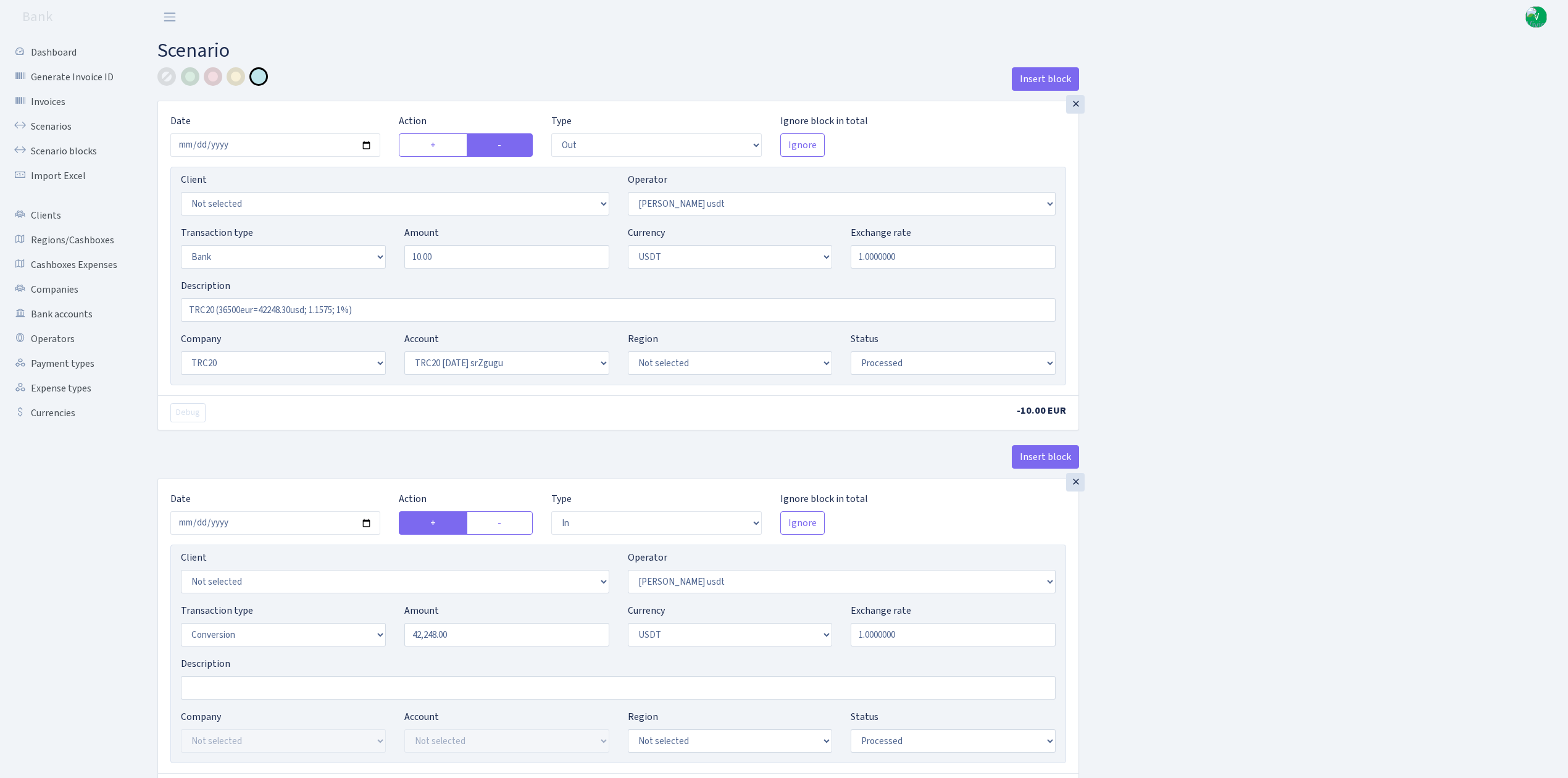
select select "processed"
select select "out"
select select "443"
select select "2"
select select "1"
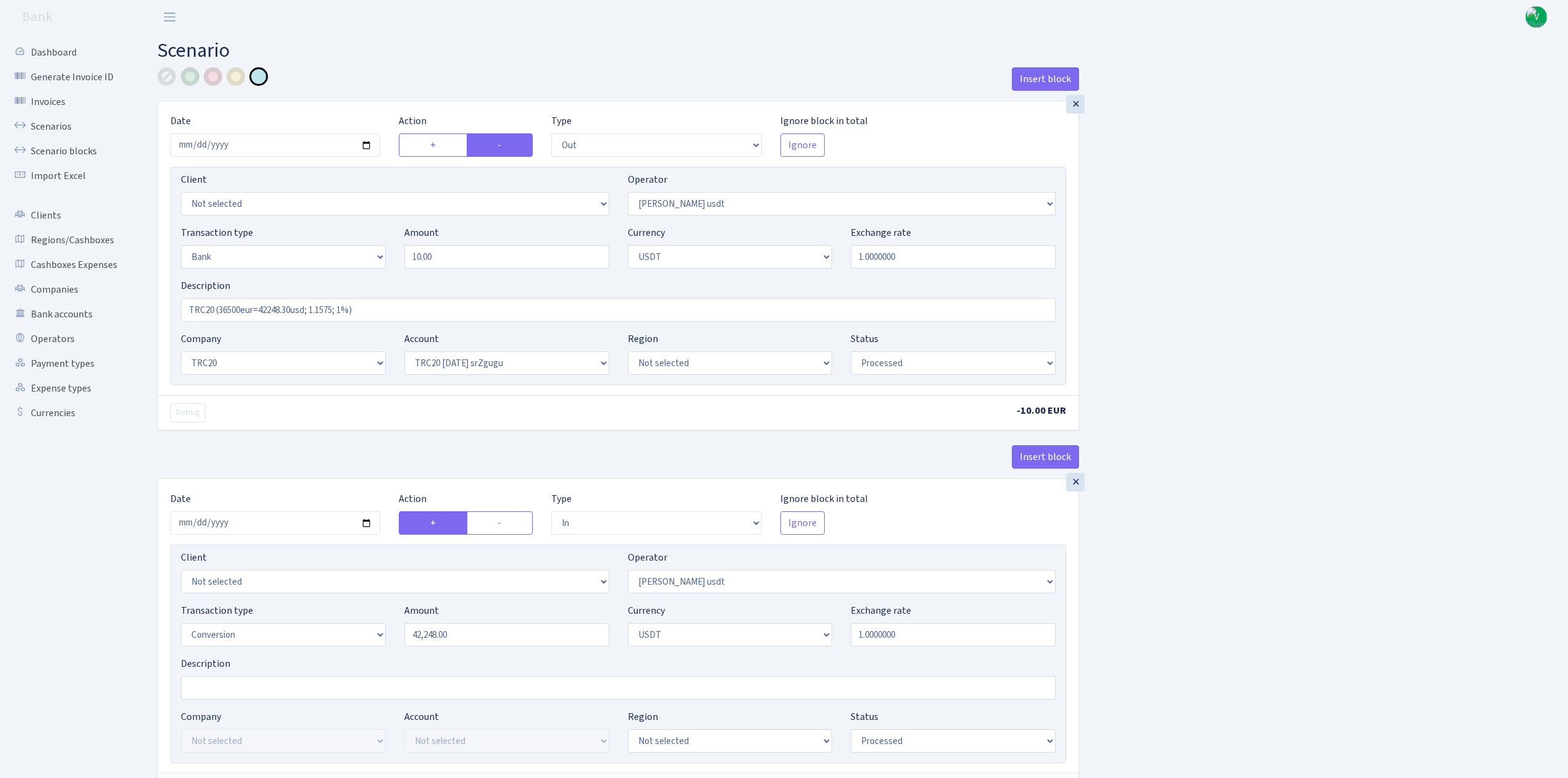
select select "20"
select select "61"
select select "processed"
click at [367, 142] on input "2025-08-06" at bounding box center [275, 145] width 210 height 24
type input "2025-09-09"
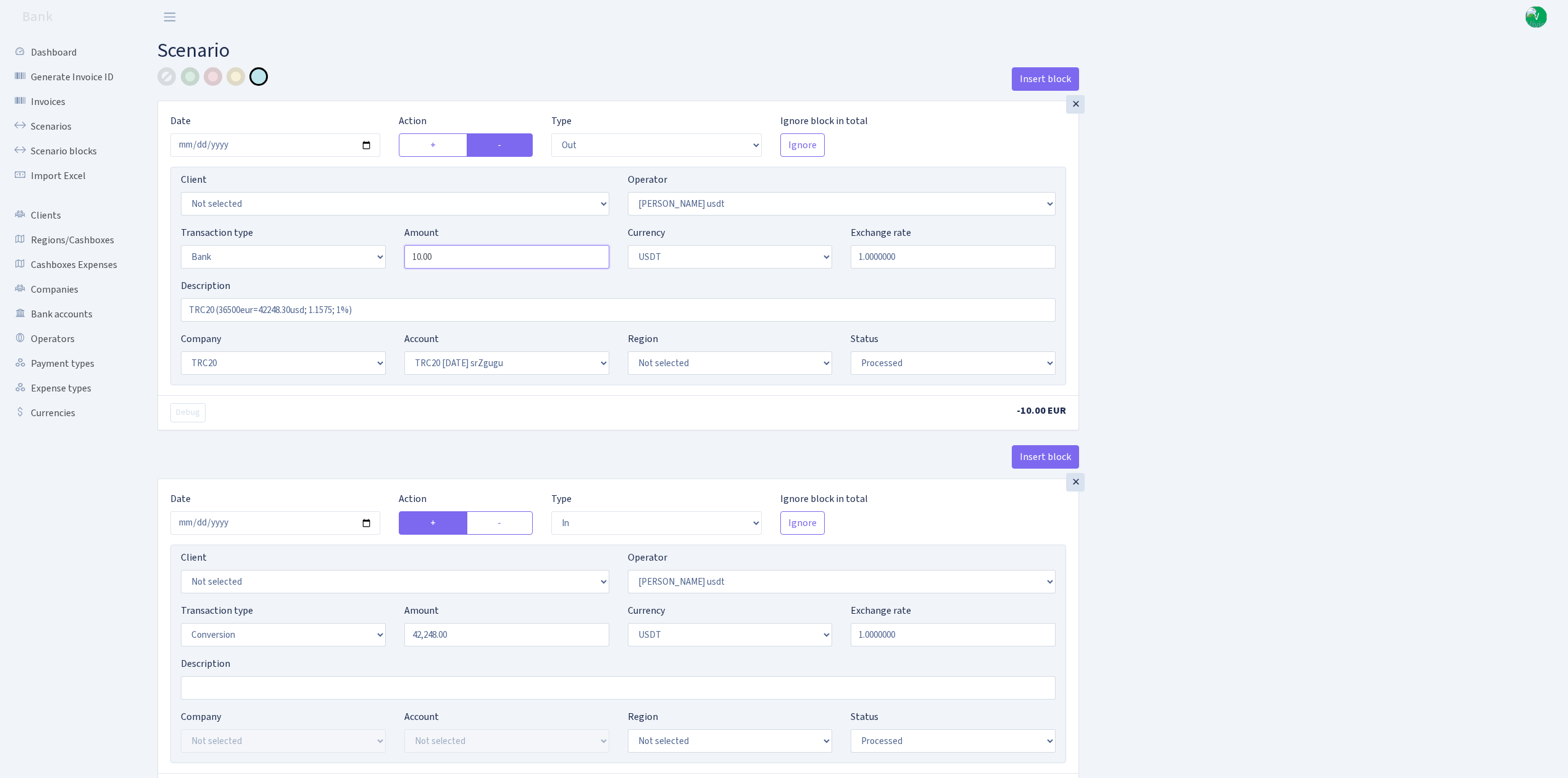
drag, startPoint x: 454, startPoint y: 258, endPoint x: 386, endPoint y: 252, distance: 68.3
click at [386, 252] on div "Transaction type Not selected 981 ELF FISH crypto GIRT IVO dekl MM-BALTIC eur U…" at bounding box center [618, 251] width 893 height 53
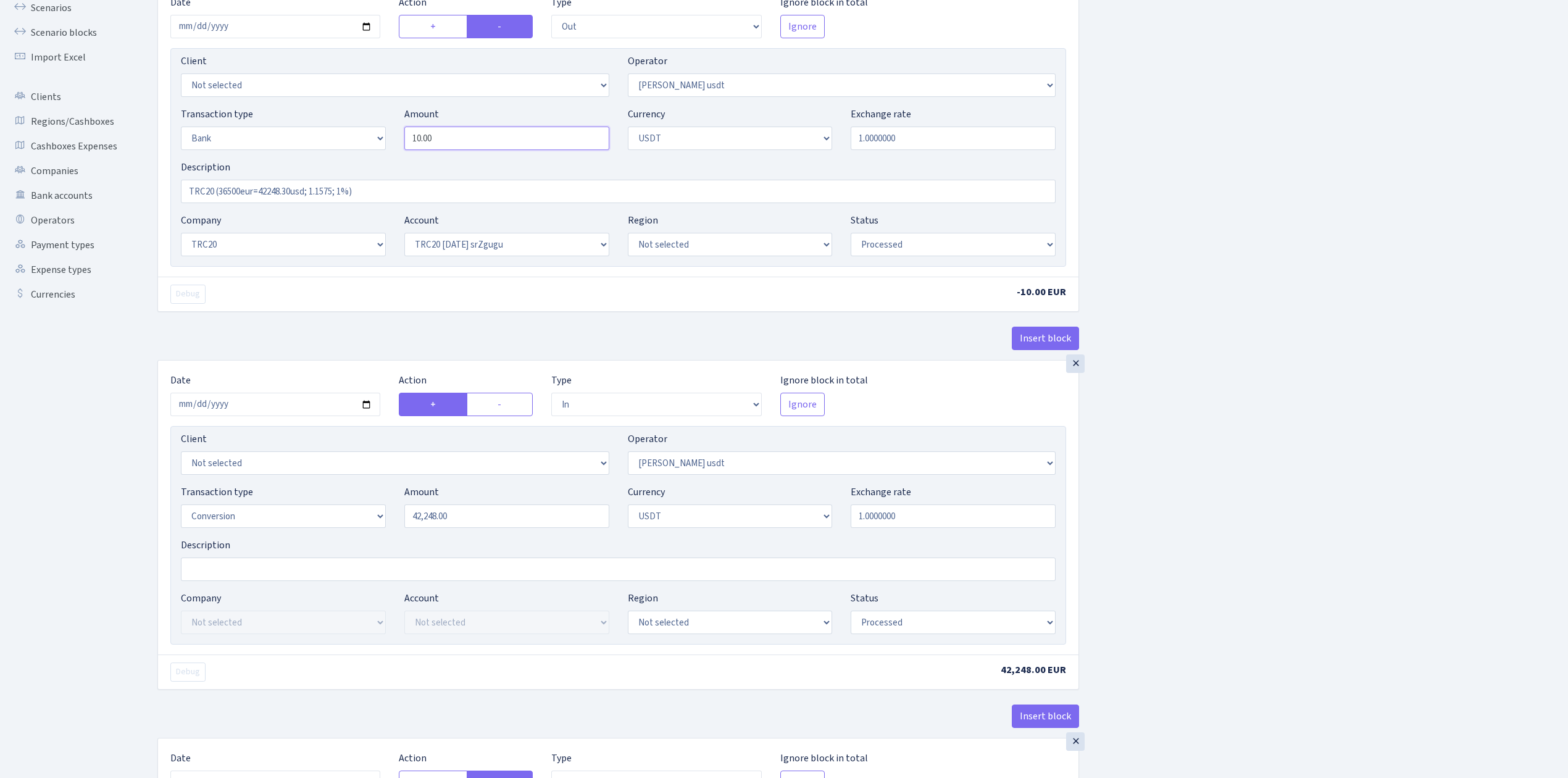
scroll to position [82, 0]
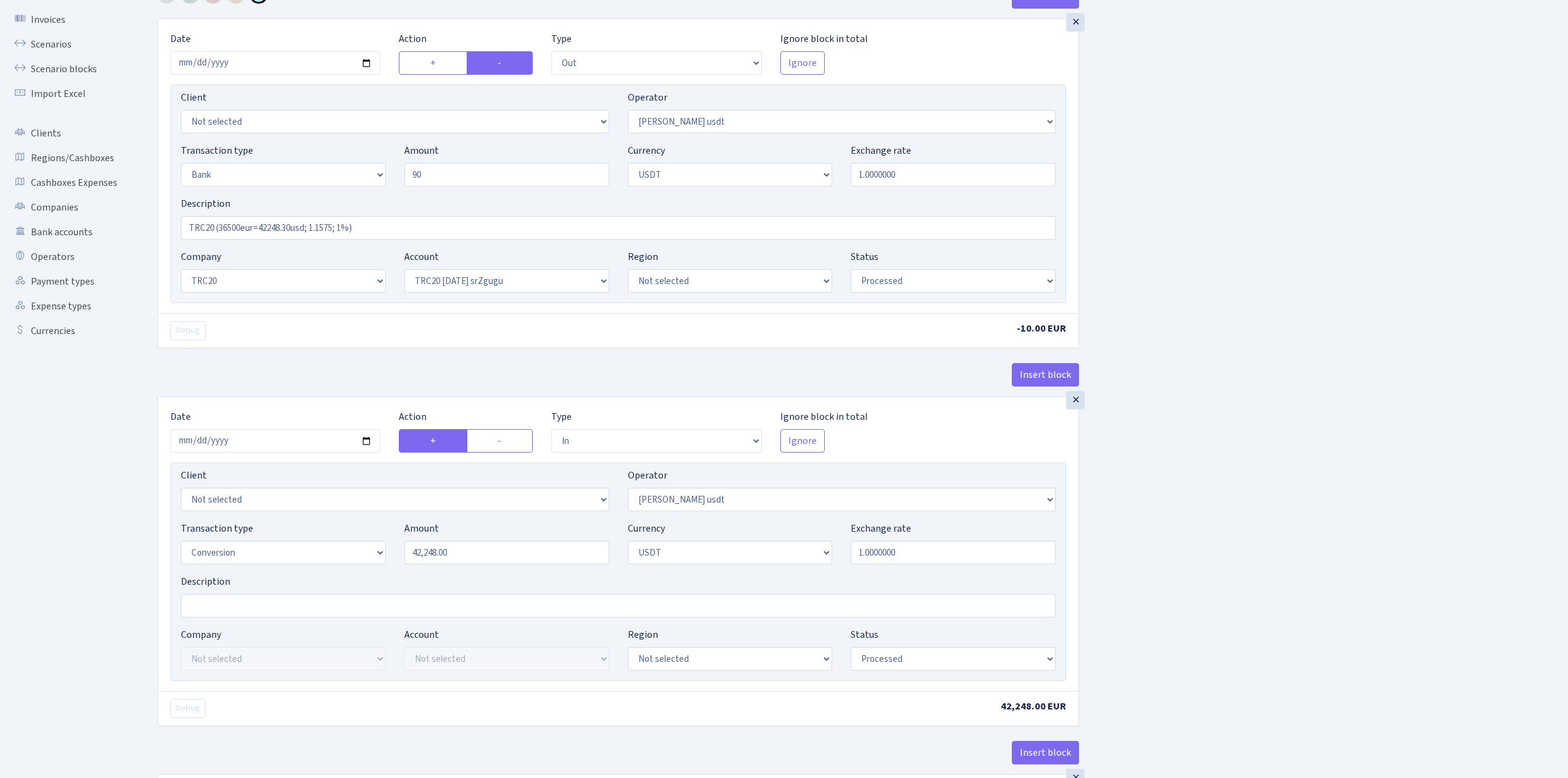
type input "90.00"
click at [291, 225] on input "TRC20 (36500eur=42248.30usd; 1.1575; 1%)" at bounding box center [618, 228] width 875 height 24
click at [216, 226] on input "TRC20 (36500eur=42248.30usd; 1.1575; 1%)" at bounding box center [618, 228] width 875 height 24
drag, startPoint x: 218, startPoint y: 229, endPoint x: 352, endPoint y: 225, distance: 134.1
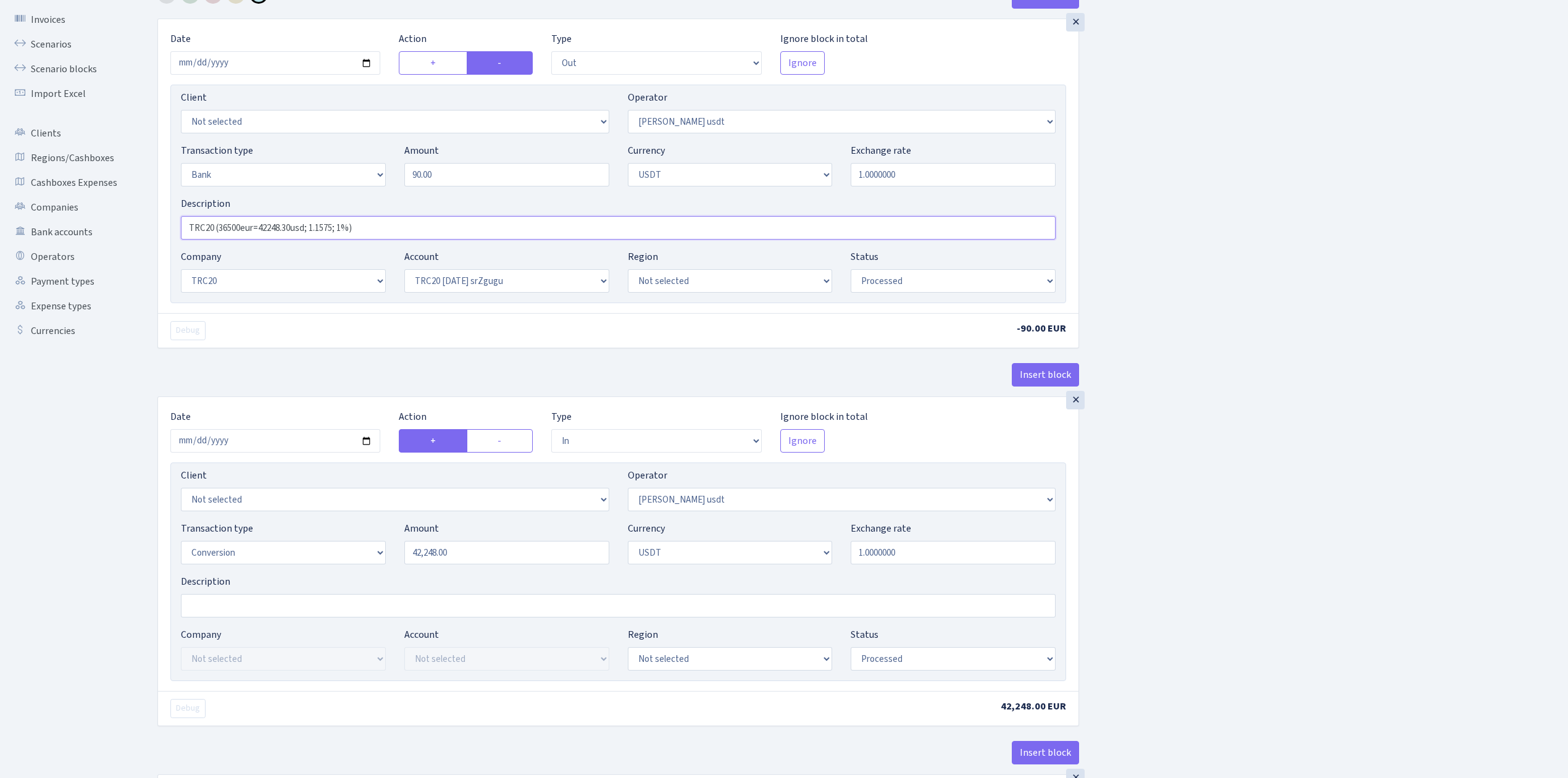
click at [353, 225] on input "TRC20 (36500eur=42248.30usd; 1.1575; 1%)" at bounding box center [618, 228] width 875 height 24
paste input "60000eur otdal RIX = 70327.44usdt; 1.1721"
click at [216, 225] on input "TRC20 (60000eur otdal RIX = 70327.44usdt; 1.1721)" at bounding box center [618, 228] width 875 height 24
type input "TRC20 90 usdt (60000eur otdal RIX = 70327.44usdt; 1.1721)"
click at [366, 445] on input "2025-08-06" at bounding box center [275, 441] width 210 height 24
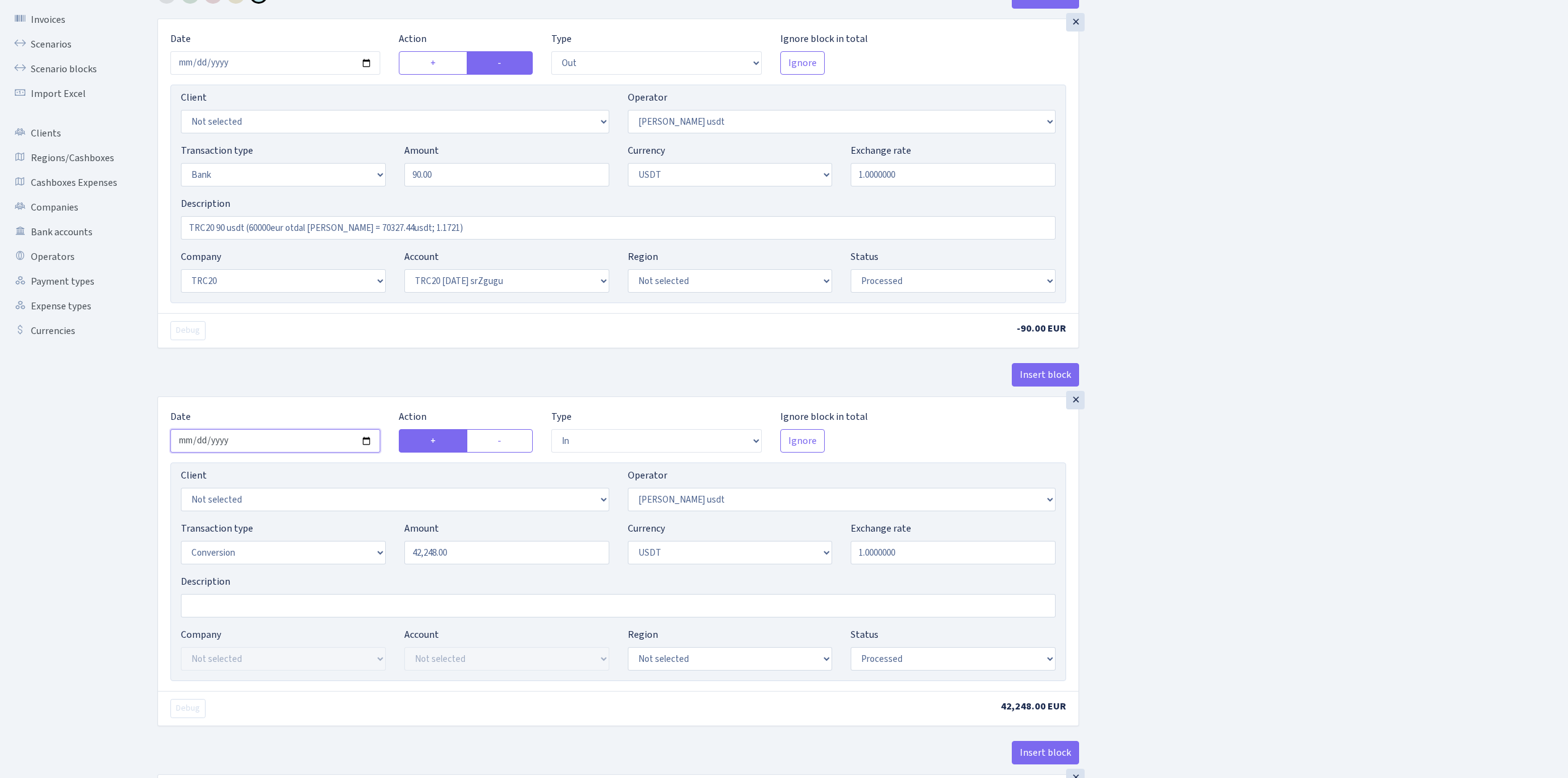
type input "[DATE]"
click at [414, 562] on input "42248.00" at bounding box center [507, 552] width 205 height 24
drag, startPoint x: 477, startPoint y: 557, endPoint x: 393, endPoint y: 549, distance: 84.4
click at [394, 549] on div "Transaction type Not selected 981 ELF FISH crypto GIRT IVO dekl MM-BALTIC eur U…" at bounding box center [618, 547] width 893 height 53
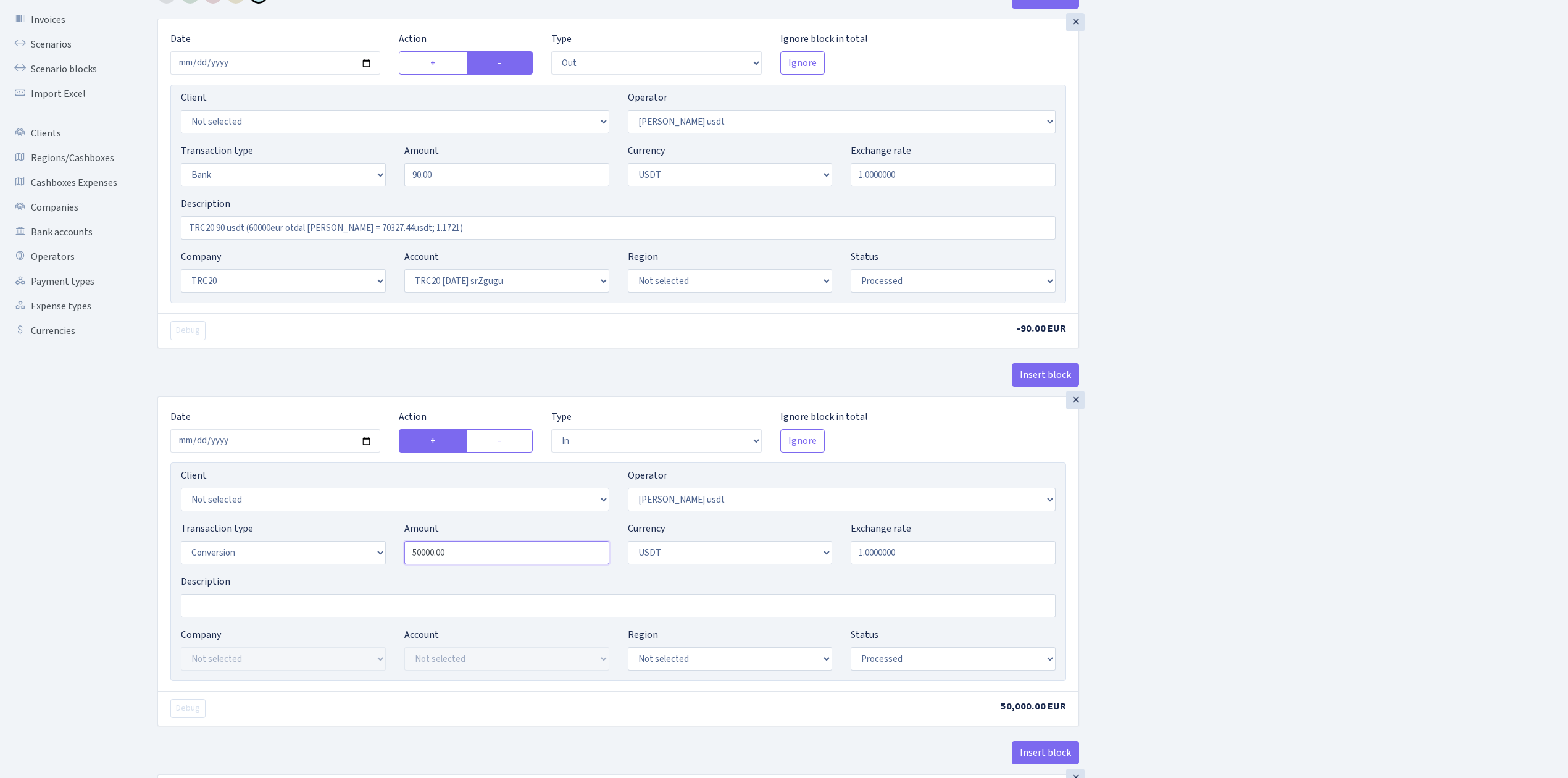
drag, startPoint x: 470, startPoint y: 557, endPoint x: 384, endPoint y: 549, distance: 86.4
click at [384, 549] on div "Transaction type Not selected 981 ELF FISH crypto GIRT IVO dekl MM-BALTIC eur U…" at bounding box center [618, 547] width 893 height 53
type input "70,327.00"
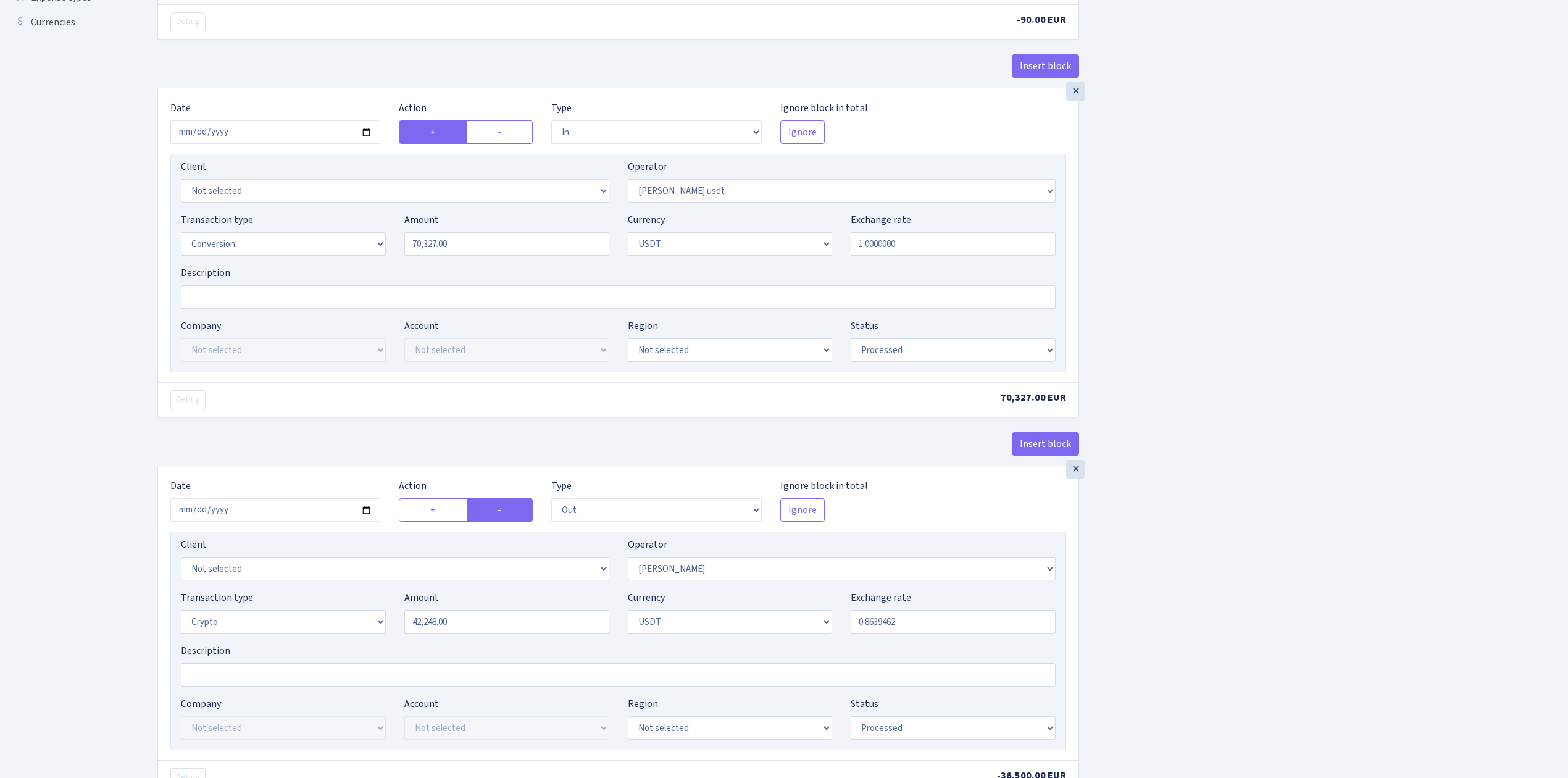
scroll to position [411, 0]
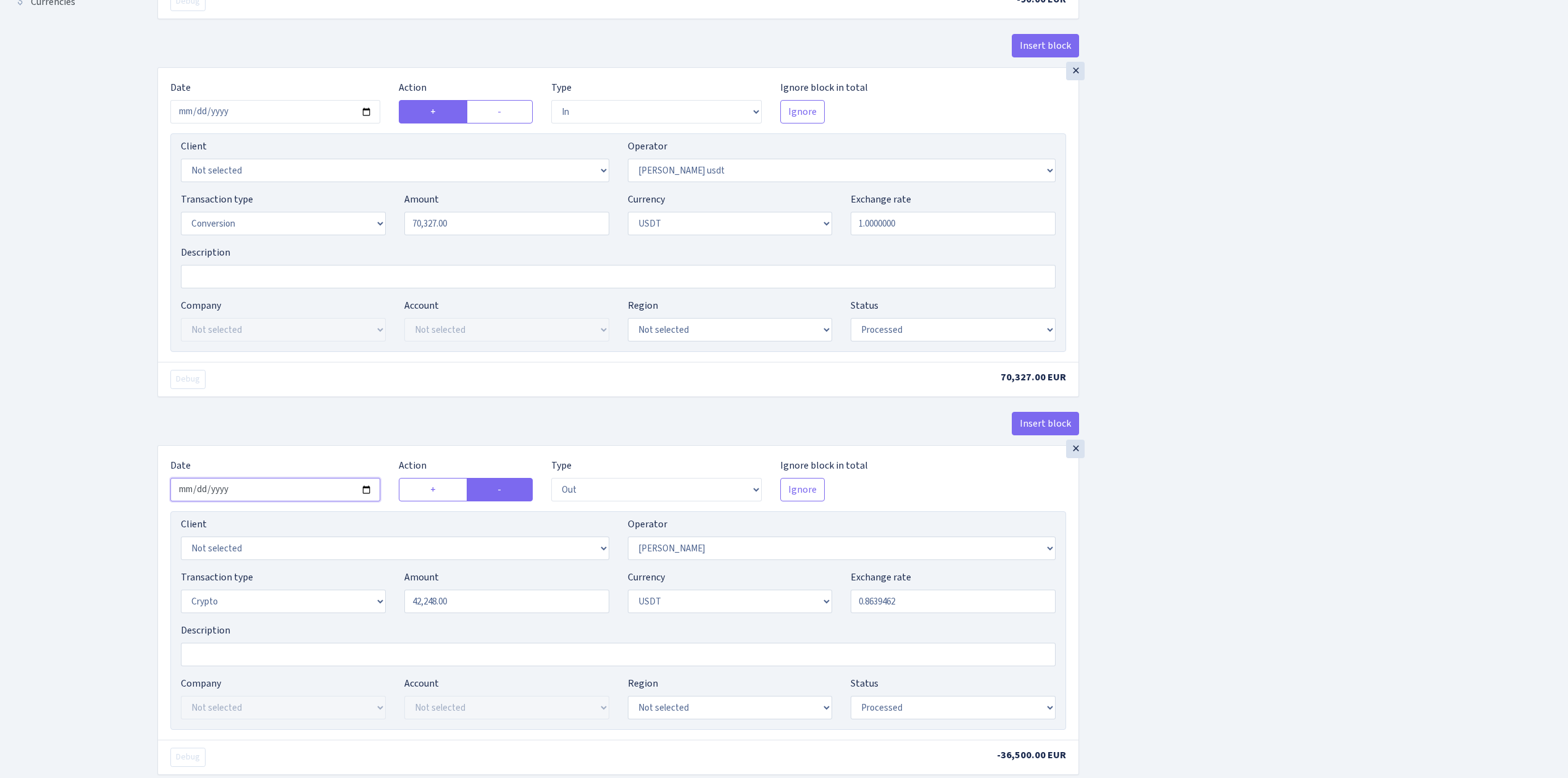
click at [370, 497] on input "2025-08-06" at bounding box center [275, 490] width 210 height 24
type input "[DATE]"
click at [478, 228] on input "70327.00" at bounding box center [507, 223] width 205 height 24
drag, startPoint x: 478, startPoint y: 228, endPoint x: 378, endPoint y: 228, distance: 100.0
click at [378, 228] on div "Transaction type Not selected 981 ELF FISH crypto GIRT IVO dekl MM-BALTIC eur U…" at bounding box center [618, 218] width 893 height 53
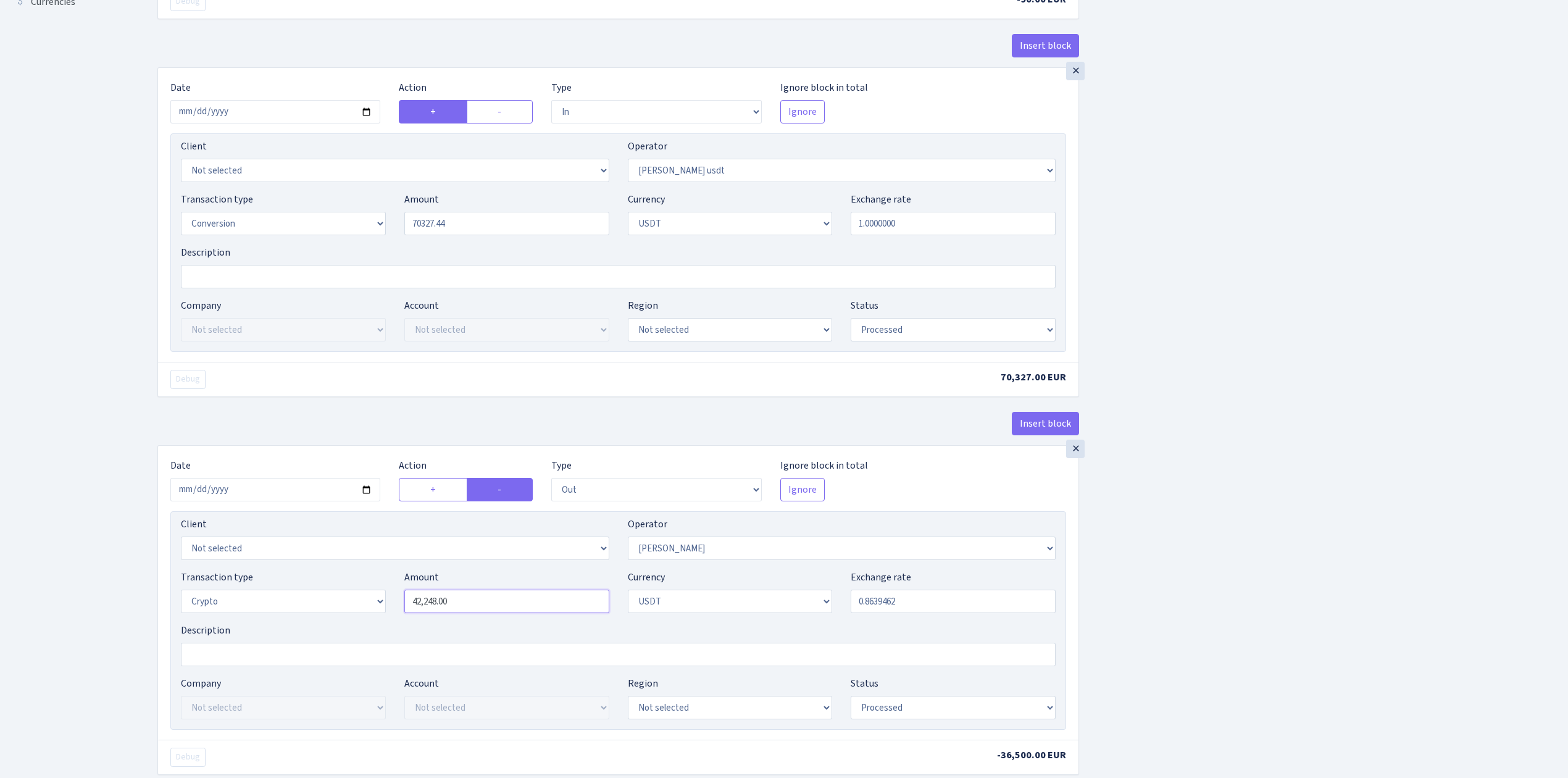
click at [442, 601] on input "42,248.00" at bounding box center [507, 601] width 205 height 24
type input "70,327.44"
drag, startPoint x: 462, startPoint y: 603, endPoint x: 361, endPoint y: 603, distance: 101.0
click at [361, 603] on div "Transaction type Not selected 981 ELF FISH crypto GIRT IVO dekl MM-BALTIC eur U…" at bounding box center [618, 596] width 893 height 53
paste input "70327.44"
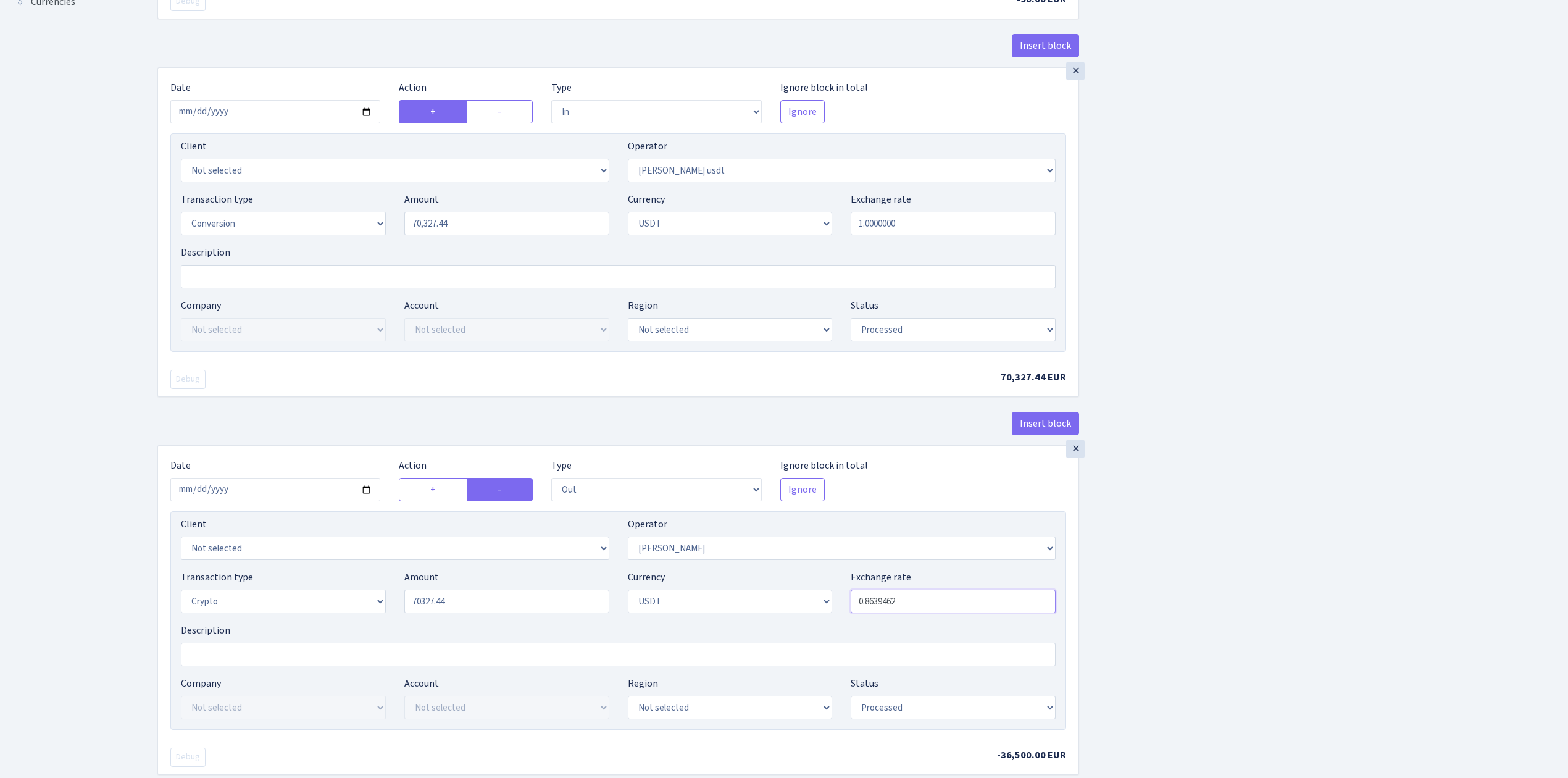
click at [998, 605] on input "0.8639462" at bounding box center [953, 601] width 205 height 24
type input "70,327.44"
drag, startPoint x: 885, startPoint y: 601, endPoint x: 964, endPoint y: 603, distance: 79.0
click at [964, 601] on input "0.8639462" at bounding box center [953, 601] width 205 height 24
click at [1253, 426] on div "Insert block × Date 2025-09-09 Action + - Type --- In Out Commission Field requ…" at bounding box center [853, 618] width 1411 height 1926
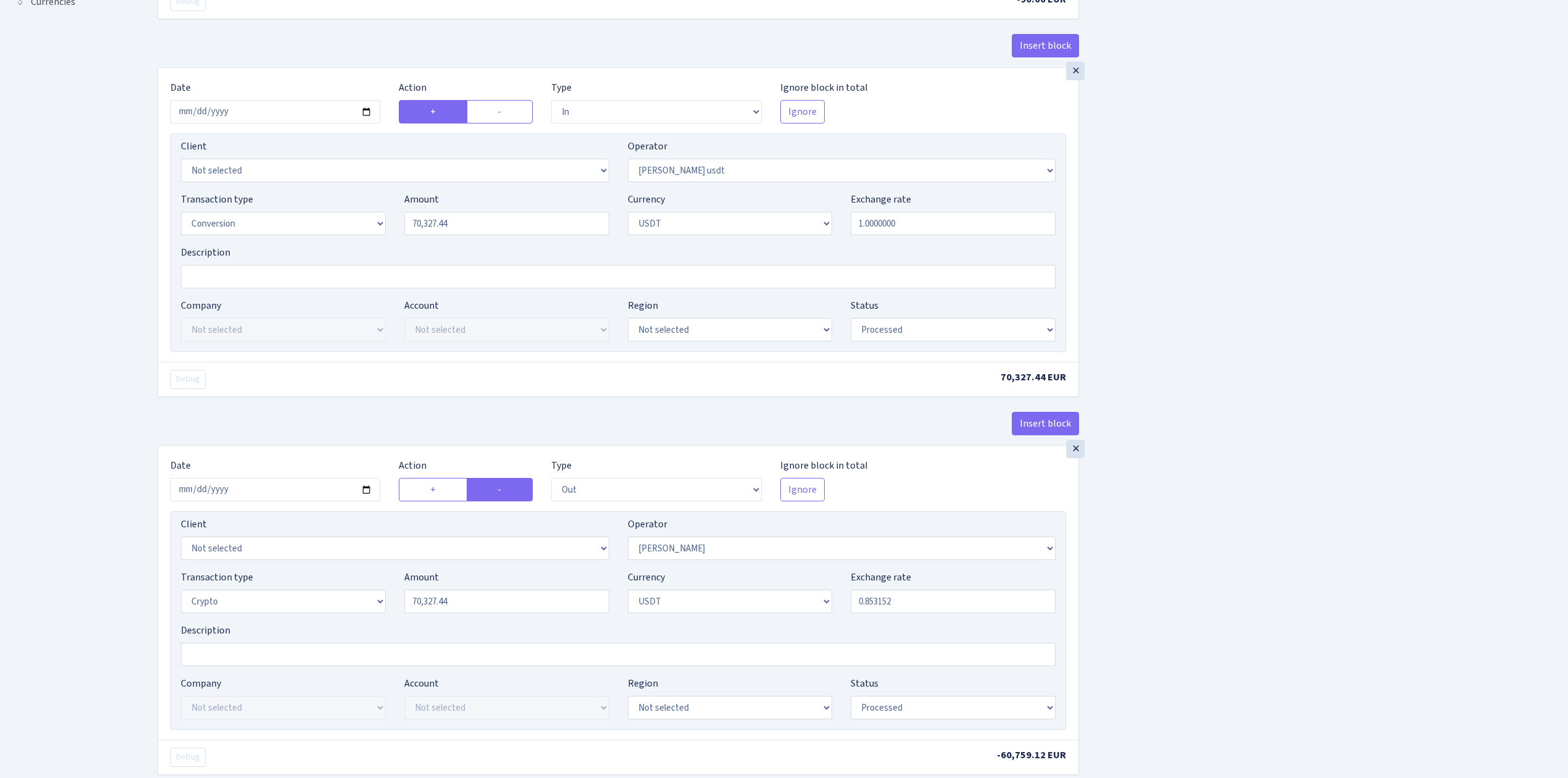
type input "0.8531520"
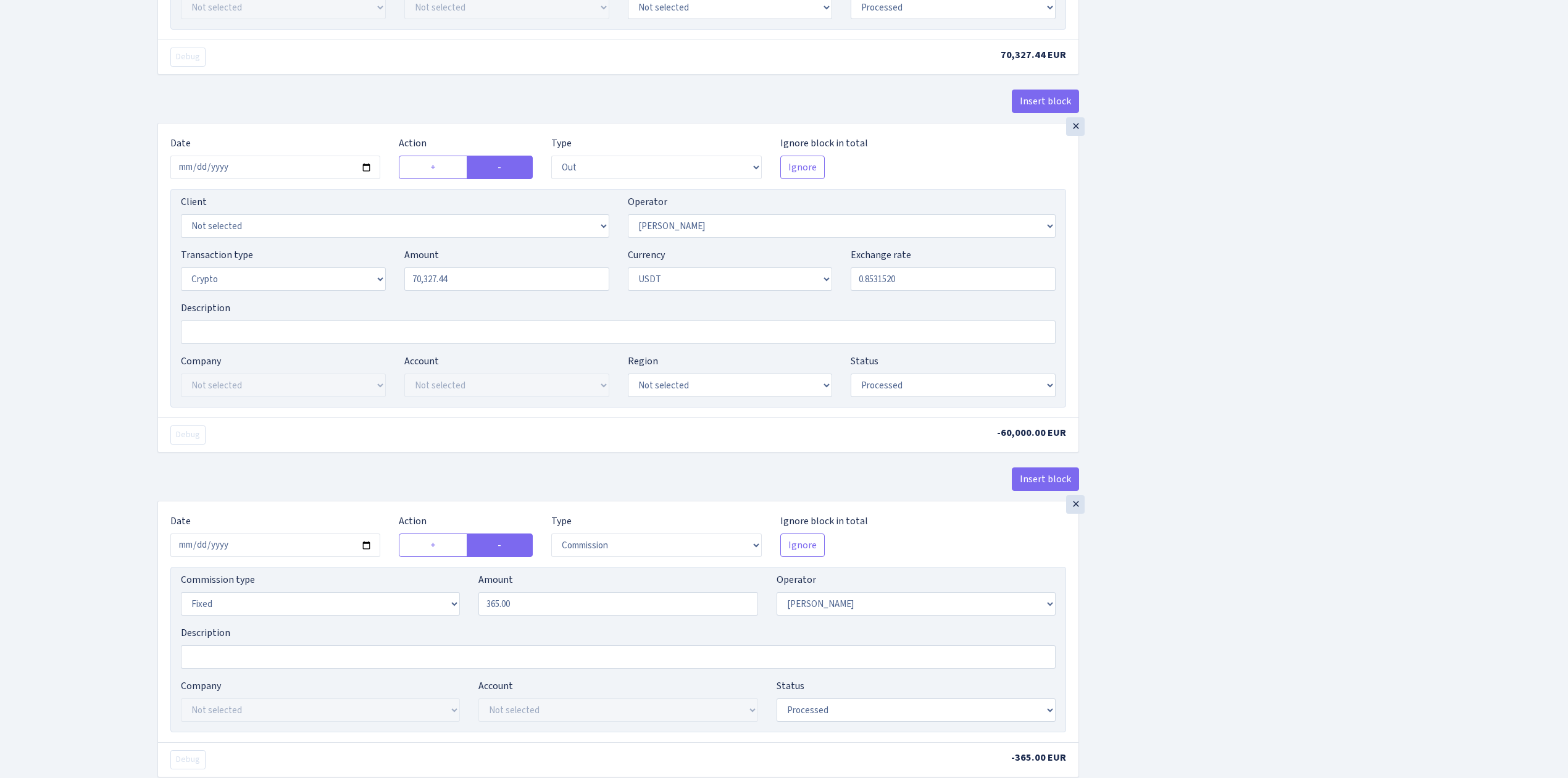
scroll to position [741, 0]
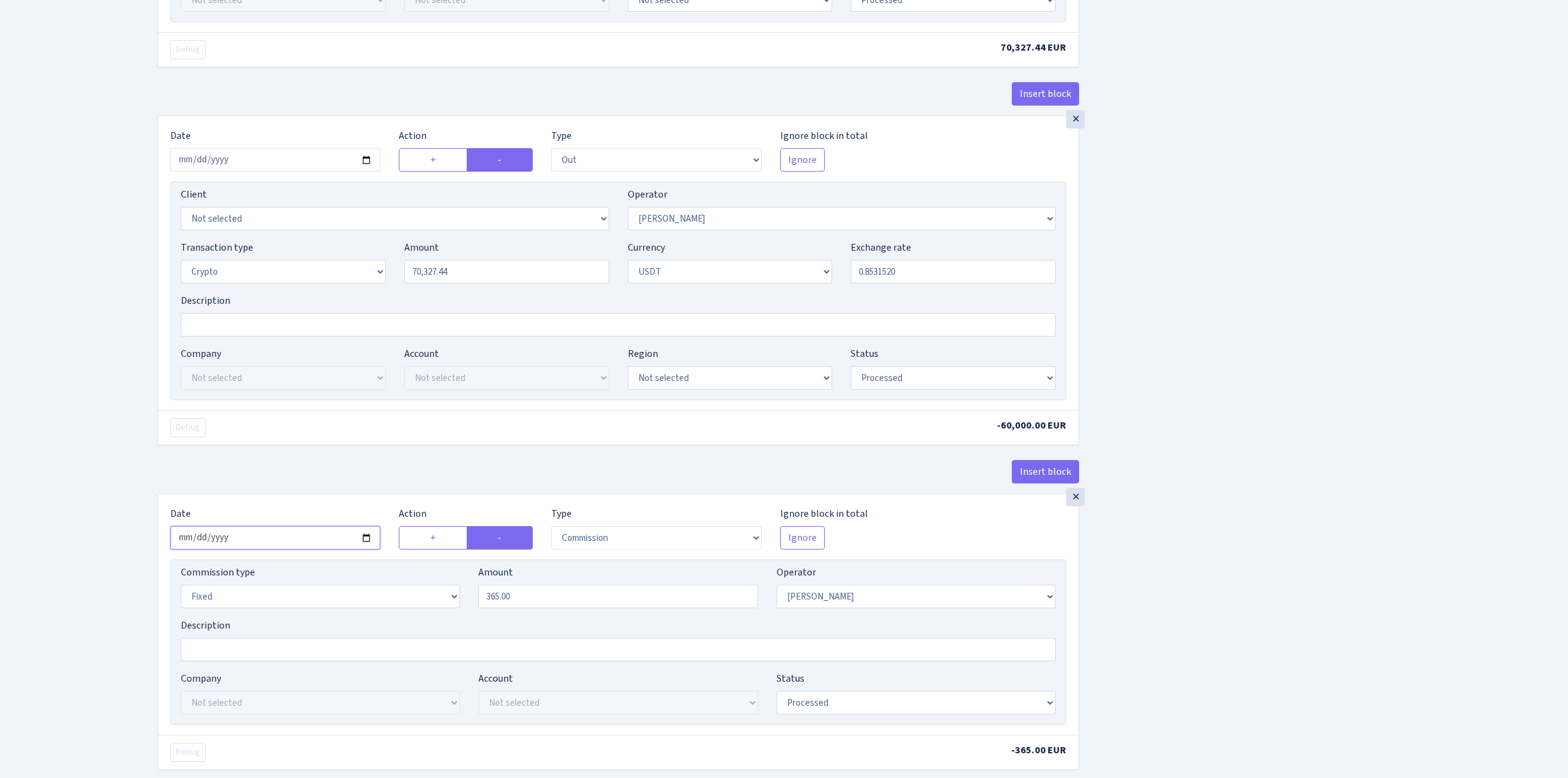
click at [367, 546] on input "2025-08-06" at bounding box center [275, 538] width 210 height 24
type input "2025-09-09"
drag, startPoint x: 527, startPoint y: 603, endPoint x: 452, endPoint y: 600, distance: 75.1
click at [454, 600] on div "Commission type Percentage Fixed Bank Amount 365.00 Operator Not selected 981 9…" at bounding box center [618, 592] width 893 height 53
drag, startPoint x: 1241, startPoint y: 577, endPoint x: 1266, endPoint y: 577, distance: 25.0
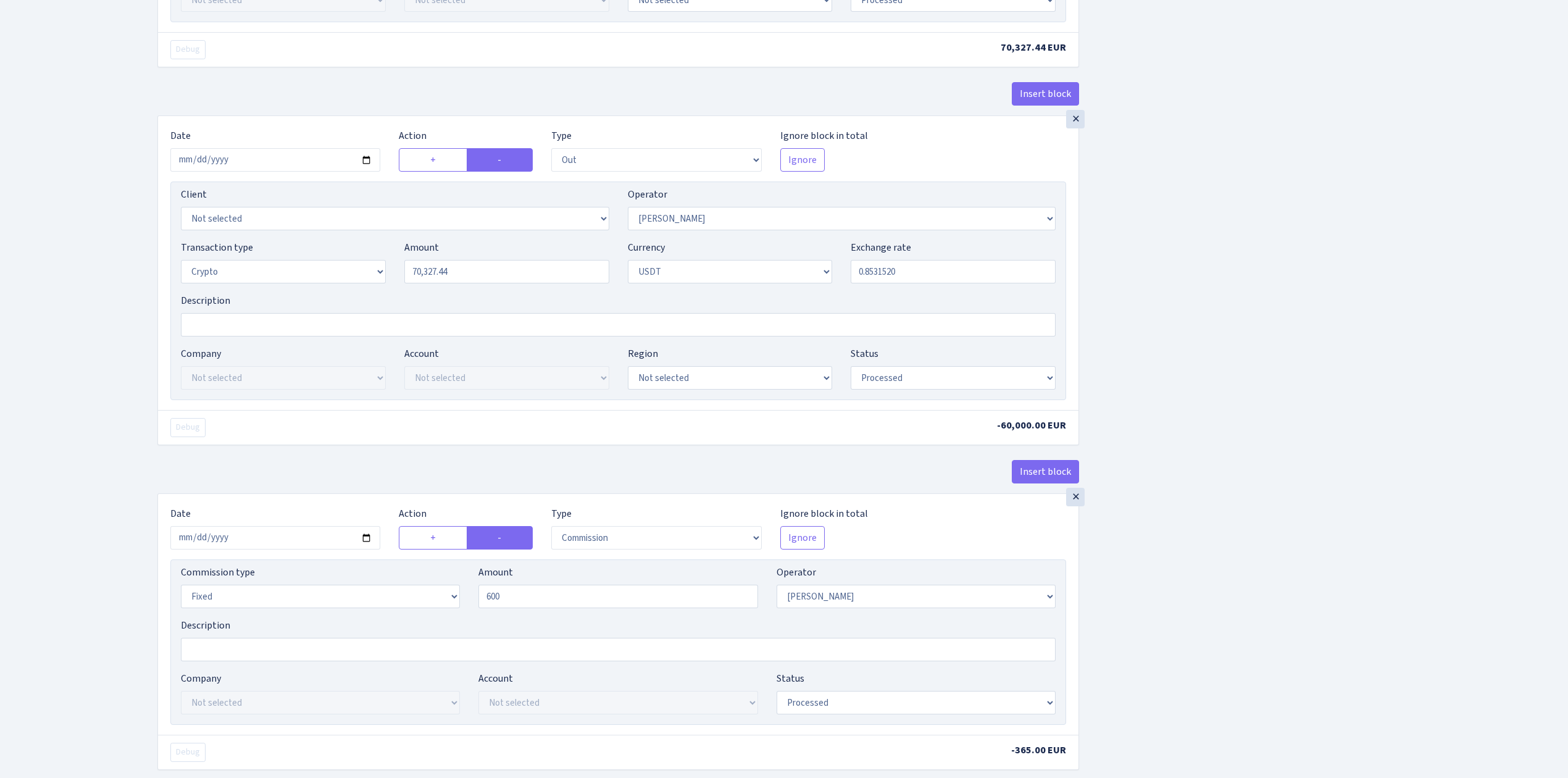
click at [1241, 577] on div "Insert block × Date 2025-09-09 Action + - Type --- In Out Commission Field requ…" at bounding box center [853, 288] width 1411 height 1926
type input "600.00"
click at [1300, 557] on div "Insert block × Date 2025-09-09 Action + - Type --- In Out Commission Field requ…" at bounding box center [853, 288] width 1411 height 1926
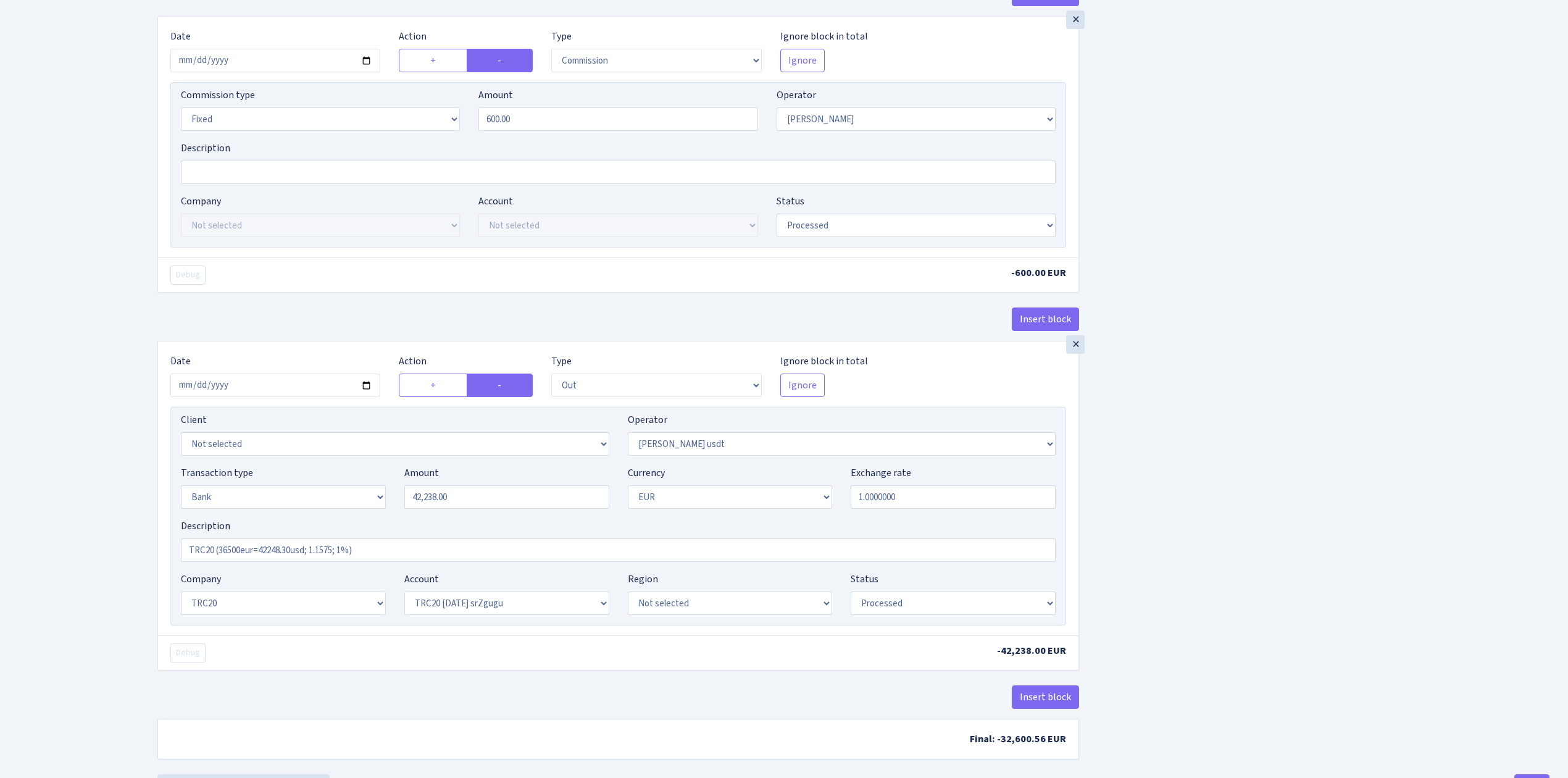
scroll to position [1282, 0]
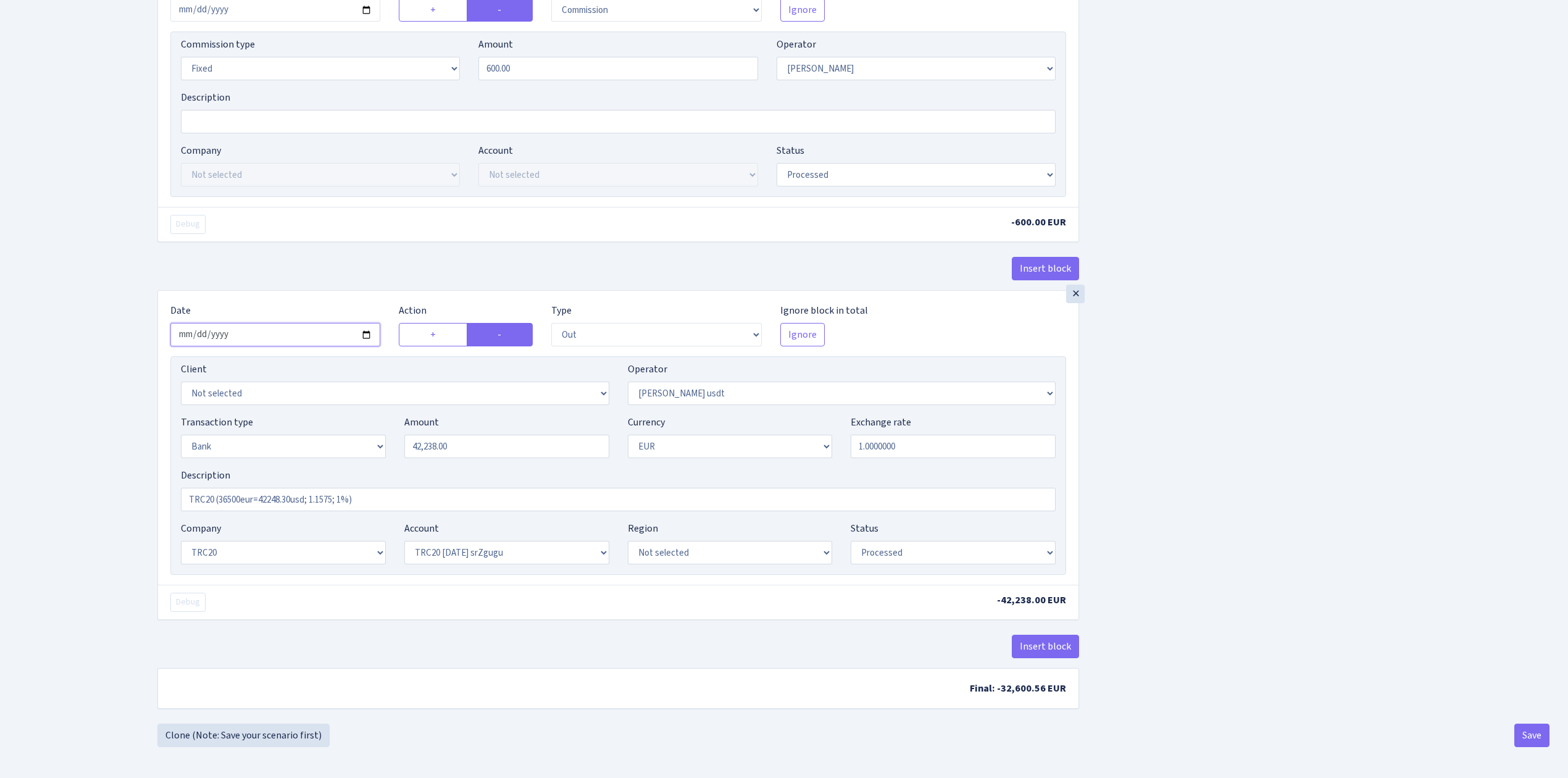
click at [366, 325] on input "[DATE]" at bounding box center [275, 335] width 210 height 24
type input "2025-09-09"
drag, startPoint x: 484, startPoint y: 443, endPoint x: 349, endPoint y: 433, distance: 135.4
click at [350, 431] on div "Transaction type Not selected 981 ELF FISH crypto GIRT IVO dekl MM-BALTIC eur U…" at bounding box center [618, 441] width 893 height 53
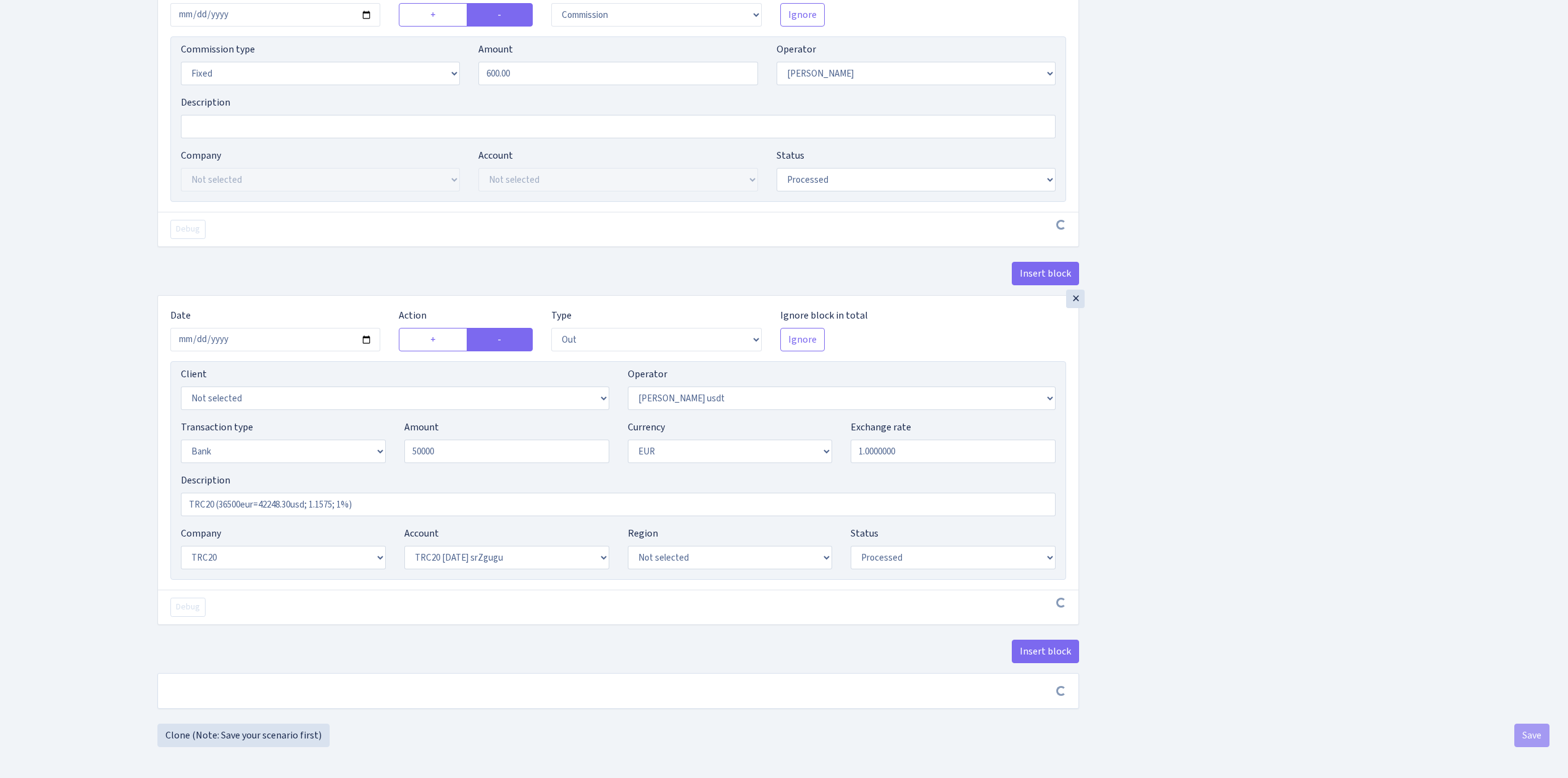
type input "50,000.00"
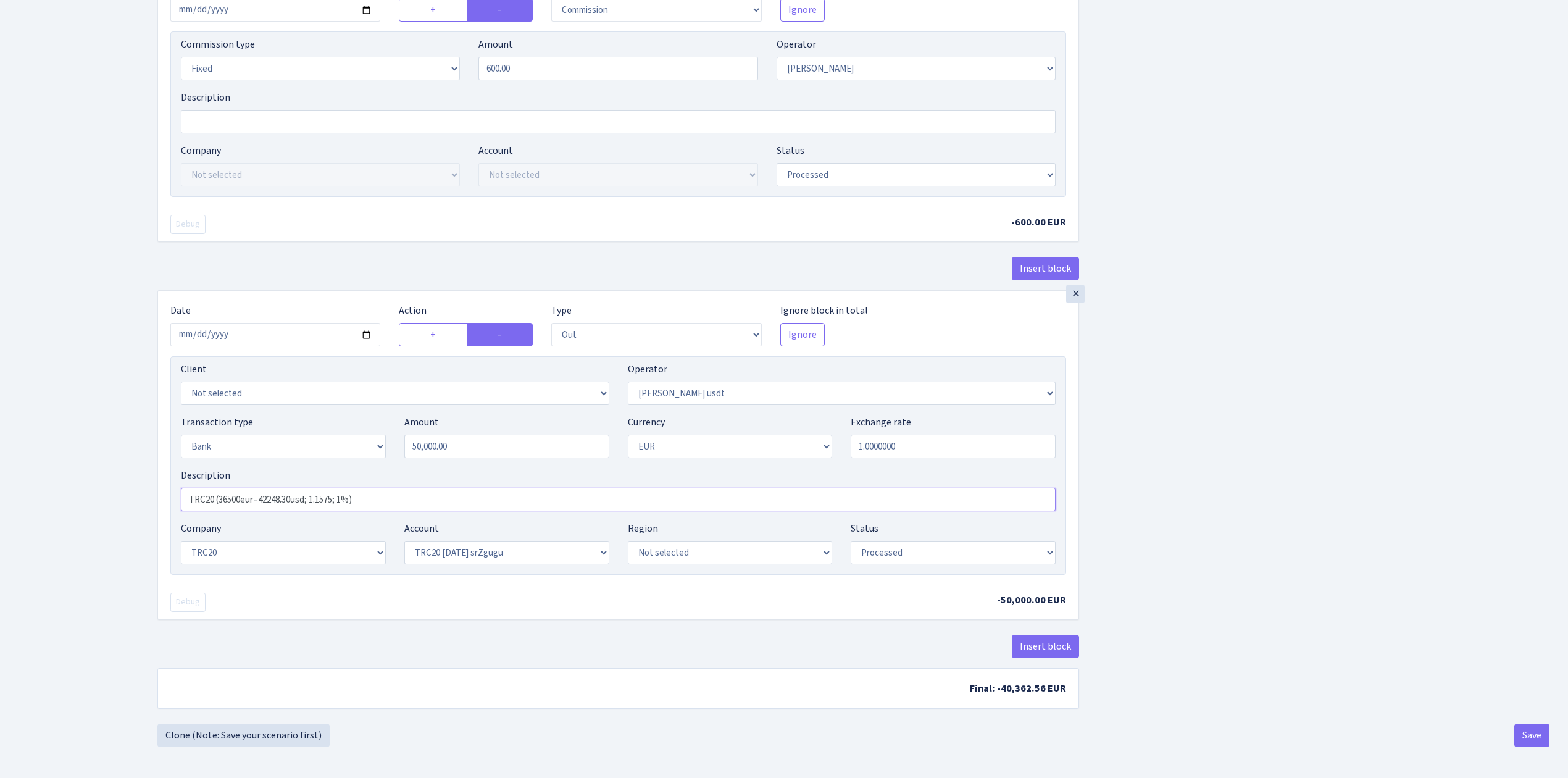
drag, startPoint x: 412, startPoint y: 496, endPoint x: 148, endPoint y: 466, distance: 265.7
paste input "70327.44"
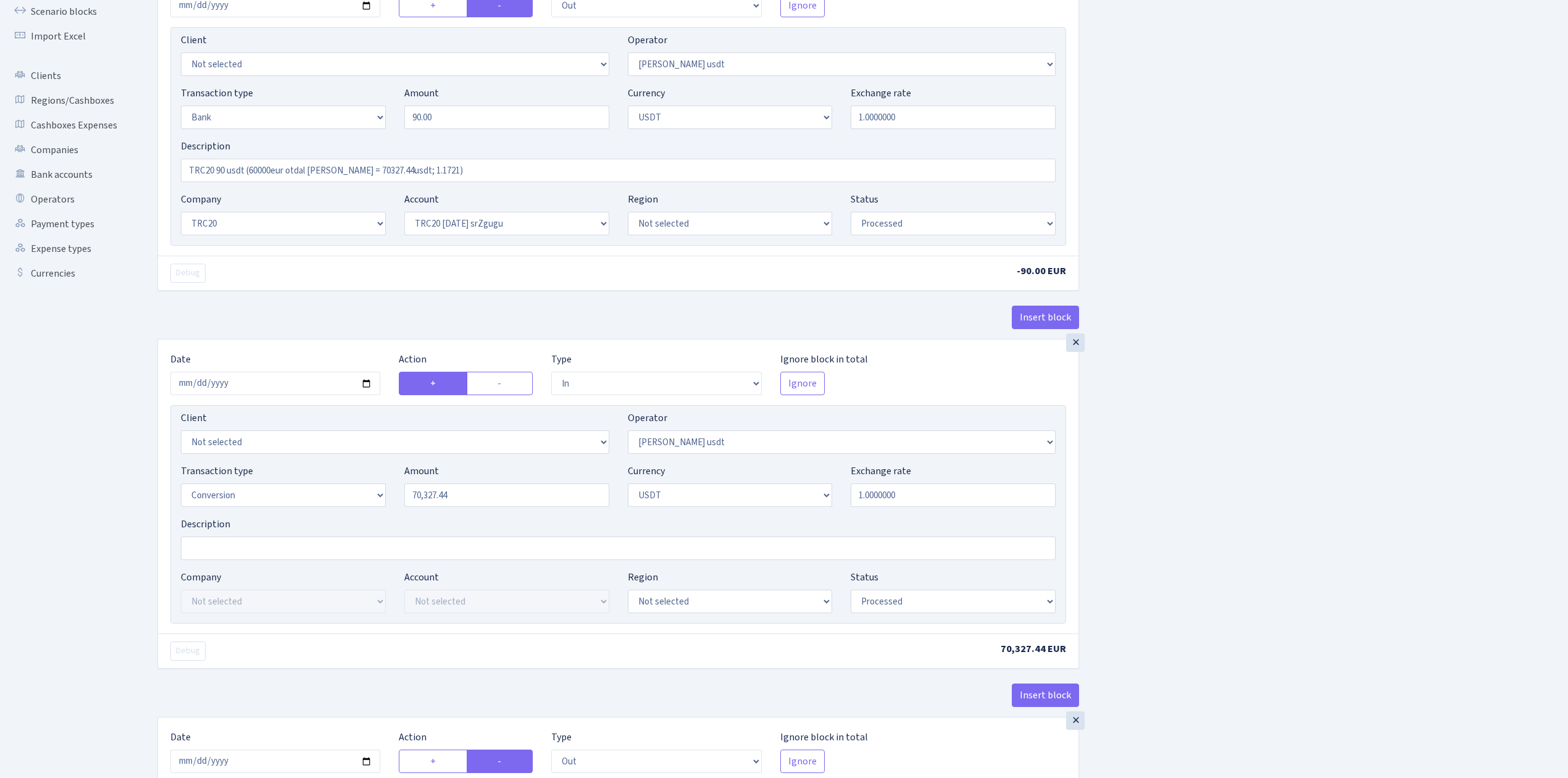
scroll to position [124, 0]
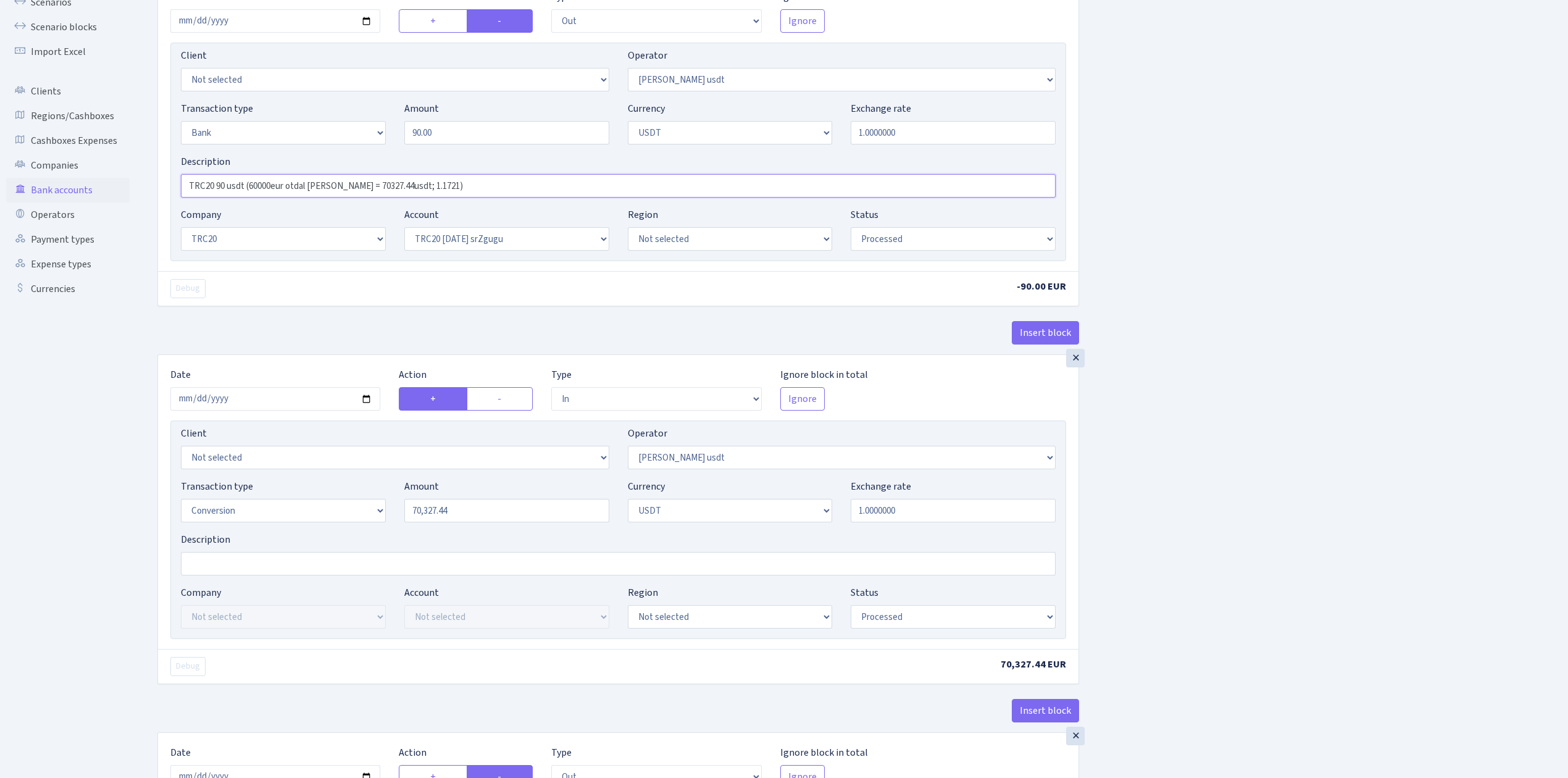
drag, startPoint x: 442, startPoint y: 179, endPoint x: 125, endPoint y: 188, distance: 317.1
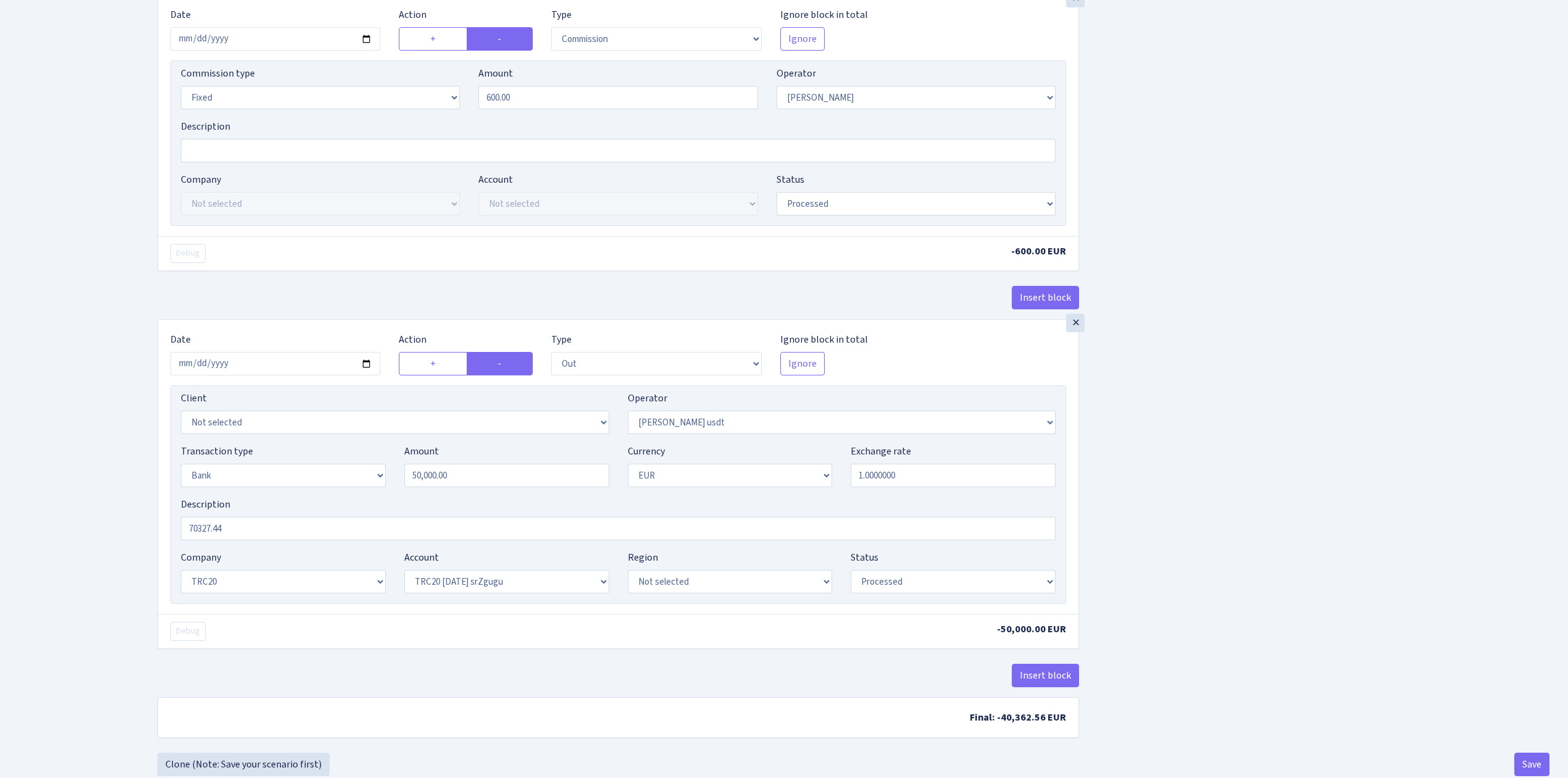
scroll to position [1282, 0]
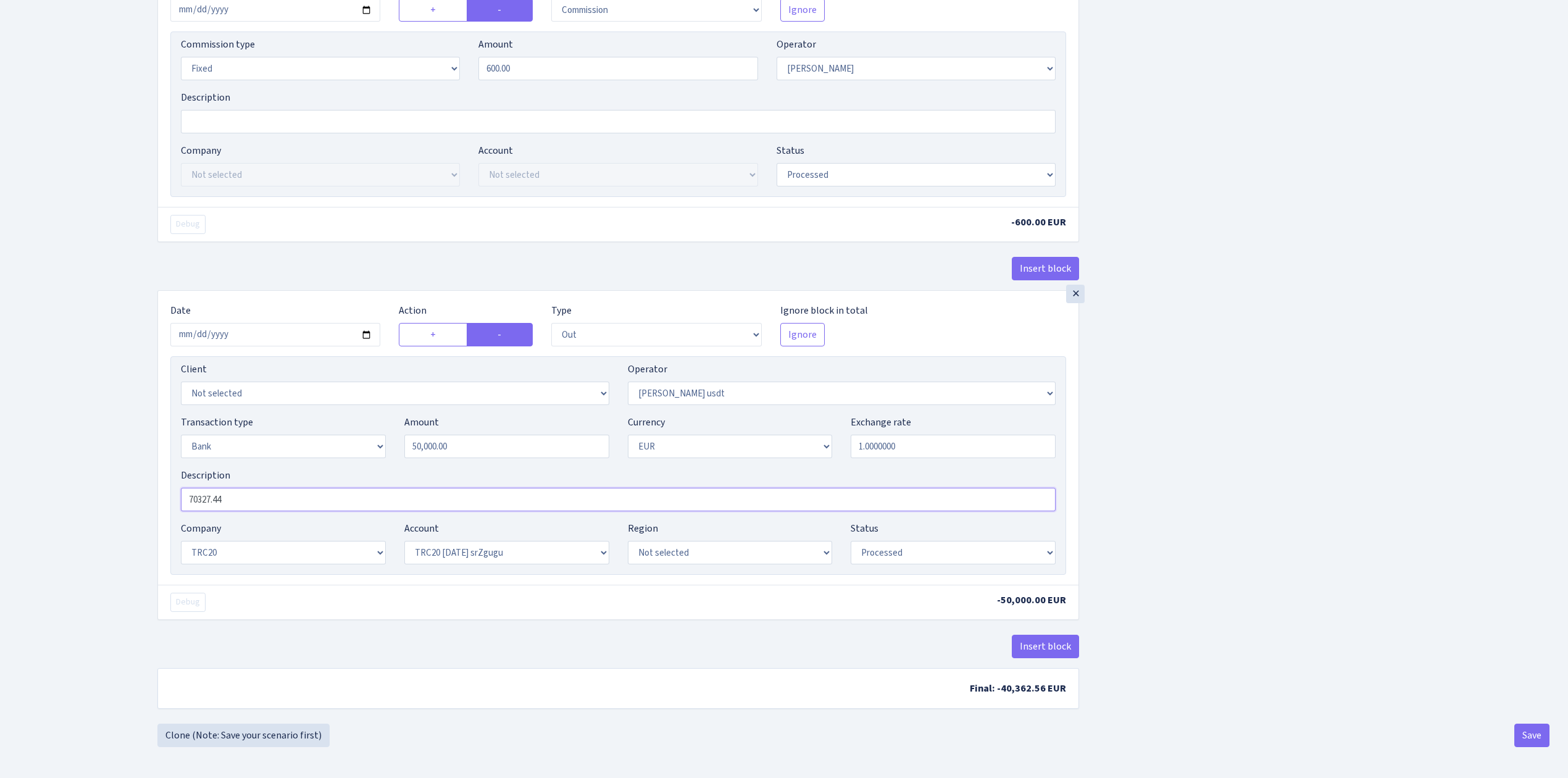
drag, startPoint x: 265, startPoint y: 493, endPoint x: 131, endPoint y: 487, distance: 134.1
paste input "TRC20 90 usdt (60000eur otdal RIX = 70327.44usdt; 1.1721)"
click at [223, 495] on input "TRC20 90 usdt (60000eur otdal RIX = 70327.44usdt; 1.1721)" at bounding box center [618, 499] width 875 height 24
type input "TRC20 50000 usdt (60000eur otdal RIX = 70327.44usdt; 1.1721)"
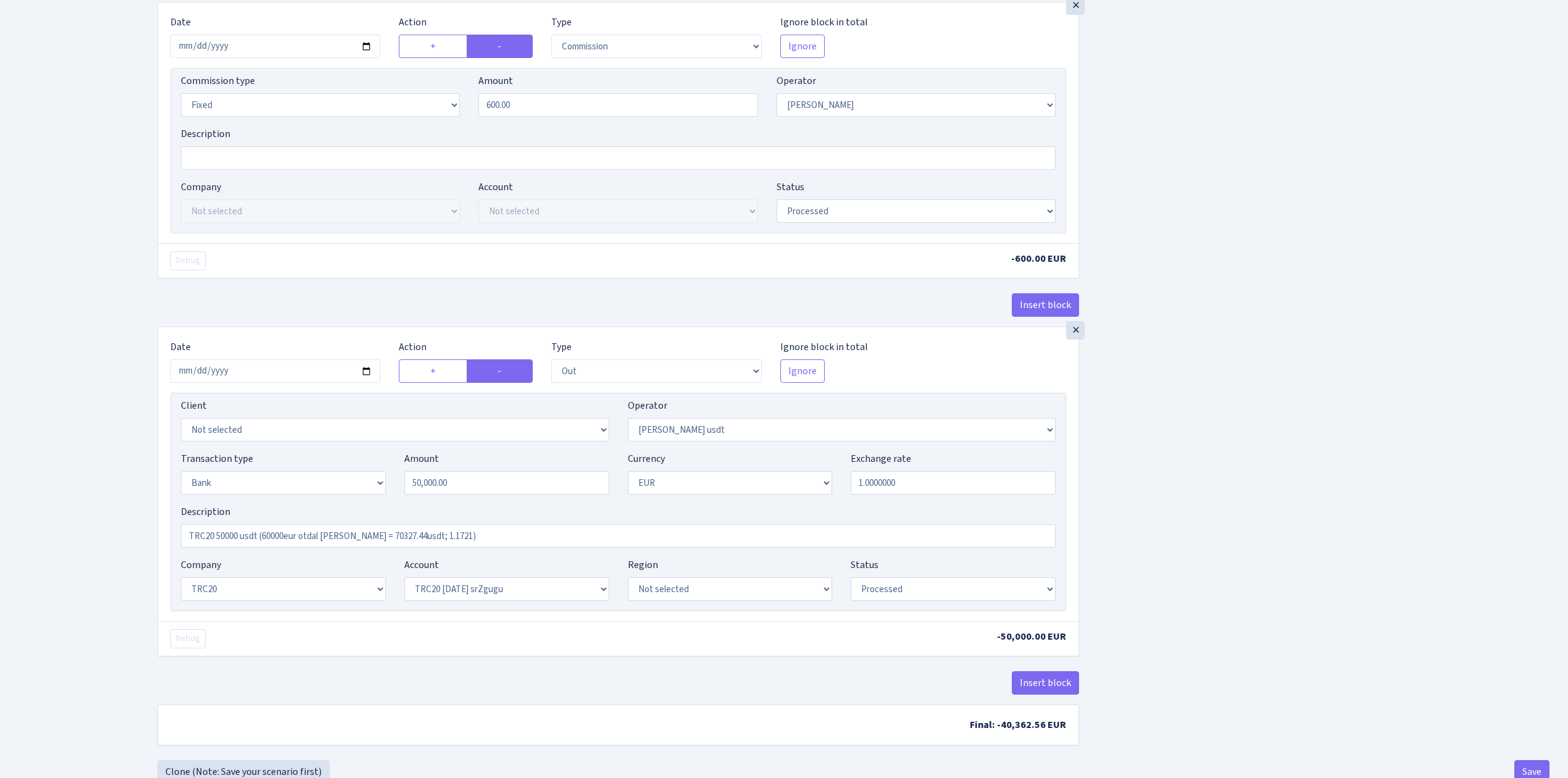
scroll to position [1236, 0]
drag, startPoint x: 734, startPoint y: 490, endPoint x: 730, endPoint y: 496, distance: 7.2
click at [734, 490] on select "Not selected AED BGN BTC ETH EUR GBP JPN RUB TRX UAH" at bounding box center [730, 480] width 205 height 24
select select "6"
click at [628, 479] on select "Not selected AED BGN BTC ETH EUR GBP JPN RUB TRX UAH" at bounding box center [730, 480] width 205 height 24
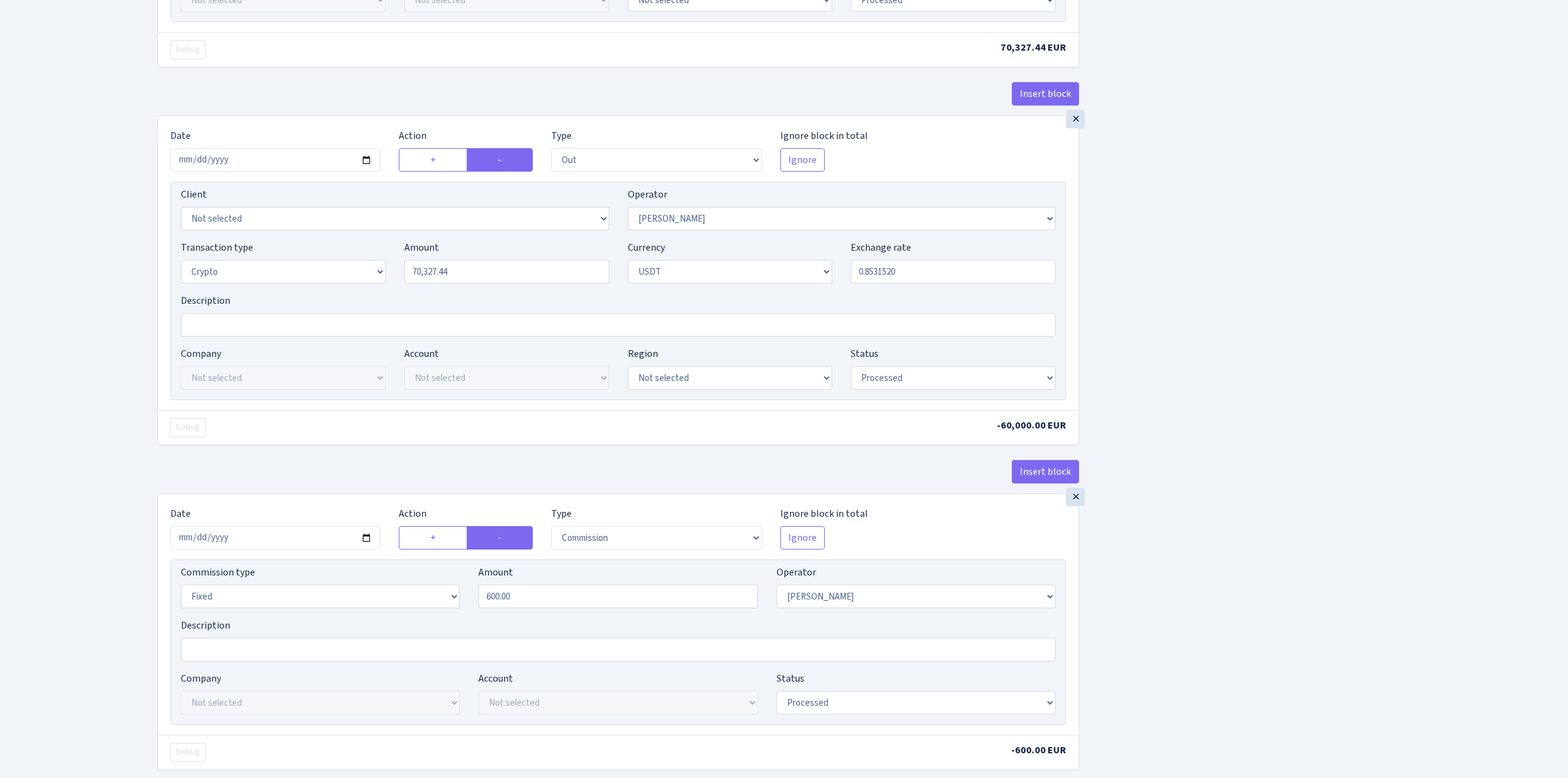
scroll to position [1282, 0]
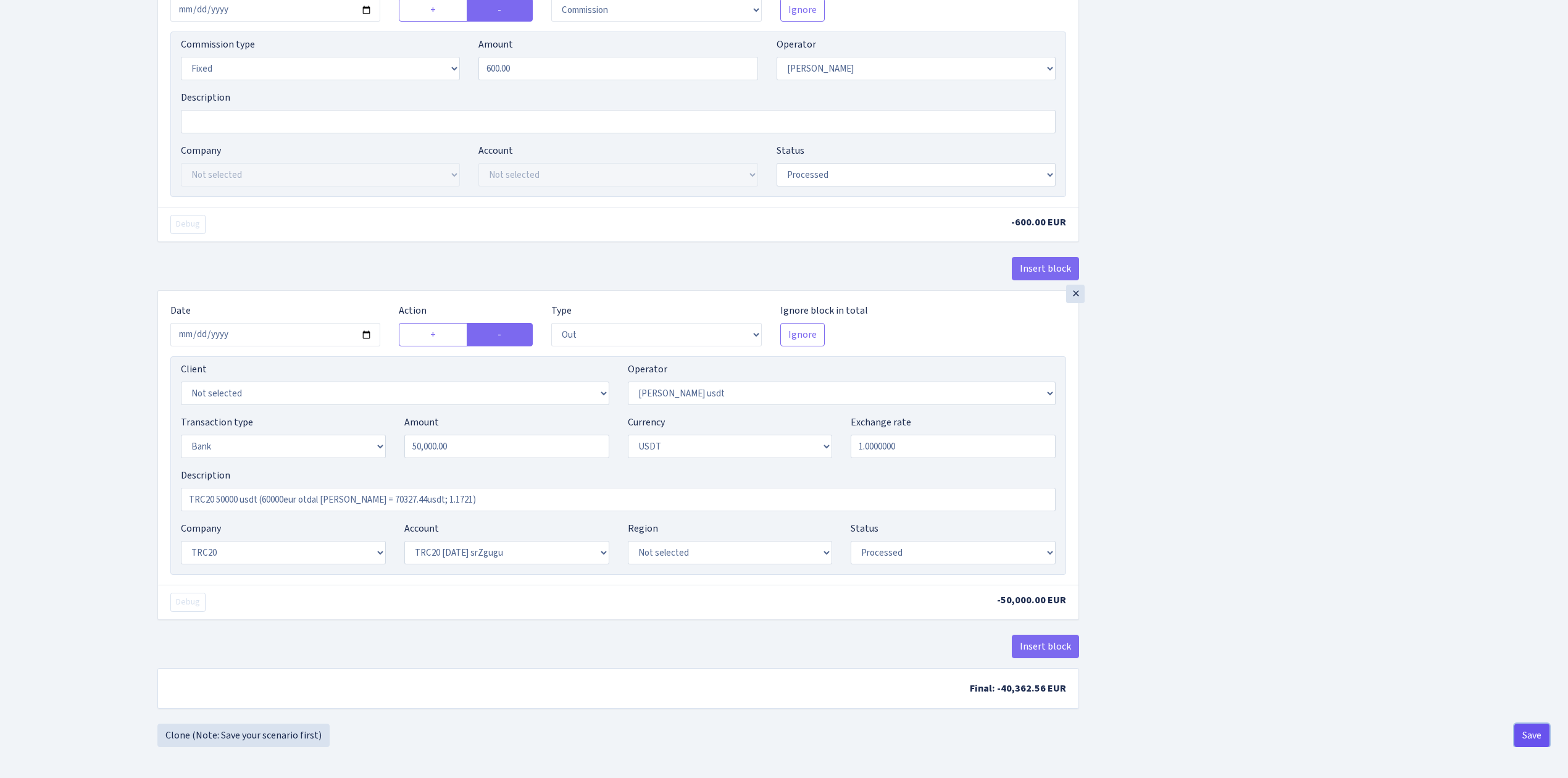
click at [1538, 732] on button "Save" at bounding box center [1532, 735] width 35 height 24
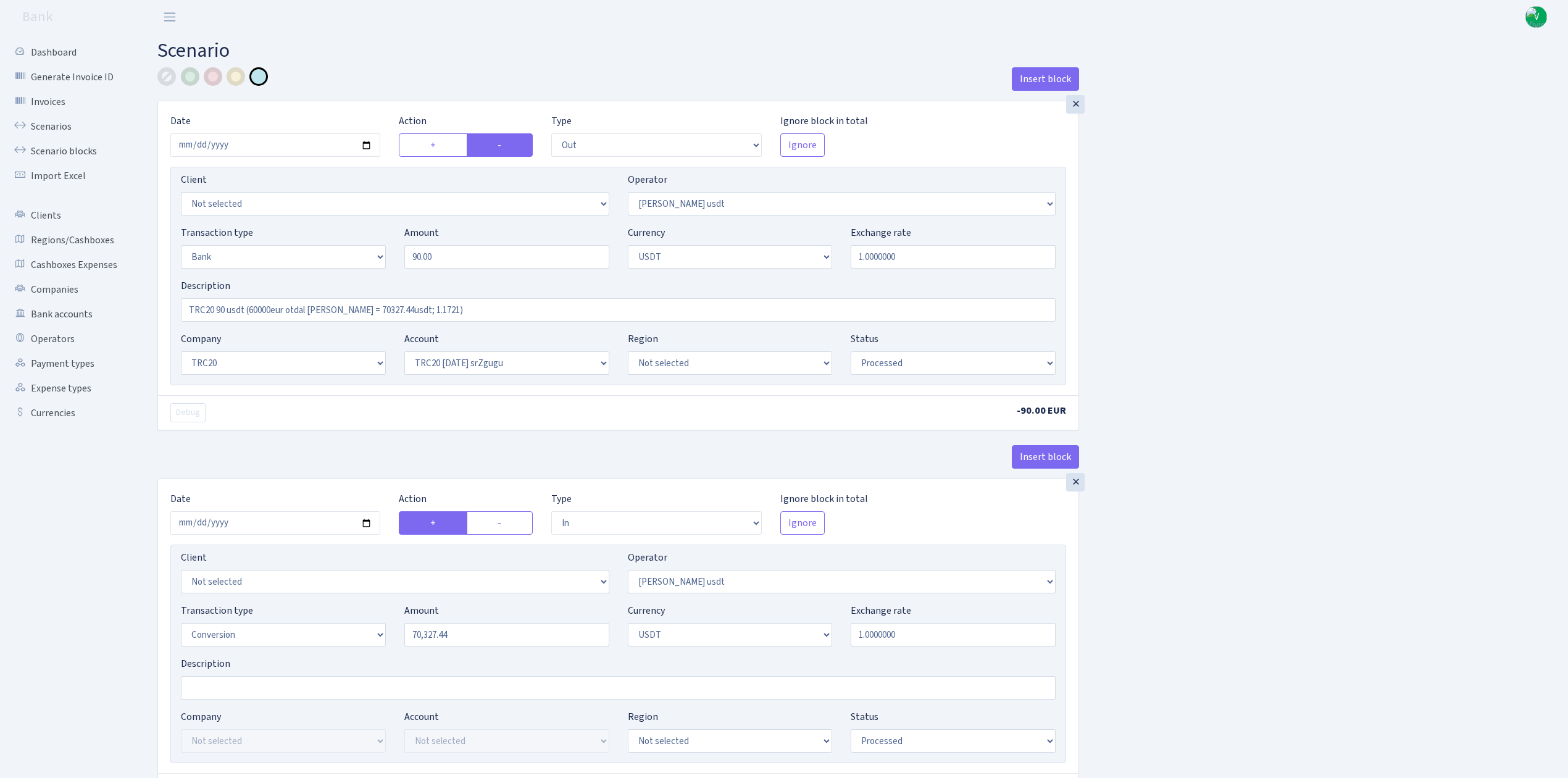
select select "out"
select select "443"
select select "2"
select select "6"
select select "20"
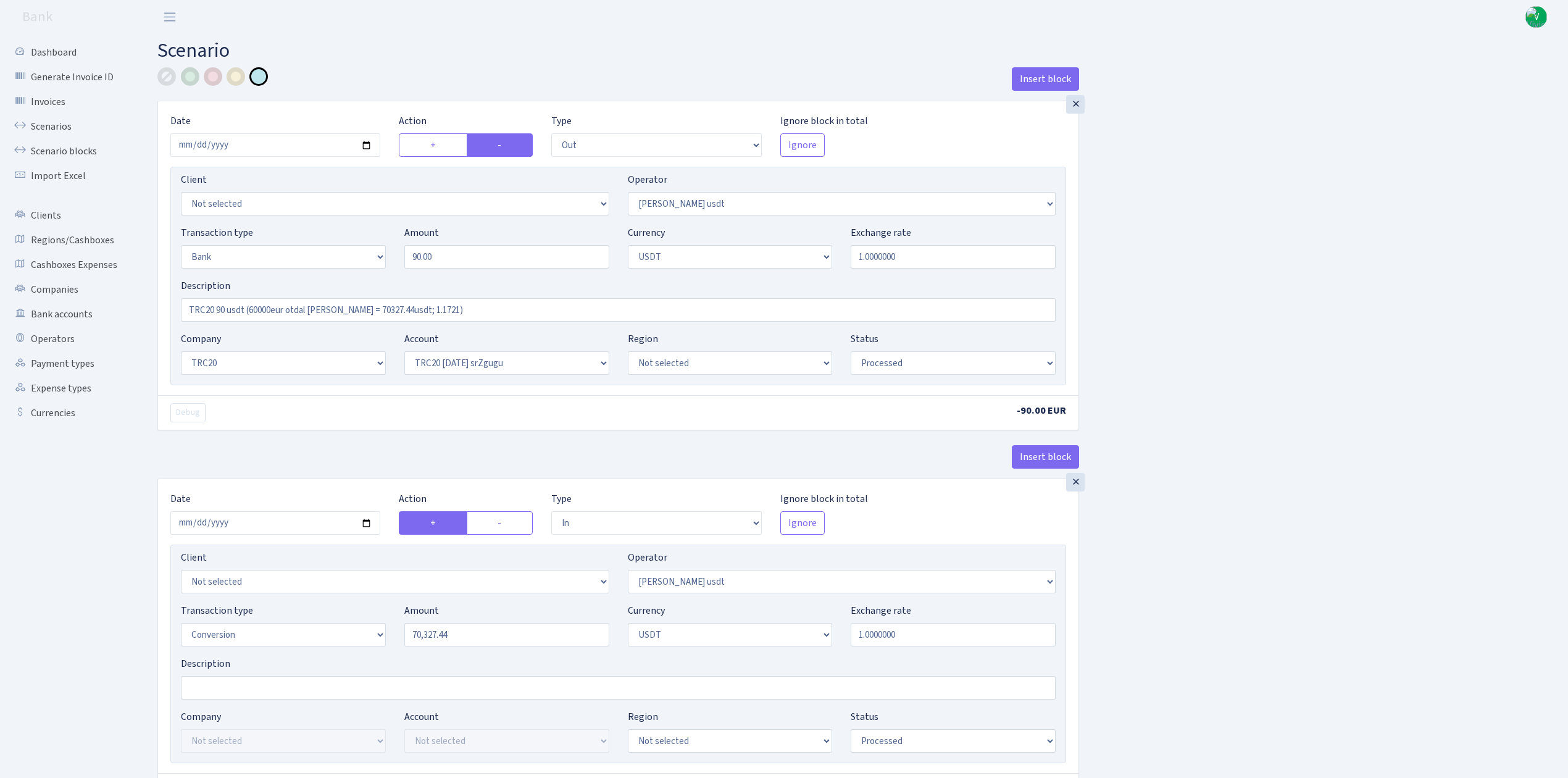
select select "61"
select select "processed"
select select "in"
select select "443"
select select "15"
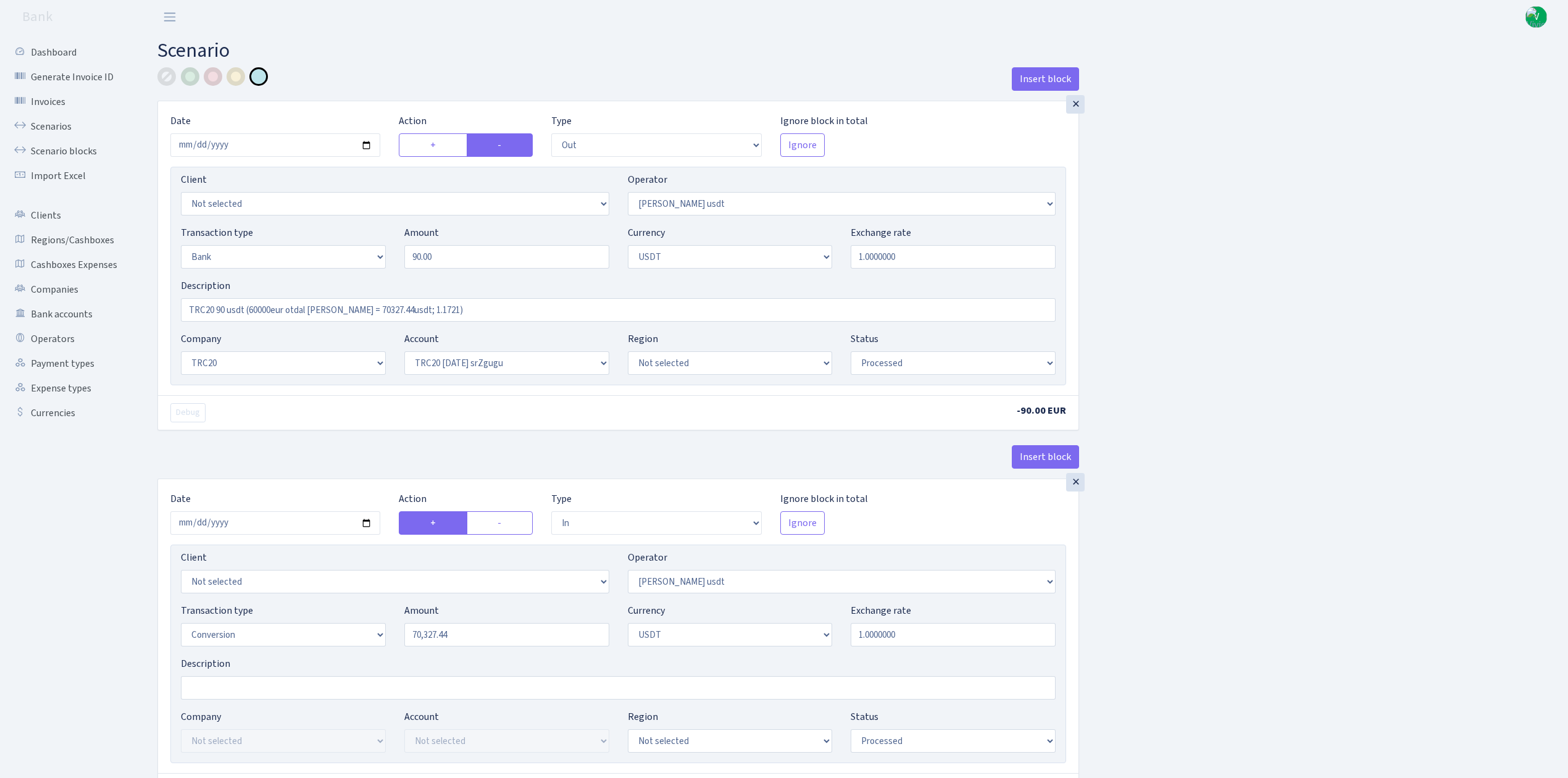
select select "6"
select select "processed"
select select "out"
select select "260"
select select "3"
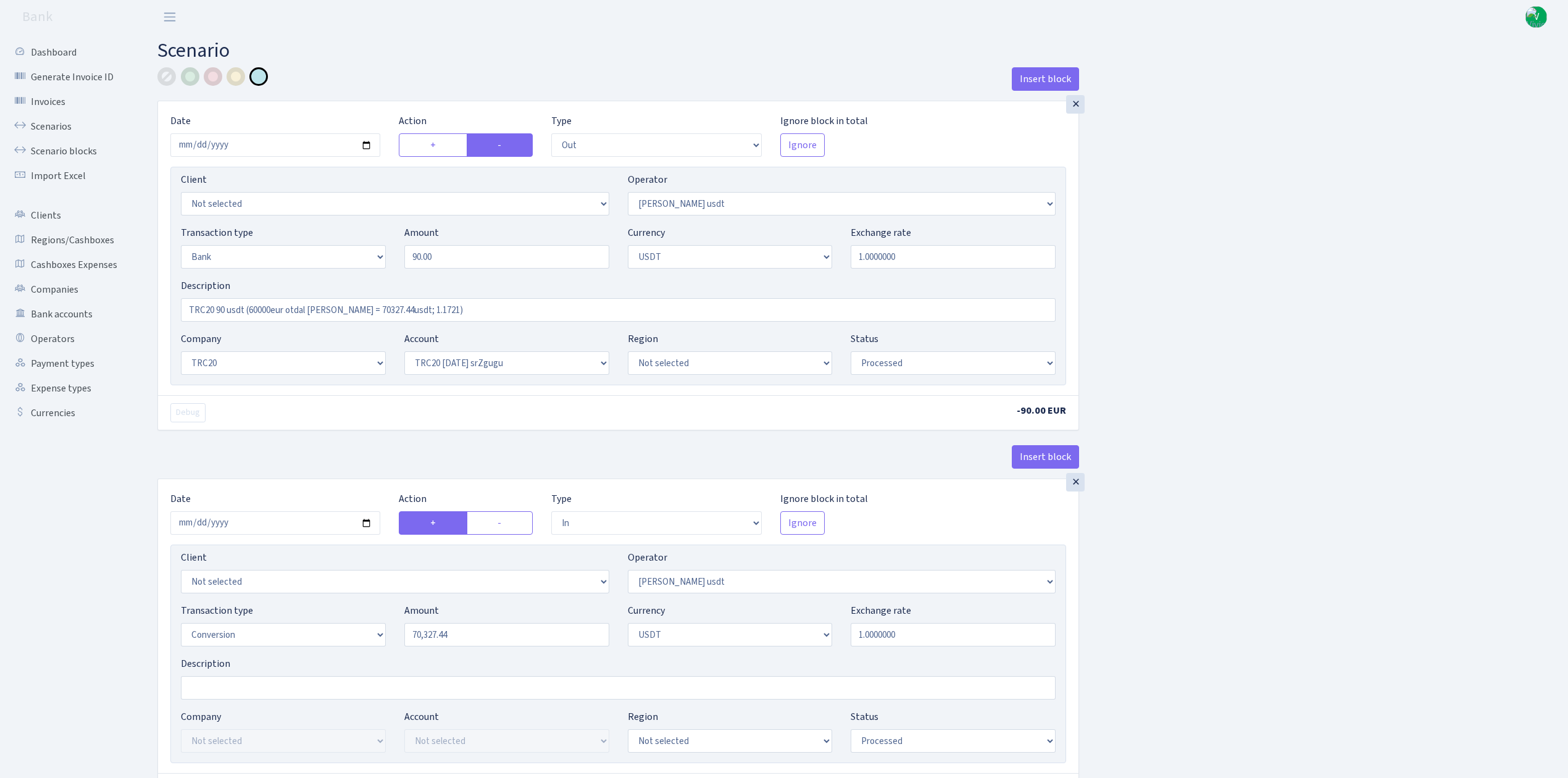
select select "6"
select select "processed"
select select "commission"
select select "fixed"
select select "260"
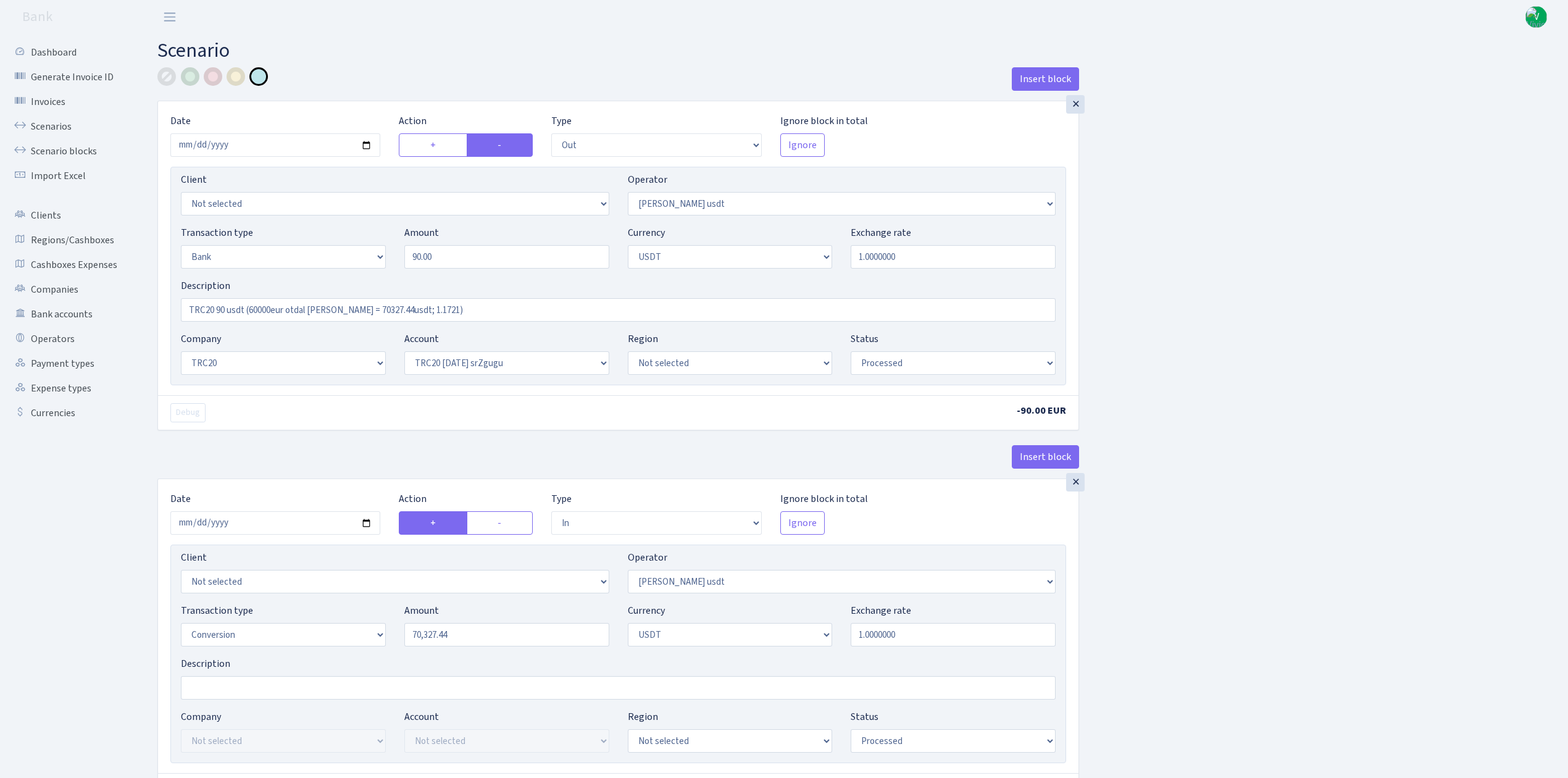
select select "processed"
select select "out"
select select "443"
select select "2"
select select "6"
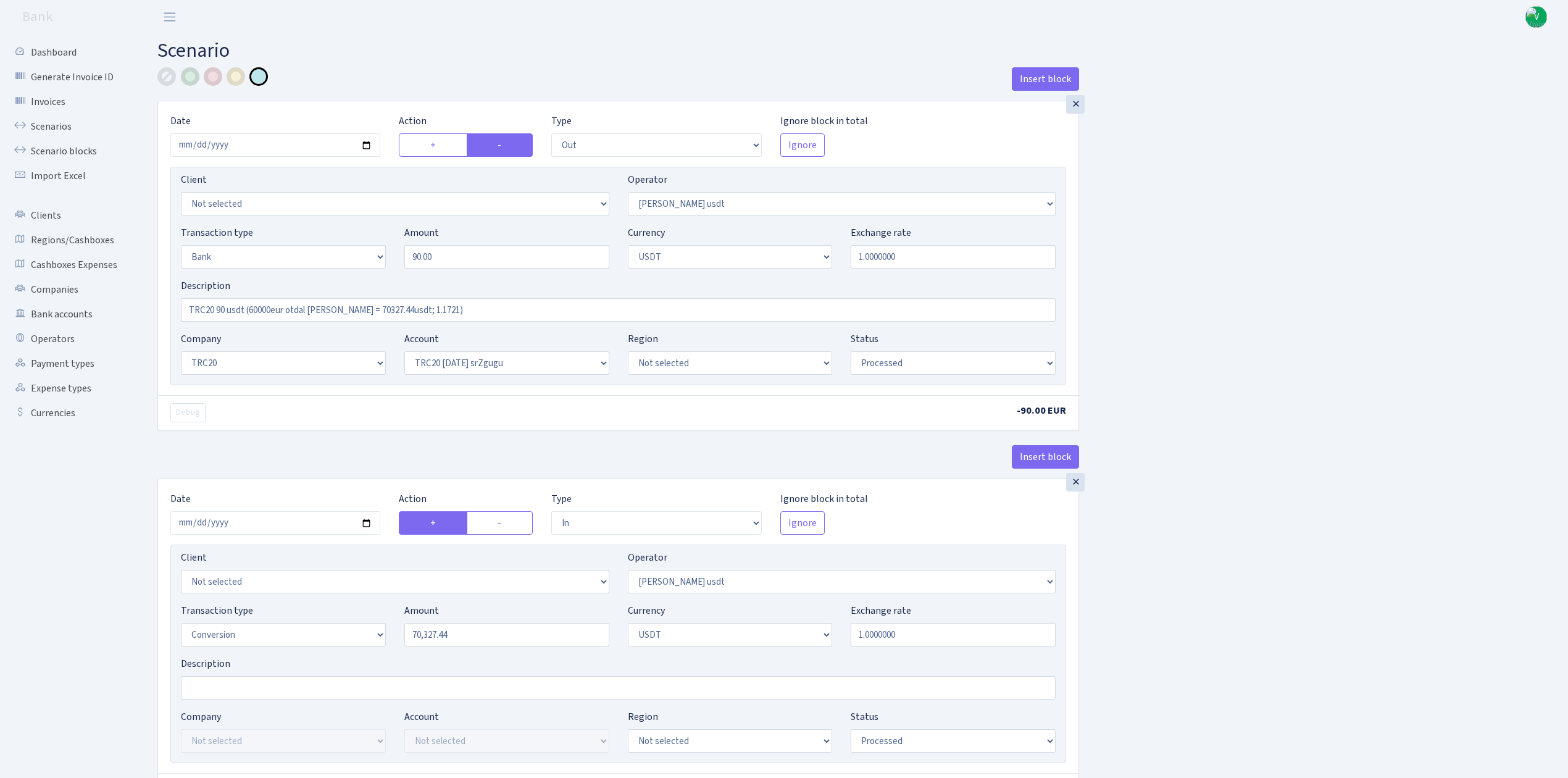
select select "20"
select select "61"
select select "processed"
click at [42, 117] on link "Scenarios" at bounding box center [68, 127] width 124 height 25
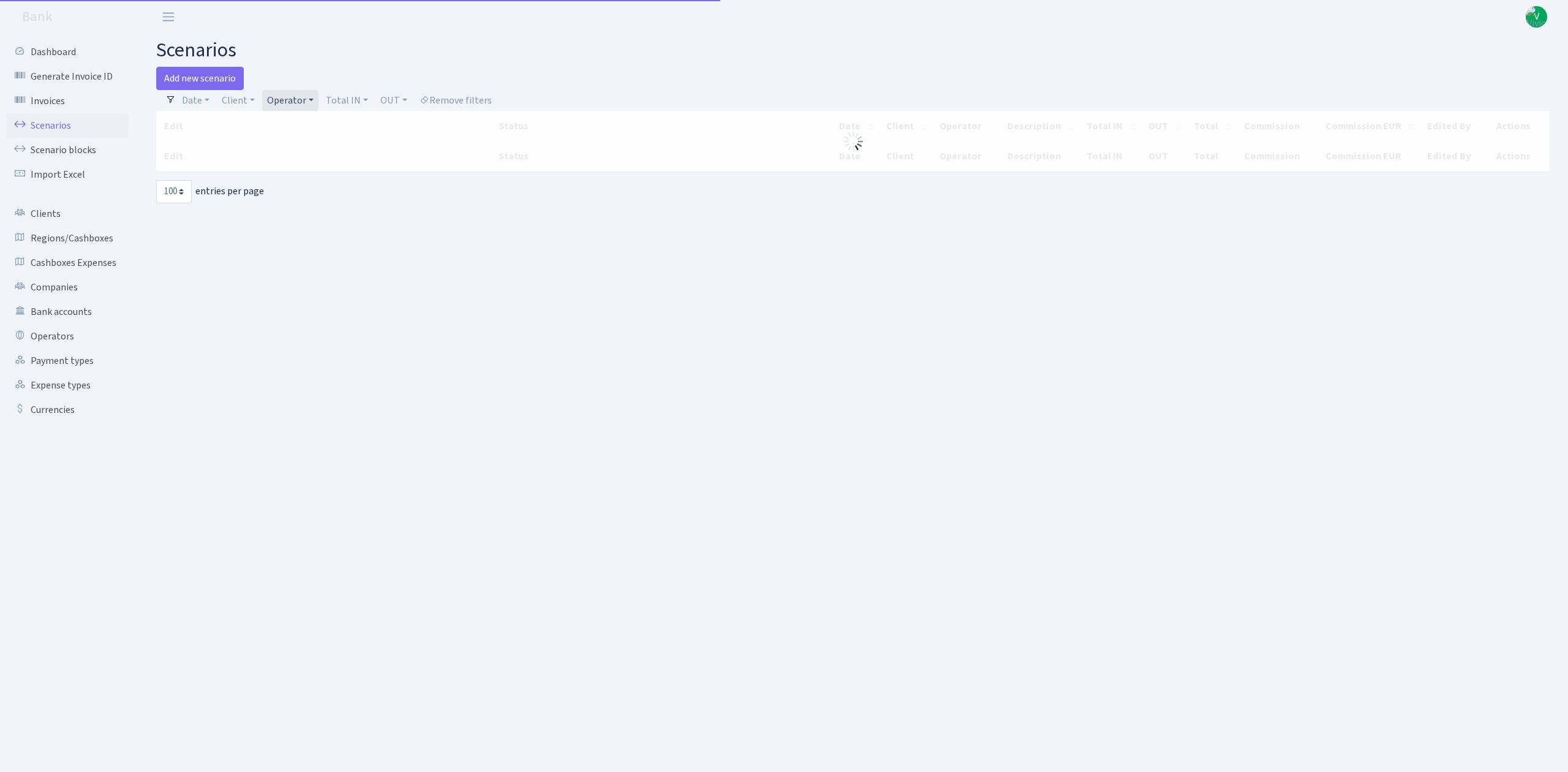
select select "100"
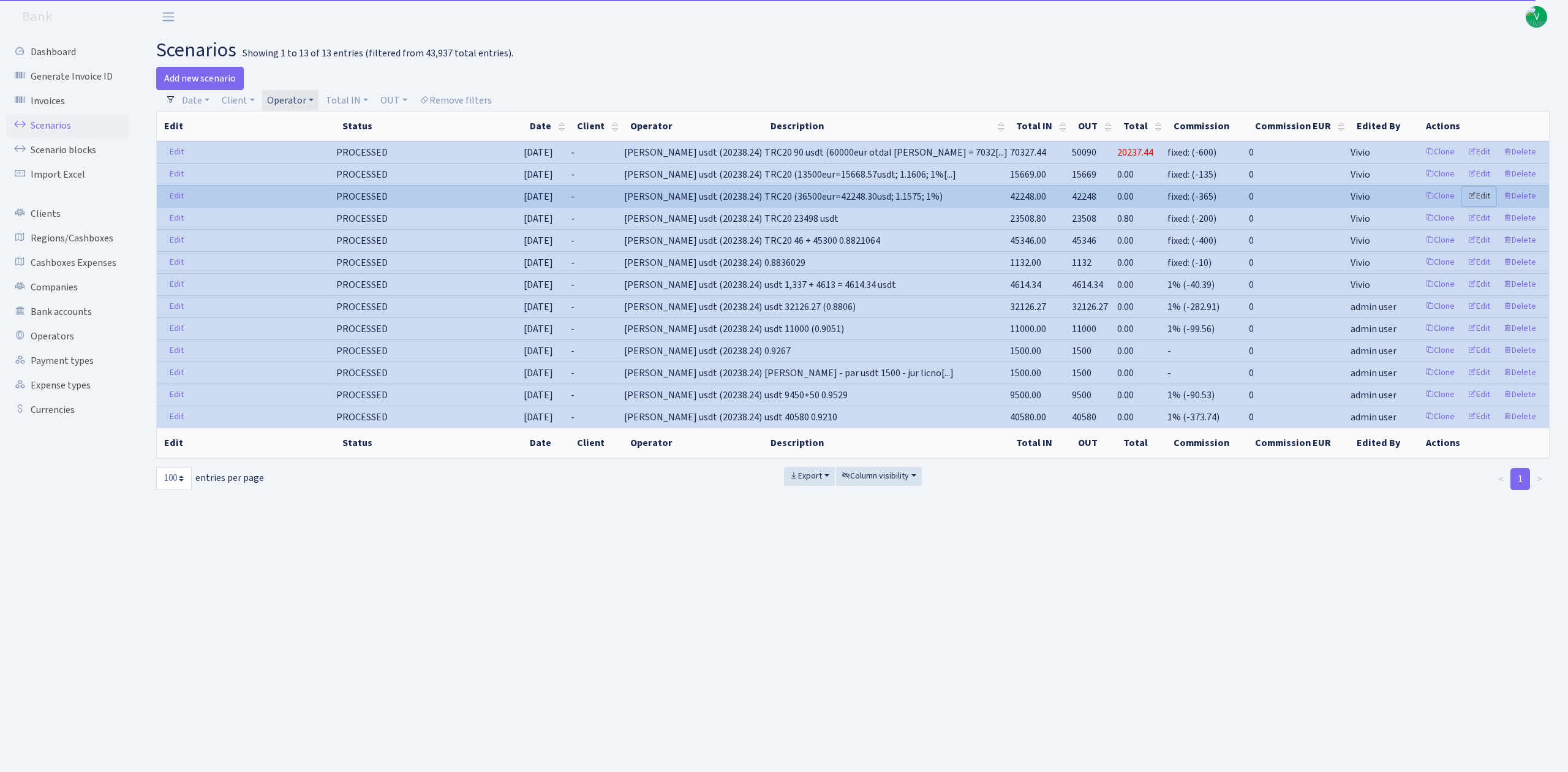
click at [1485, 194] on link "Edit" at bounding box center [1479, 196] width 34 height 19
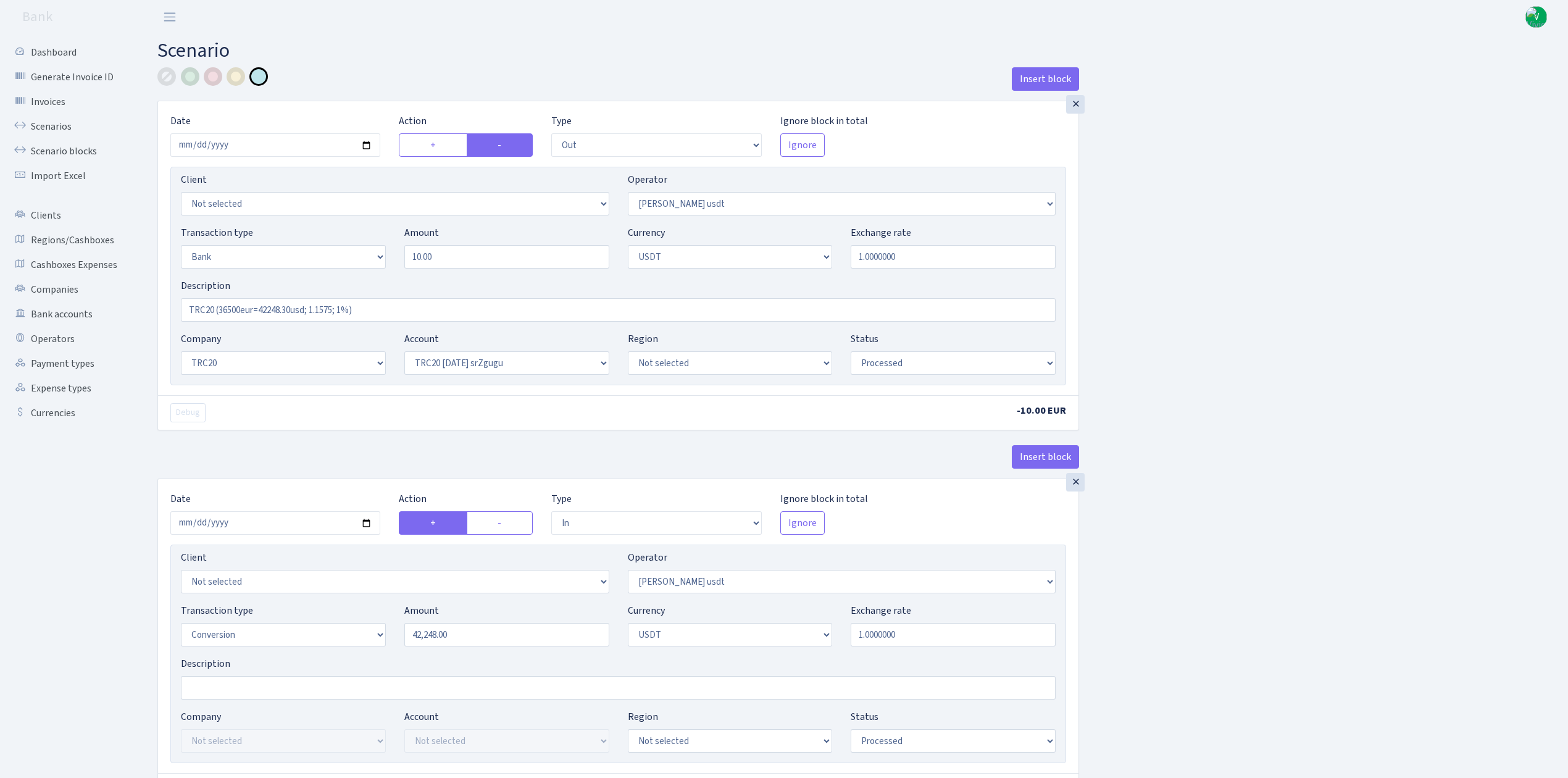
select select "out"
select select "443"
select select "2"
select select "6"
select select "20"
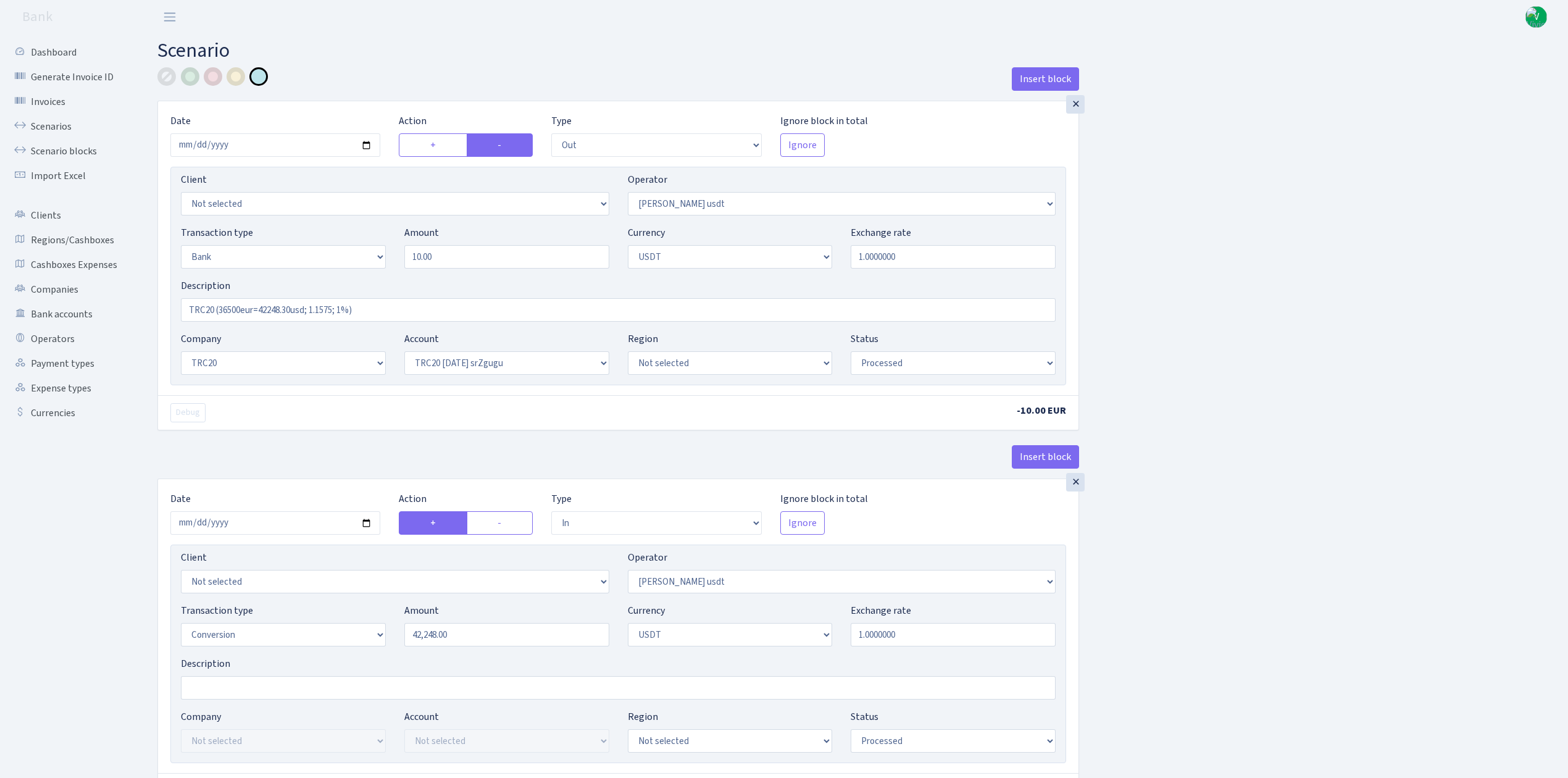
select select "61"
select select "processed"
select select "in"
select select "443"
select select "15"
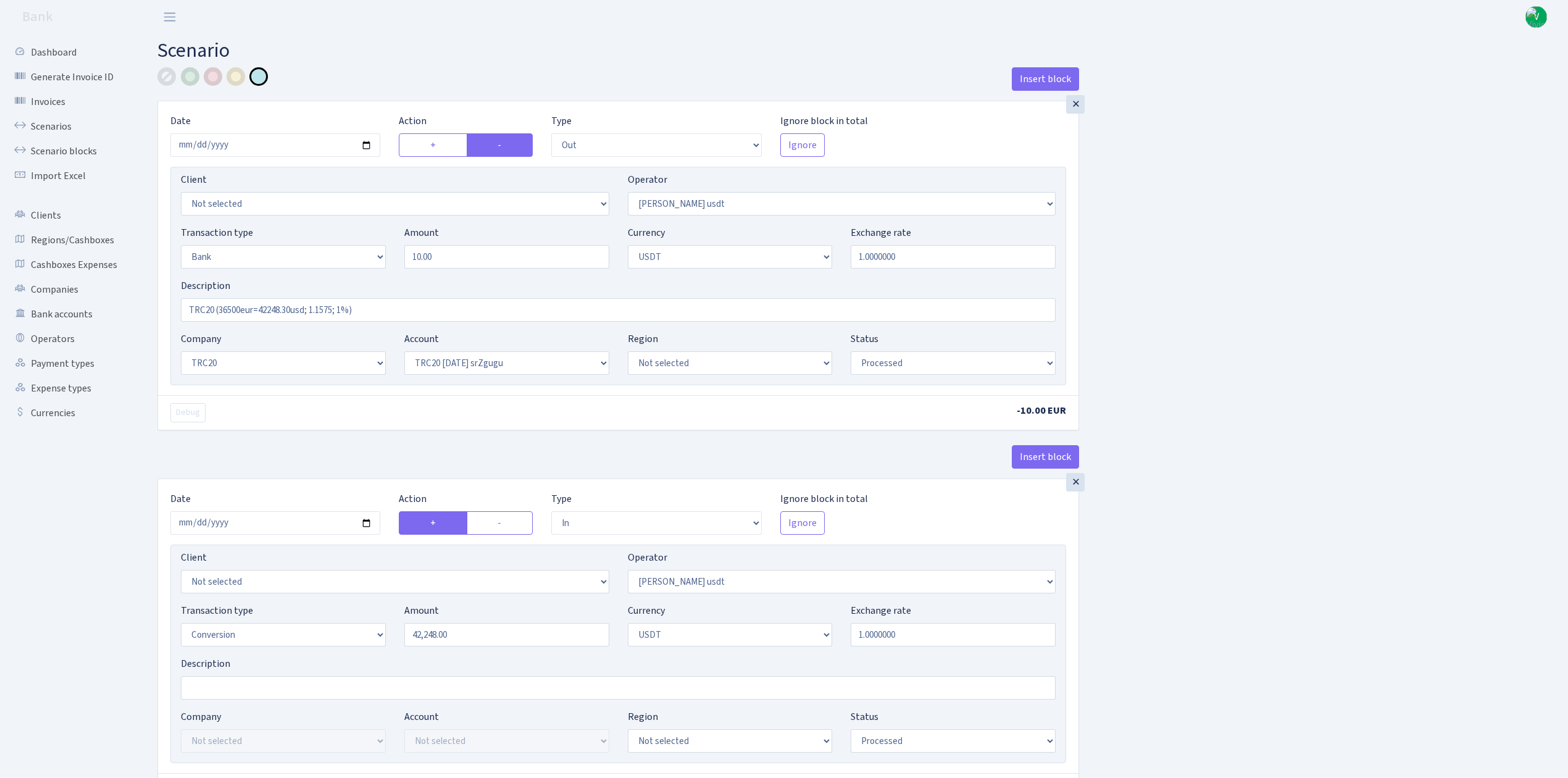
select select "6"
select select "processed"
select select "out"
select select "260"
select select "3"
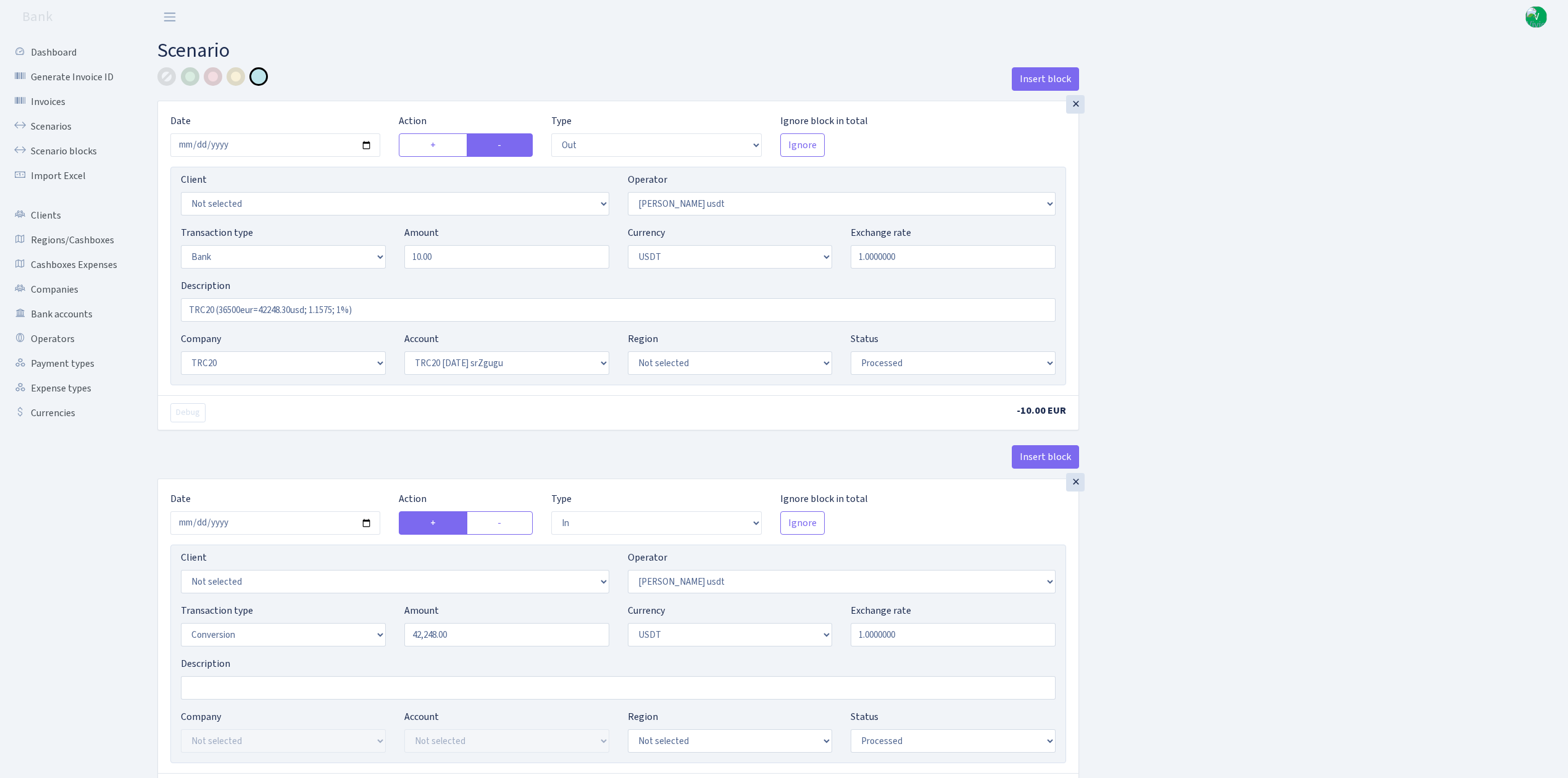
select select "6"
select select "processed"
select select "commission"
select select "fixed"
select select "260"
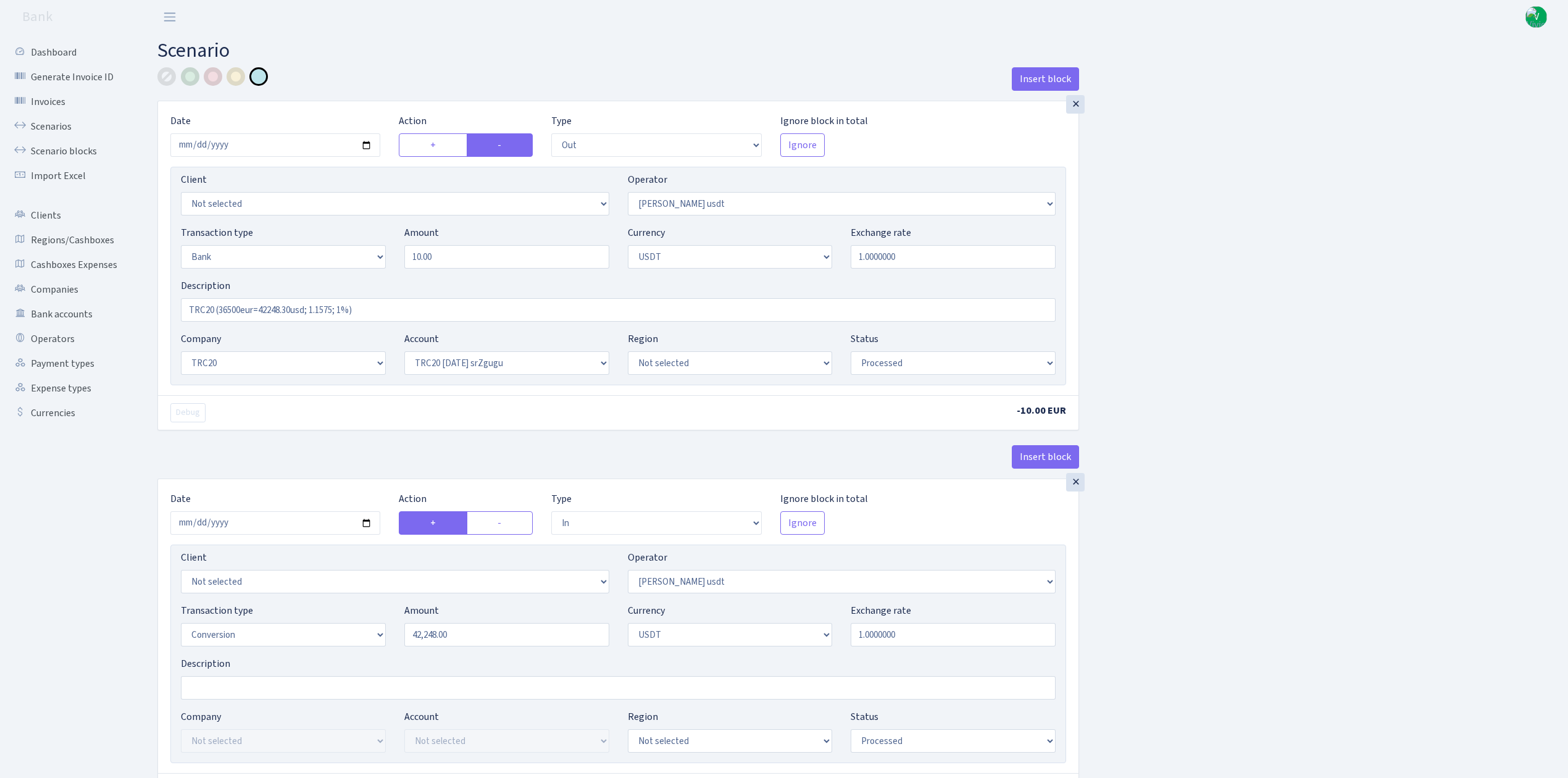
select select "processed"
select select "out"
select select "443"
select select "2"
select select "1"
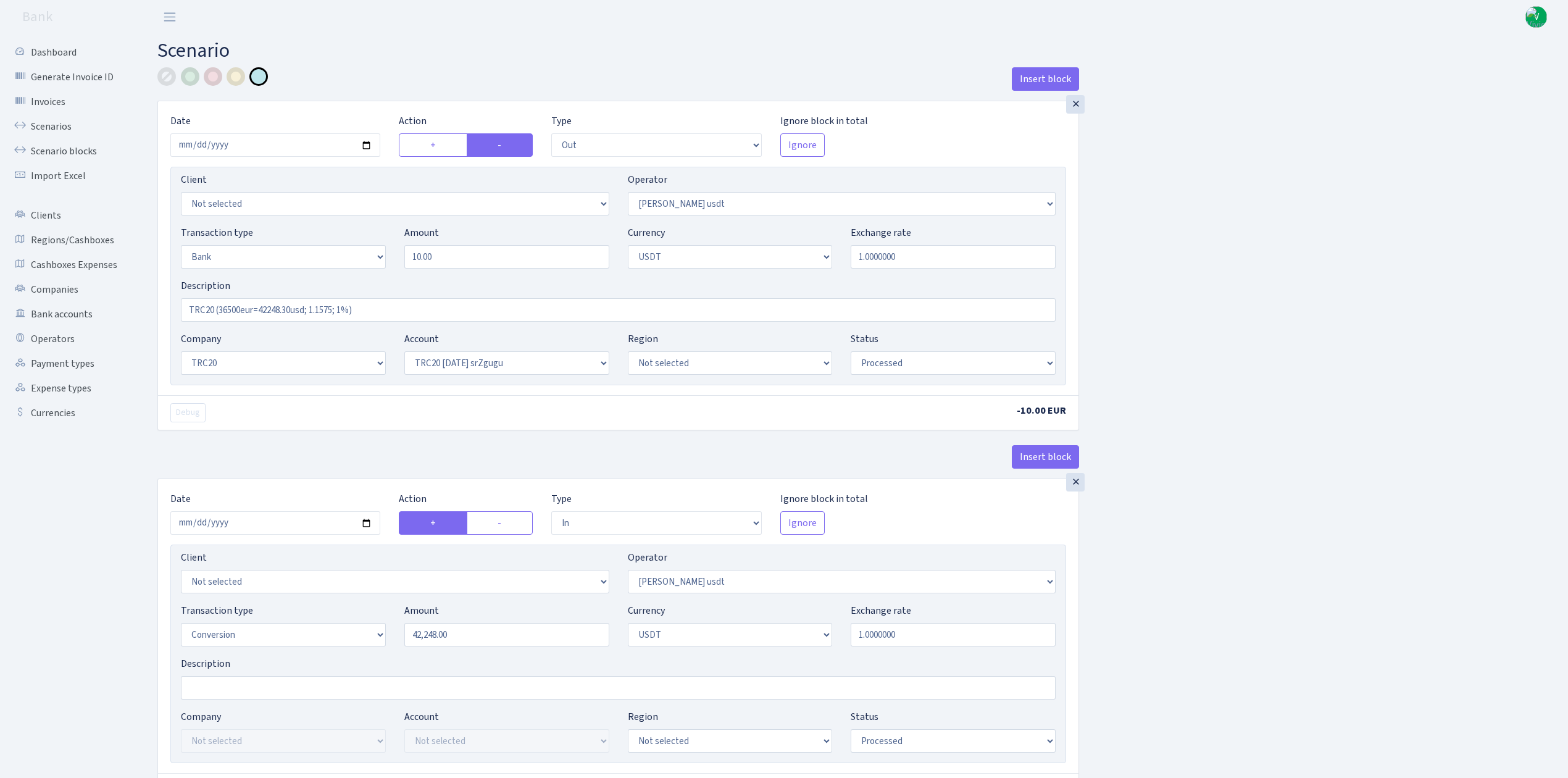
select select "20"
select select "61"
select select "processed"
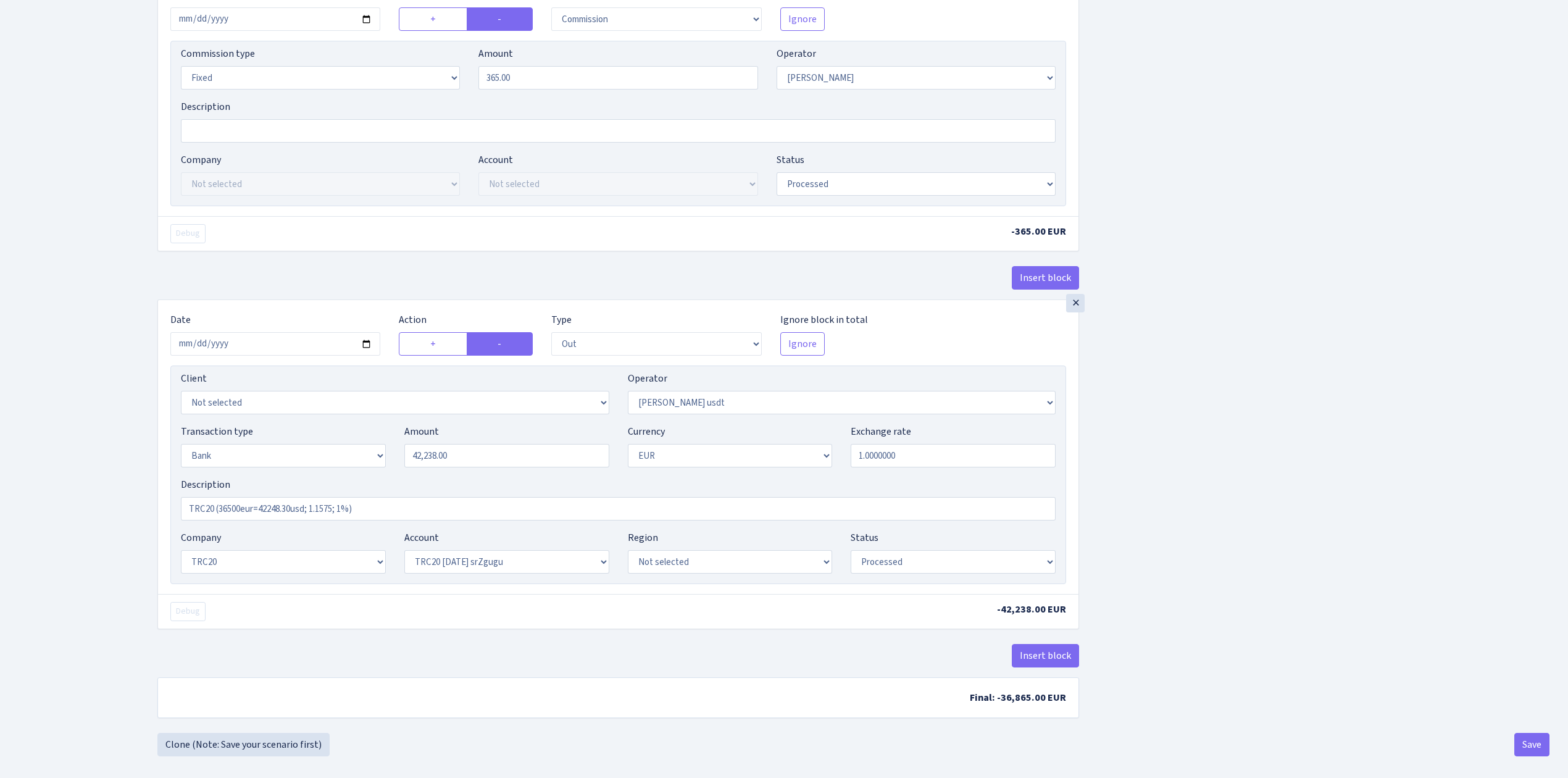
scroll to position [1282, 0]
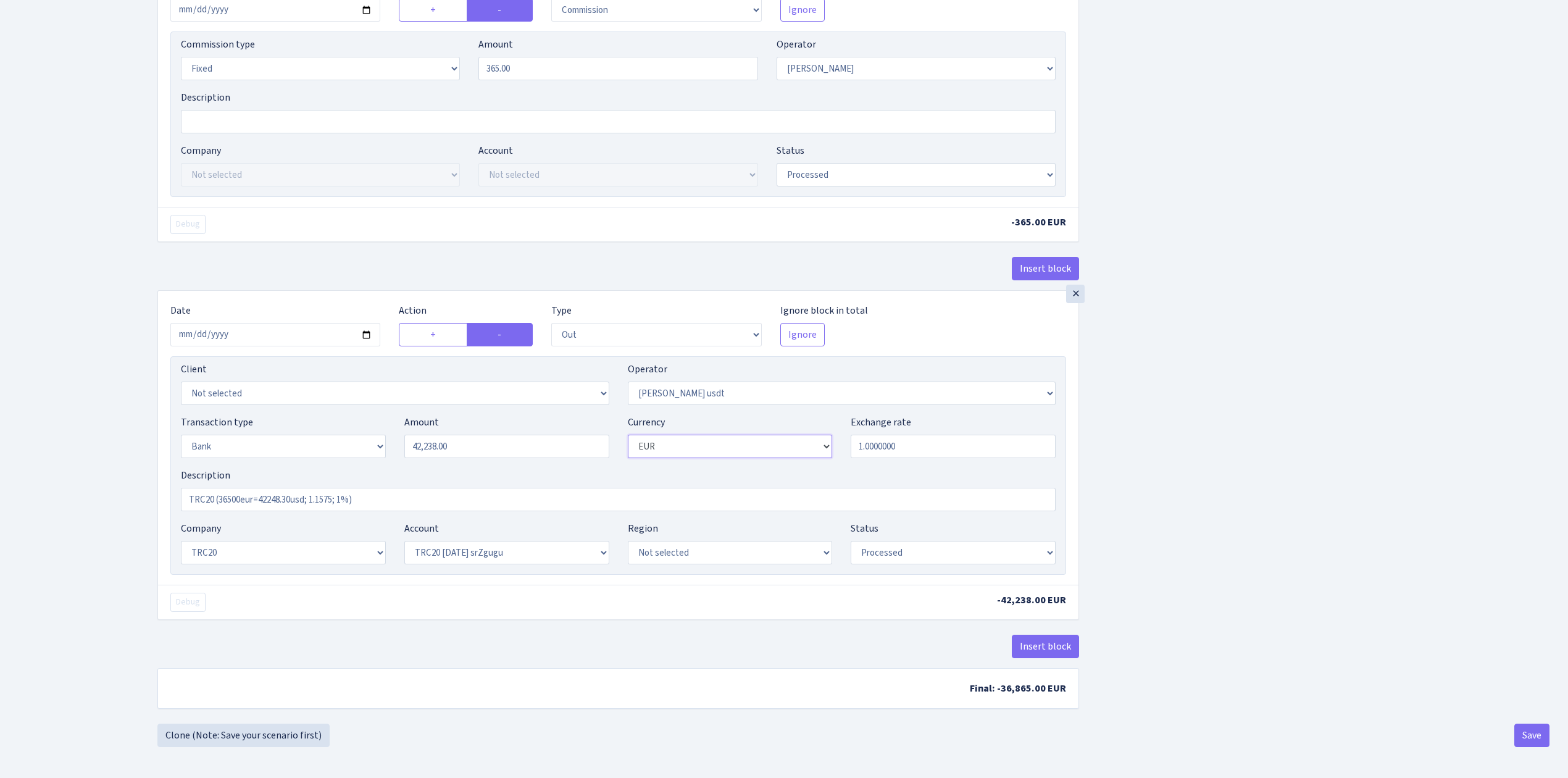
click at [653, 444] on select "Not selected AED BGN BTC ETH EUR GBP JPN RUB TRX UAH" at bounding box center [730, 446] width 205 height 24
select select "6"
click at [628, 435] on select "Not selected AED BGN BTC ETH EUR GBP JPN RUB TRX UAH" at bounding box center [730, 446] width 205 height 24
click at [1537, 732] on button "Save" at bounding box center [1532, 735] width 35 height 24
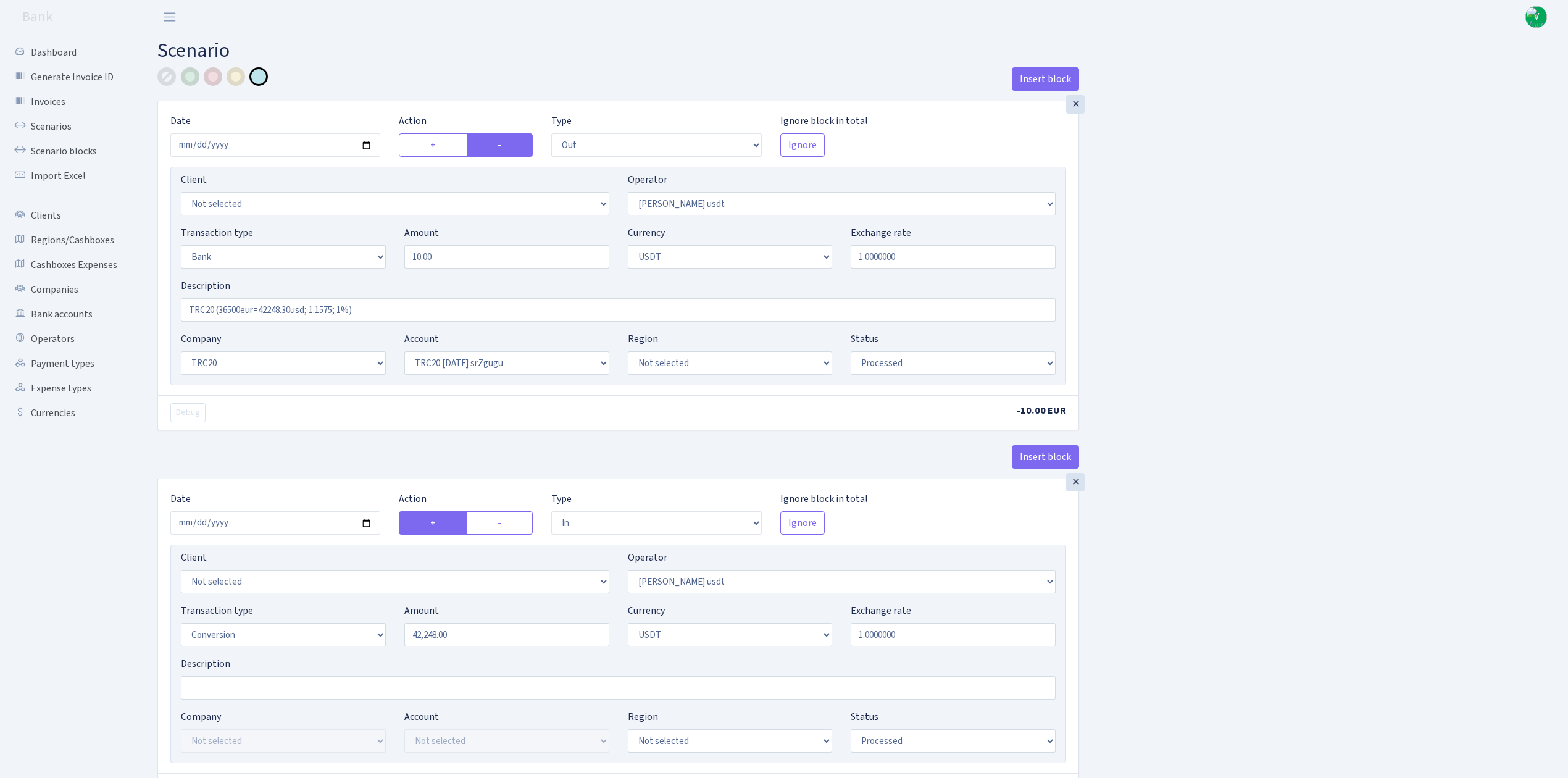
select select "out"
select select "443"
select select "2"
select select "6"
select select "20"
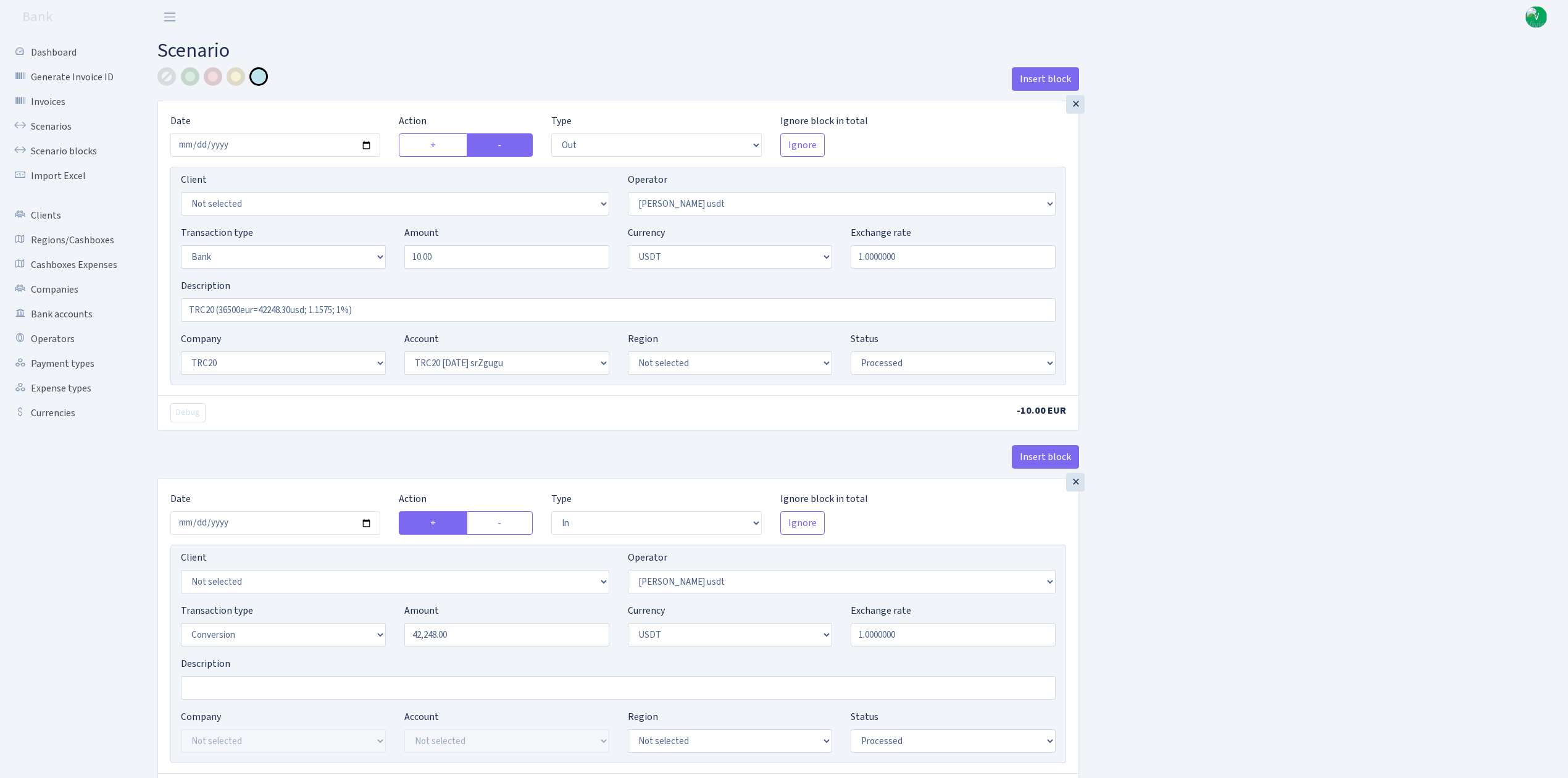
select select "61"
select select "processed"
select select "in"
select select "443"
select select "15"
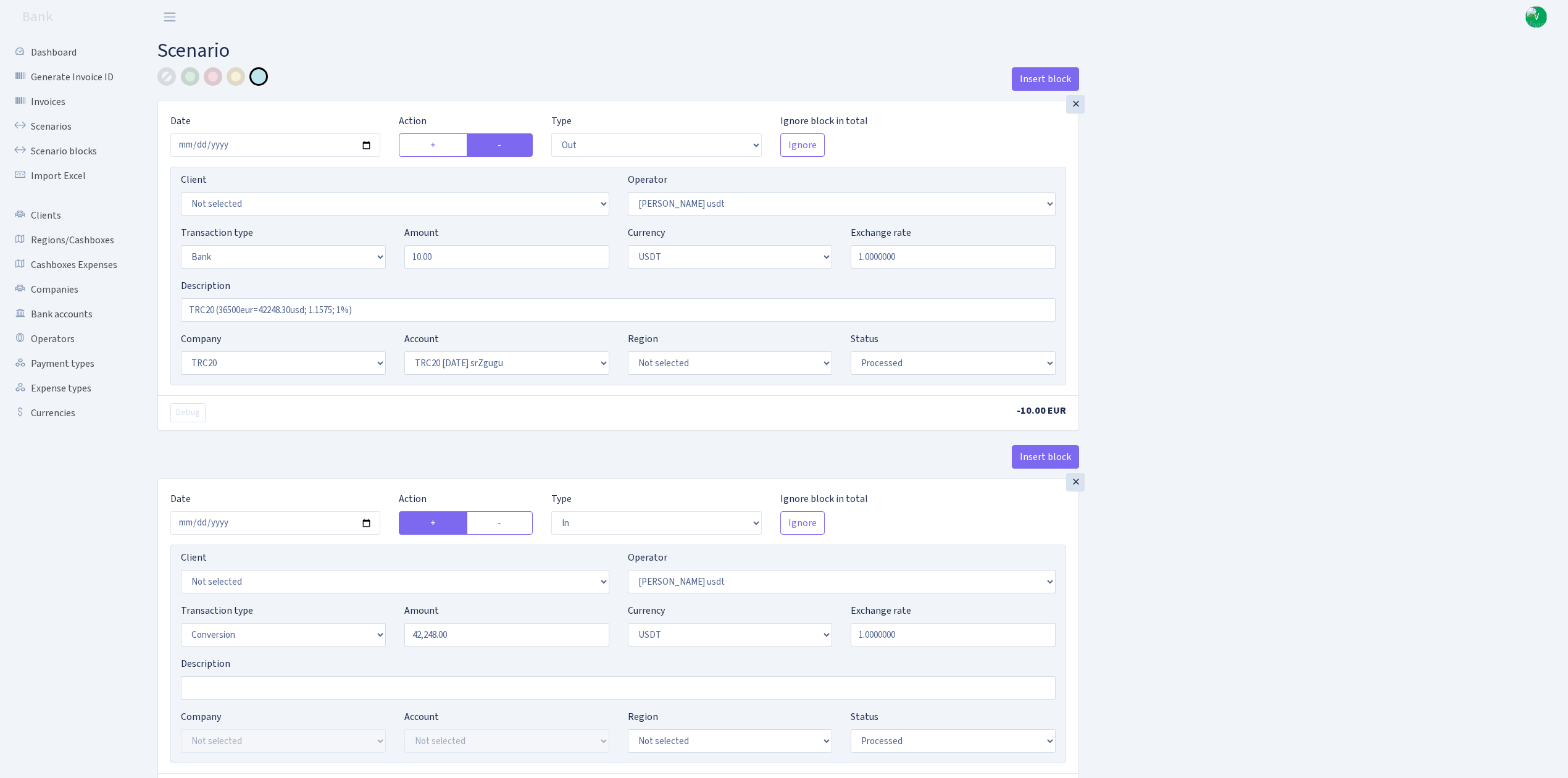
select select "6"
select select "processed"
select select "out"
select select "260"
select select "3"
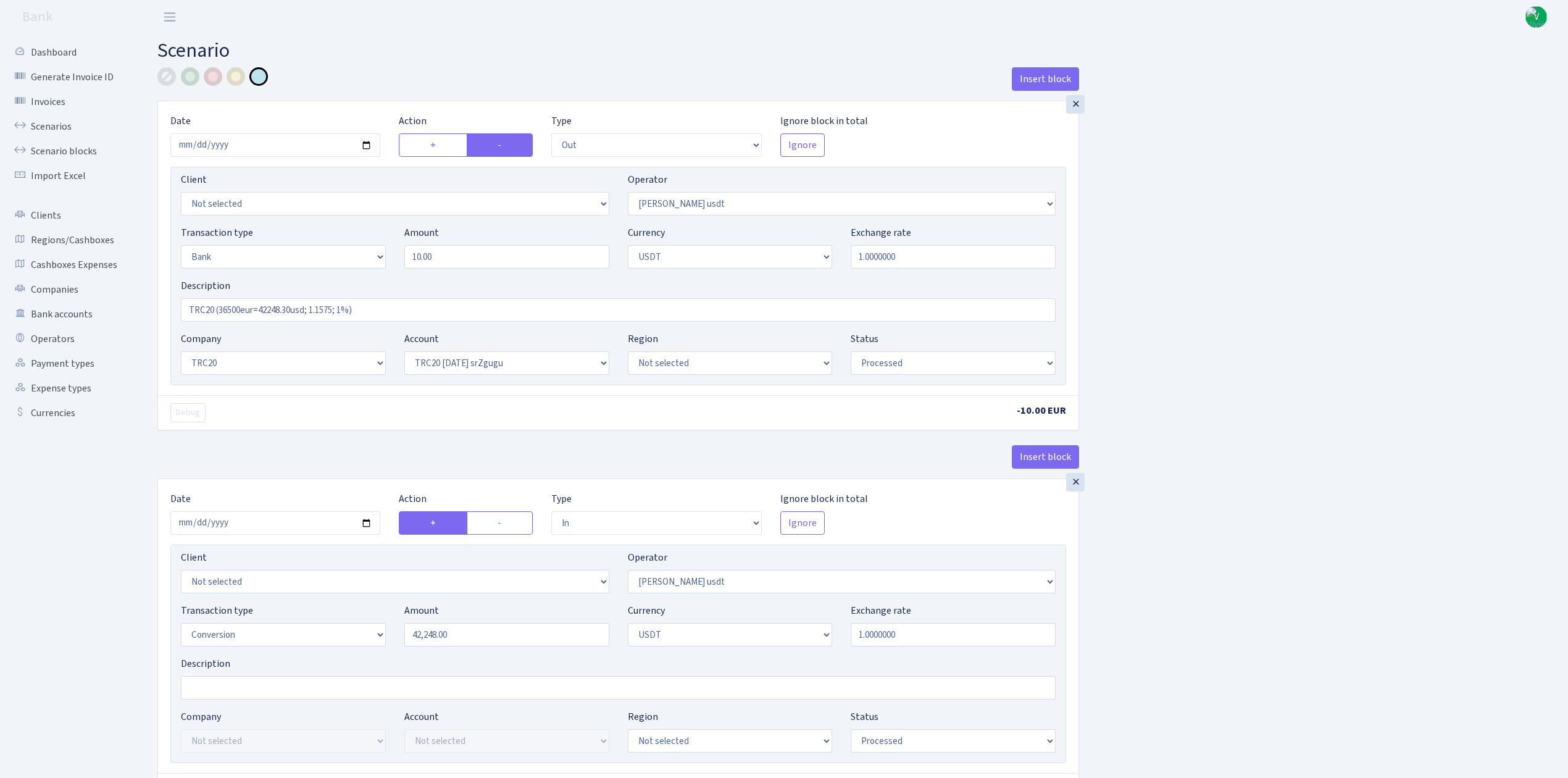
select select "6"
select select "processed"
select select "commission"
select select "fixed"
select select "260"
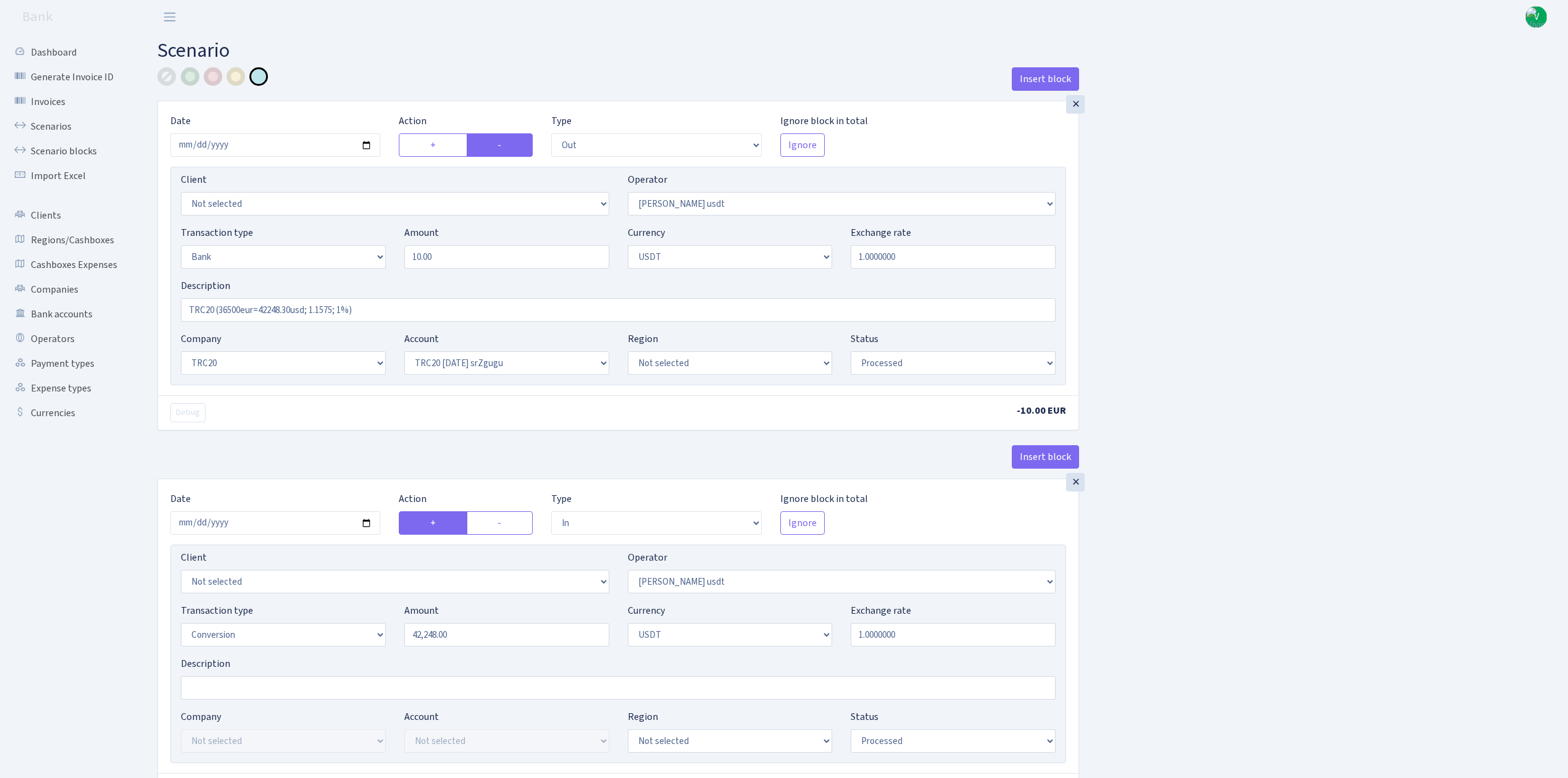
select select "processed"
select select "out"
select select "443"
select select "2"
select select "6"
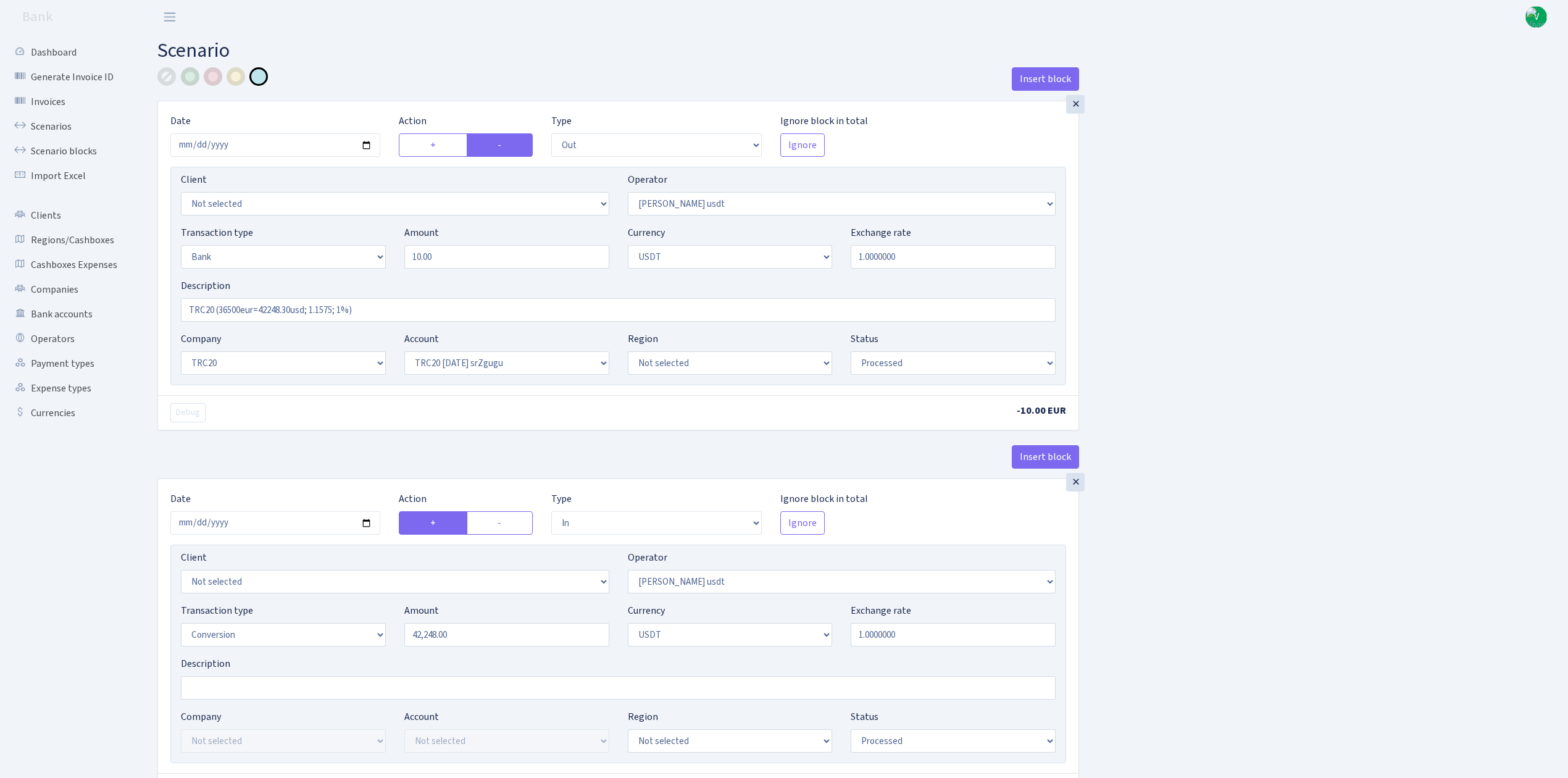
select select "20"
select select "61"
select select "processed"
click at [58, 119] on link "Scenarios" at bounding box center [68, 127] width 124 height 25
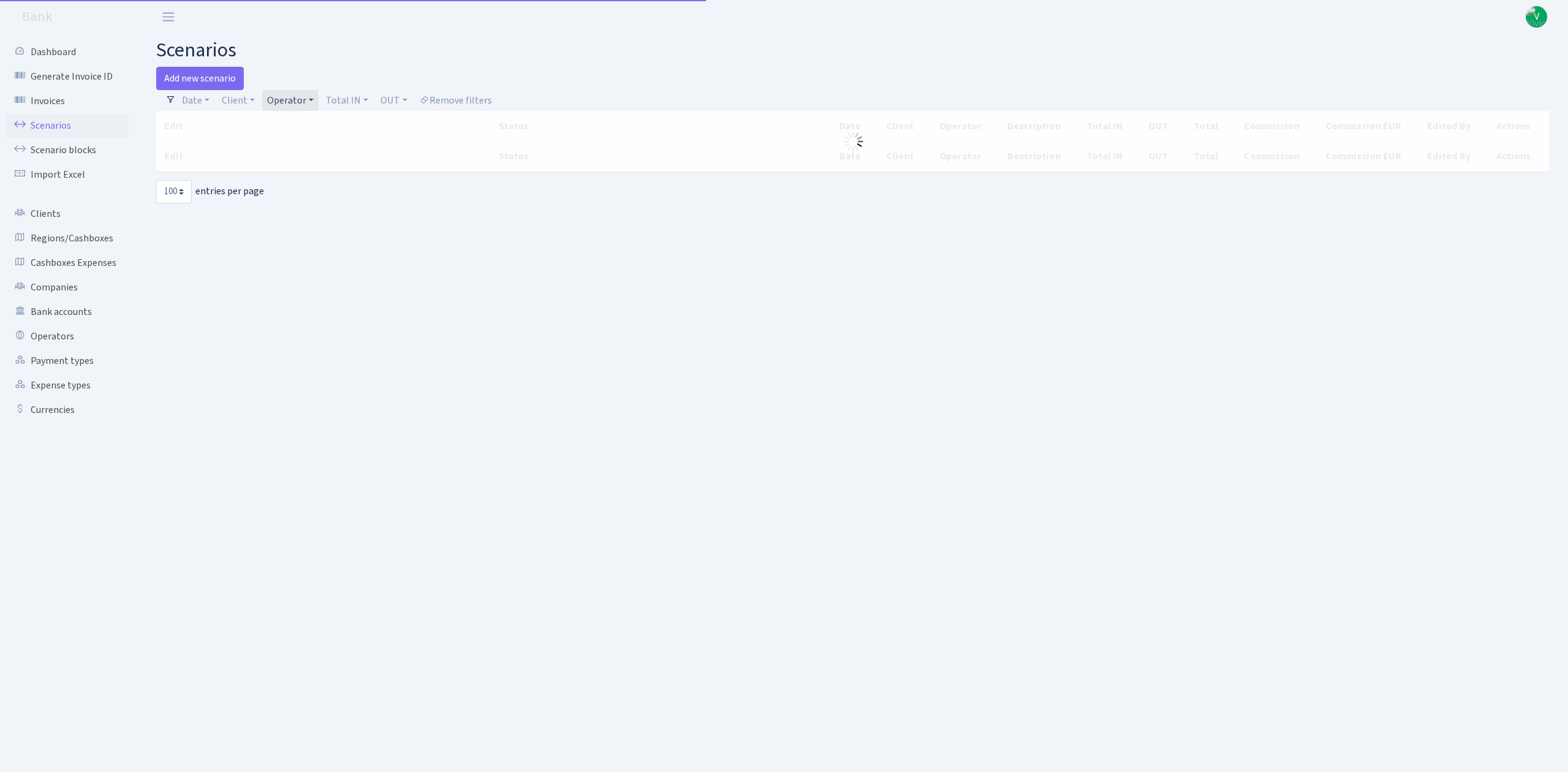
select select "100"
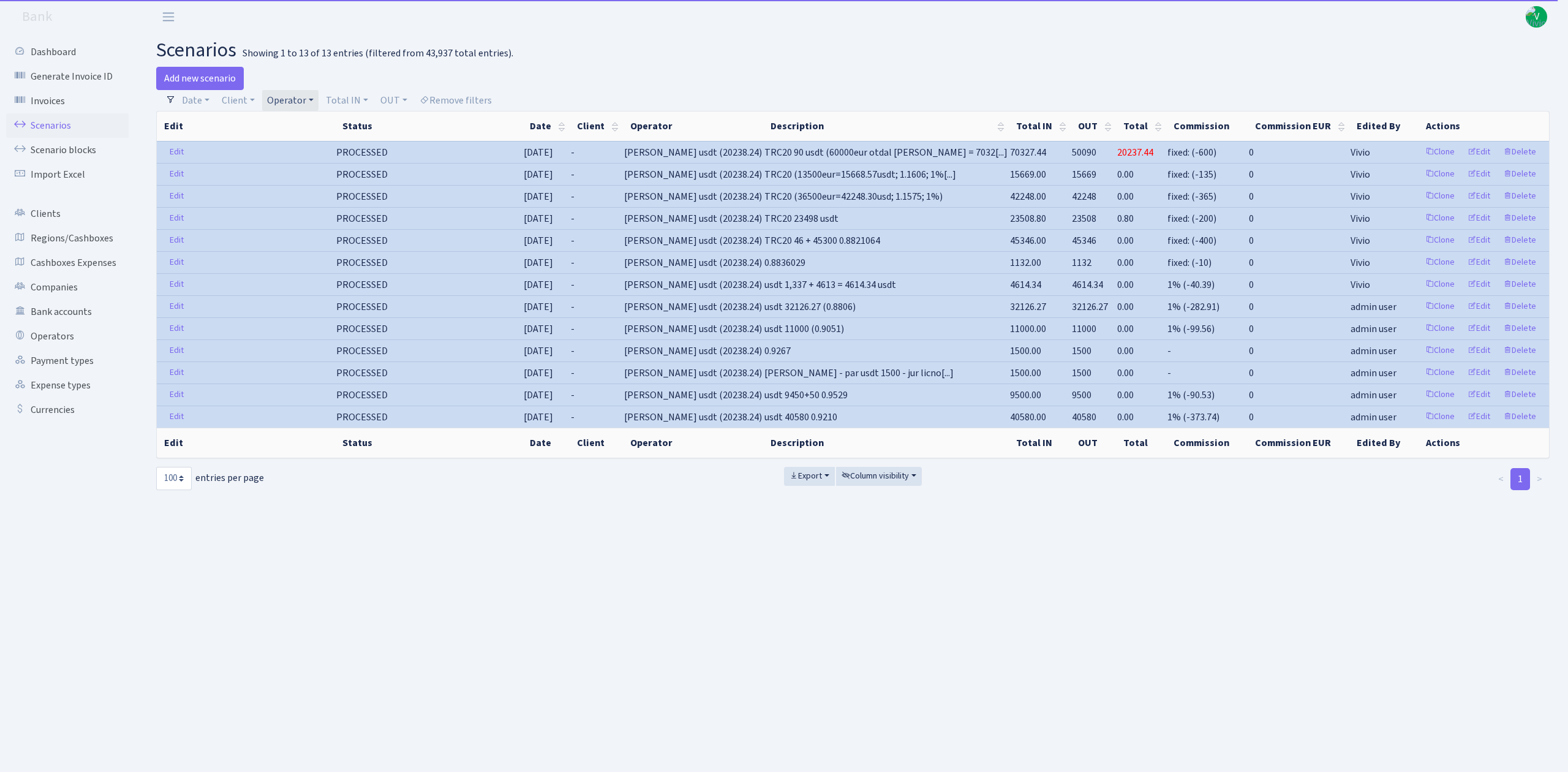
click at [305, 103] on link "Operator" at bounding box center [291, 100] width 56 height 21
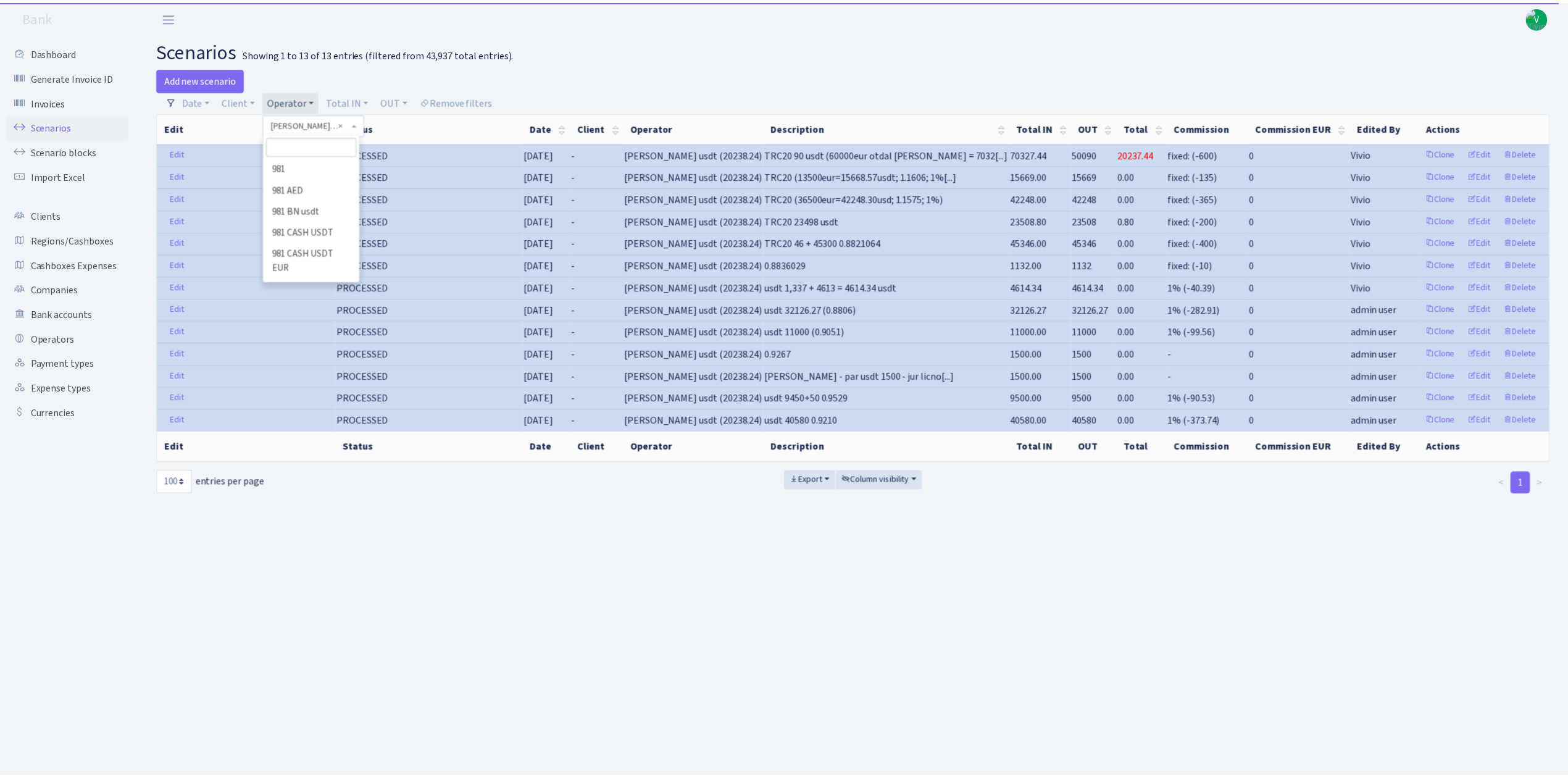
scroll to position [4084, 0]
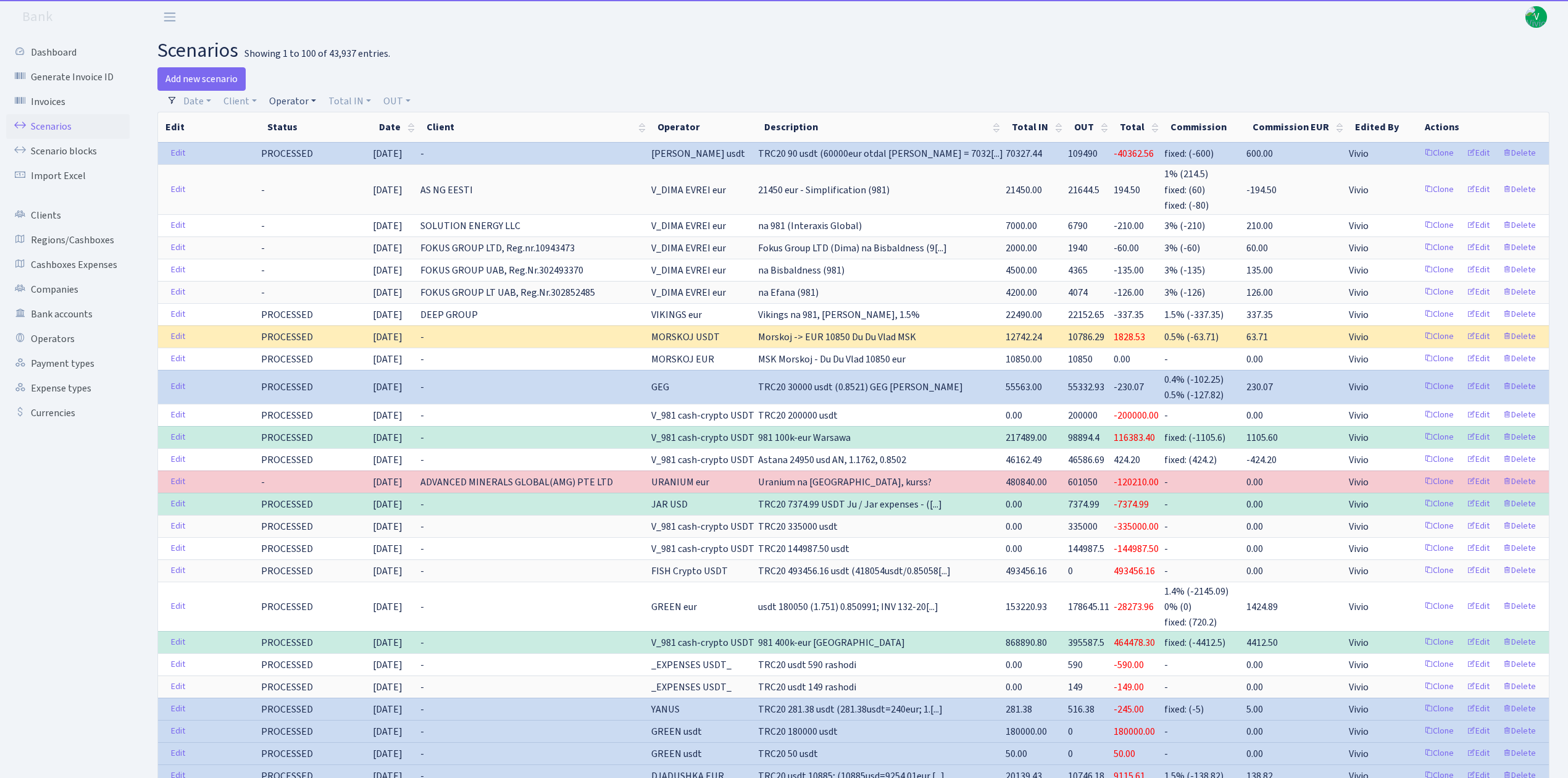
click at [295, 108] on link "Operator" at bounding box center [293, 101] width 57 height 21
click at [302, 136] on span at bounding box center [313, 145] width 95 height 24
click at [283, 104] on link "Operator" at bounding box center [293, 101] width 57 height 21
click at [300, 147] on input "search" at bounding box center [314, 146] width 91 height 19
type input "jur"
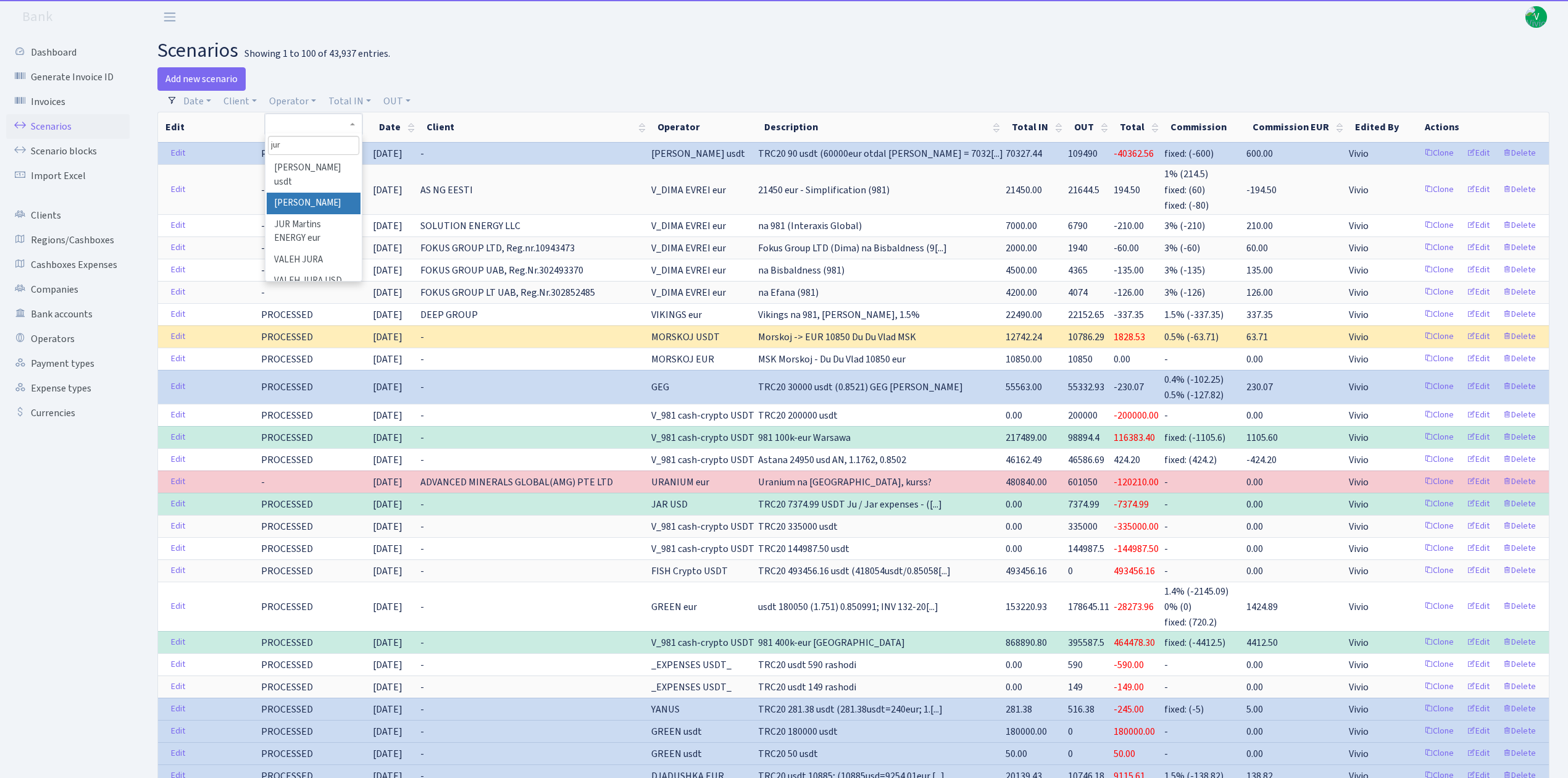
click at [316, 194] on li "[PERSON_NAME]" at bounding box center [313, 203] width 94 height 22
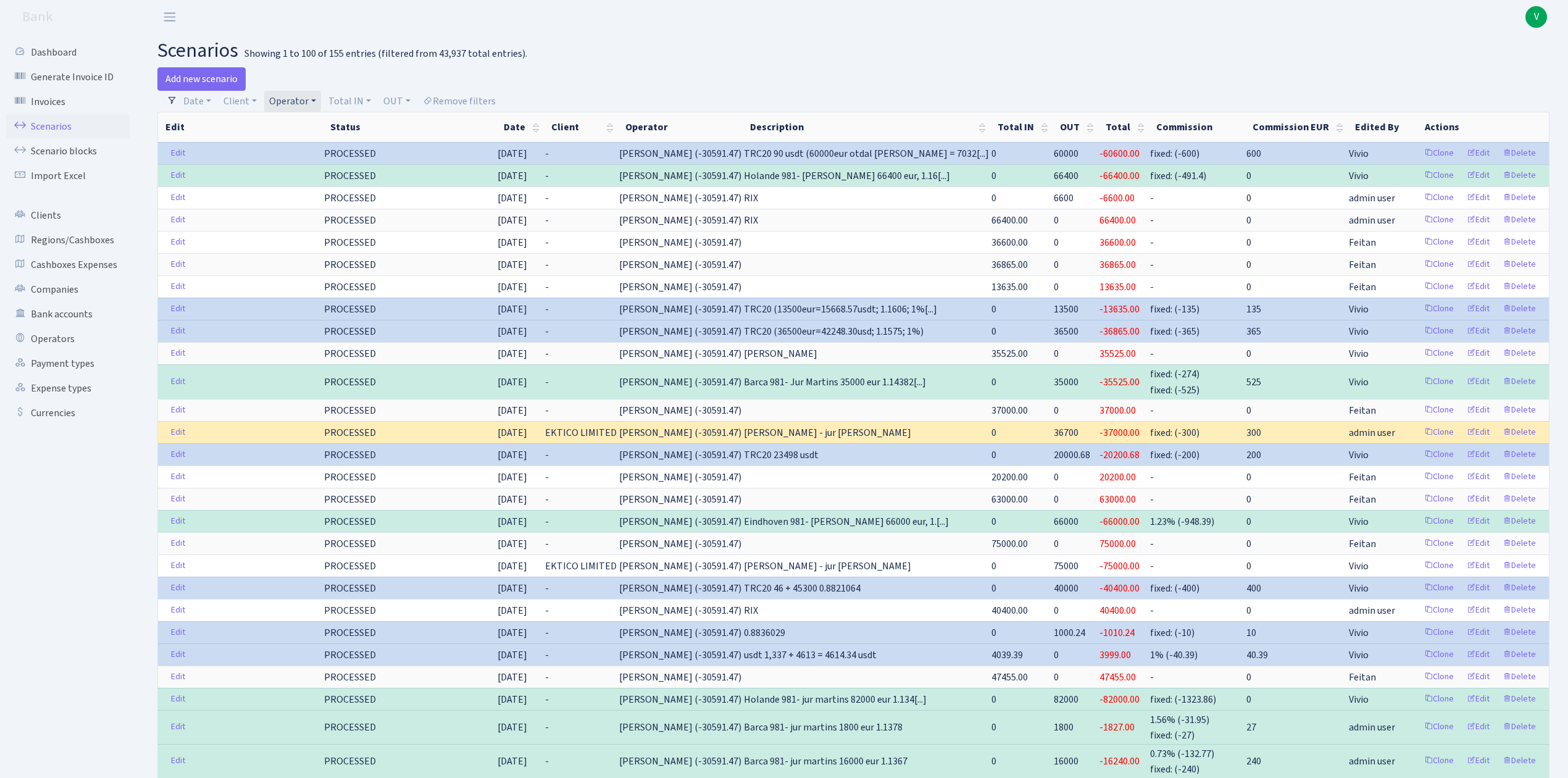
click at [299, 102] on link "Operator" at bounding box center [293, 101] width 57 height 21
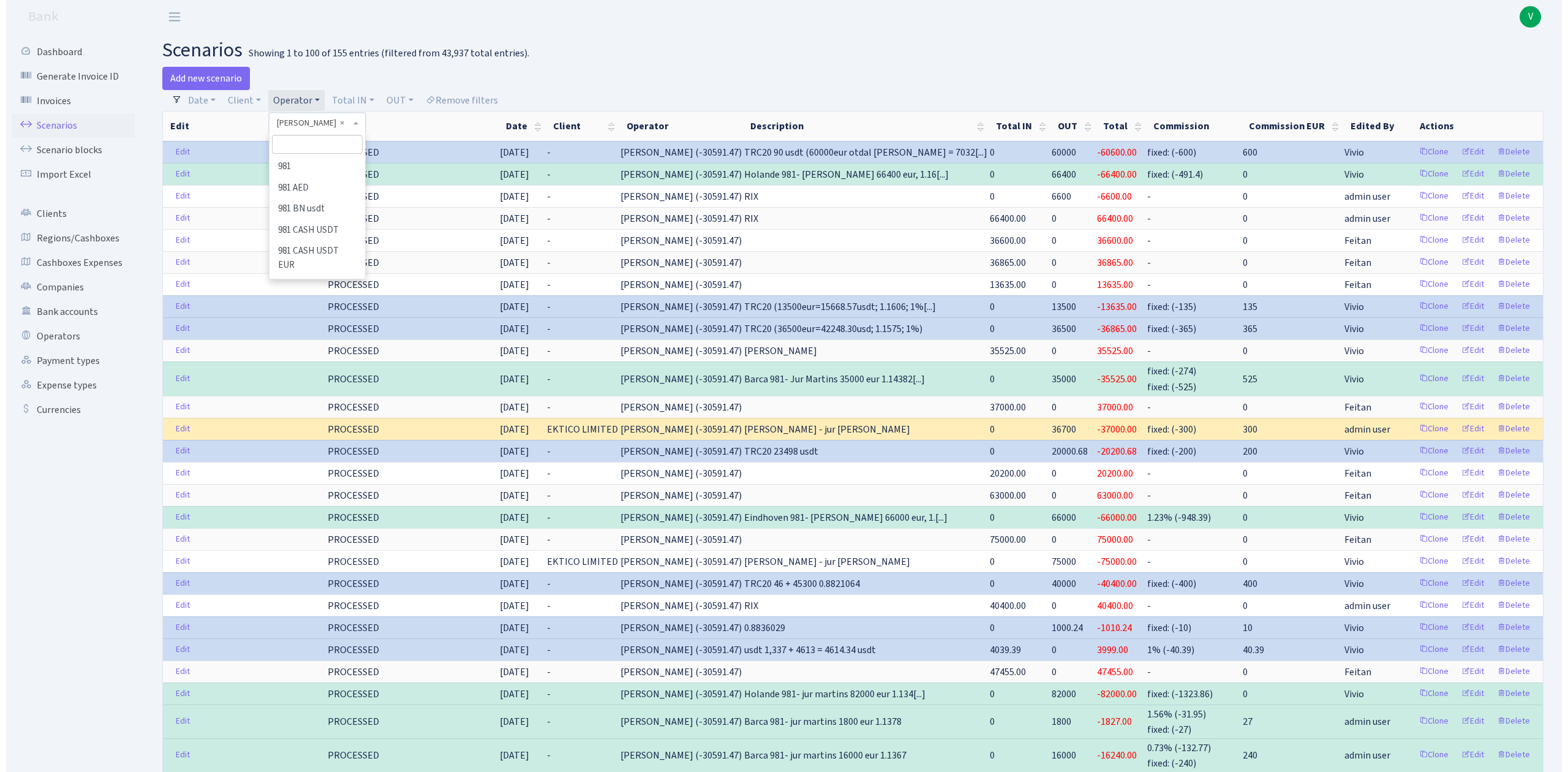
scroll to position [4116, 0]
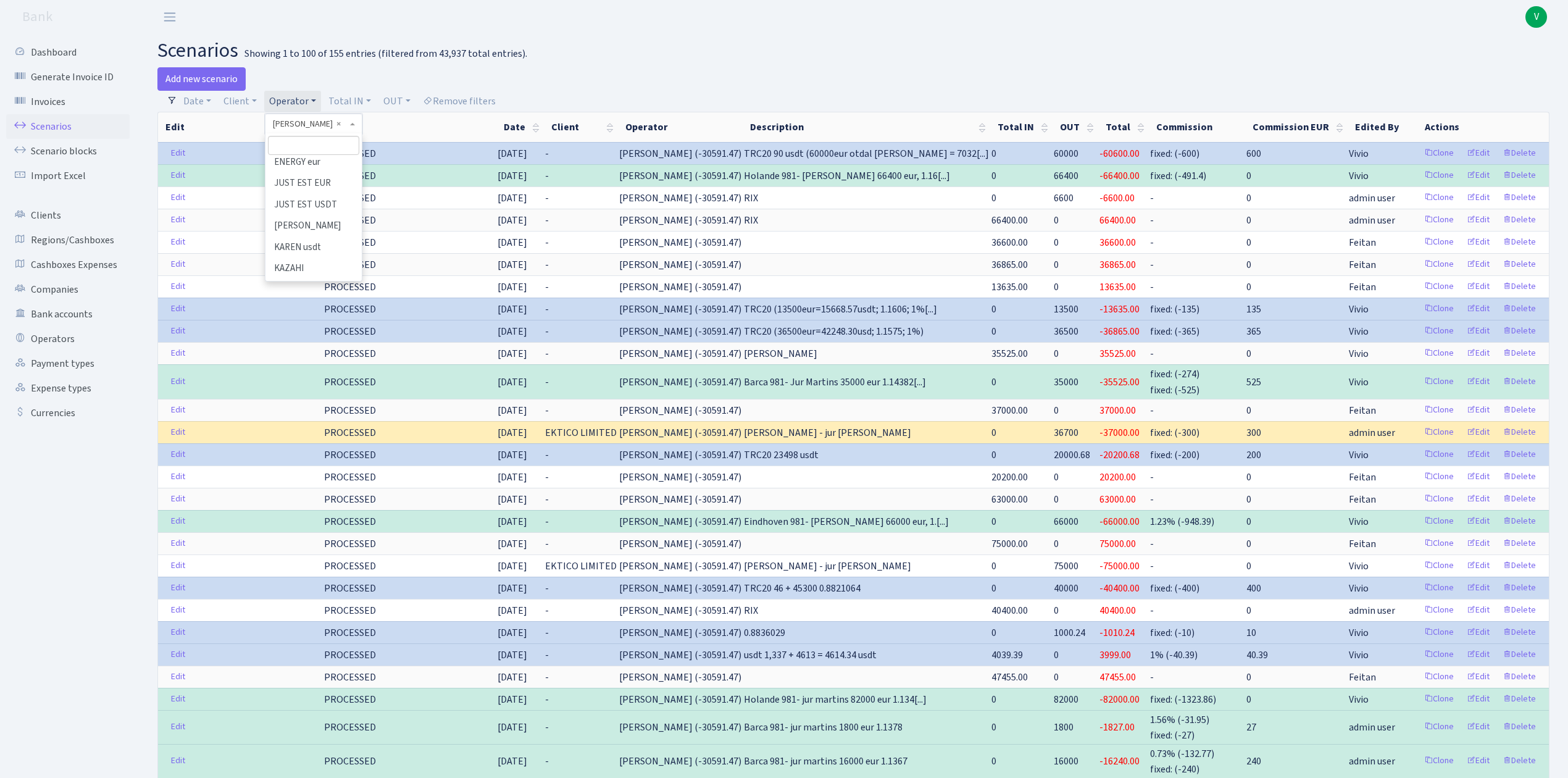
click at [302, 116] on li "[PERSON_NAME] usdt" at bounding box center [313, 98] width 94 height 35
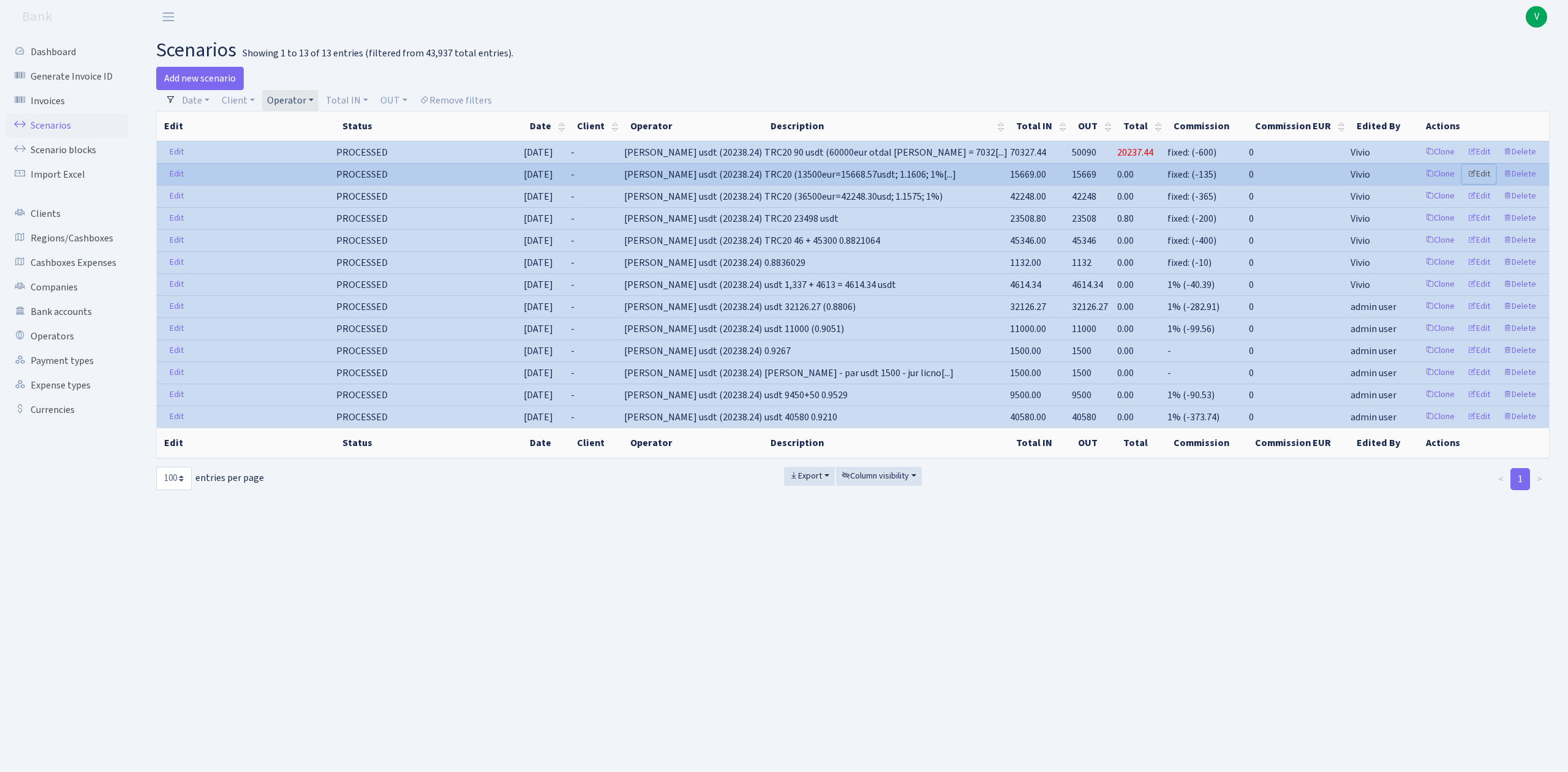
click at [1485, 173] on link "Edit" at bounding box center [1479, 174] width 34 height 19
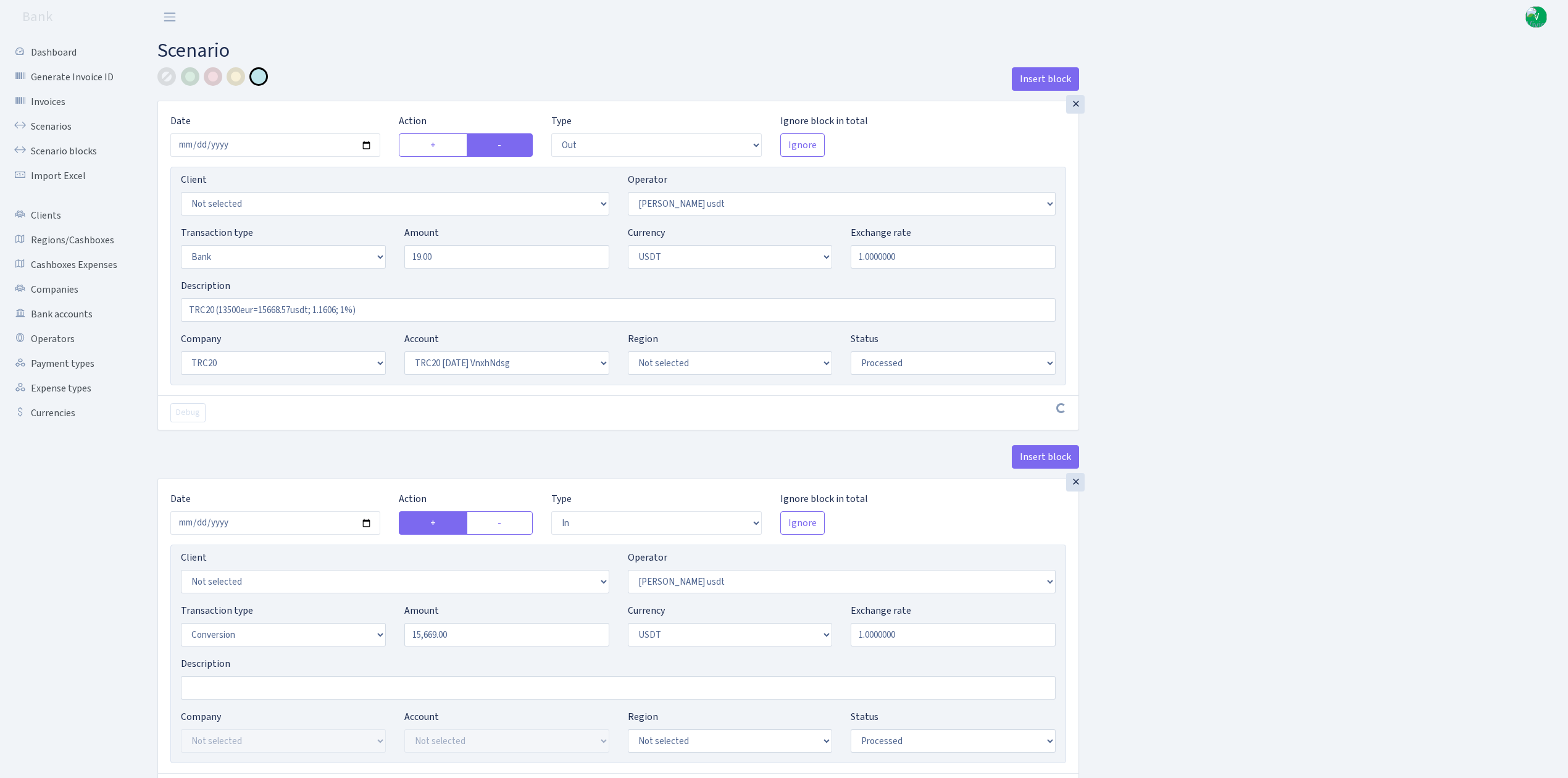
select select "out"
select select "443"
select select "2"
select select "6"
select select "20"
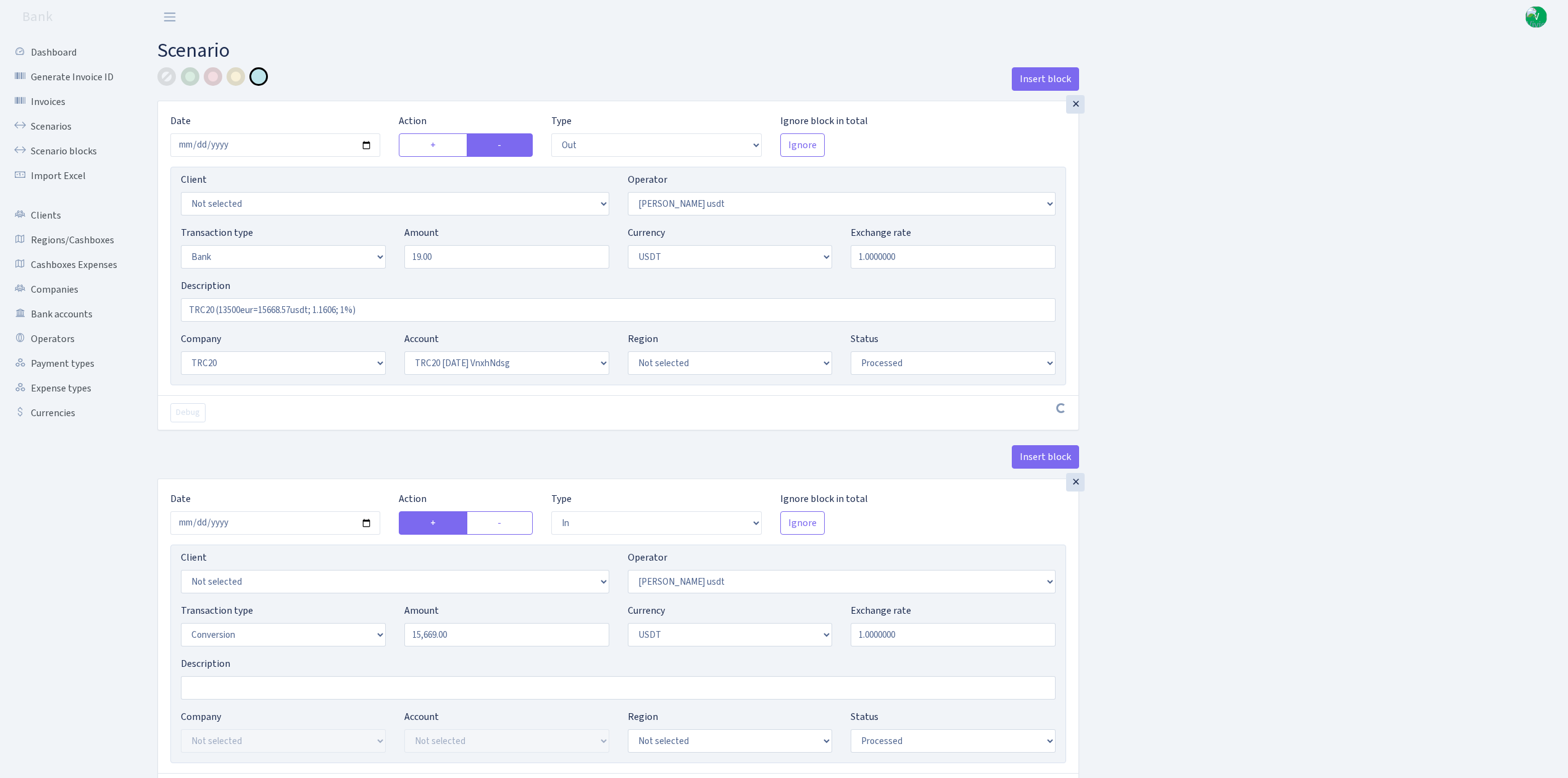
select select "66"
select select "processed"
select select "in"
select select "443"
select select "15"
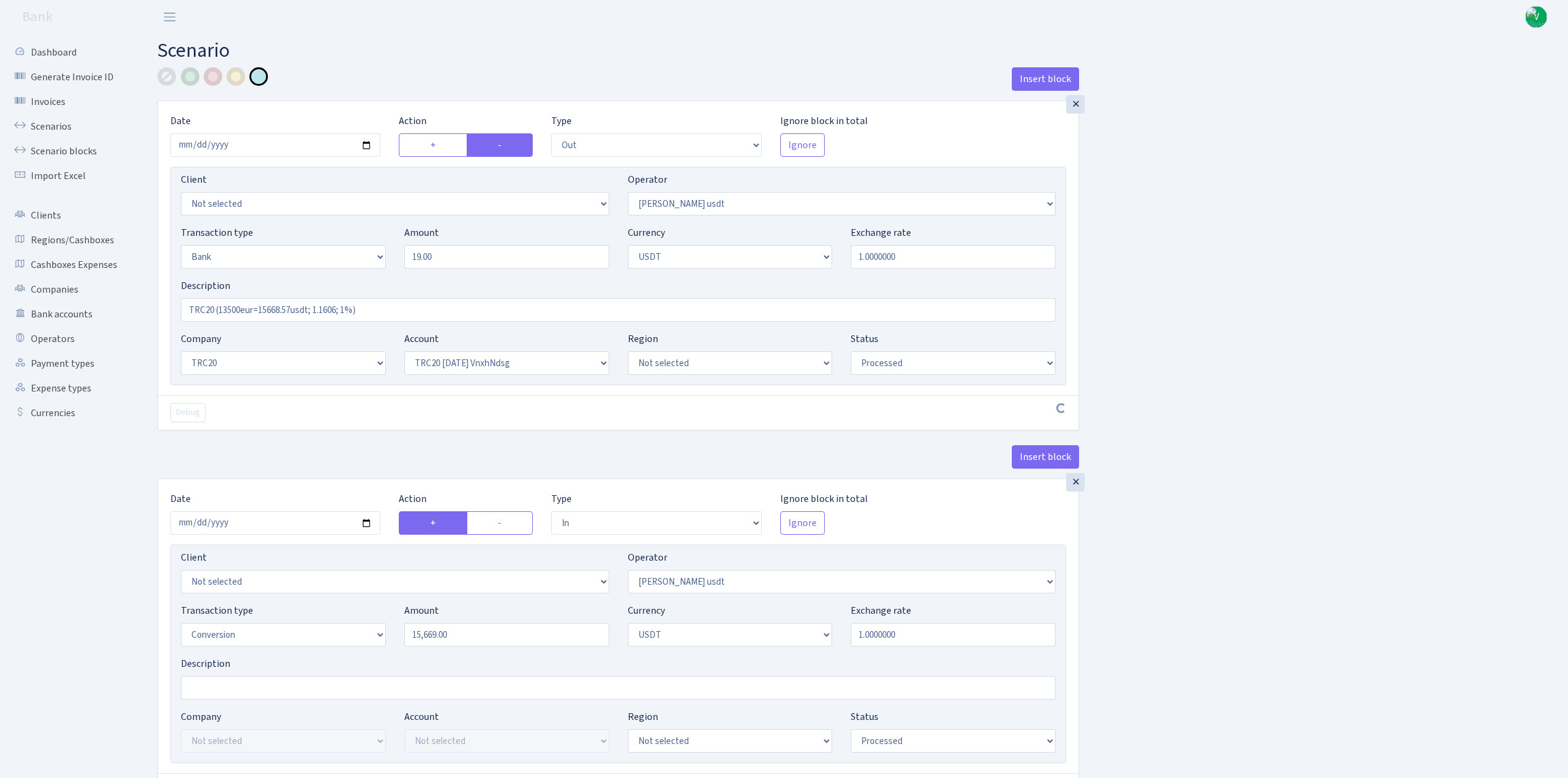
select select "6"
select select "processed"
select select "out"
select select "260"
select select "3"
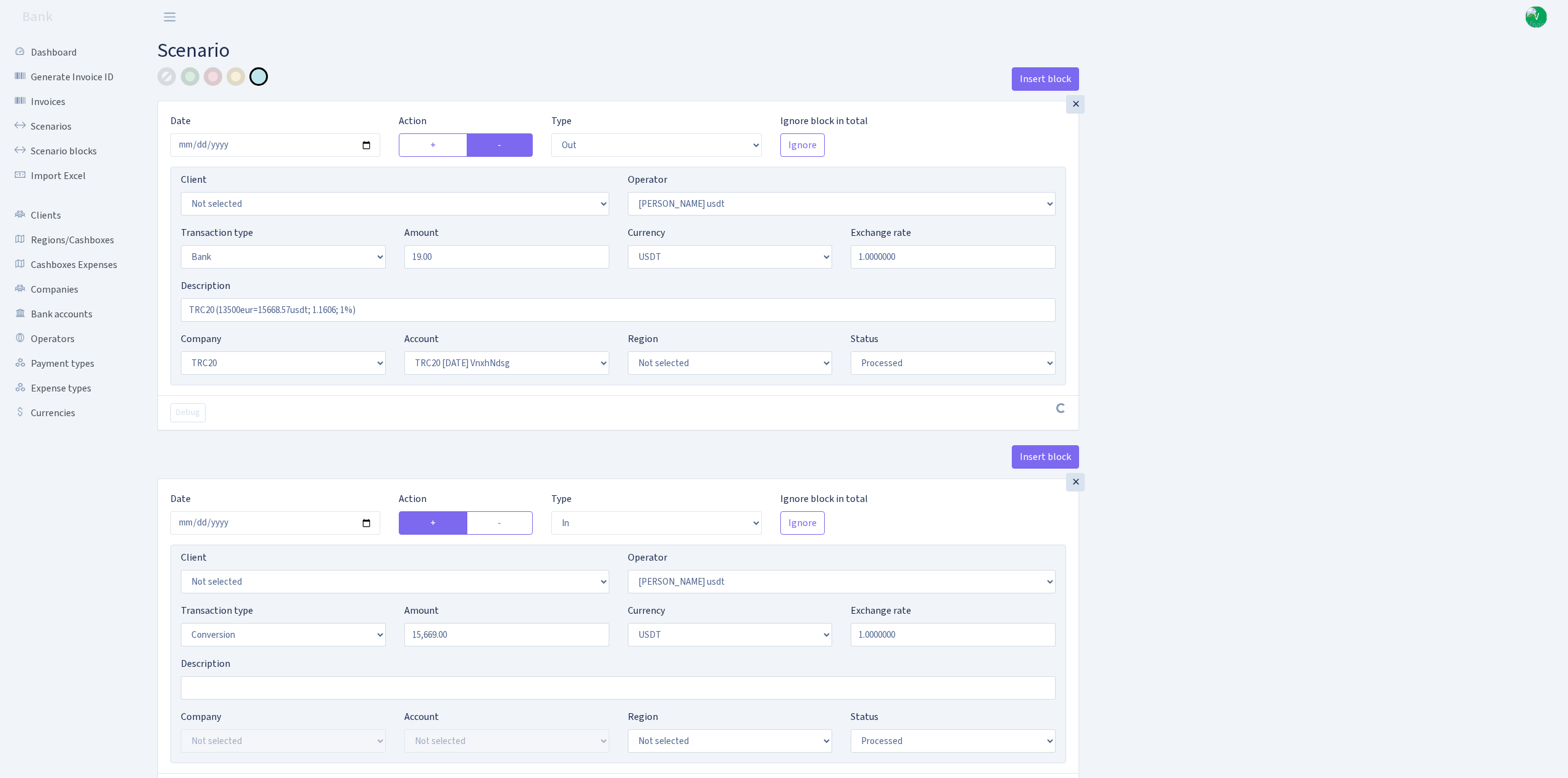
select select "6"
select select "processed"
select select "commission"
select select "fixed"
select select "260"
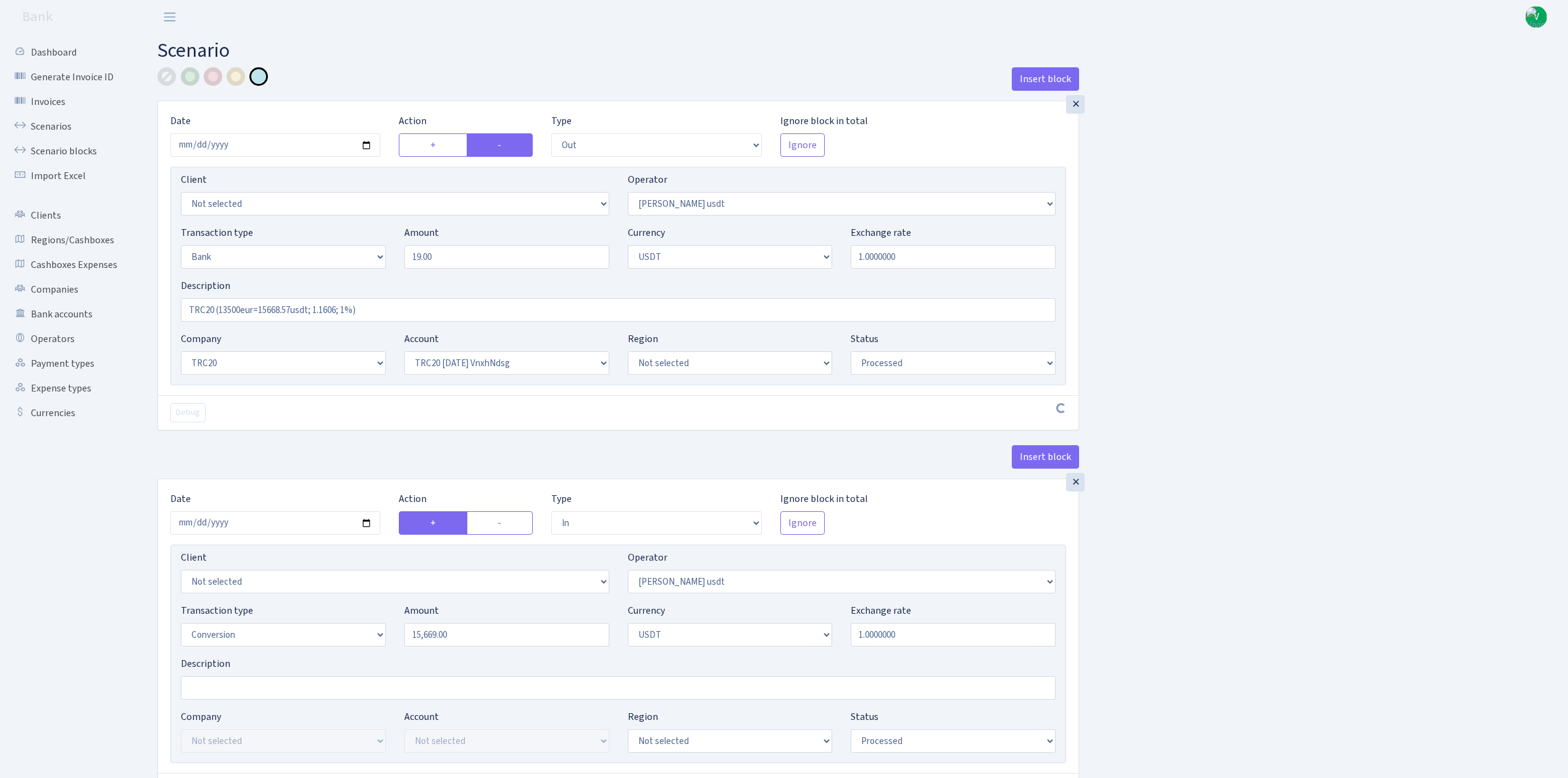
select select "processed"
select select "out"
select select "443"
select select "2"
select select "1"
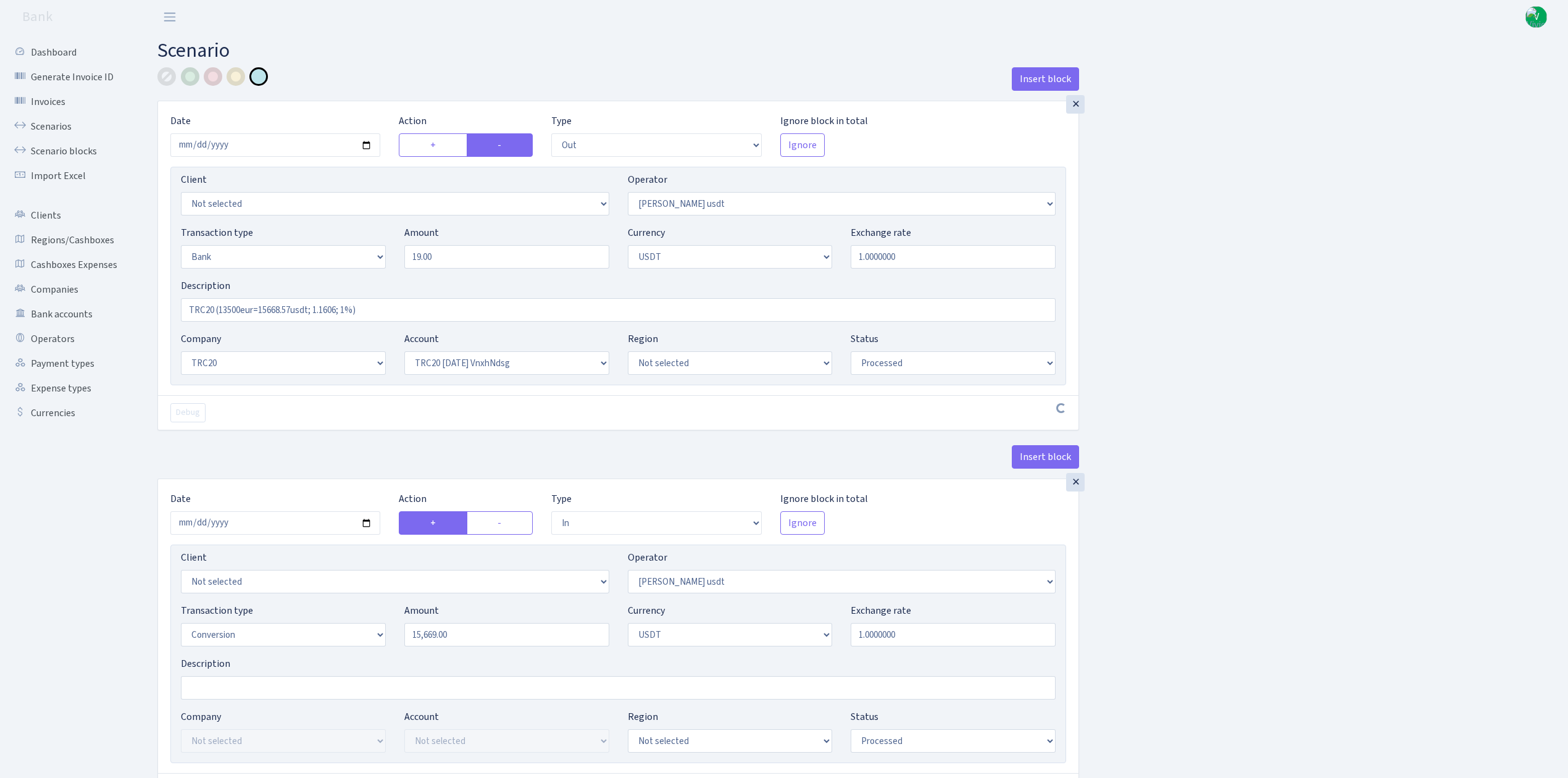
select select "20"
select select "66"
select select "processed"
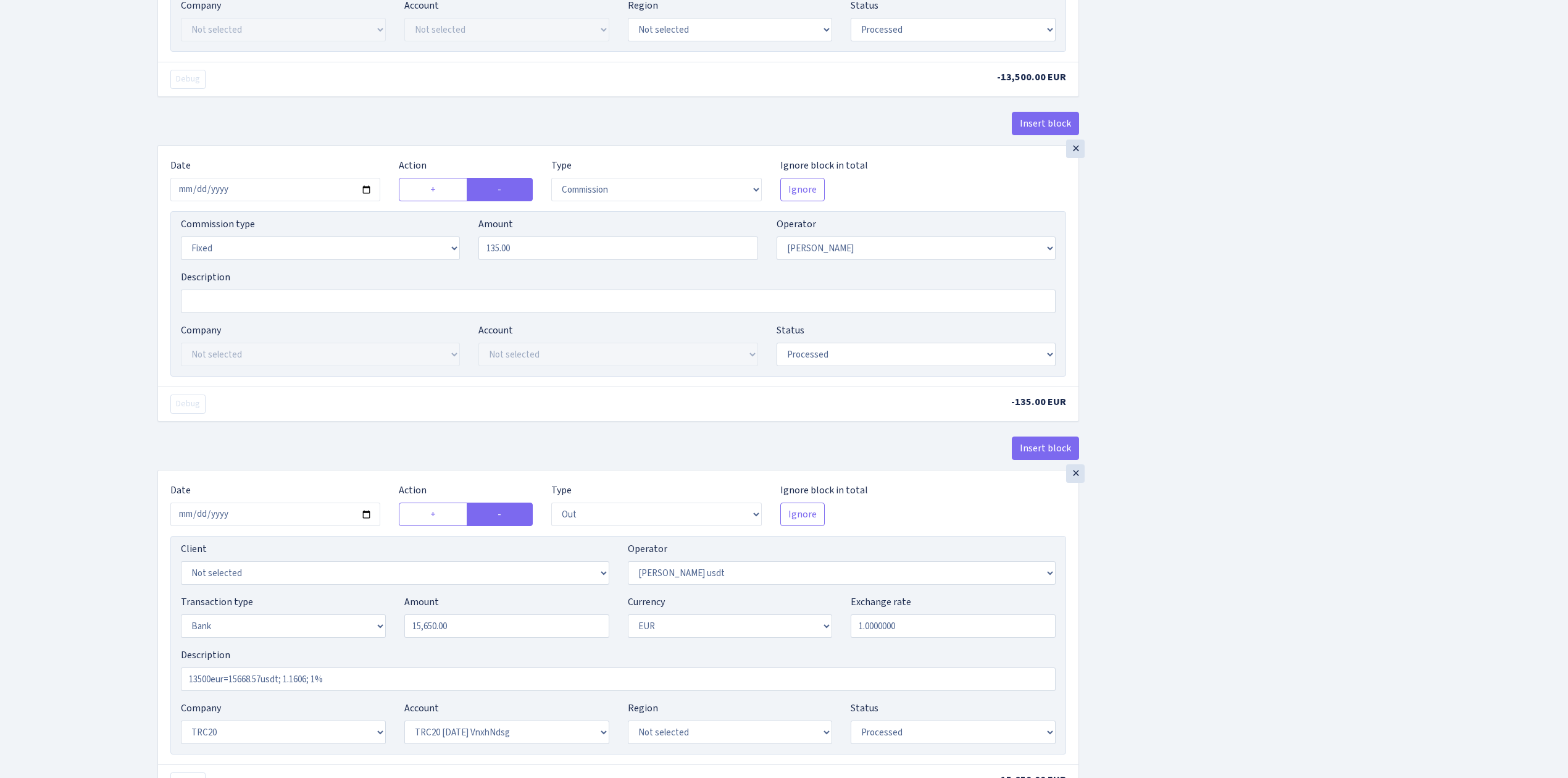
scroll to position [1282, 0]
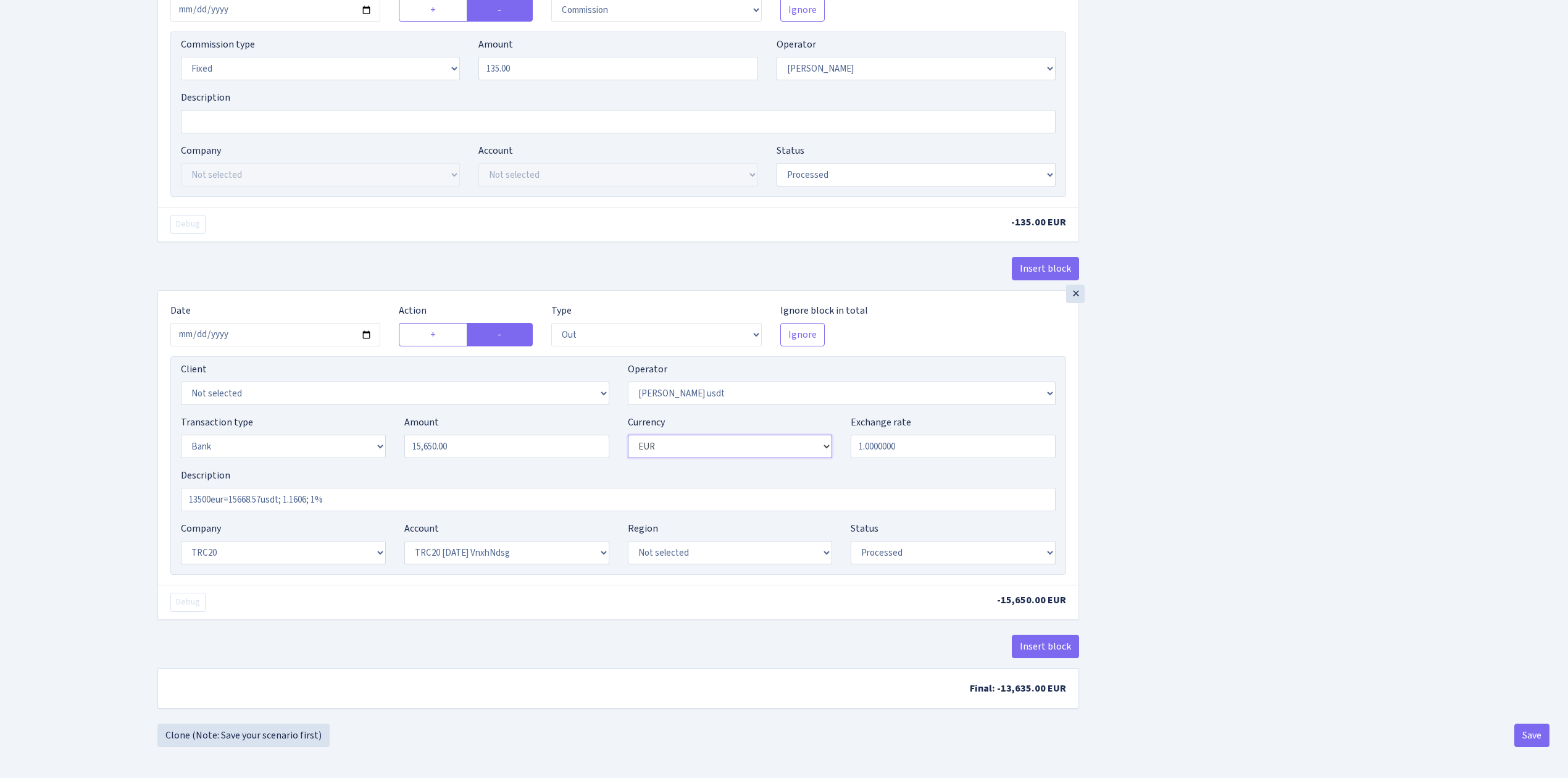
click at [661, 442] on select "Not selected AED BGN BTC ETH EUR GBP JPN RUB TRX UAH" at bounding box center [730, 446] width 205 height 24
select select "6"
click at [628, 435] on select "Not selected AED BGN BTC ETH EUR GBP JPN RUB TRX UAH" at bounding box center [730, 446] width 205 height 24
click at [1534, 730] on button "Save" at bounding box center [1532, 735] width 35 height 24
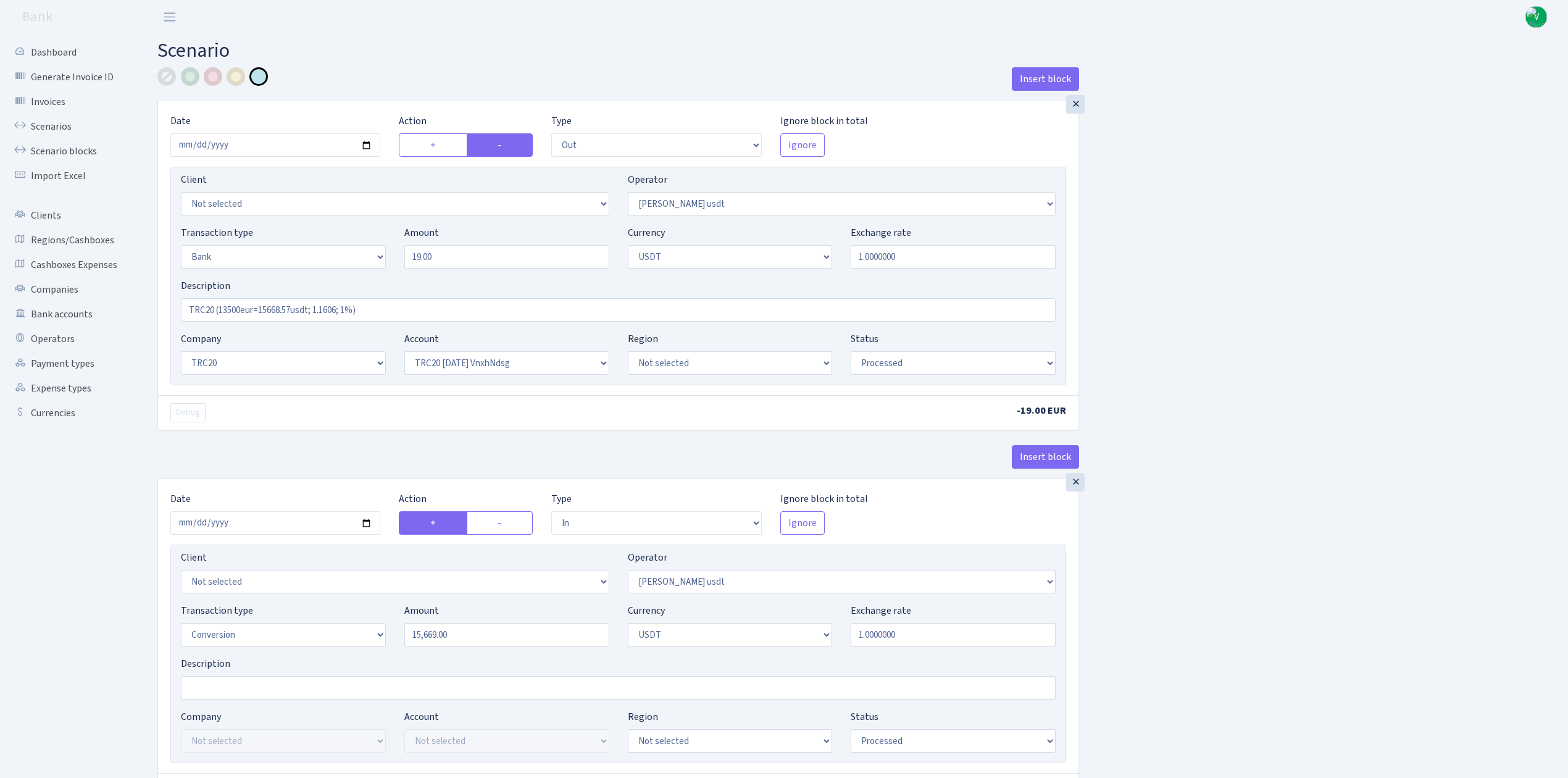
select select "out"
select select "443"
select select "2"
select select "6"
select select "20"
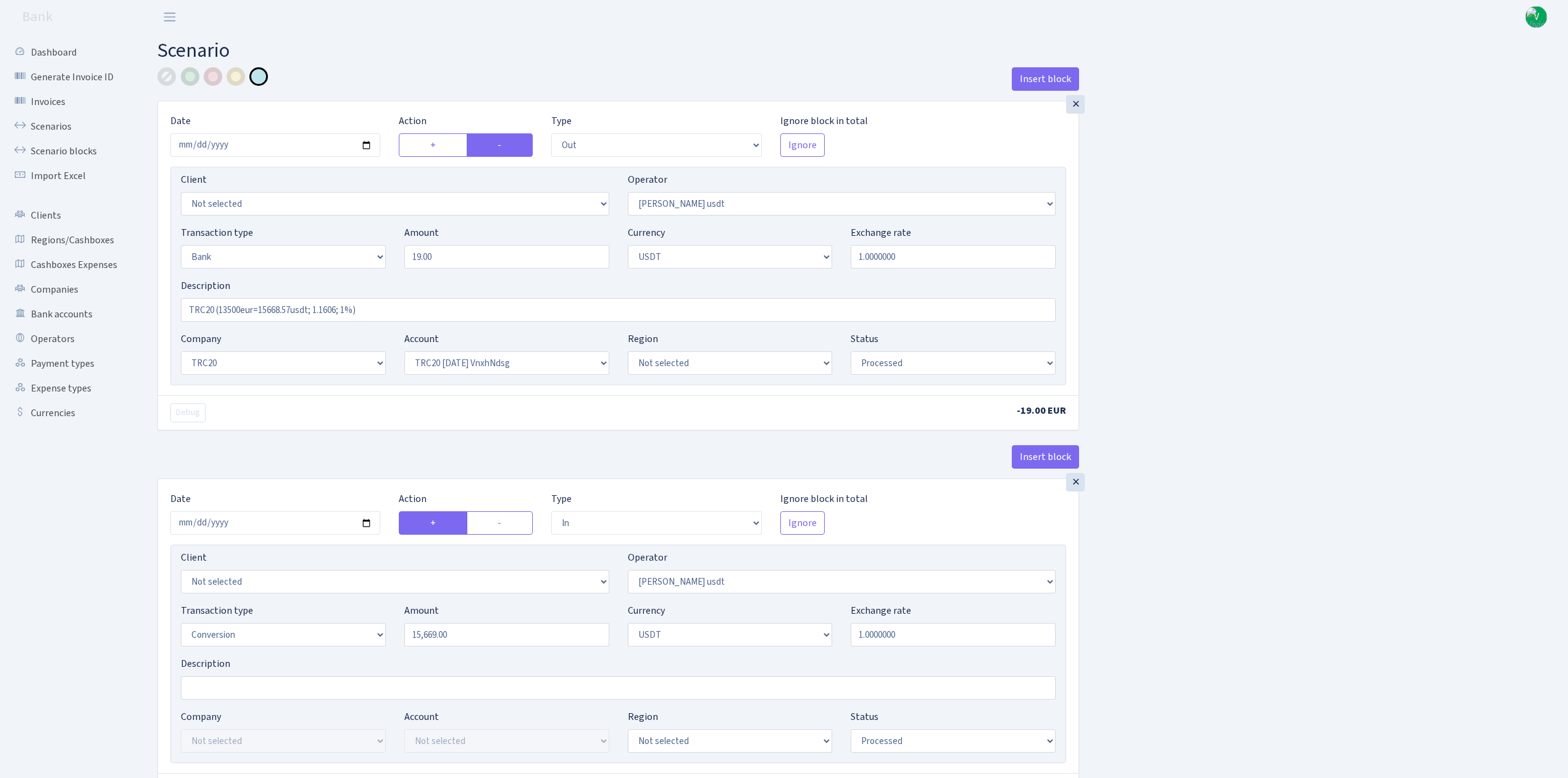
select select "66"
select select "processed"
select select "in"
select select "443"
select select "15"
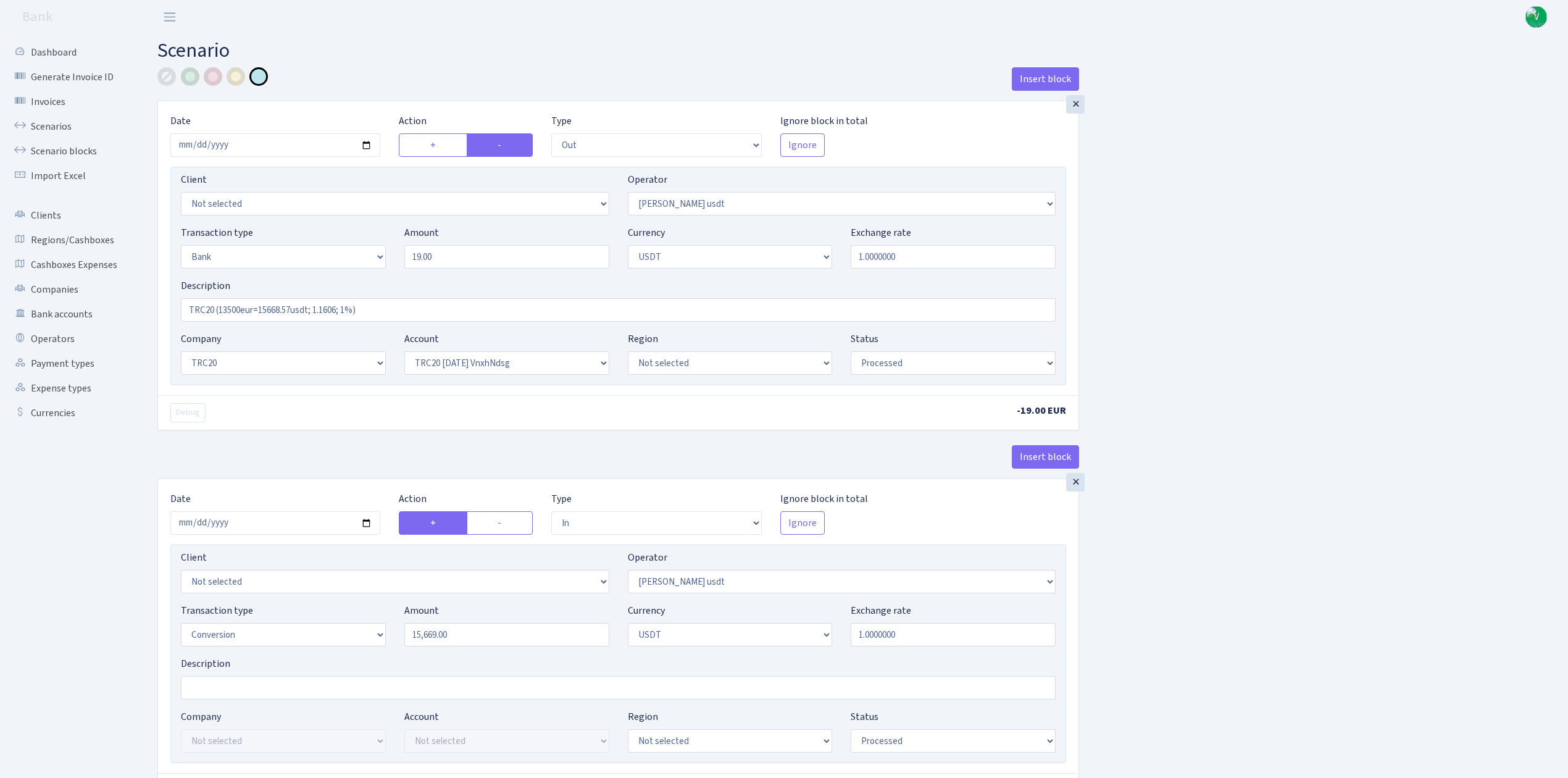
select select "6"
select select "processed"
select select "out"
select select "260"
select select "3"
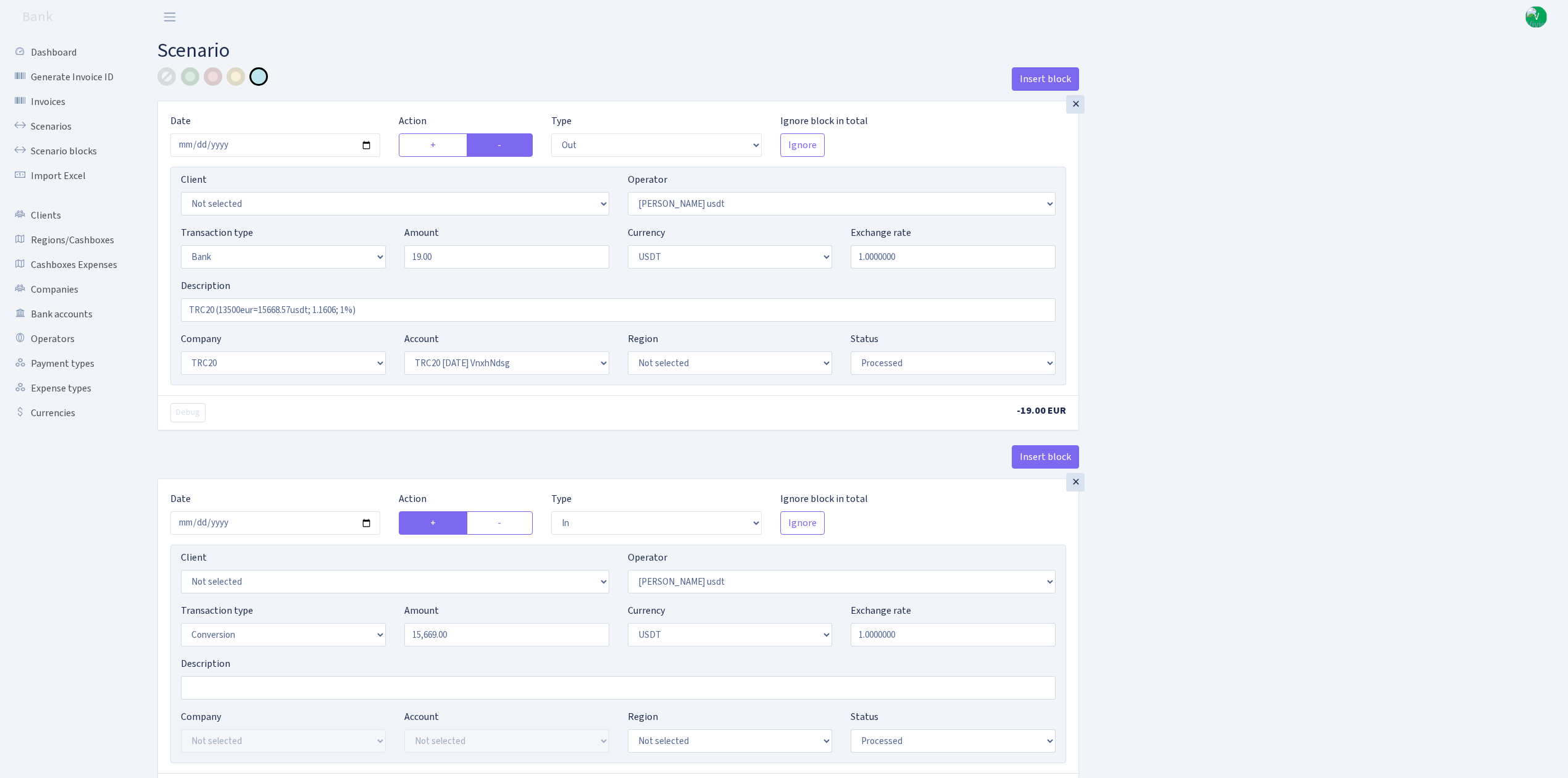
select select "6"
select select "processed"
select select "commission"
select select "fixed"
select select "260"
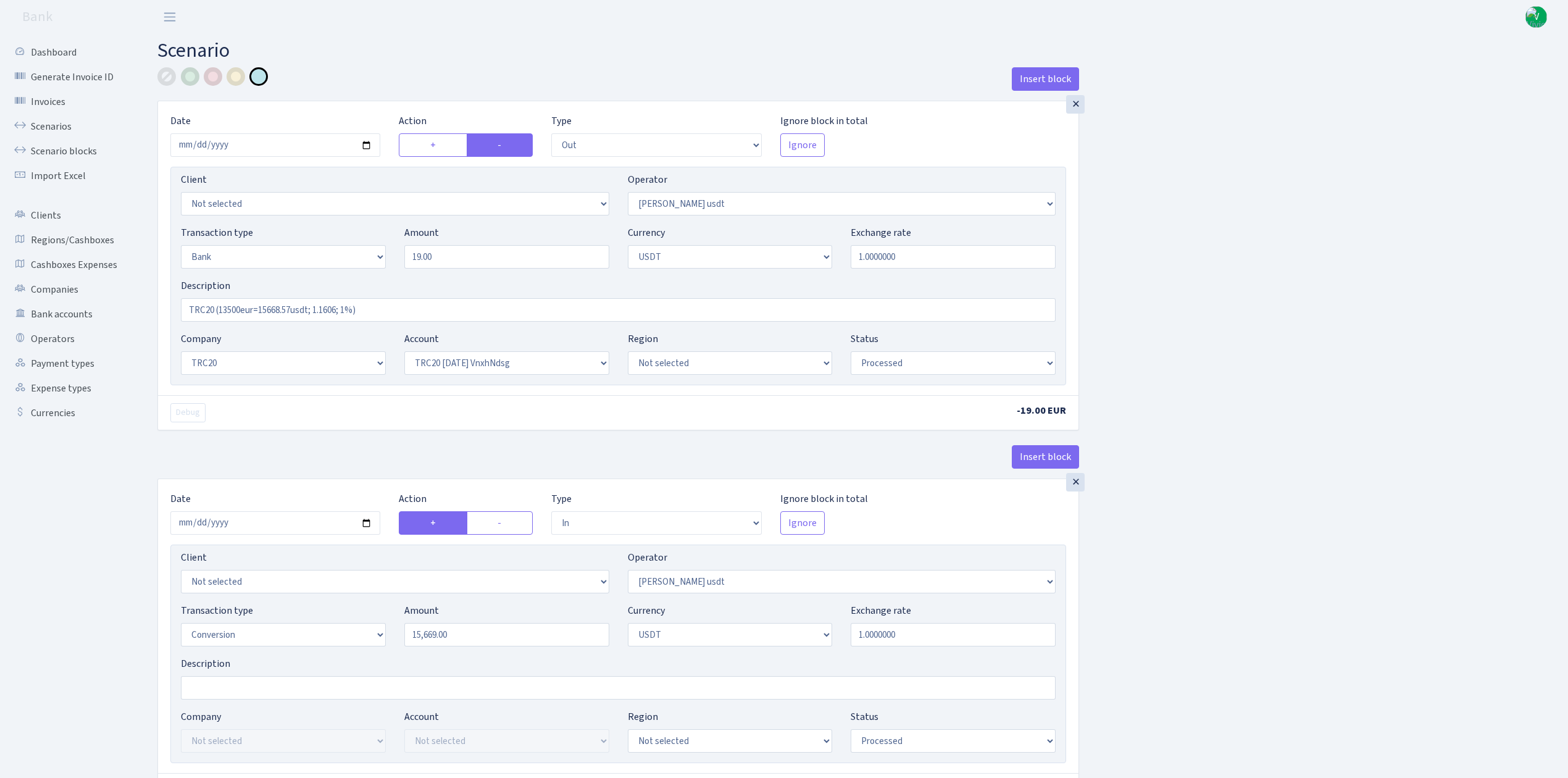
select select "processed"
select select "out"
select select "443"
select select "2"
select select "6"
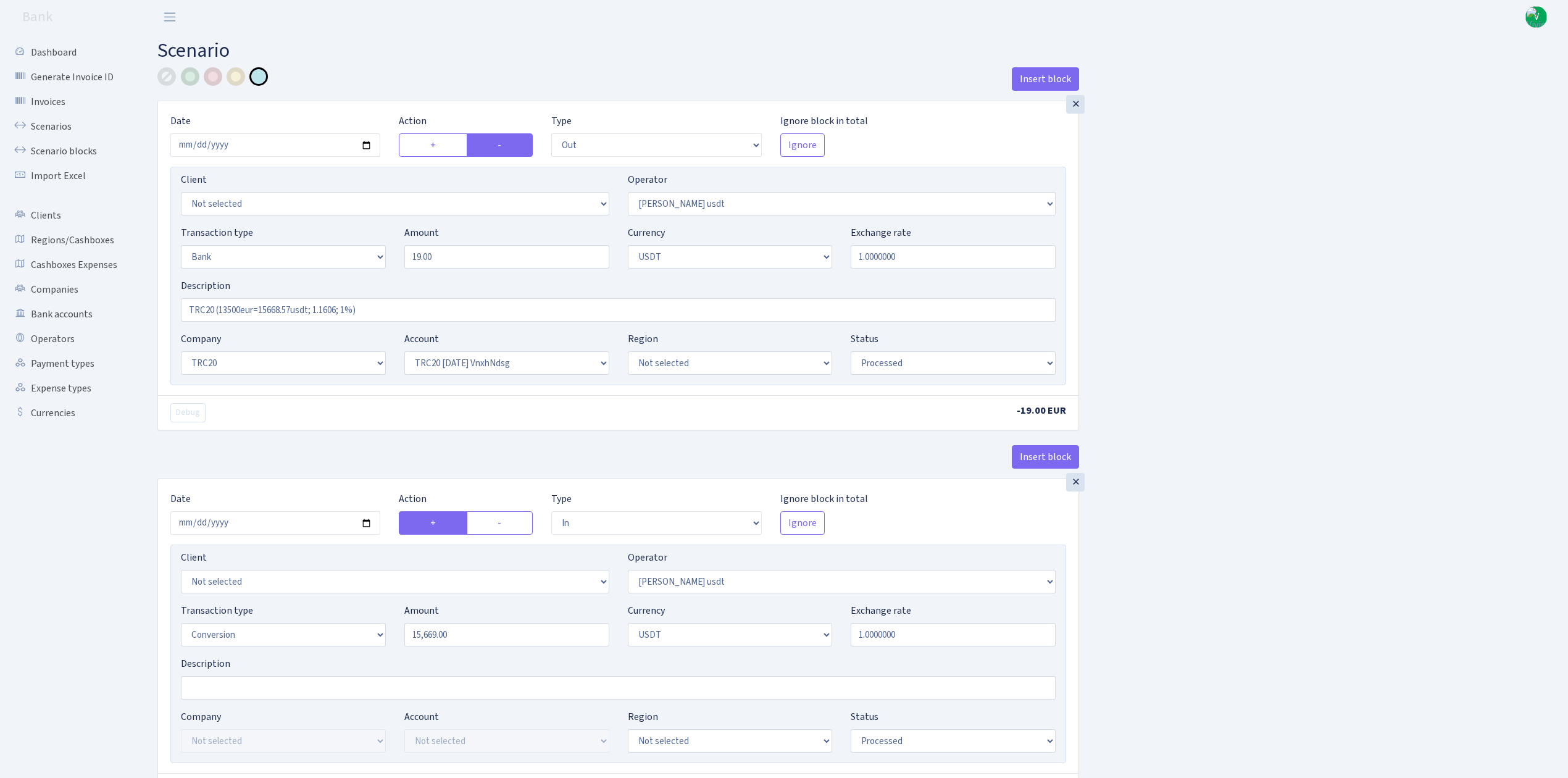
select select "20"
select select "66"
select select "processed"
click at [68, 120] on link "Scenarios" at bounding box center [68, 127] width 124 height 25
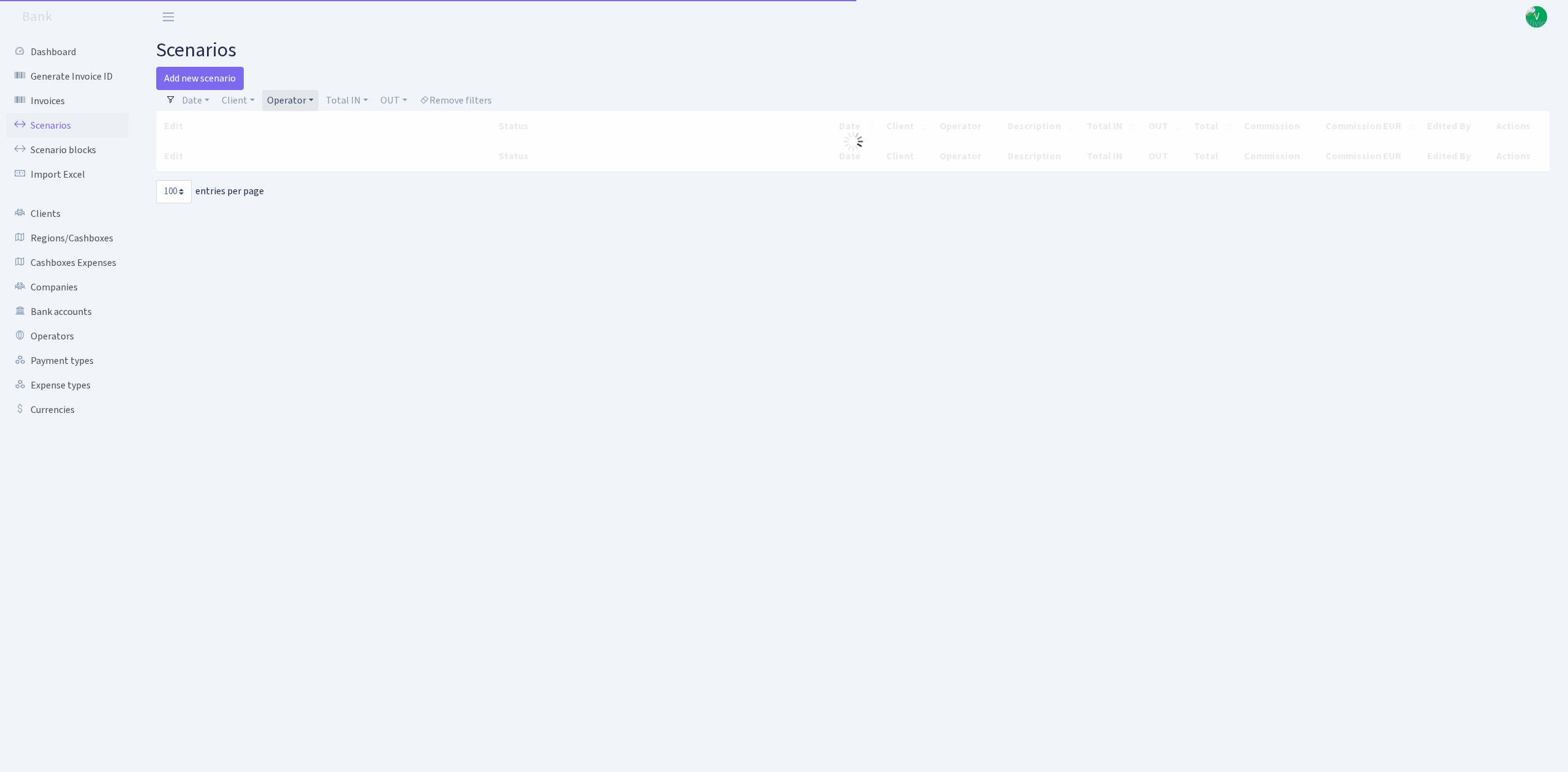
select select "100"
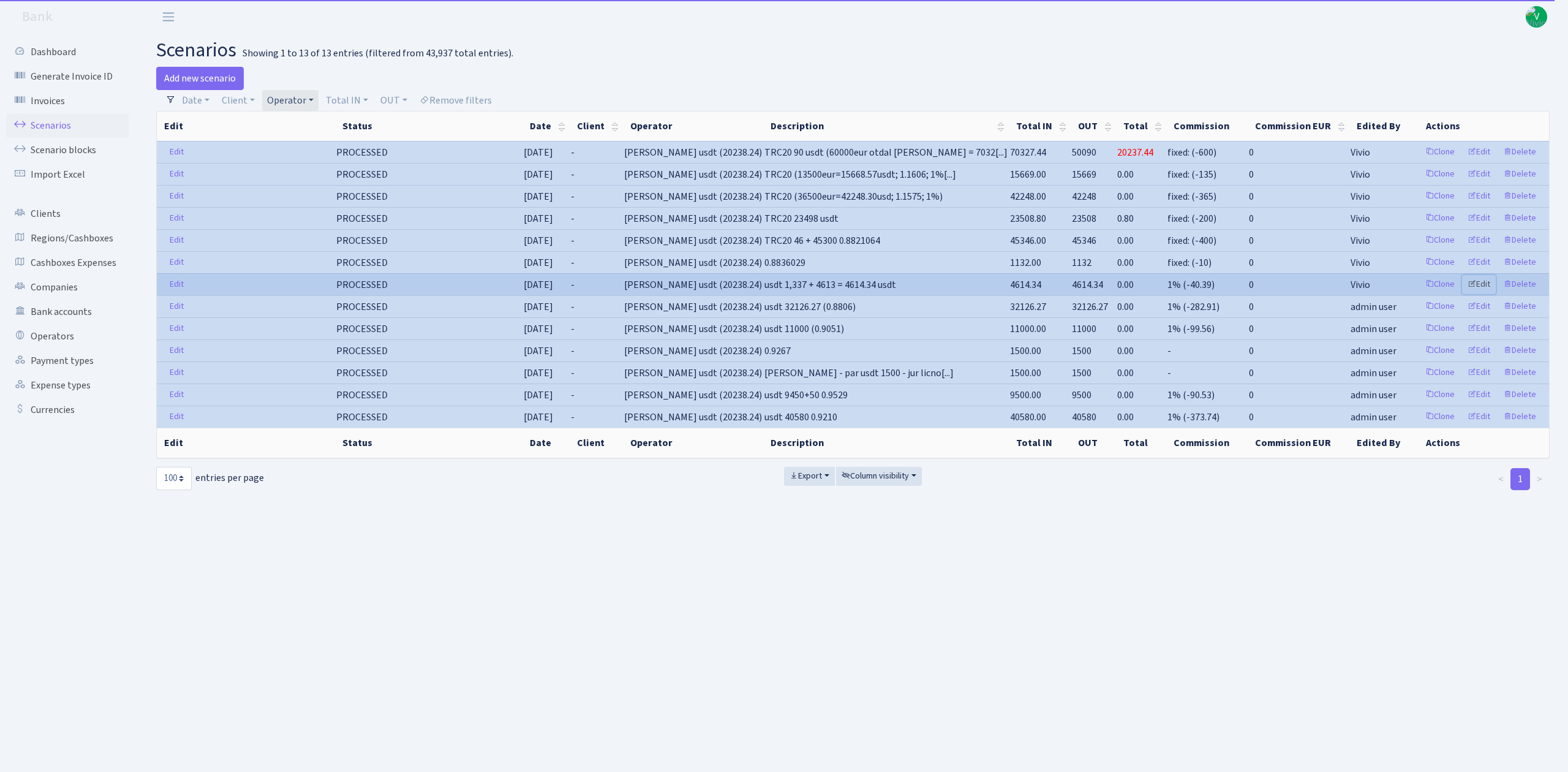
click at [1486, 282] on link "Edit" at bounding box center [1479, 284] width 34 height 19
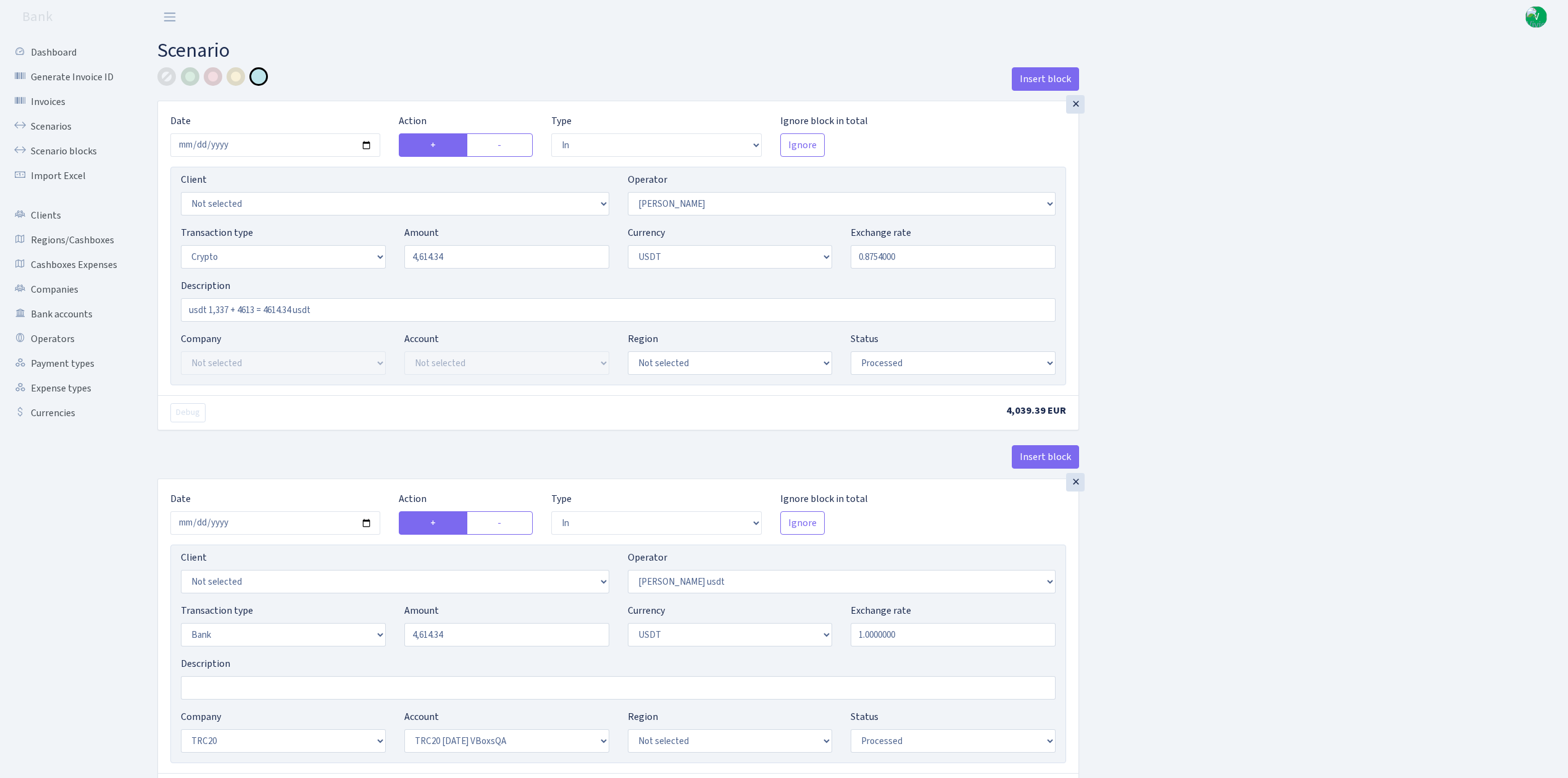
select select "in"
select select "260"
select select "3"
select select "6"
select select "processed"
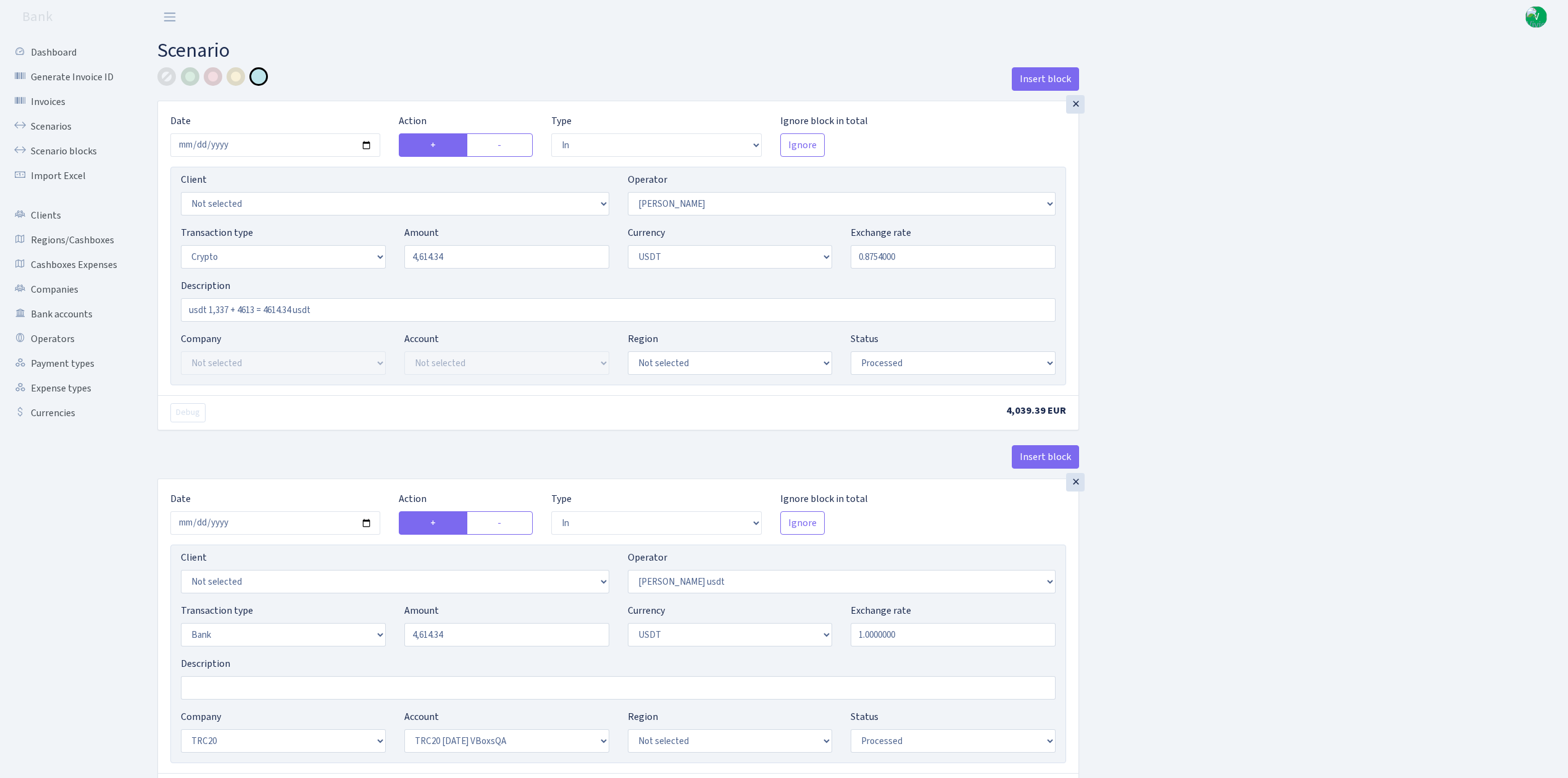
select select "in"
select select "443"
select select "2"
select select "6"
select select "20"
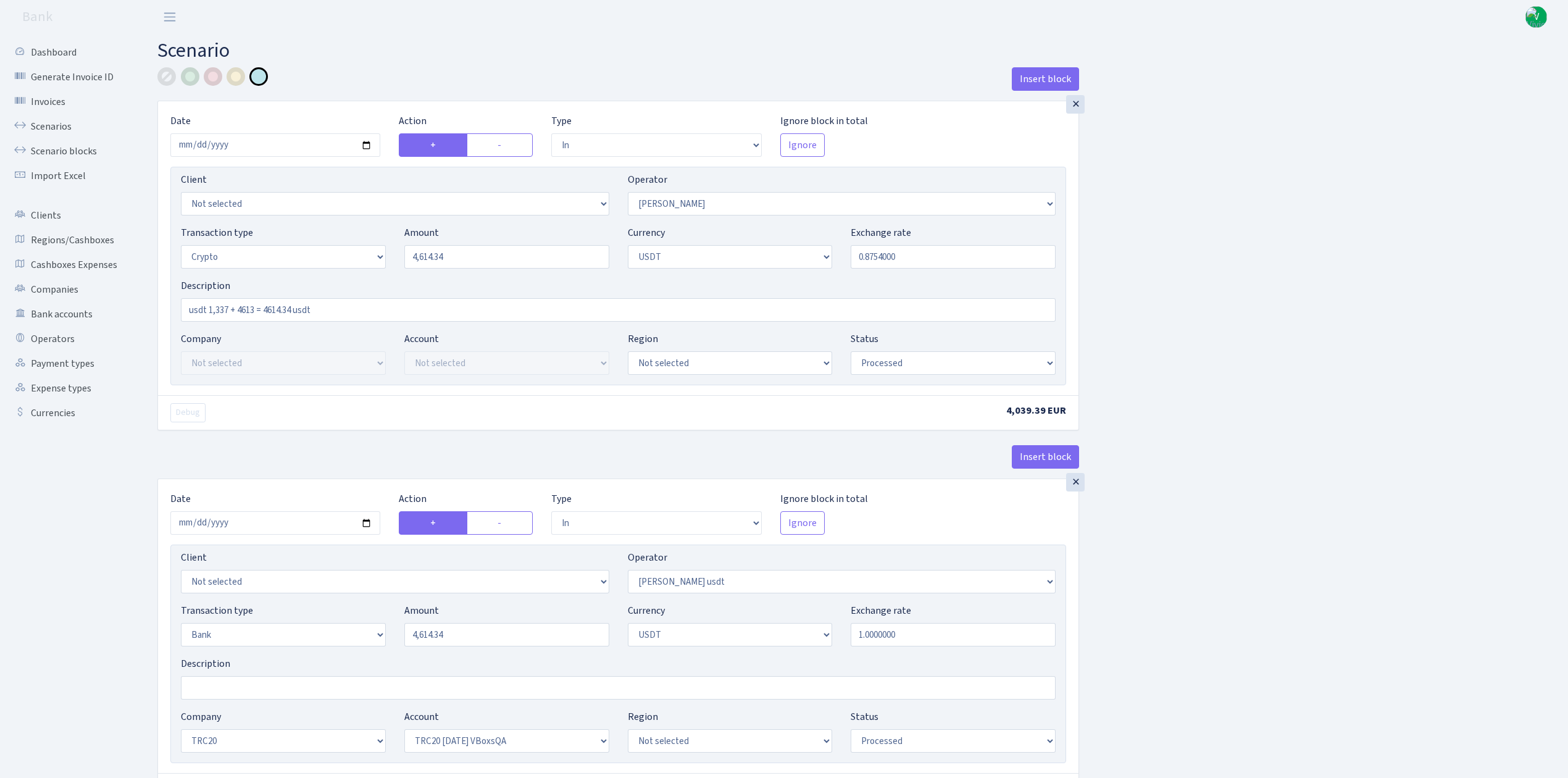
select select "57"
select select "processed"
select select "out"
select select "443"
select select "15"
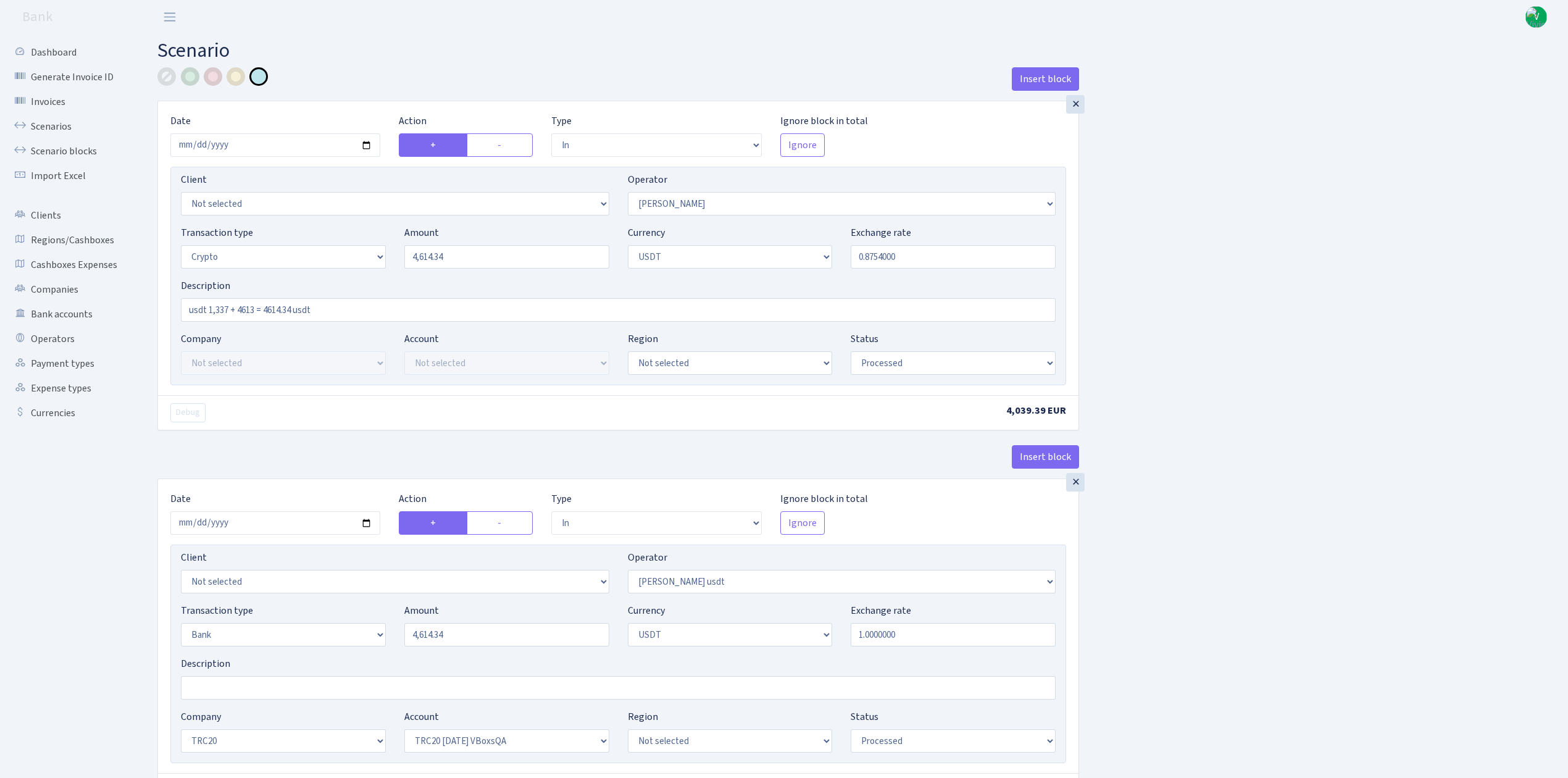
select select "6"
select select "processed"
select select "commission"
select select "260"
select select "processed"
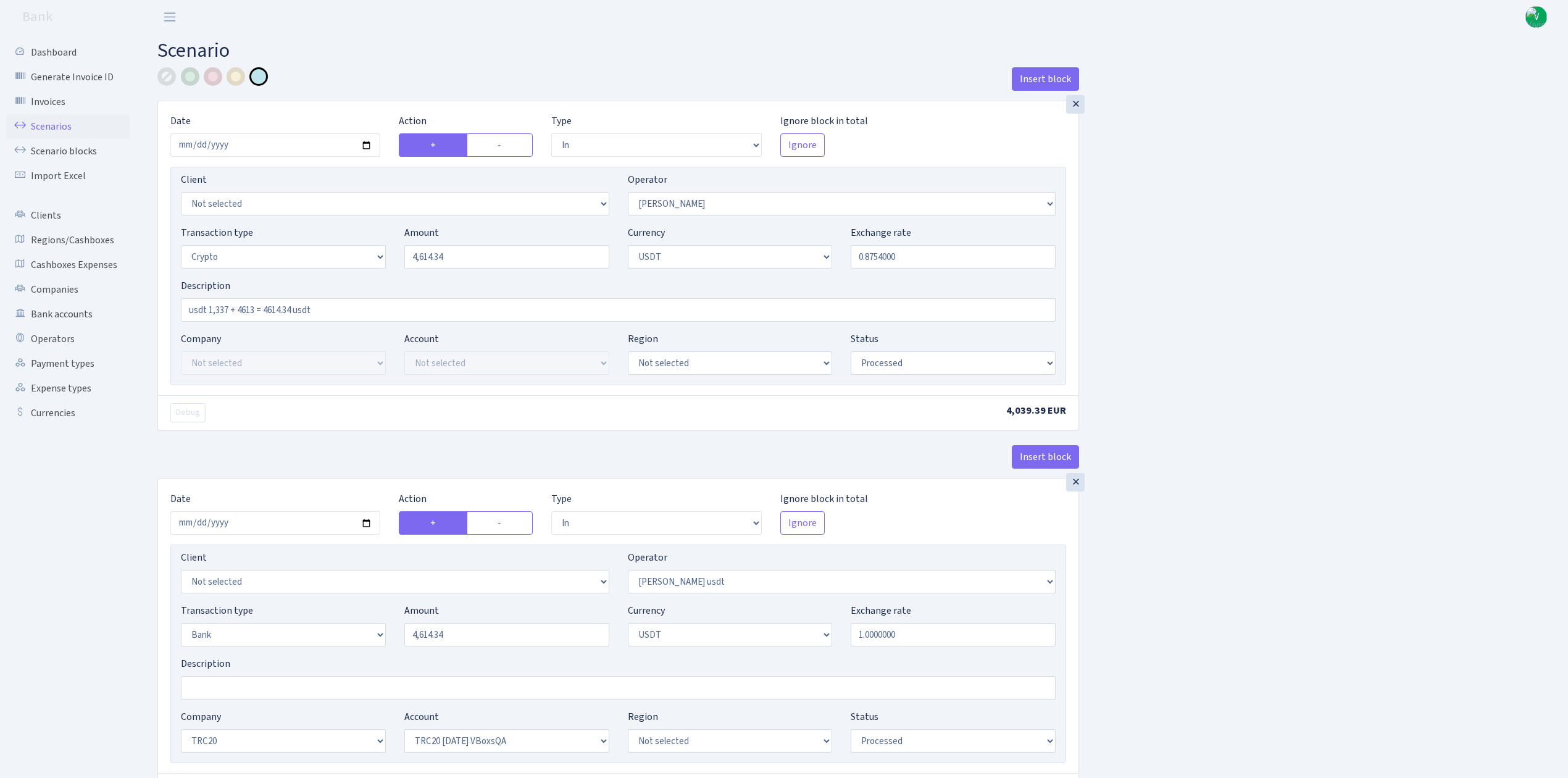
click at [45, 124] on link "Scenarios" at bounding box center [68, 127] width 124 height 25
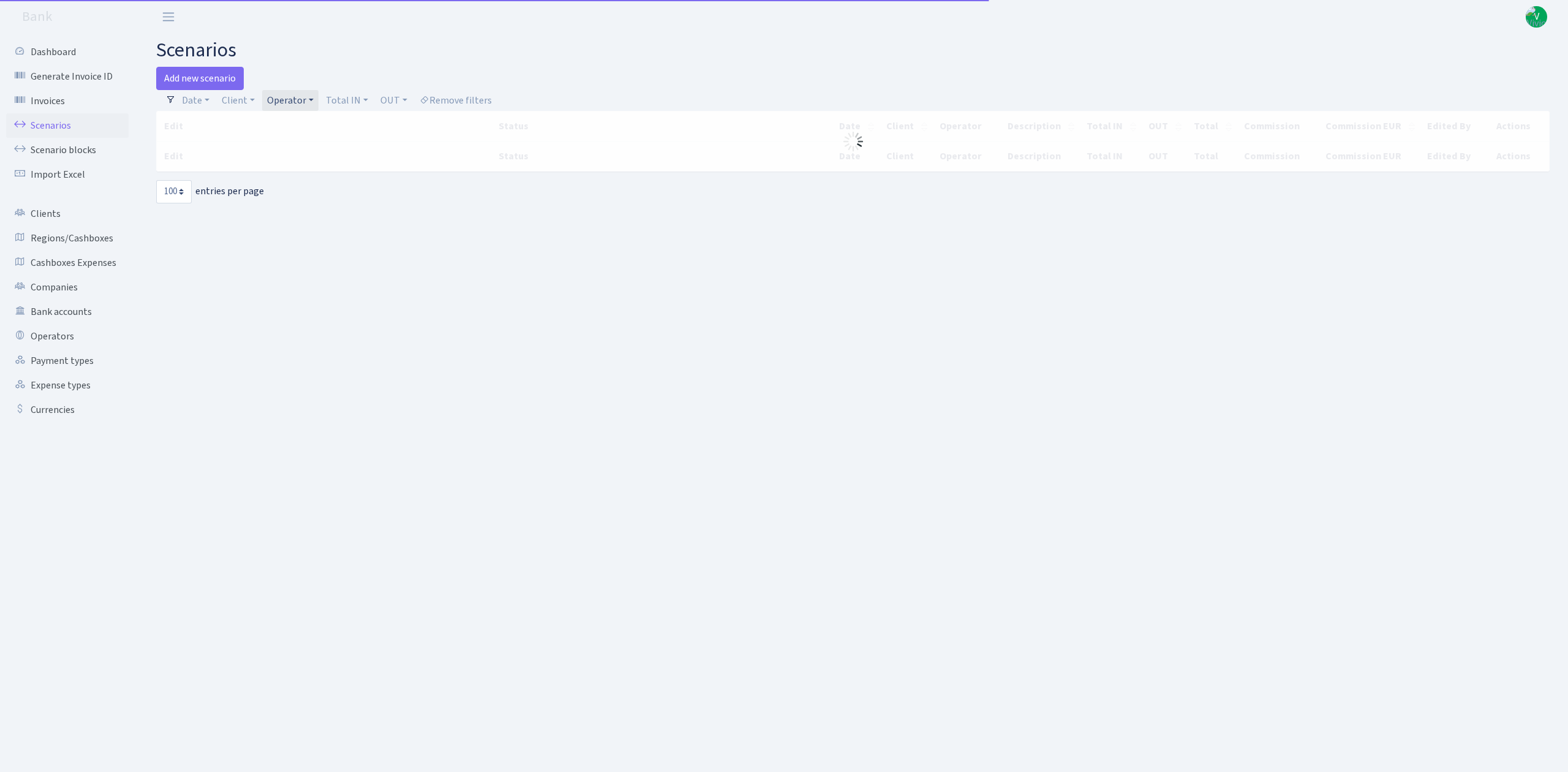
select select "100"
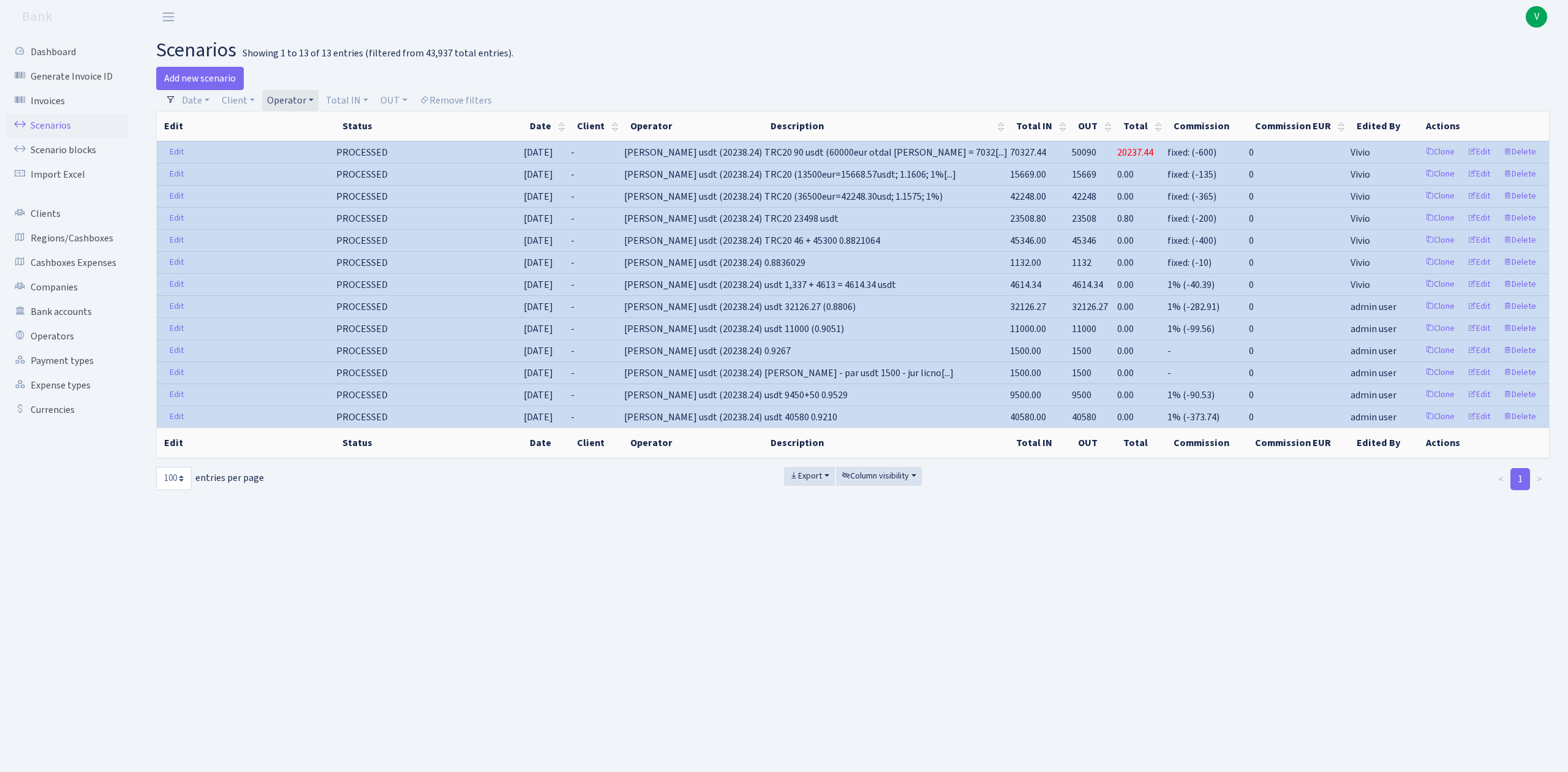
click at [293, 96] on link "Operator" at bounding box center [291, 100] width 56 height 21
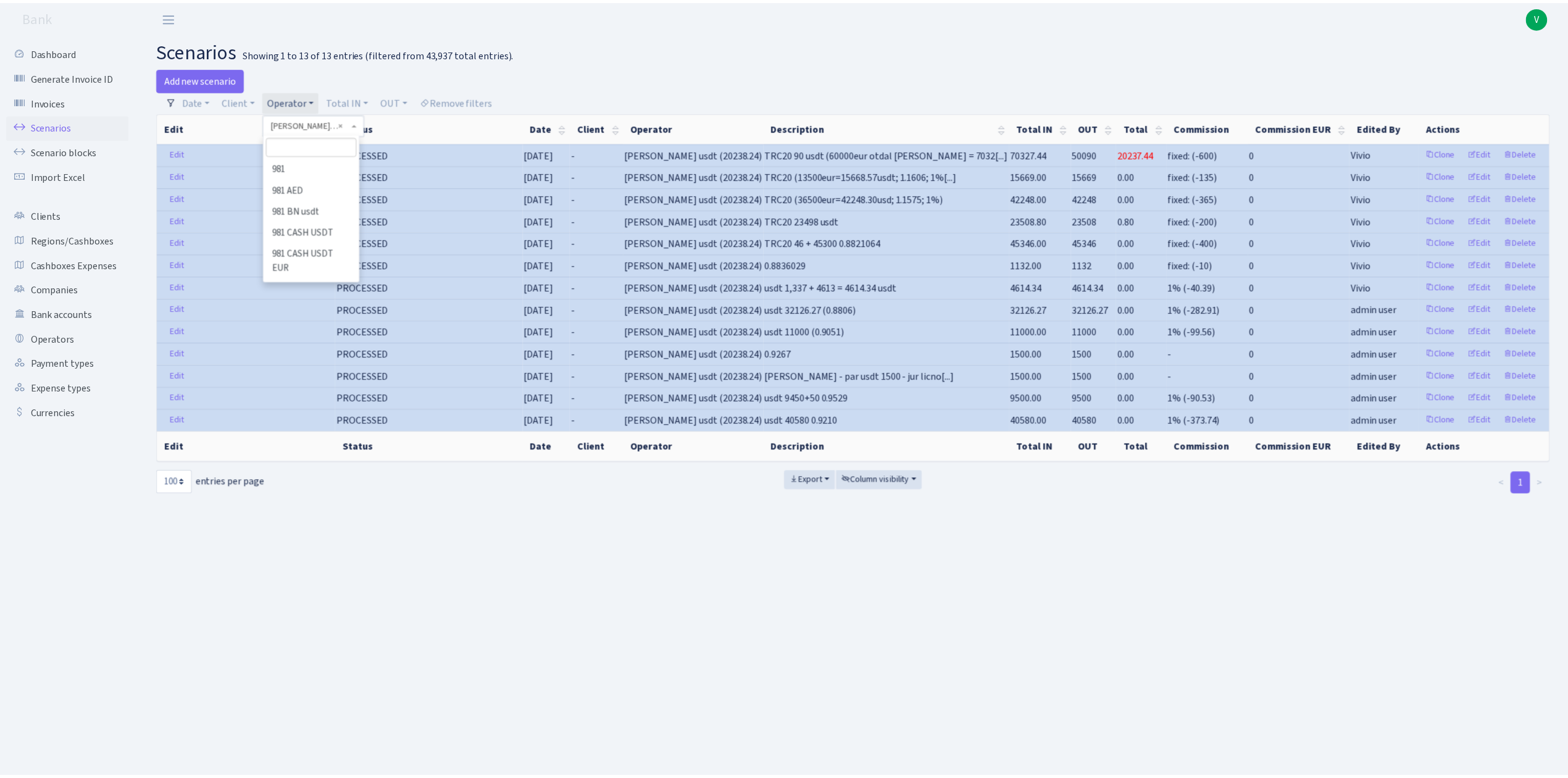
scroll to position [4084, 0]
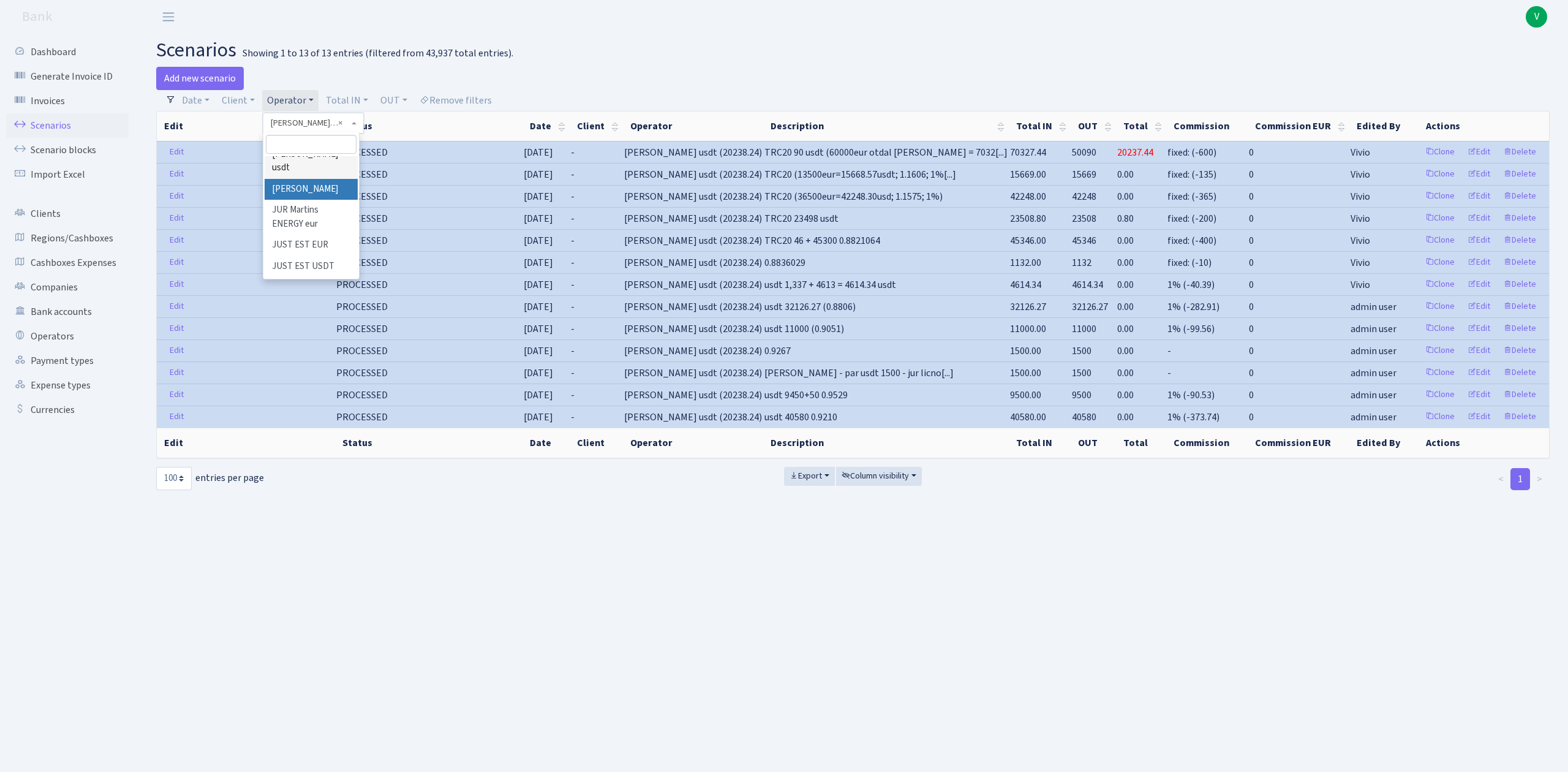
click at [323, 201] on li "[PERSON_NAME]" at bounding box center [310, 189] width 93 height 22
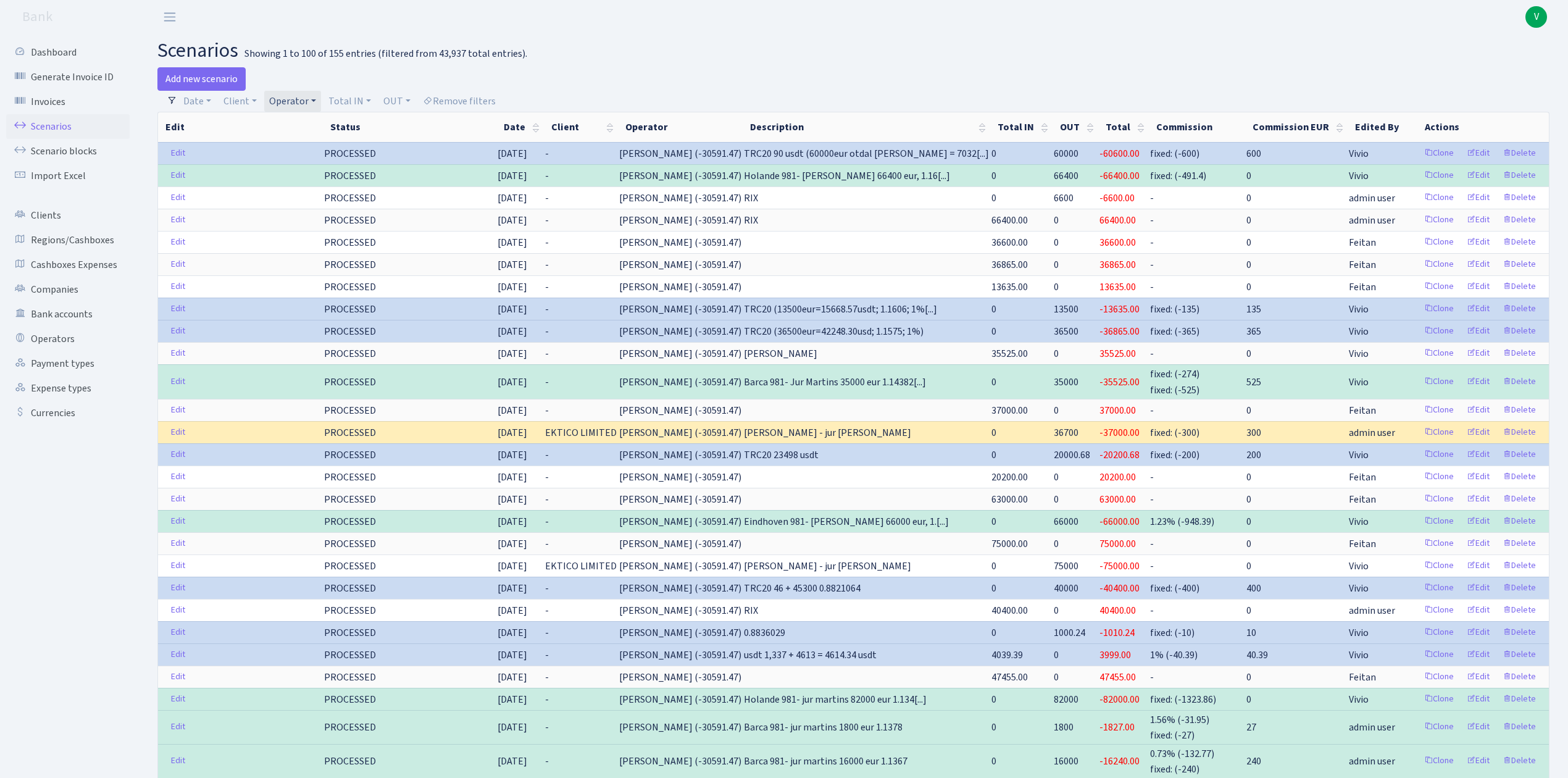
click at [297, 101] on link "Operator" at bounding box center [293, 101] width 57 height 21
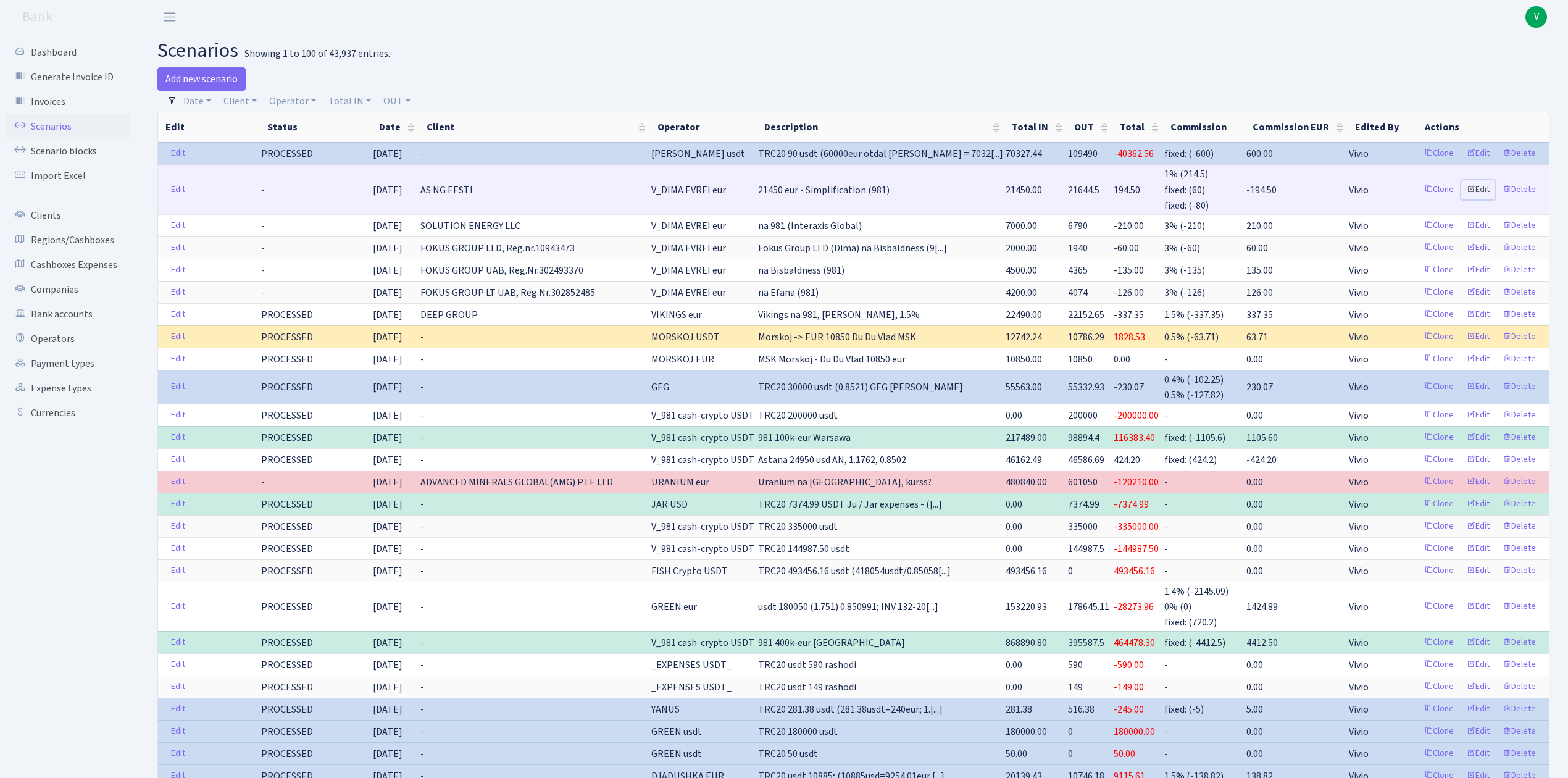
click at [1483, 184] on link "Edit" at bounding box center [1478, 190] width 34 height 19
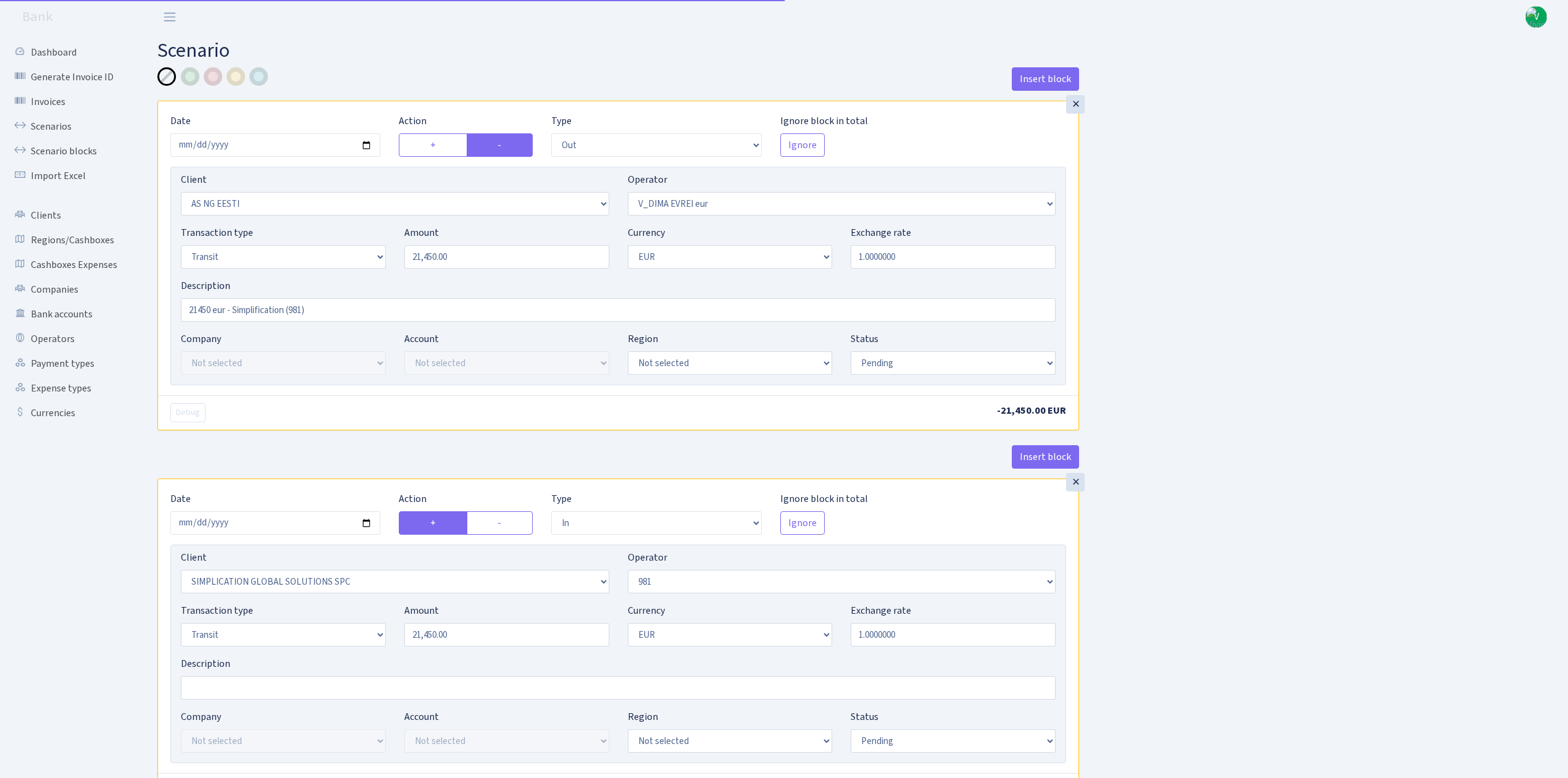
select select "out"
select select "3351"
select select "431"
select select "5"
select select "1"
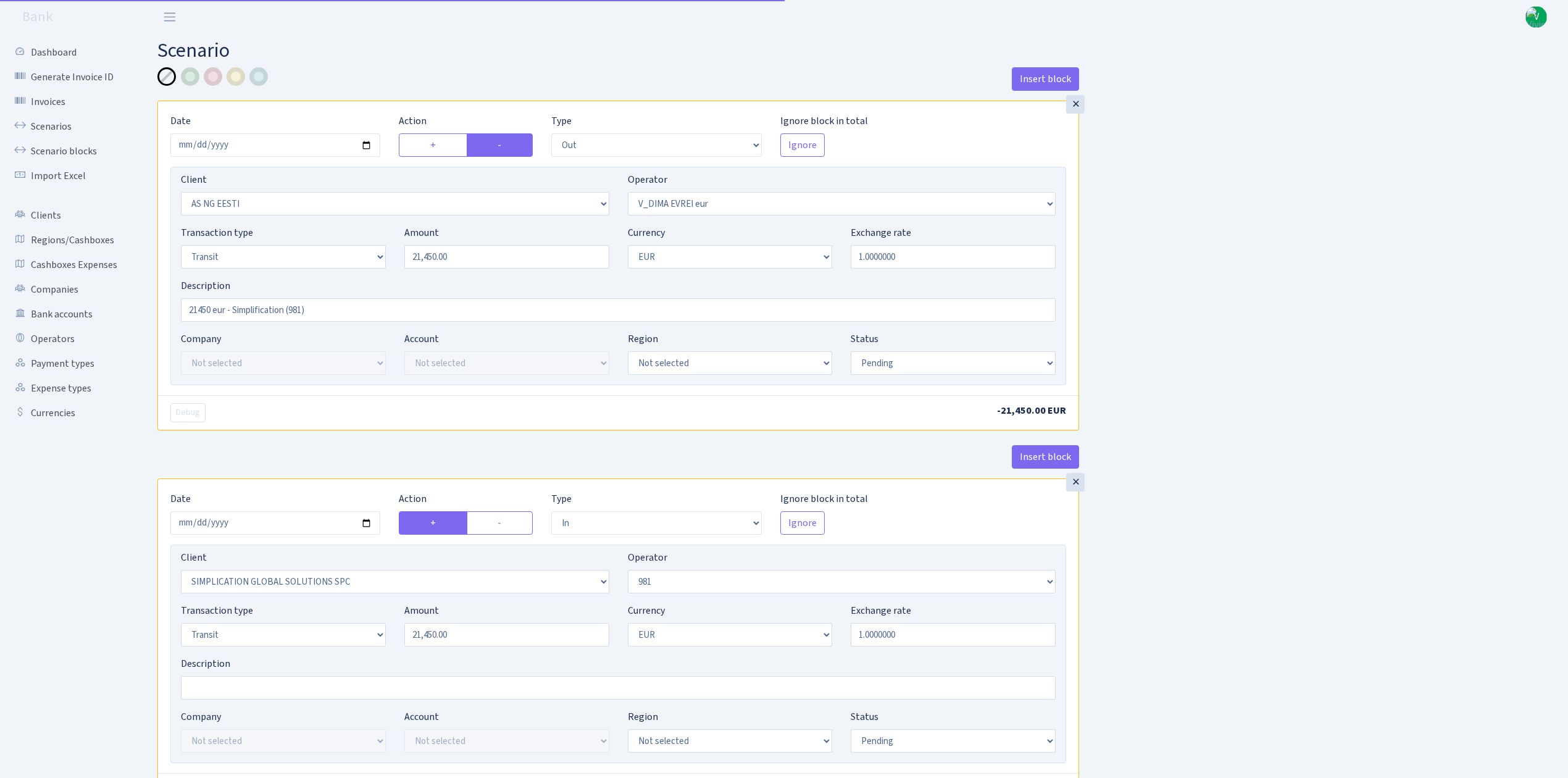
select select "pending"
select select "in"
select select "2307"
select select "61"
select select "5"
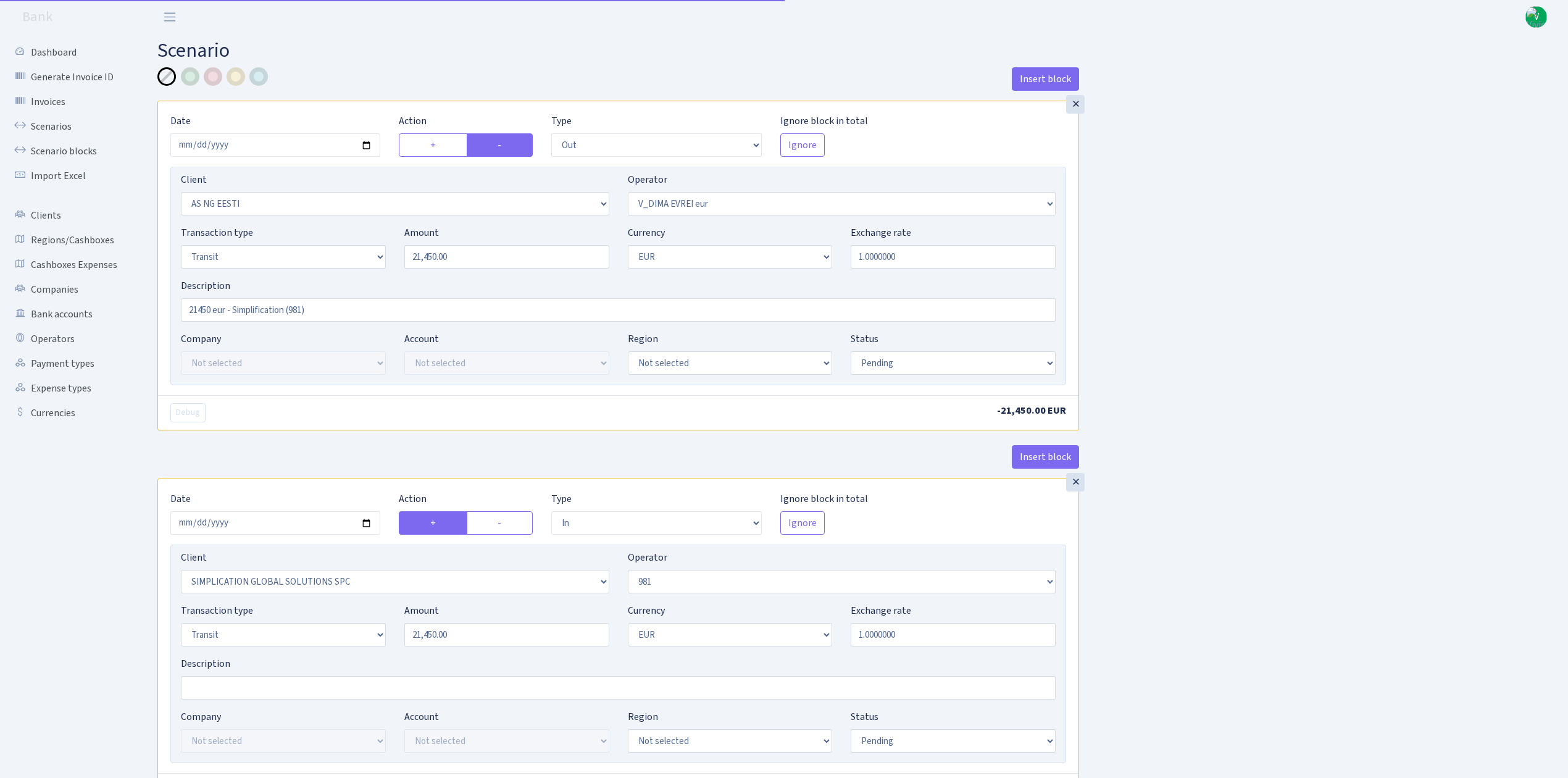
select select "1"
select select "pending"
select select "commission"
select select "61"
select select "pending"
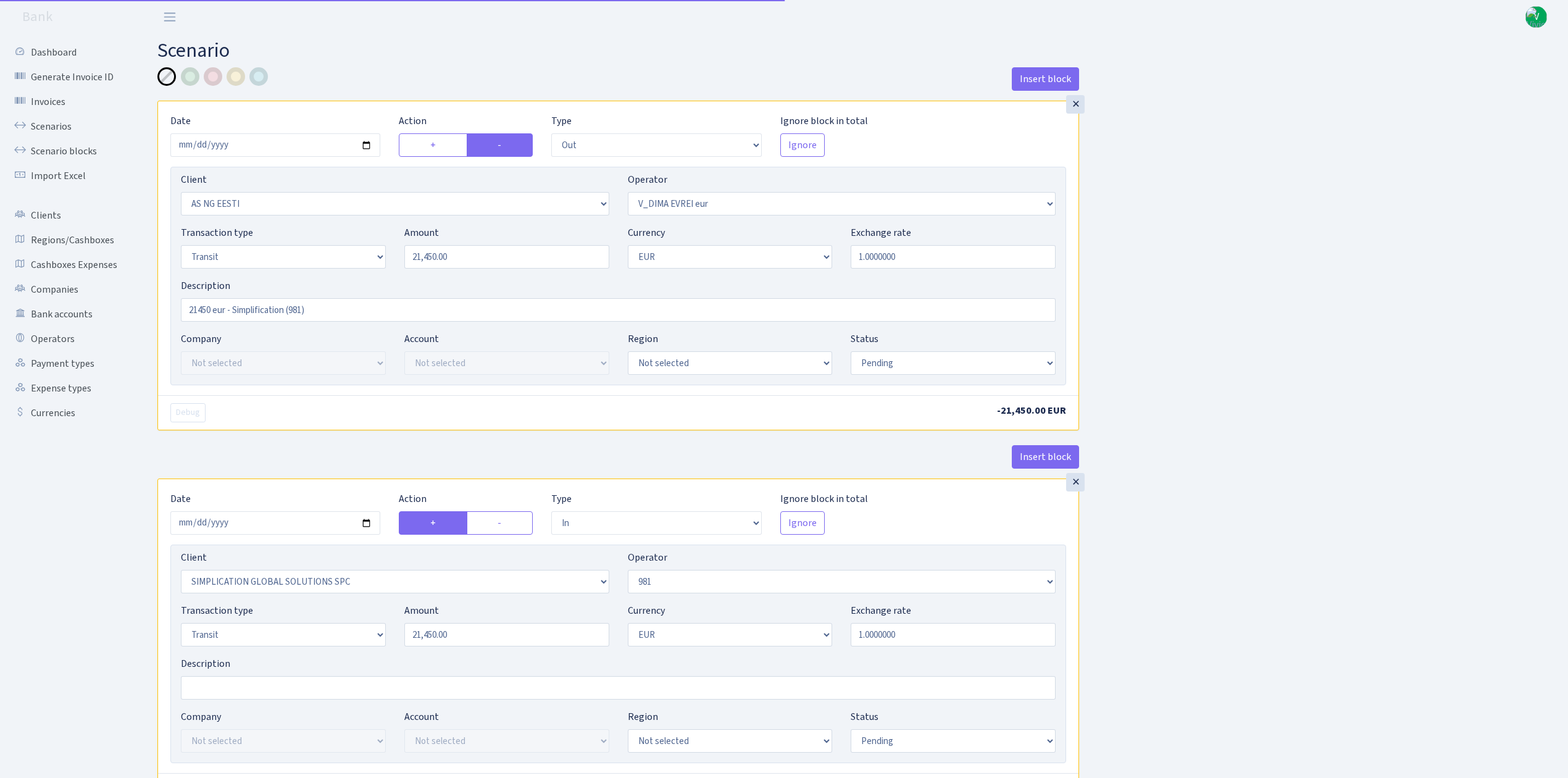
select select "commission"
select select "fixed"
select select "61"
select select "pending"
select select "commission"
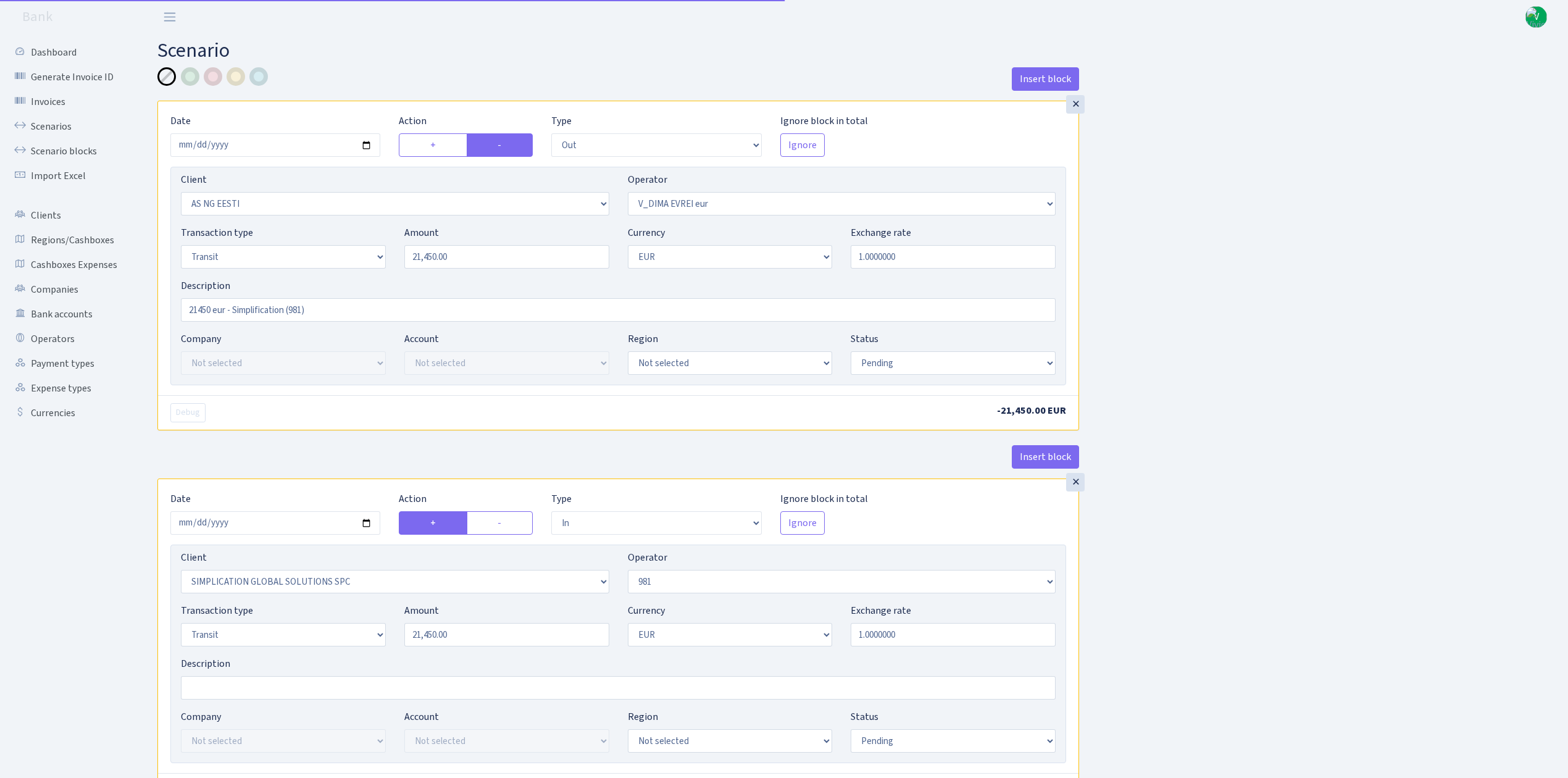
select select "fixed"
select select "431"
select select "pending"
click at [370, 144] on input "2025-09-09" at bounding box center [275, 145] width 210 height 24
click at [364, 147] on input "2025-09-07" at bounding box center [275, 145] width 210 height 24
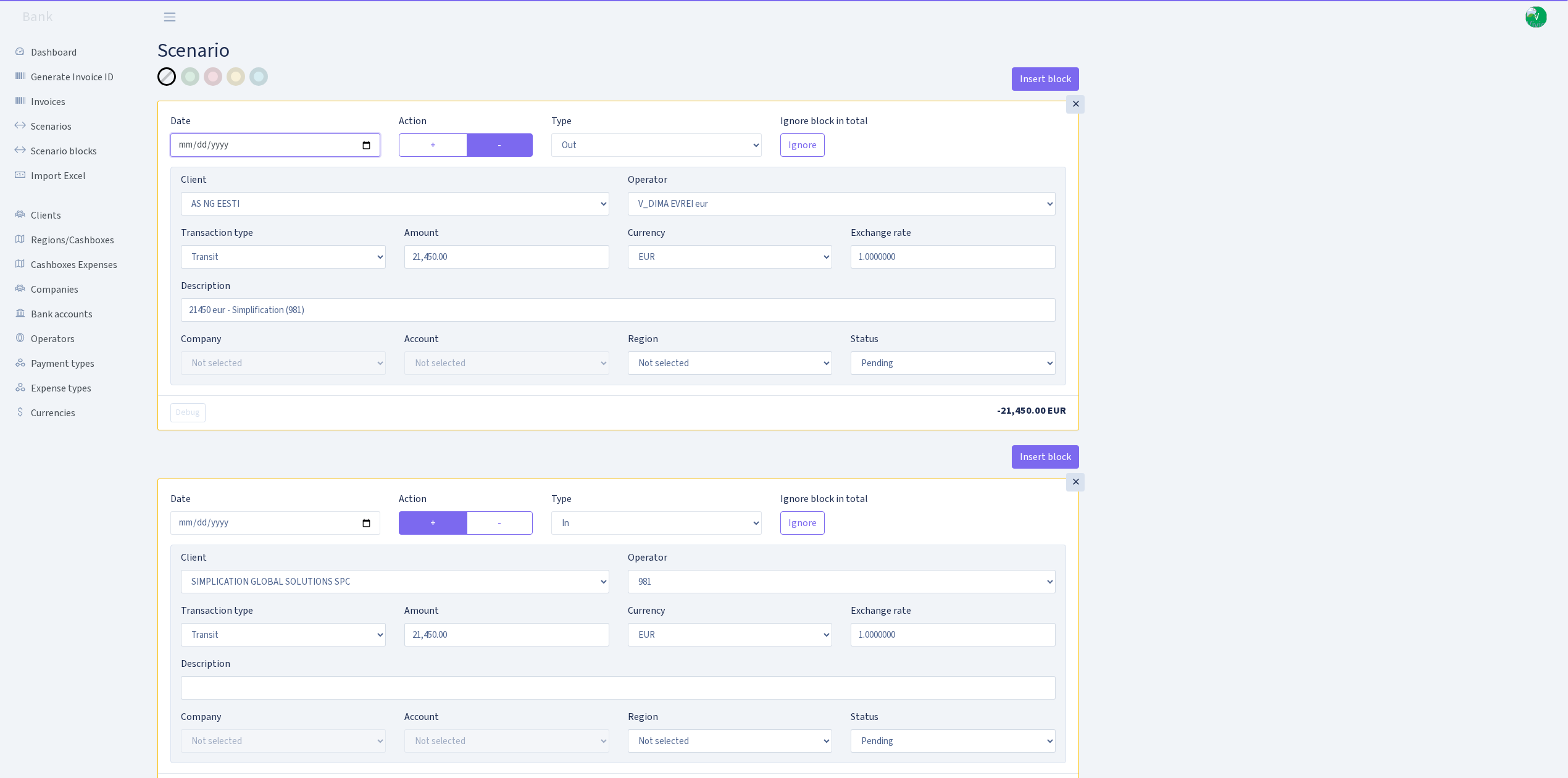
type input "[DATE]"
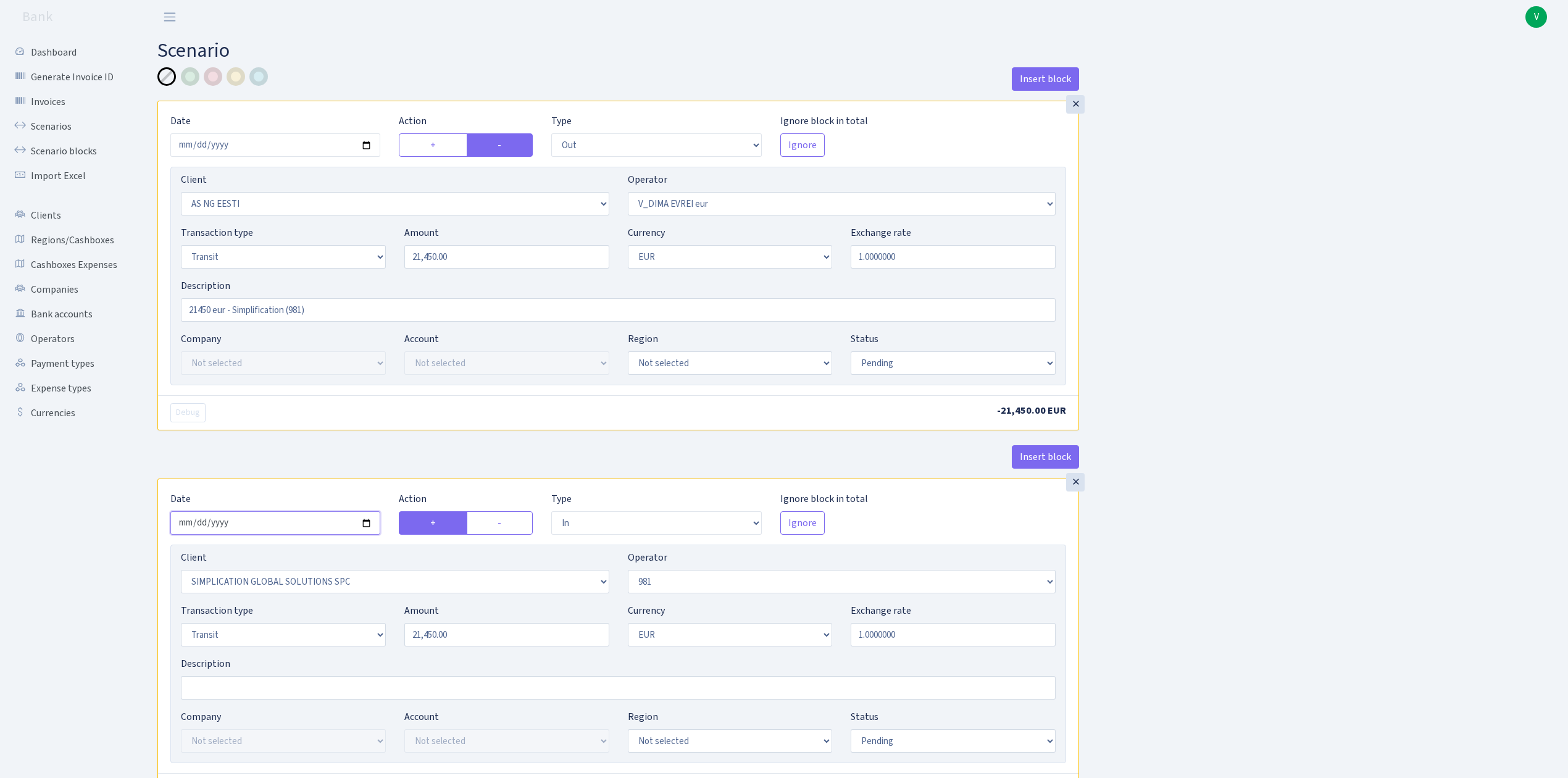
click at [370, 524] on input "2025-09-09" at bounding box center [275, 523] width 210 height 24
type input "[DATE]"
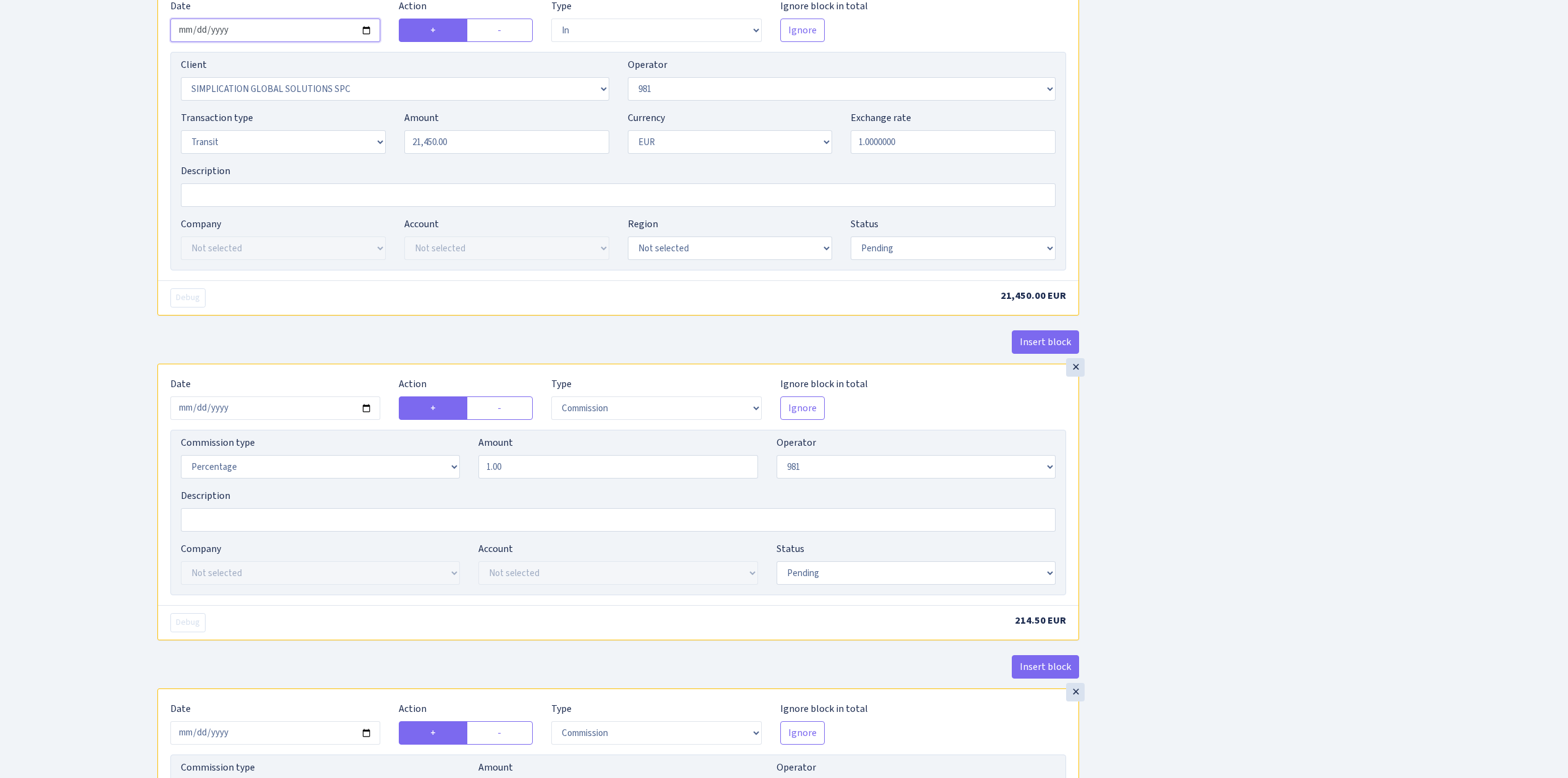
scroll to position [494, 0]
click at [366, 412] on input "2025-09-09" at bounding box center [275, 406] width 210 height 24
type input "[DATE]"
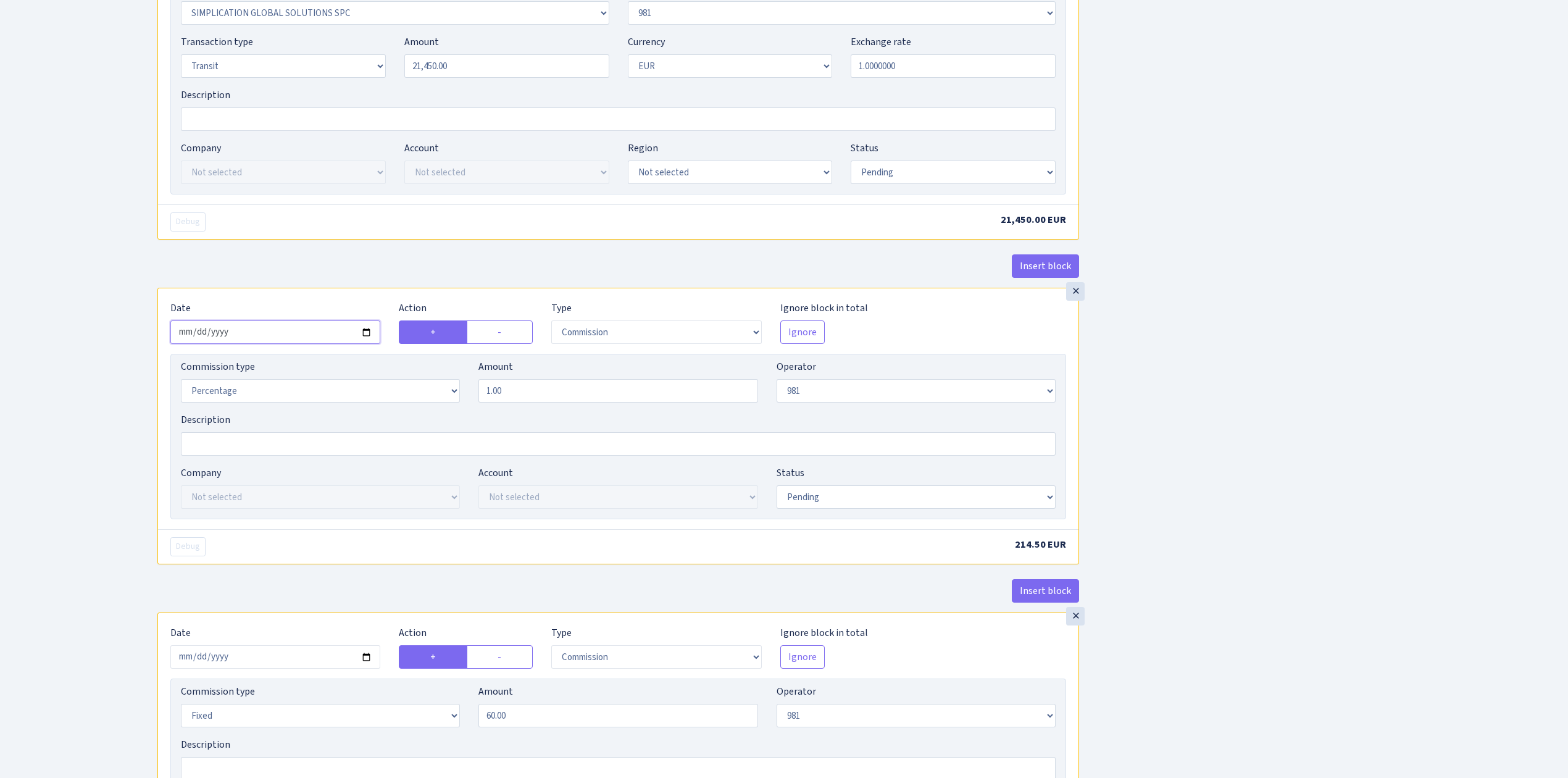
scroll to position [741, 0]
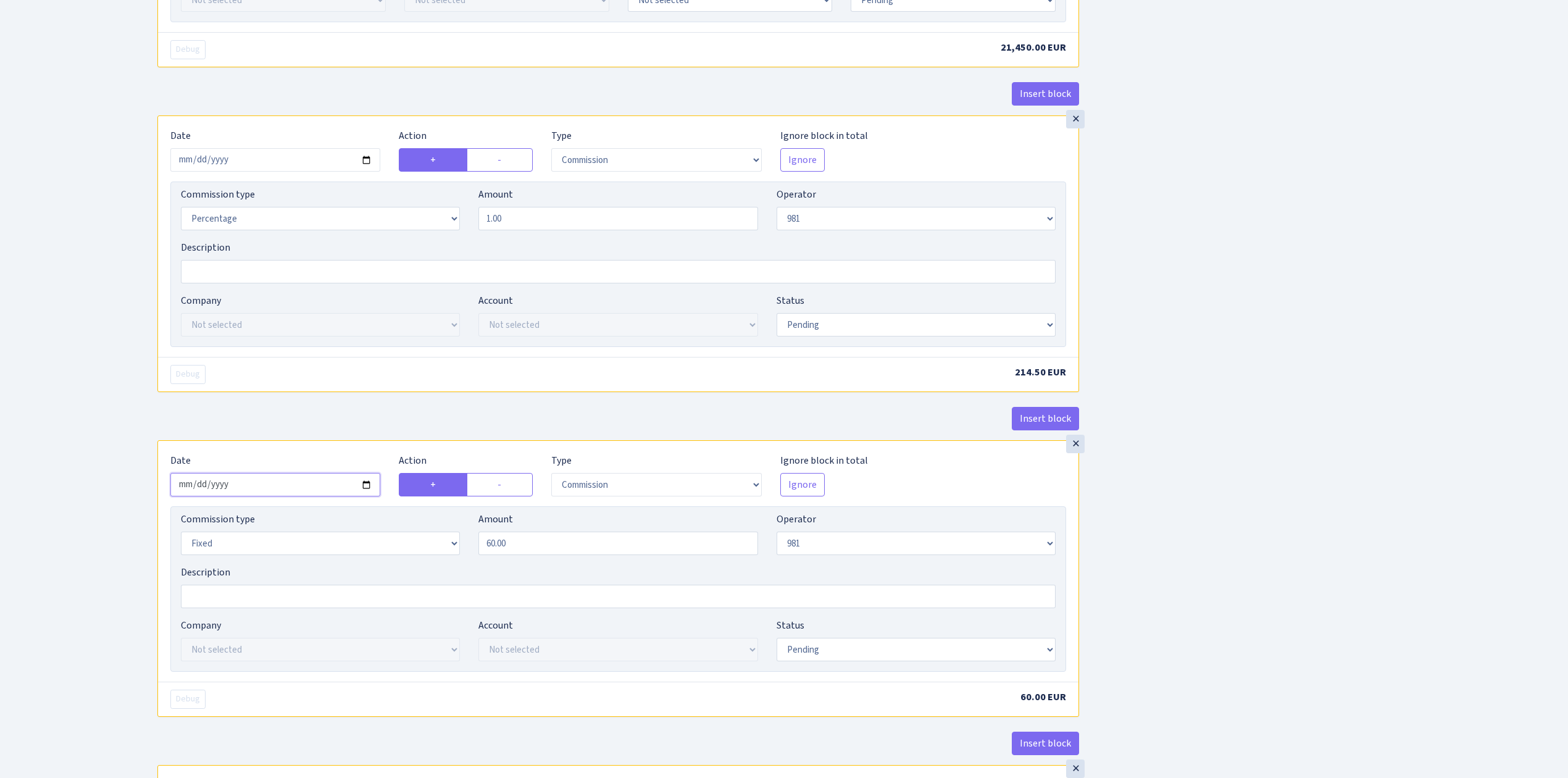
click at [371, 494] on input "2025-09-09" at bounding box center [275, 484] width 210 height 24
type input "[DATE]"
click at [1165, 539] on div "Insert block × Date 2025-09-08 Action + - Type --- In Out Commission Field requ…" at bounding box center [853, 235] width 1411 height 1820
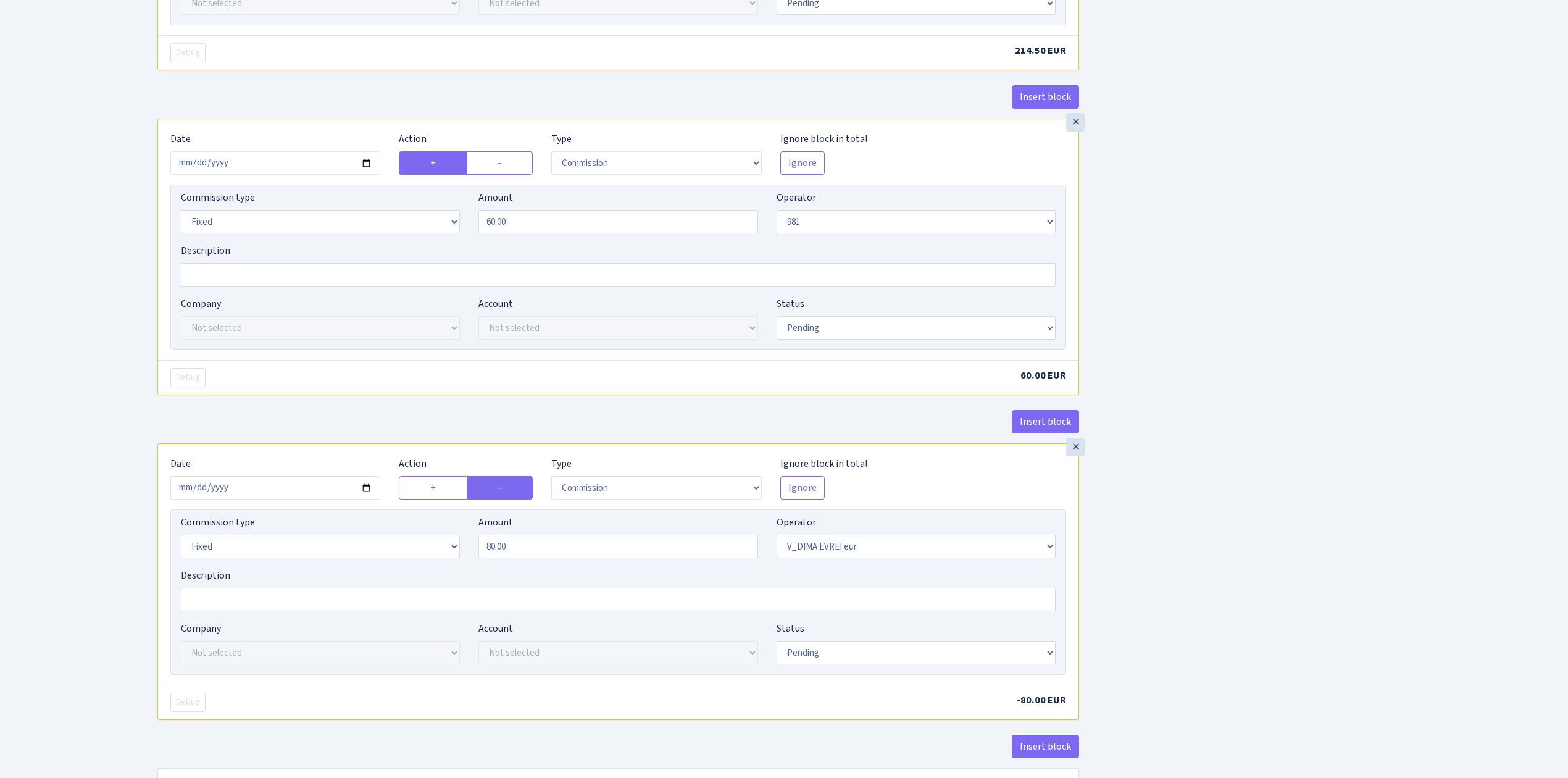
scroll to position [1070, 0]
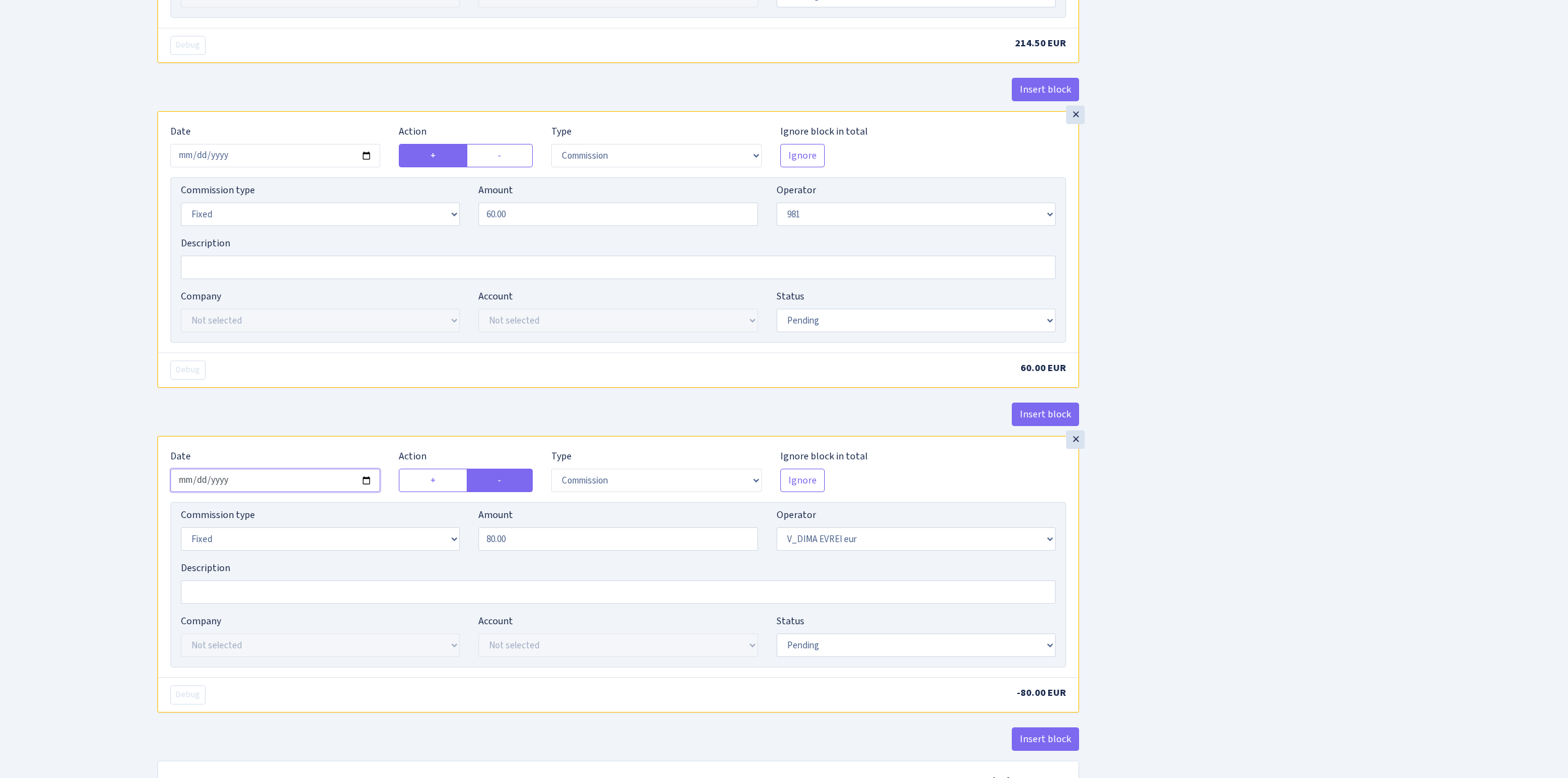
click at [369, 492] on input "2025-09-09" at bounding box center [275, 480] width 210 height 24
type input "[DATE]"
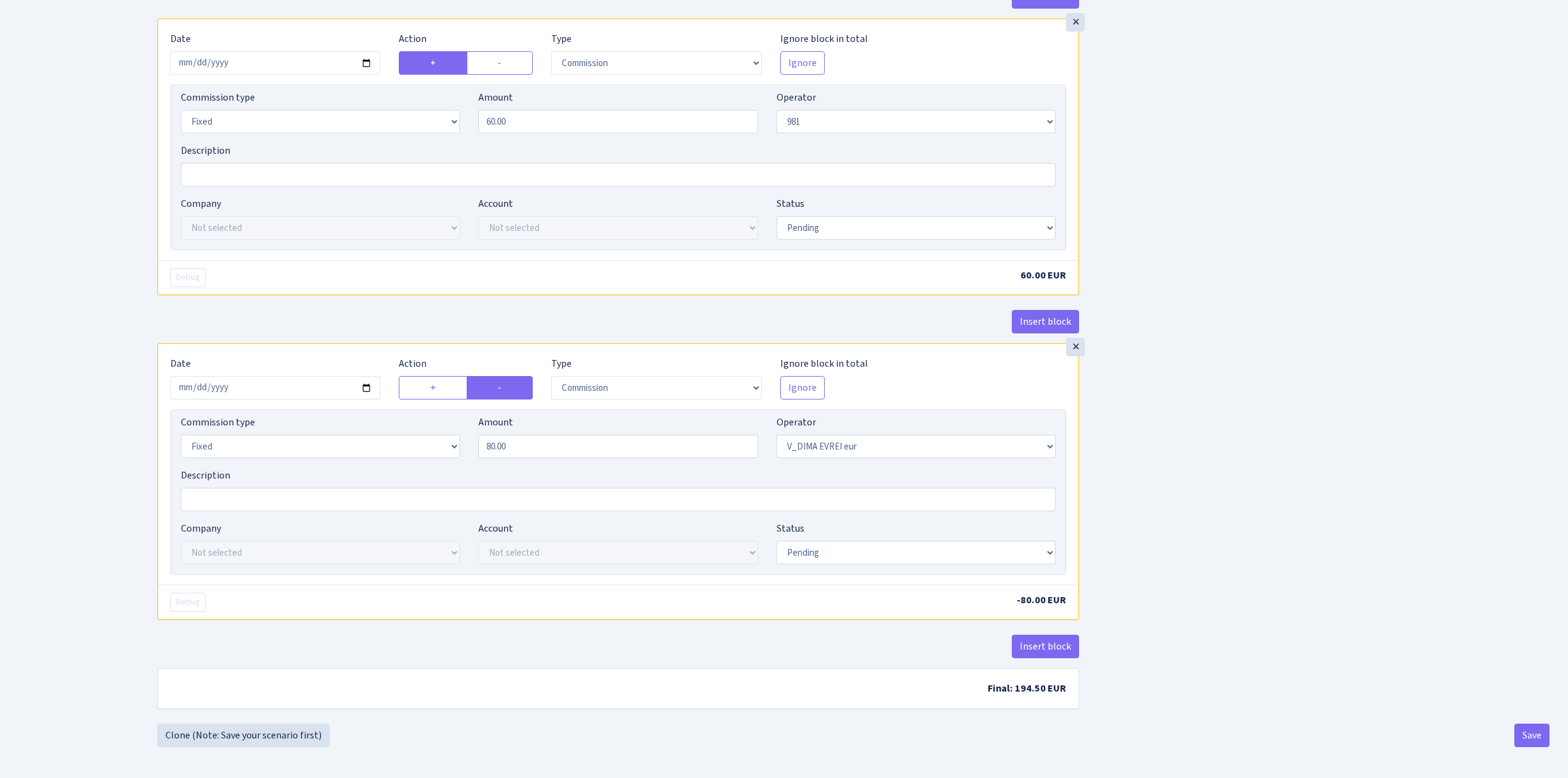
scroll to position [1176, 0]
click at [1532, 725] on button "Save" at bounding box center [1532, 735] width 35 height 24
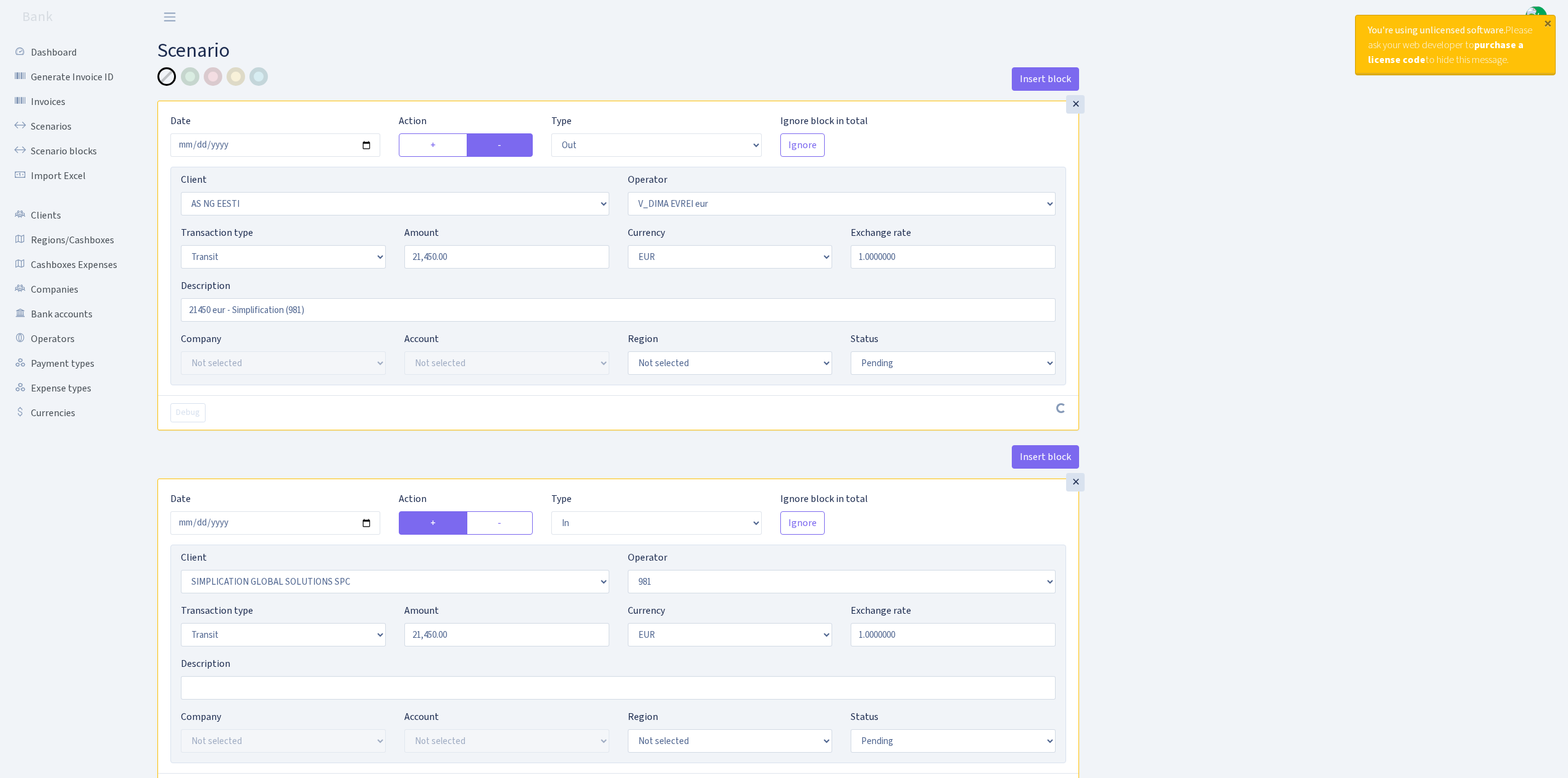
select select "out"
select select "3351"
select select "431"
select select "5"
select select "1"
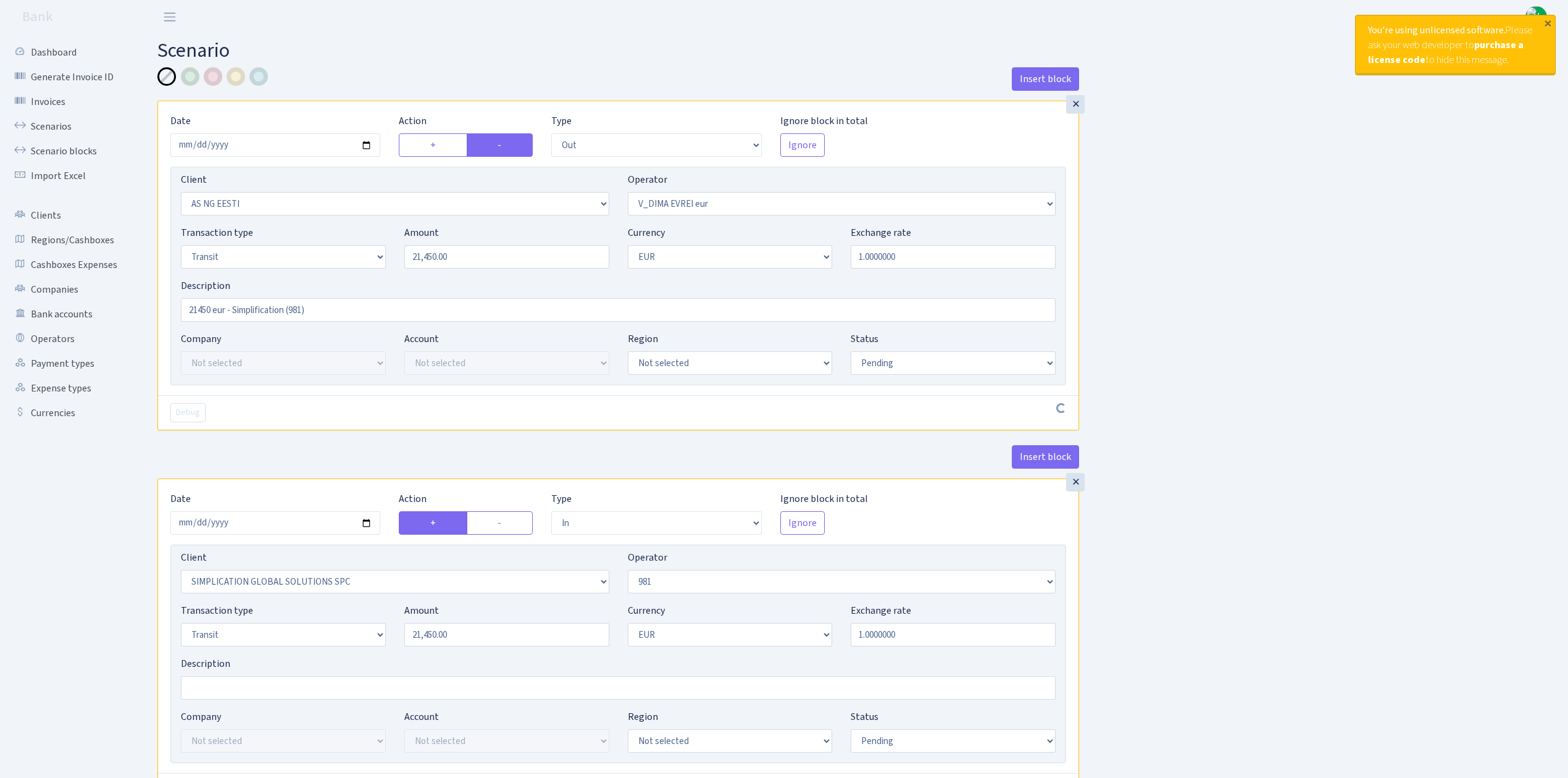
select select "pending"
select select "in"
select select "2307"
select select "61"
select select "5"
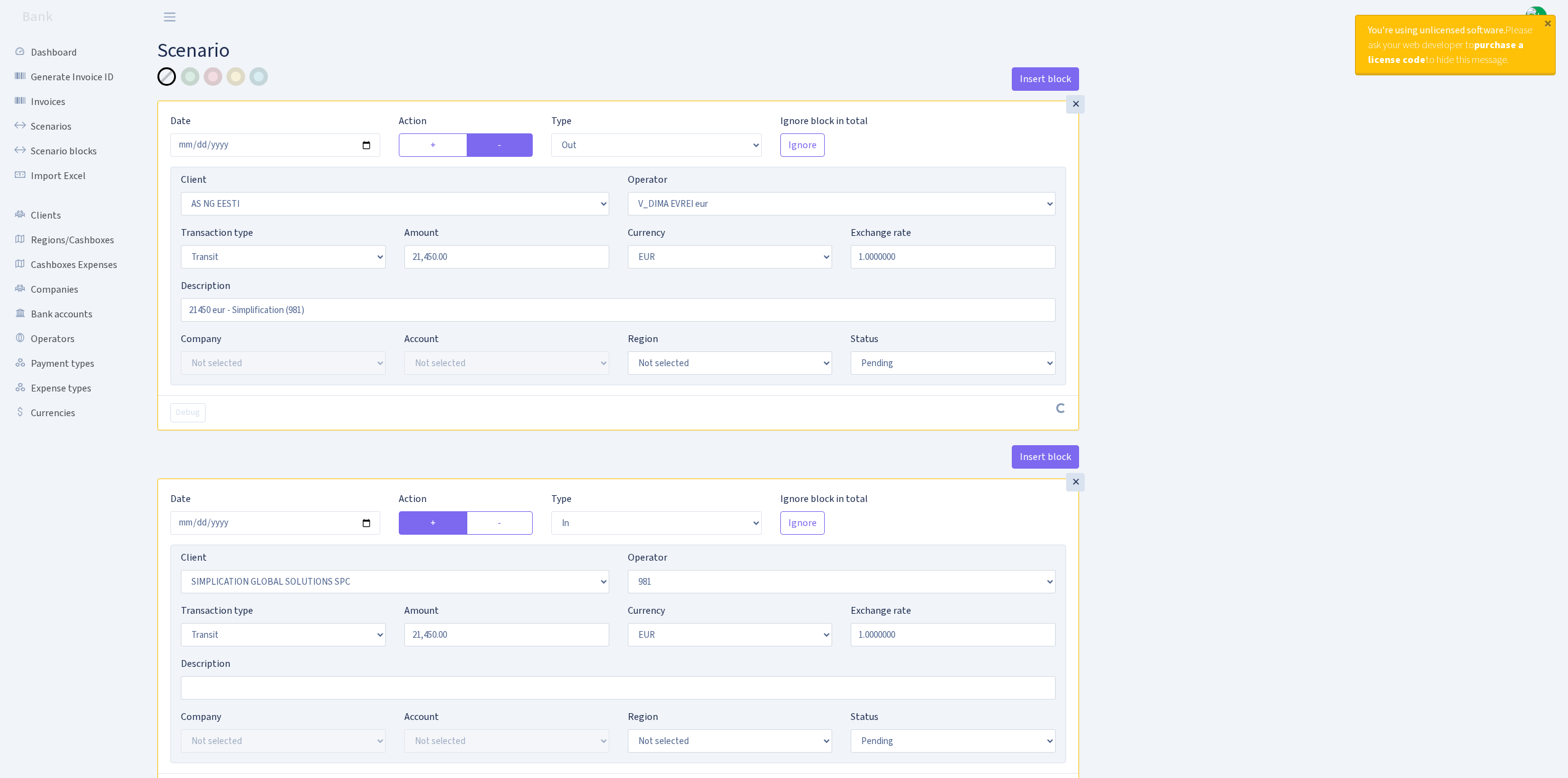
select select "1"
select select "pending"
select select "commission"
select select "61"
select select "pending"
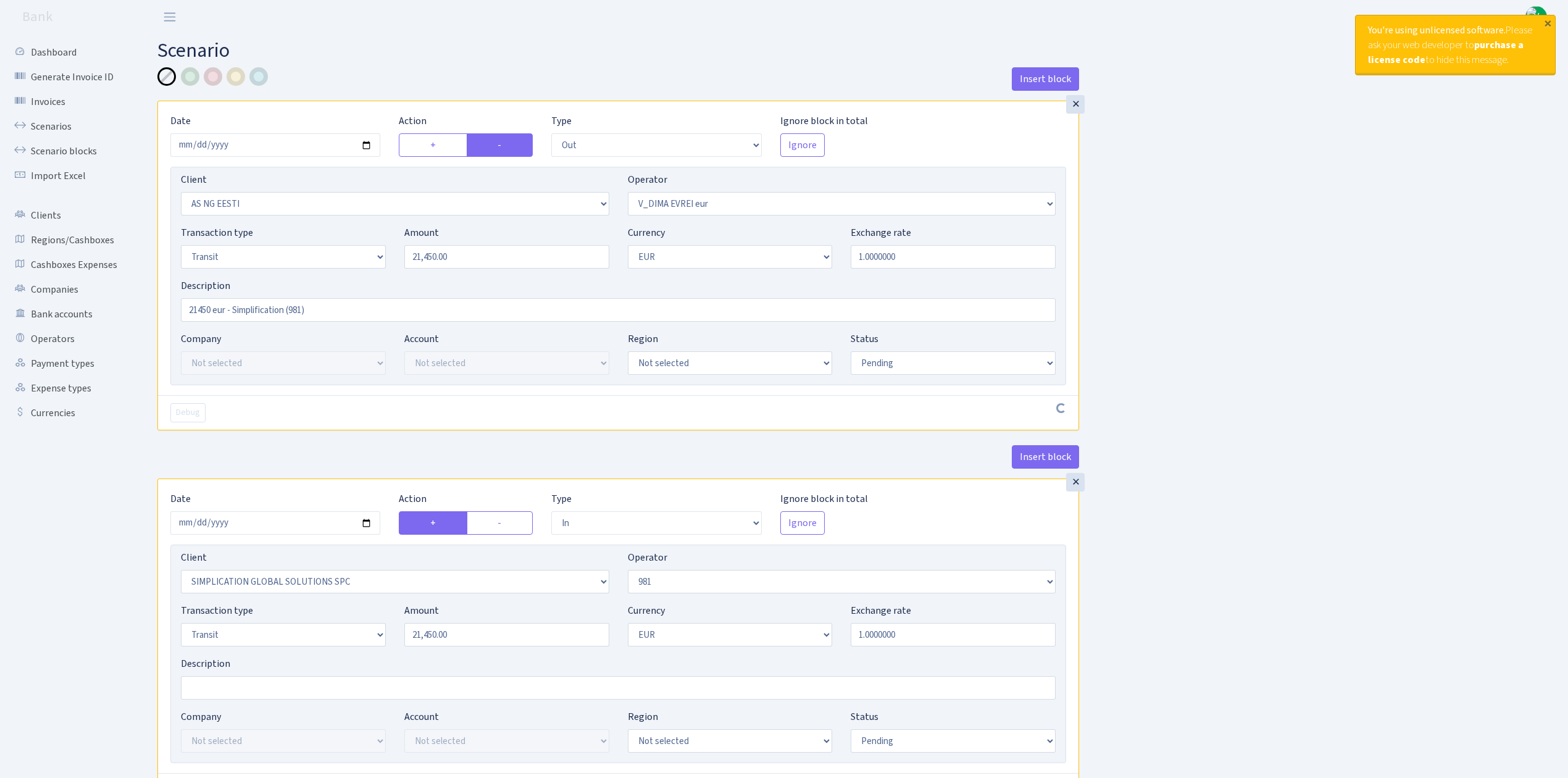
select select "commission"
select select "fixed"
select select "61"
select select "pending"
select select "commission"
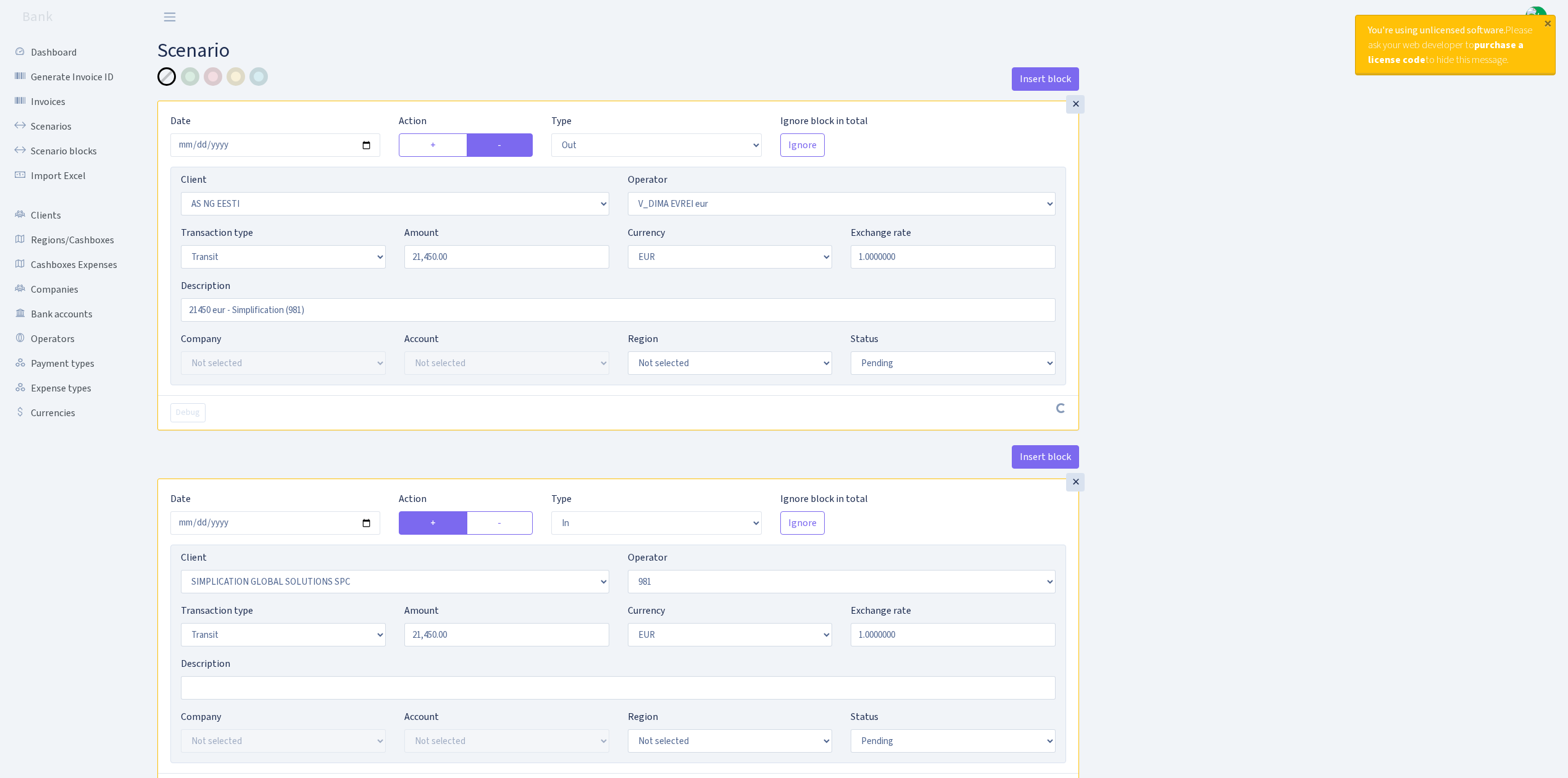
select select "fixed"
select select "431"
select select "pending"
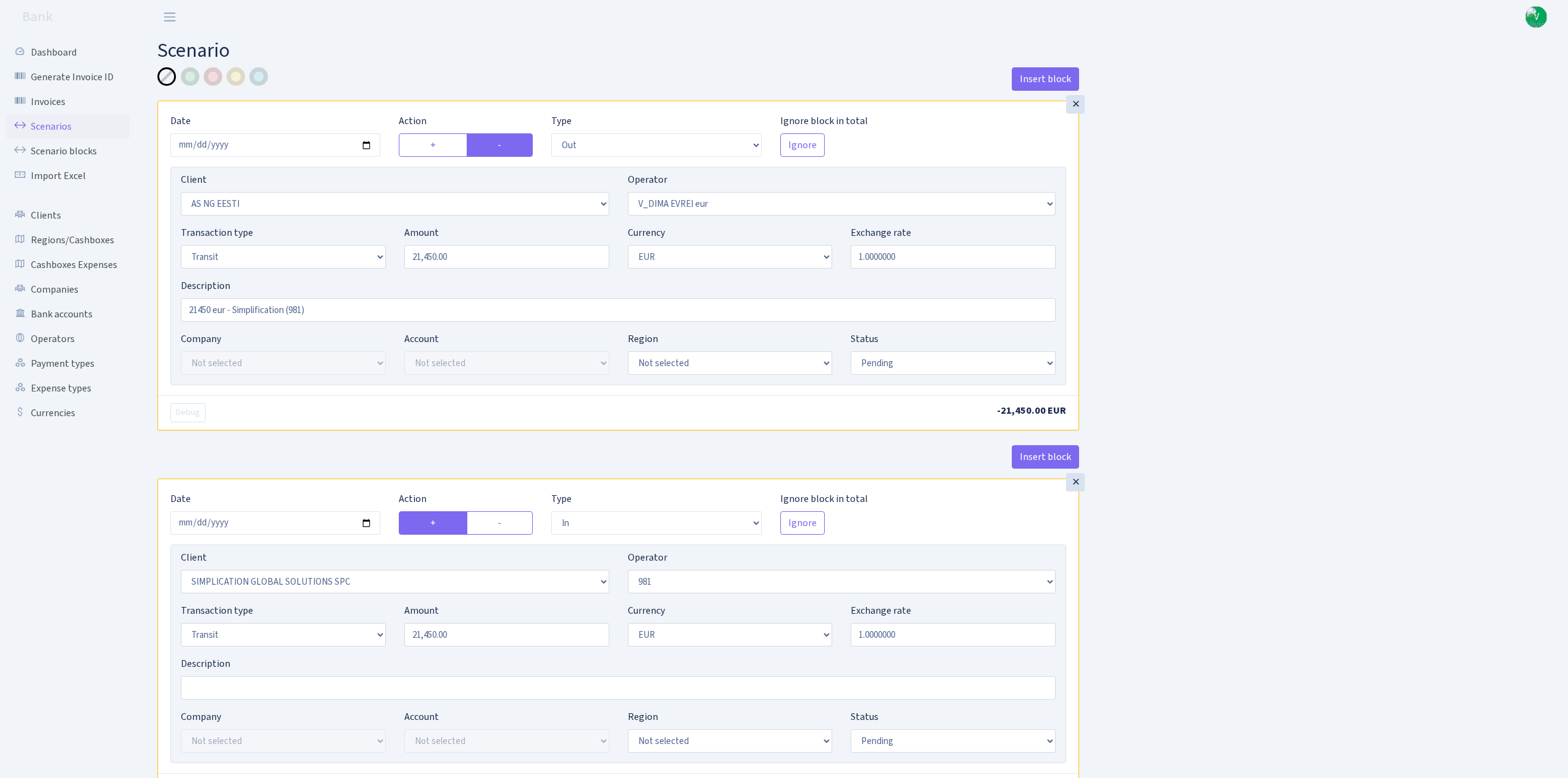
click at [62, 122] on link "Scenarios" at bounding box center [68, 127] width 124 height 25
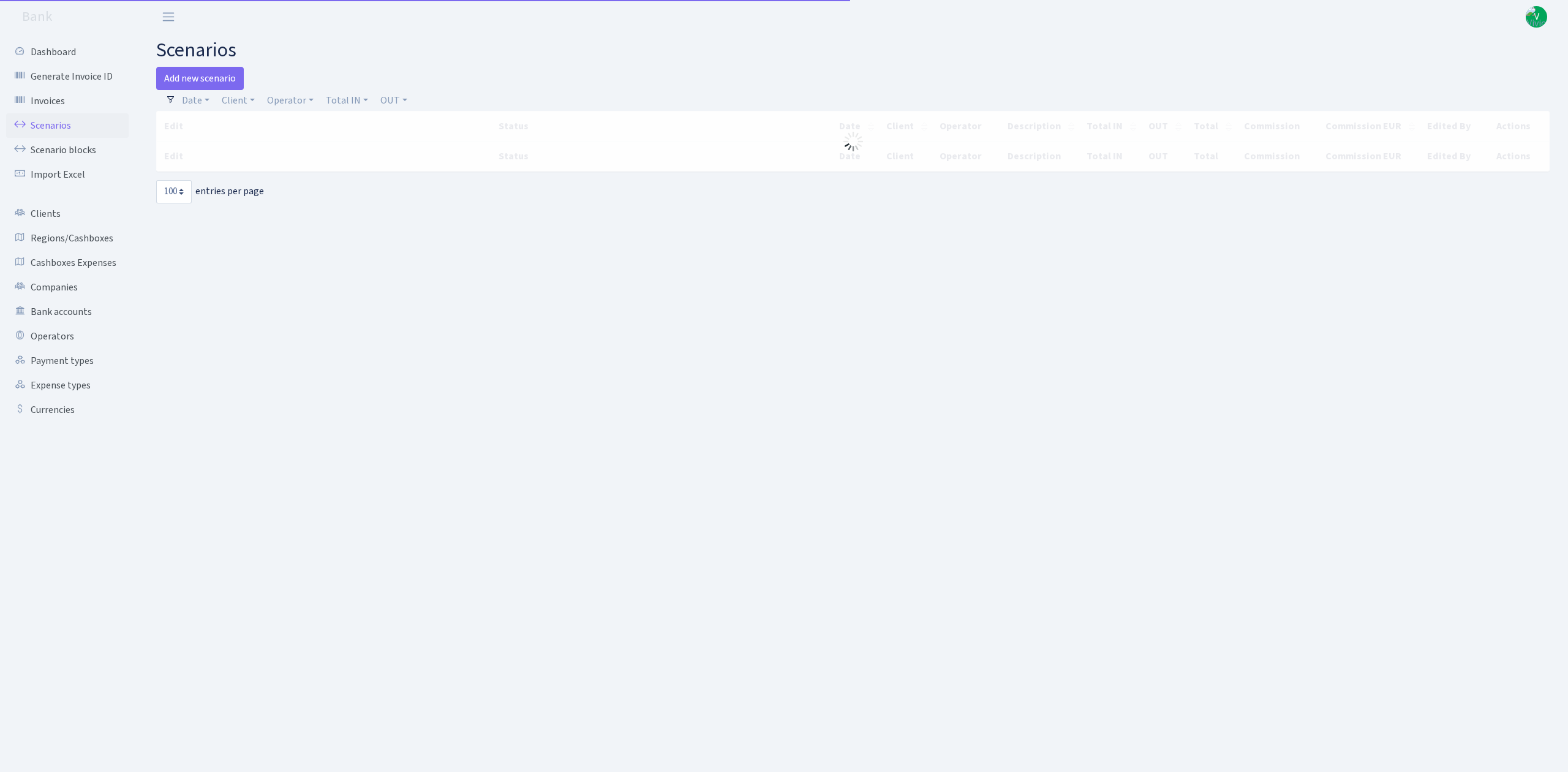
select select "100"
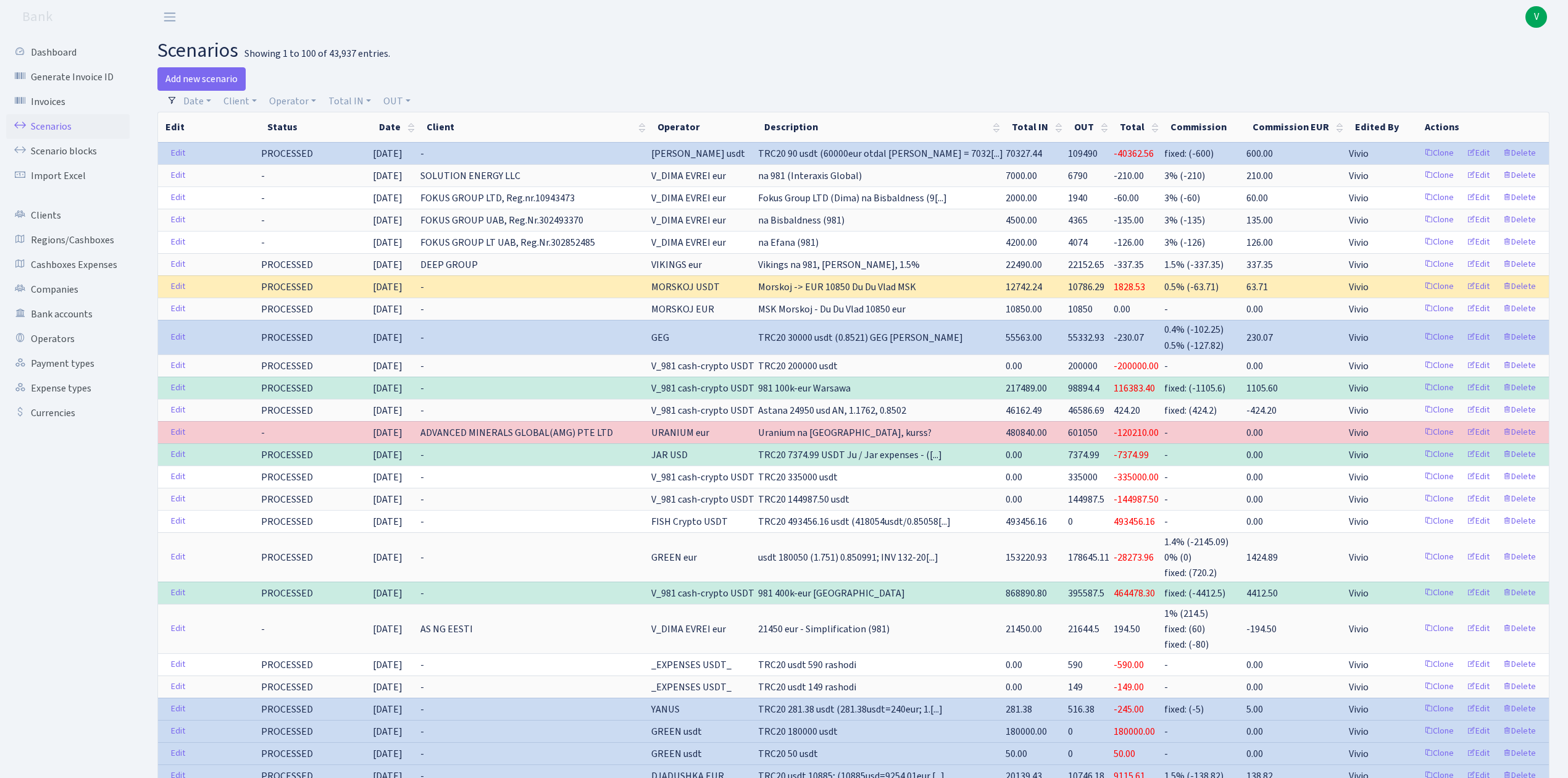
click at [47, 124] on link "Scenarios" at bounding box center [68, 127] width 124 height 25
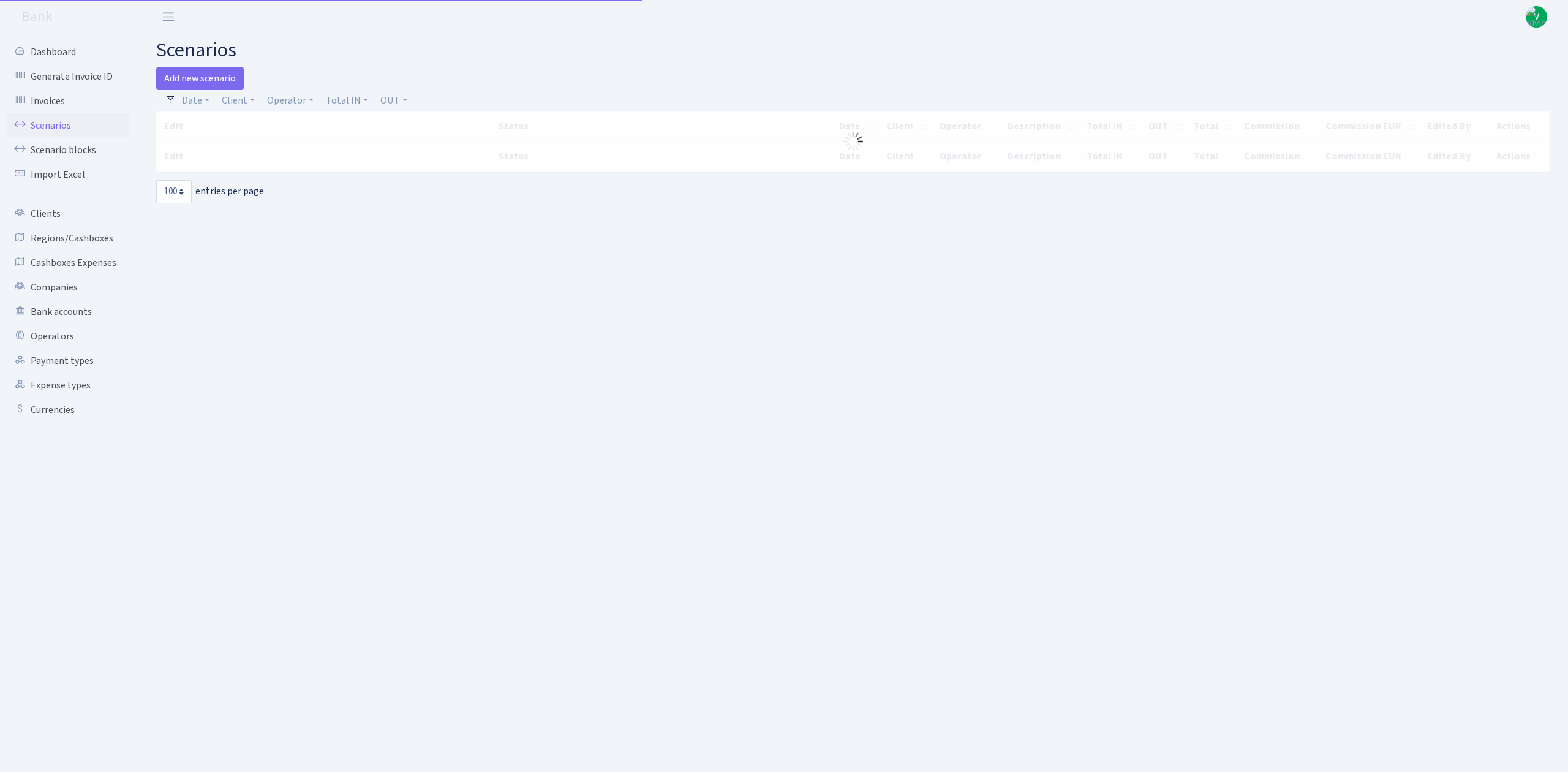
select select "100"
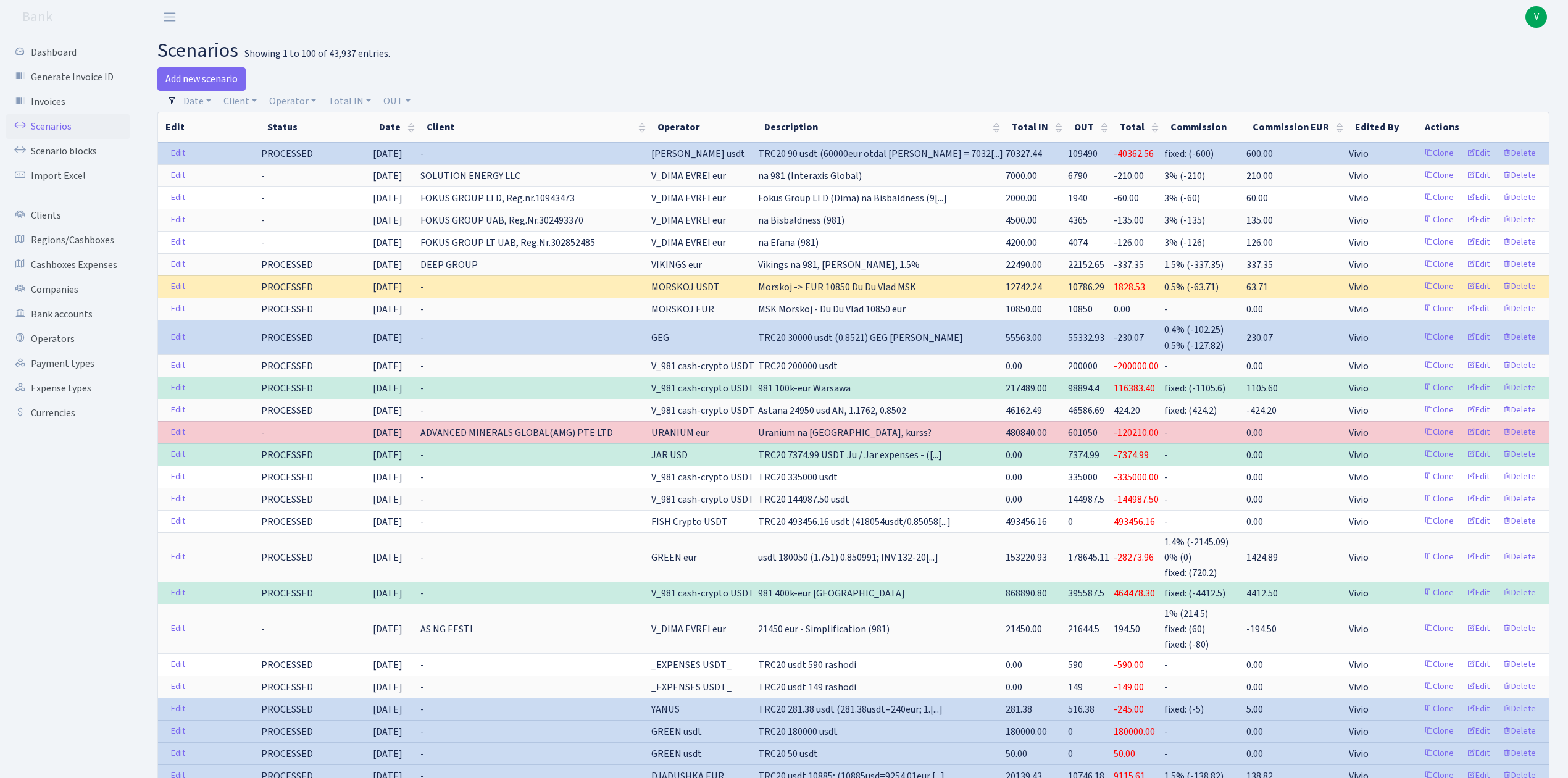
click at [58, 125] on link "Scenarios" at bounding box center [68, 127] width 124 height 25
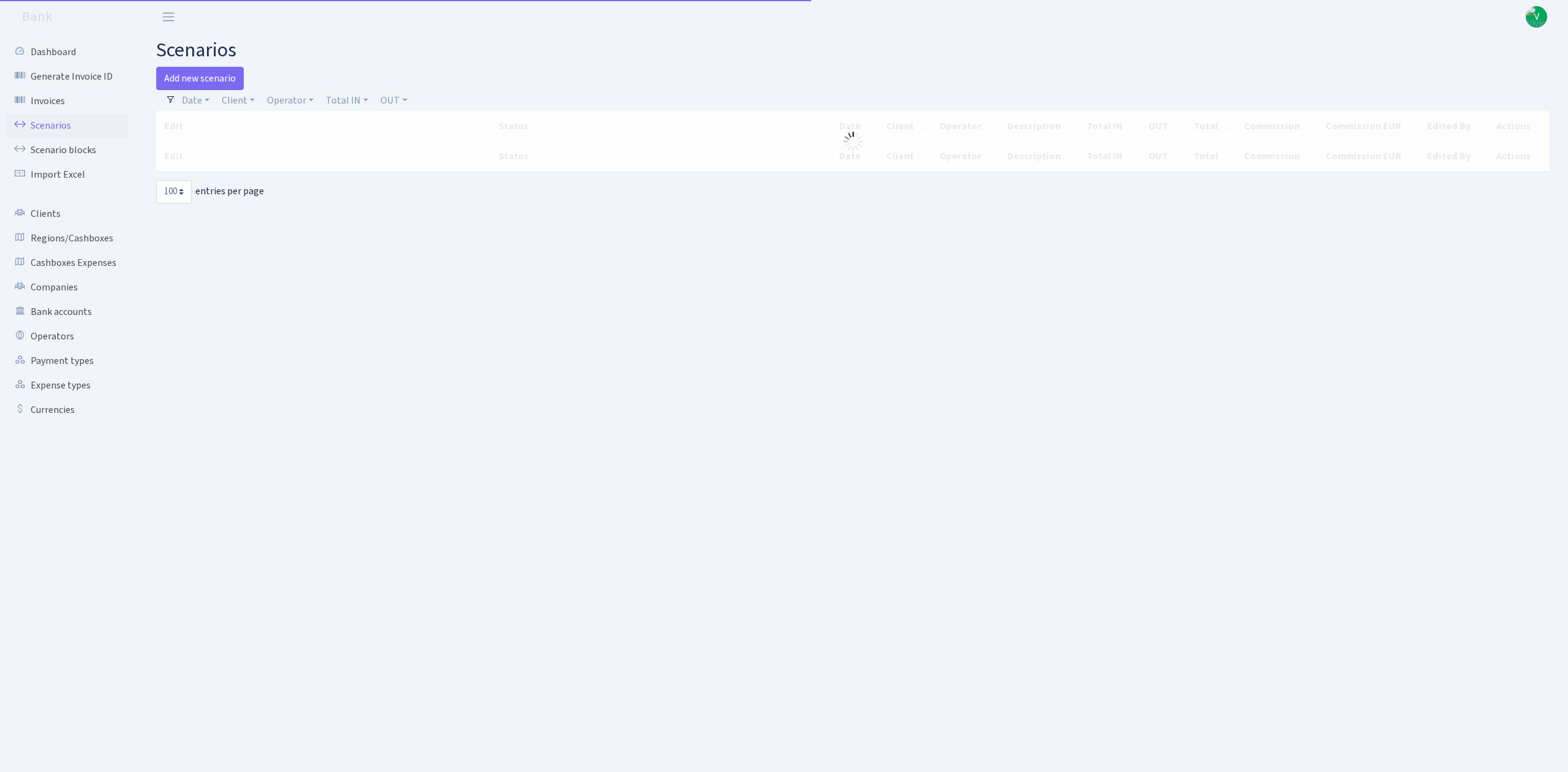
select select "100"
